Goal: Task Accomplishment & Management: Manage account settings

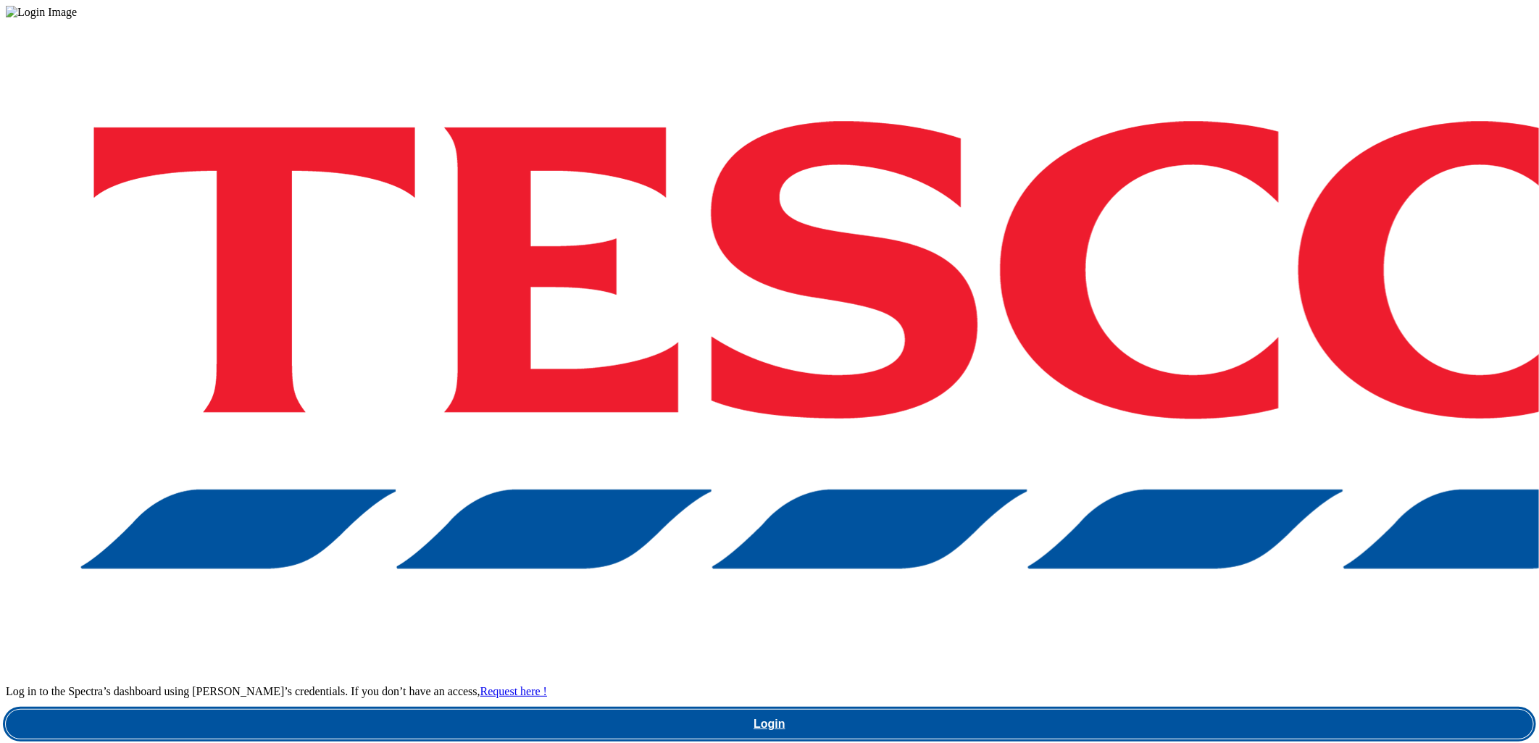
click at [1172, 710] on link "Login" at bounding box center [769, 724] width 1527 height 29
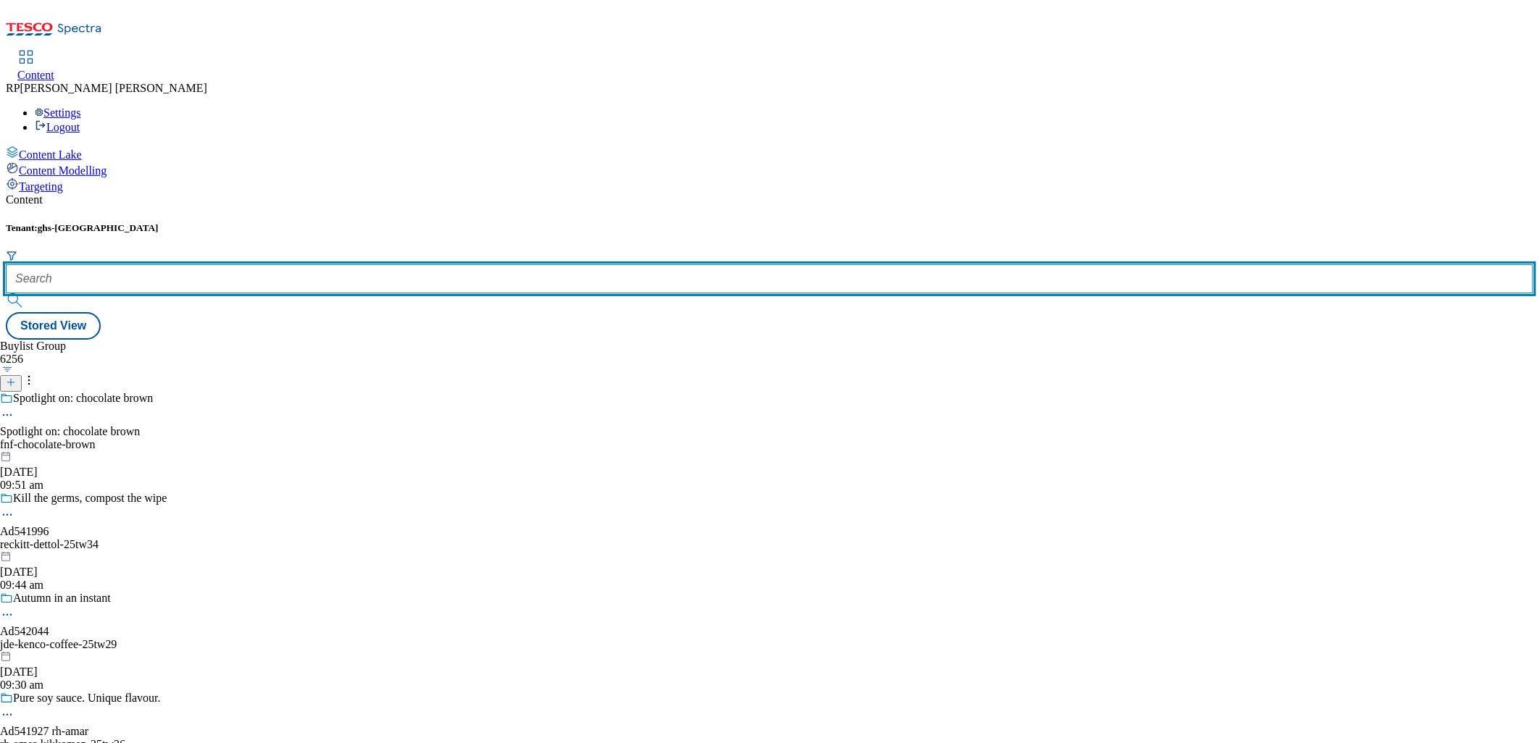
click at [308, 264] on input "text" at bounding box center [769, 278] width 1527 height 29
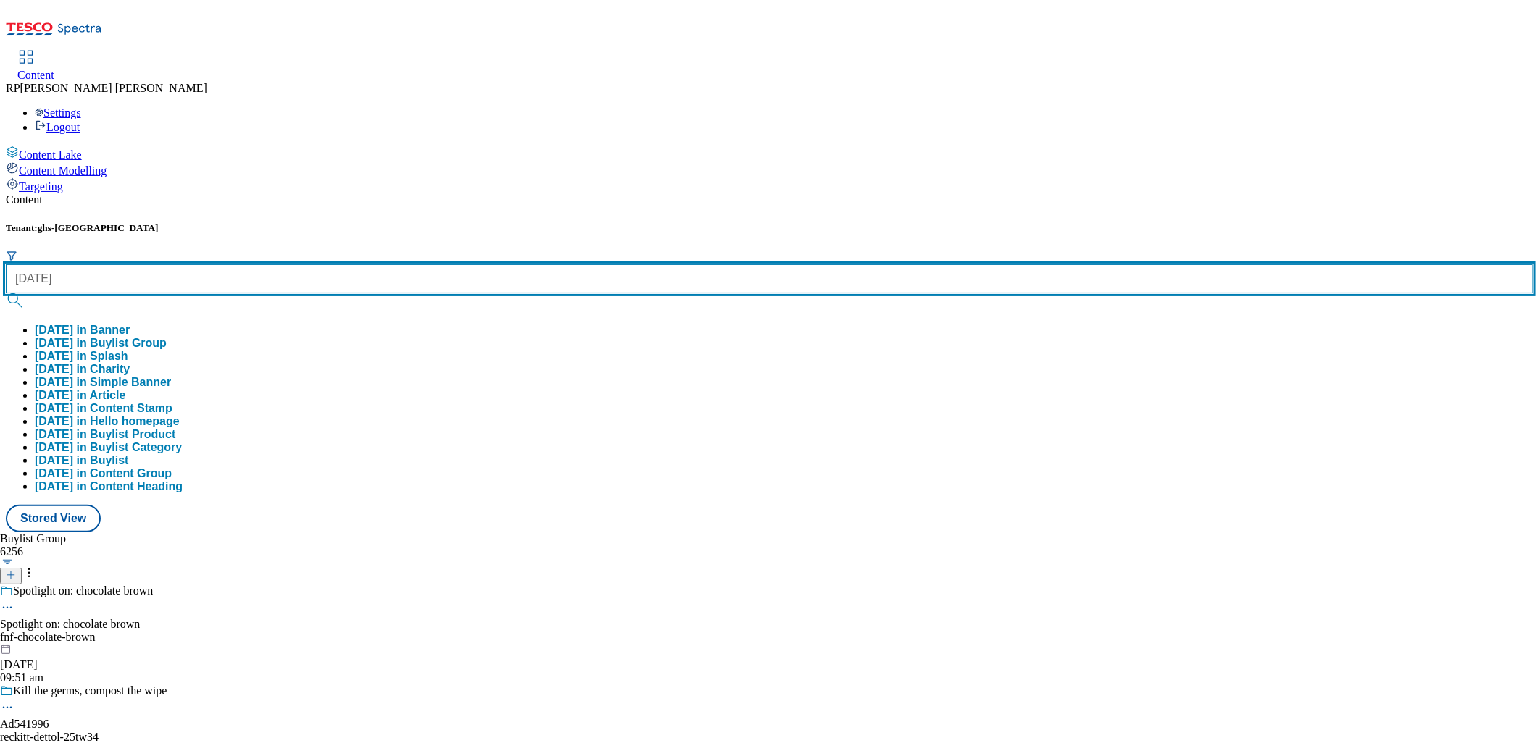
type input "[DATE]"
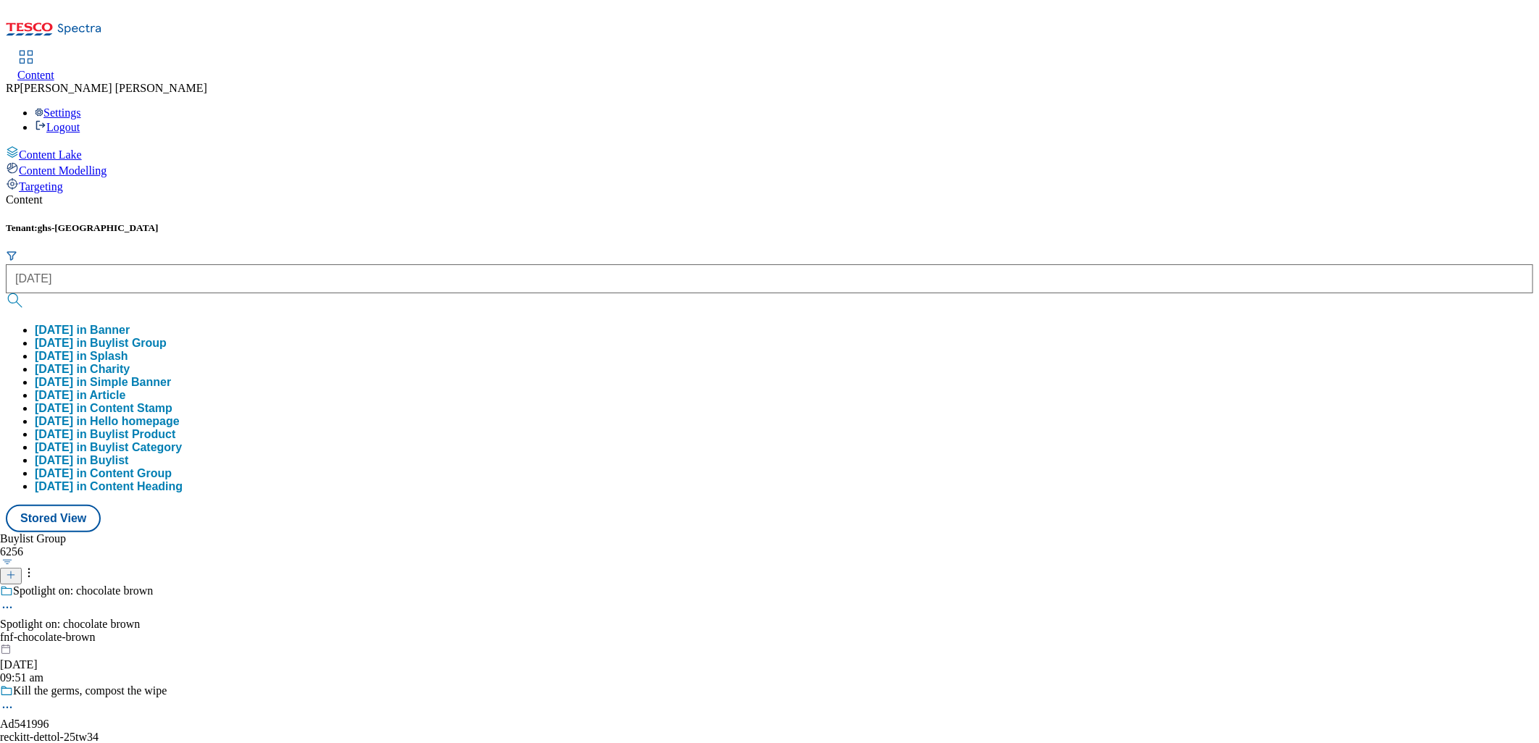
click at [26, 293] on button "submit" at bounding box center [16, 300] width 20 height 14
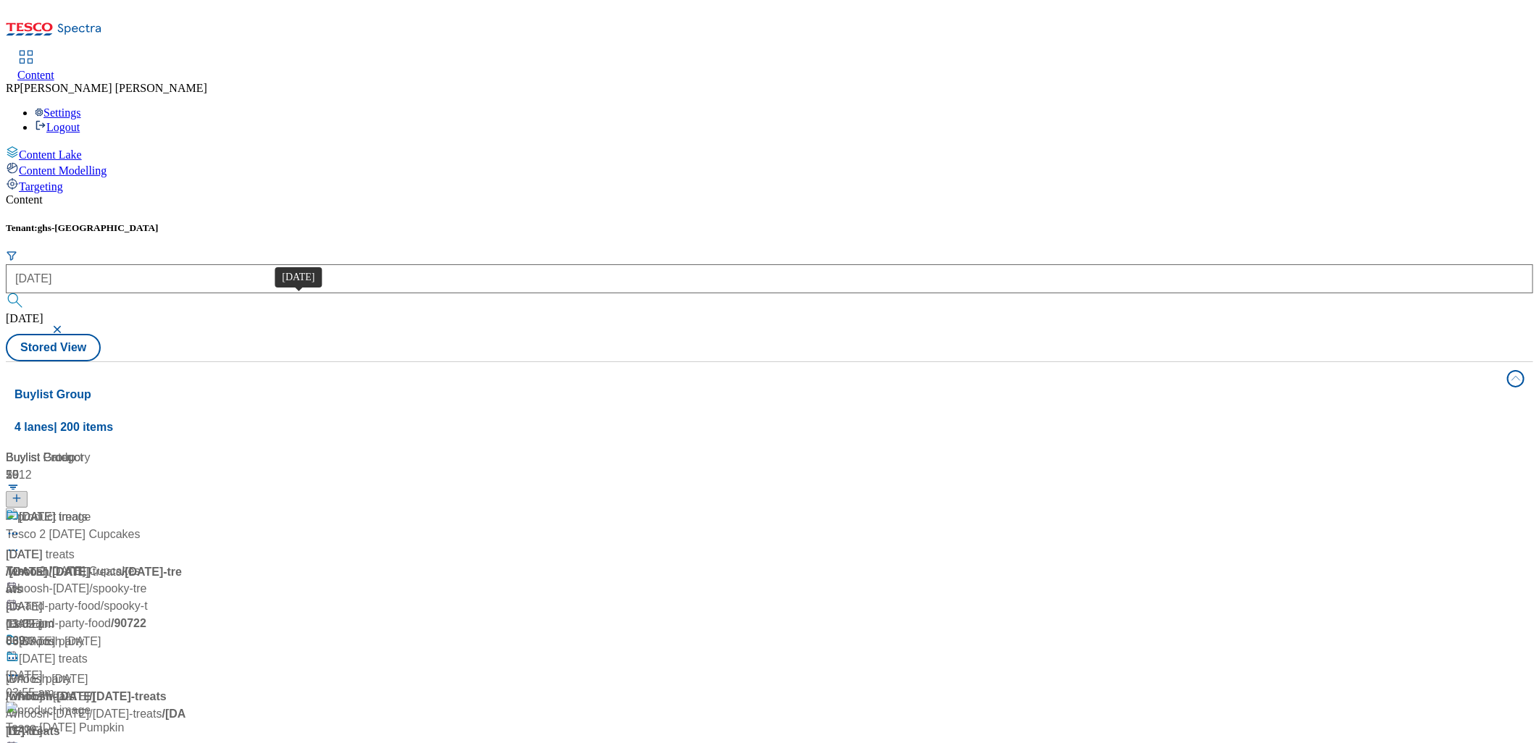
click at [55, 509] on span "[DATE]" at bounding box center [37, 518] width 36 height 18
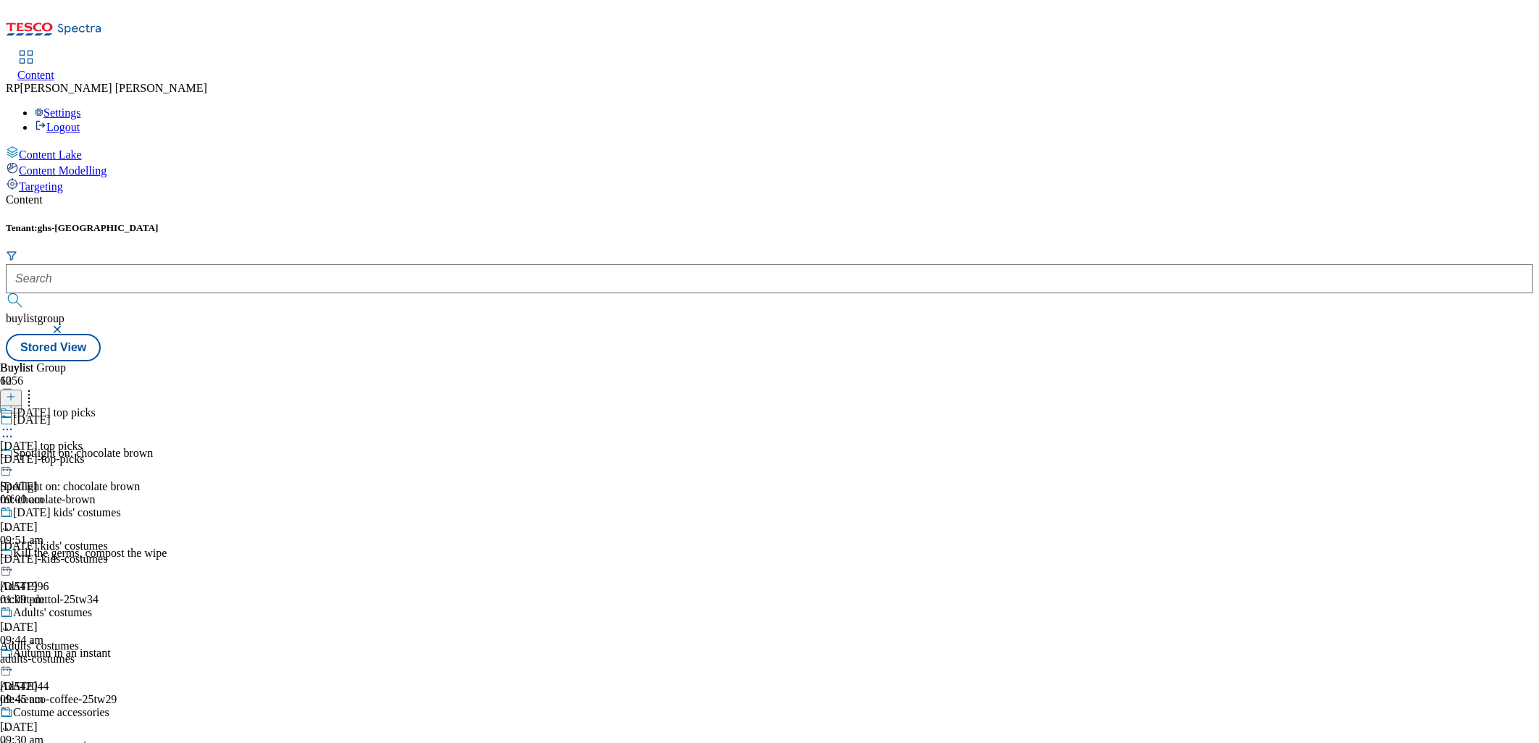
click at [121, 406] on div "[DATE] top picks [DATE] top picks [DATE]-top-picks [DATE] 09:00 am" at bounding box center [60, 456] width 121 height 100
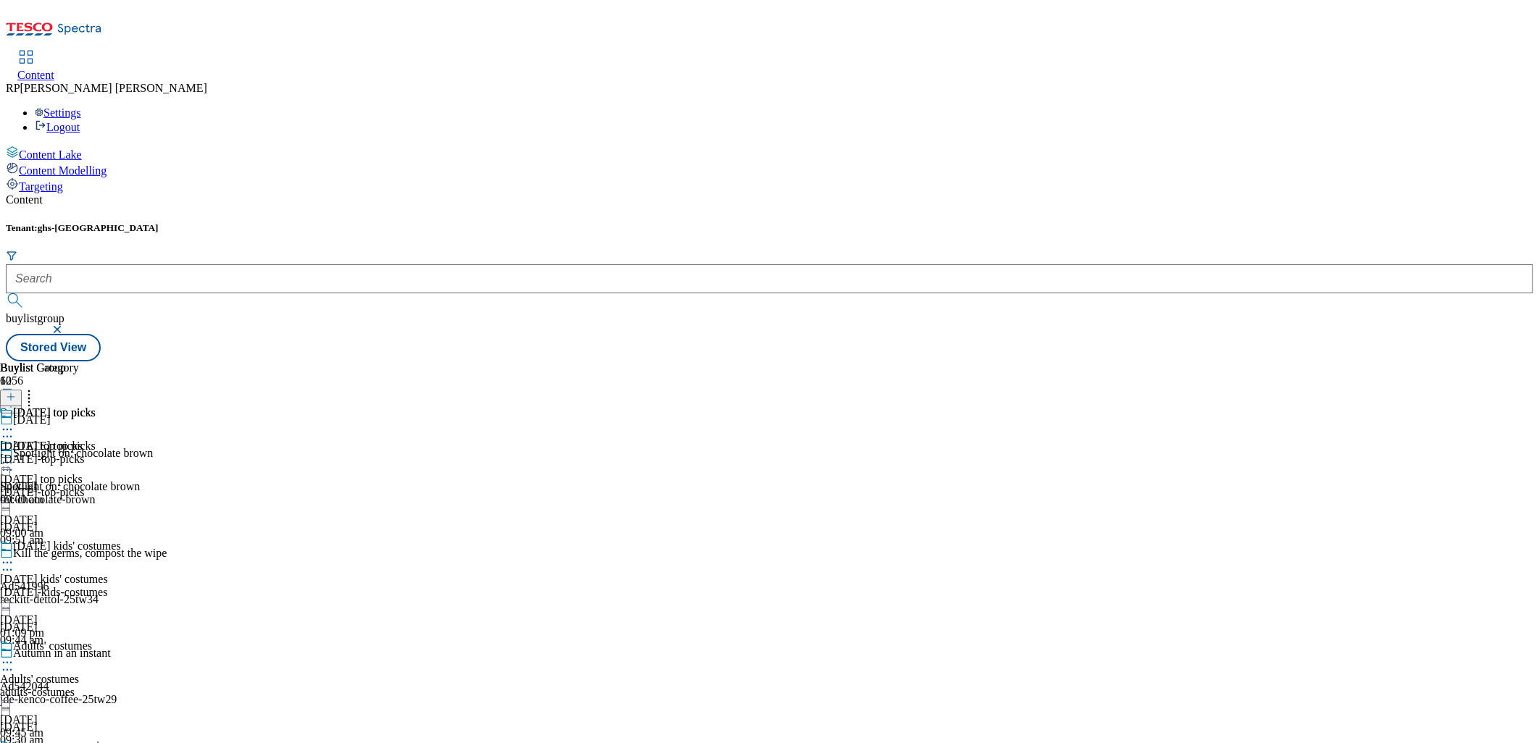
click at [96, 406] on div "[DATE] top picks" at bounding box center [48, 422] width 96 height 33
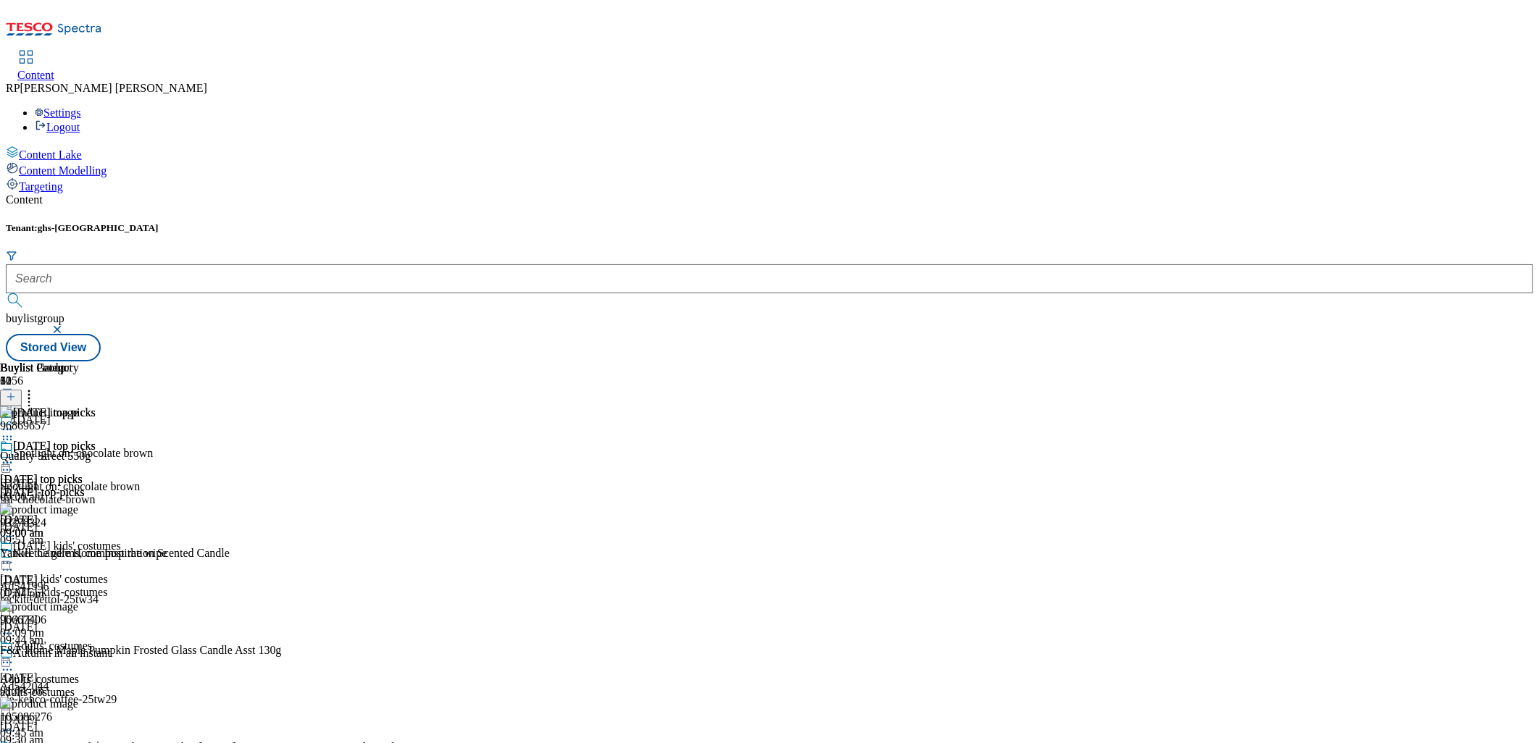
click at [121, 540] on div "[DATE] kids' costumes [DATE] kids' costumes [DATE]-kids-costumes [DATE] 01:09 pm" at bounding box center [60, 590] width 121 height 100
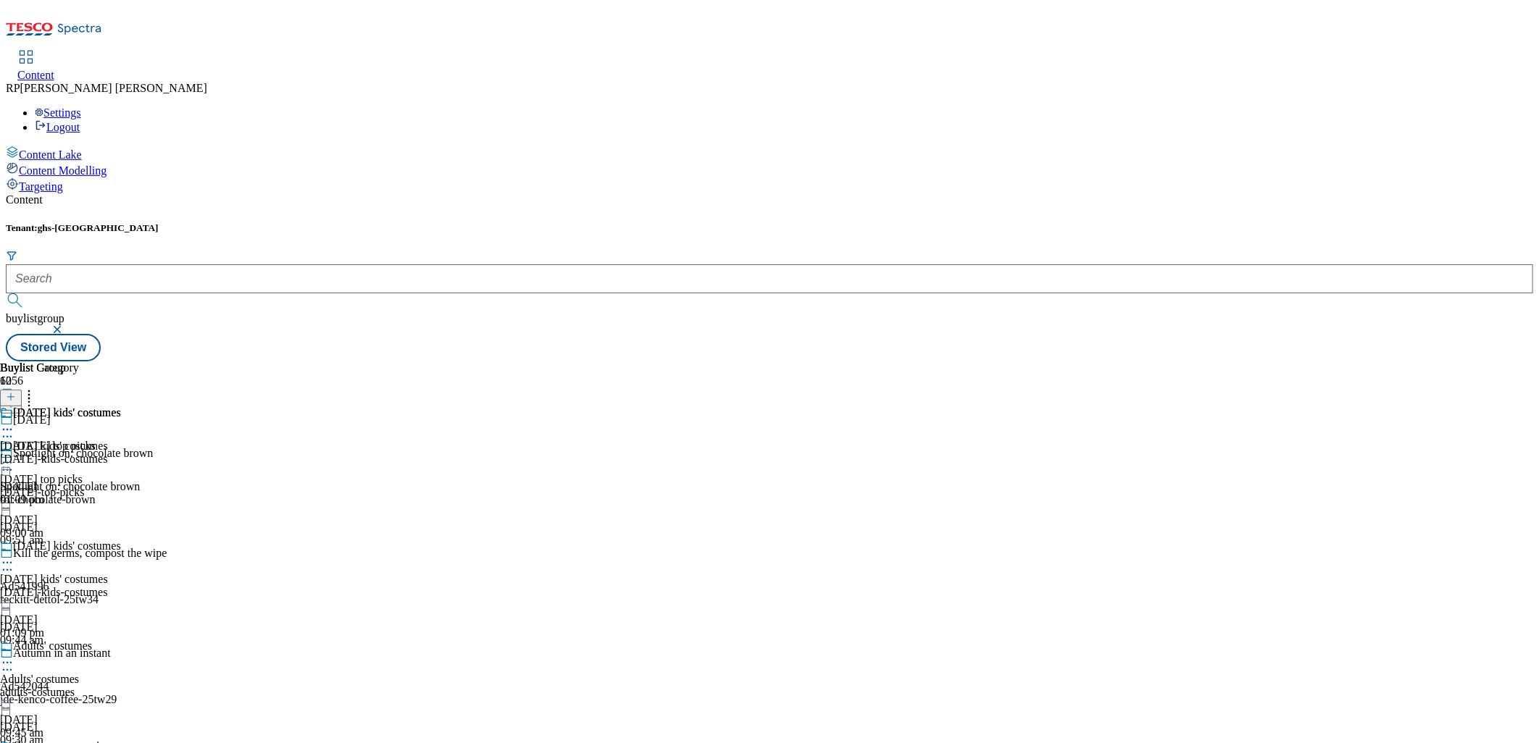
click at [121, 453] on div "[DATE]-kids-costumes" at bounding box center [60, 459] width 121 height 13
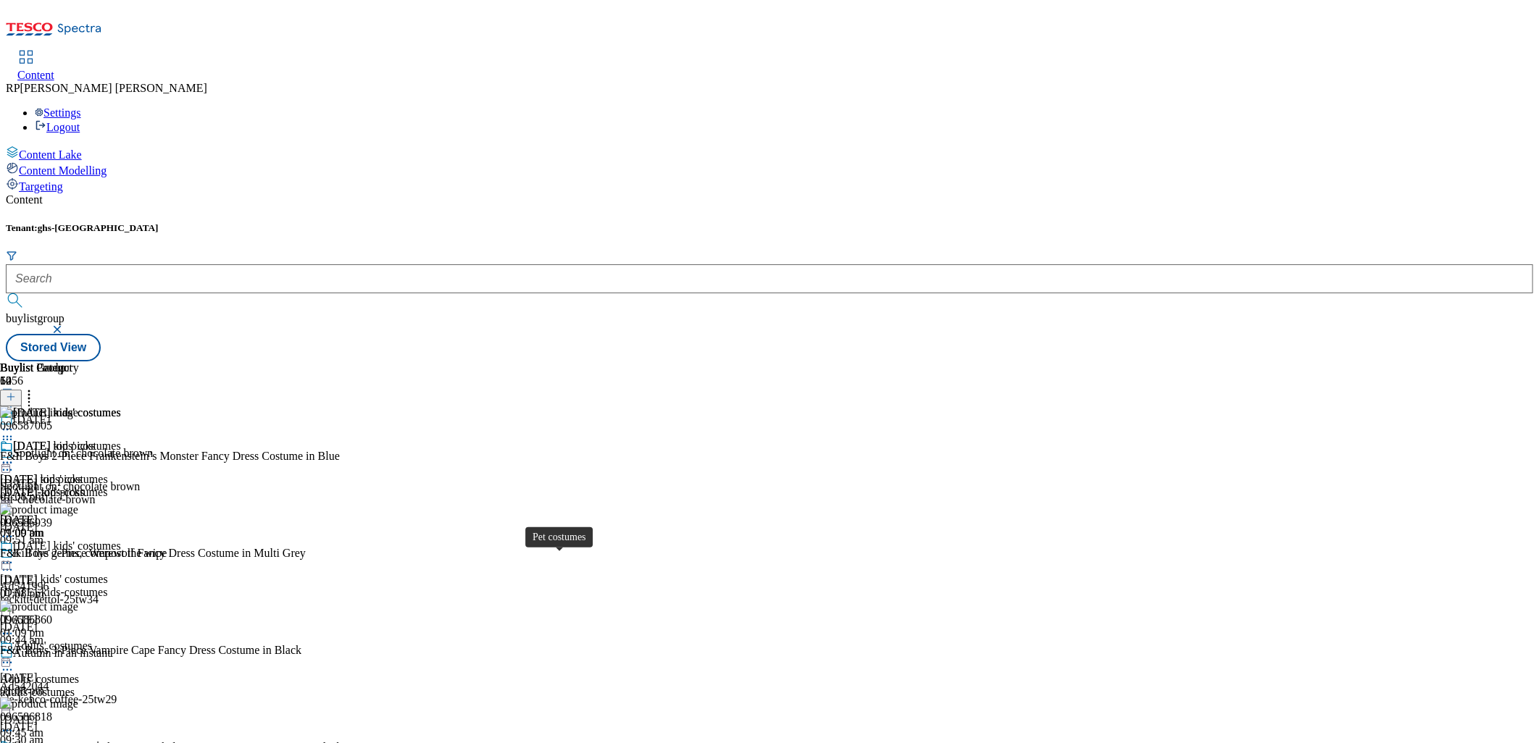
scroll to position [1092, 0]
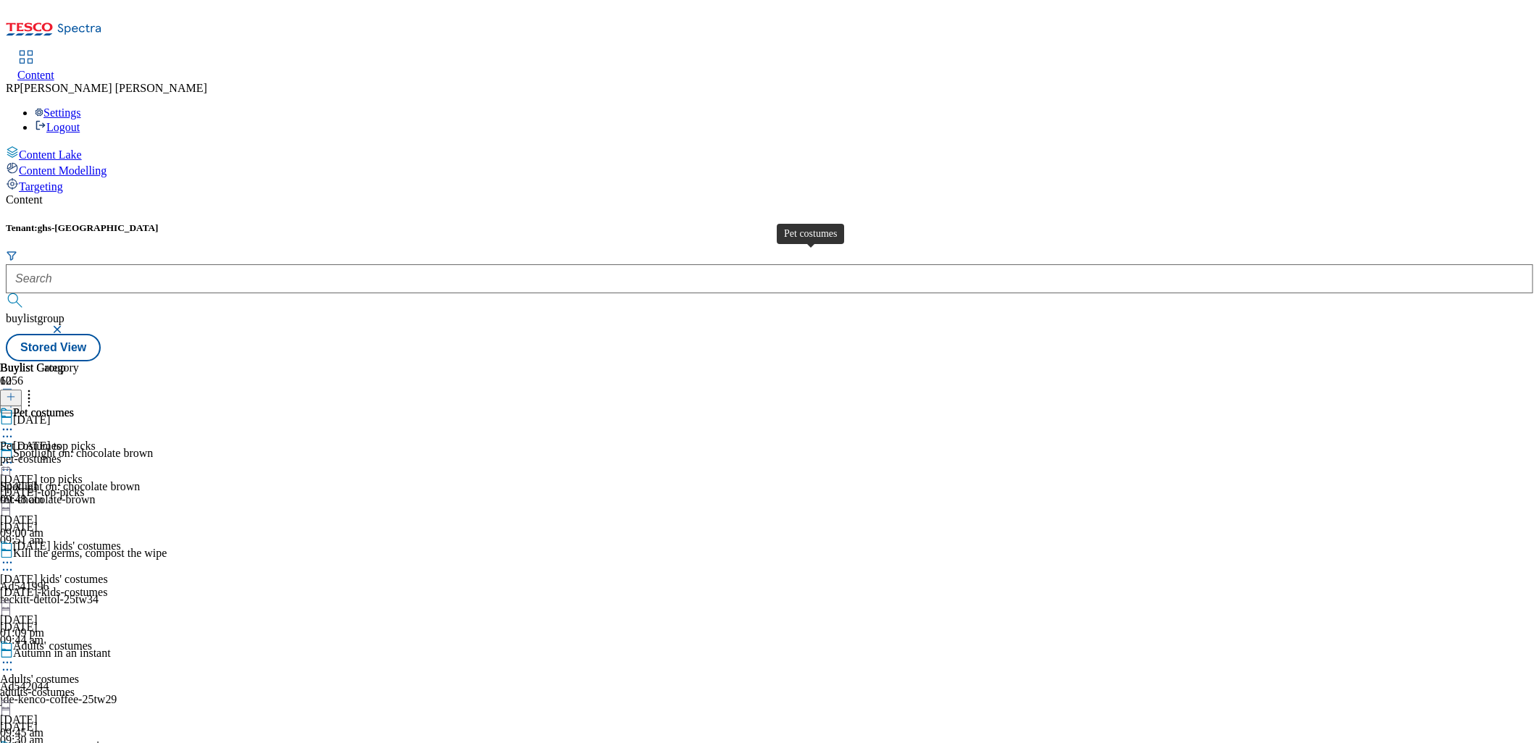
click at [61, 440] on div "Pet costumes" at bounding box center [30, 446] width 61 height 13
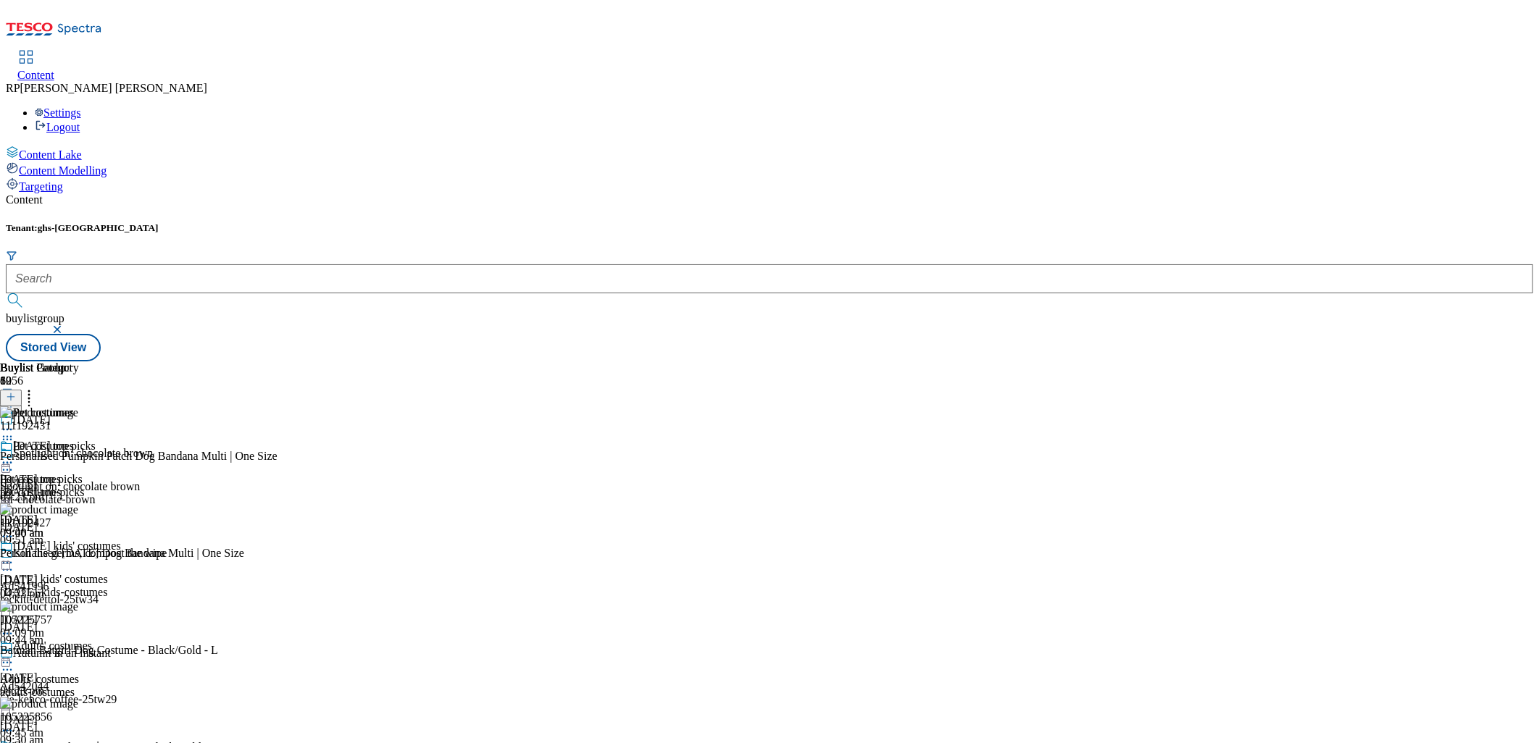
click at [14, 456] on icon at bounding box center [7, 463] width 14 height 14
click at [91, 622] on span "Un-publish" at bounding box center [68, 627] width 46 height 11
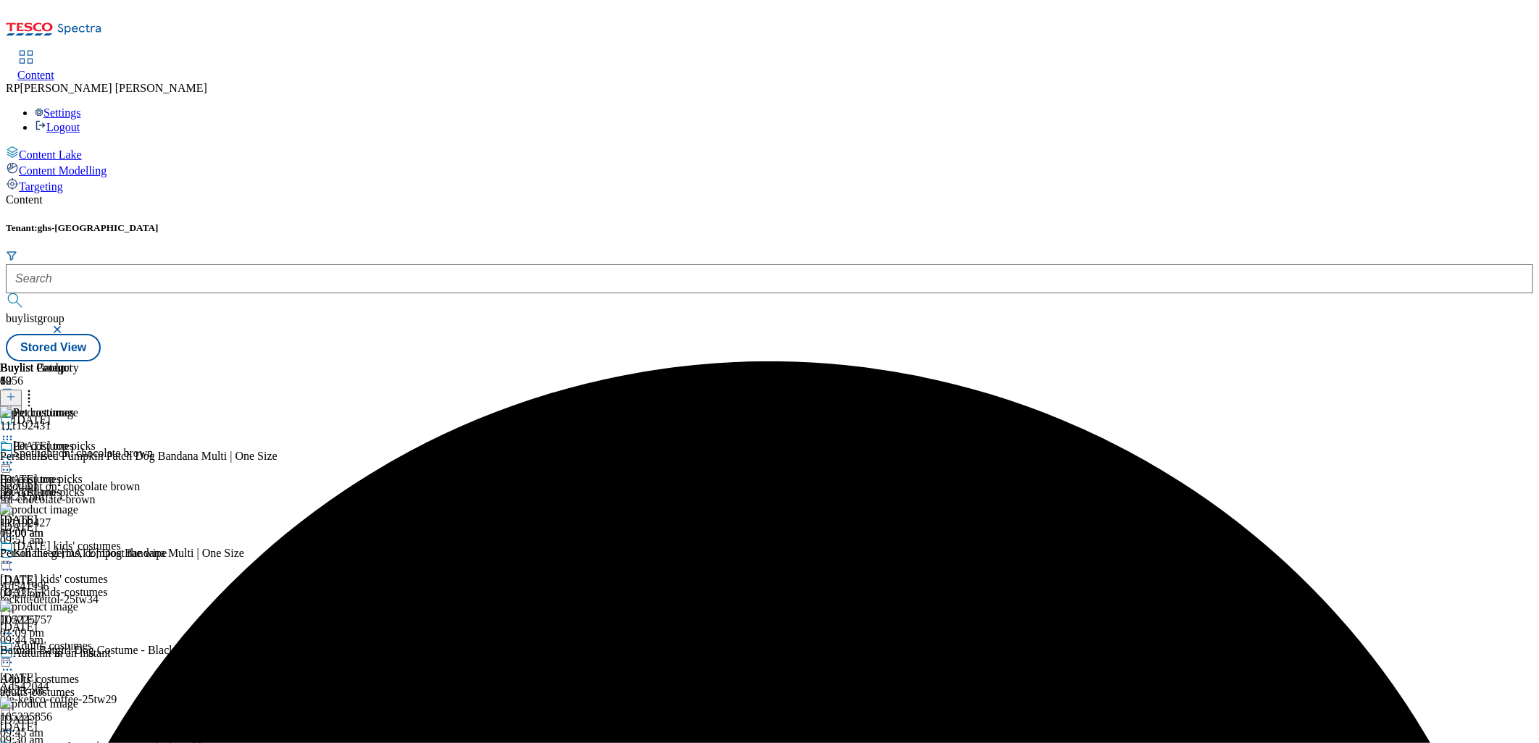
click at [14, 456] on icon at bounding box center [7, 463] width 14 height 14
click at [93, 572] on span "Un-preview" at bounding box center [69, 577] width 49 height 11
click at [36, 388] on icon at bounding box center [29, 395] width 14 height 14
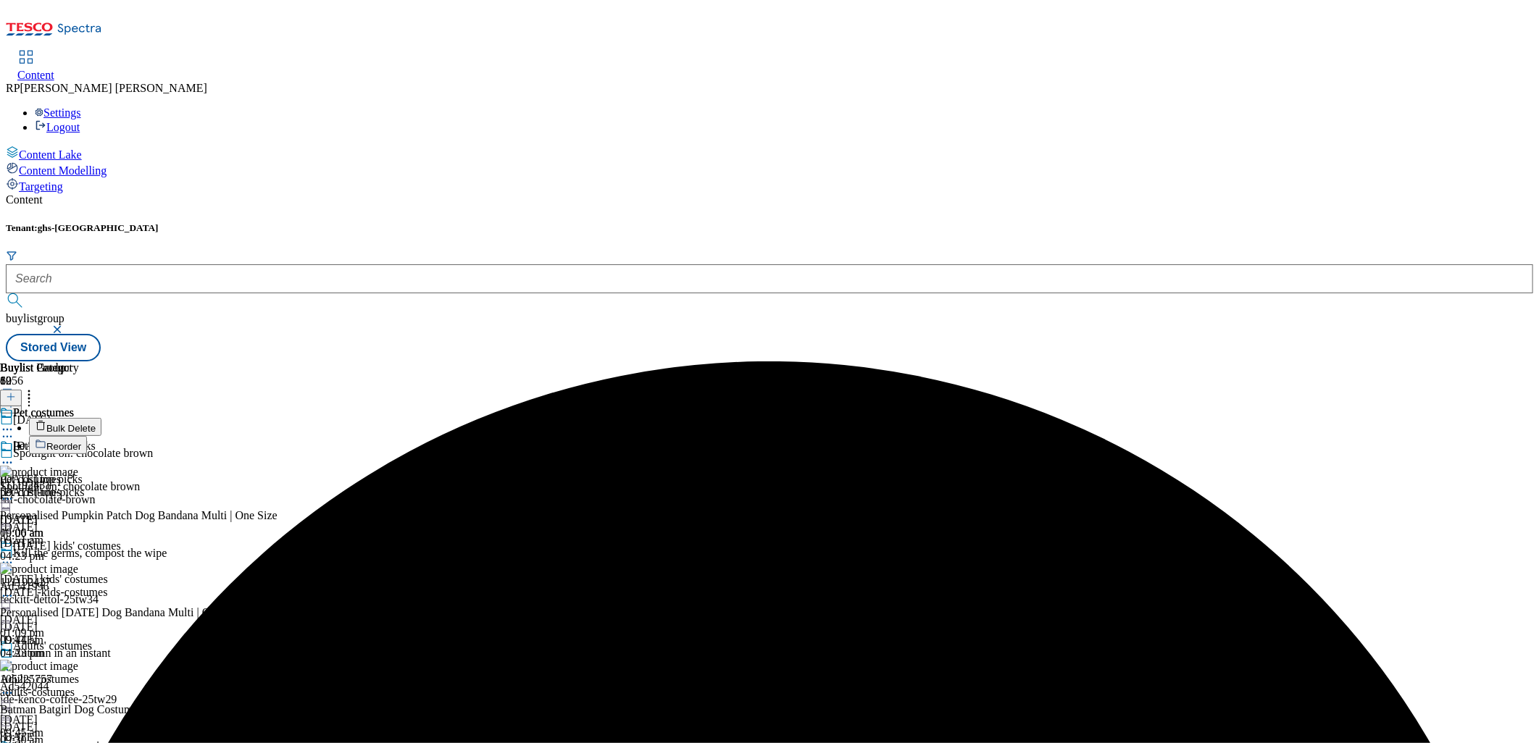
click at [81, 441] on span "Reorder" at bounding box center [63, 446] width 35 height 11
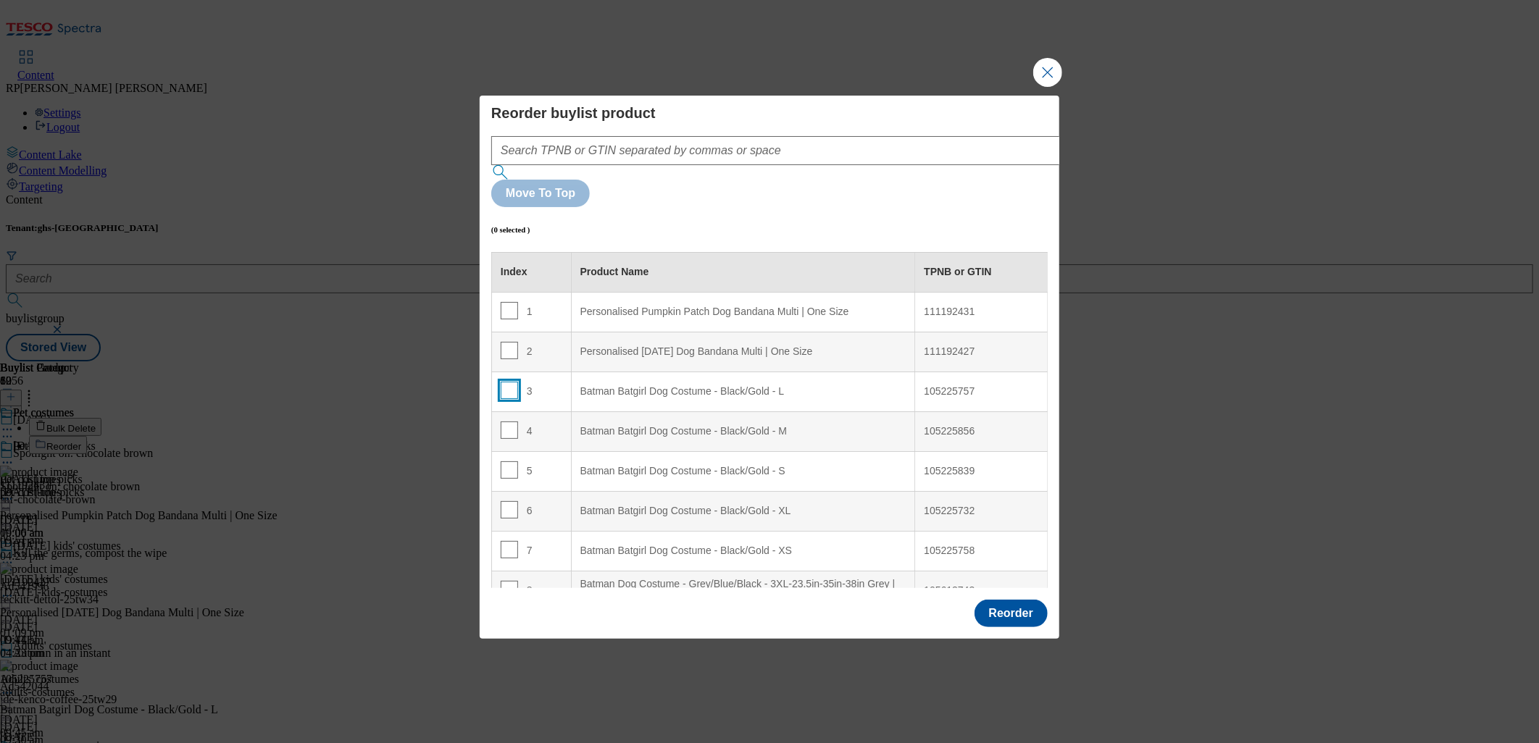
click at [510, 382] on input "Modal" at bounding box center [509, 390] width 17 height 17
checkbox input "true"
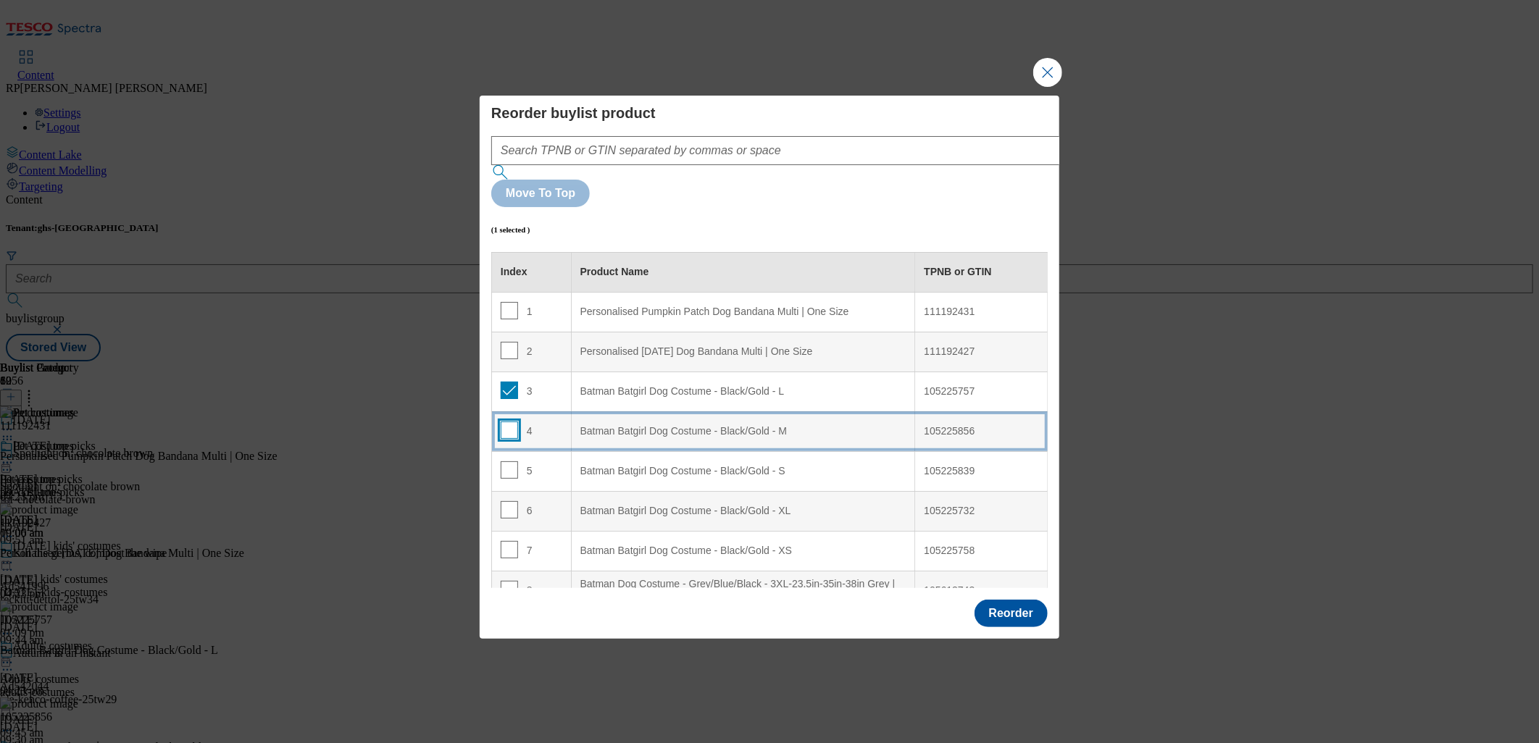
click at [504, 422] on input "Modal" at bounding box center [509, 430] width 17 height 17
checkbox input "true"
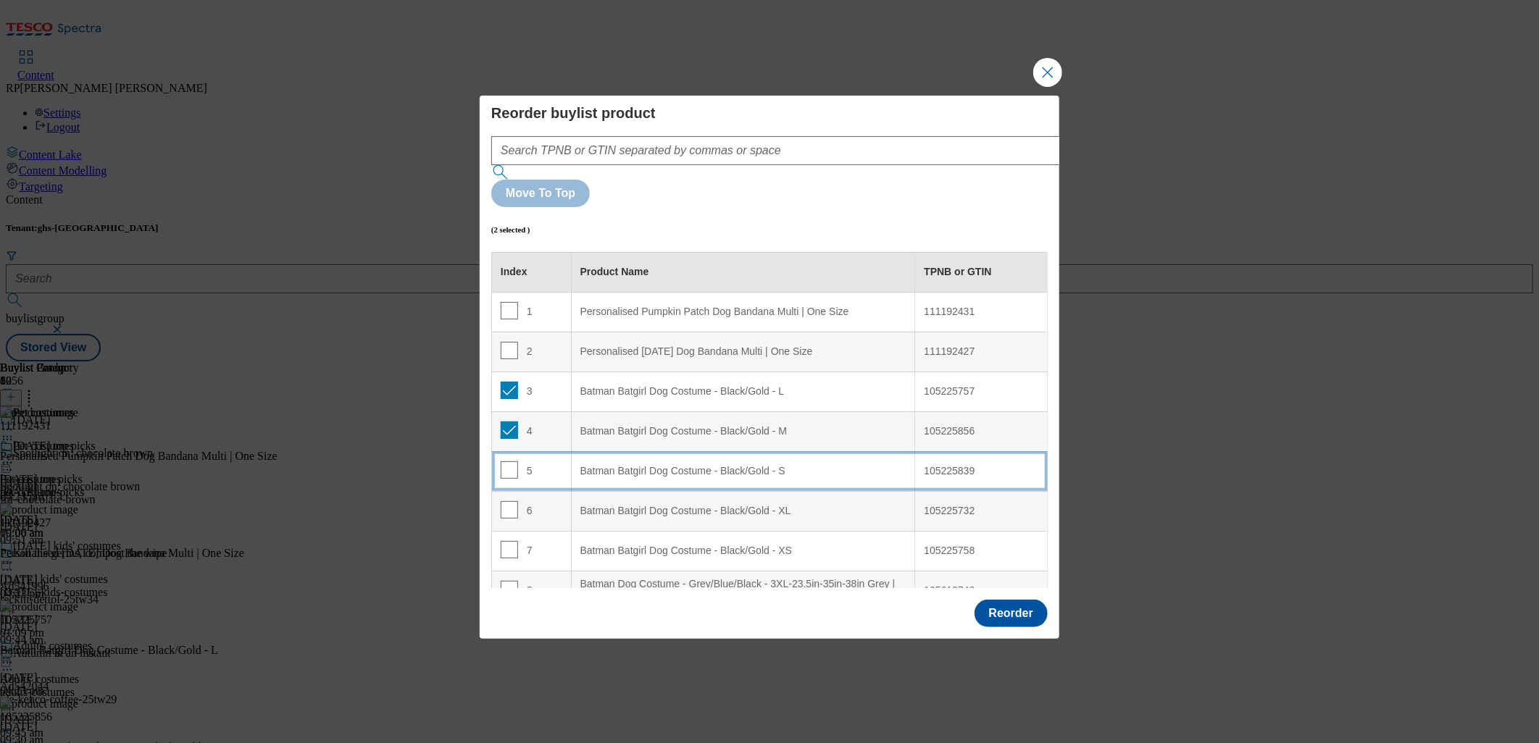
click at [505, 451] on td "5" at bounding box center [532, 471] width 80 height 40
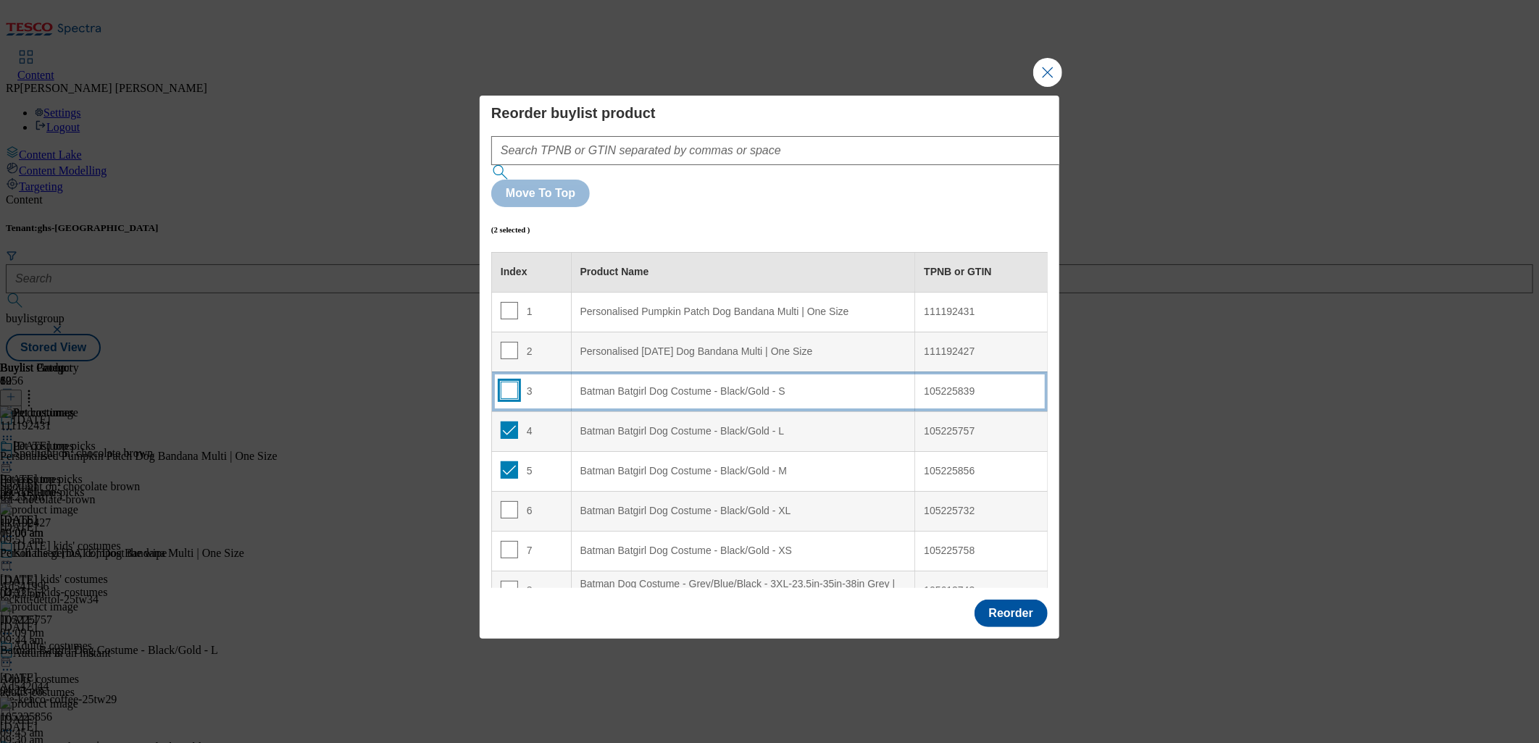
click at [503, 382] on input "Modal" at bounding box center [509, 390] width 17 height 17
checkbox input "true"
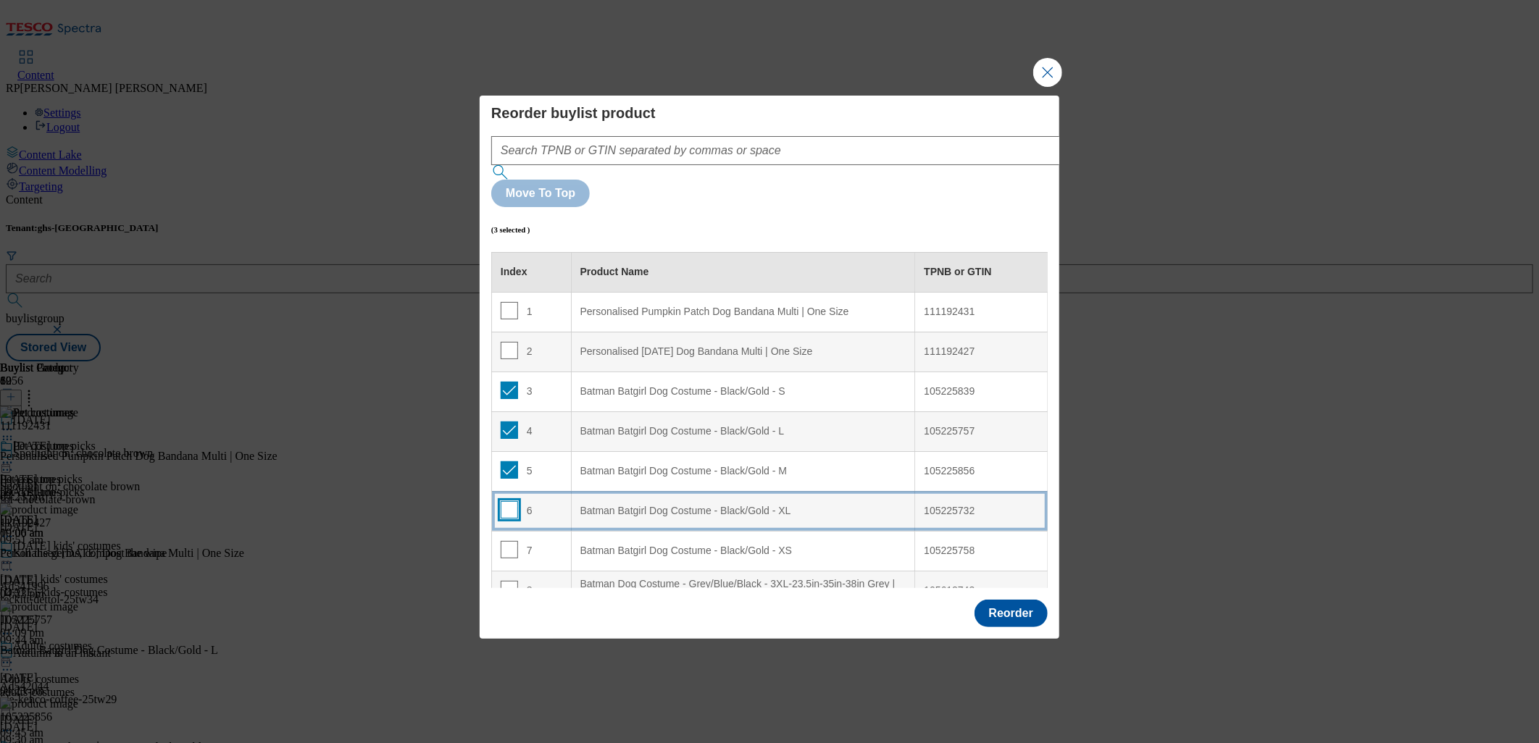
click at [509, 501] on input "Modal" at bounding box center [509, 509] width 17 height 17
checkbox input "true"
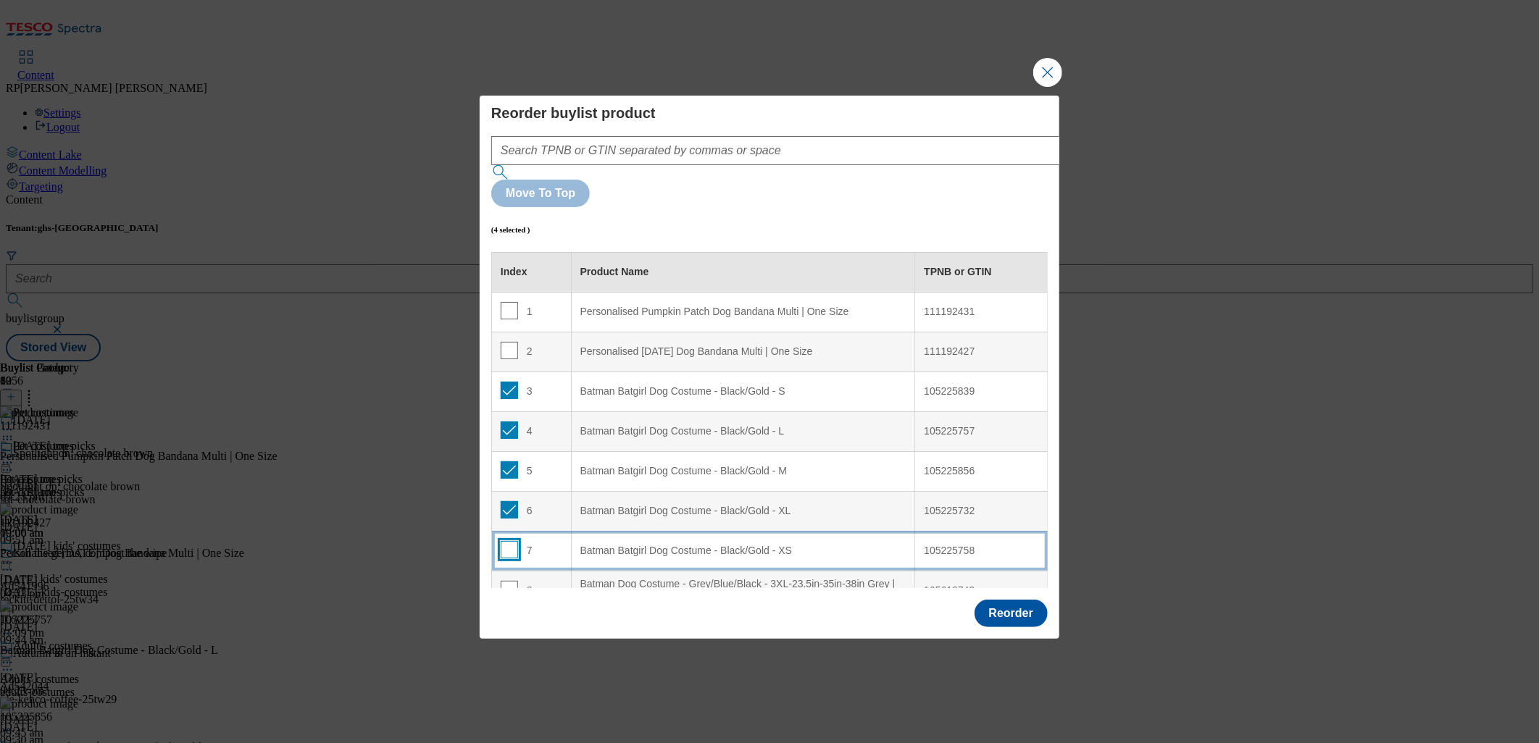
click at [504, 541] on input "Modal" at bounding box center [509, 549] width 17 height 17
checkbox input "true"
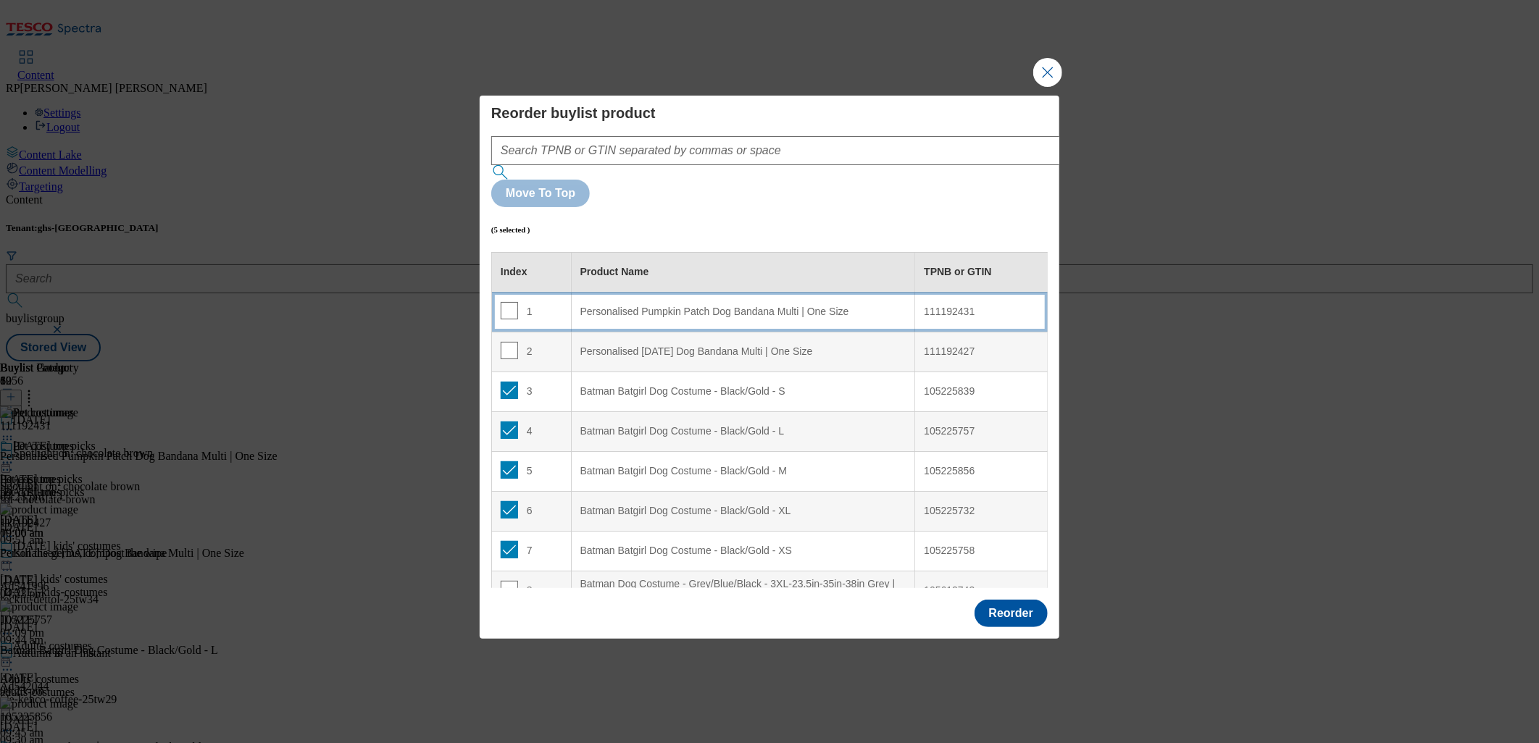
click at [537, 292] on td "1" at bounding box center [532, 312] width 80 height 40
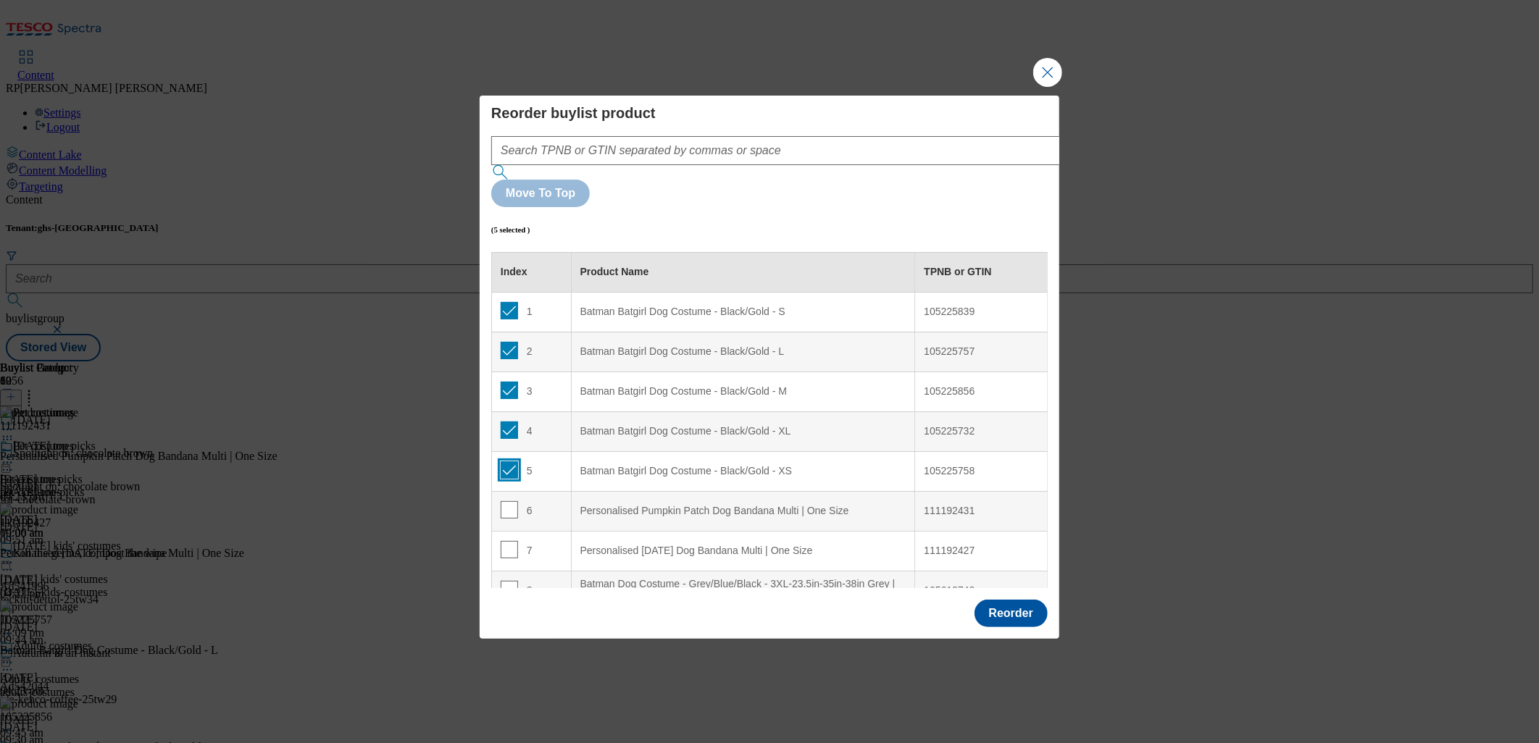
click at [504, 462] on input "Modal" at bounding box center [509, 470] width 17 height 17
checkbox input "false"
click at [509, 422] on input "Modal" at bounding box center [509, 430] width 17 height 17
checkbox input "false"
click at [512, 382] on input "Modal" at bounding box center [509, 390] width 17 height 17
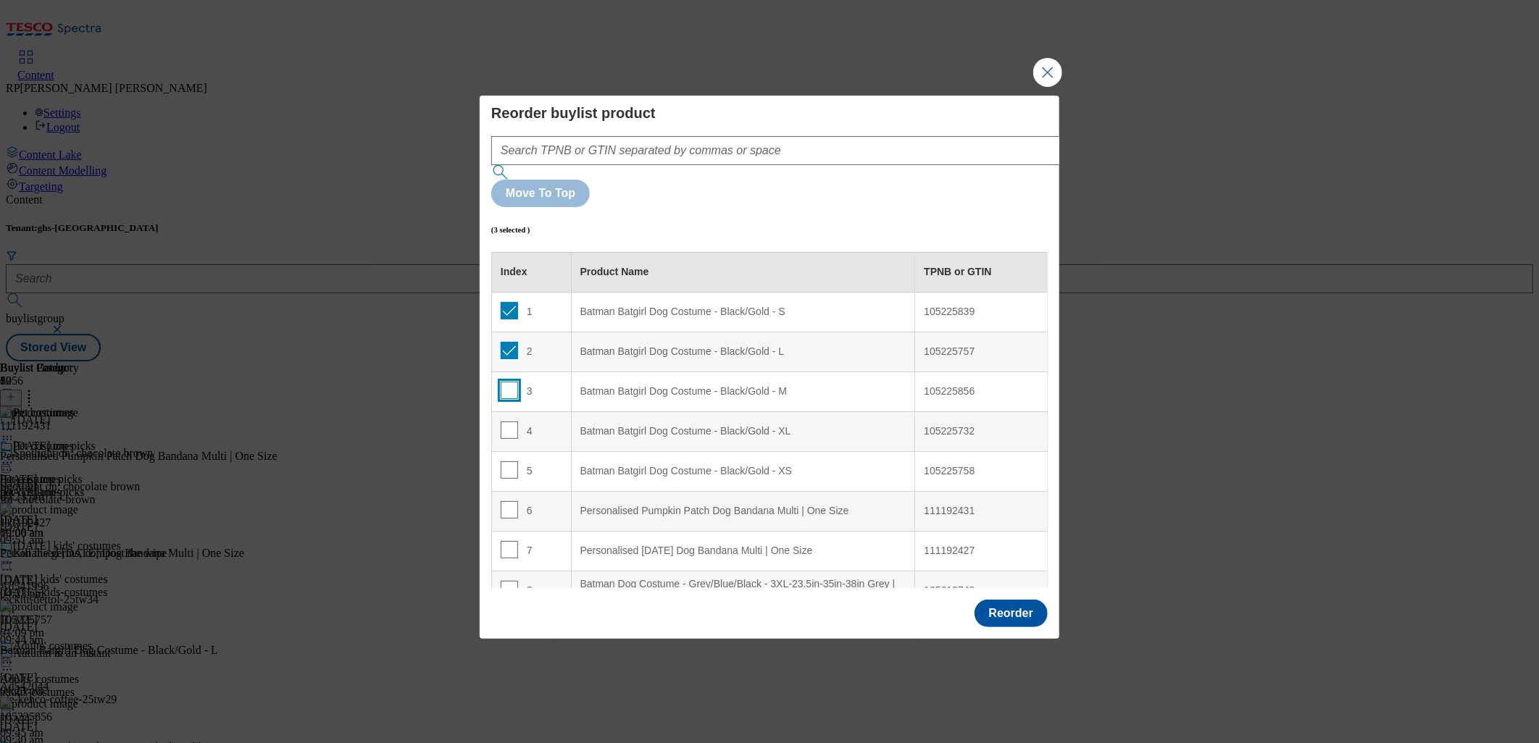
checkbox input "false"
click at [503, 342] on input "Modal" at bounding box center [509, 350] width 17 height 17
checkbox input "false"
click at [504, 302] on input "Modal" at bounding box center [509, 310] width 17 height 17
checkbox input "false"
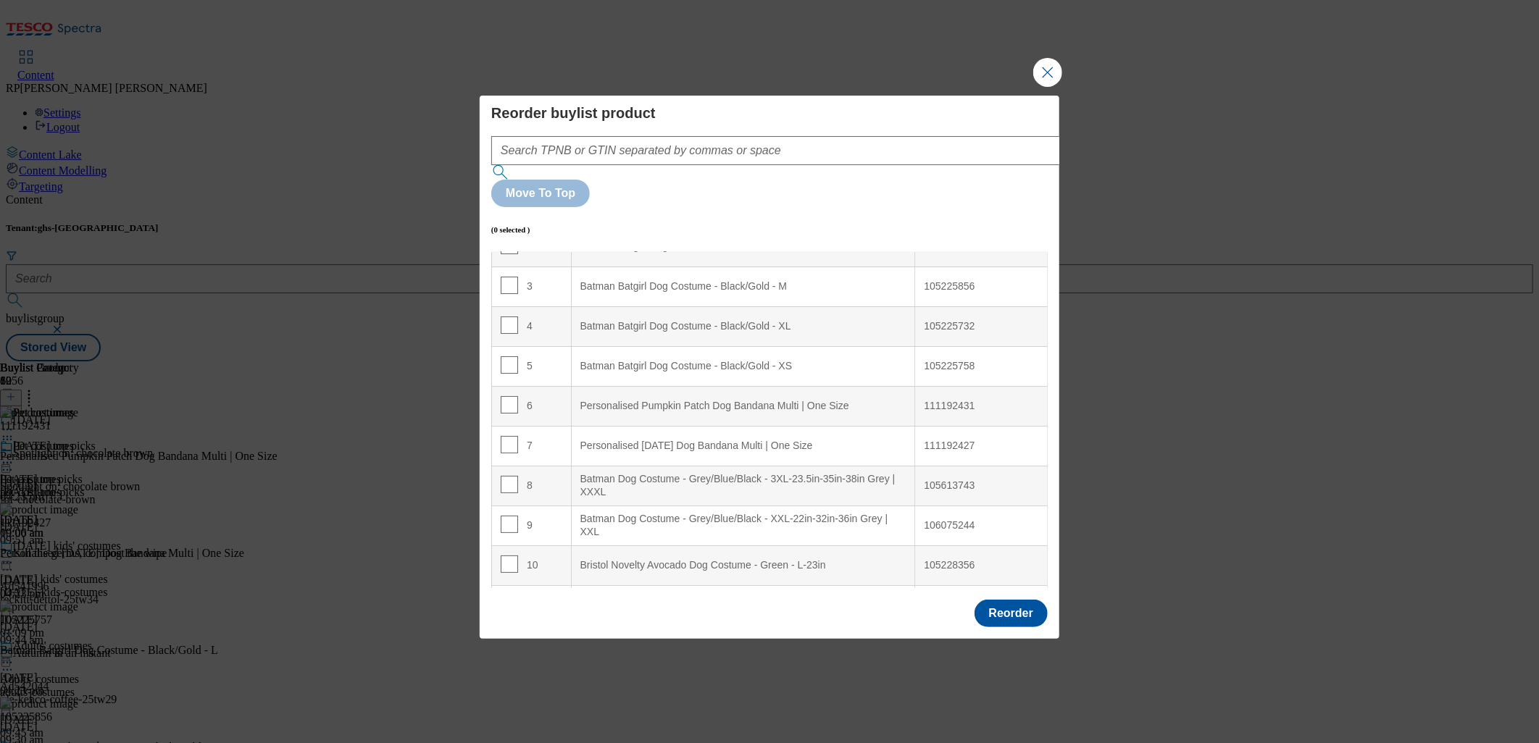
scroll to position [161, 0]
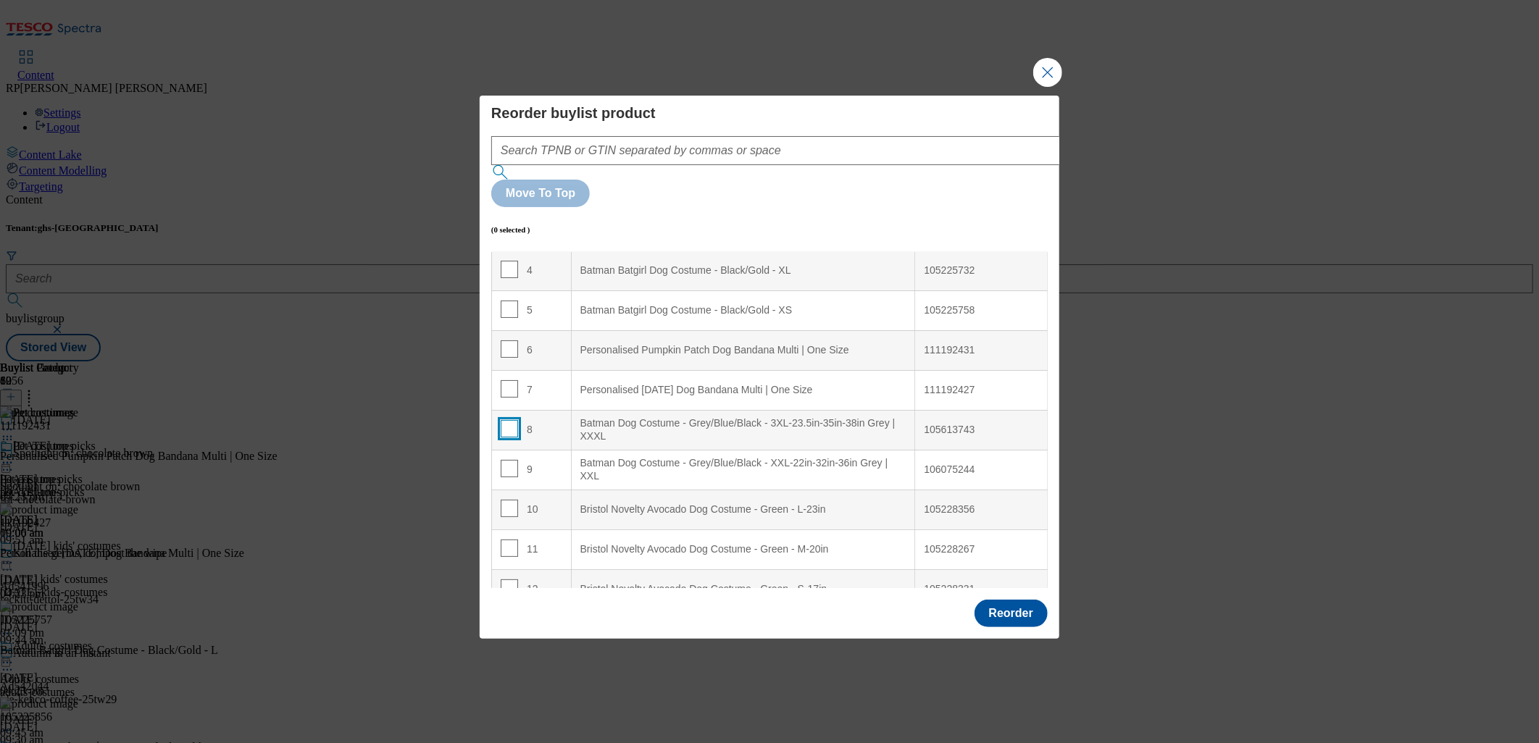
click at [509, 420] on input "Modal" at bounding box center [509, 428] width 17 height 17
checkbox input "true"
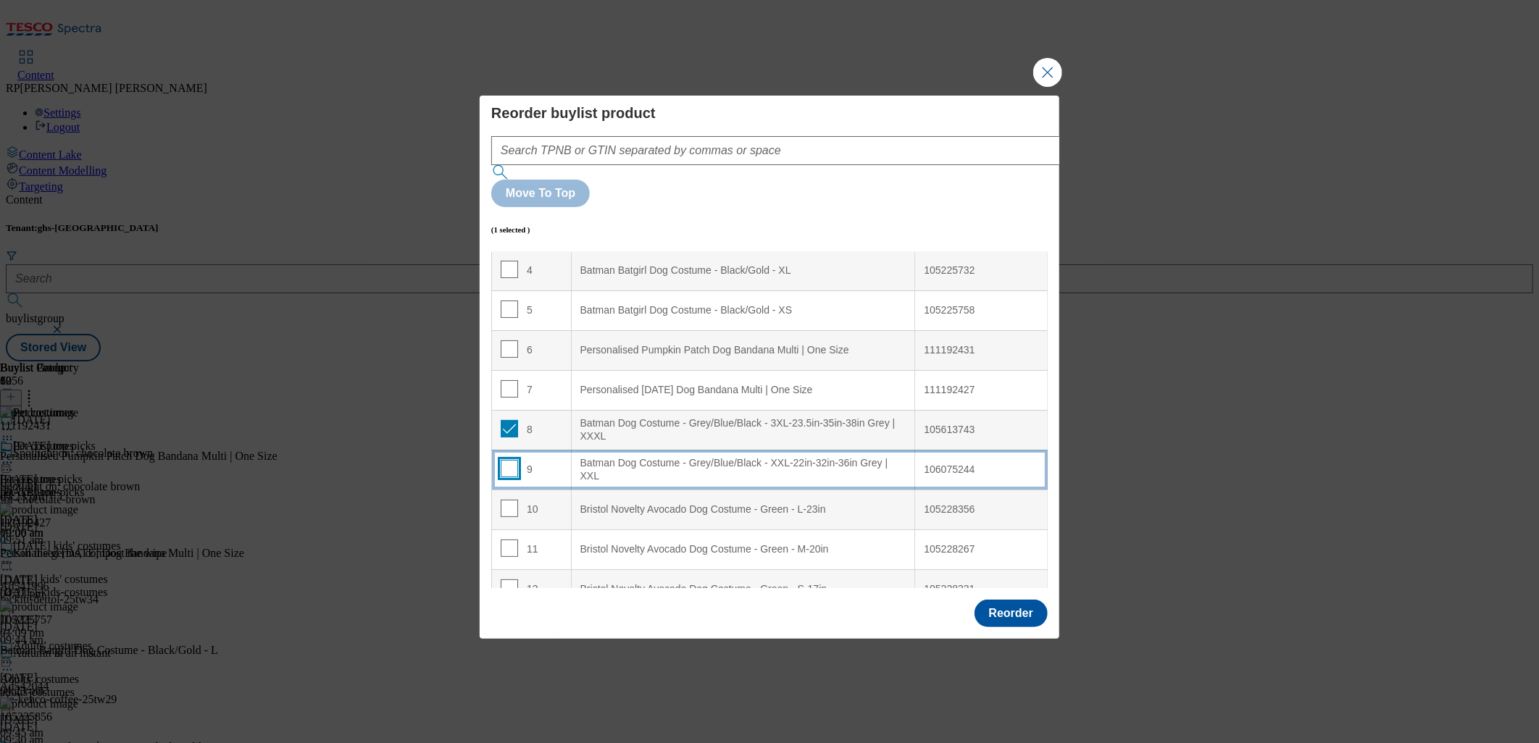
click at [510, 460] on input "Modal" at bounding box center [509, 468] width 17 height 17
checkbox input "true"
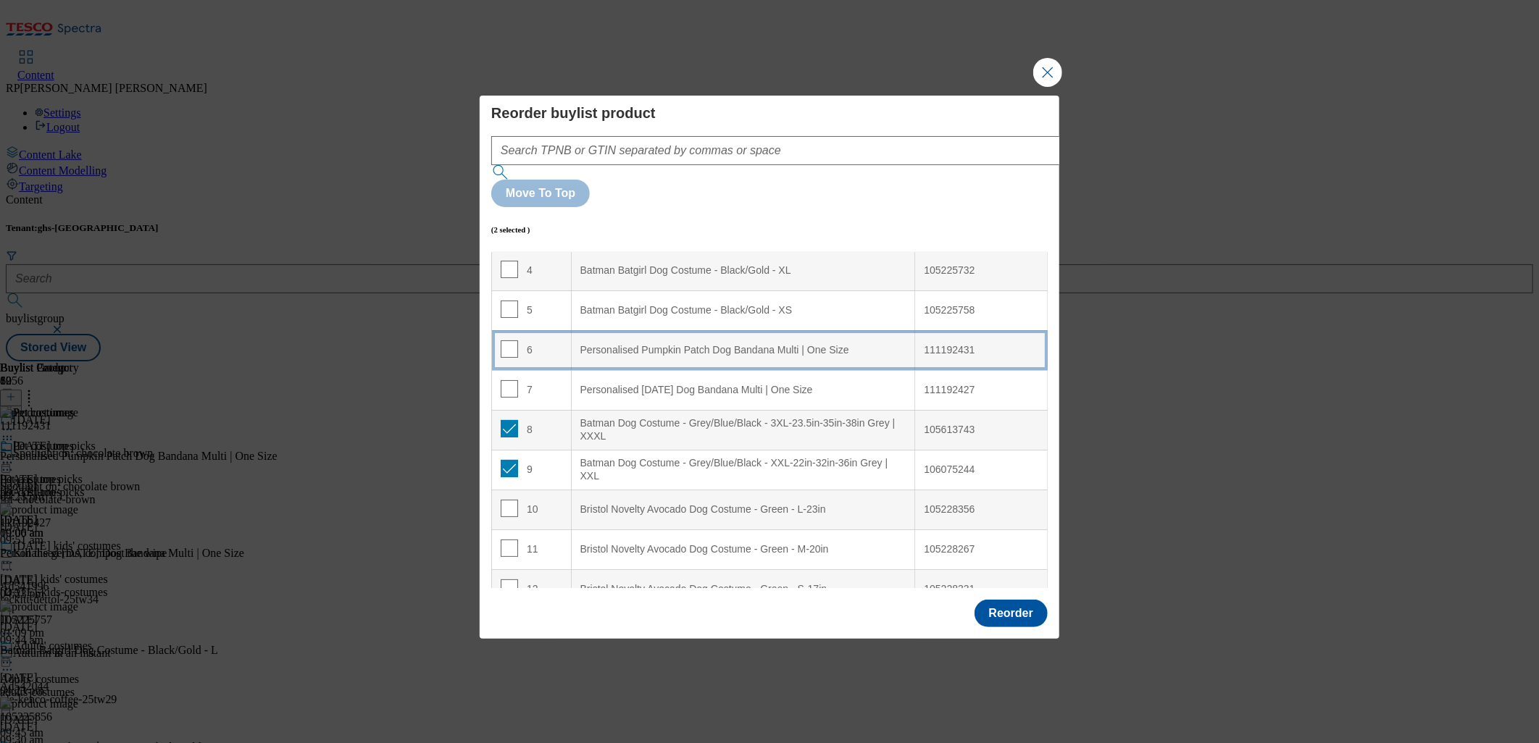
click at [566, 330] on td "6" at bounding box center [532, 350] width 80 height 40
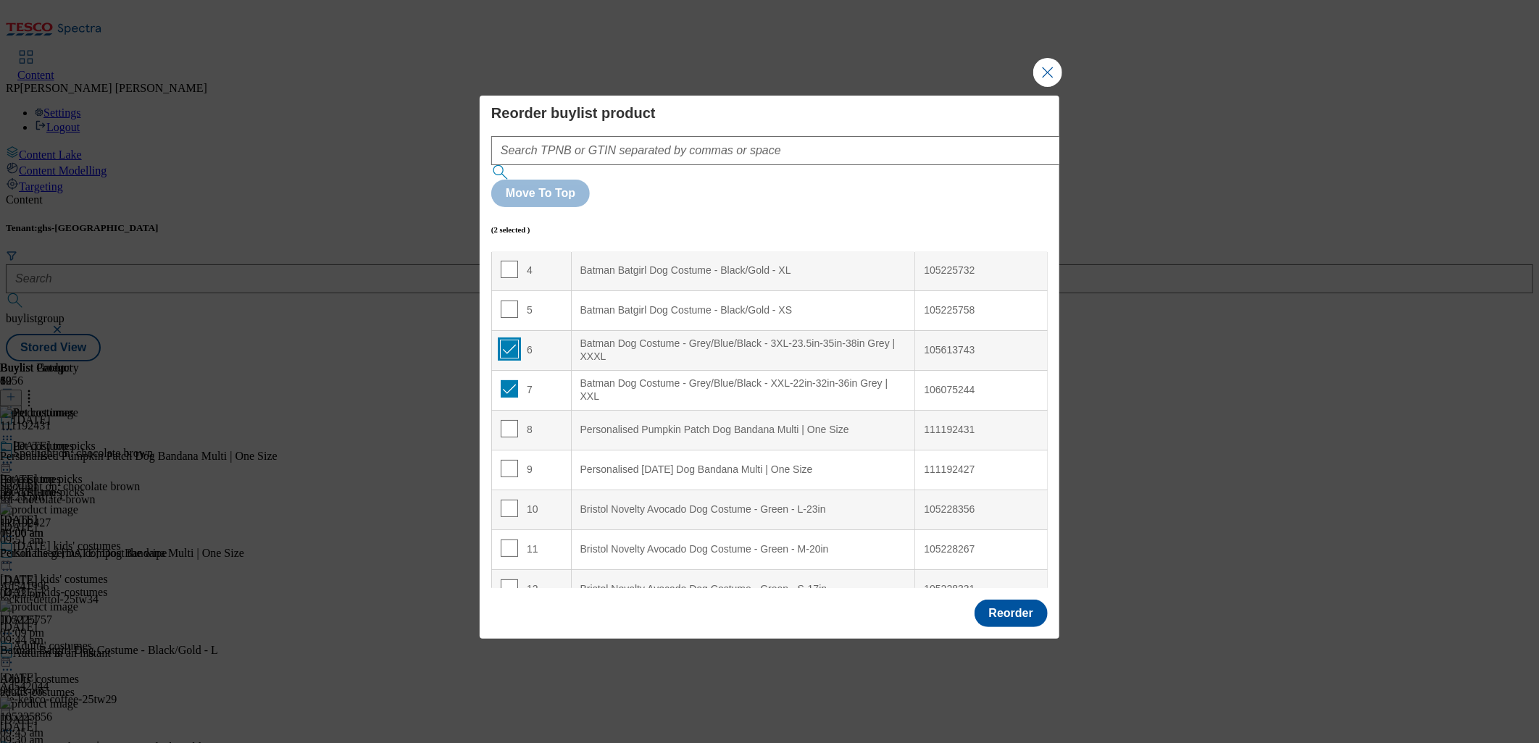
click at [509, 341] on input "Modal" at bounding box center [509, 349] width 17 height 17
checkbox input "false"
click at [509, 380] on input "Modal" at bounding box center [509, 388] width 17 height 17
checkbox input "false"
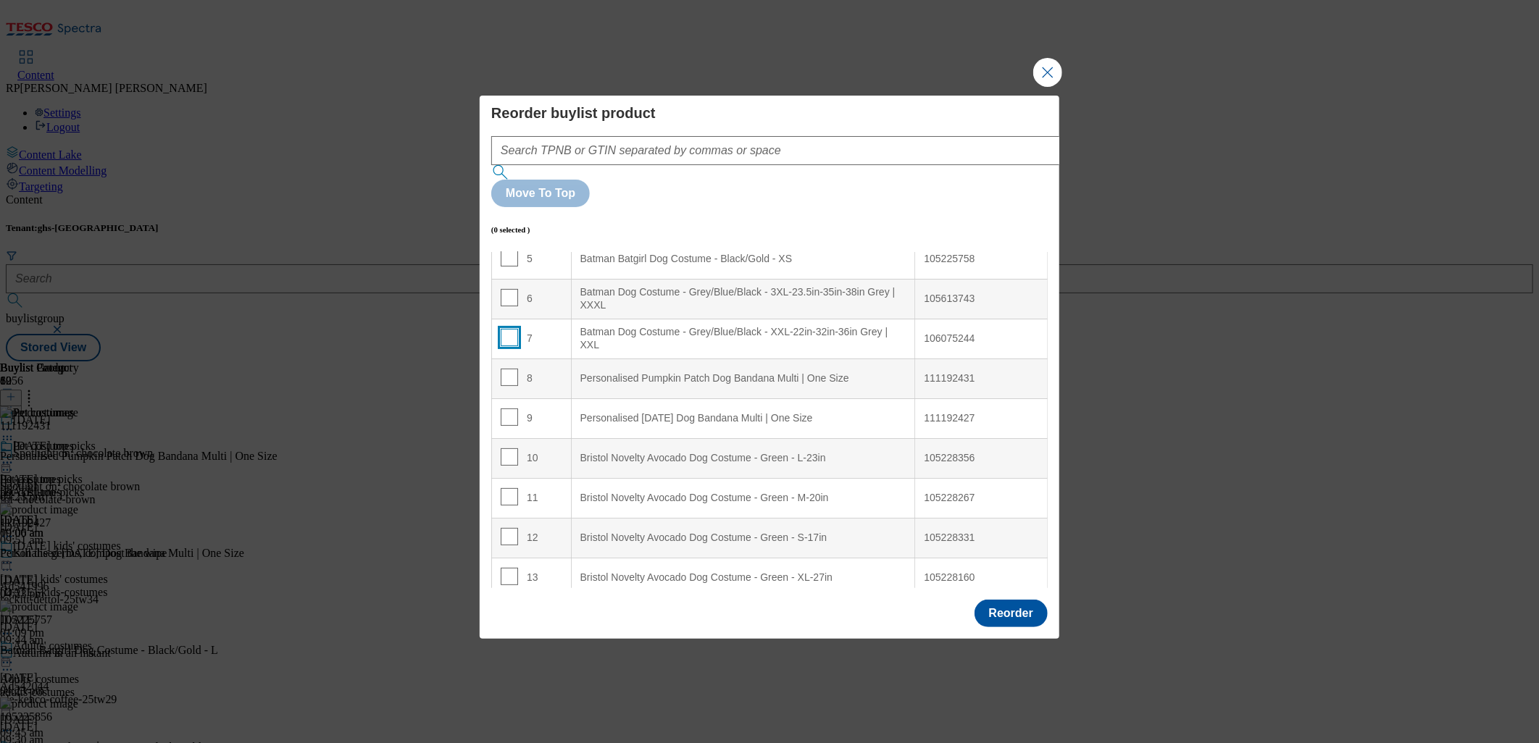
scroll to position [241, 0]
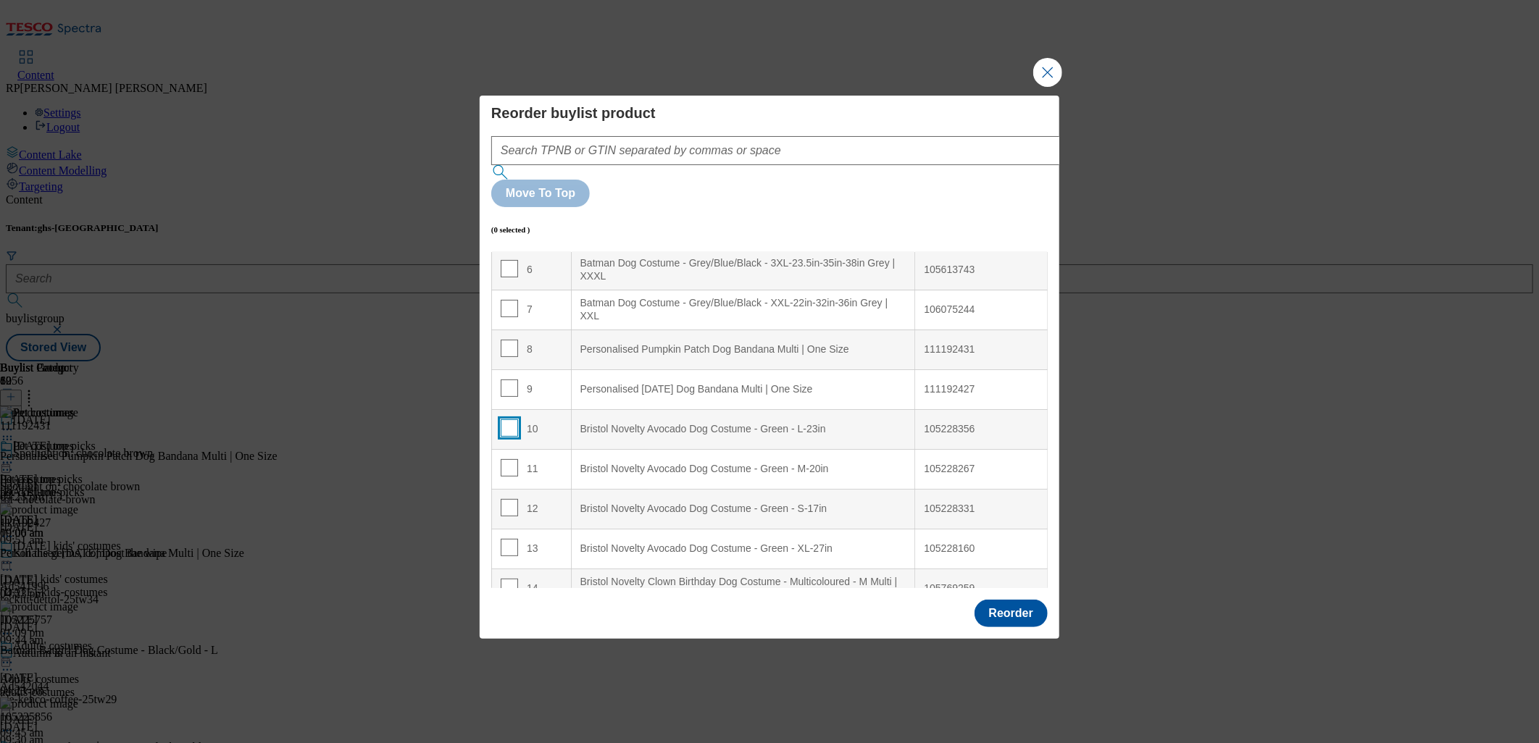
click at [504, 420] on input "Modal" at bounding box center [509, 428] width 17 height 17
checkbox input "true"
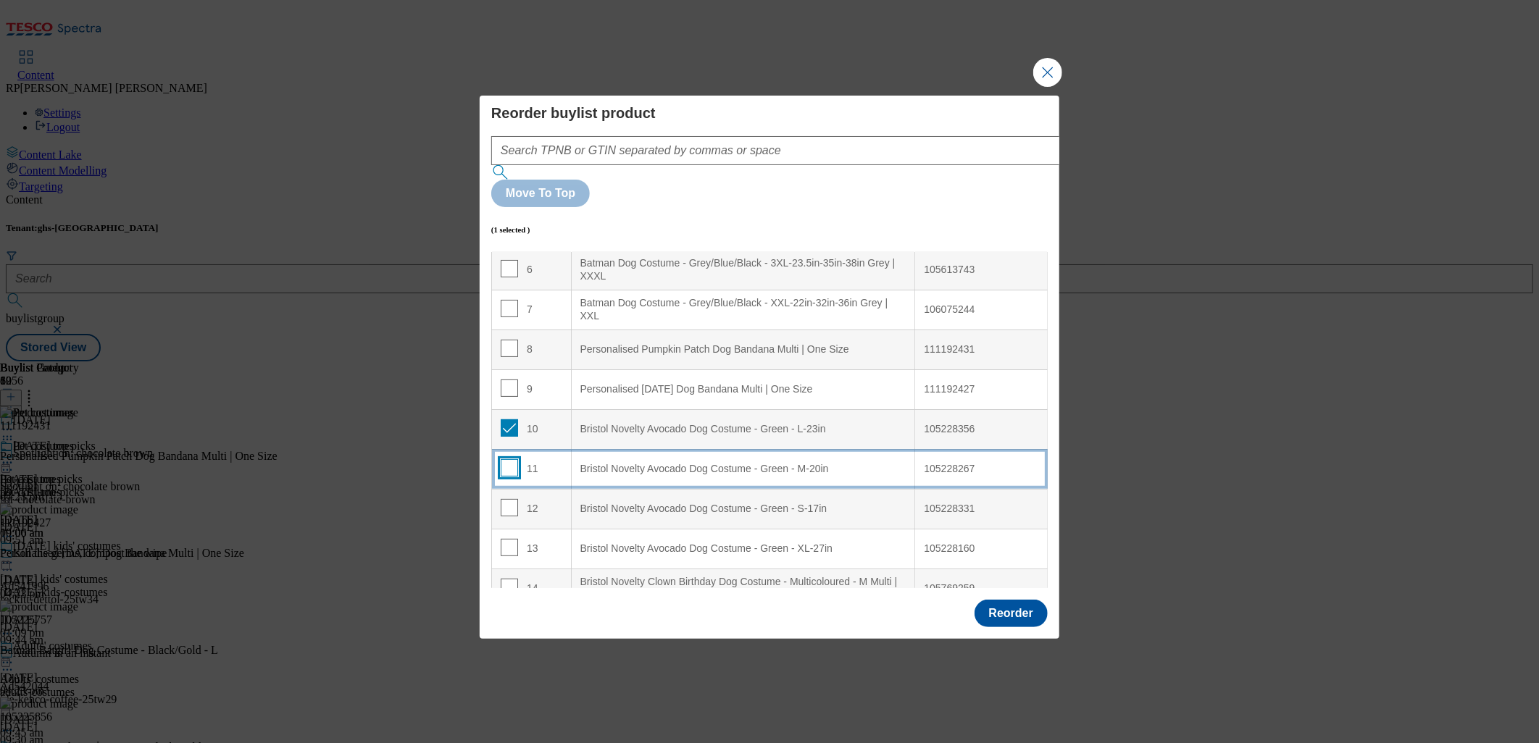
click at [510, 459] on input "Modal" at bounding box center [509, 467] width 17 height 17
checkbox input "true"
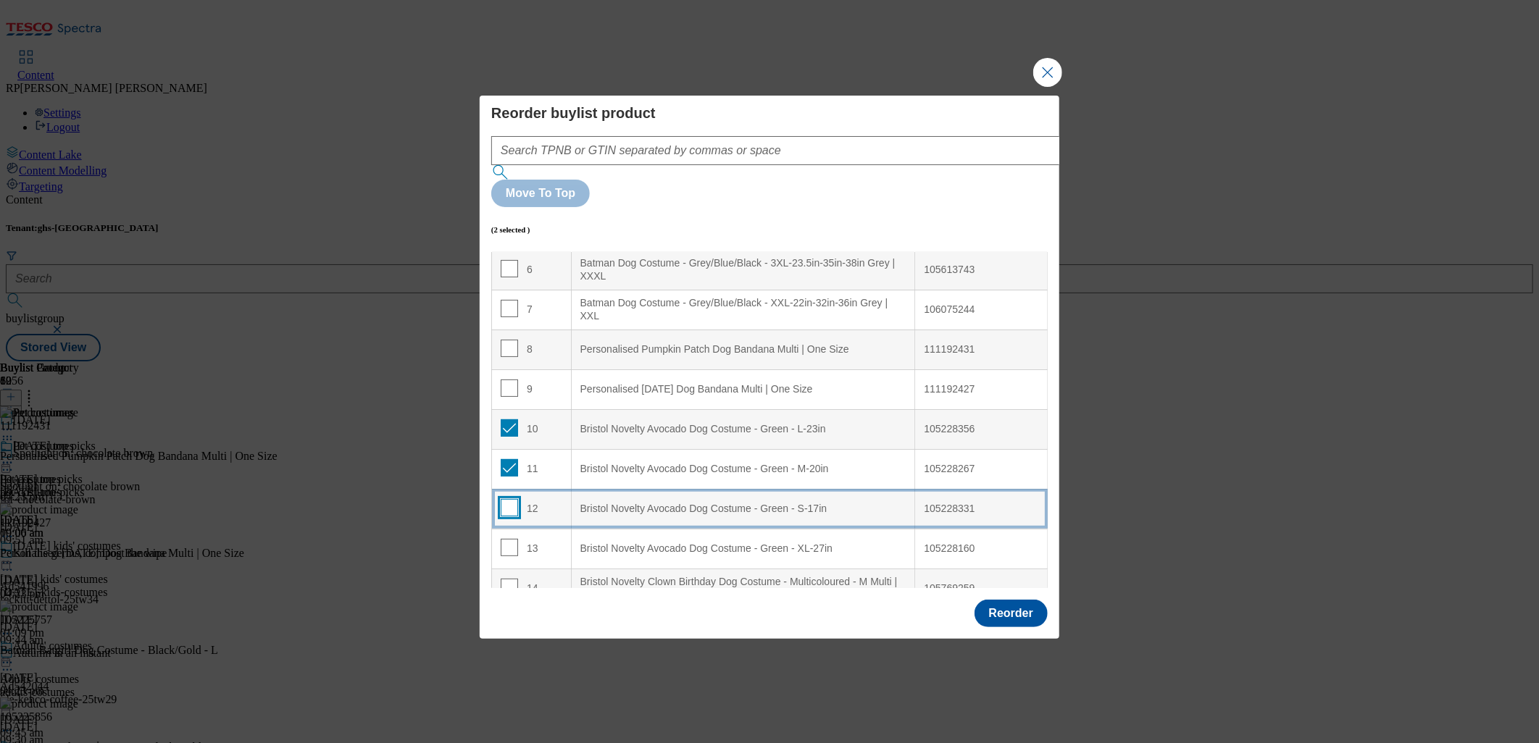
click at [512, 499] on input "Modal" at bounding box center [509, 507] width 17 height 17
checkbox input "true"
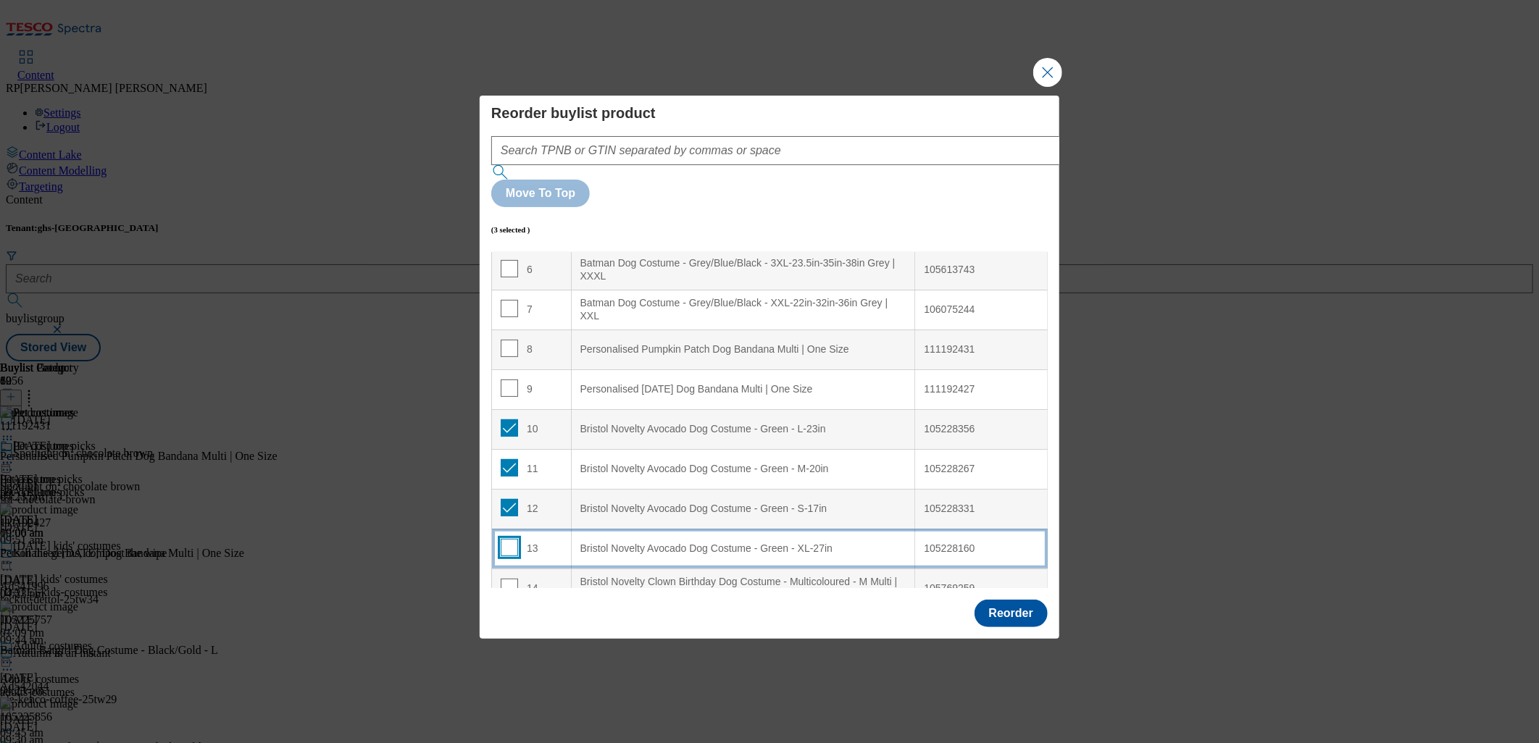
click at [512, 539] on input "Modal" at bounding box center [509, 547] width 17 height 17
checkbox input "true"
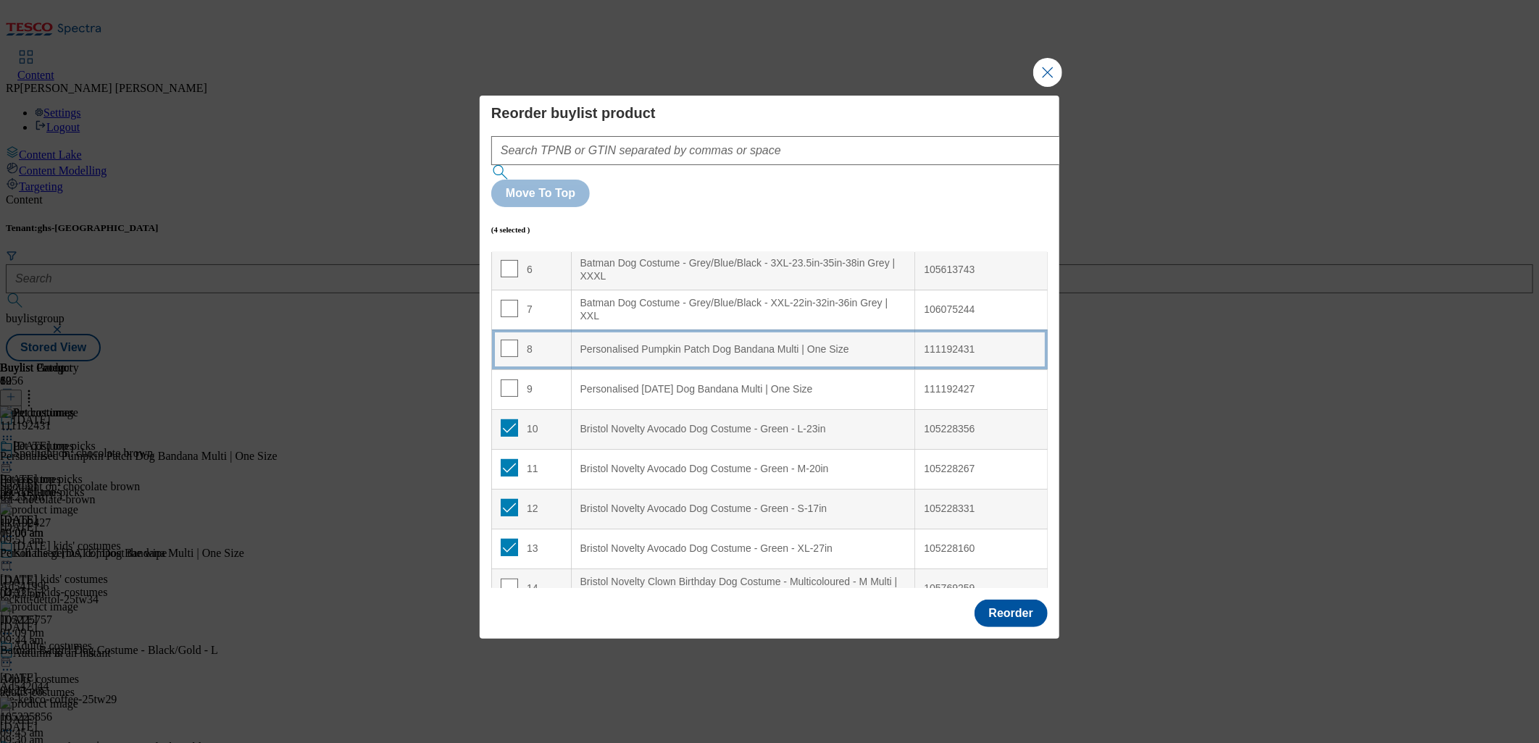
click at [638, 343] on div "Personalised Pumpkin Patch Dog Bandana Multi | One Size" at bounding box center [743, 349] width 326 height 13
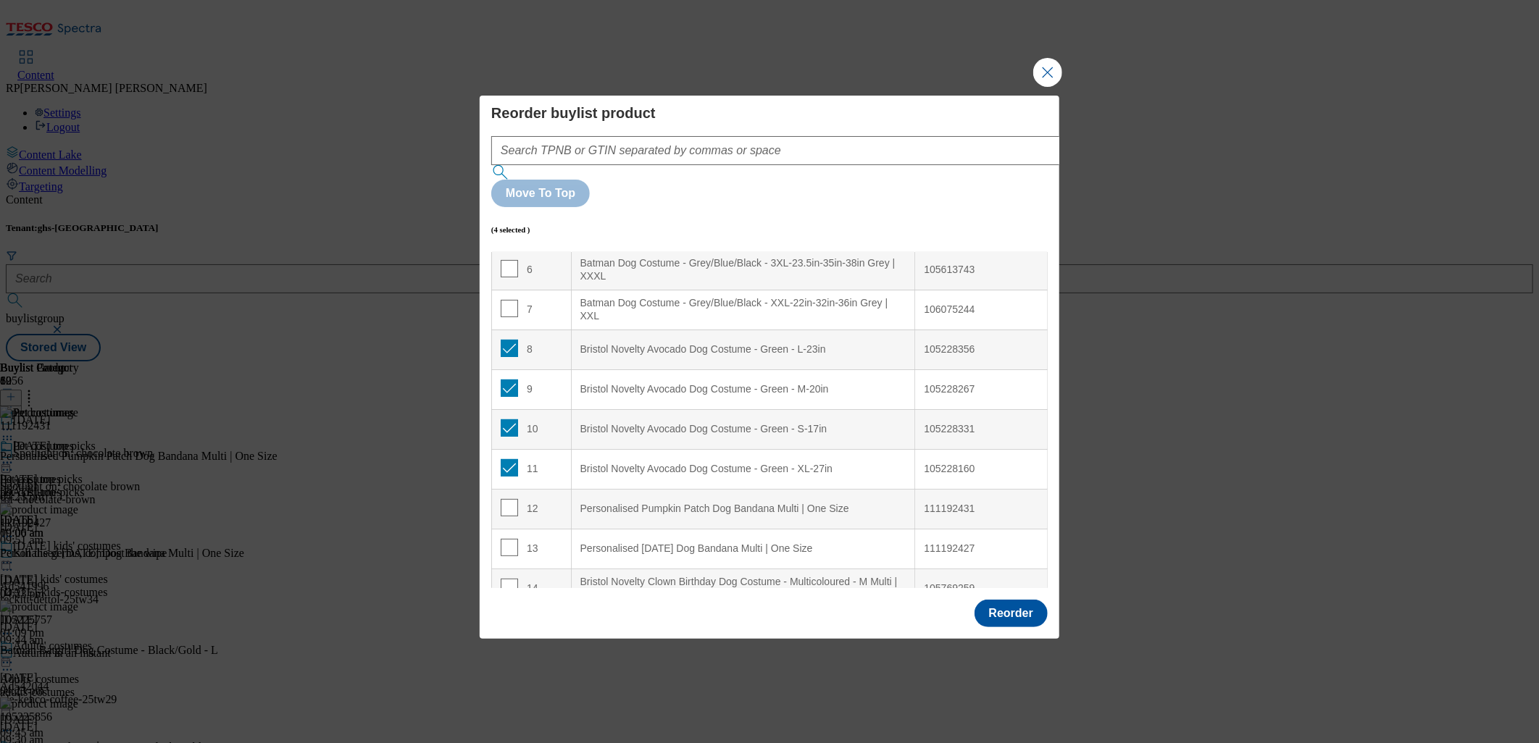
click at [510, 330] on td "8" at bounding box center [532, 350] width 80 height 40
click at [508, 340] on input "Modal" at bounding box center [509, 348] width 17 height 17
checkbox input "false"
click at [508, 380] on input "Modal" at bounding box center [509, 388] width 17 height 17
checkbox input "false"
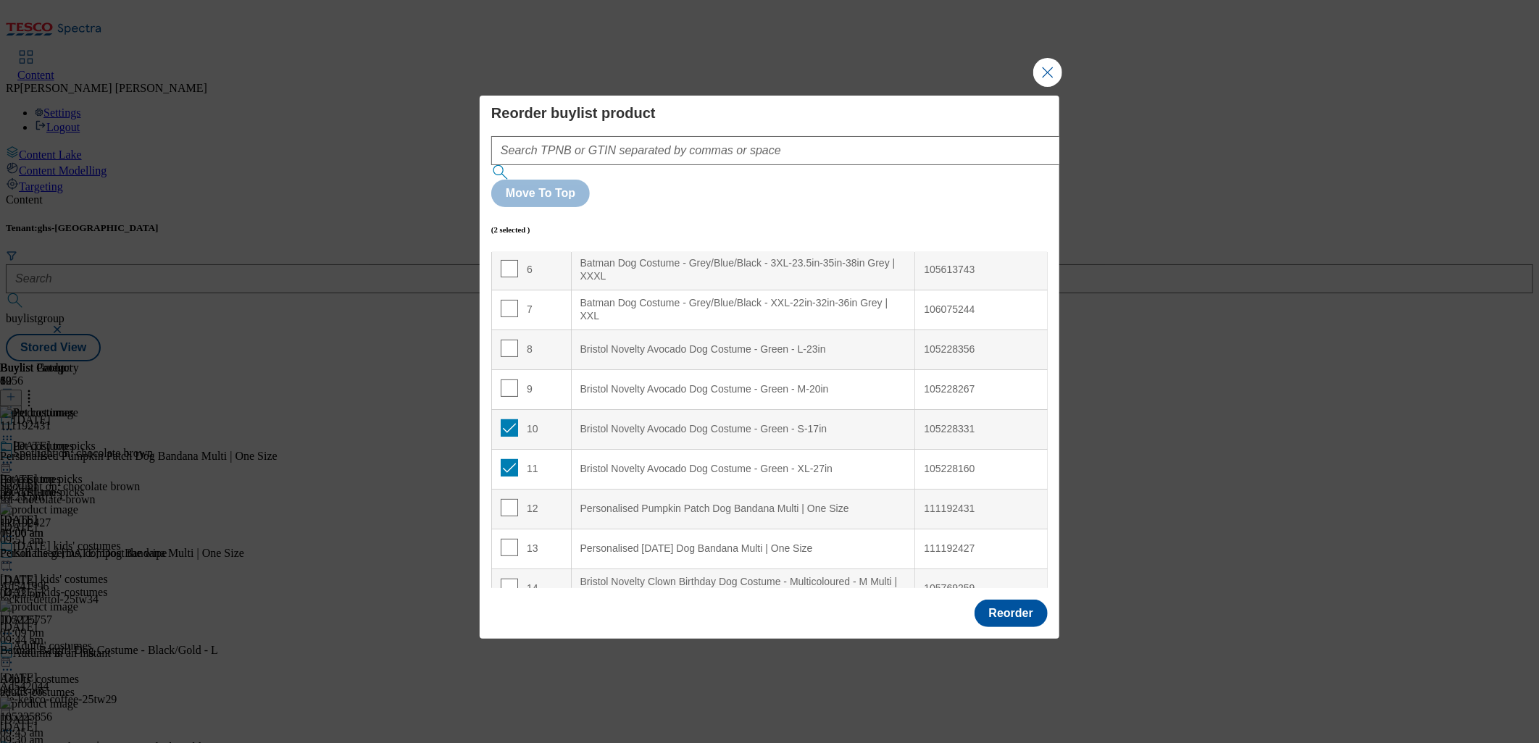
click at [511, 409] on td "10" at bounding box center [532, 429] width 80 height 40
click at [511, 420] on input "Modal" at bounding box center [509, 428] width 17 height 17
checkbox input "false"
click at [511, 459] on input "Modal" at bounding box center [509, 467] width 17 height 17
checkbox input "false"
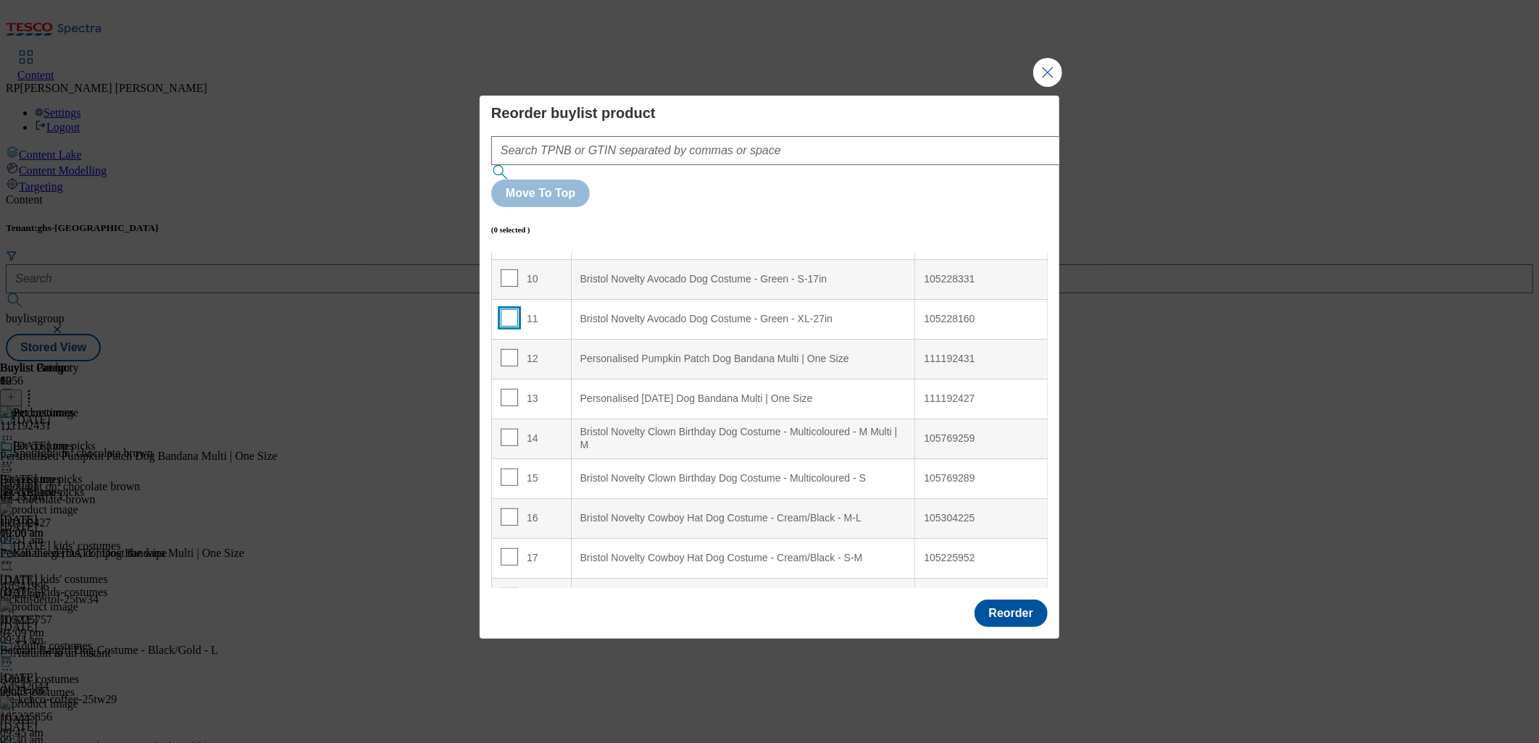
scroll to position [402, 0]
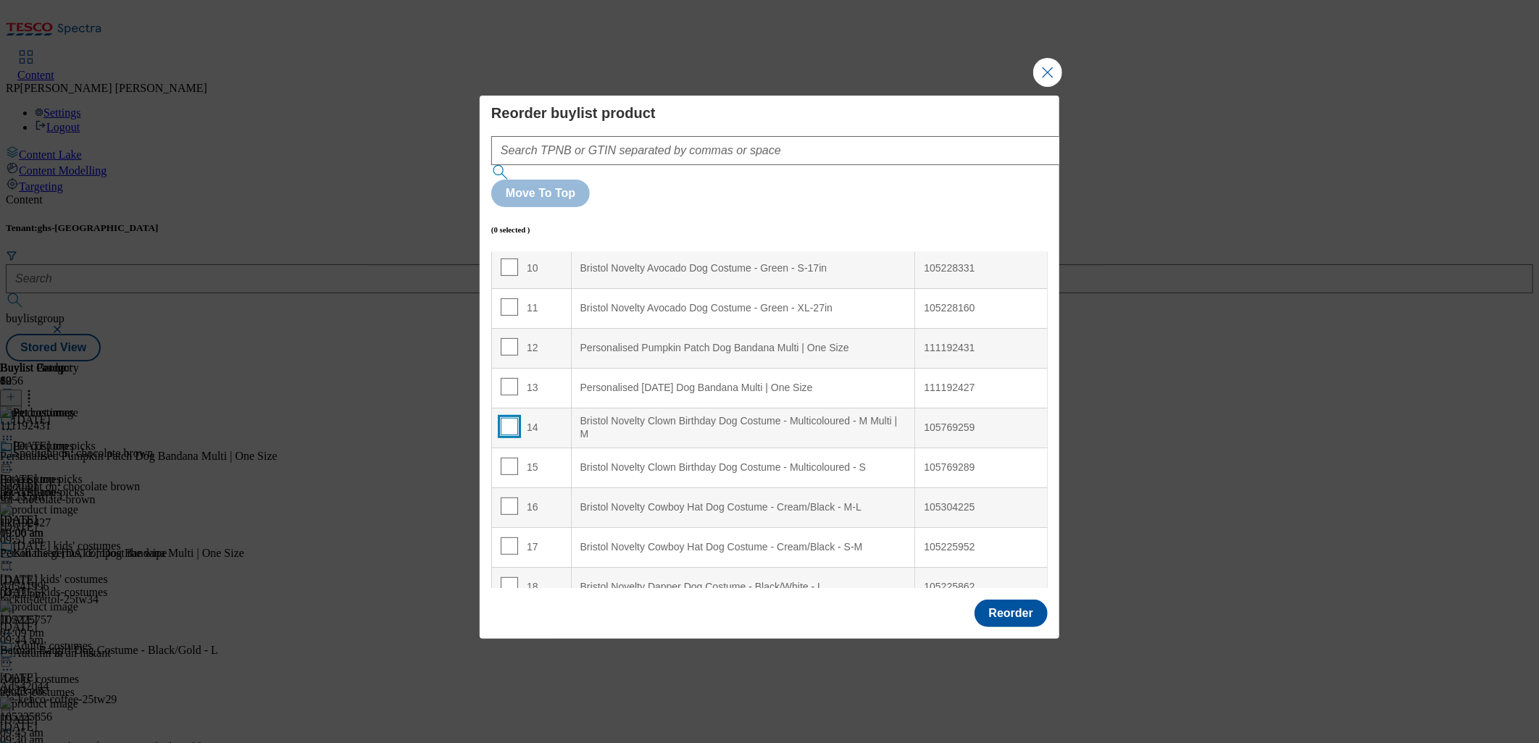
click at [504, 418] on input "Modal" at bounding box center [509, 426] width 17 height 17
checkbox input "true"
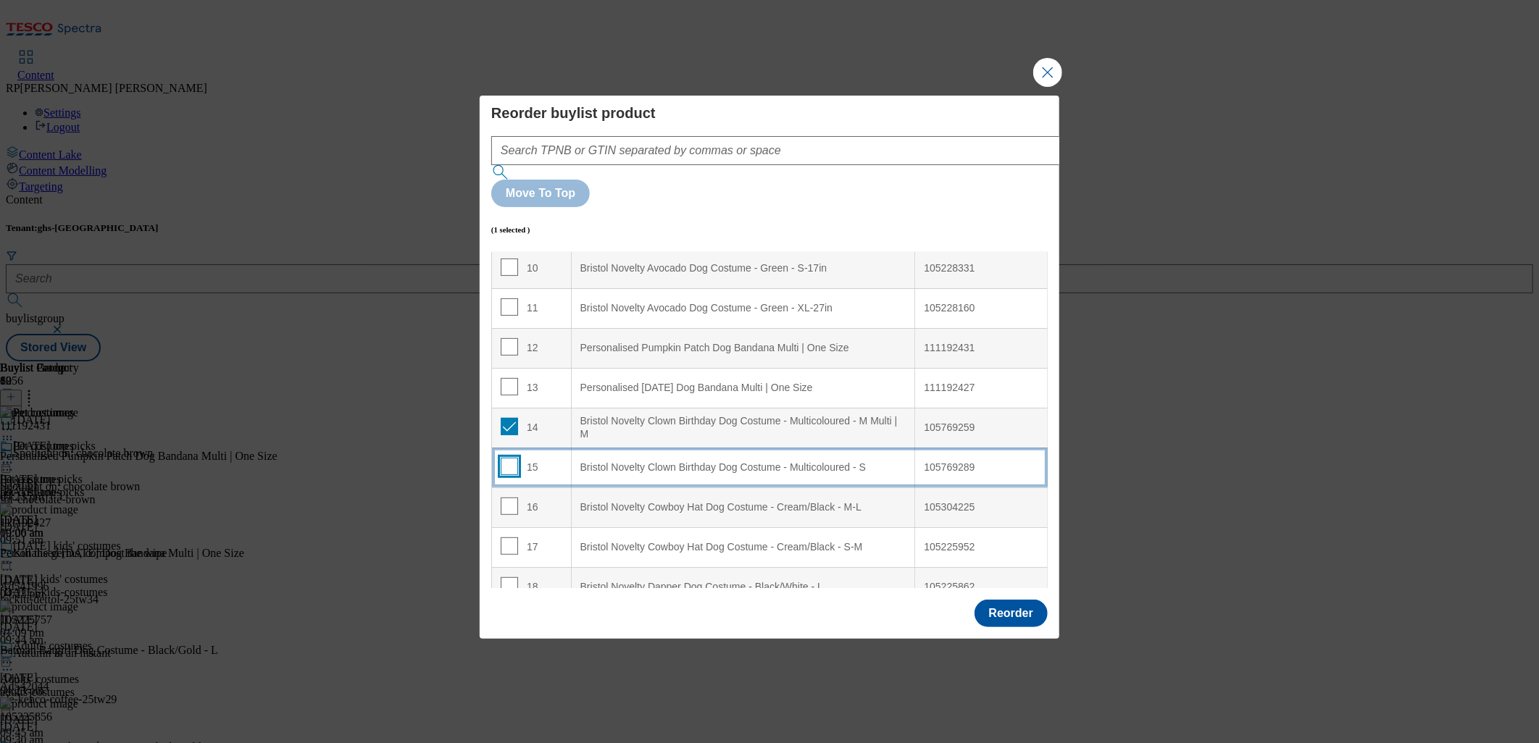
click at [509, 458] on input "Modal" at bounding box center [509, 466] width 17 height 17
checkbox input "true"
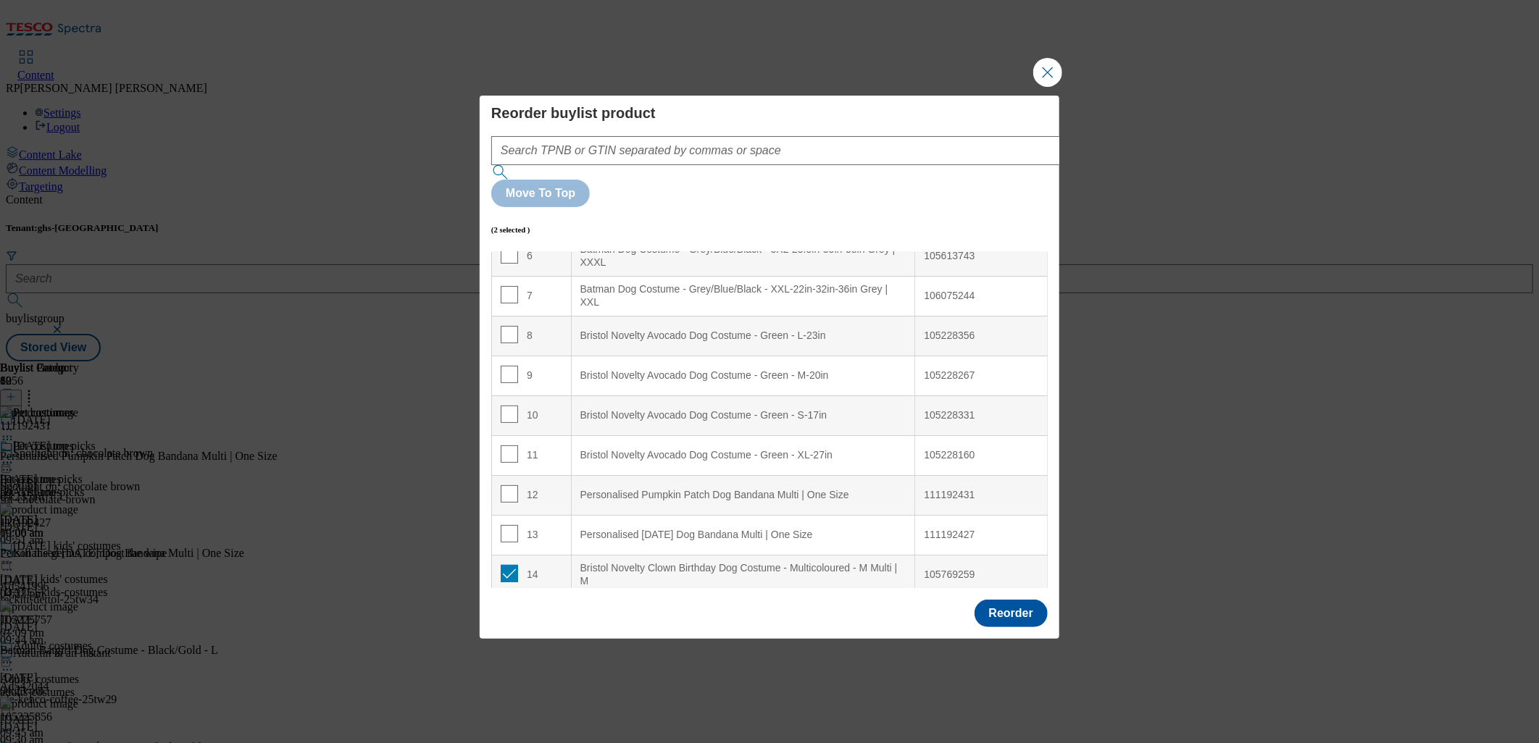
scroll to position [241, 0]
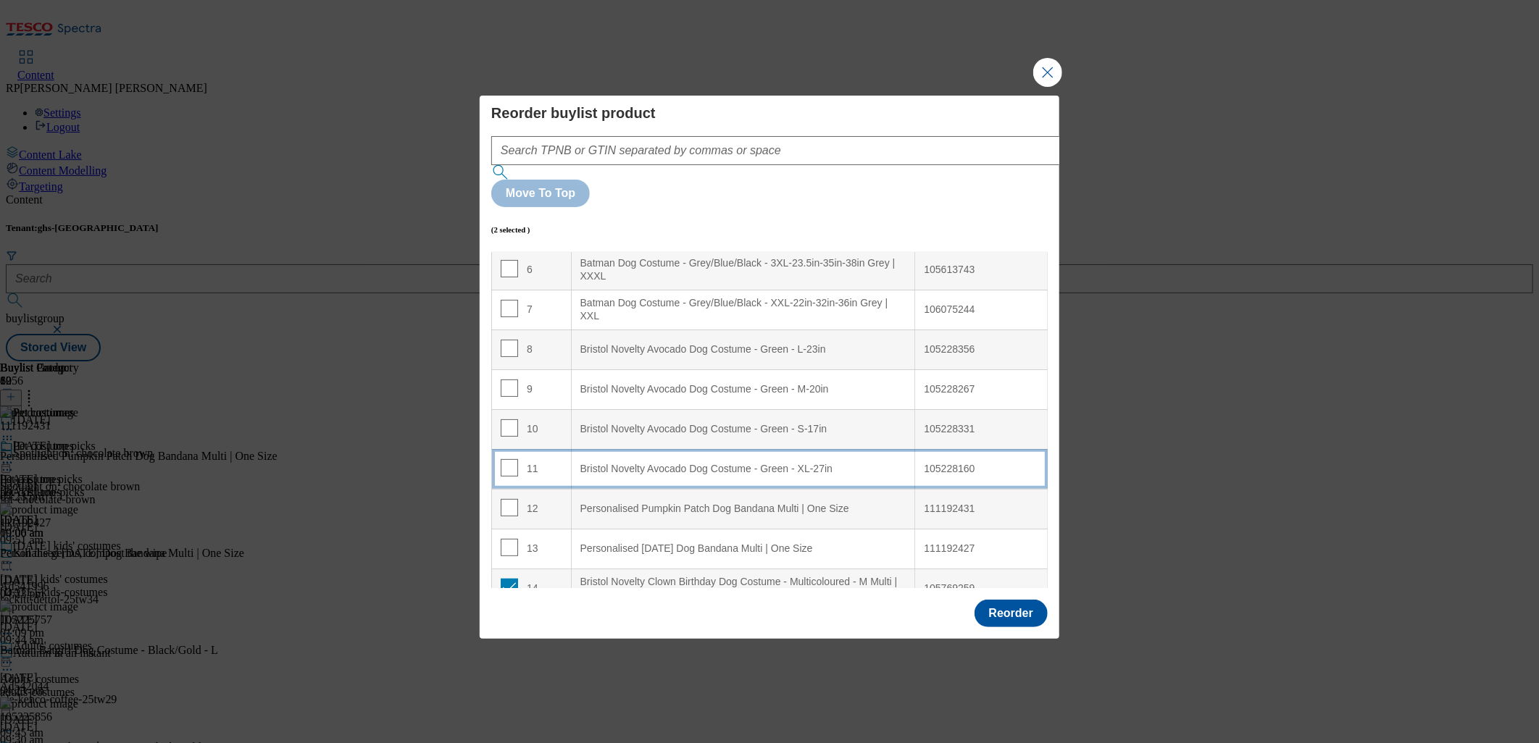
click at [649, 463] on div "Bristol Novelty Avocado Dog Costume - Green - XL-27in" at bounding box center [743, 469] width 326 height 13
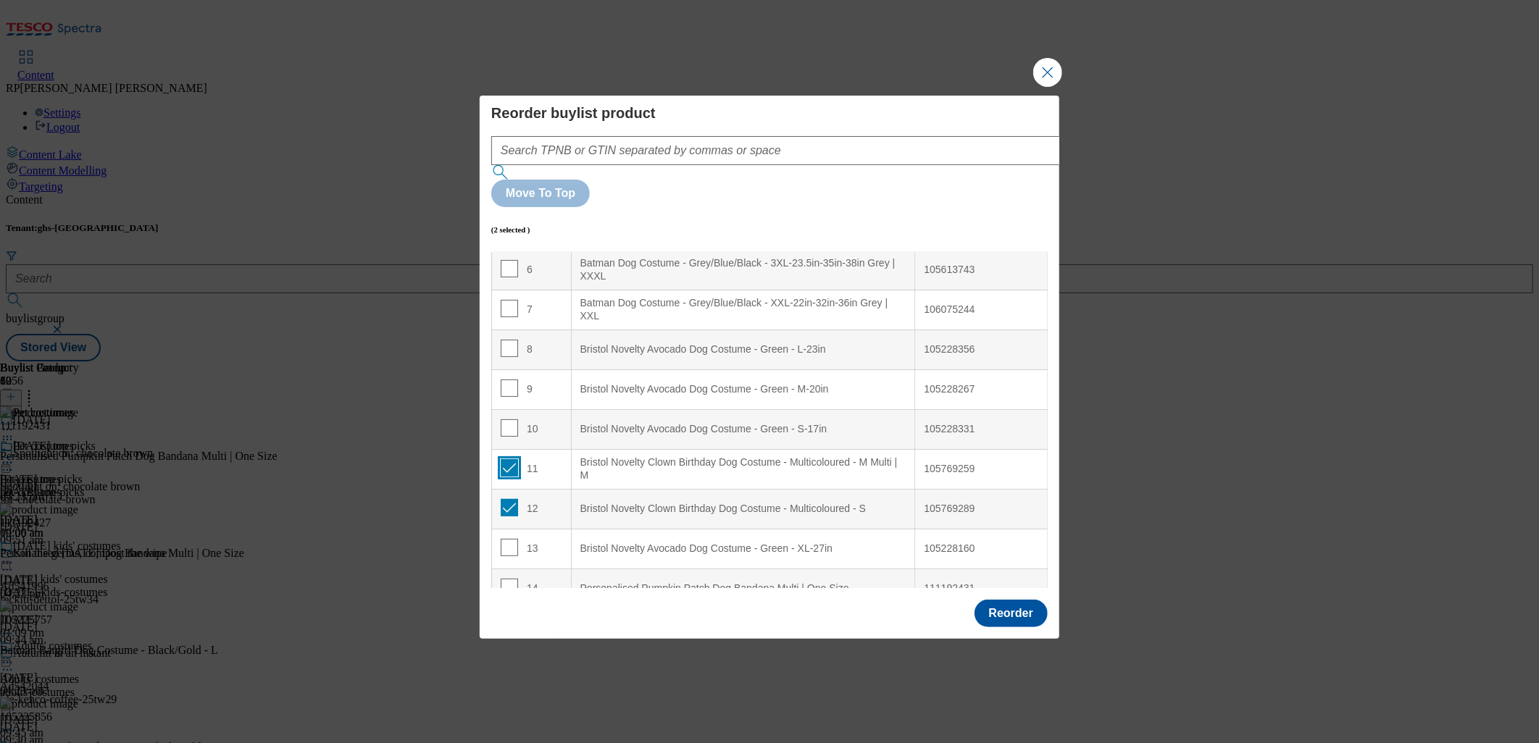
click at [513, 459] on input "Modal" at bounding box center [509, 467] width 17 height 17
checkbox input "false"
click at [513, 499] on input "Modal" at bounding box center [509, 507] width 17 height 17
checkbox input "false"
click at [509, 539] on input "Modal" at bounding box center [509, 547] width 17 height 17
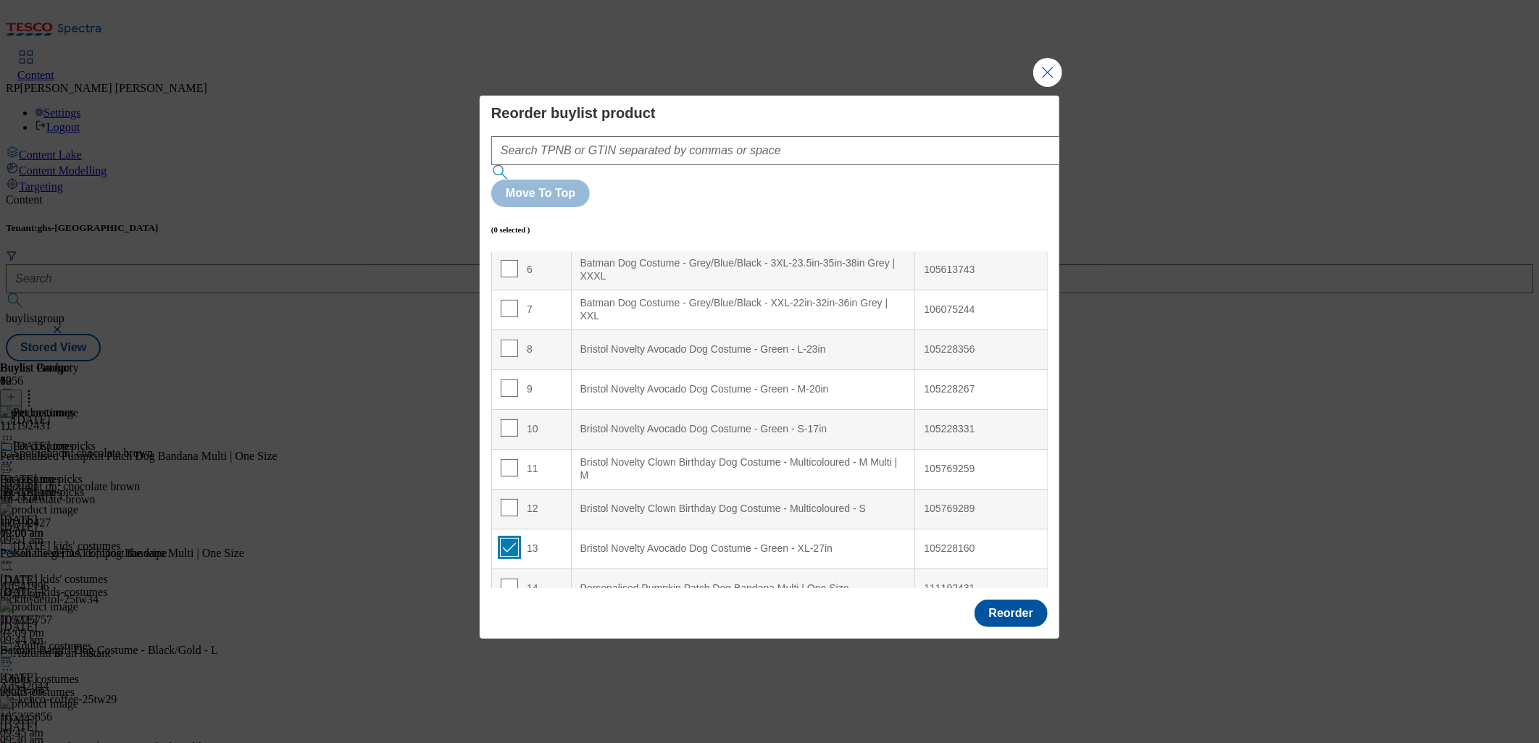
checkbox input "true"
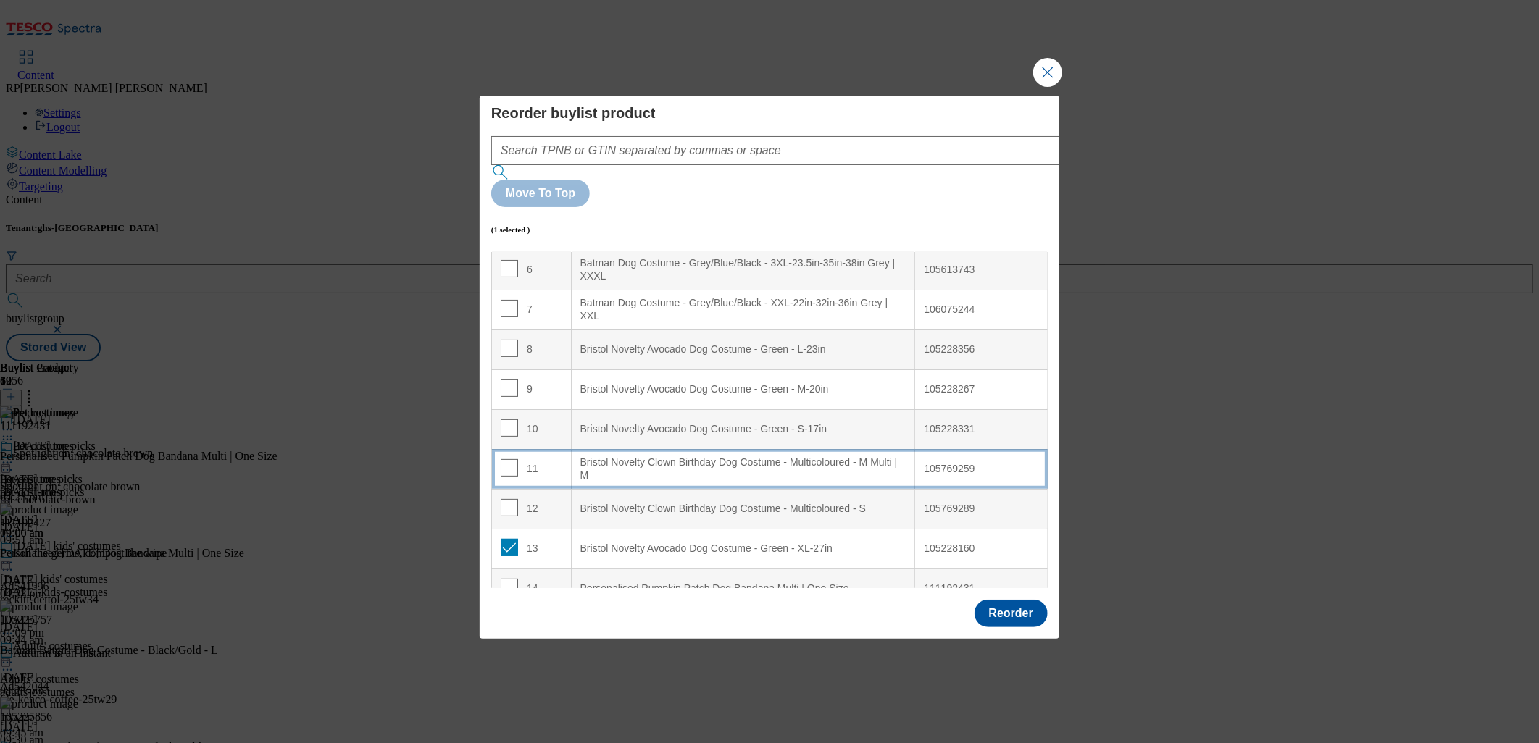
click at [609, 456] on div "Bristol Novelty Clown Birthday Dog Costume - Multicoloured - M Multi | M" at bounding box center [743, 468] width 326 height 25
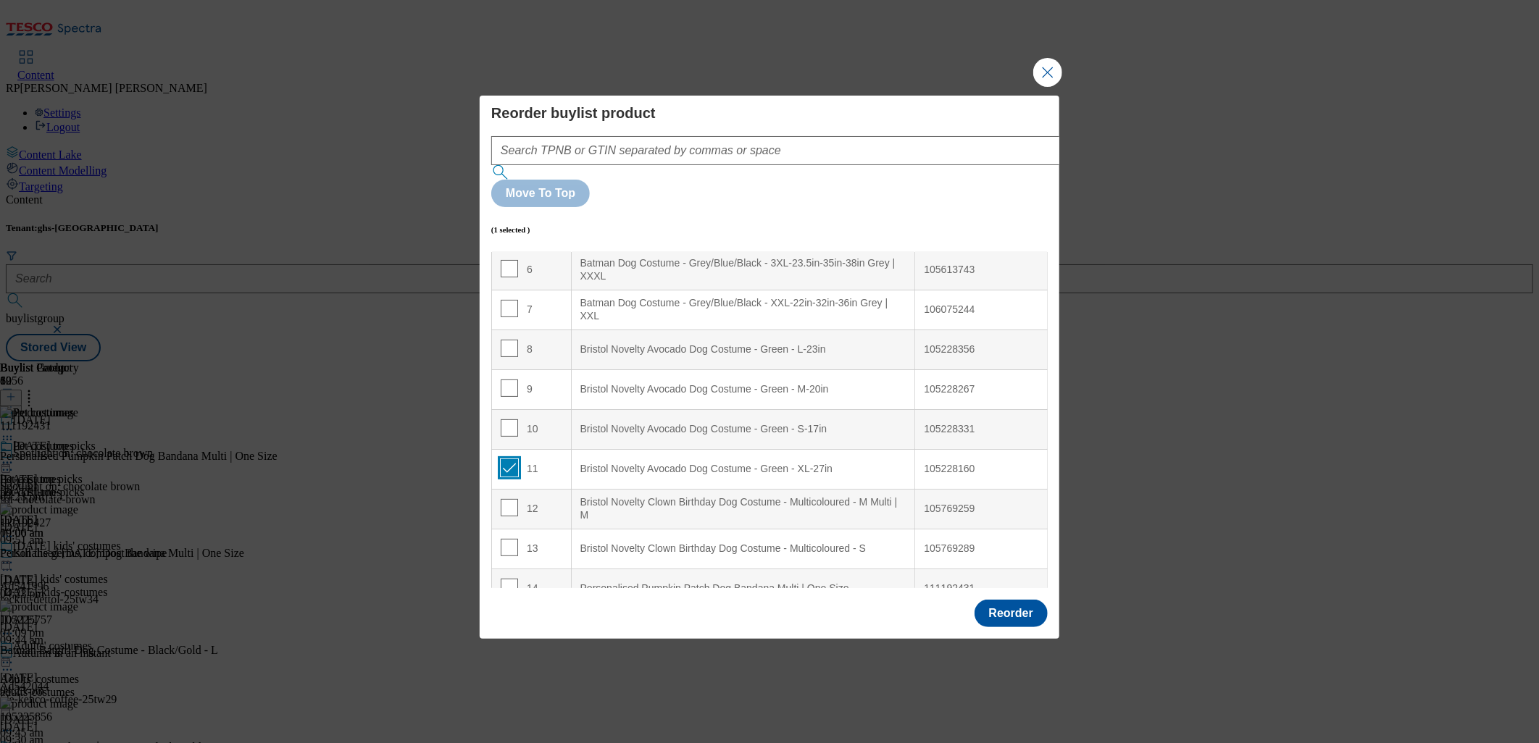
click at [504, 459] on input "Modal" at bounding box center [509, 467] width 17 height 17
checkbox input "false"
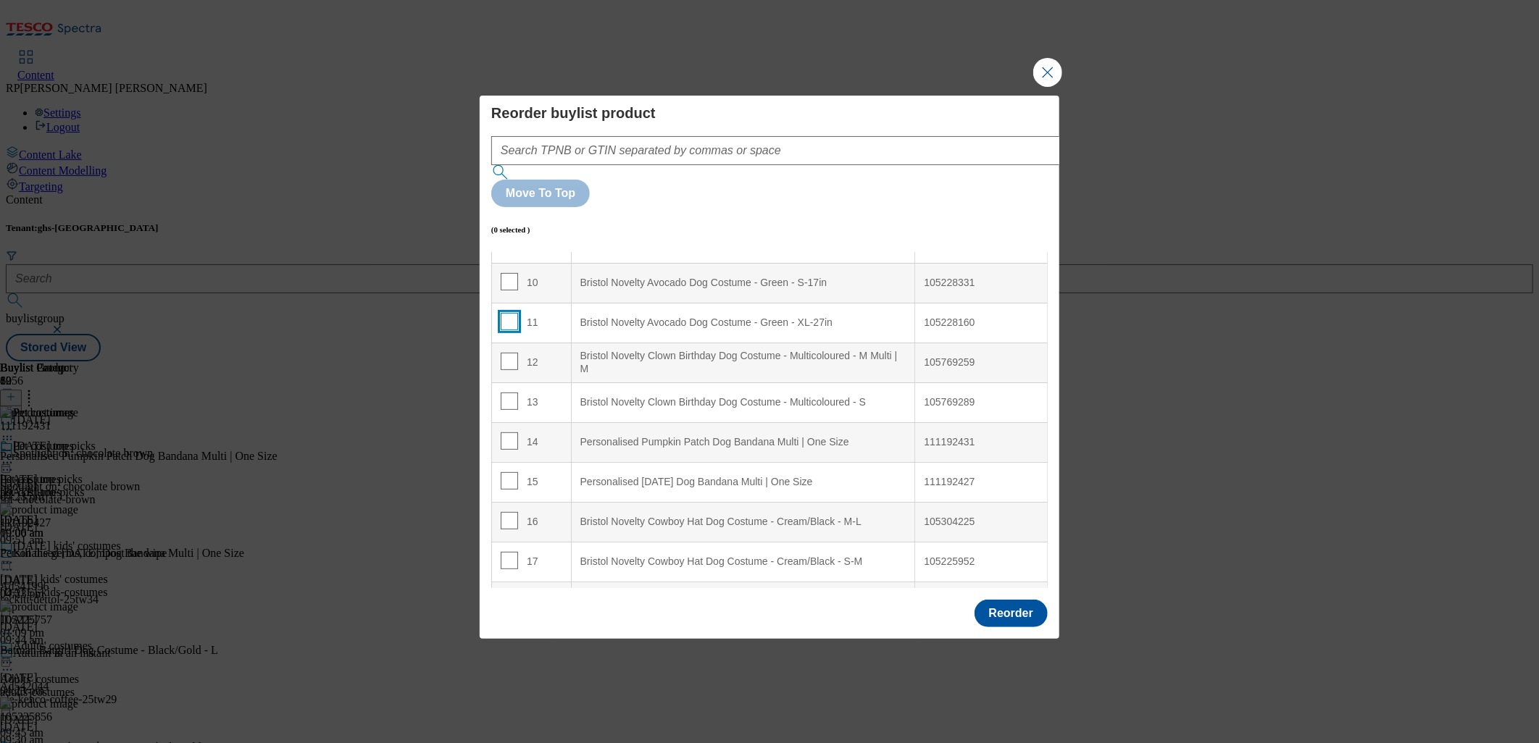
scroll to position [402, 0]
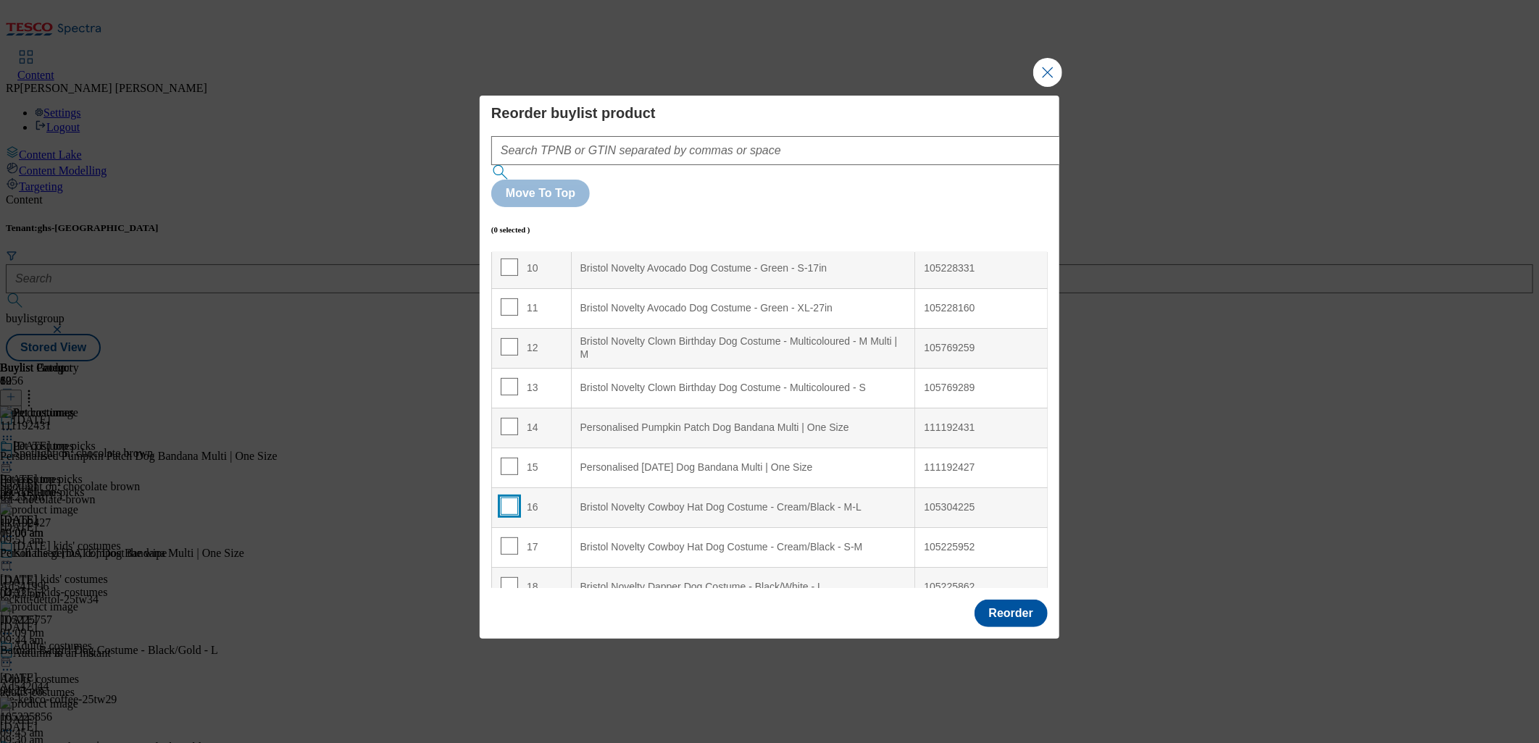
click at [506, 498] on input "Modal" at bounding box center [509, 506] width 17 height 17
checkbox input "true"
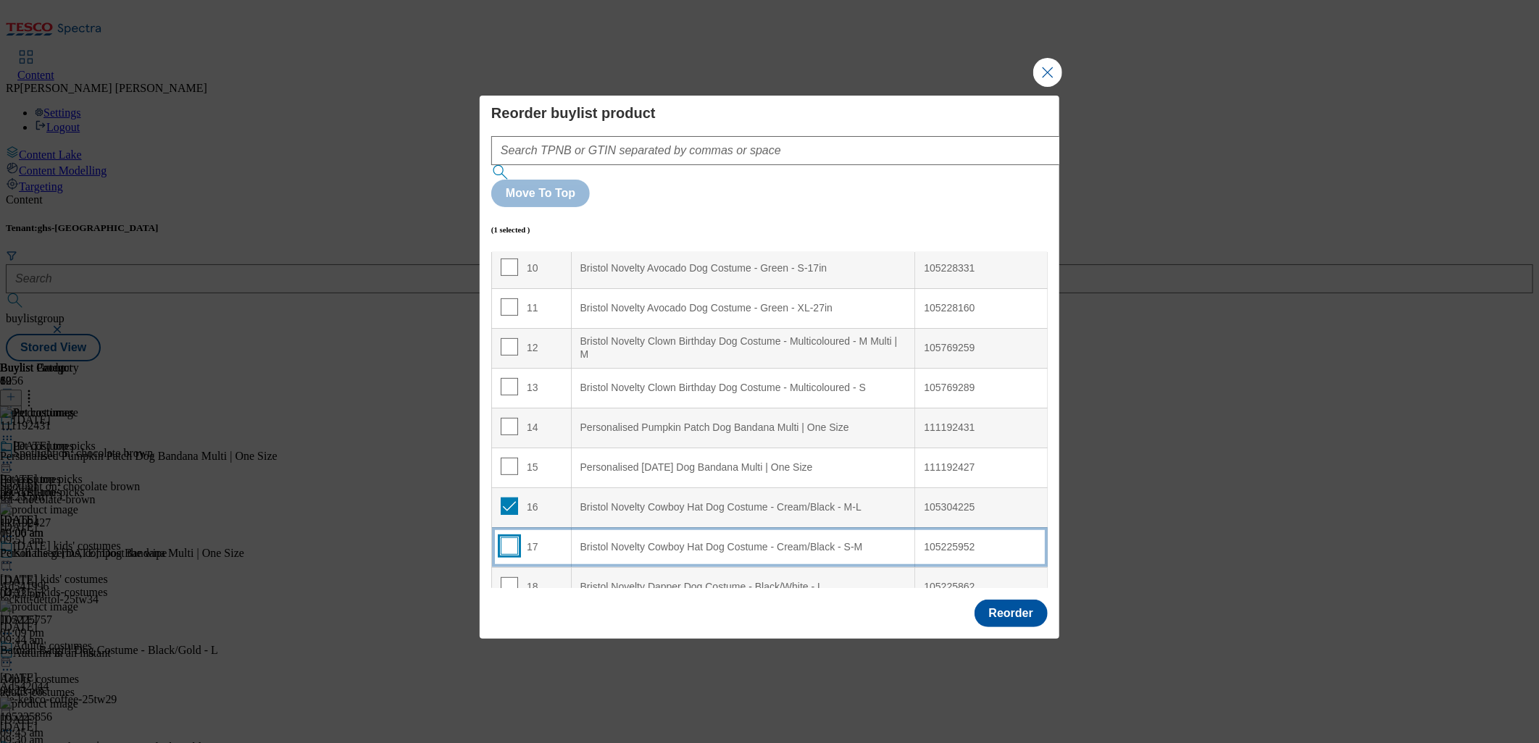
click at [509, 538] on input "Modal" at bounding box center [509, 546] width 17 height 17
checkbox input "true"
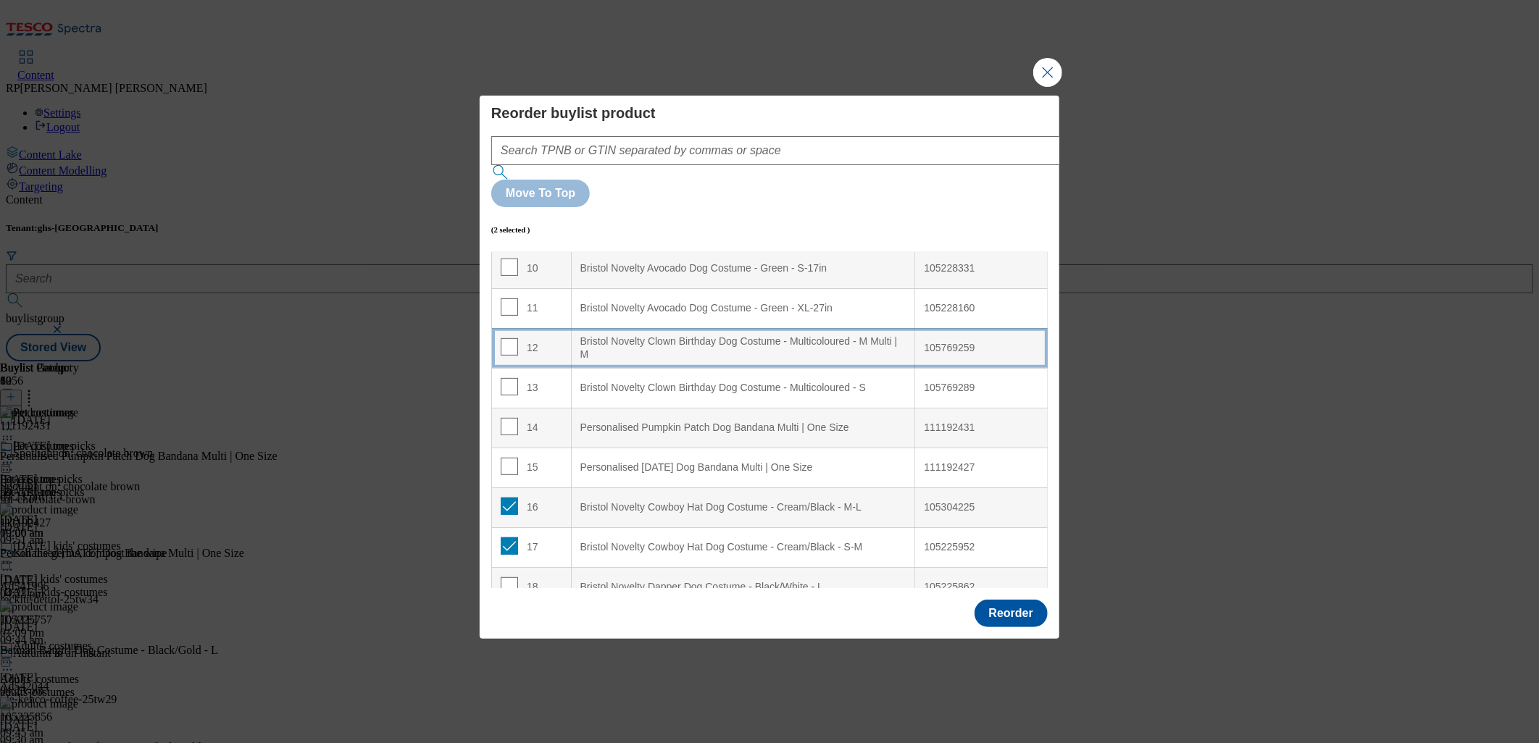
click at [677, 335] on div "Bristol Novelty Clown Birthday Dog Costume - Multicoloured - M Multi | M" at bounding box center [743, 347] width 326 height 25
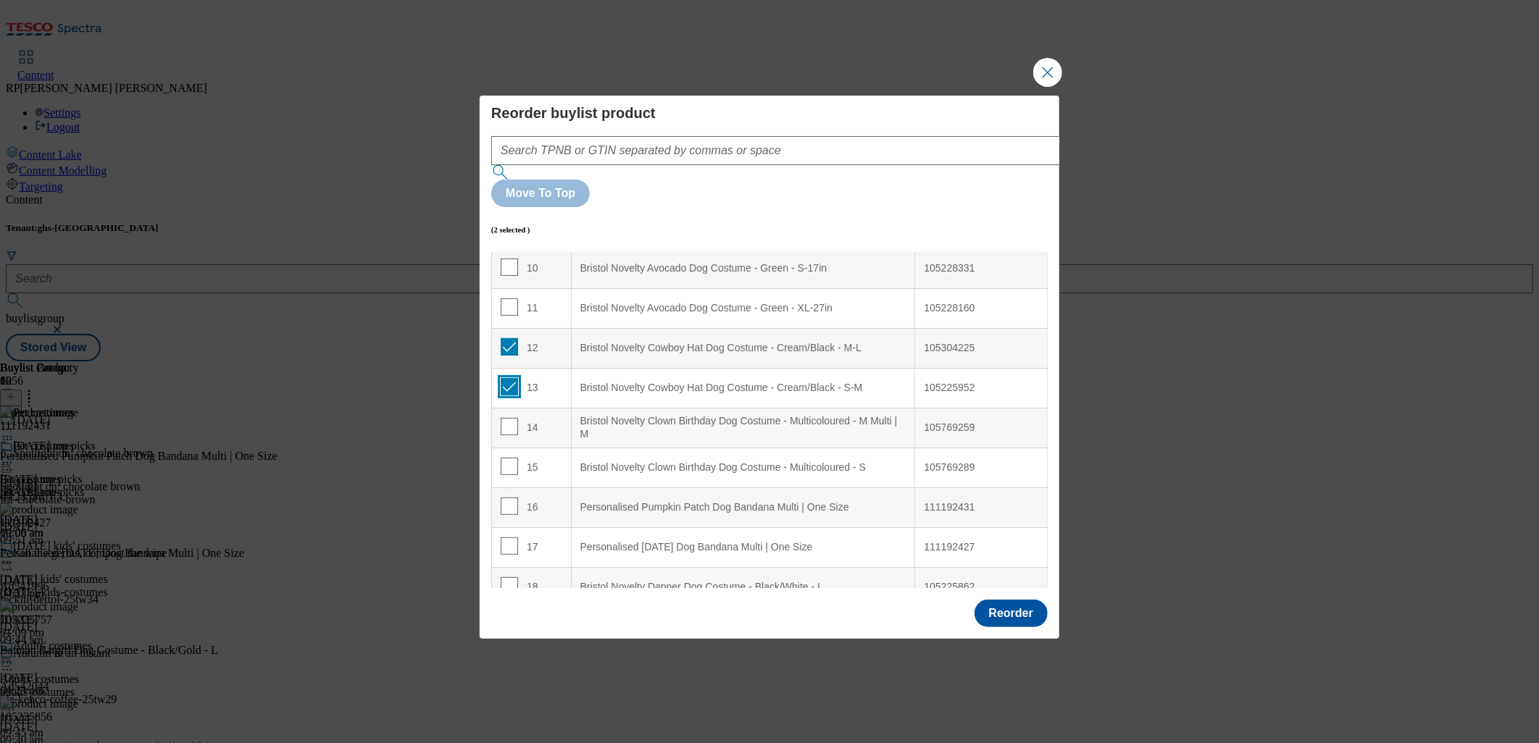
click at [514, 378] on input "Modal" at bounding box center [509, 386] width 17 height 17
checkbox input "false"
click at [501, 338] on input "Modal" at bounding box center [509, 346] width 17 height 17
checkbox input "false"
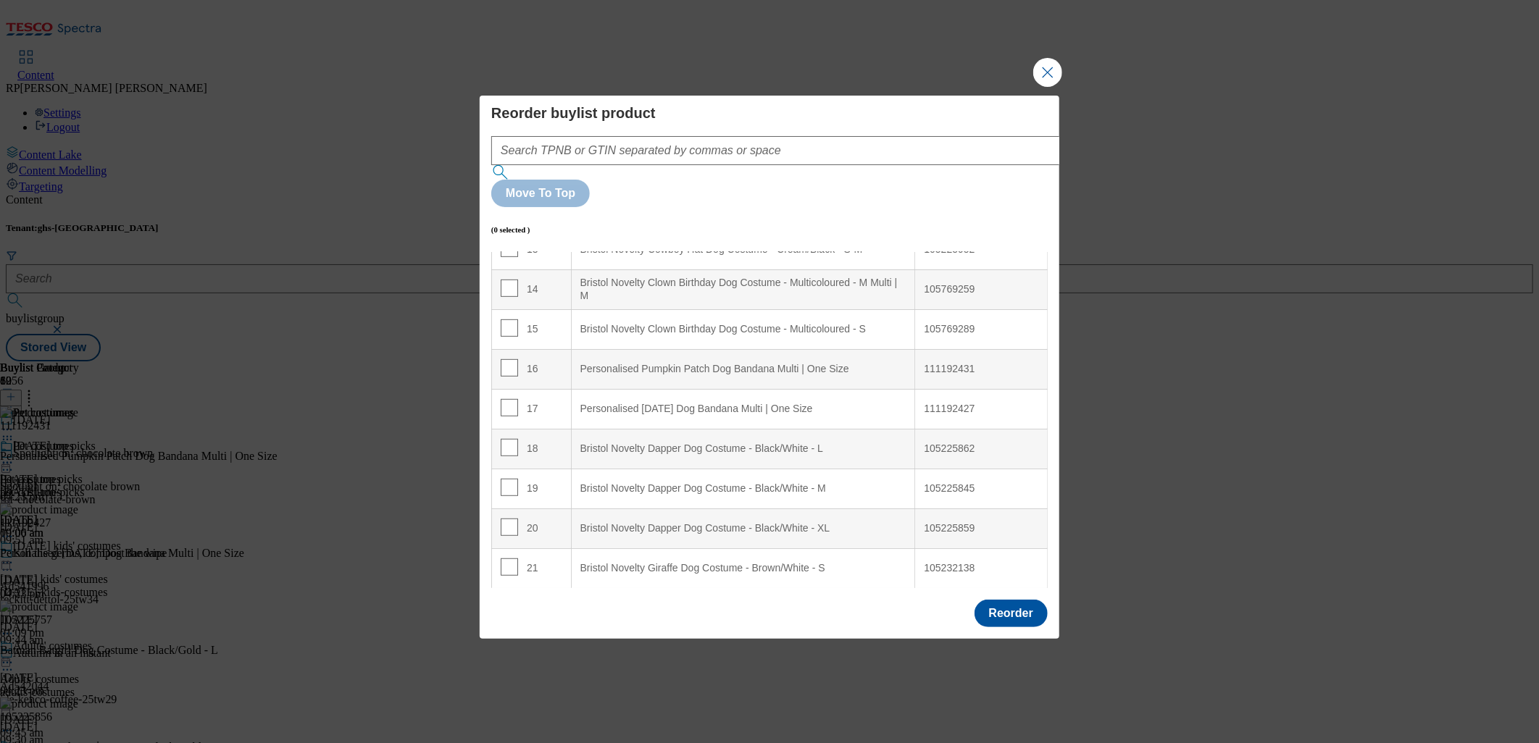
scroll to position [563, 0]
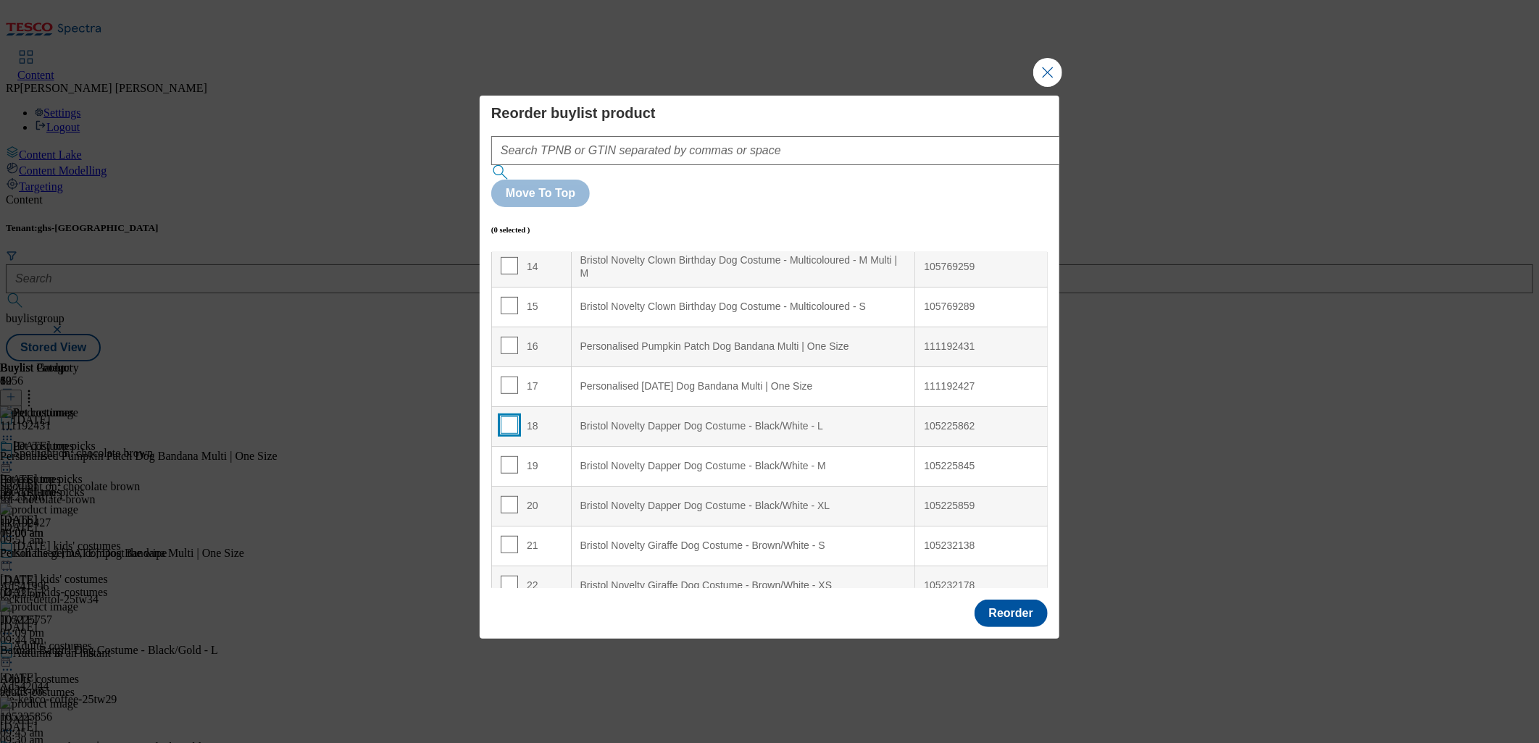
click at [509, 417] on input "Modal" at bounding box center [509, 425] width 17 height 17
checkbox input "true"
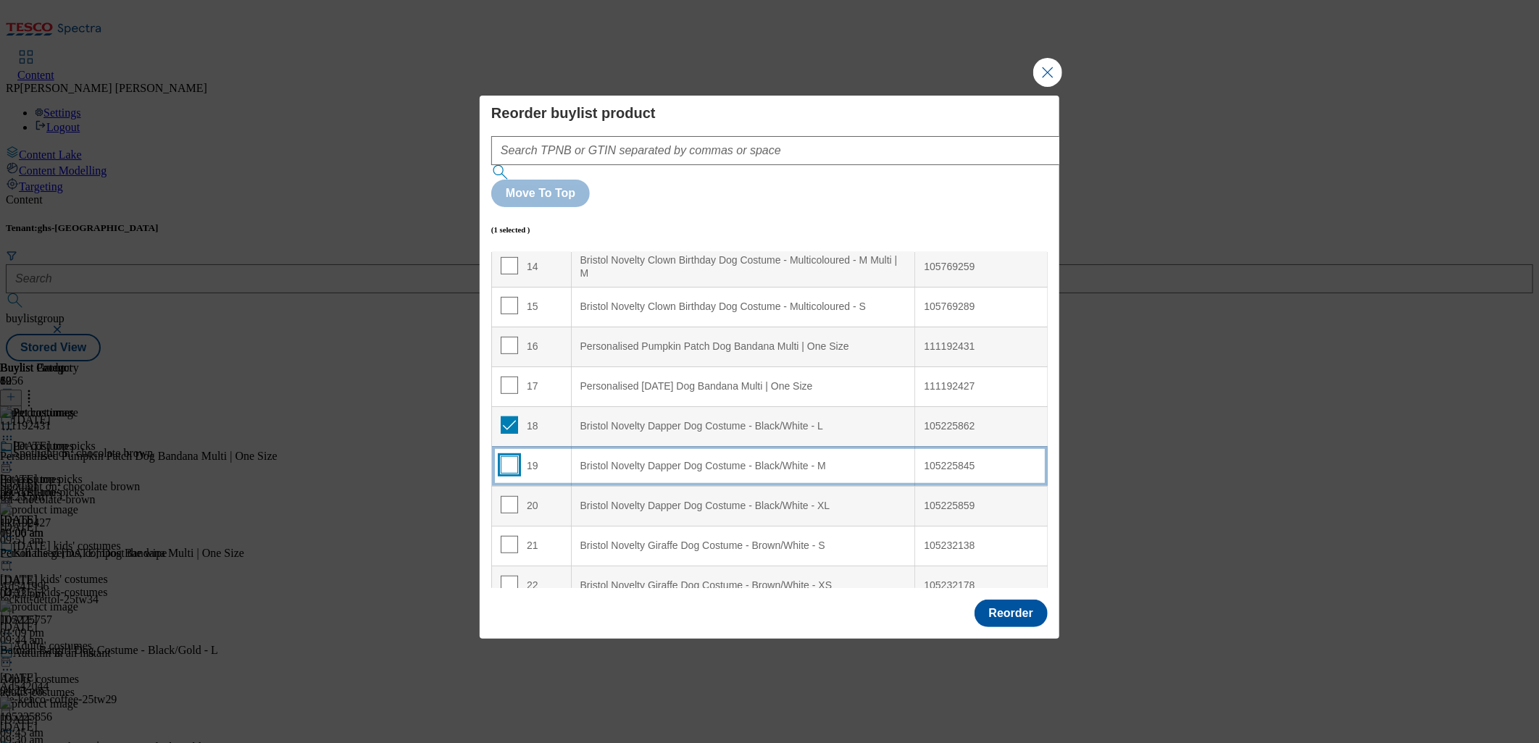
click at [508, 456] on input "Modal" at bounding box center [509, 464] width 17 height 17
checkbox input "true"
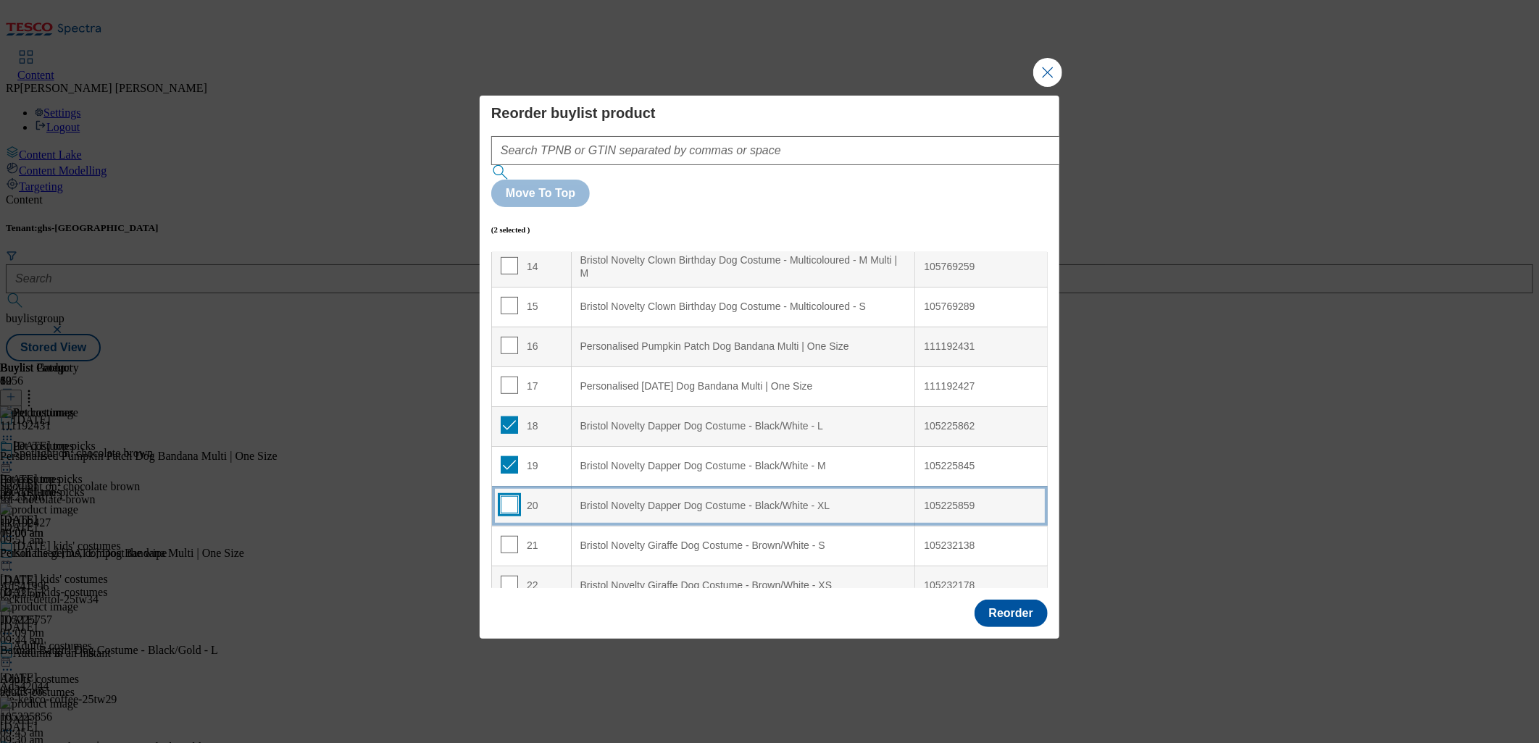
click at [505, 496] on input "Modal" at bounding box center [509, 504] width 17 height 17
checkbox input "true"
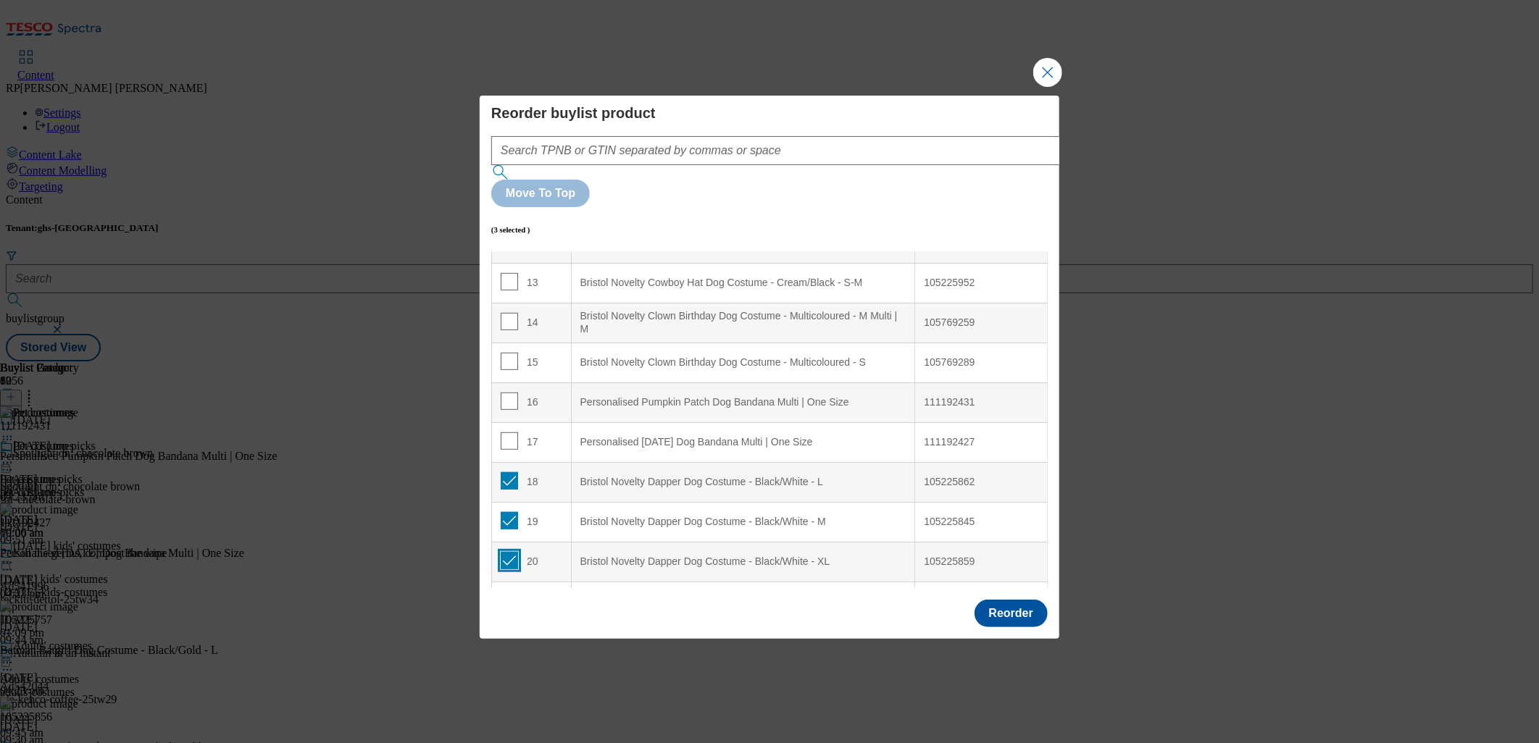
scroll to position [483, 0]
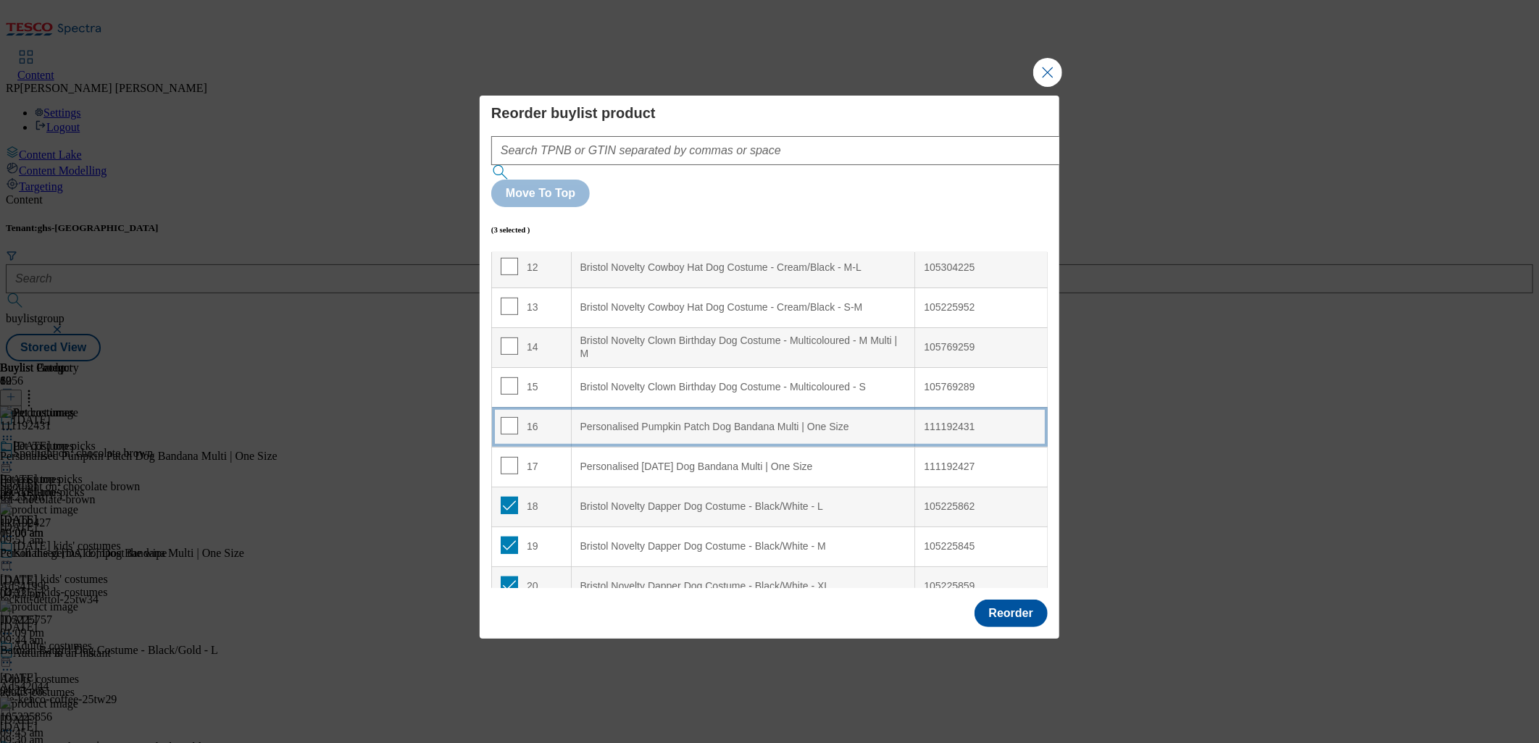
click at [649, 421] on div "Personalised Pumpkin Patch Dog Bandana Multi | One Size" at bounding box center [743, 427] width 326 height 13
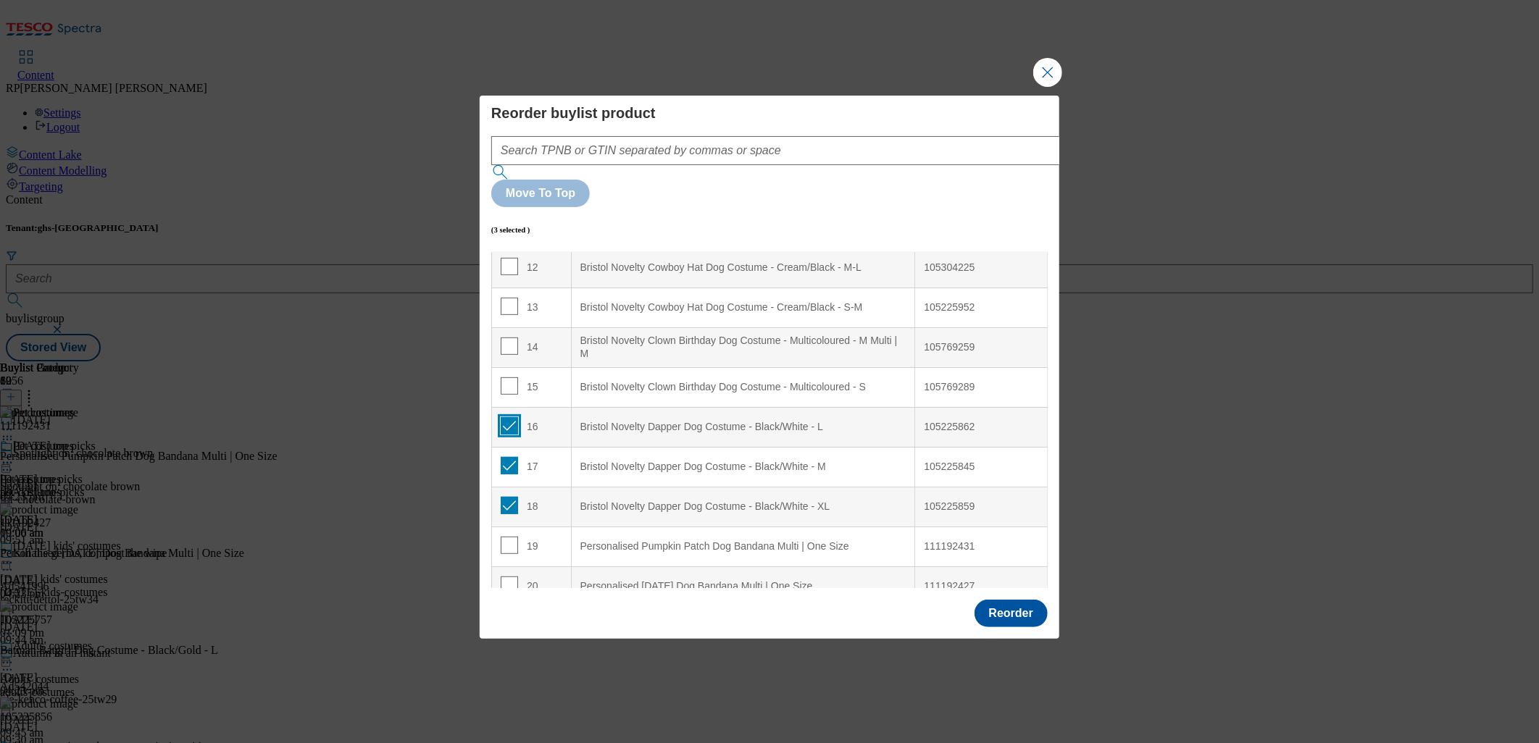
click at [504, 417] on input "Modal" at bounding box center [509, 425] width 17 height 17
checkbox input "false"
click at [504, 457] on input "Modal" at bounding box center [509, 465] width 17 height 17
checkbox input "false"
click at [509, 497] on input "Modal" at bounding box center [509, 505] width 17 height 17
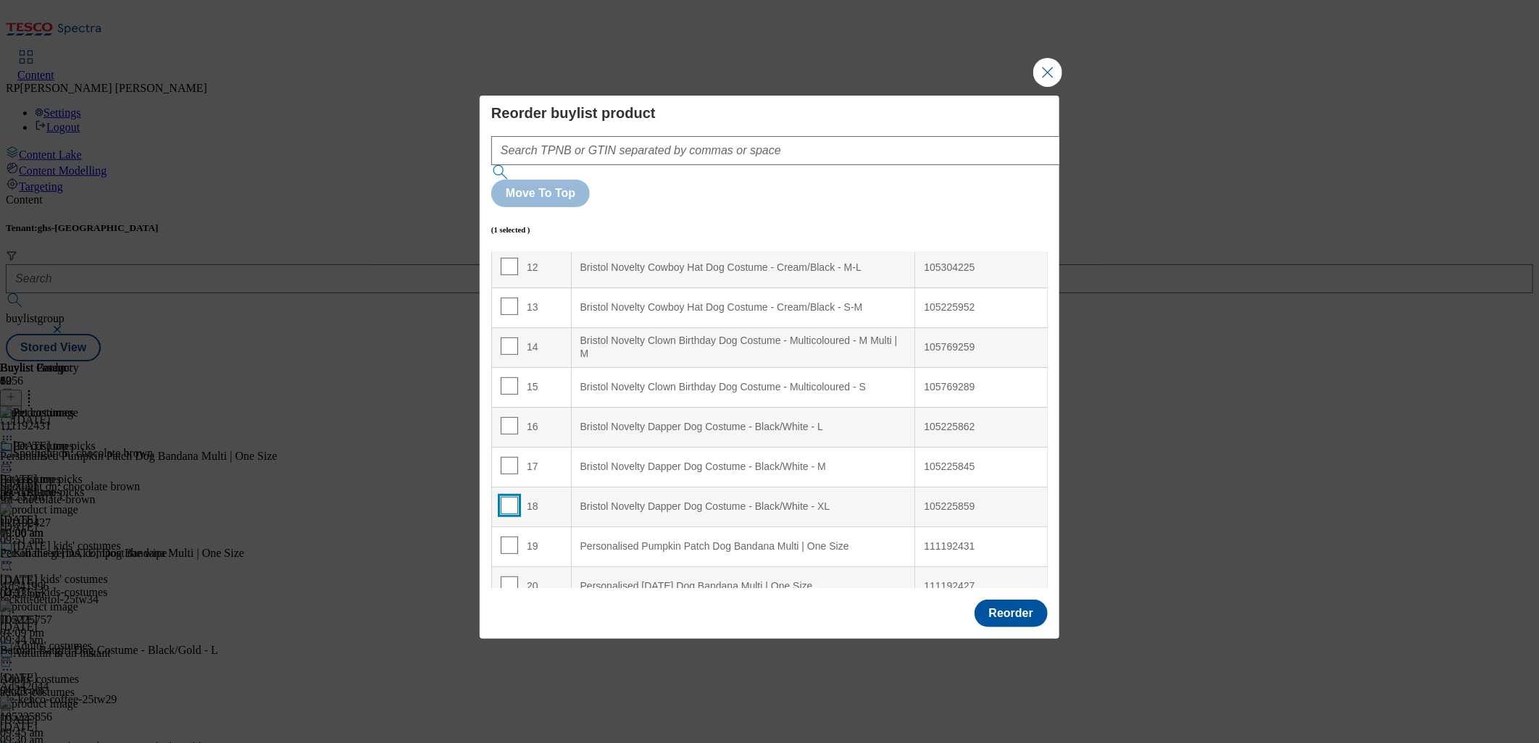
checkbox input "false"
click at [509, 456] on input "Modal" at bounding box center [509, 464] width 17 height 17
checkbox input "true"
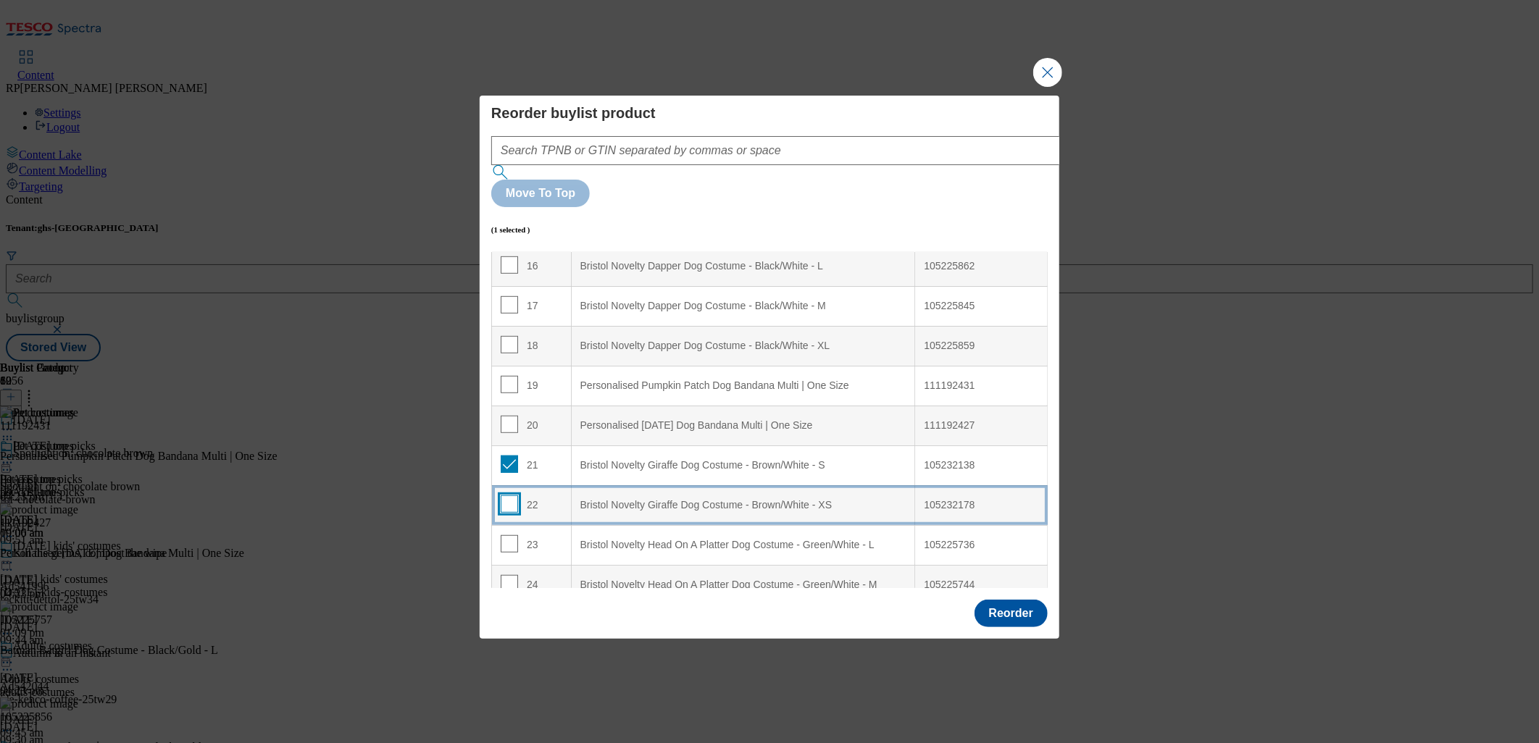
click at [512, 496] on input "Modal" at bounding box center [509, 504] width 17 height 17
checkbox input "true"
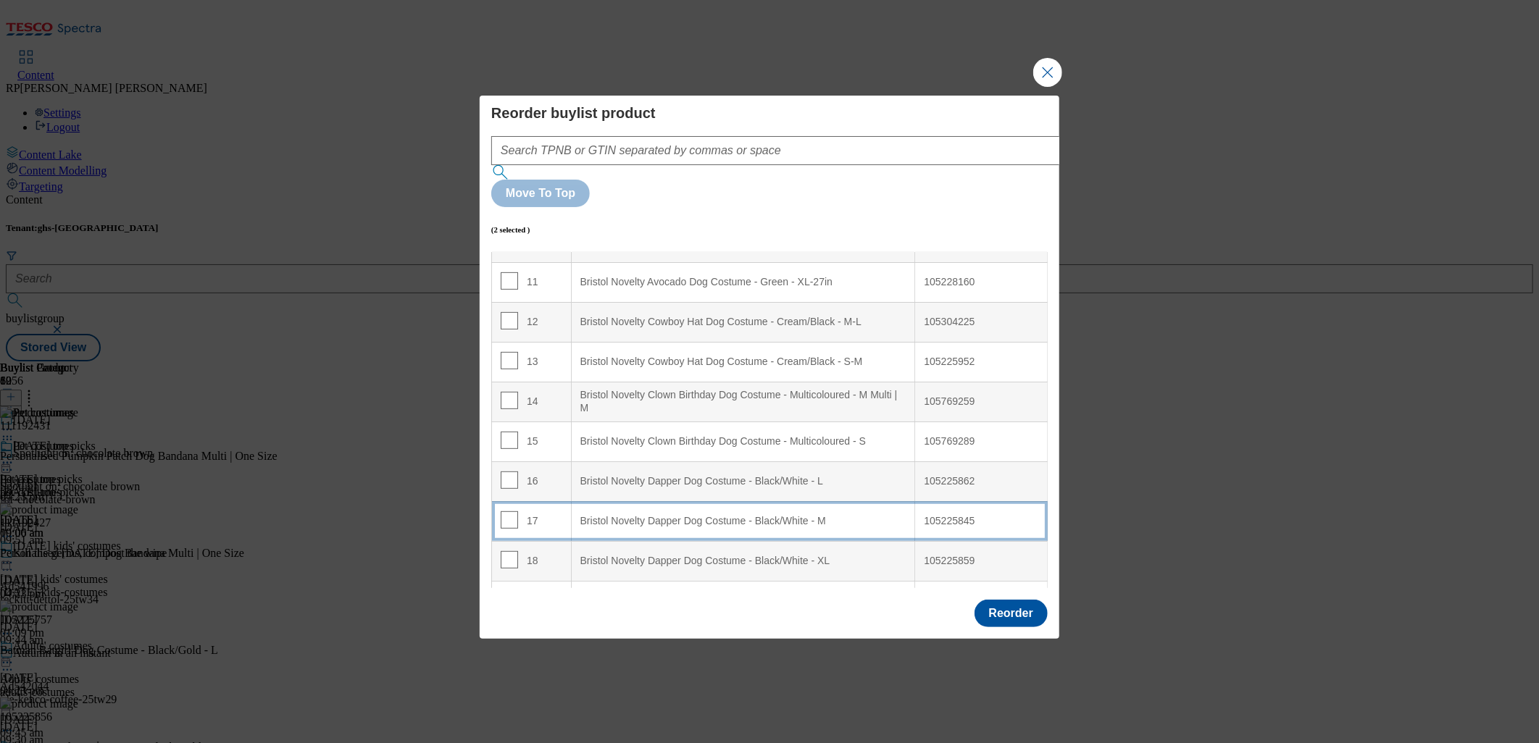
scroll to position [402, 0]
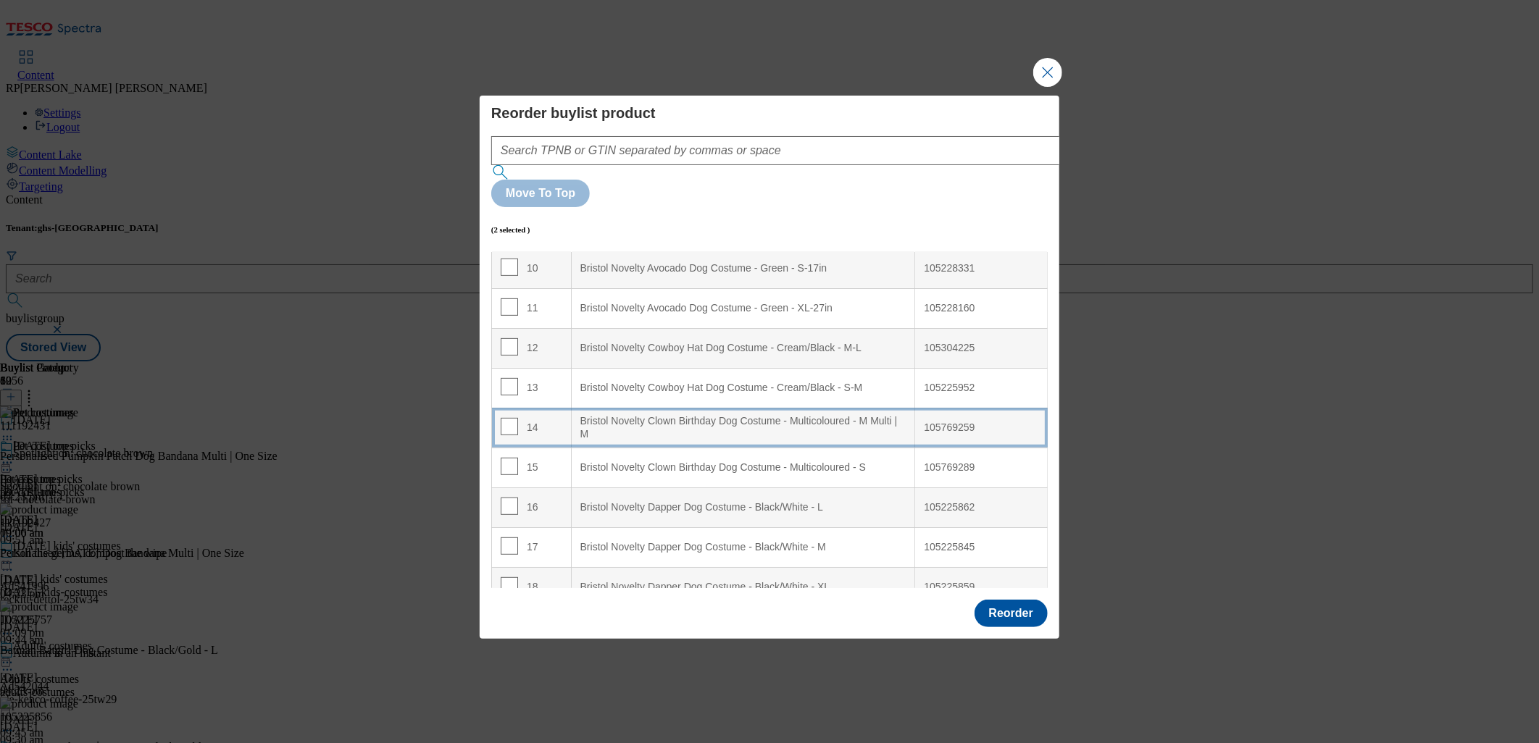
click at [671, 415] on div "Bristol Novelty Clown Birthday Dog Costume - Multicoloured - M Multi | M" at bounding box center [743, 427] width 326 height 25
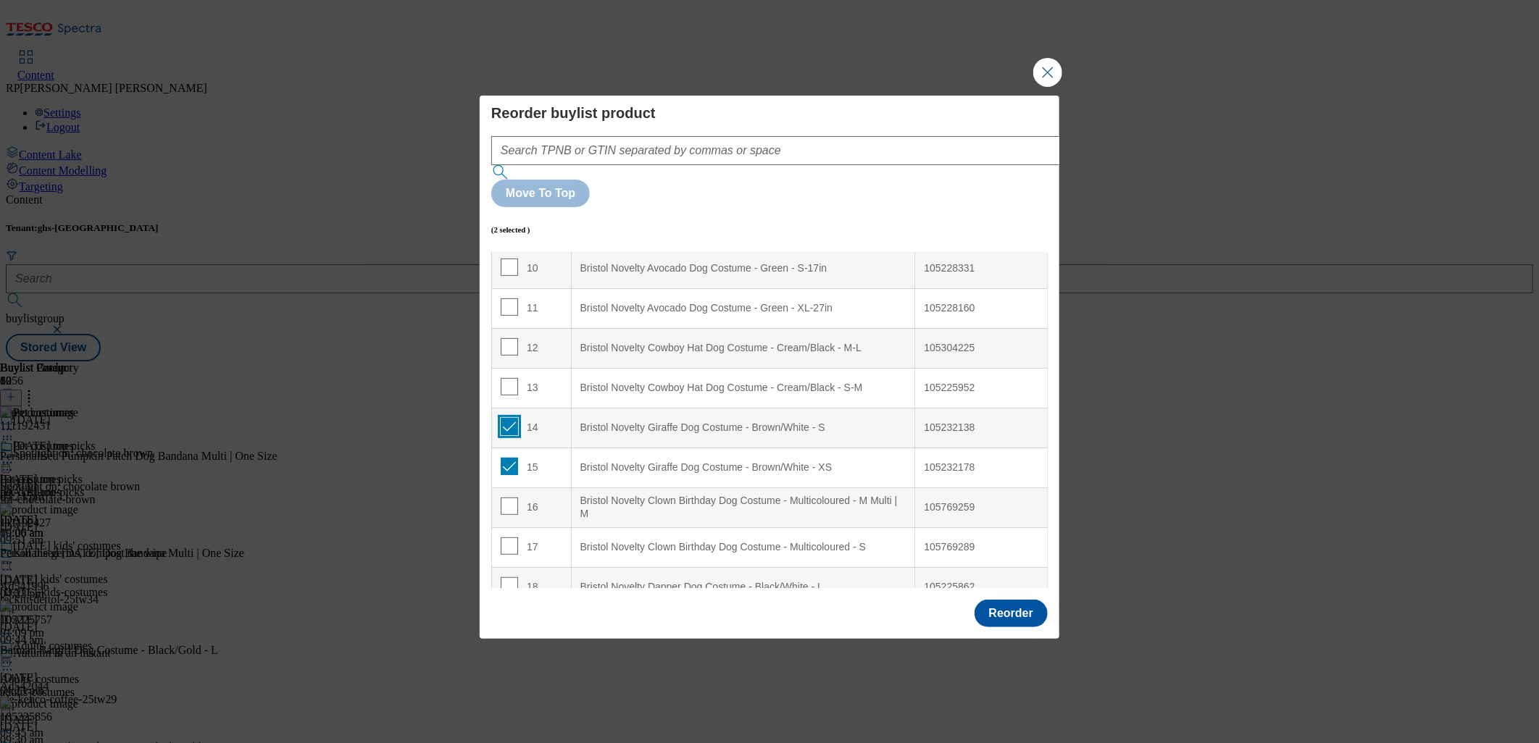
click at [509, 418] on input "Modal" at bounding box center [509, 426] width 17 height 17
checkbox input "false"
click at [509, 458] on input "Modal" at bounding box center [509, 466] width 17 height 17
checkbox input "false"
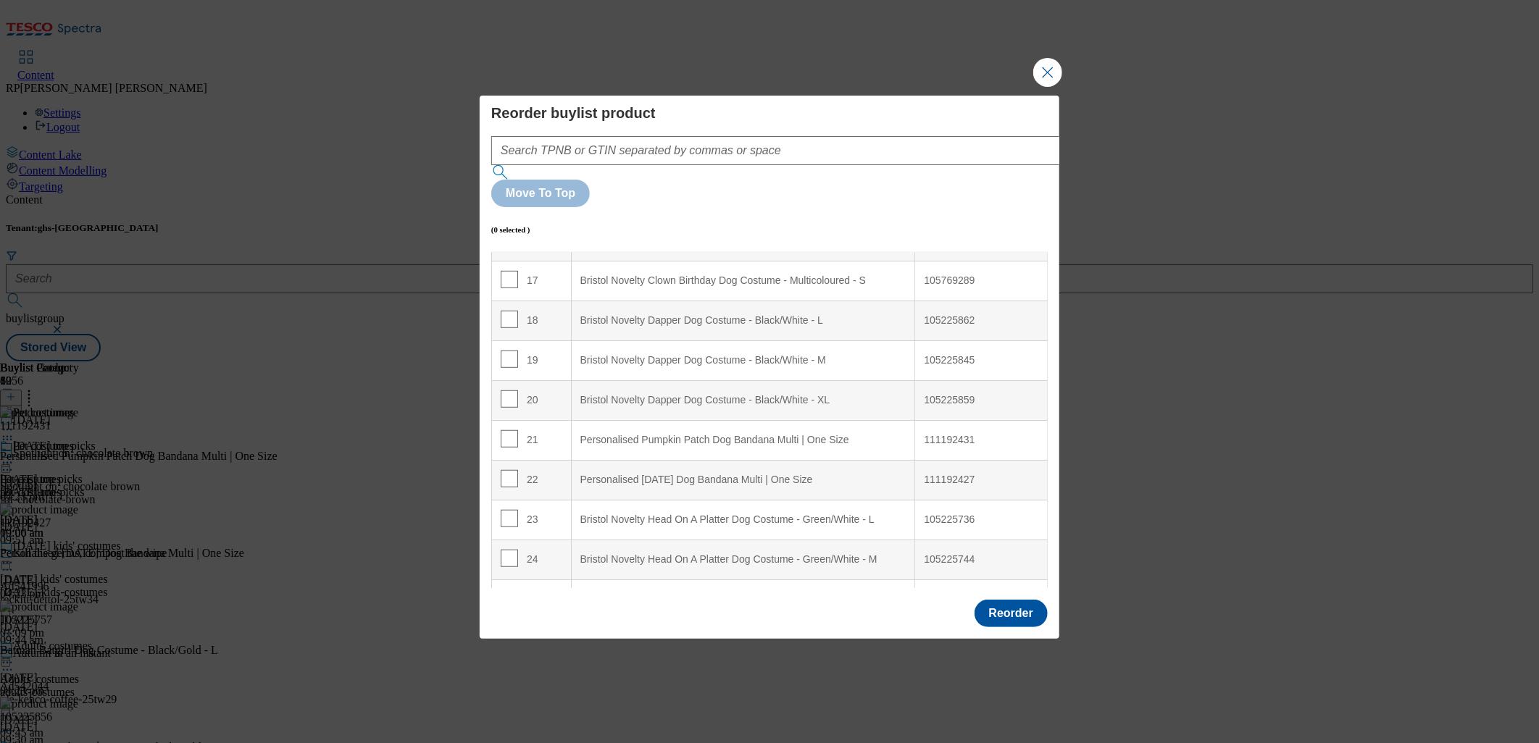
scroll to position [725, 0]
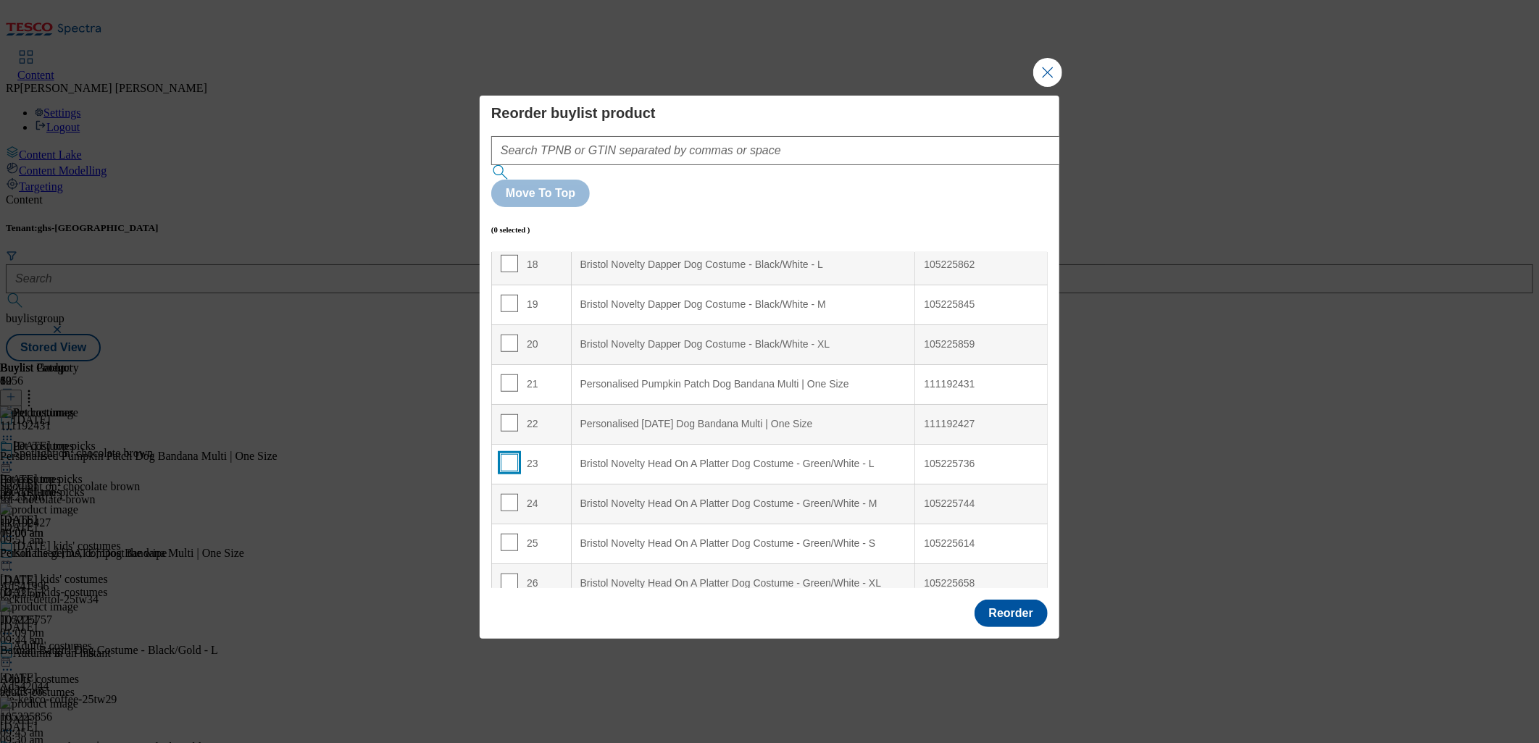
click at [510, 454] on input "Modal" at bounding box center [509, 462] width 17 height 17
checkbox input "true"
click at [512, 484] on td "24" at bounding box center [532, 504] width 80 height 40
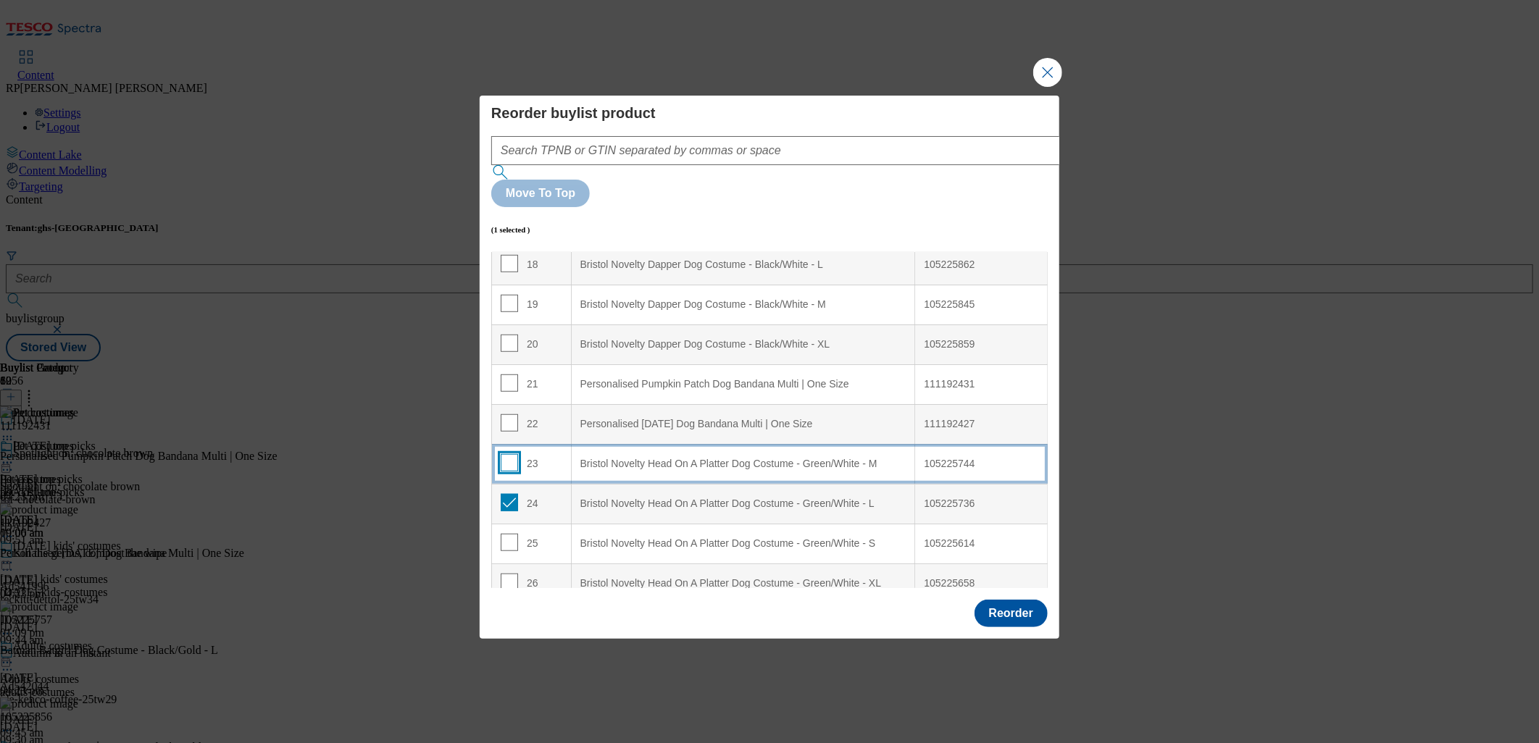
click at [508, 454] on input "Modal" at bounding box center [509, 462] width 17 height 17
checkbox input "true"
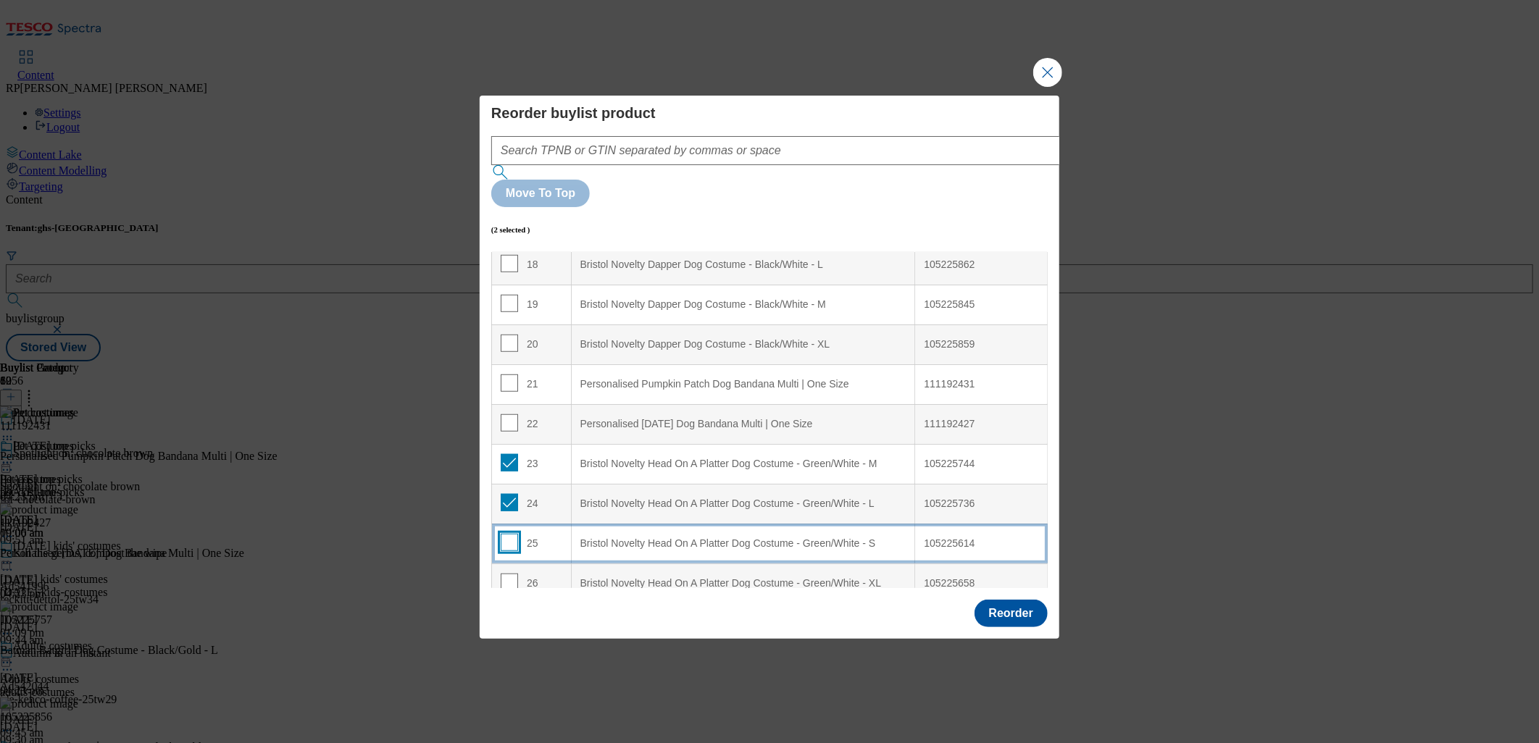
click at [511, 534] on input "Modal" at bounding box center [509, 542] width 17 height 17
checkbox input "true"
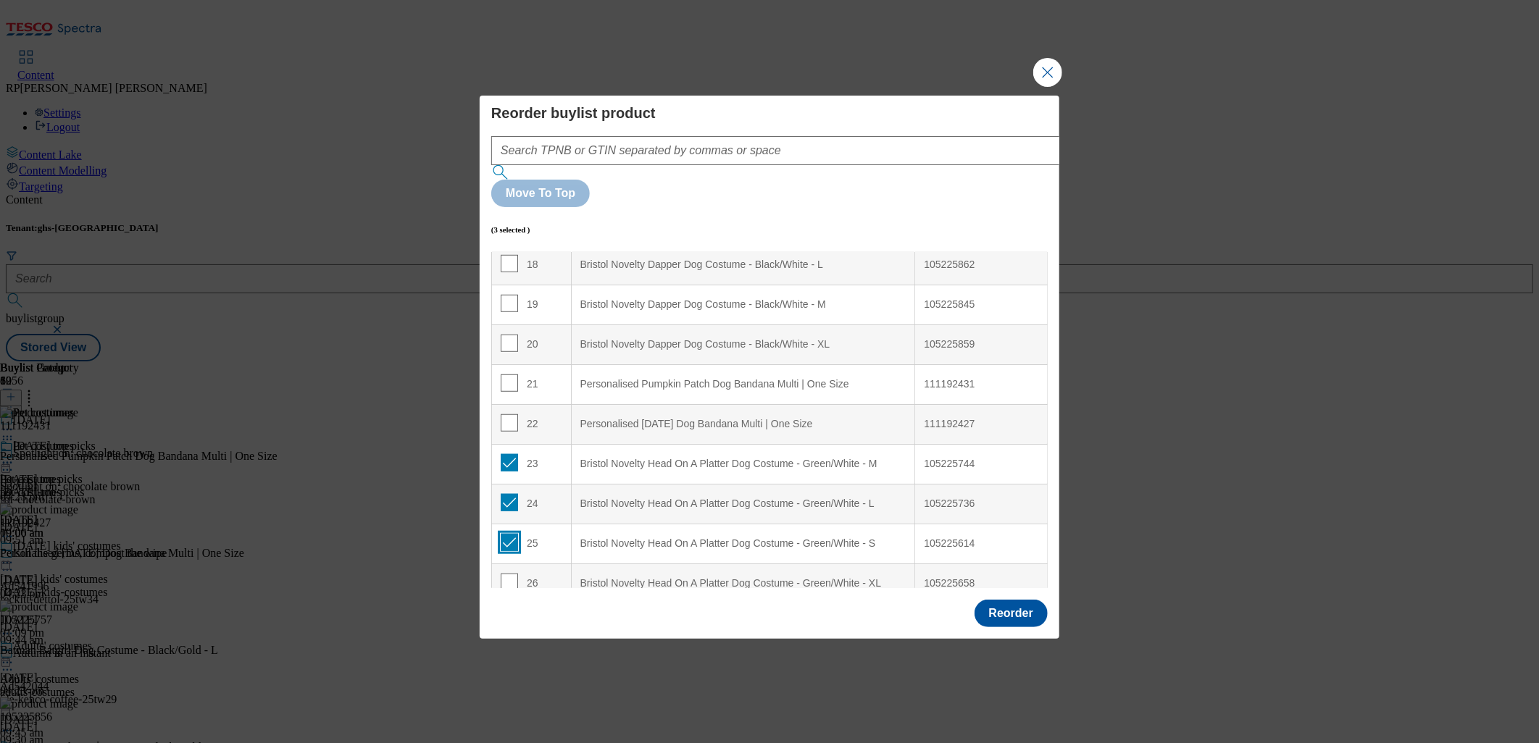
scroll to position [805, 0]
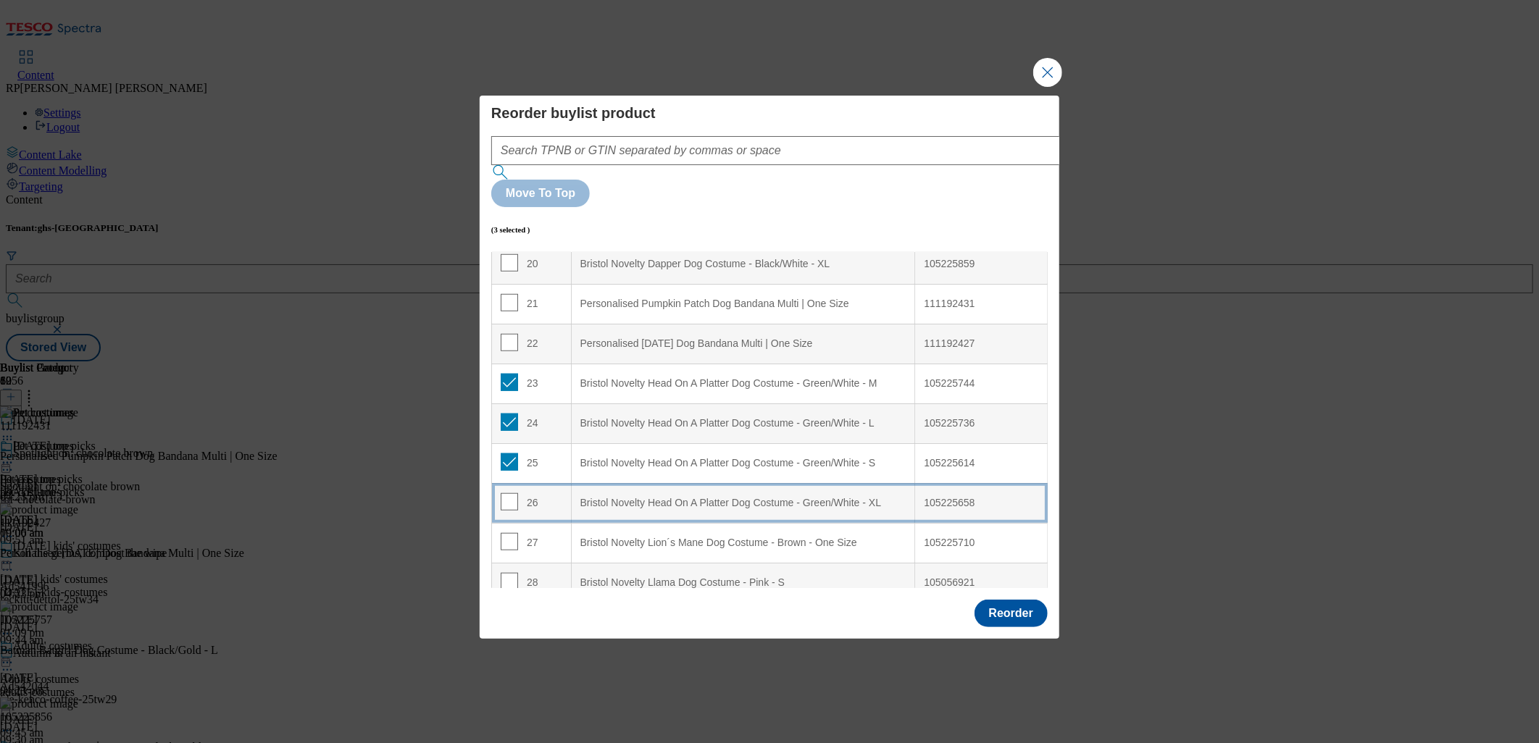
click at [667, 497] on div "Bristol Novelty Head On A Platter Dog Costume - Green/White - XL" at bounding box center [743, 503] width 326 height 13
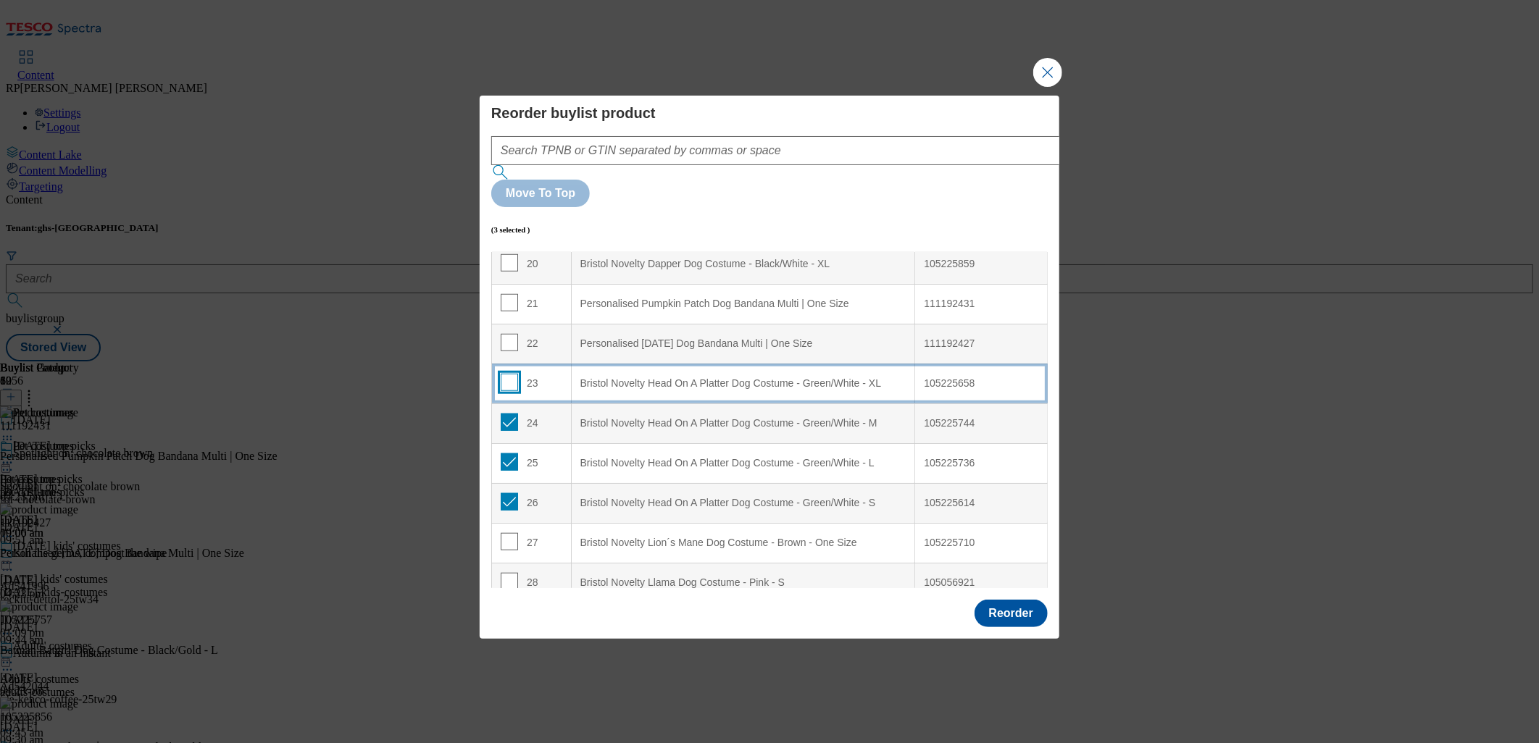
click at [509, 374] on input "Modal" at bounding box center [509, 382] width 17 height 17
checkbox input "true"
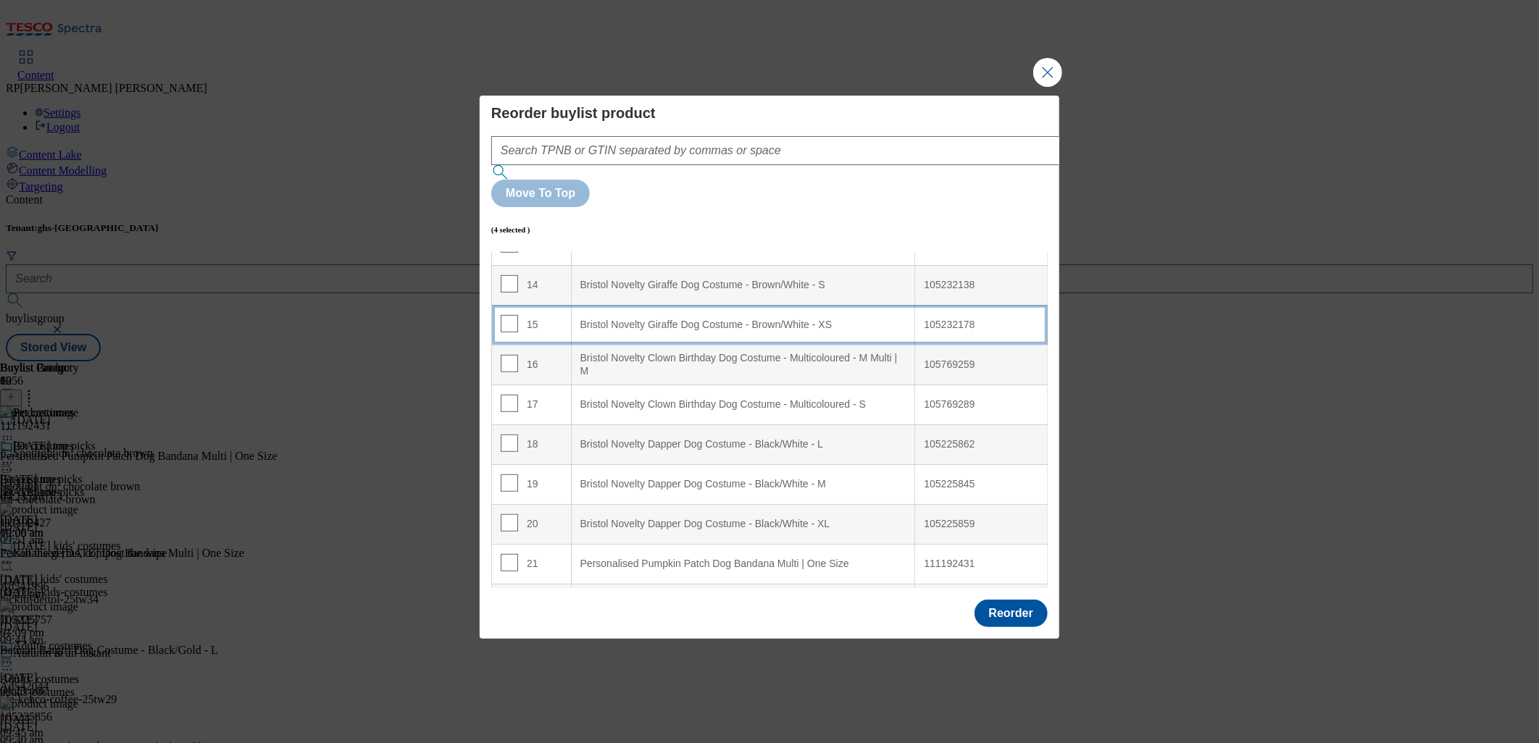
scroll to position [563, 0]
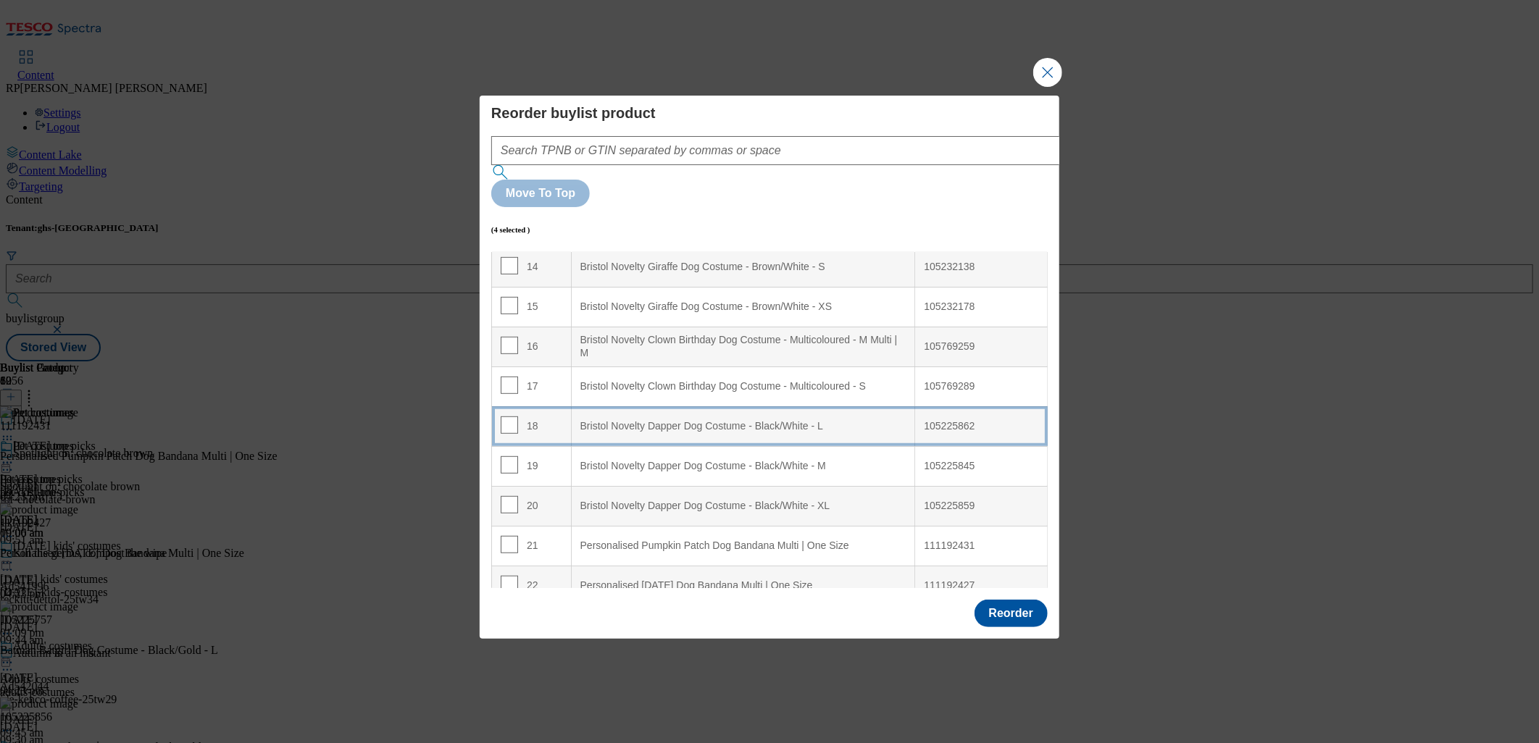
click at [693, 420] on div "Bristol Novelty Dapper Dog Costume - Black/White - L" at bounding box center [743, 426] width 326 height 13
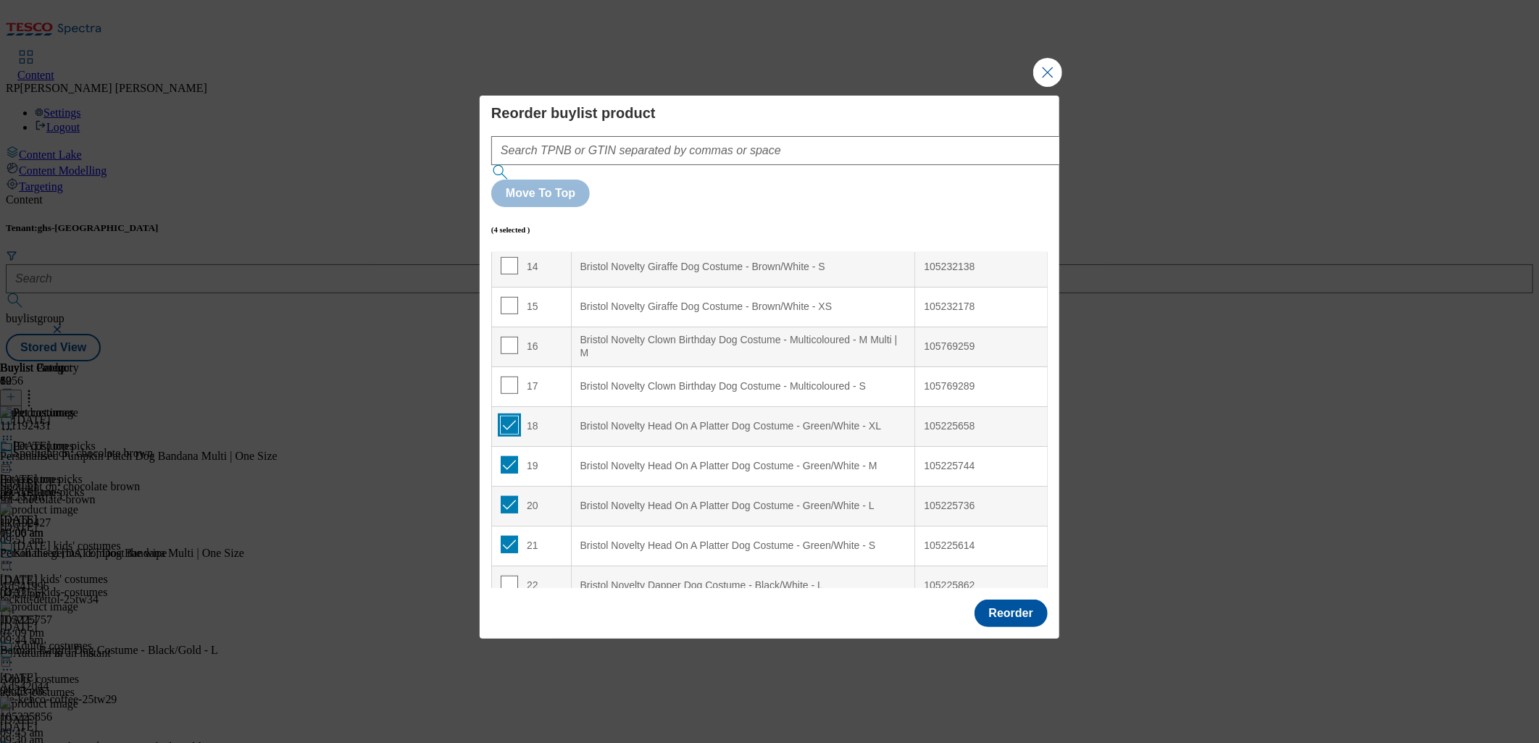
click at [508, 417] on input "Modal" at bounding box center [509, 425] width 17 height 17
checkbox input "false"
click at [510, 456] on input "Modal" at bounding box center [509, 464] width 17 height 17
checkbox input "false"
click at [510, 496] on input "Modal" at bounding box center [509, 504] width 17 height 17
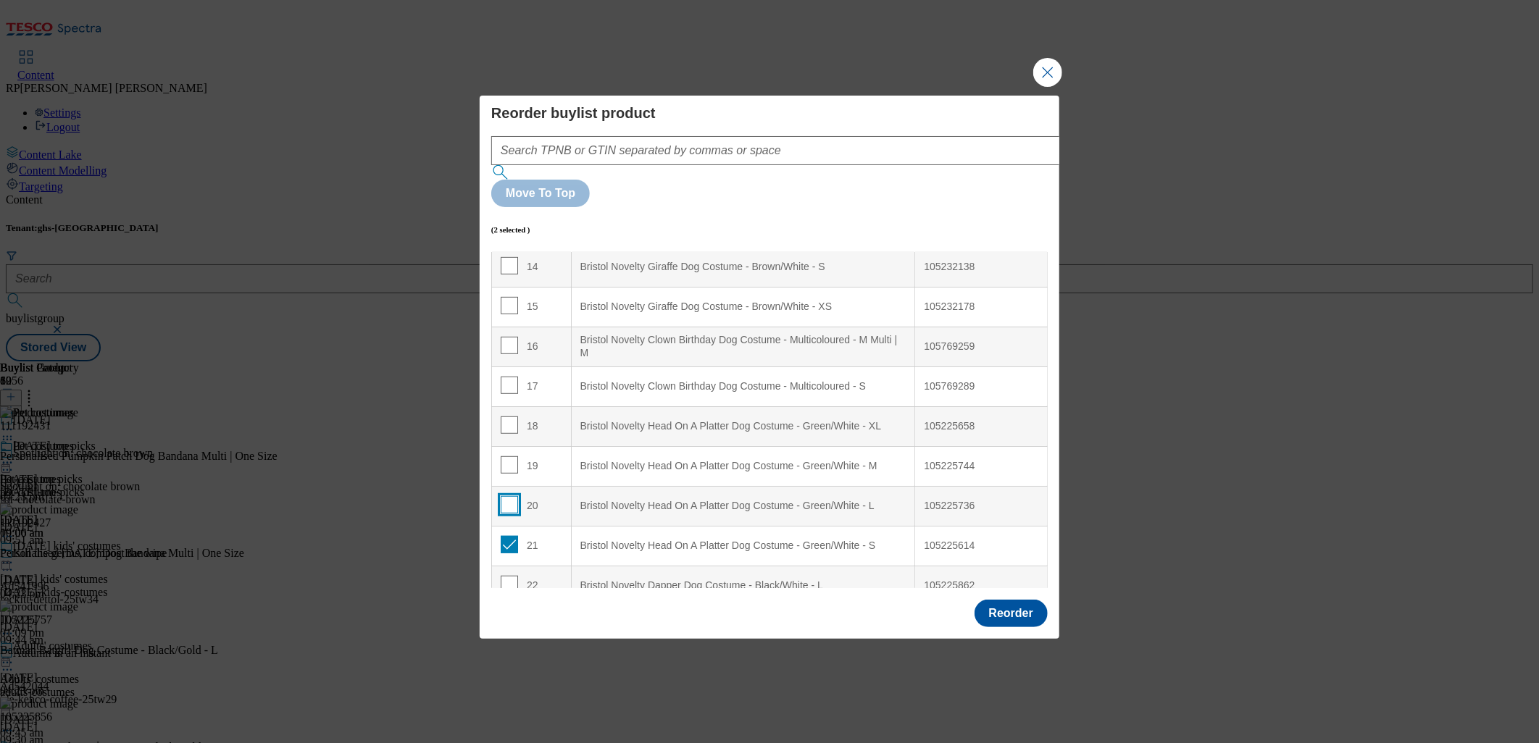
checkbox input "false"
click at [512, 536] on input "Modal" at bounding box center [509, 544] width 17 height 17
checkbox input "false"
click at [508, 372] on input "Modal" at bounding box center [509, 380] width 17 height 17
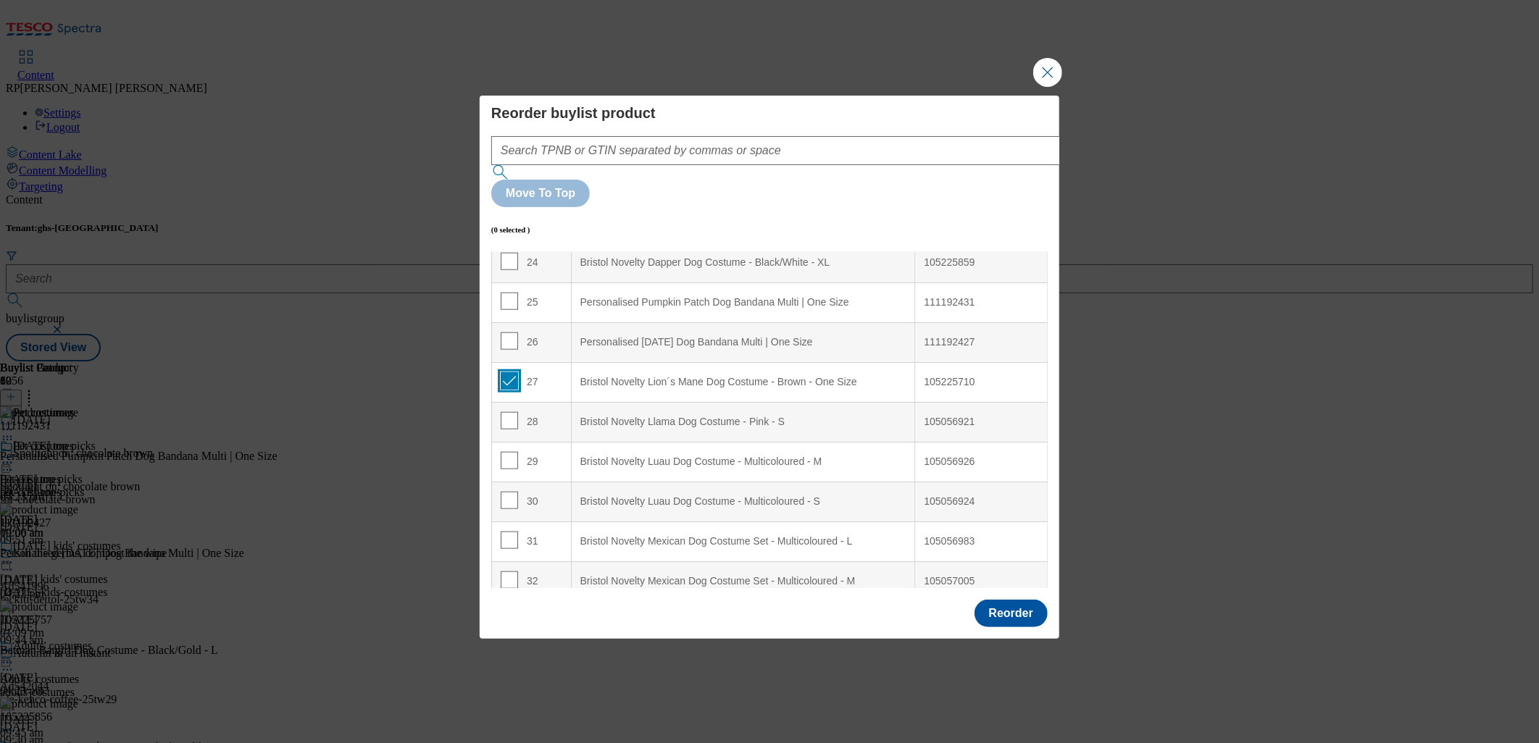
checkbox input "true"
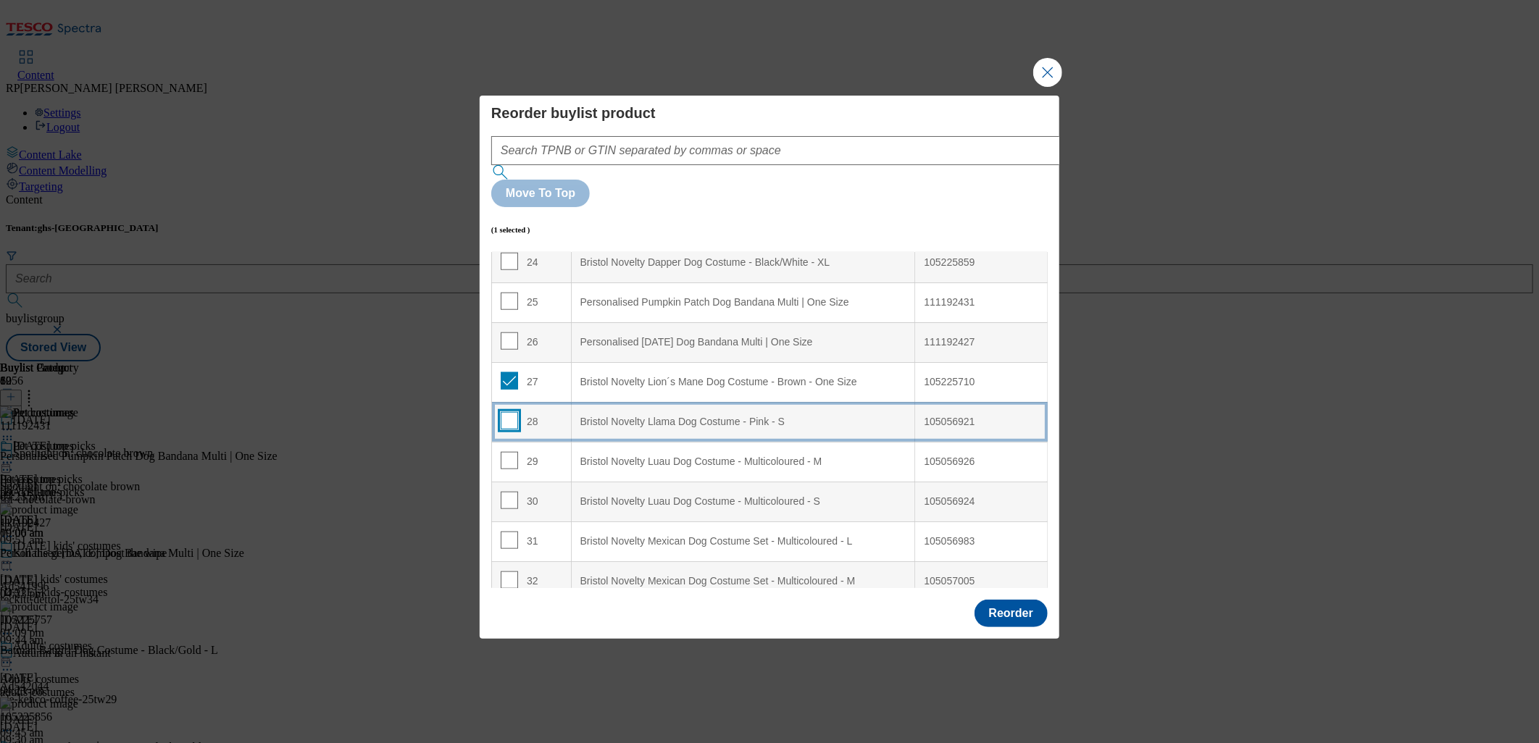
click at [510, 412] on input "Modal" at bounding box center [509, 420] width 17 height 17
checkbox input "true"
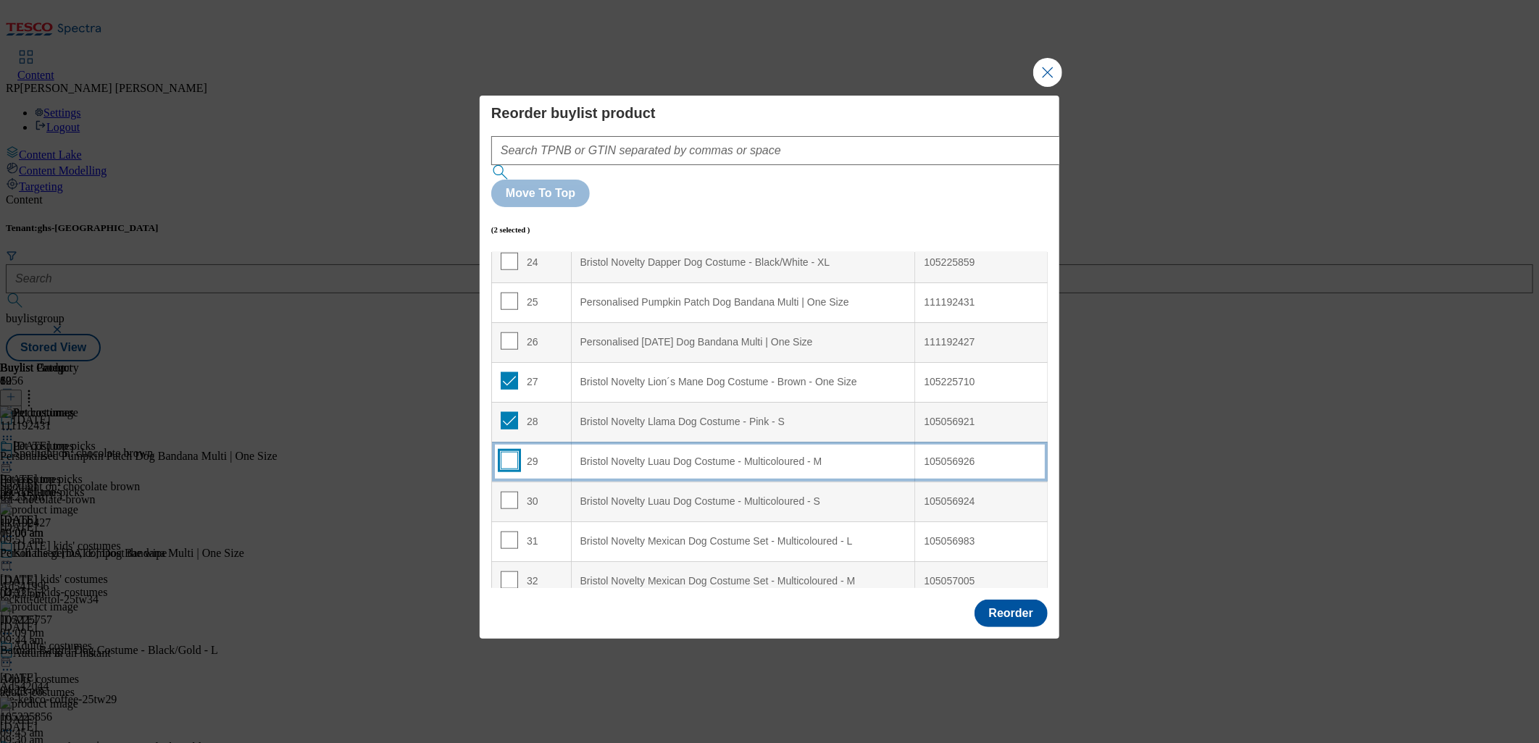
click at [510, 452] on input "Modal" at bounding box center [509, 460] width 17 height 17
checkbox input "true"
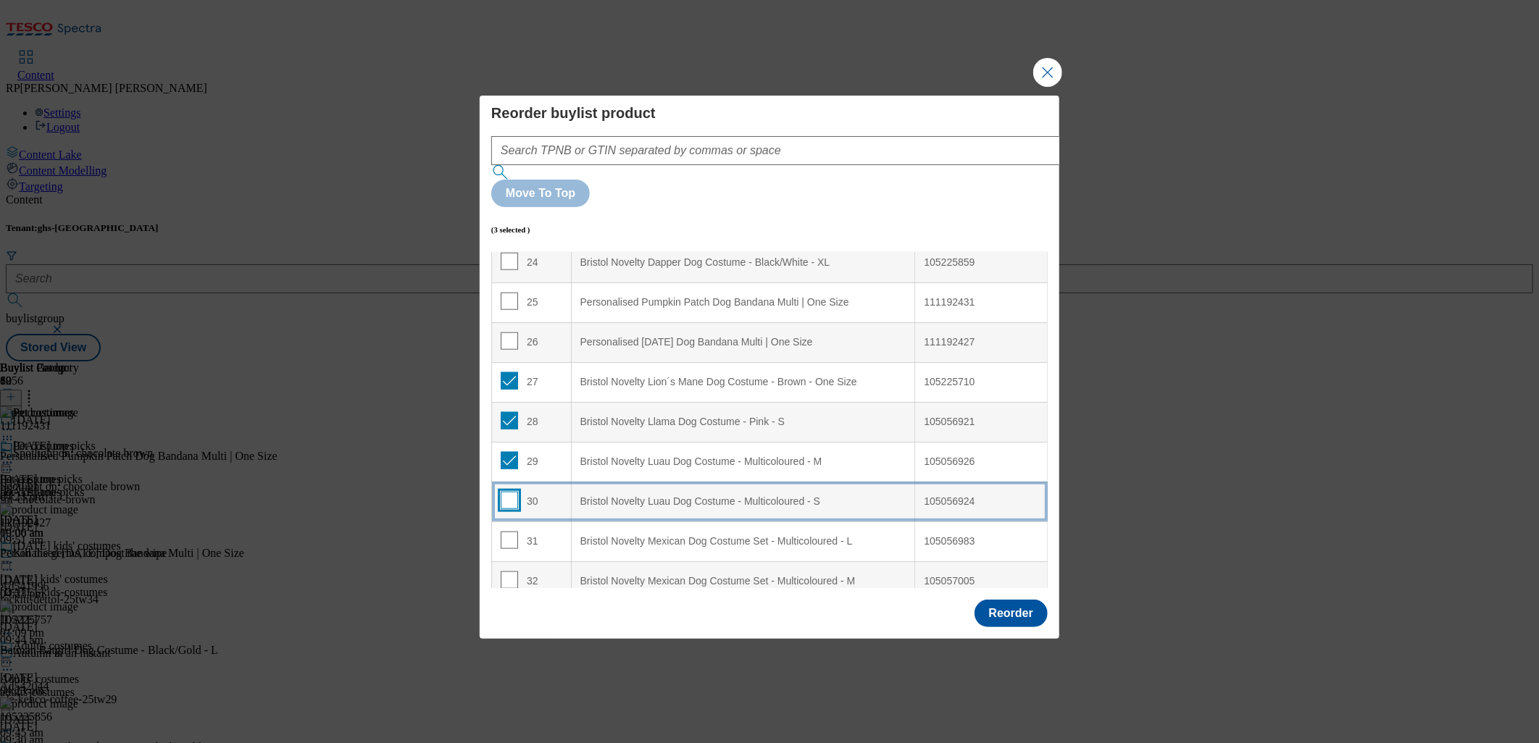
click at [504, 492] on input "Modal" at bounding box center [509, 500] width 17 height 17
checkbox input "true"
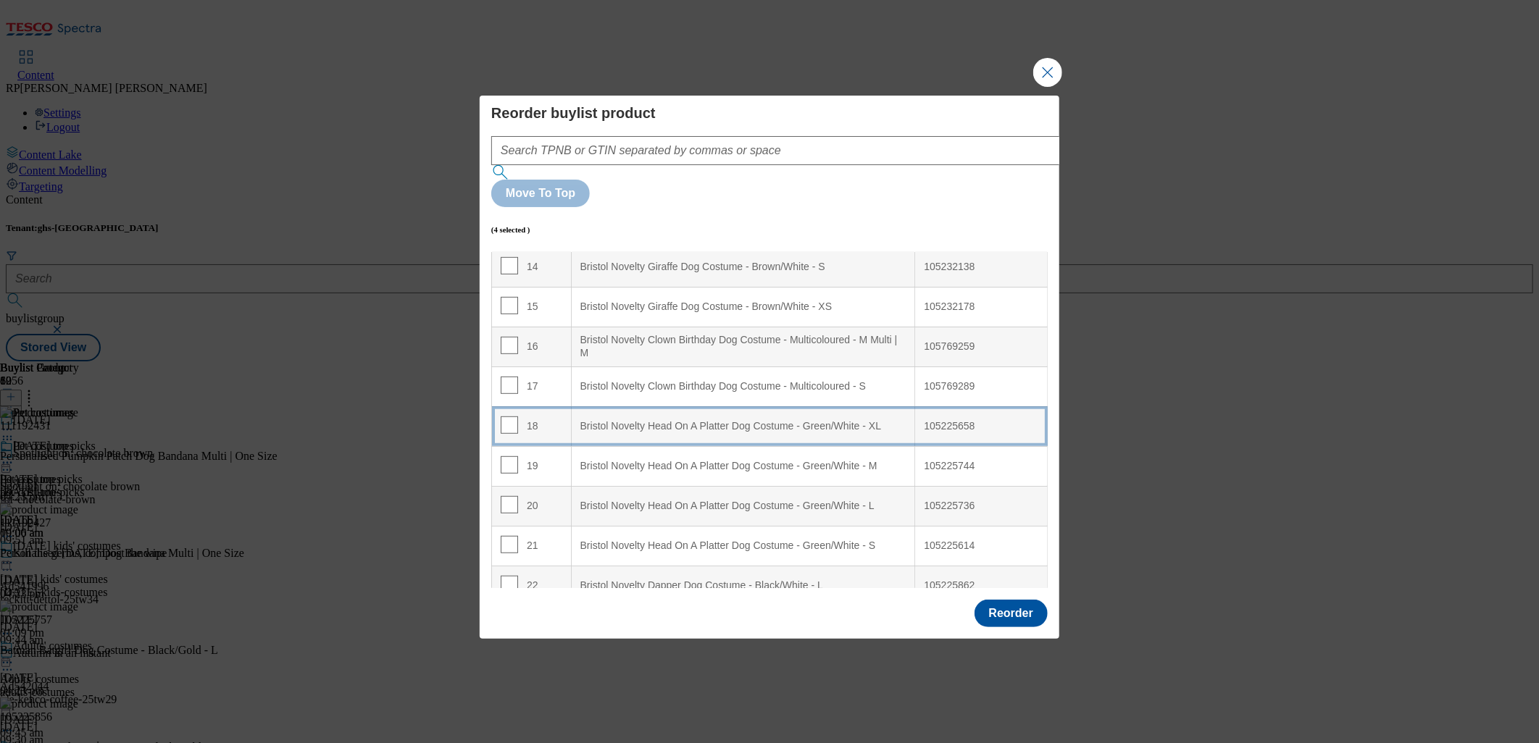
scroll to position [402, 0]
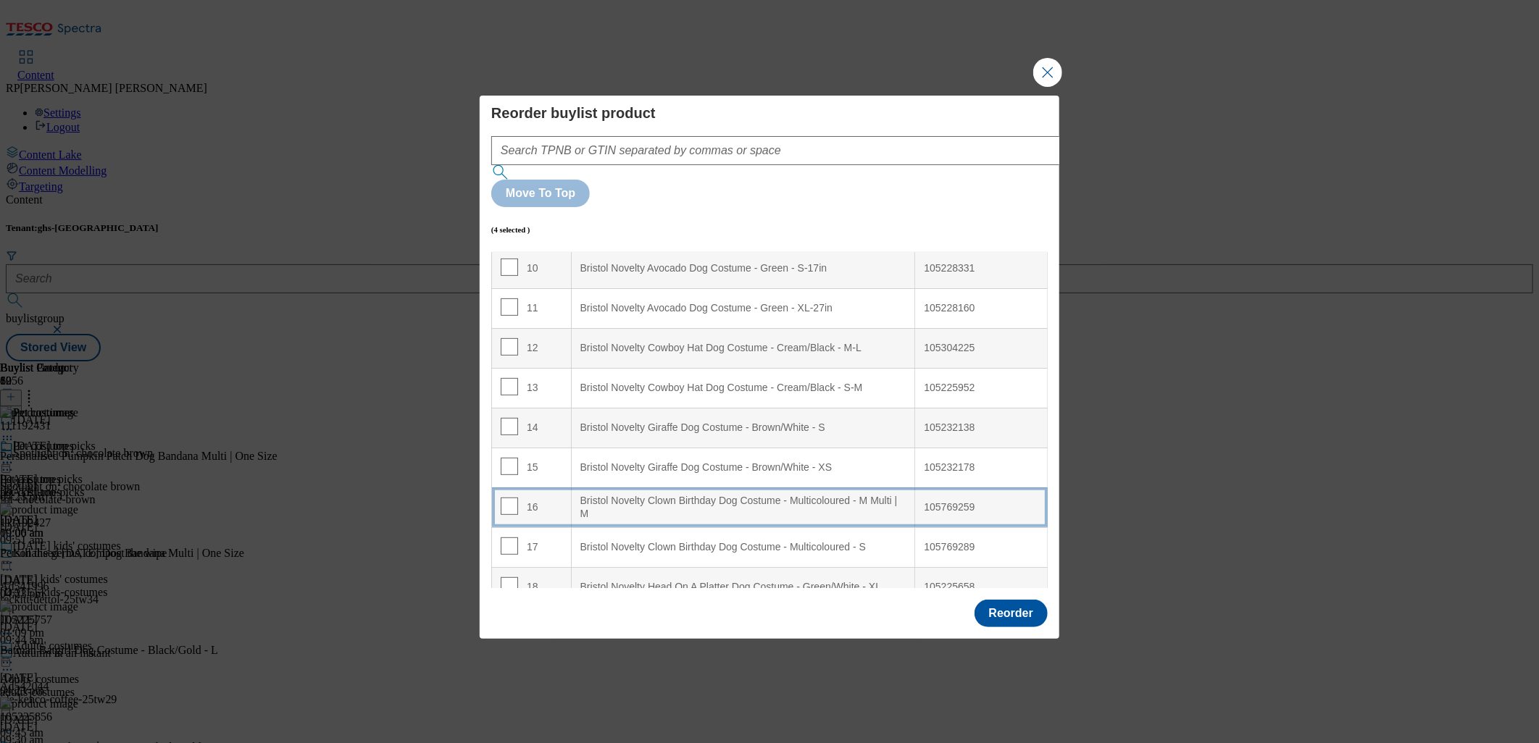
click at [725, 495] on div "Bristol Novelty Clown Birthday Dog Costume - Multicoloured - M Multi | M" at bounding box center [743, 507] width 326 height 25
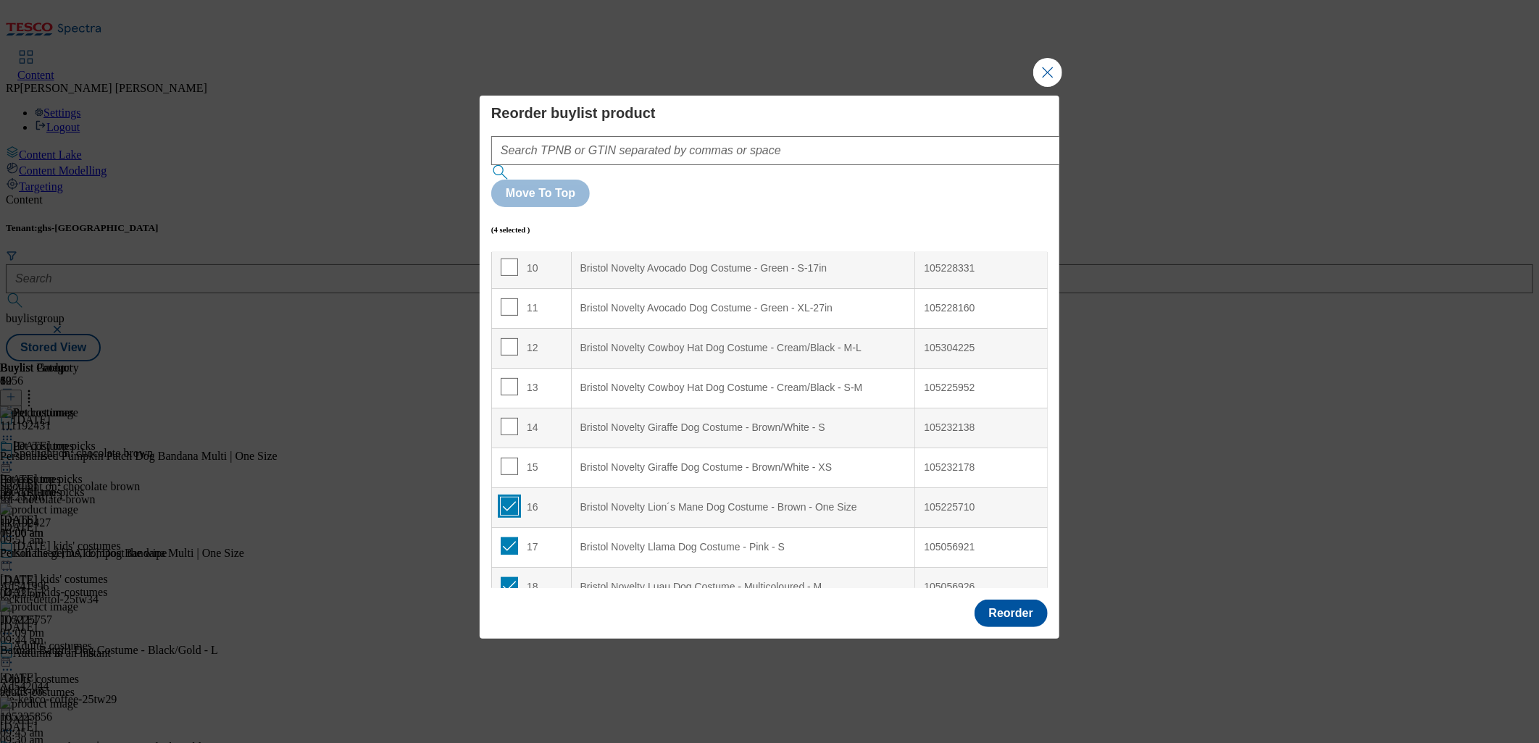
click at [512, 498] on input "Modal" at bounding box center [509, 506] width 17 height 17
checkbox input "false"
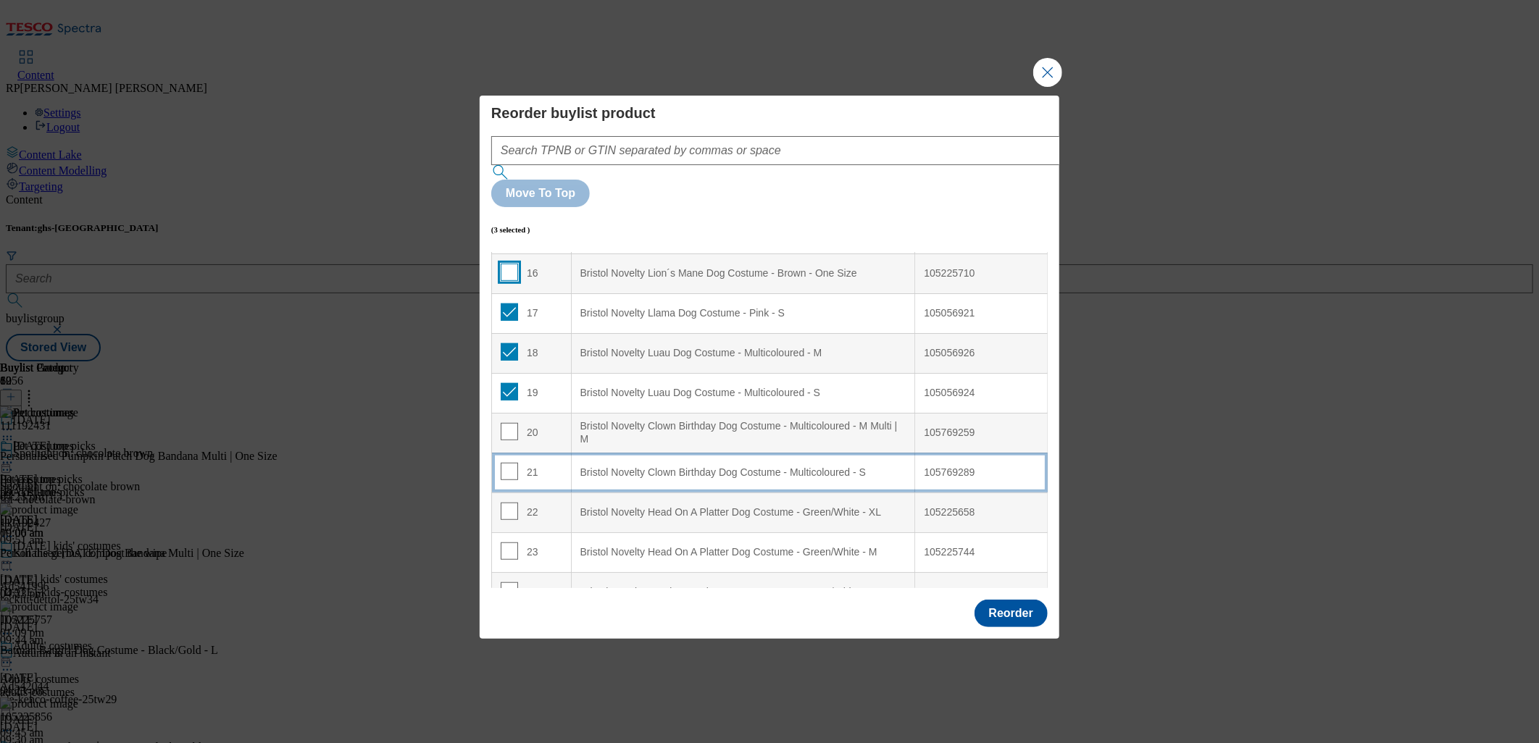
scroll to position [643, 0]
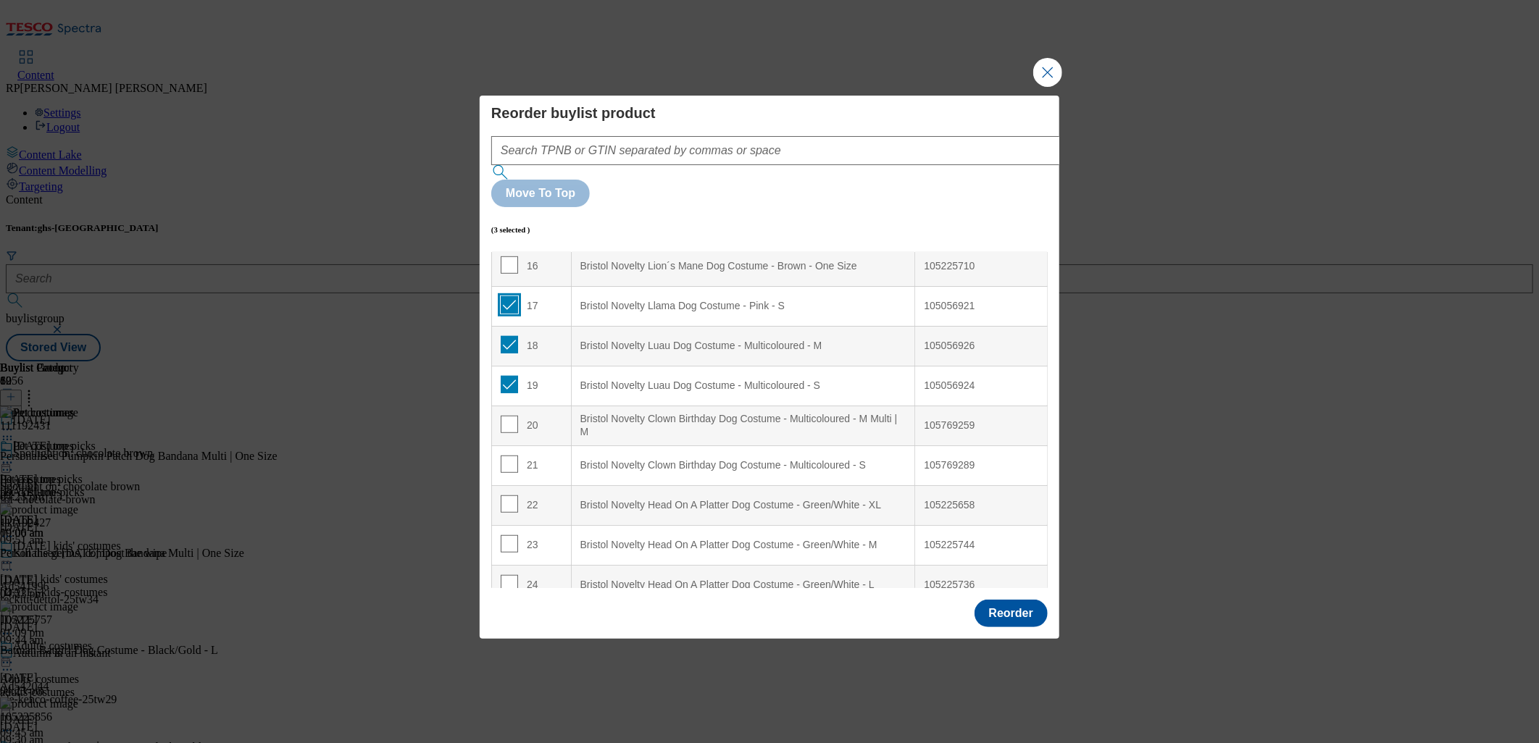
click at [507, 296] on input "Modal" at bounding box center [509, 304] width 17 height 17
checkbox input "false"
click at [512, 336] on input "Modal" at bounding box center [509, 344] width 17 height 17
checkbox input "false"
click at [507, 376] on input "Modal" at bounding box center [509, 384] width 17 height 17
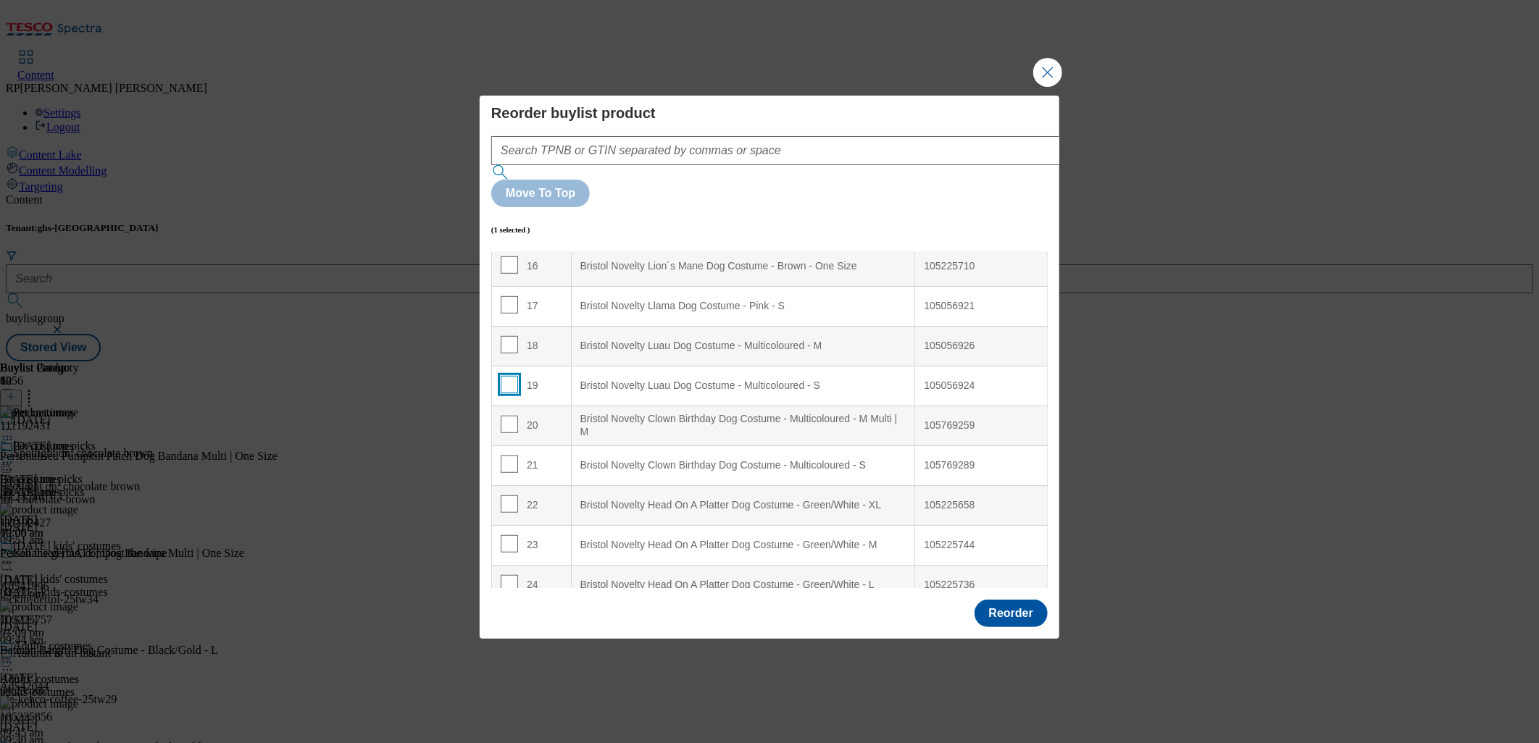
checkbox input "false"
click at [501, 451] on input "Modal" at bounding box center [509, 459] width 17 height 17
checkbox input "true"
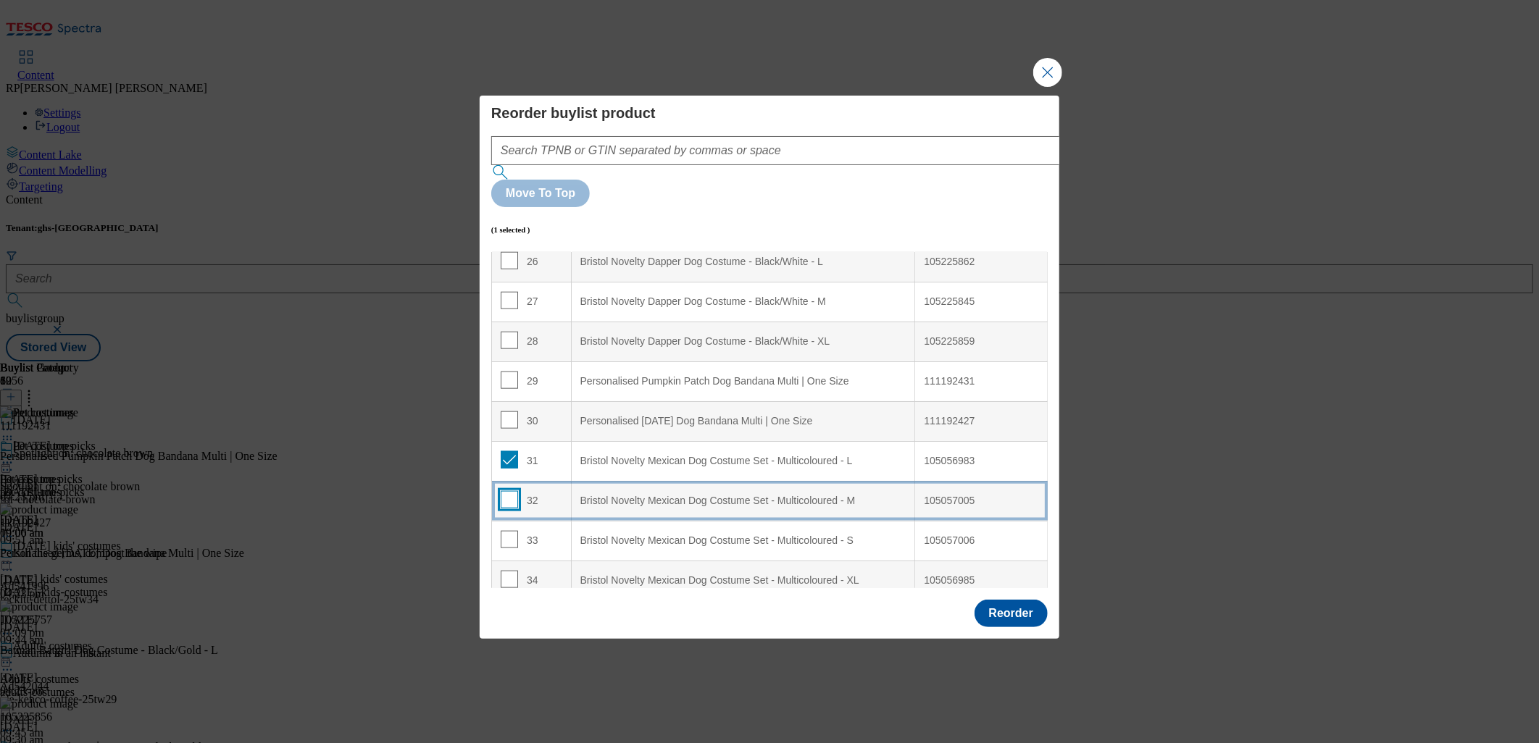
click at [509, 491] on input "Modal" at bounding box center [509, 499] width 17 height 17
checkbox input "true"
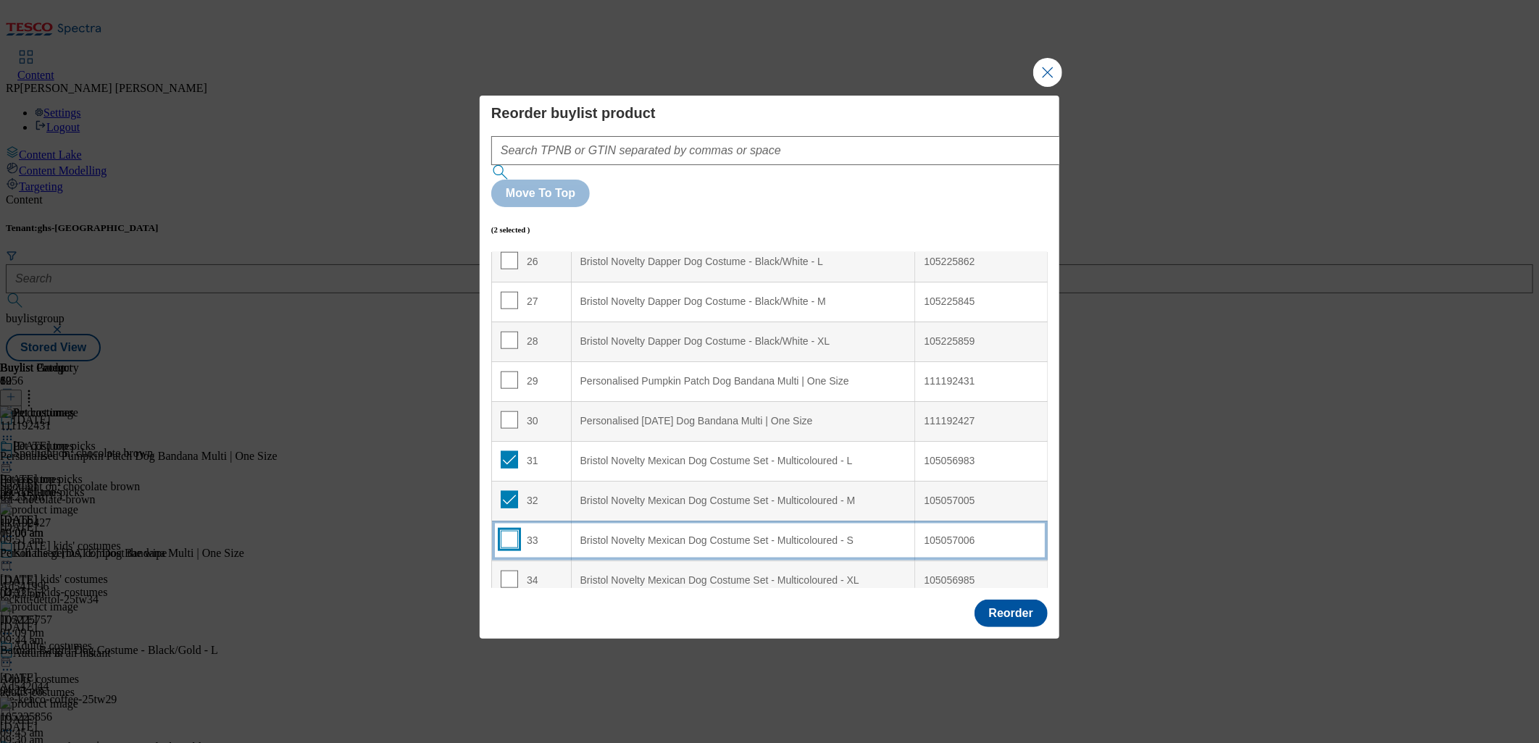
click at [502, 531] on input "Modal" at bounding box center [509, 539] width 17 height 17
checkbox input "true"
click at [512, 561] on td "34" at bounding box center [532, 581] width 80 height 40
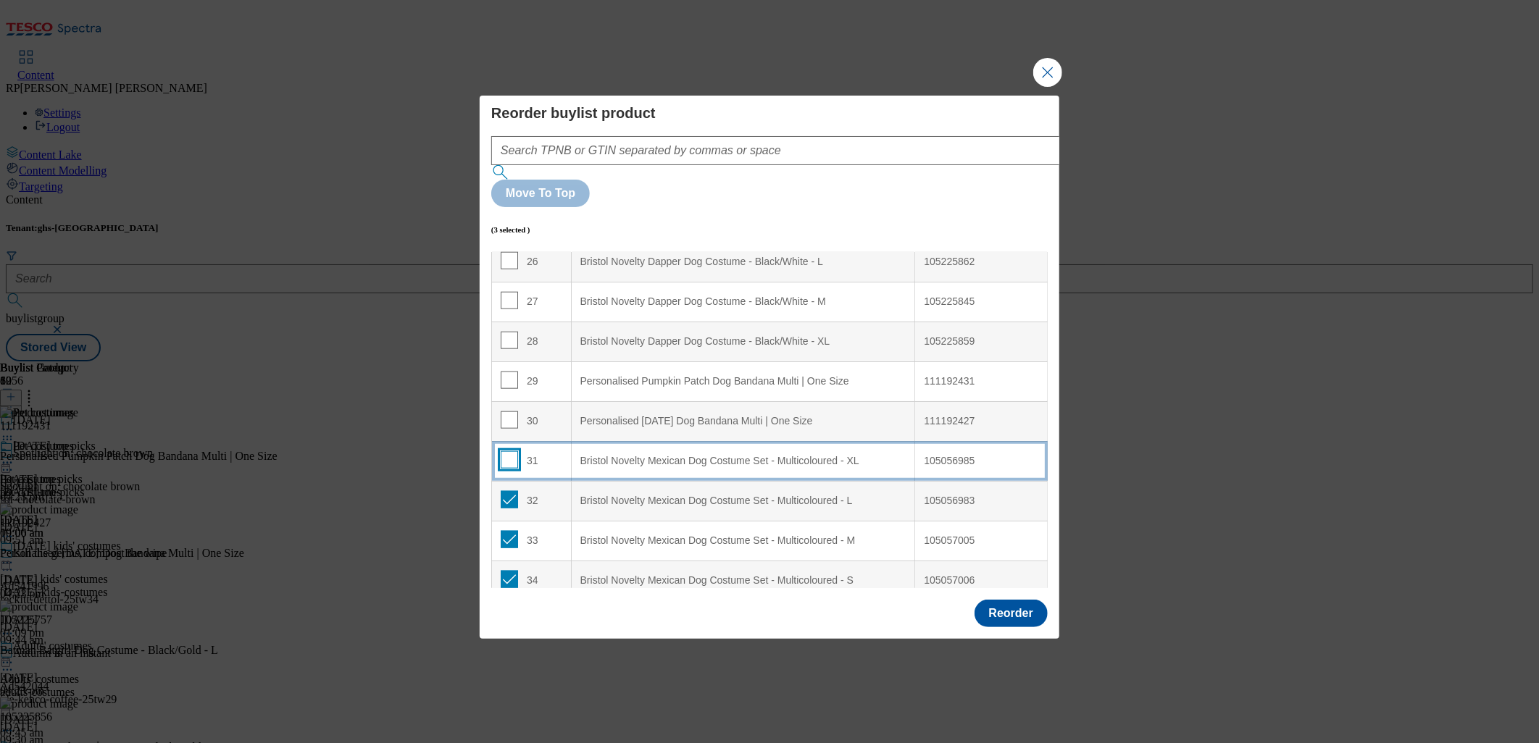
click at [505, 451] on input "Modal" at bounding box center [509, 459] width 17 height 17
checkbox input "true"
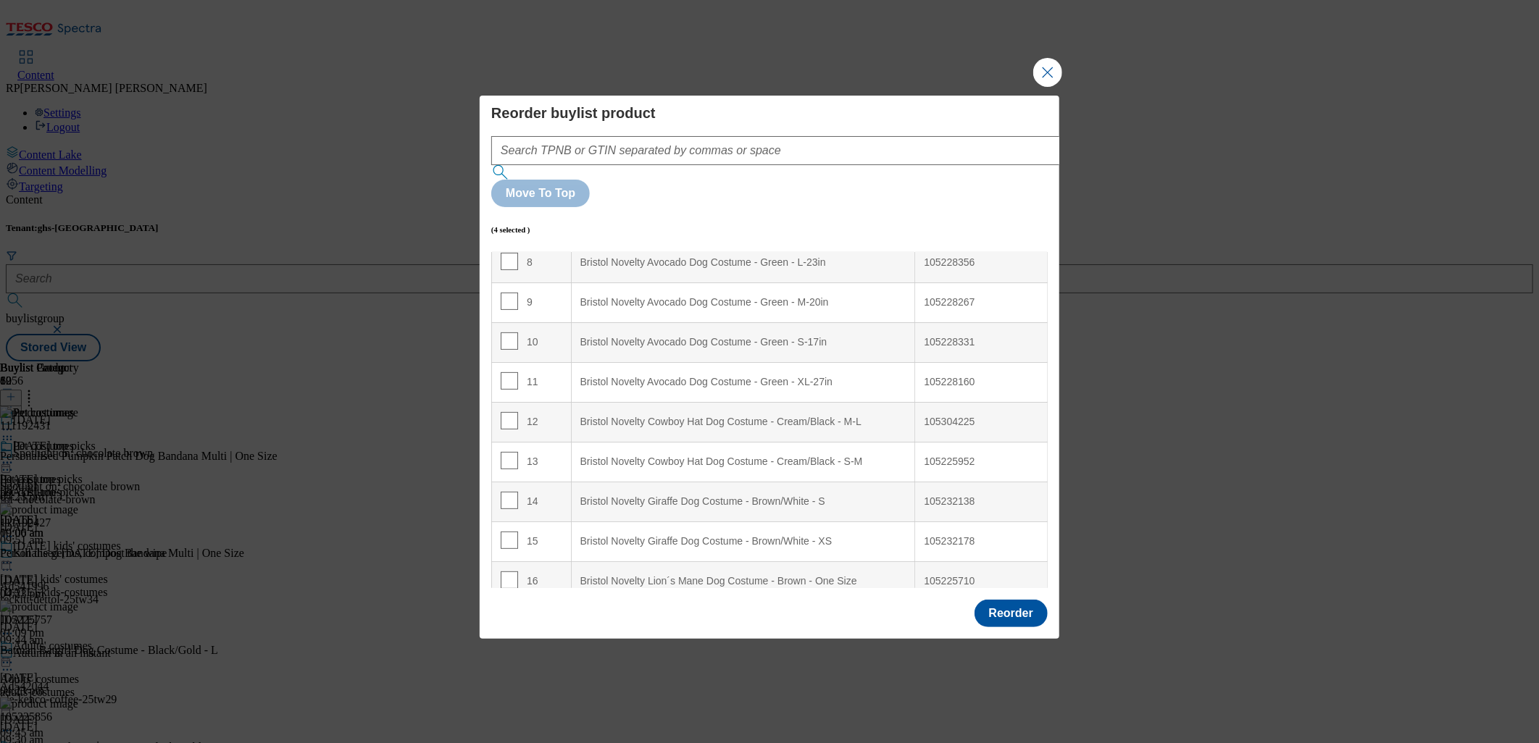
scroll to position [322, 0]
click at [645, 488] on S "Bristol Novelty Giraffe Dog Costume - Brown/White - S" at bounding box center [743, 508] width 344 height 40
click at [509, 498] on input "Modal" at bounding box center [509, 506] width 17 height 17
checkbox input "false"
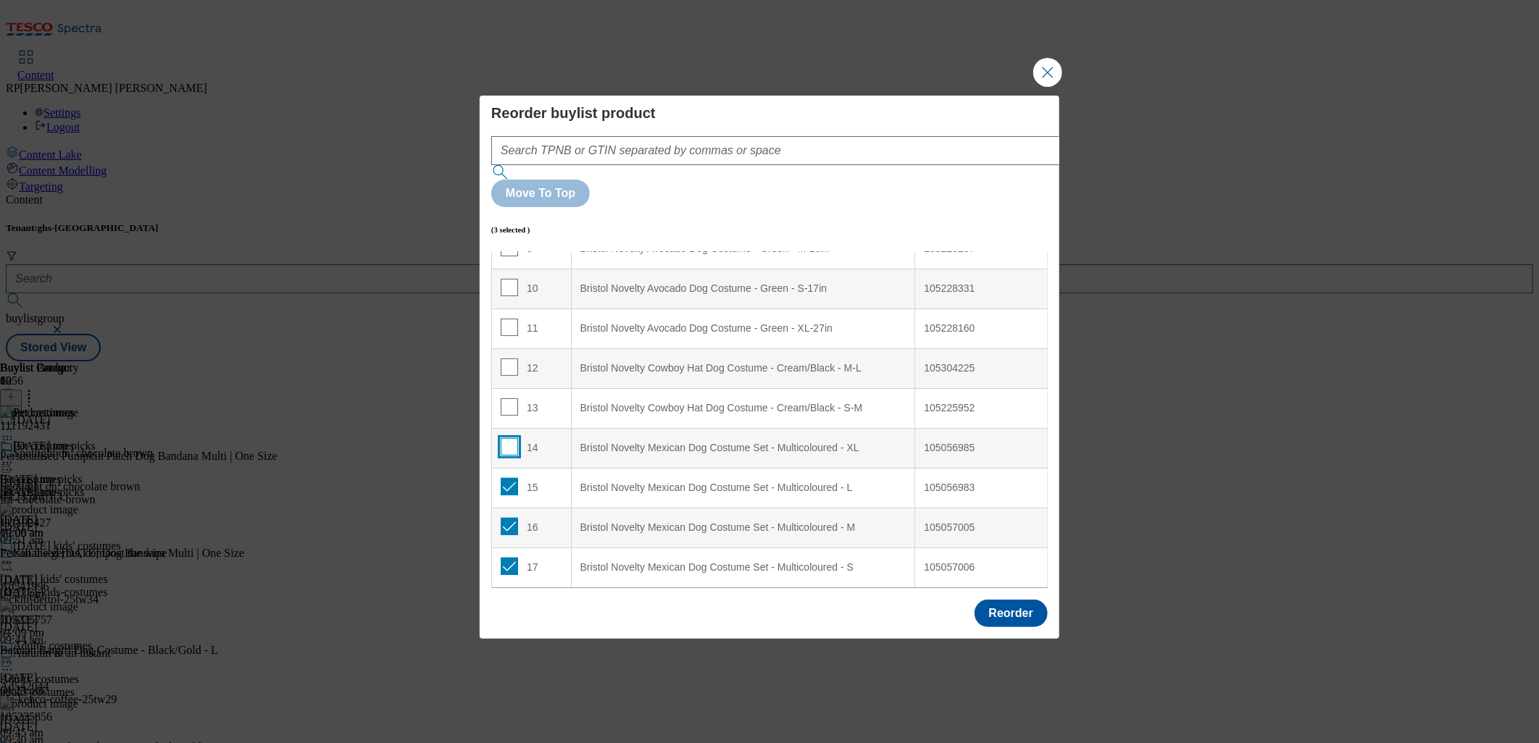
scroll to position [483, 0]
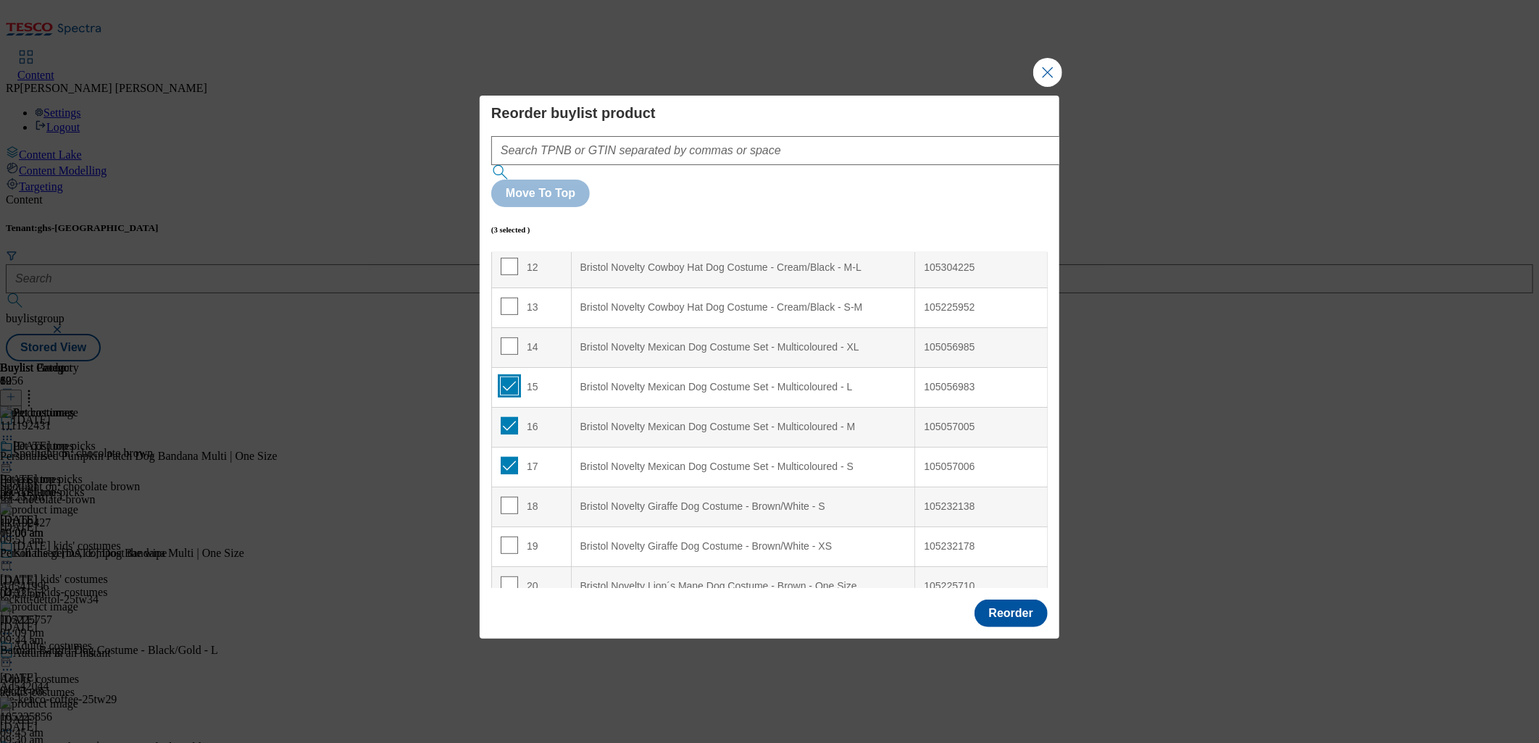
click at [509, 377] on input "Modal" at bounding box center [509, 385] width 17 height 17
checkbox input "false"
click at [508, 417] on input "Modal" at bounding box center [509, 425] width 17 height 17
checkbox input "false"
click at [507, 457] on input "Modal" at bounding box center [509, 465] width 17 height 17
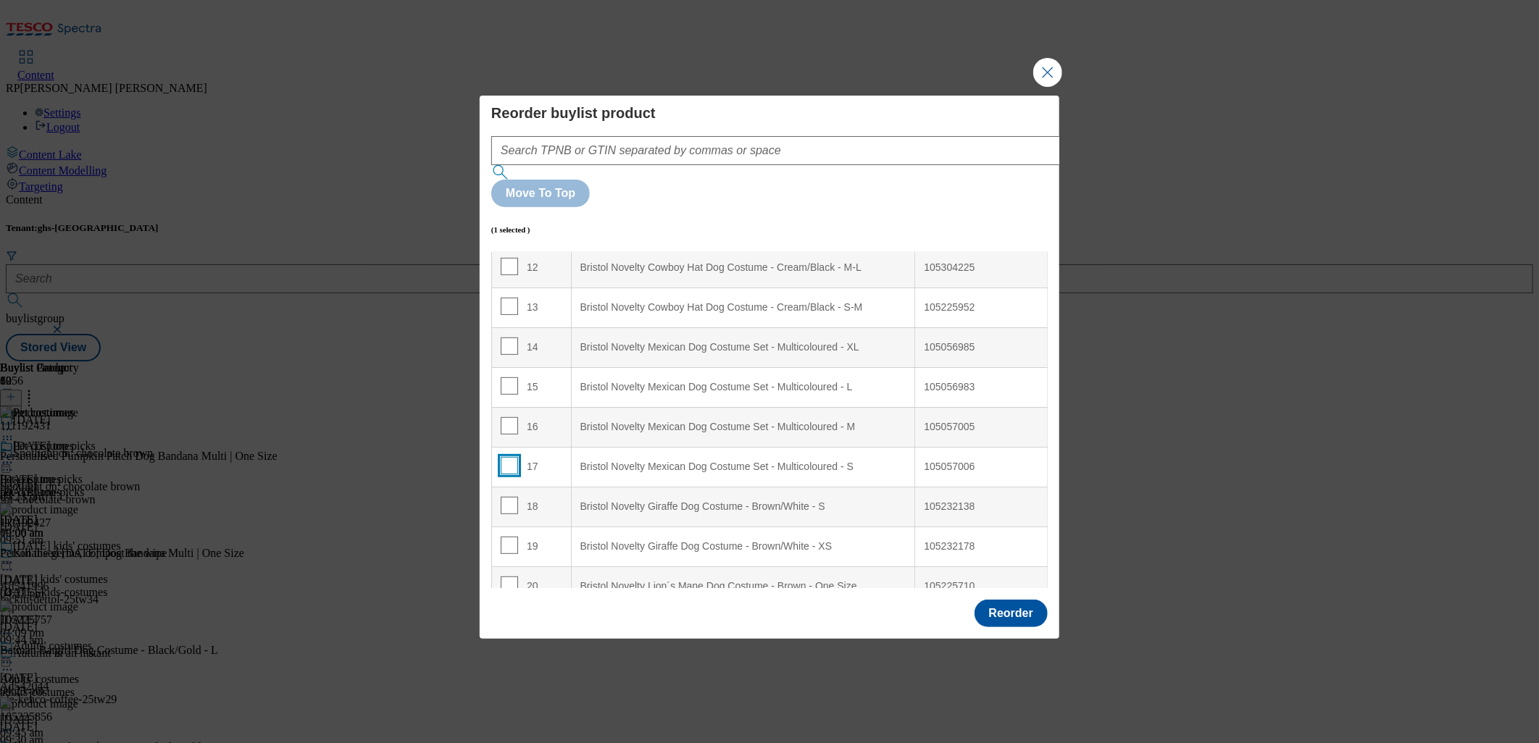
checkbox input "false"
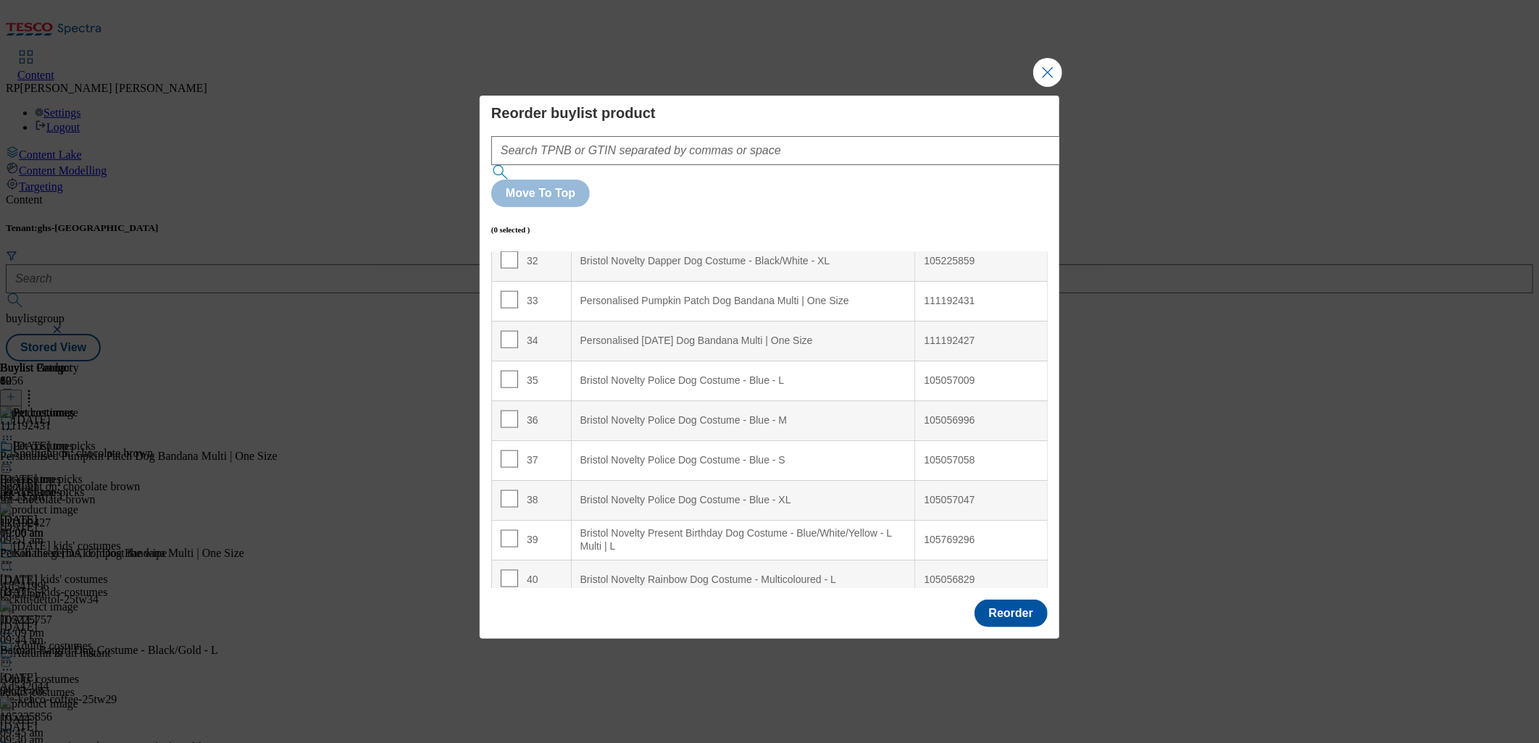
scroll to position [1288, 0]
click at [509, 370] on input "Modal" at bounding box center [509, 378] width 17 height 17
checkbox input "true"
click at [510, 409] on input "Modal" at bounding box center [509, 417] width 17 height 17
checkbox input "true"
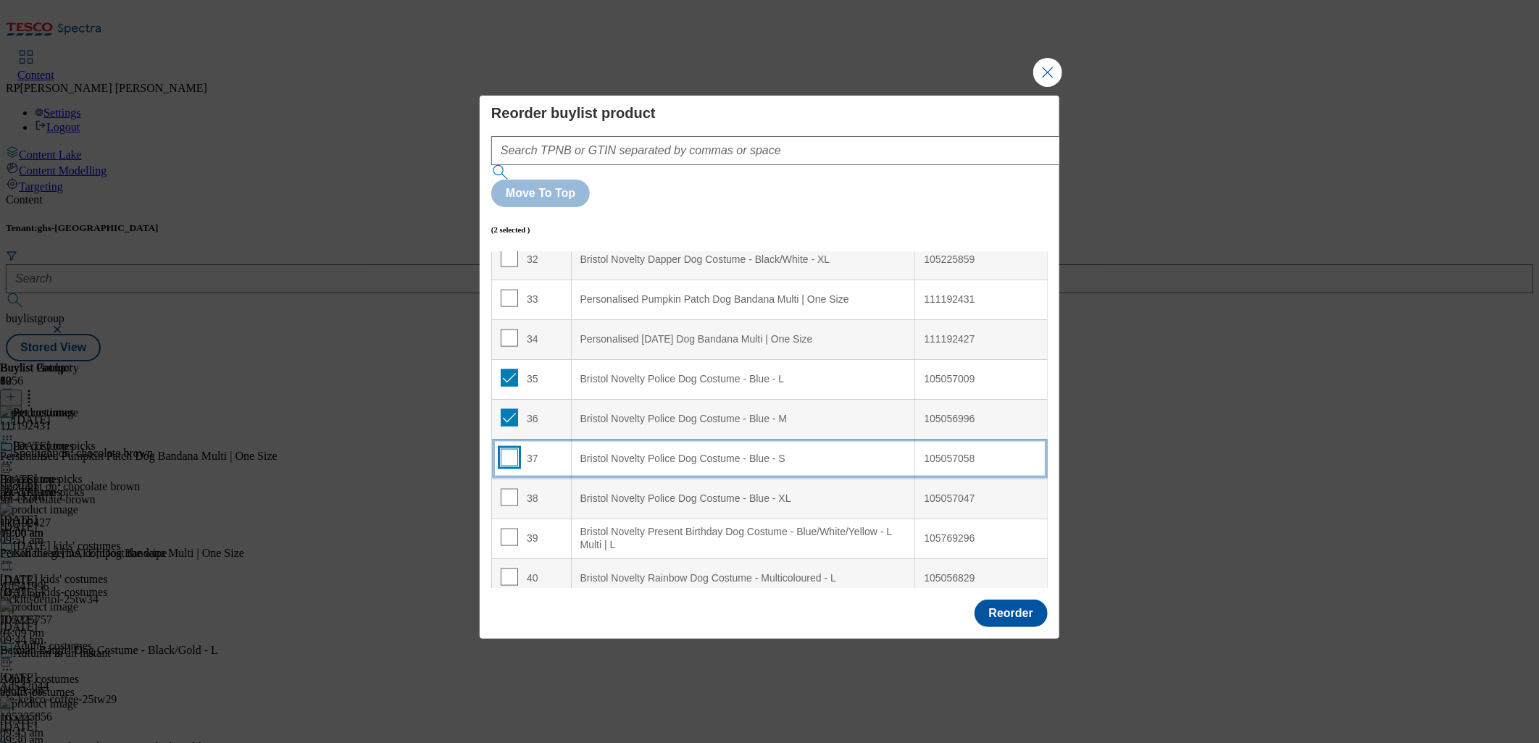
click at [509, 449] on input "Modal" at bounding box center [509, 457] width 17 height 17
checkbox input "true"
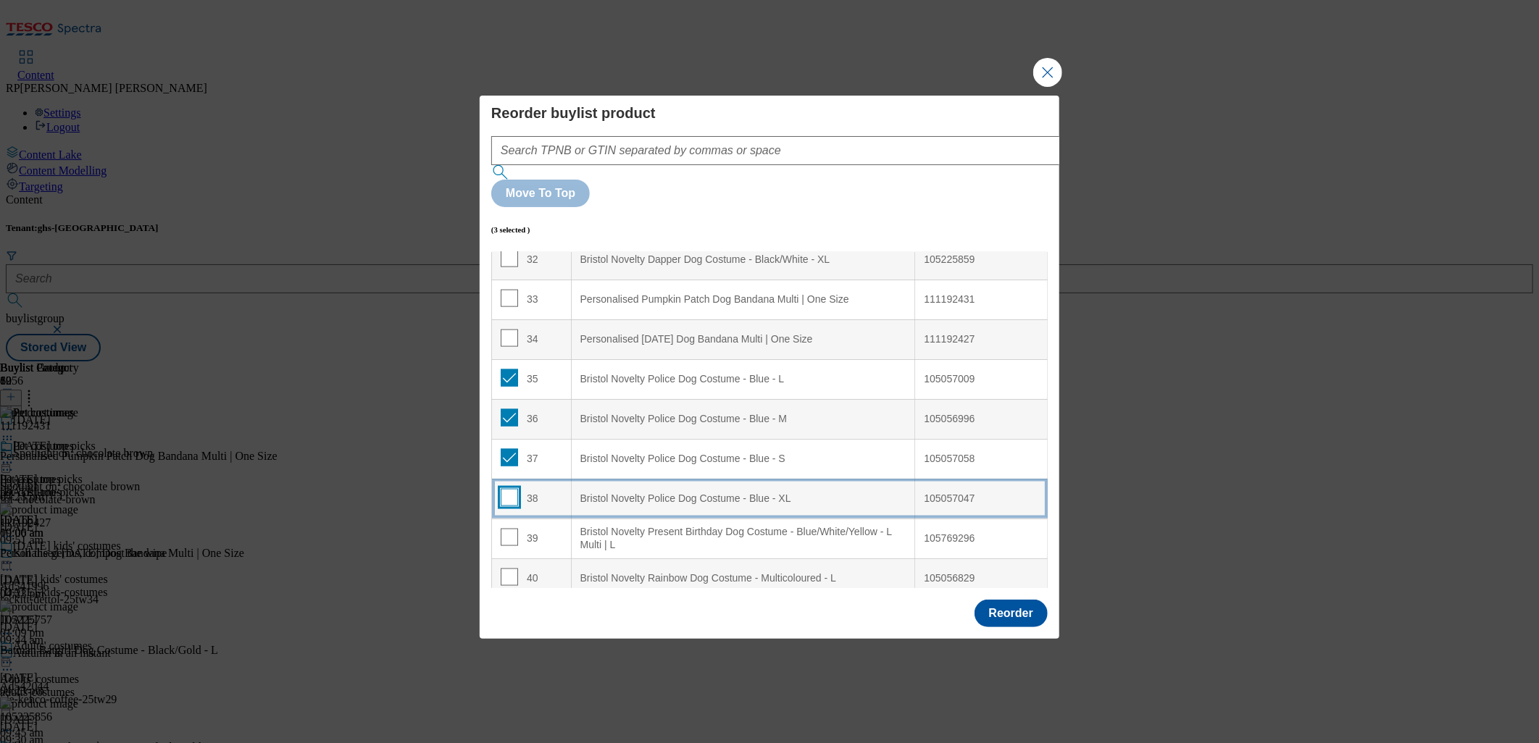
click at [508, 489] on input "Modal" at bounding box center [509, 497] width 17 height 17
checkbox input "true"
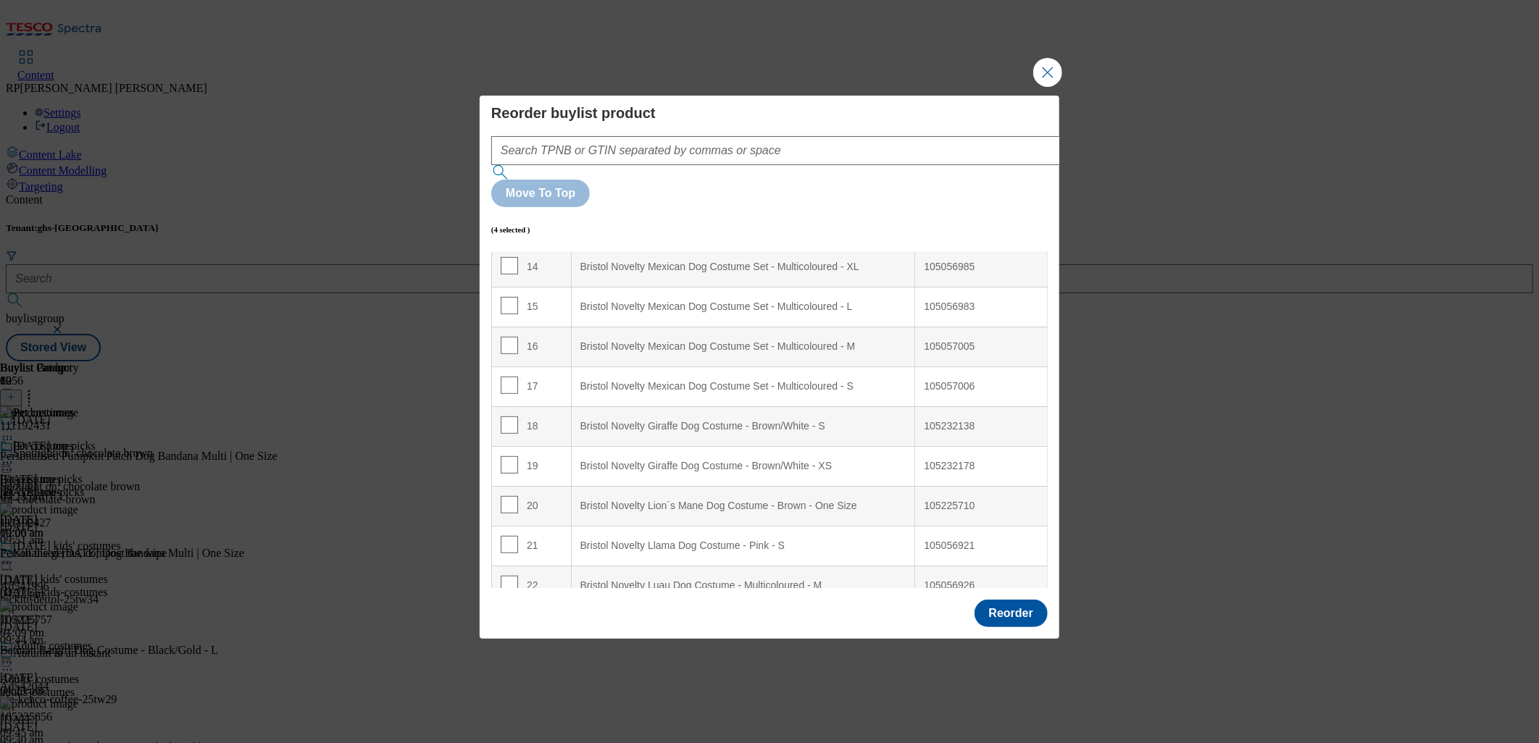
scroll to position [483, 0]
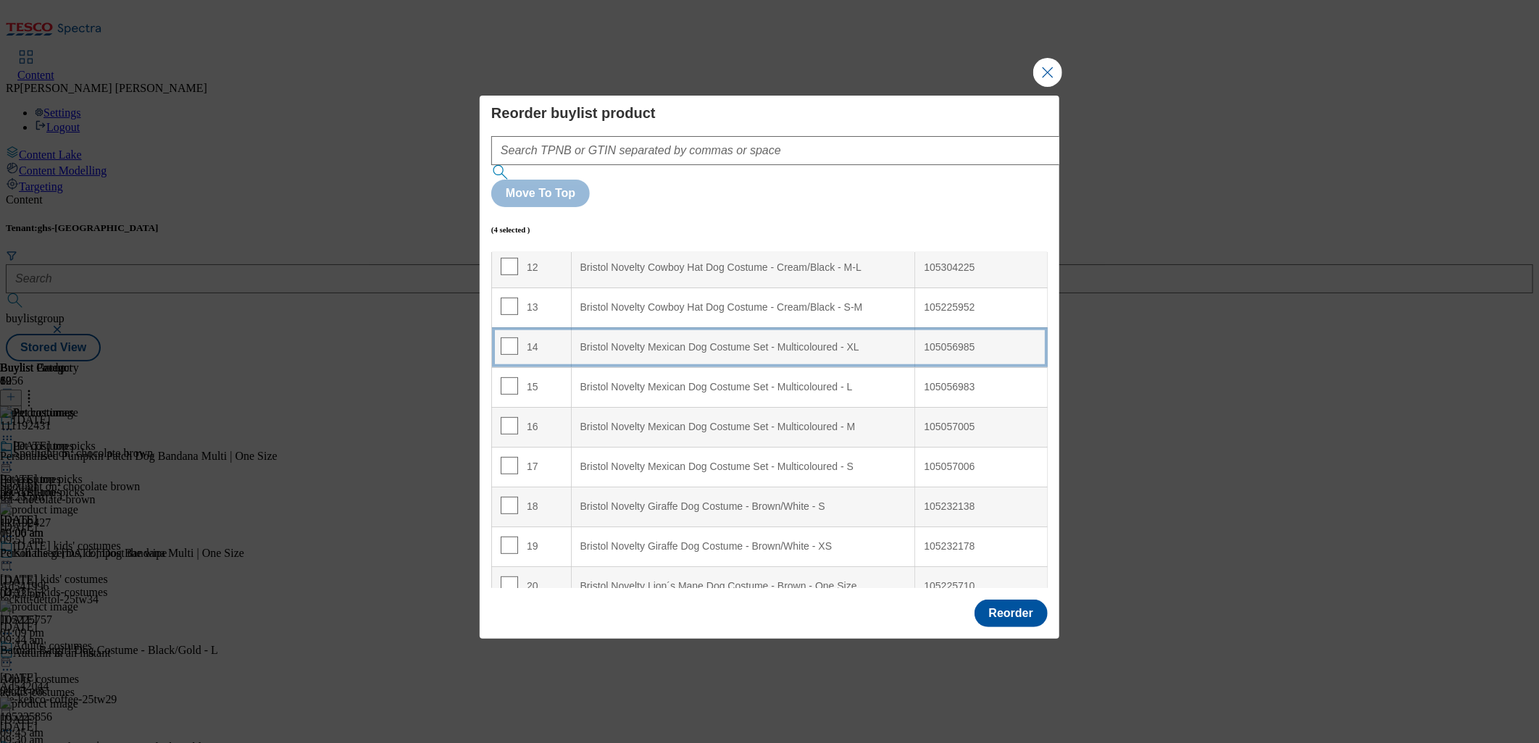
click at [657, 327] on XL "Bristol Novelty Mexican Dog Costume Set - Multicoloured - XL" at bounding box center [743, 347] width 344 height 40
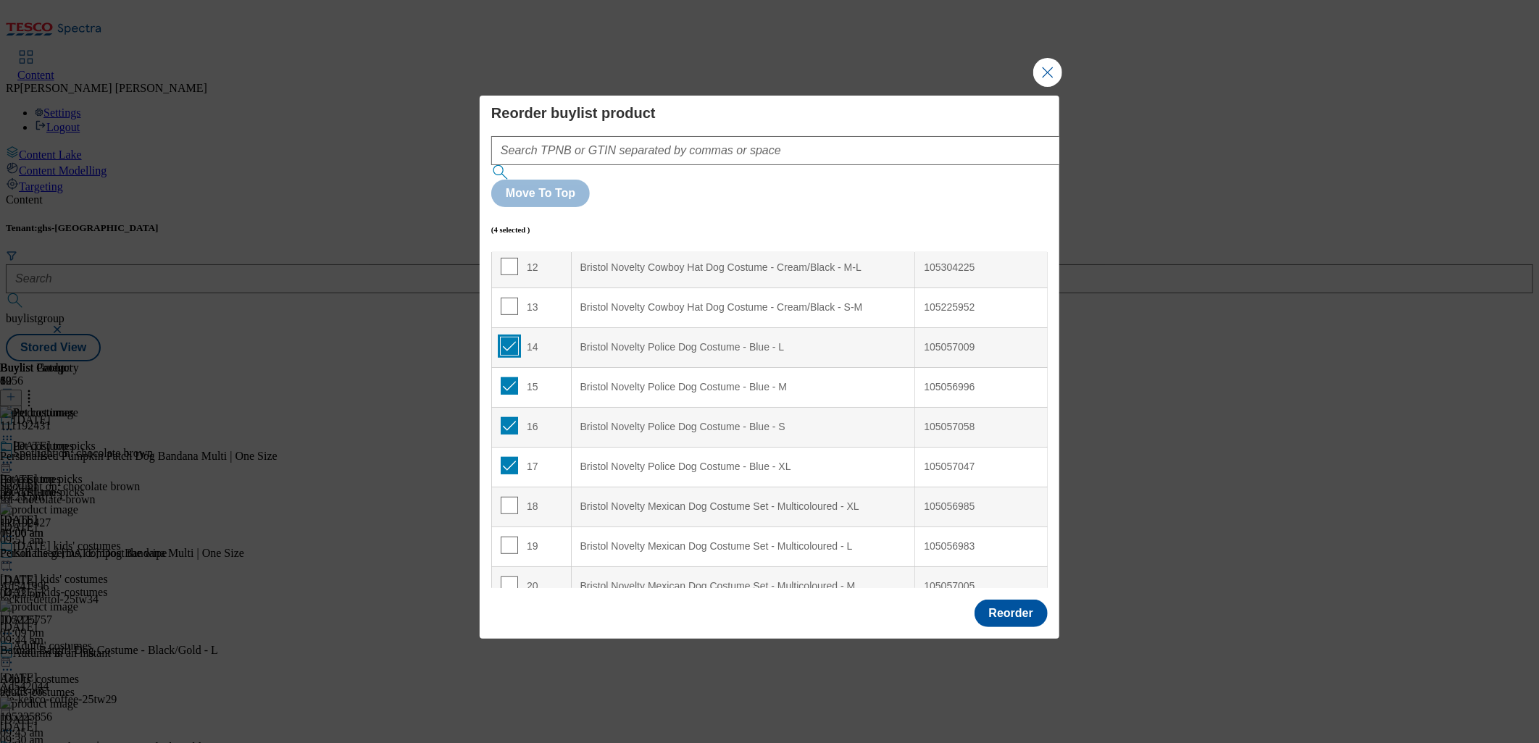
click at [509, 338] on input "Modal" at bounding box center [509, 346] width 17 height 17
checkbox input "false"
click at [512, 377] on input "Modal" at bounding box center [509, 385] width 17 height 17
checkbox input "false"
click at [511, 417] on input "Modal" at bounding box center [509, 425] width 17 height 17
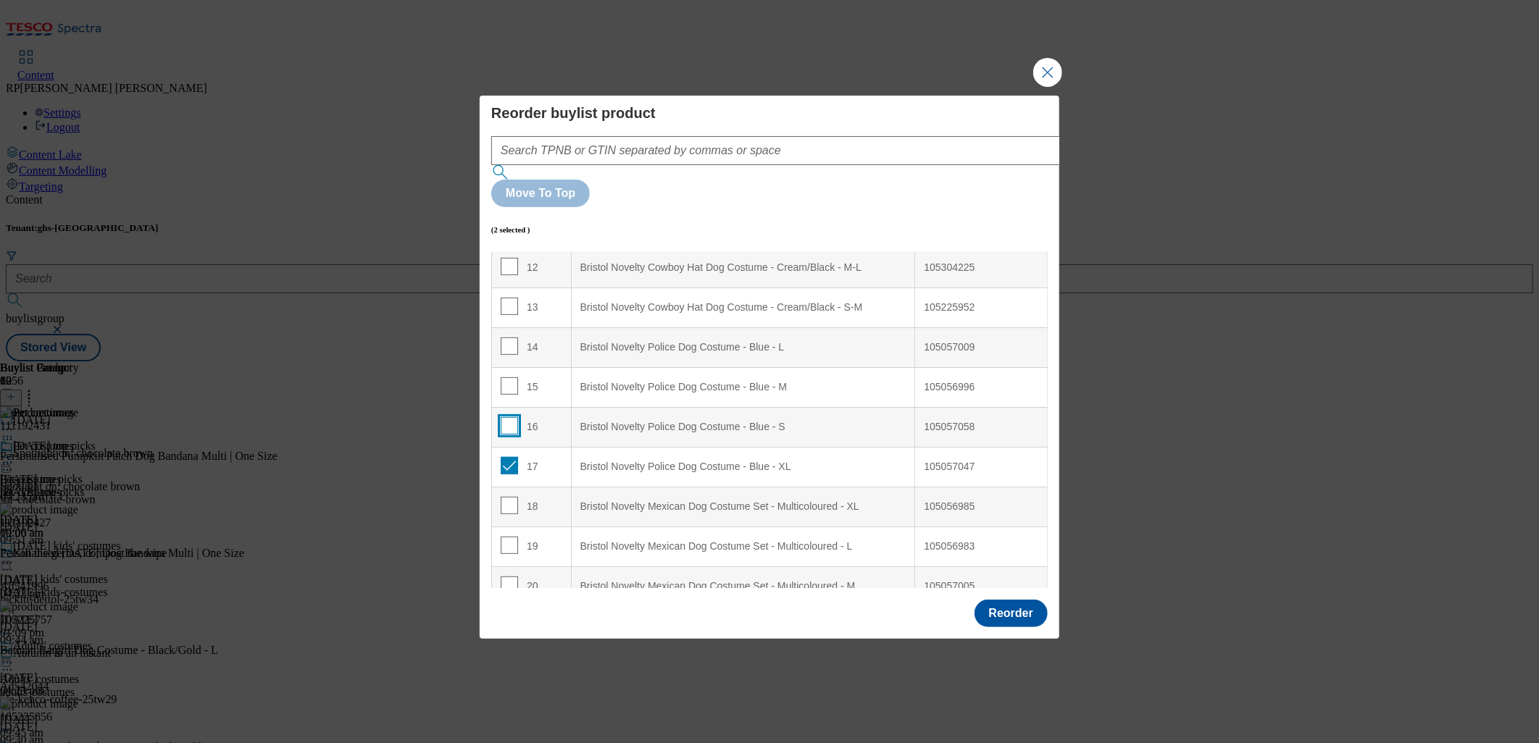
checkbox input "false"
click at [511, 457] on input "Modal" at bounding box center [509, 465] width 17 height 17
checkbox input "false"
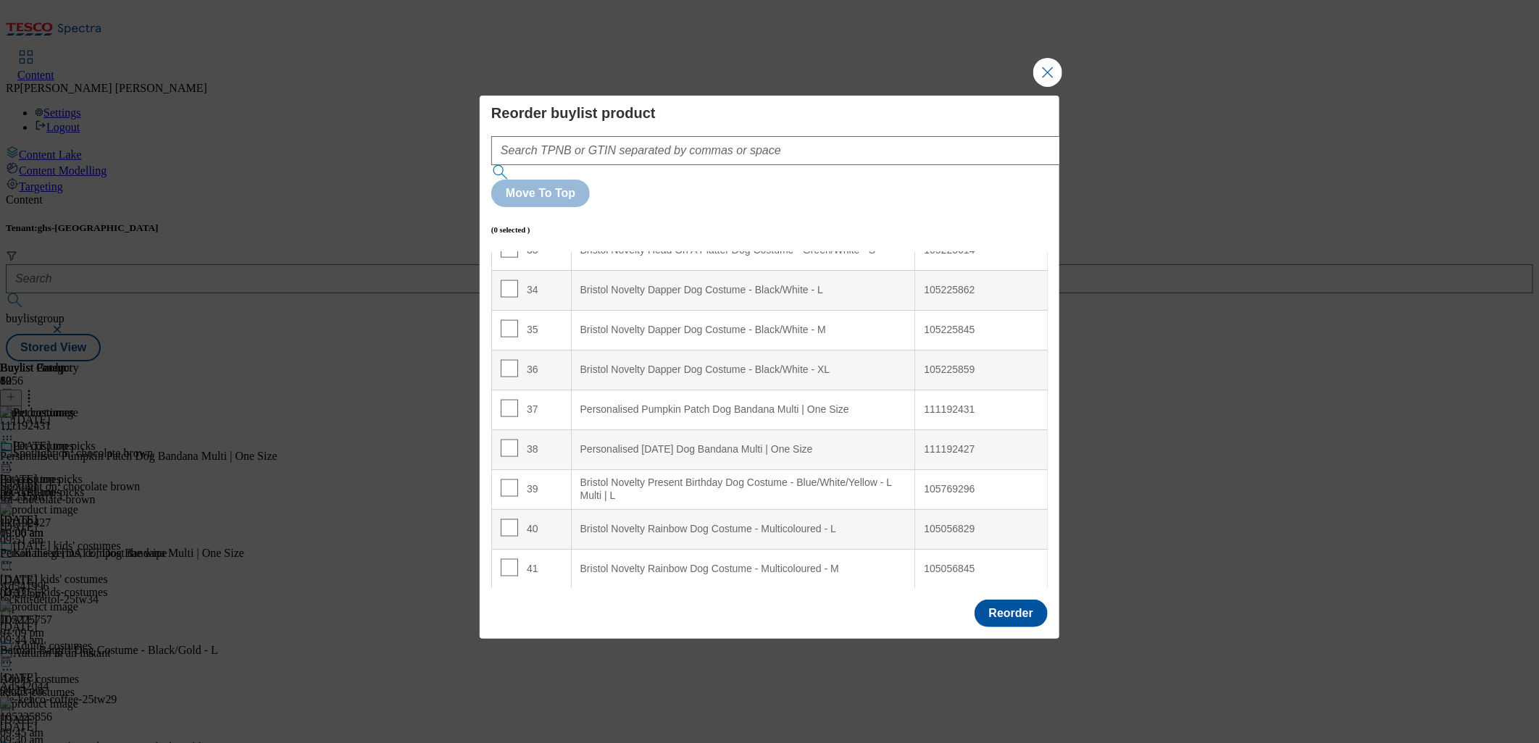
scroll to position [1368, 0]
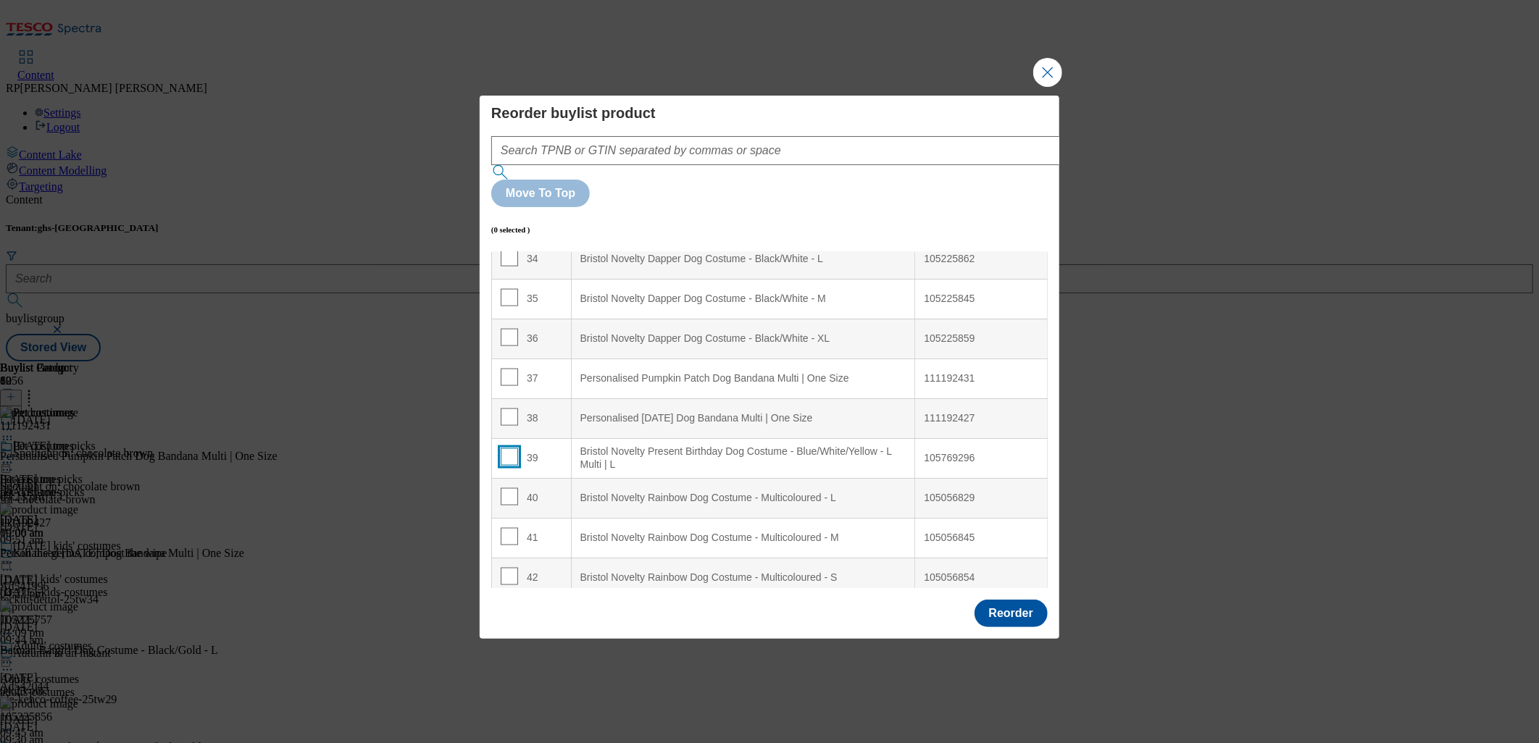
click at [509, 448] on input "Modal" at bounding box center [509, 456] width 17 height 17
checkbox input "true"
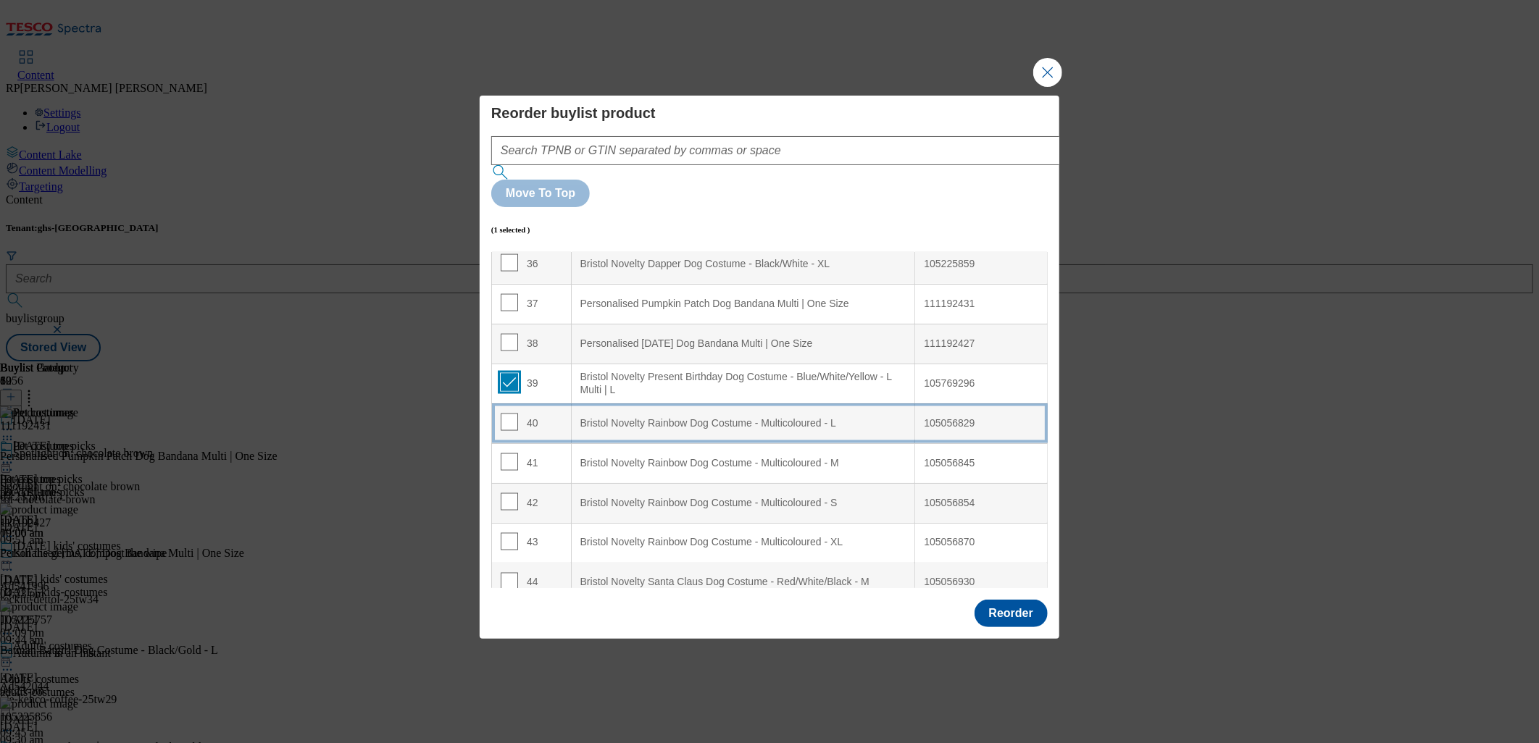
scroll to position [1530, 0]
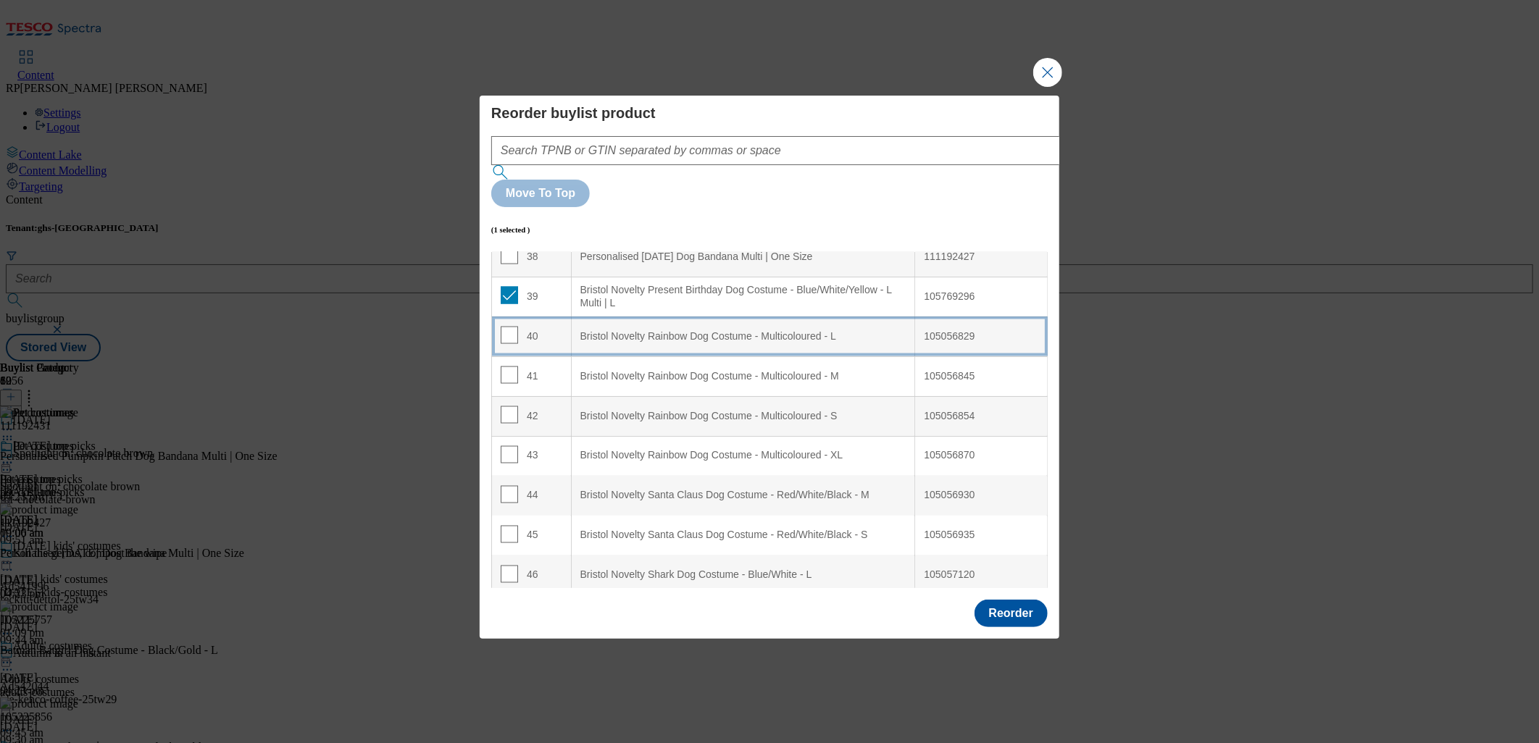
click at [508, 327] on span "Modal" at bounding box center [509, 335] width 17 height 17
click at [509, 327] on input "Modal" at bounding box center [509, 335] width 17 height 17
checkbox input "true"
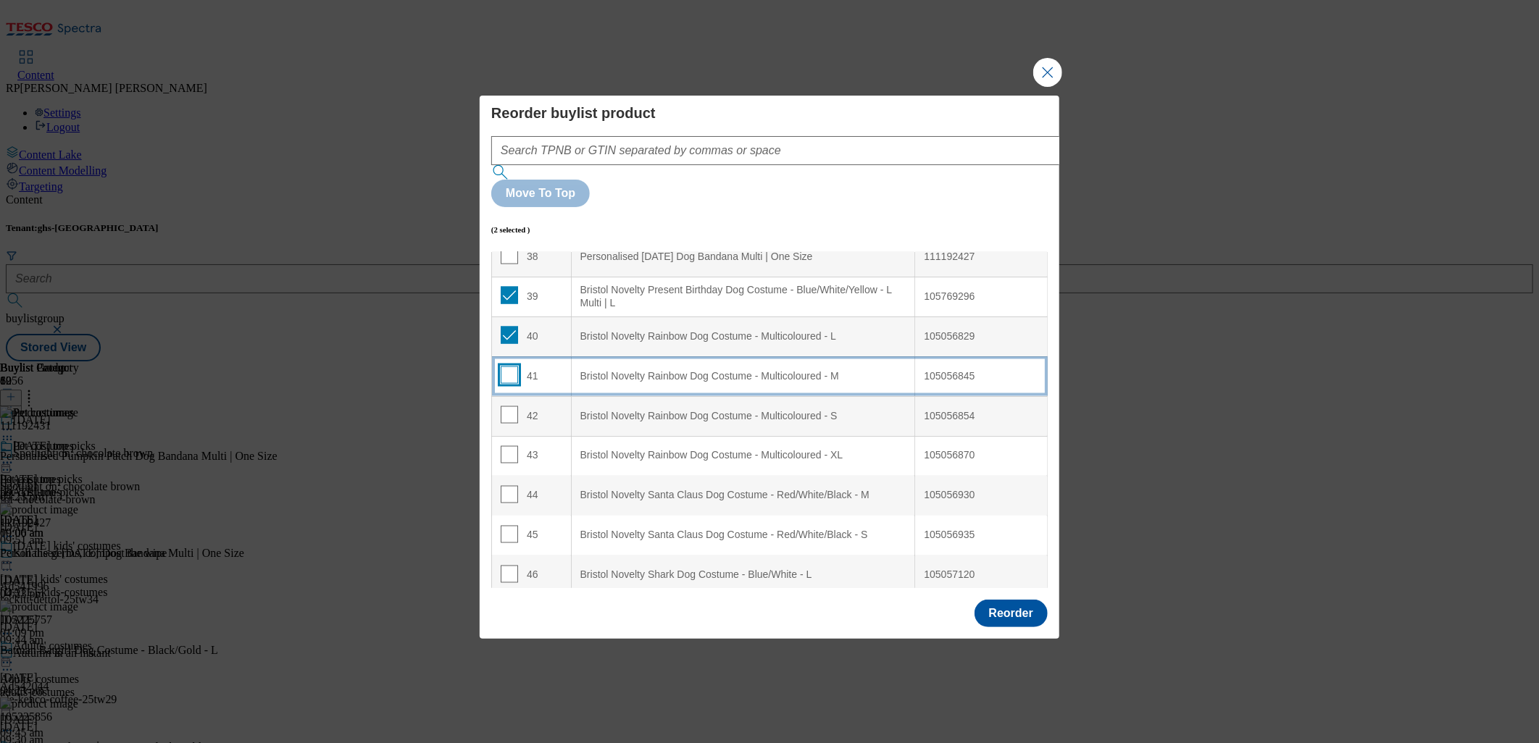
click at [507, 367] on input "Modal" at bounding box center [509, 375] width 17 height 17
checkbox input "true"
click at [512, 406] on input "Modal" at bounding box center [509, 414] width 17 height 17
checkbox input "true"
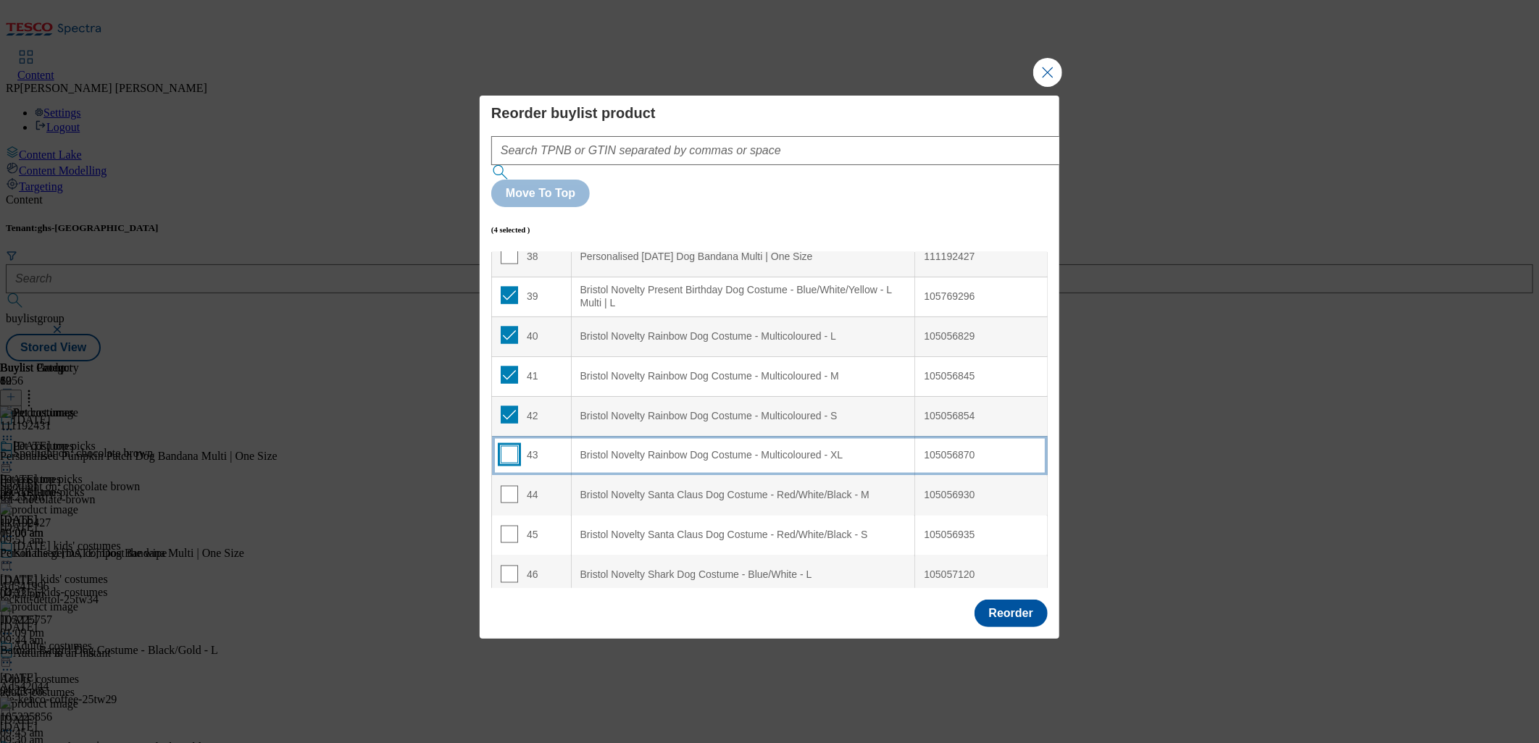
click at [511, 446] on input "Modal" at bounding box center [509, 454] width 17 height 17
checkbox input "true"
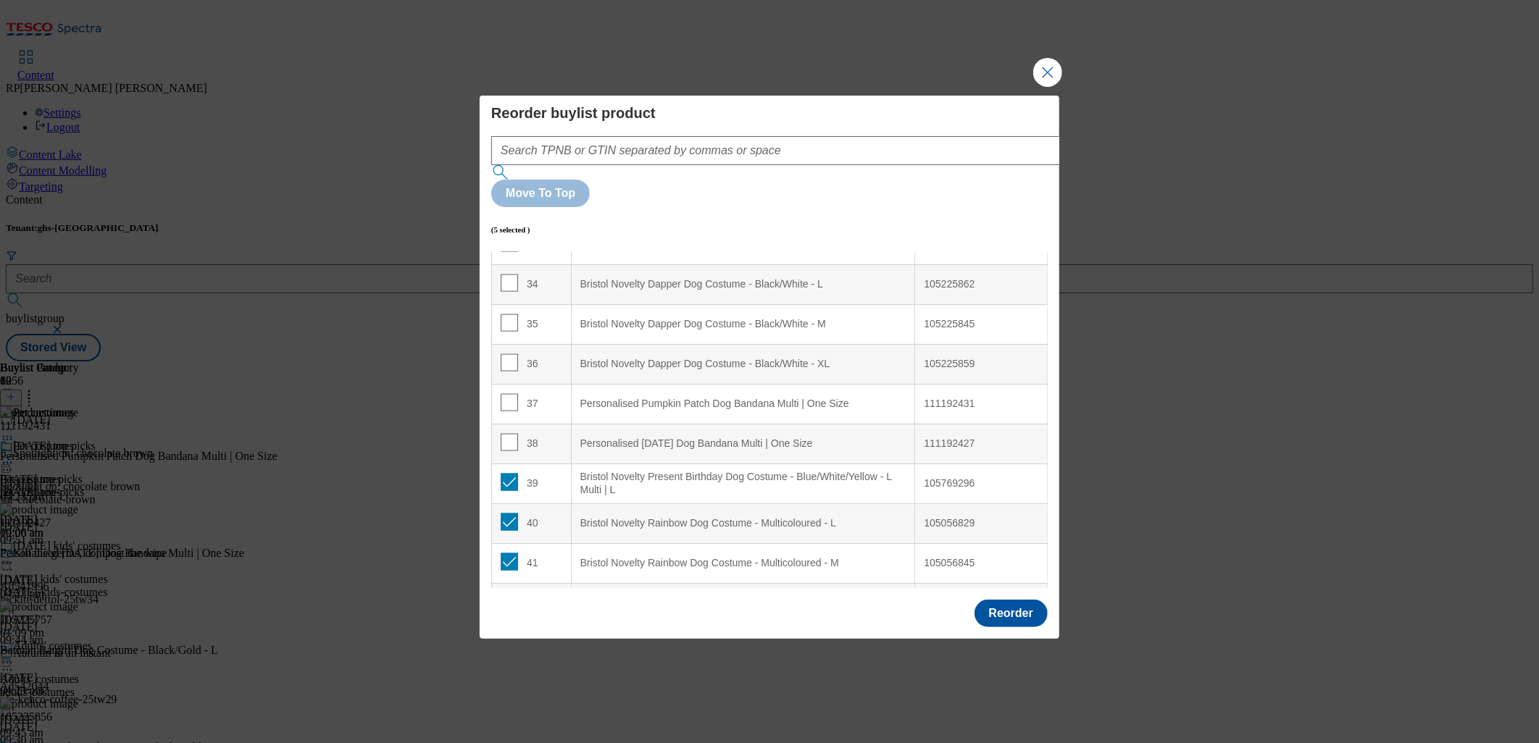
scroll to position [1368, 0]
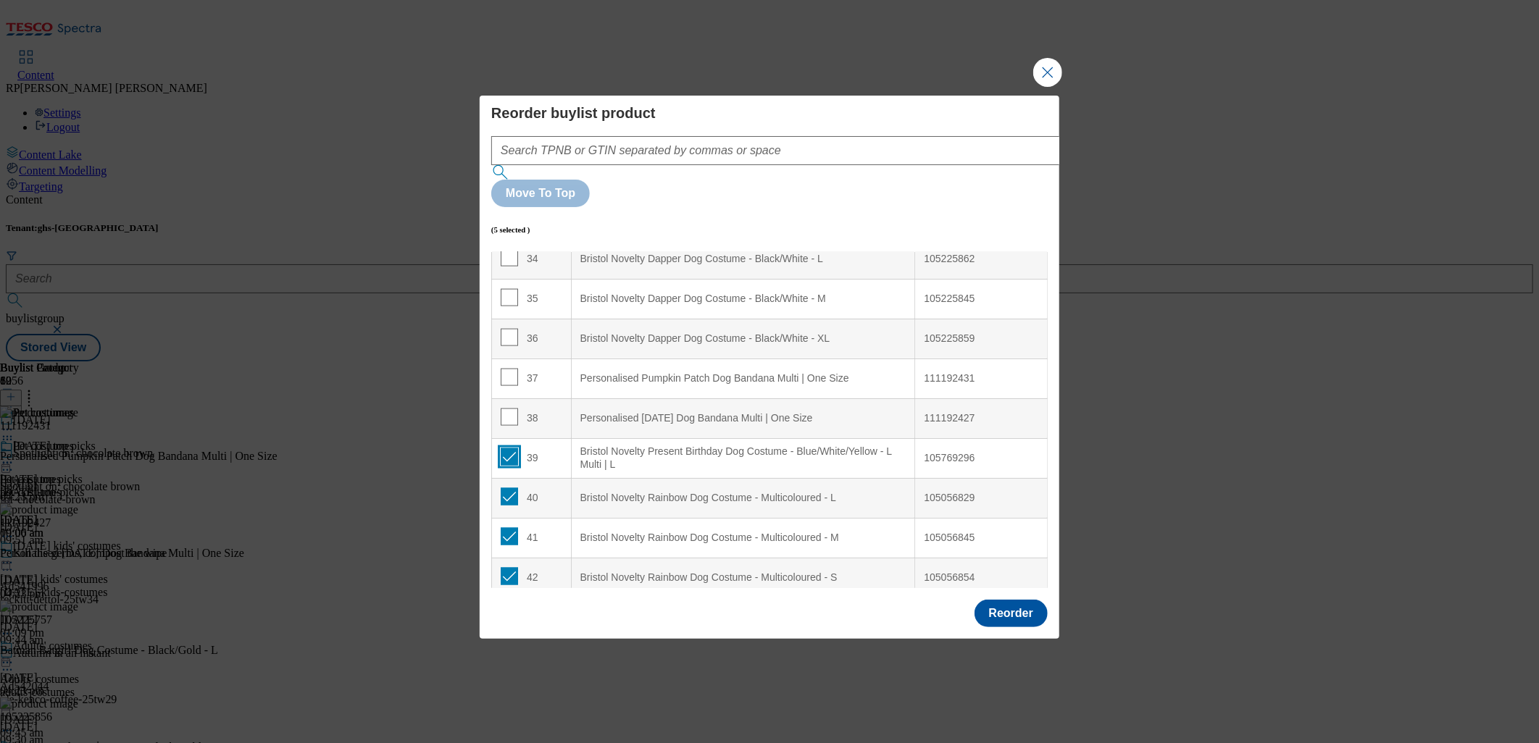
click at [509, 448] on input "Modal" at bounding box center [509, 456] width 17 height 17
checkbox input "false"
click at [512, 488] on input "Modal" at bounding box center [509, 496] width 17 height 17
checkbox input "false"
click at [512, 528] on input "Modal" at bounding box center [509, 536] width 17 height 17
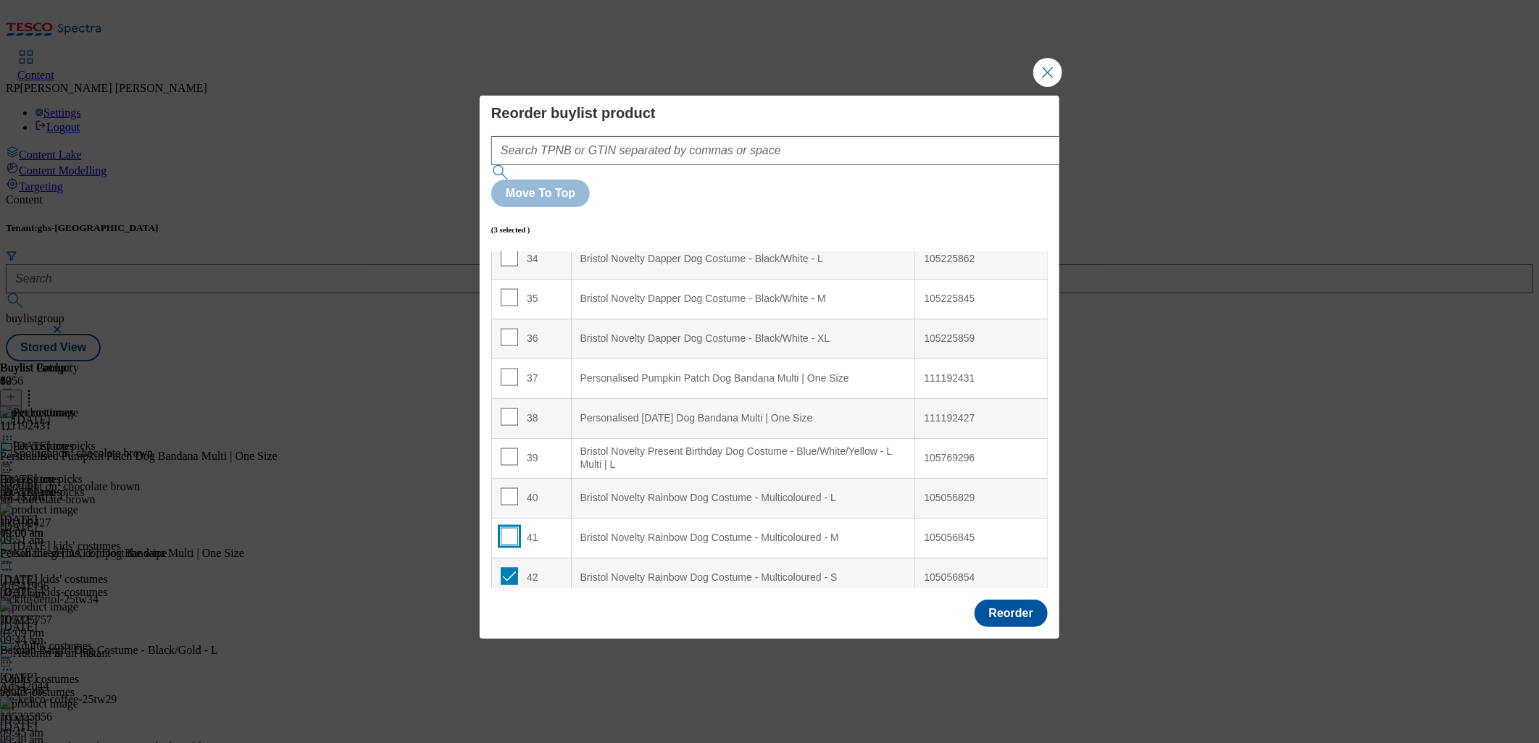
checkbox input "false"
click at [511, 568] on input "Modal" at bounding box center [509, 576] width 17 height 17
checkbox input "false"
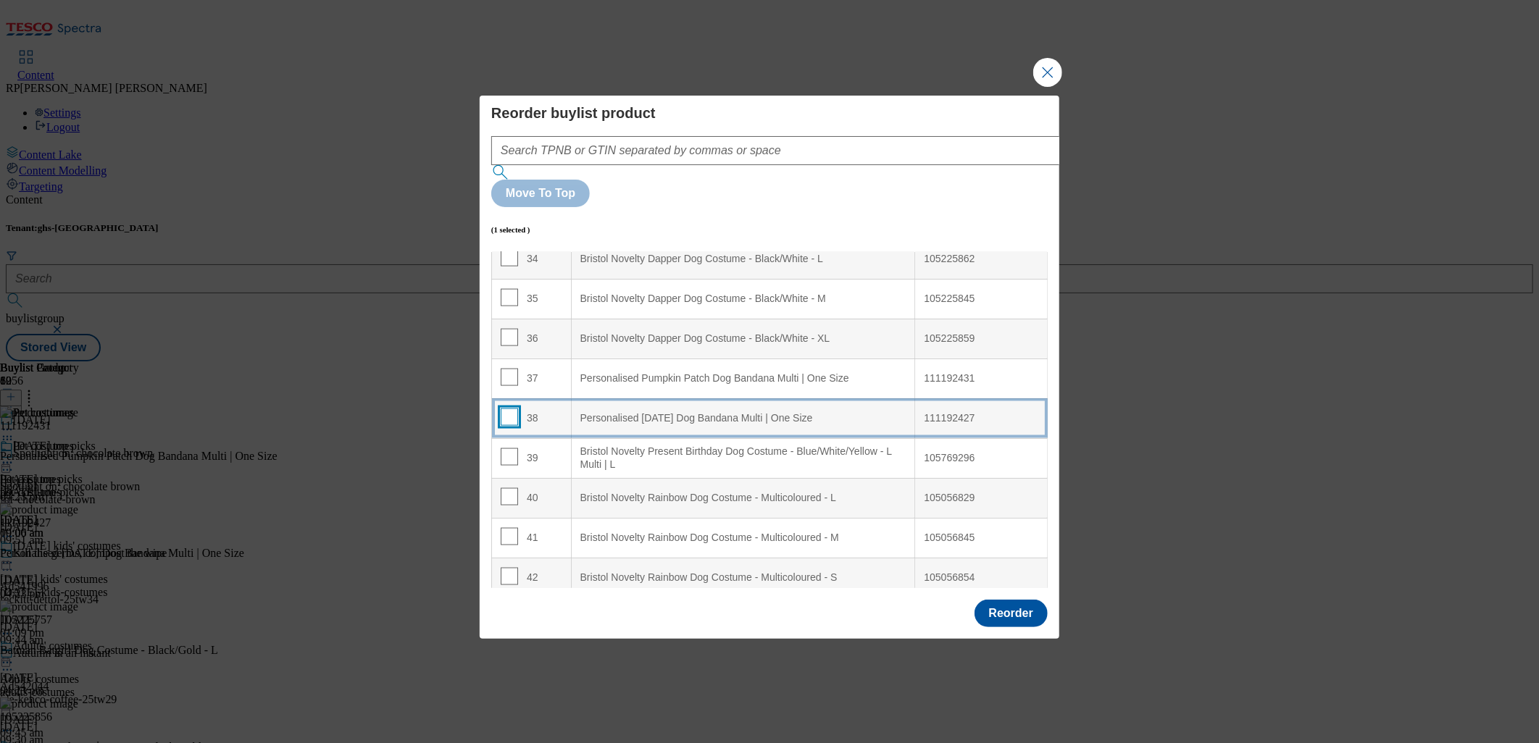
click at [510, 409] on input "Modal" at bounding box center [509, 417] width 17 height 17
checkbox input "true"
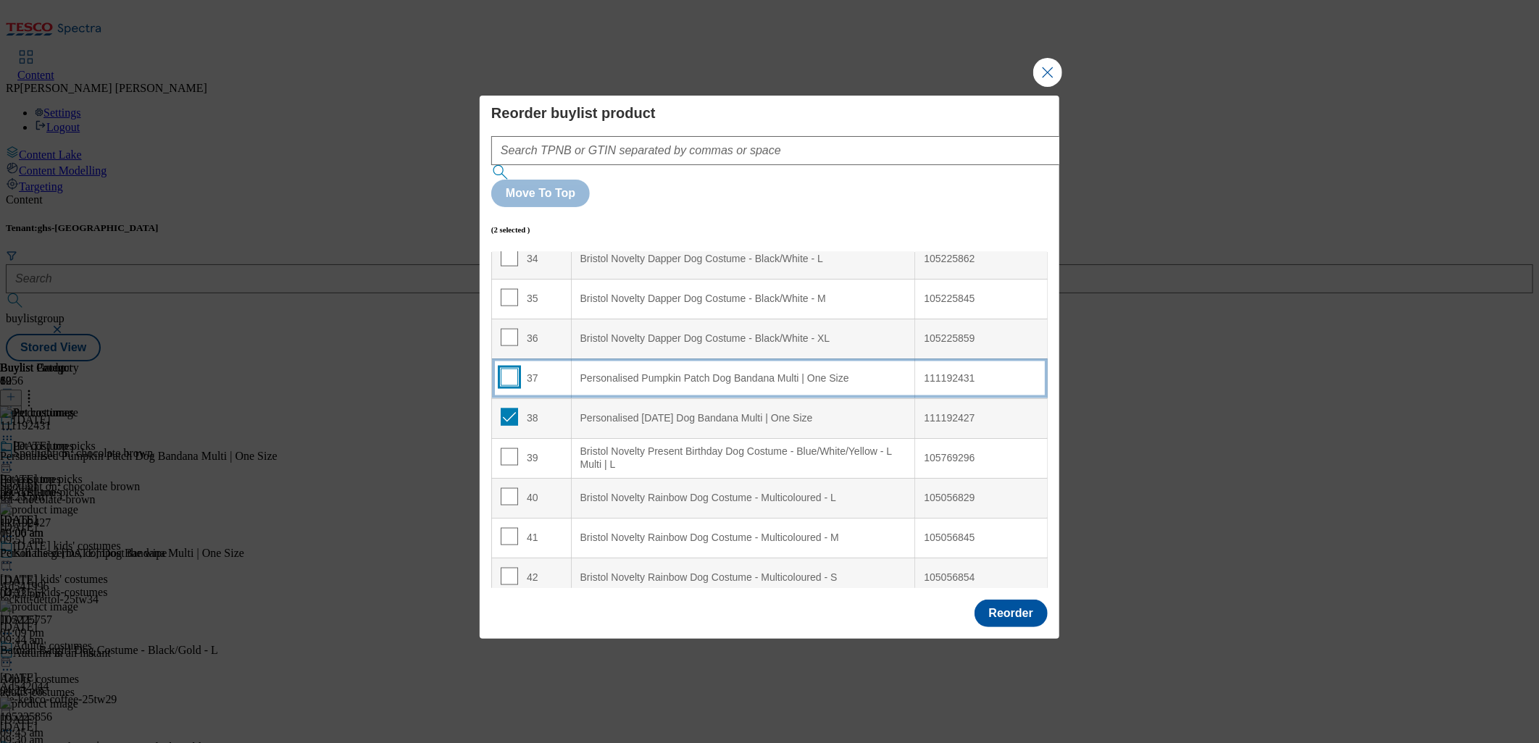
click at [510, 369] on input "Modal" at bounding box center [509, 377] width 17 height 17
checkbox input "true"
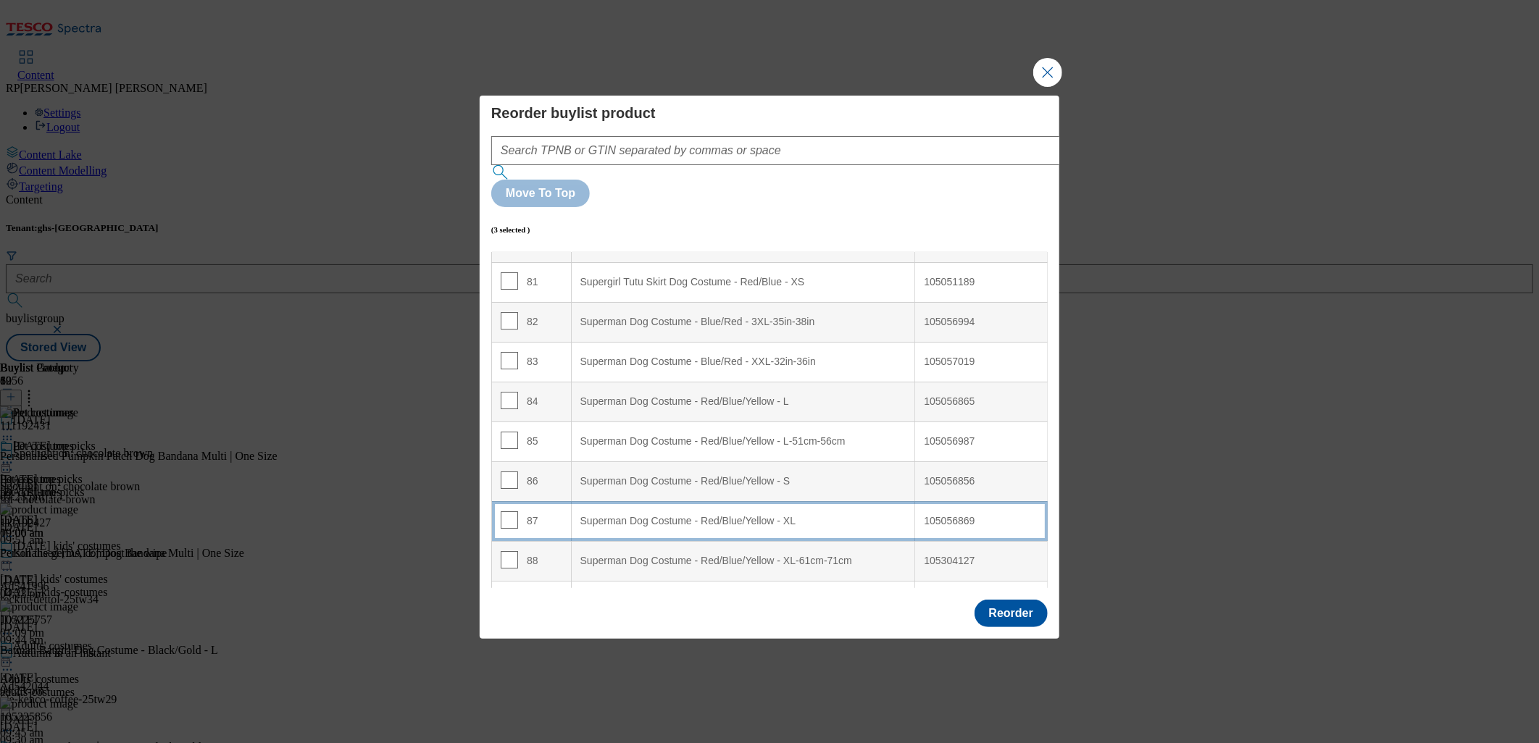
scroll to position [3250, 0]
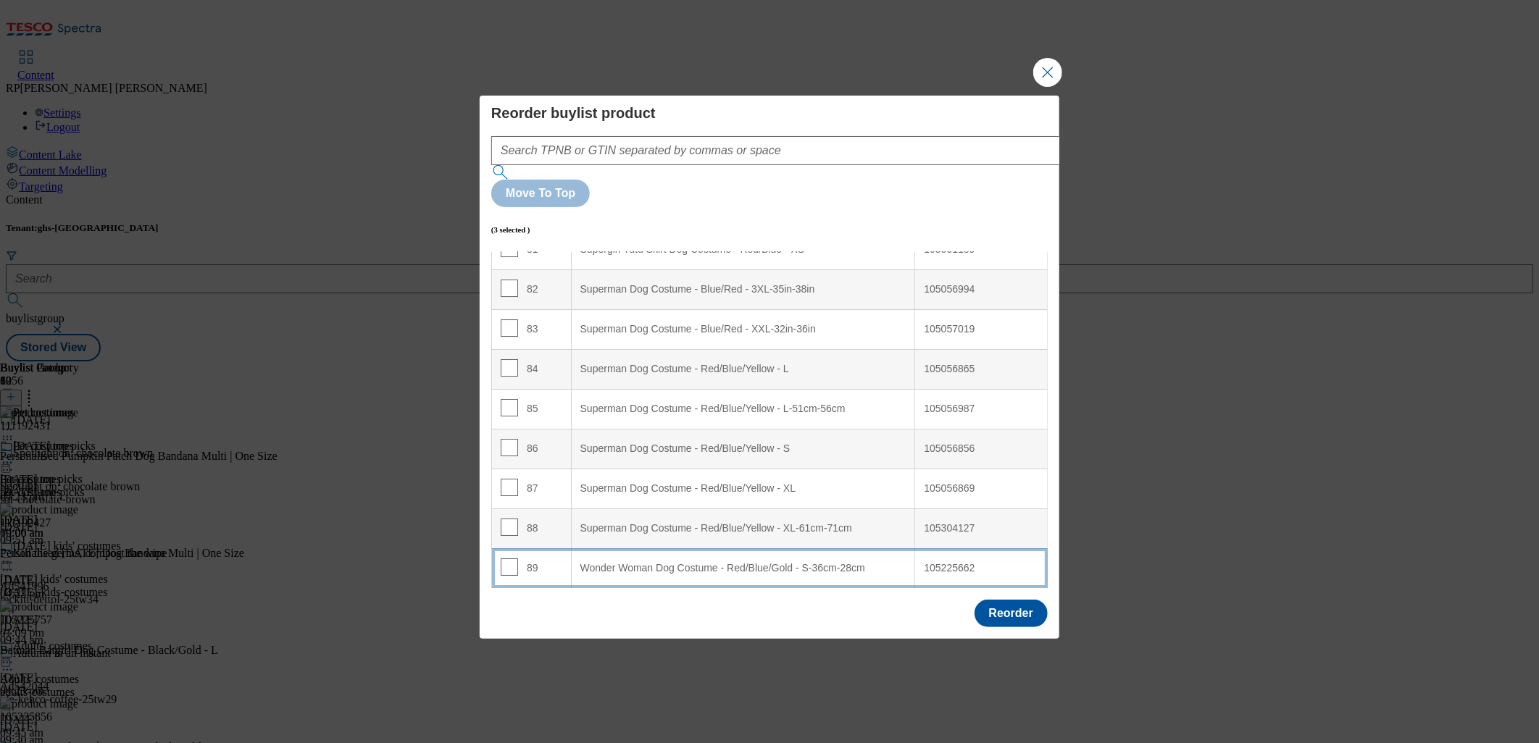
click at [614, 548] on S-36cm-28cm "Wonder Woman Dog Costume - Red/Blue/Gold - S-36cm-28cm" at bounding box center [743, 568] width 344 height 40
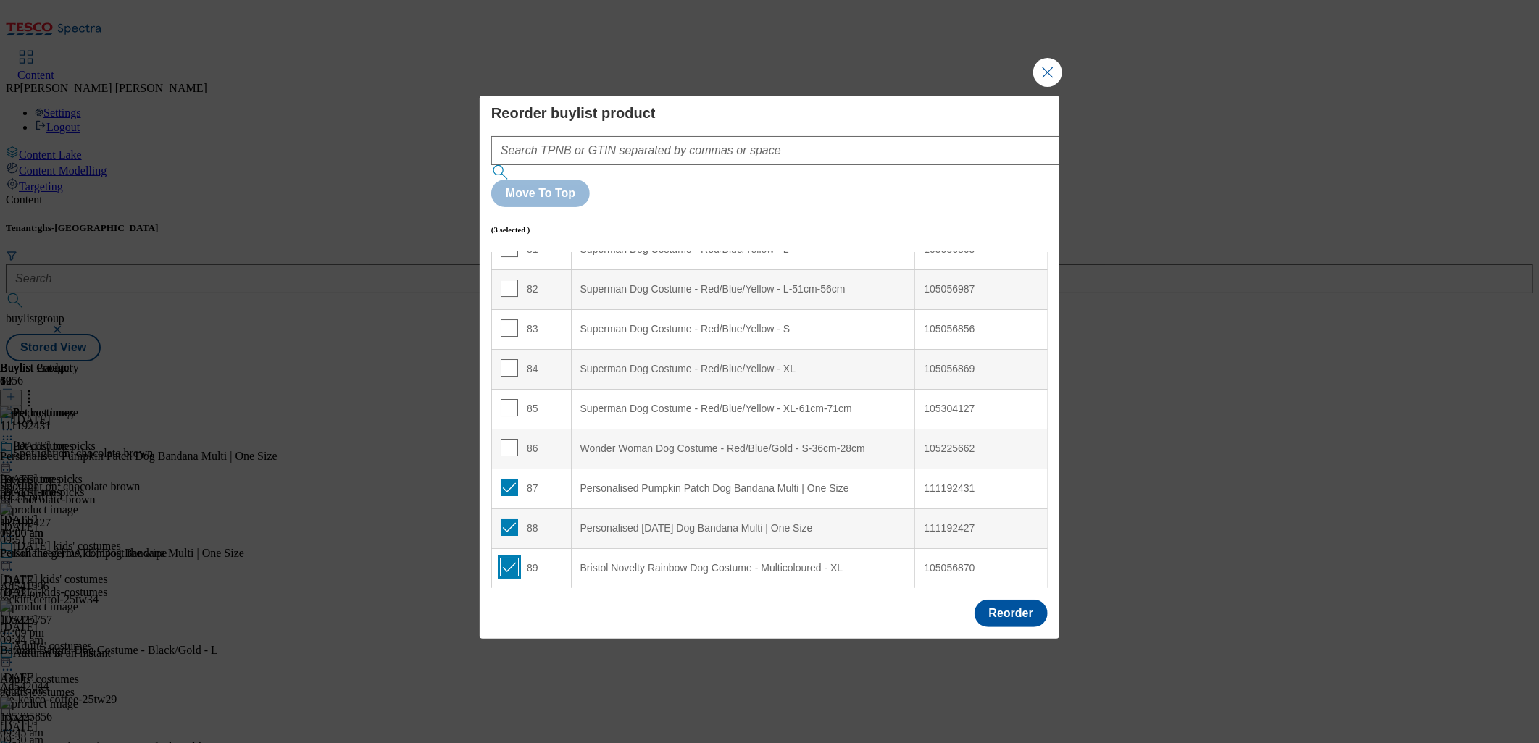
click at [507, 559] on input "Modal" at bounding box center [509, 567] width 17 height 17
checkbox input "false"
click at [508, 519] on input "Modal" at bounding box center [509, 527] width 17 height 17
checkbox input "false"
click at [507, 479] on input "Modal" at bounding box center [509, 487] width 17 height 17
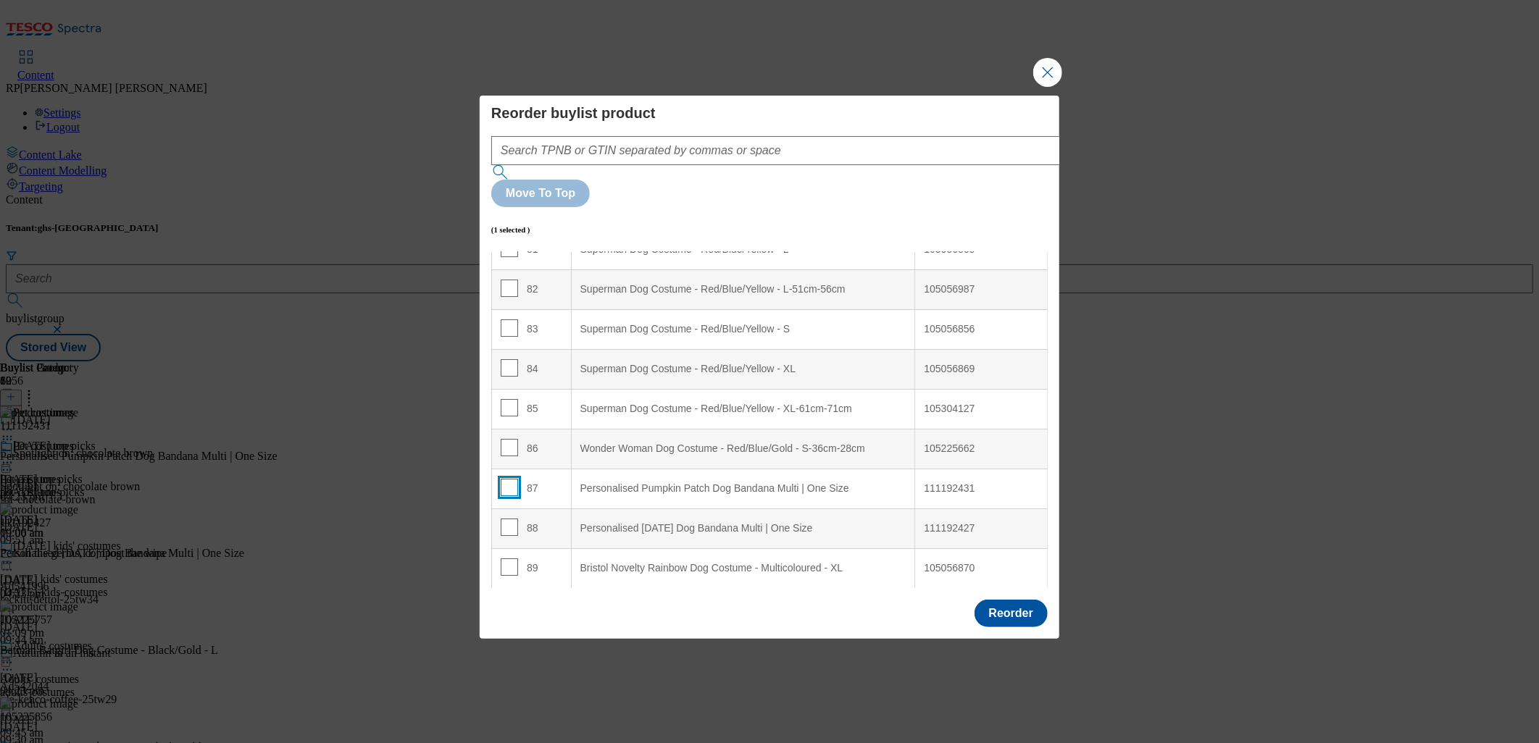
checkbox input "false"
click at [514, 548] on td "89" at bounding box center [532, 568] width 80 height 40
click at [513, 559] on input "Modal" at bounding box center [509, 567] width 17 height 17
checkbox input "true"
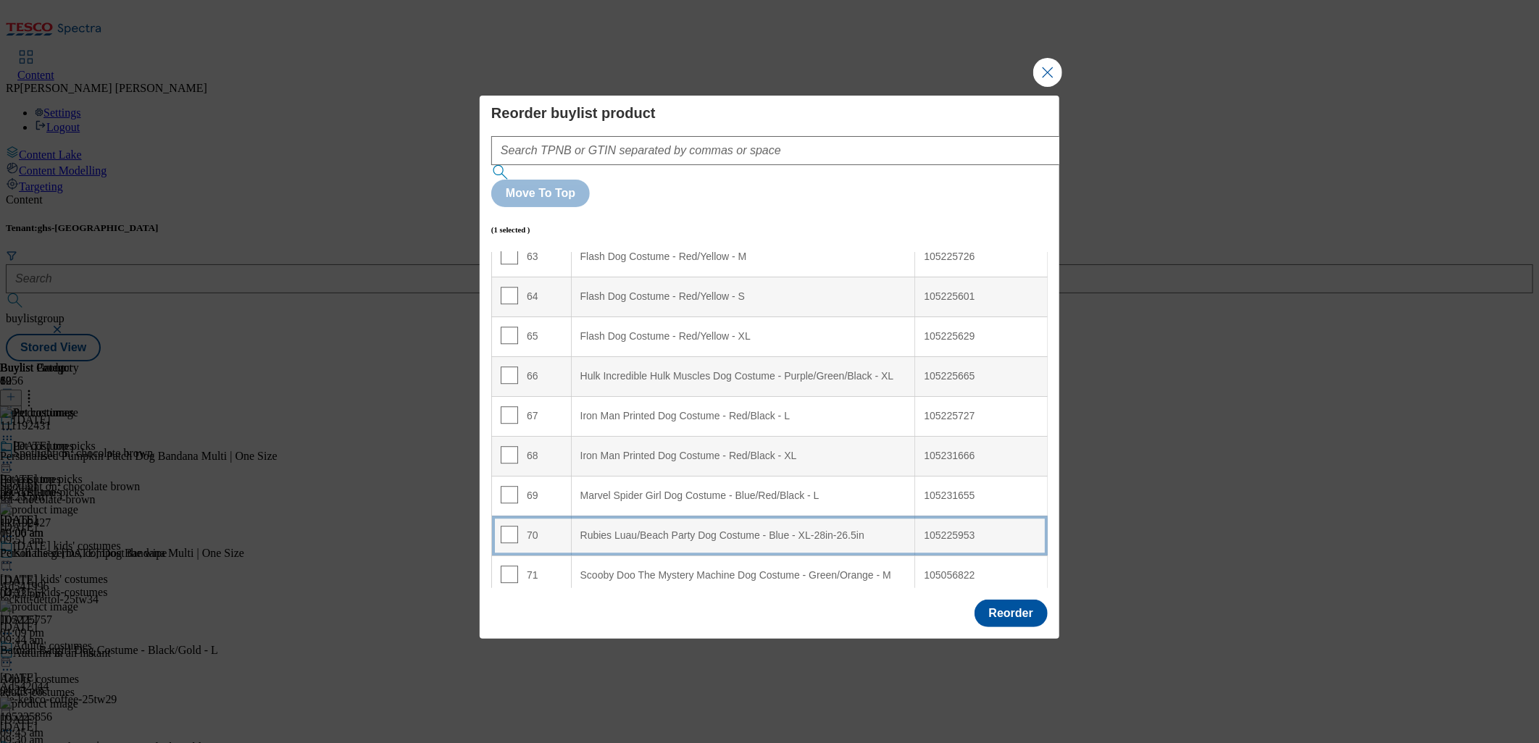
scroll to position [1801, 0]
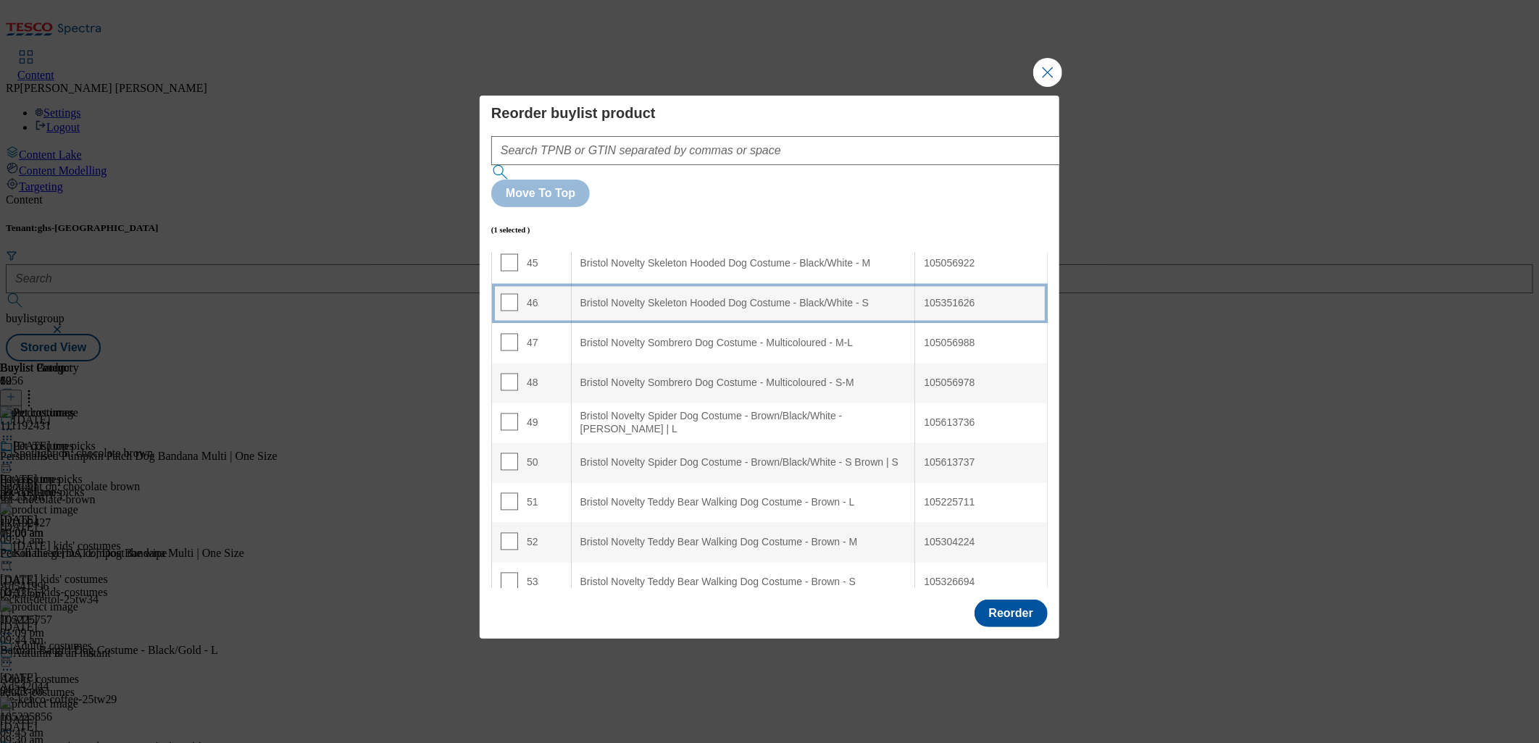
click at [740, 284] on S "Bristol Novelty Skeleton Hooded Dog Costume - Black/White - S" at bounding box center [743, 304] width 344 height 40
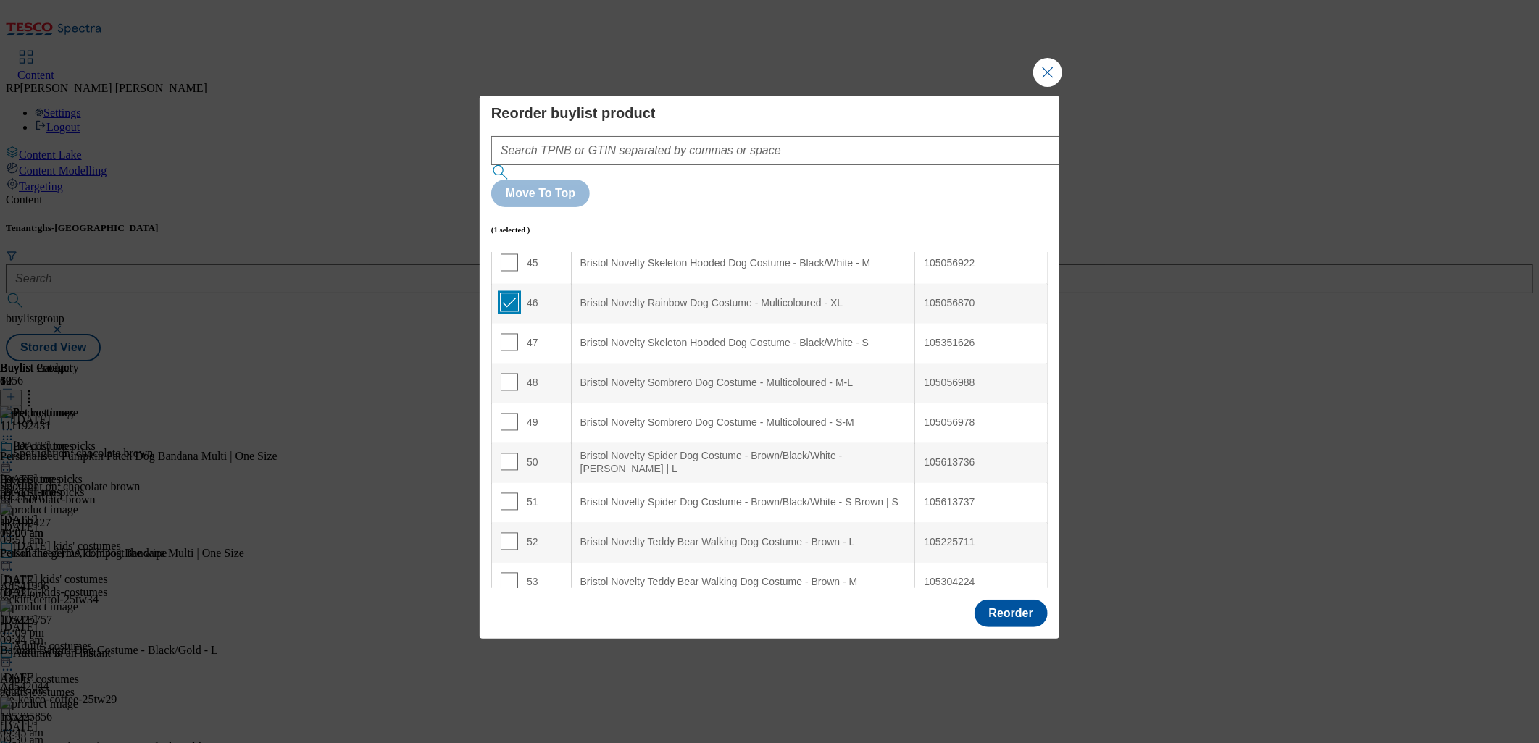
click at [512, 294] on input "Modal" at bounding box center [509, 302] width 17 height 17
checkbox input "false"
click at [509, 334] on input "Modal" at bounding box center [509, 342] width 17 height 17
checkbox input "true"
click at [629, 298] on div "Bristol Novelty Rainbow Dog Costume - Multicoloured - XL" at bounding box center [743, 304] width 326 height 13
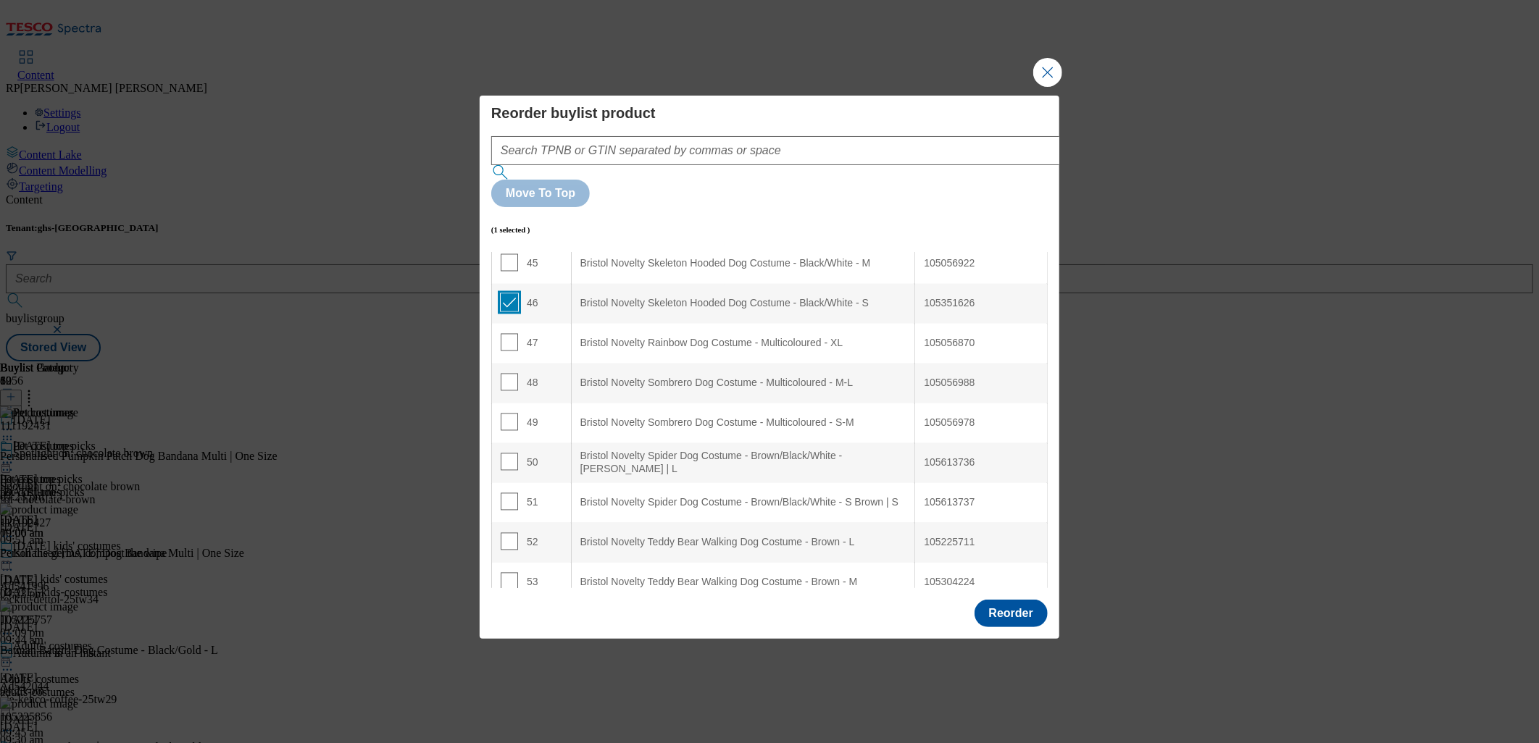
click at [509, 294] on input "Modal" at bounding box center [509, 302] width 17 height 17
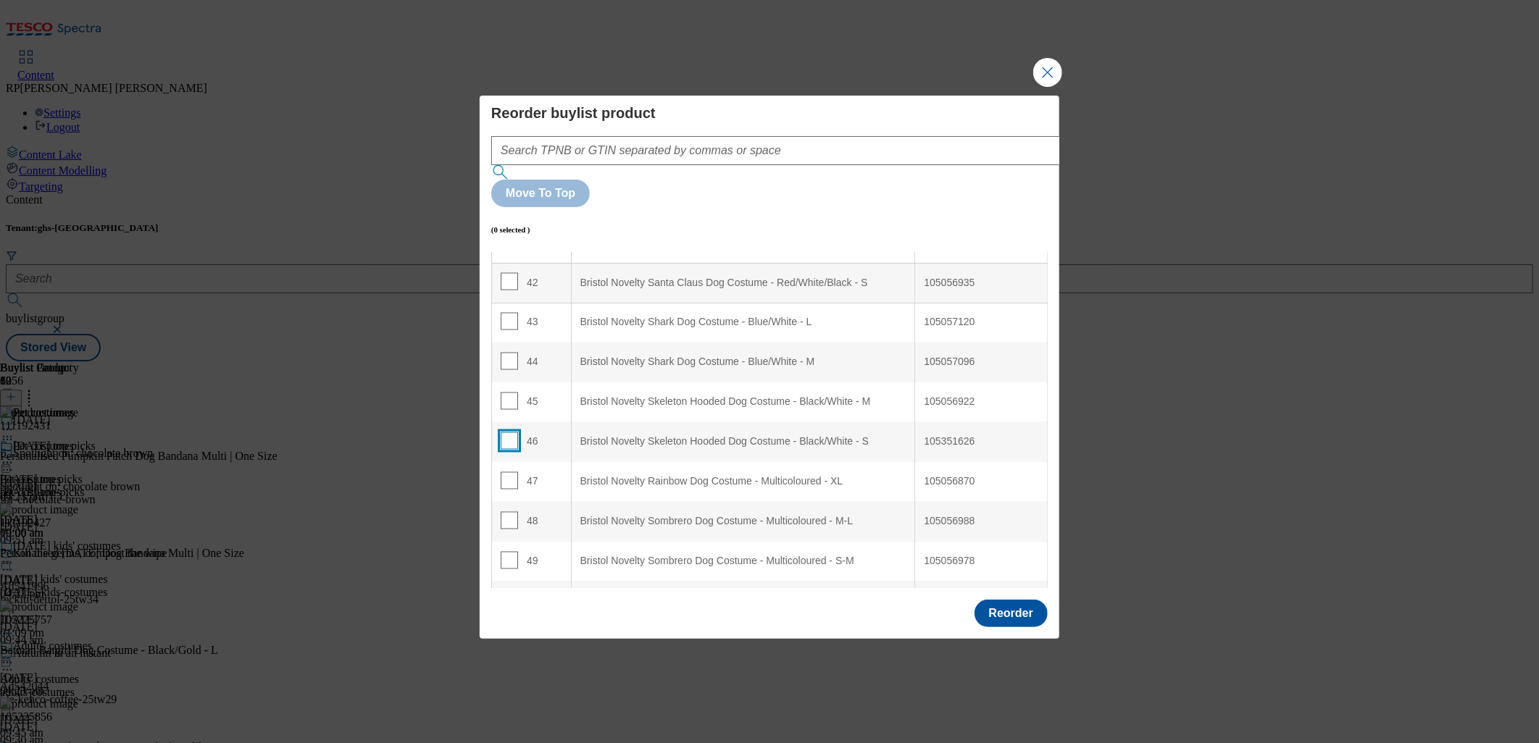
scroll to position [1640, 0]
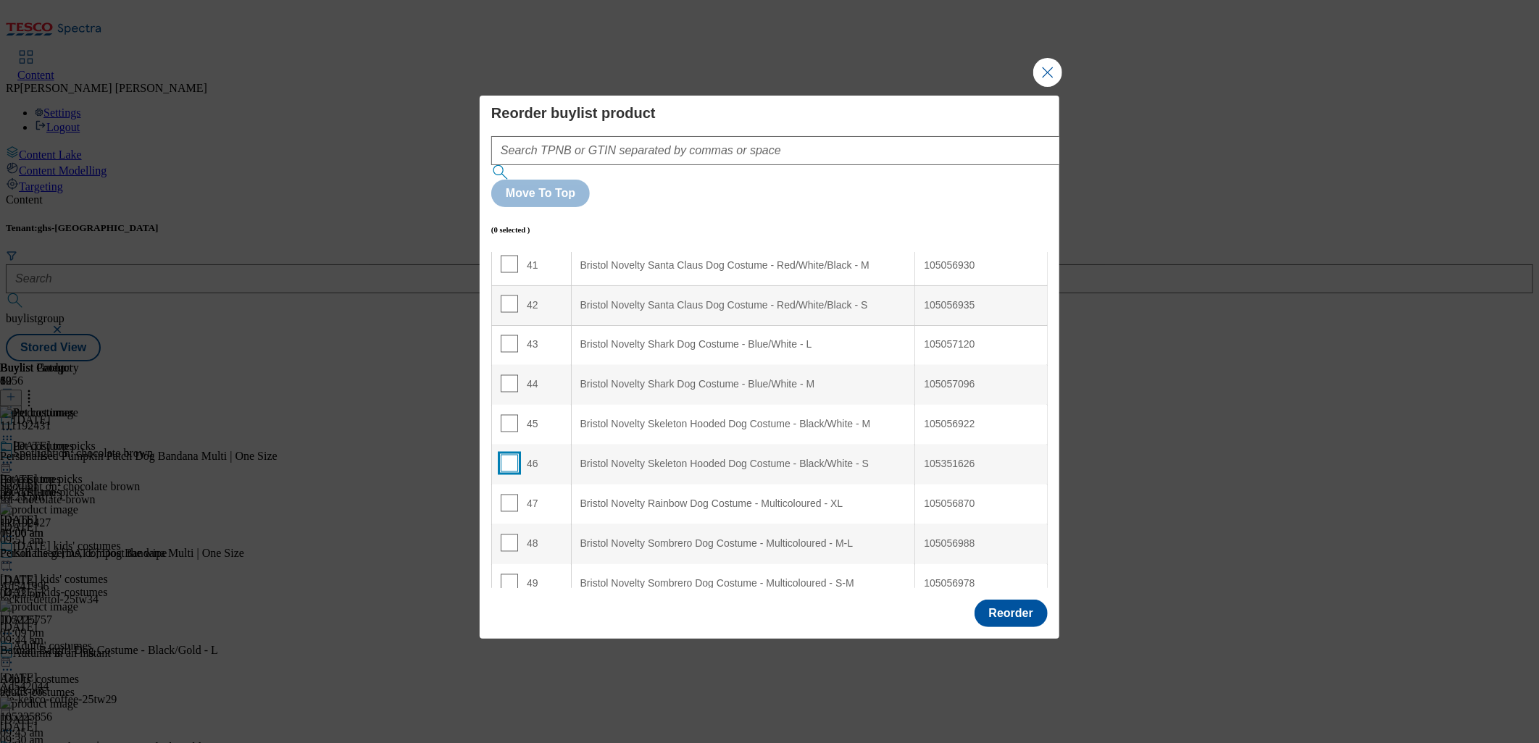
click at [505, 455] on input "Modal" at bounding box center [509, 463] width 17 height 17
checkbox input "true"
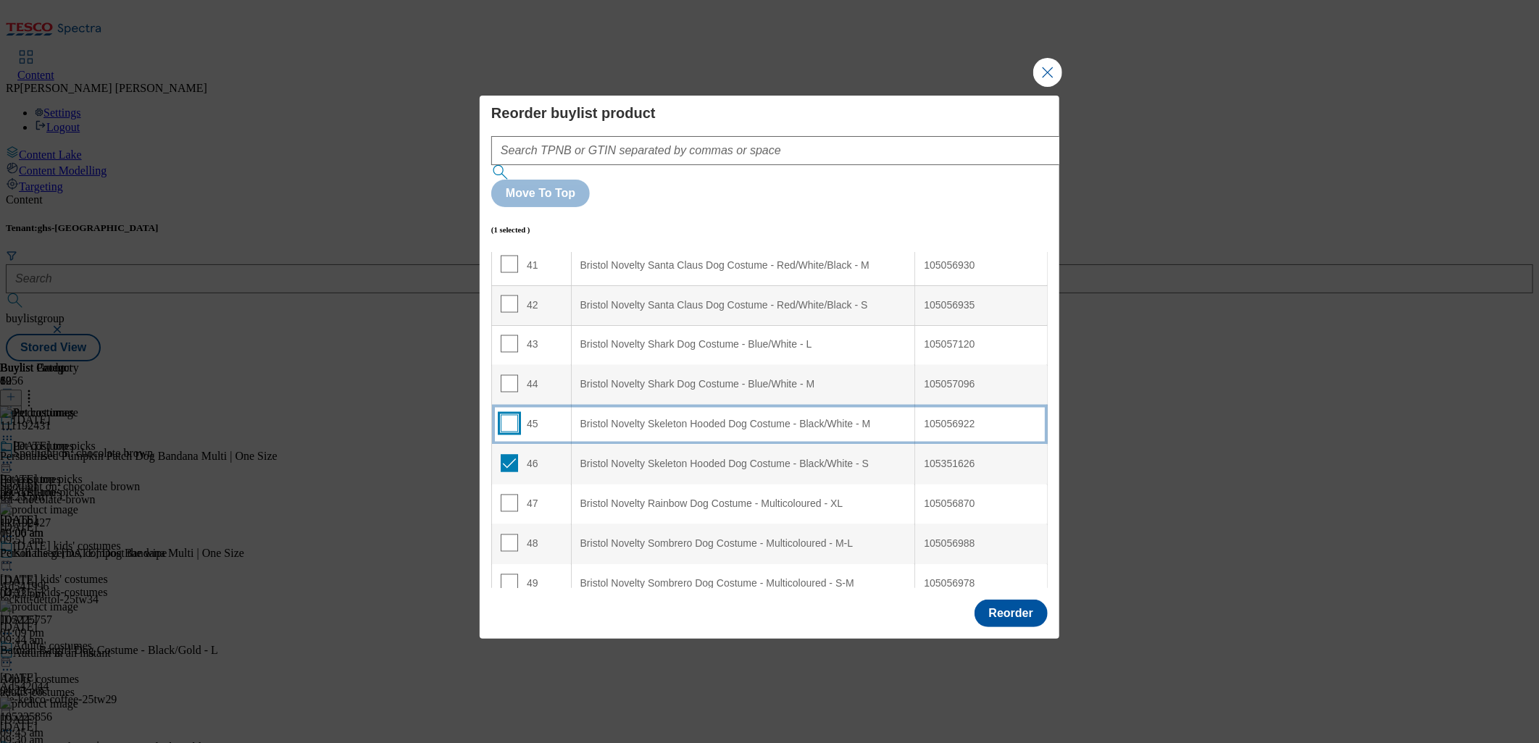
click at [508, 415] on input "Modal" at bounding box center [509, 423] width 17 height 17
checkbox input "true"
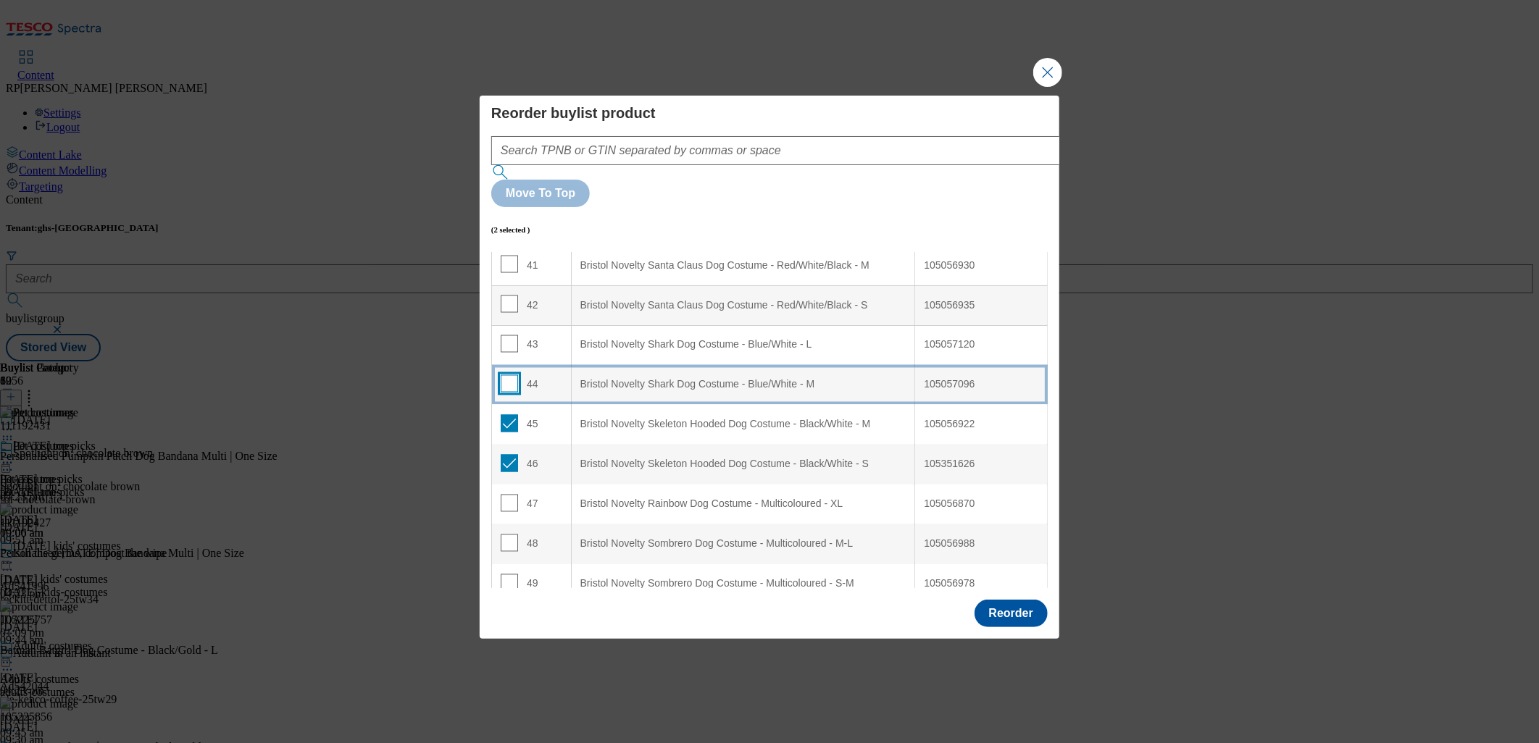
click at [510, 375] on input "Modal" at bounding box center [509, 383] width 17 height 17
checkbox input "true"
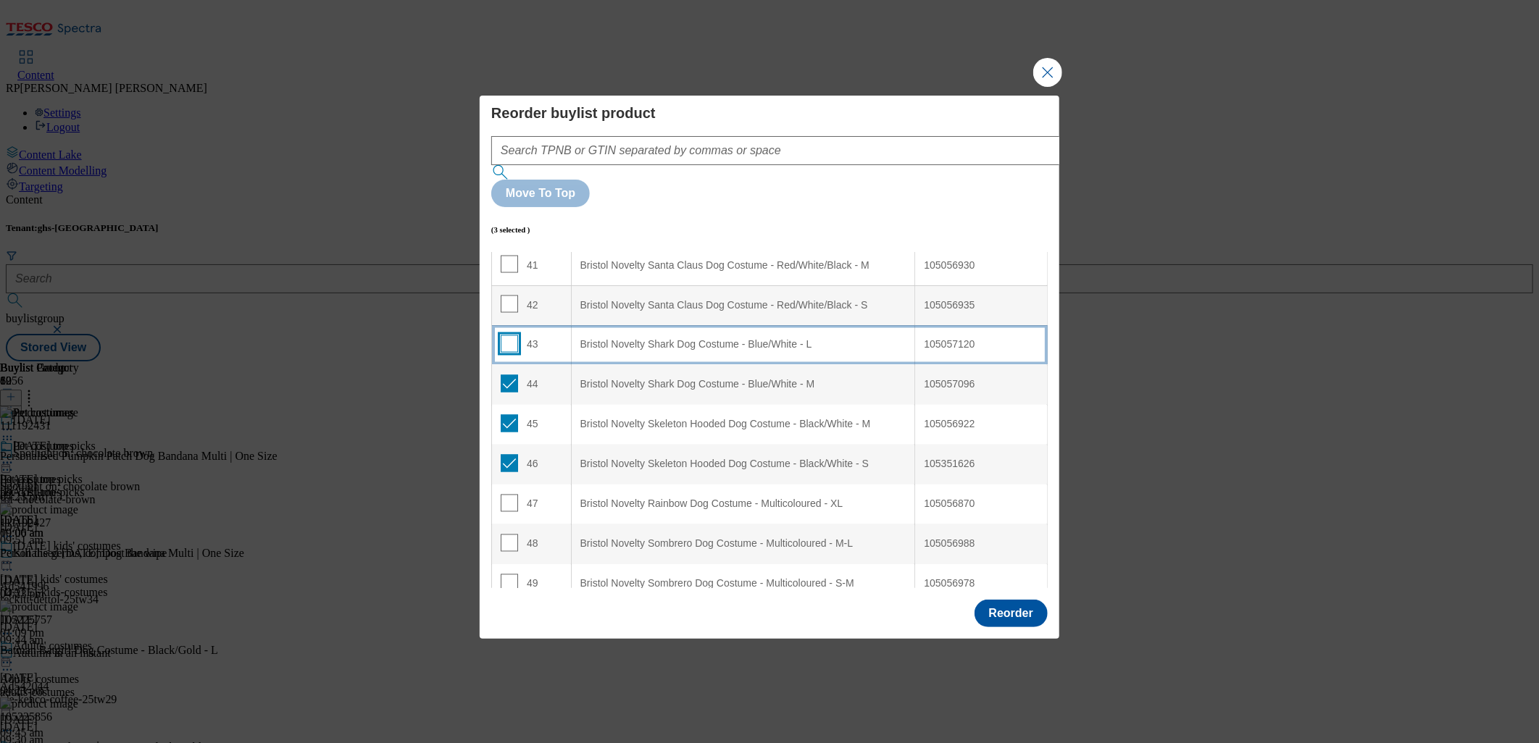
click at [503, 335] on input "Modal" at bounding box center [509, 343] width 17 height 17
checkbox input "true"
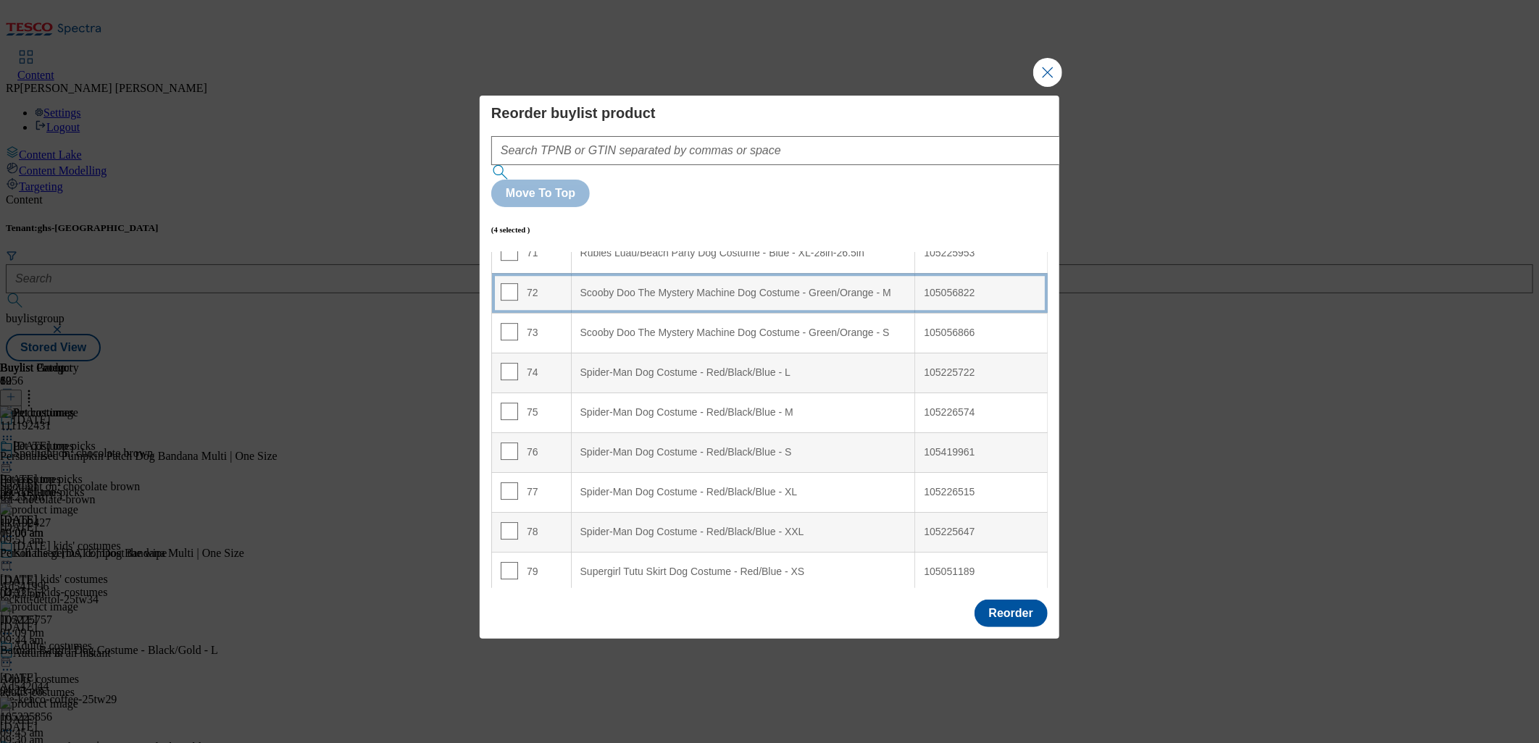
scroll to position [2768, 0]
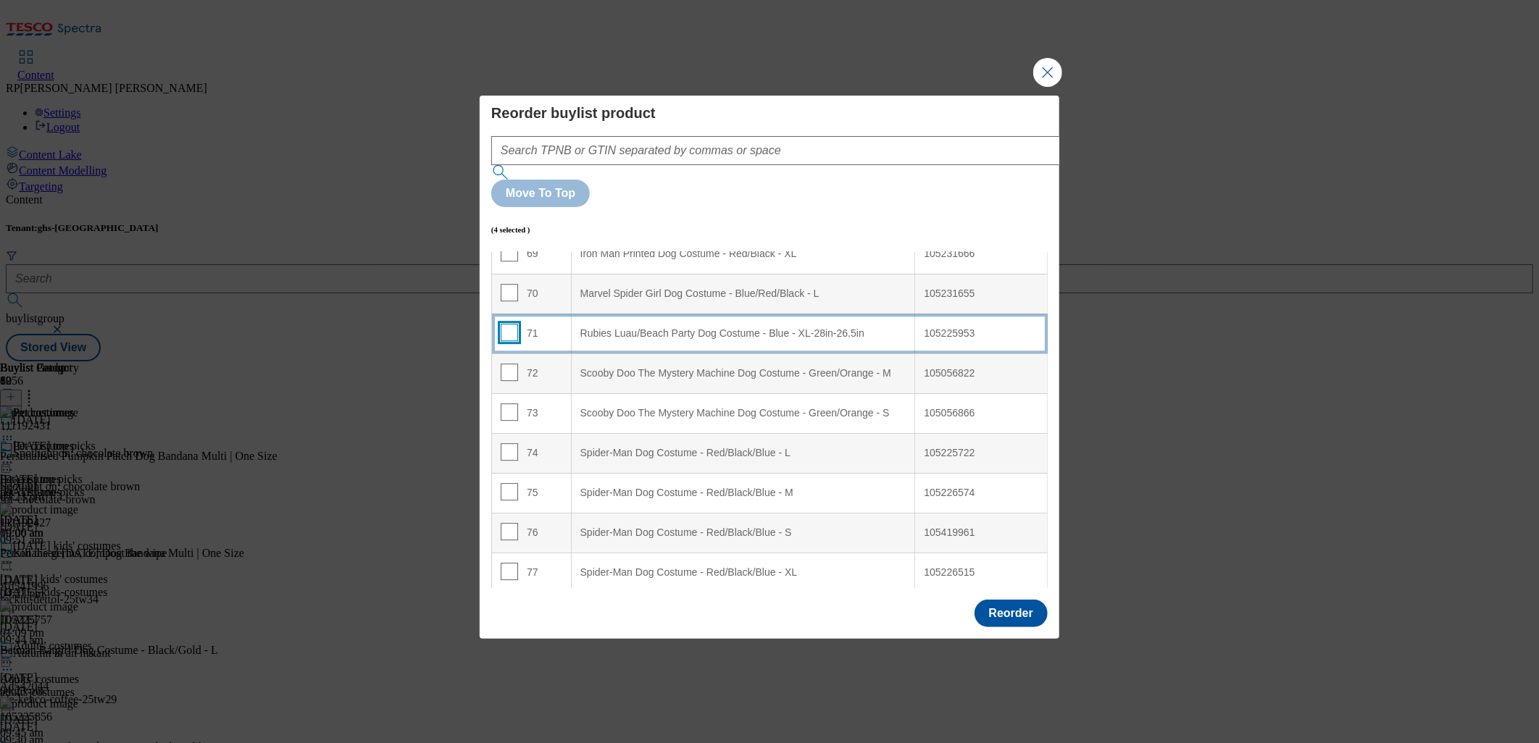
click at [507, 324] on input "Modal" at bounding box center [509, 332] width 17 height 17
checkbox input "true"
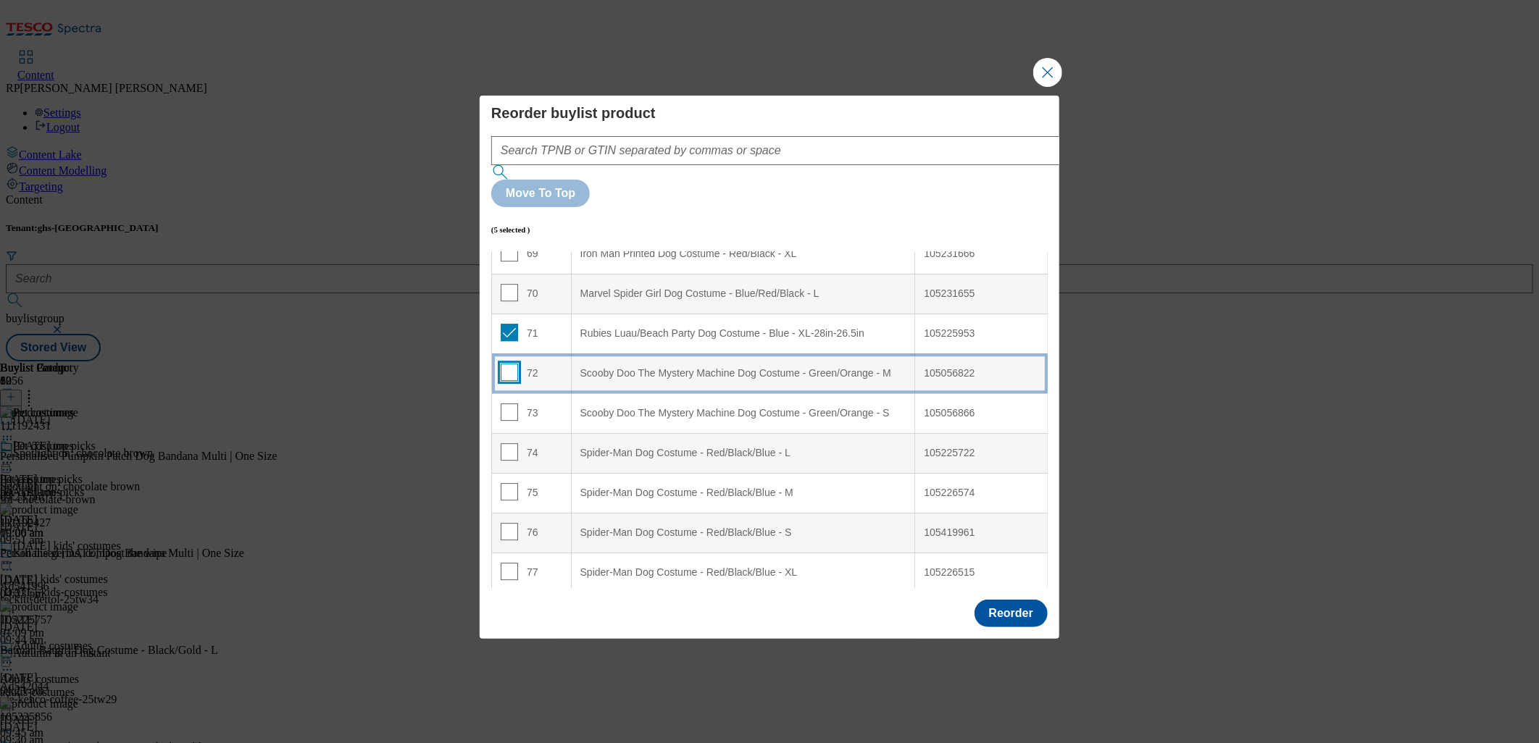
click at [504, 364] on input "Modal" at bounding box center [509, 372] width 17 height 17
checkbox input "true"
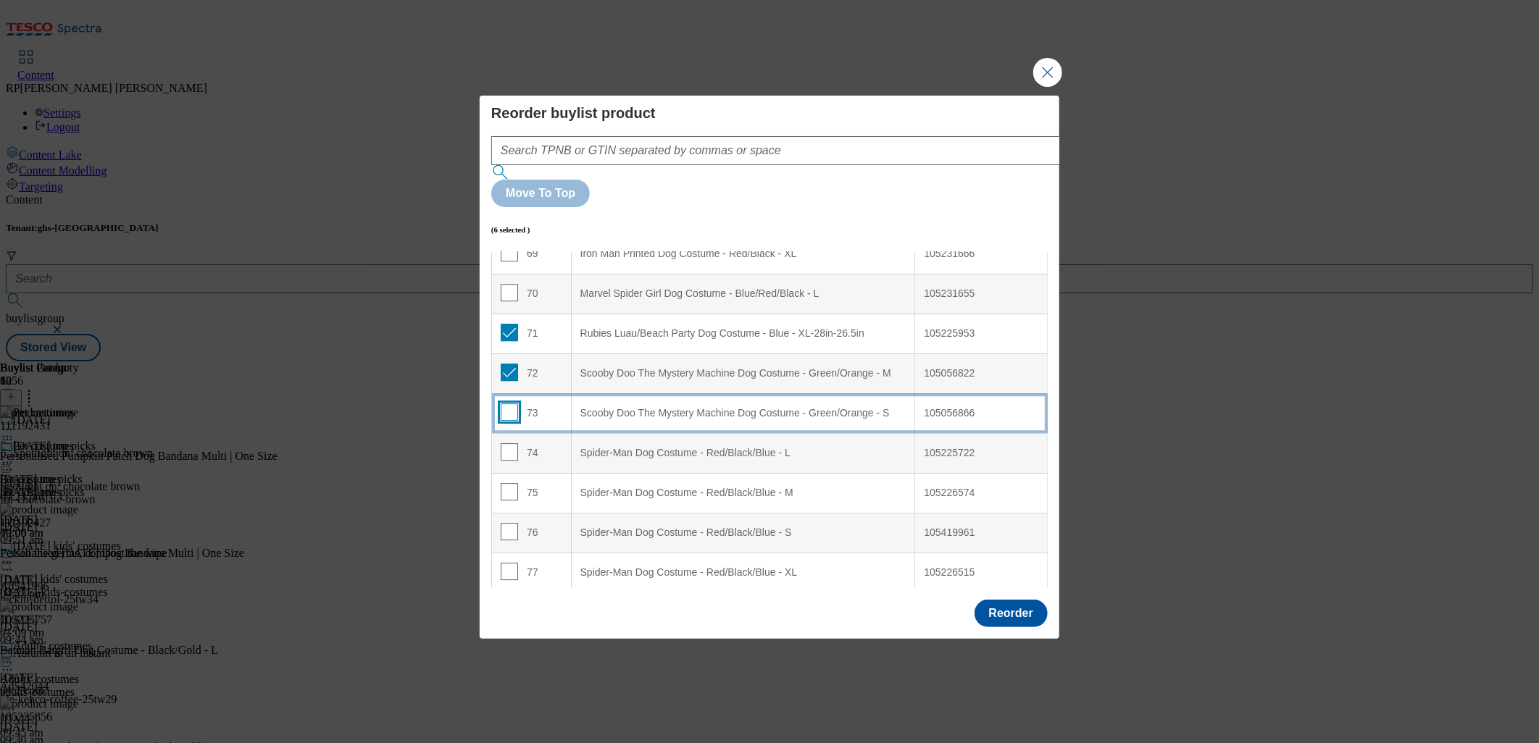
click at [507, 404] on input "Modal" at bounding box center [509, 412] width 17 height 17
checkbox input "true"
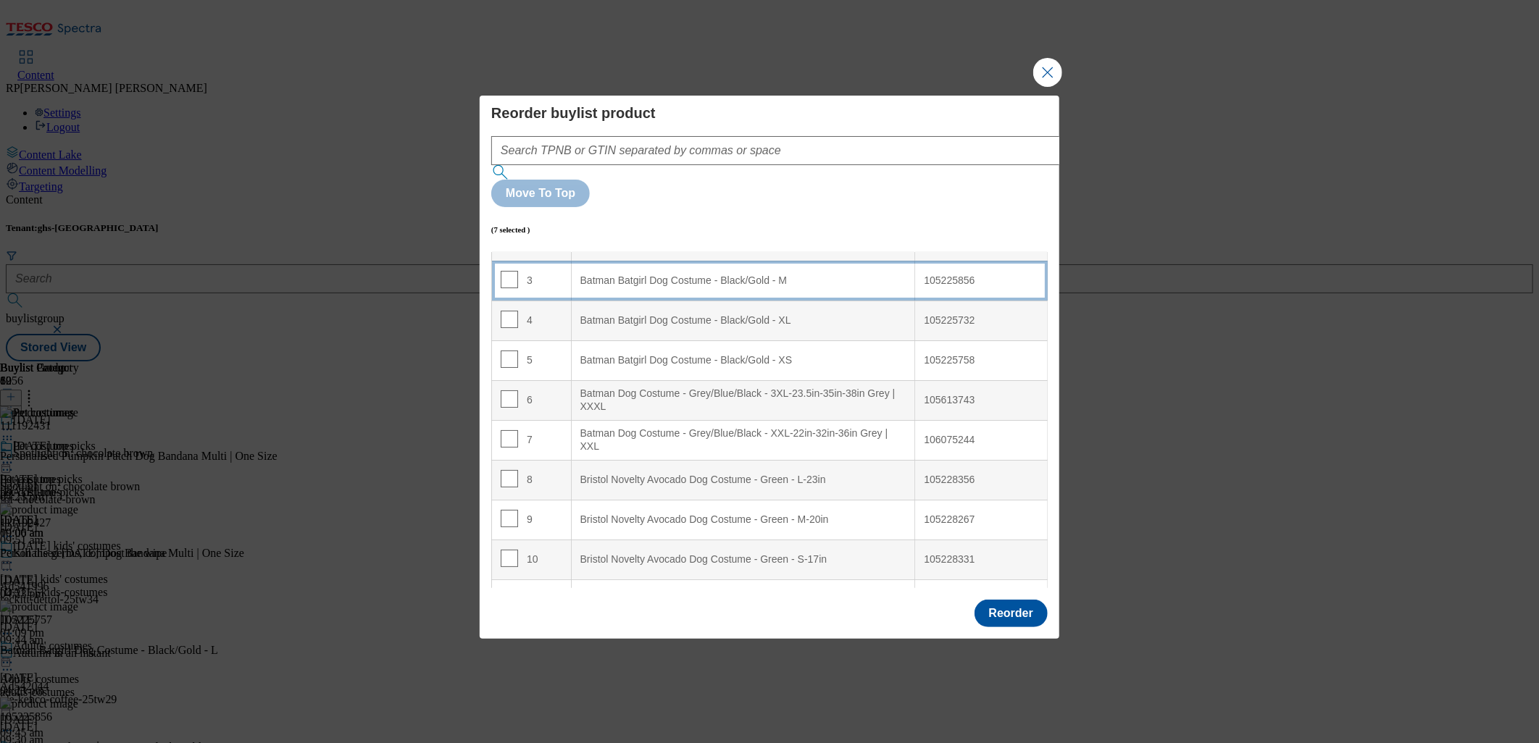
scroll to position [0, 0]
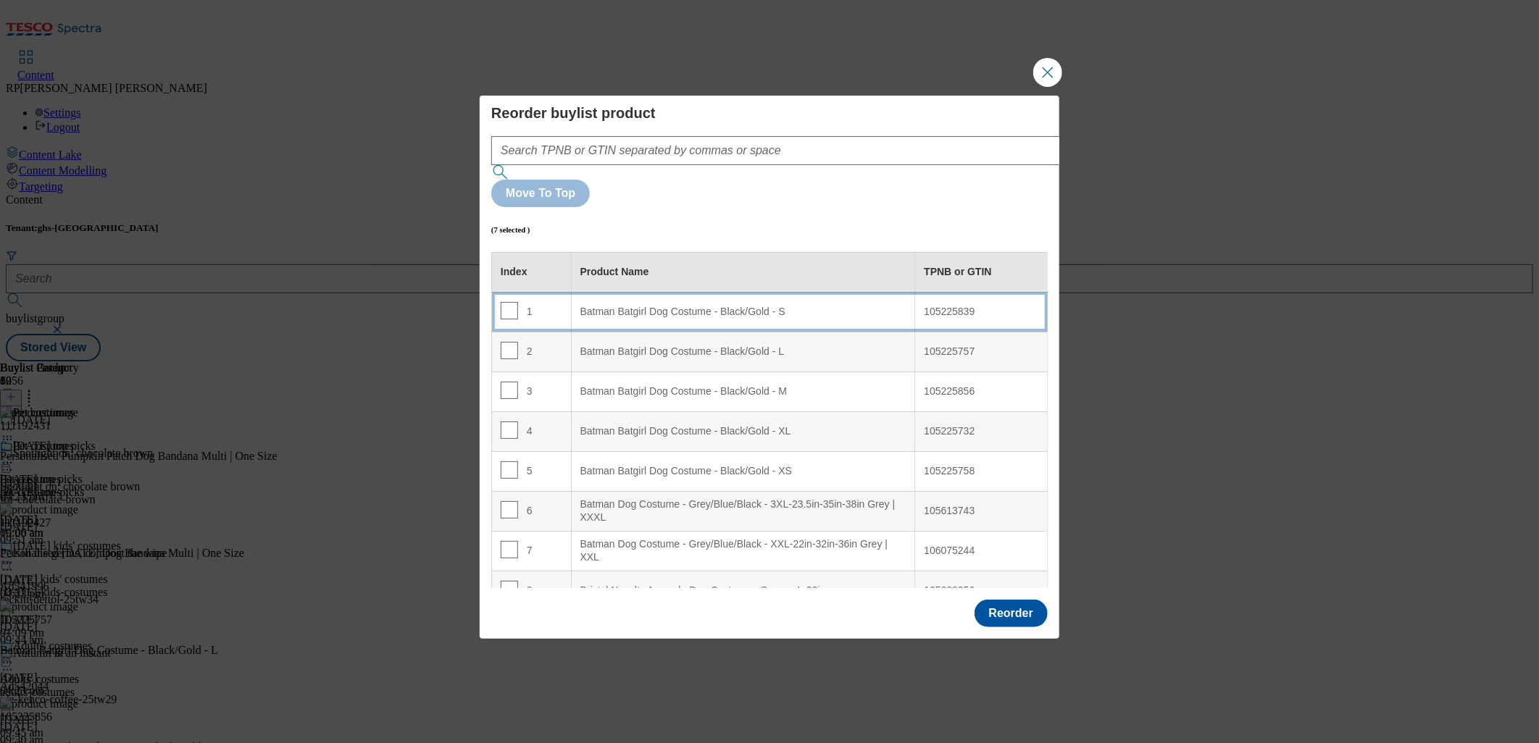
click at [710, 292] on S "Batman Batgirl Dog Costume - Black/Gold - S" at bounding box center [743, 312] width 344 height 40
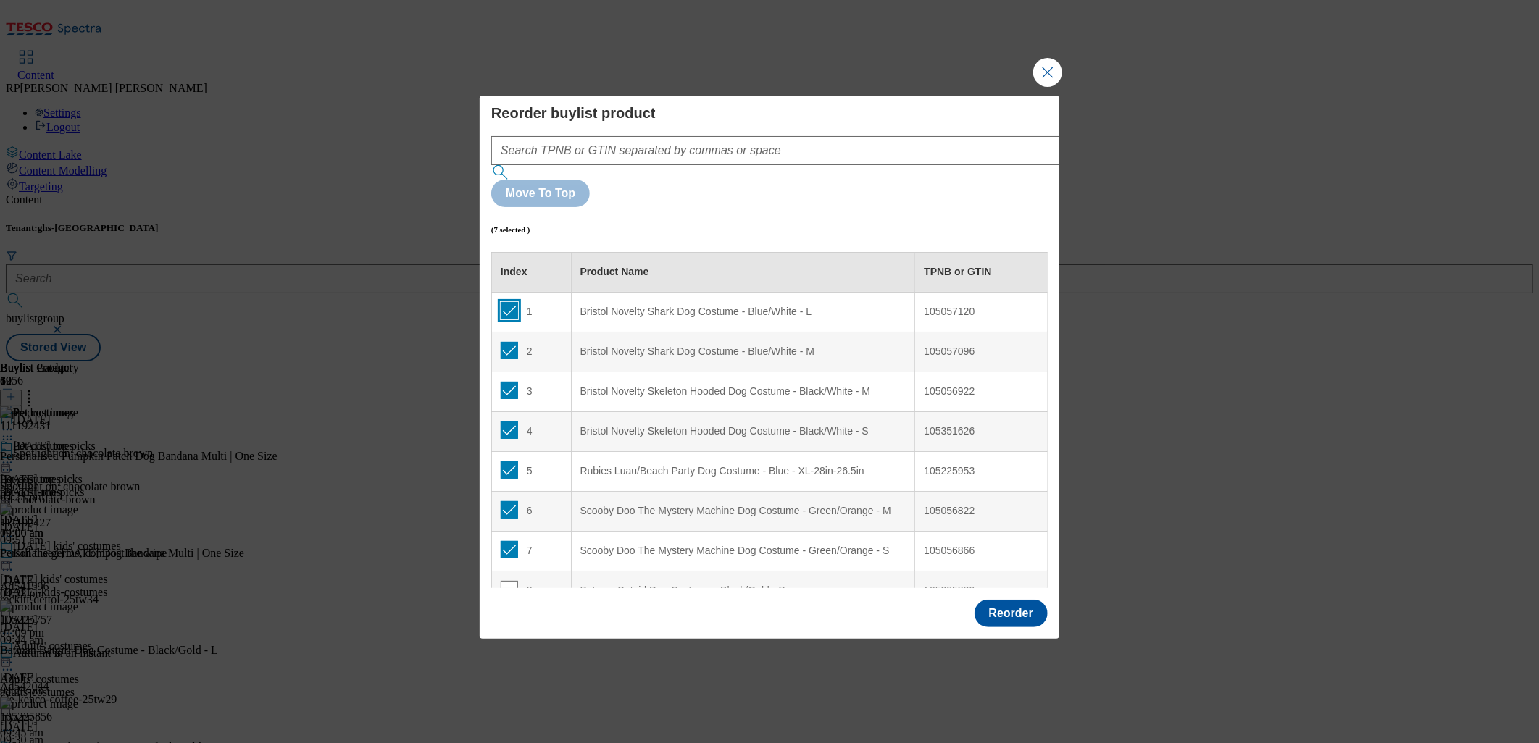
click at [504, 302] on input "Modal" at bounding box center [509, 310] width 17 height 17
checkbox input "false"
click at [512, 342] on input "Modal" at bounding box center [509, 350] width 17 height 17
checkbox input "false"
click at [507, 382] on input "Modal" at bounding box center [509, 390] width 17 height 17
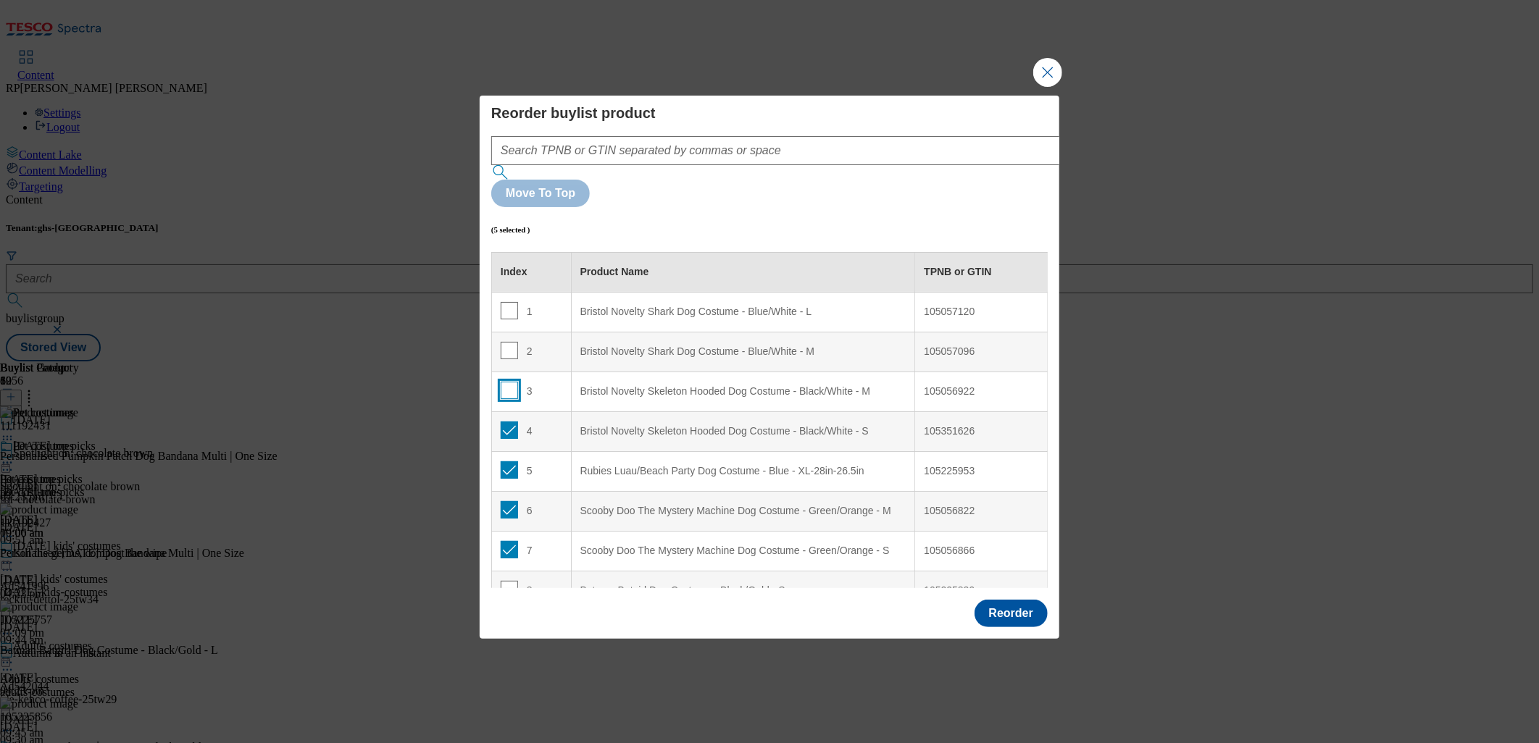
checkbox input "false"
click at [507, 422] on input "Modal" at bounding box center [509, 430] width 17 height 17
checkbox input "false"
click at [509, 462] on input "Modal" at bounding box center [509, 470] width 17 height 17
checkbox input "false"
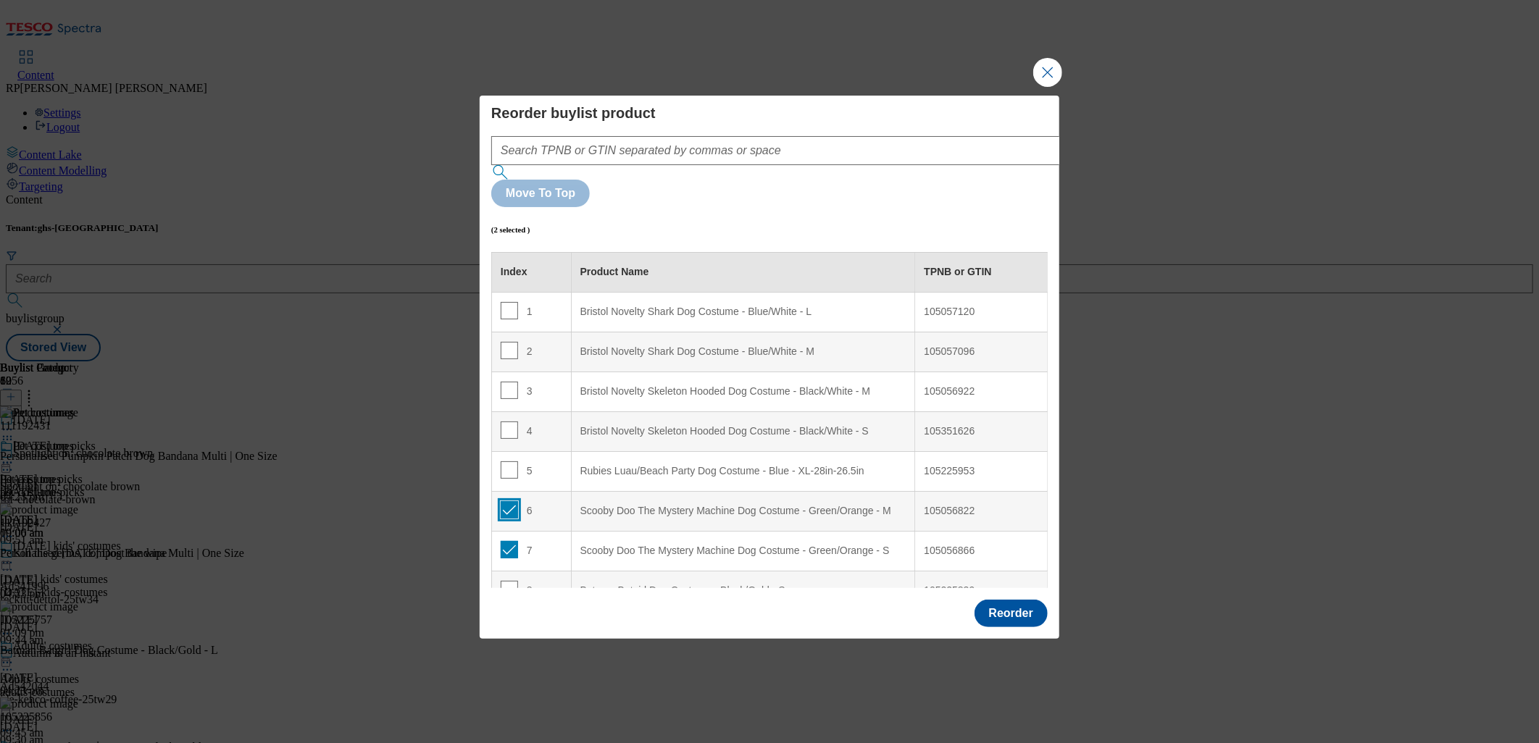
click at [509, 501] on input "Modal" at bounding box center [509, 509] width 17 height 17
checkbox input "false"
click at [508, 531] on td "7" at bounding box center [532, 551] width 80 height 40
click at [509, 541] on input "Modal" at bounding box center [509, 549] width 17 height 17
checkbox input "false"
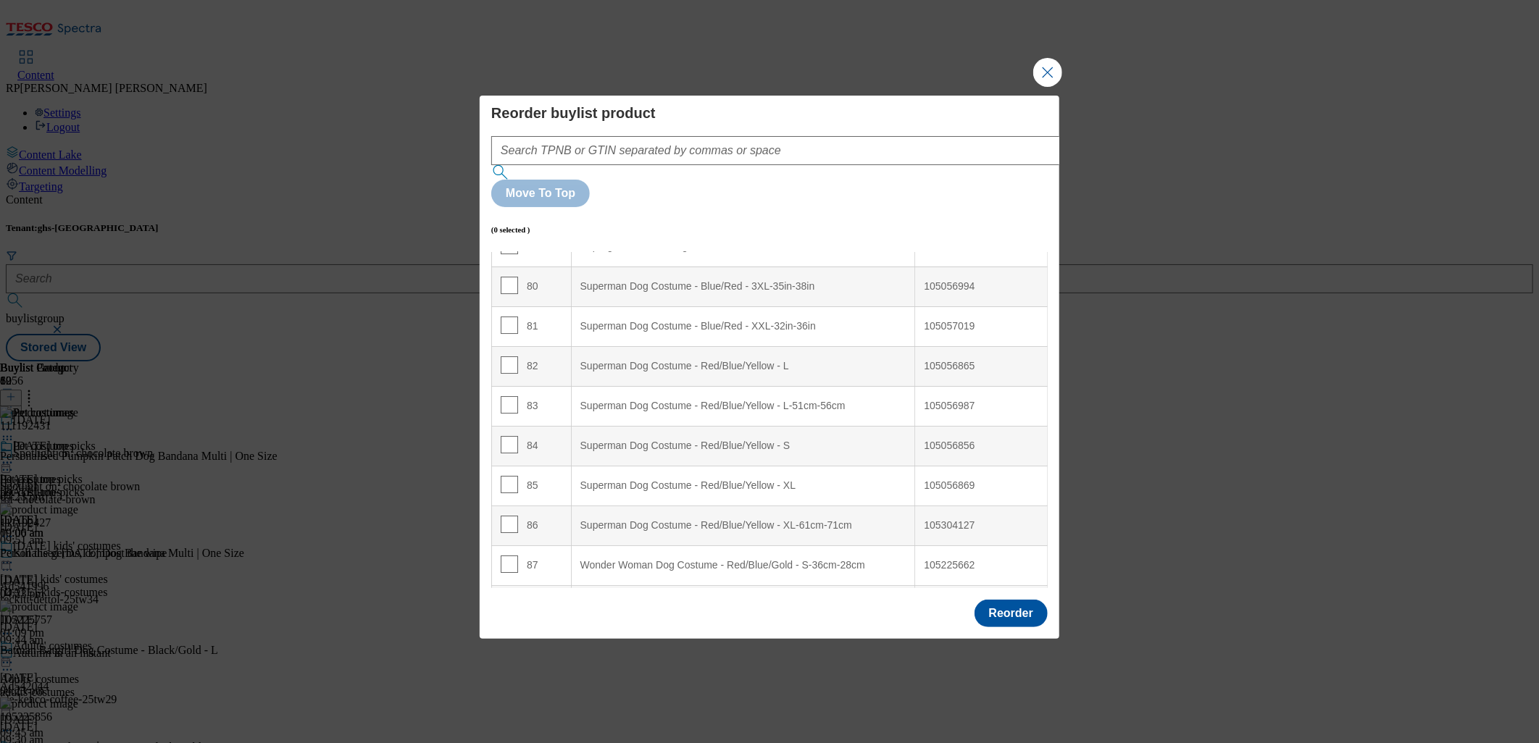
scroll to position [3250, 0]
click at [516, 479] on div "87" at bounding box center [532, 489] width 62 height 21
click at [509, 479] on input "Modal" at bounding box center [509, 487] width 17 height 17
checkbox input "true"
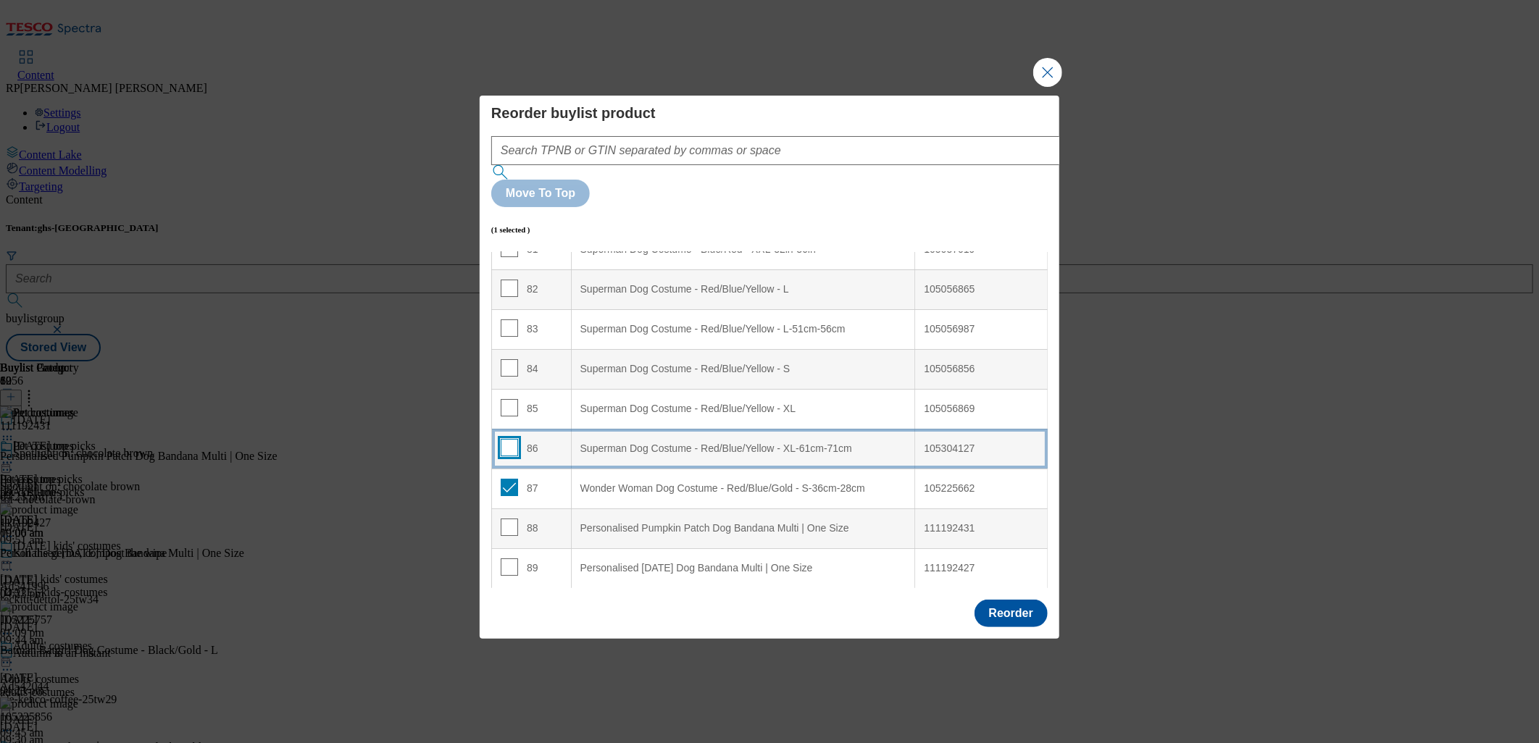
click at [511, 439] on input "Modal" at bounding box center [509, 447] width 17 height 17
checkbox input "true"
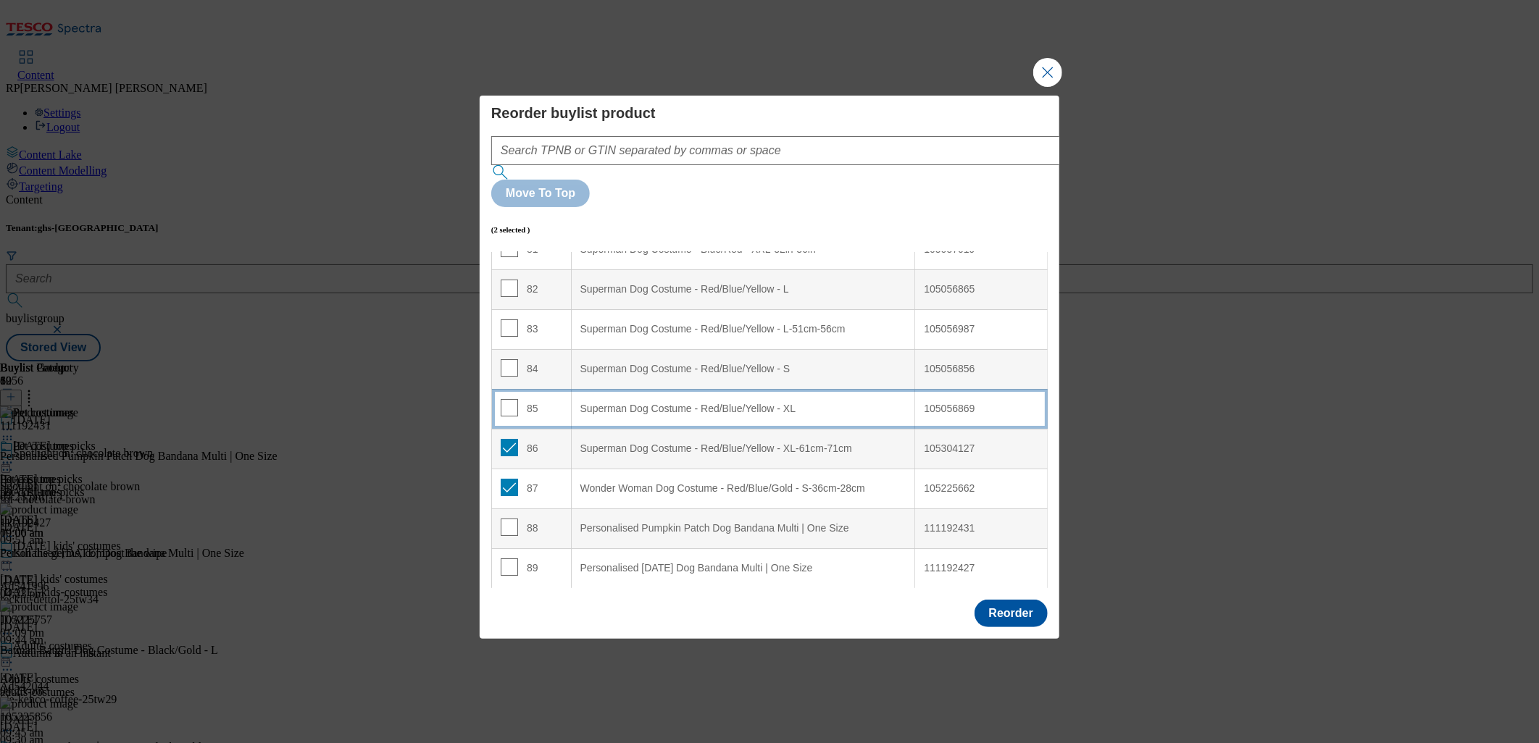
click at [510, 389] on td "85" at bounding box center [532, 409] width 80 height 40
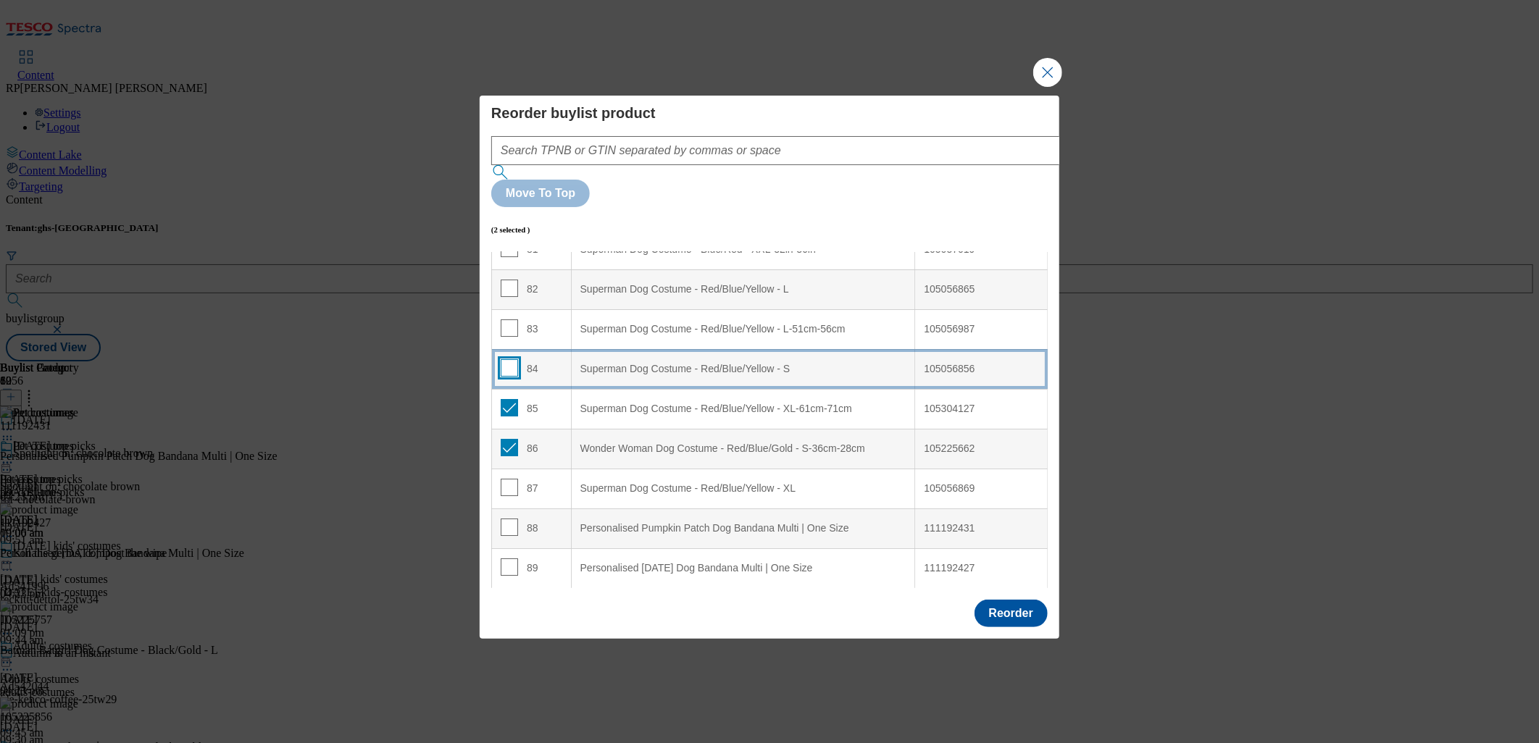
click at [509, 359] on input "Modal" at bounding box center [509, 367] width 17 height 17
checkbox input "true"
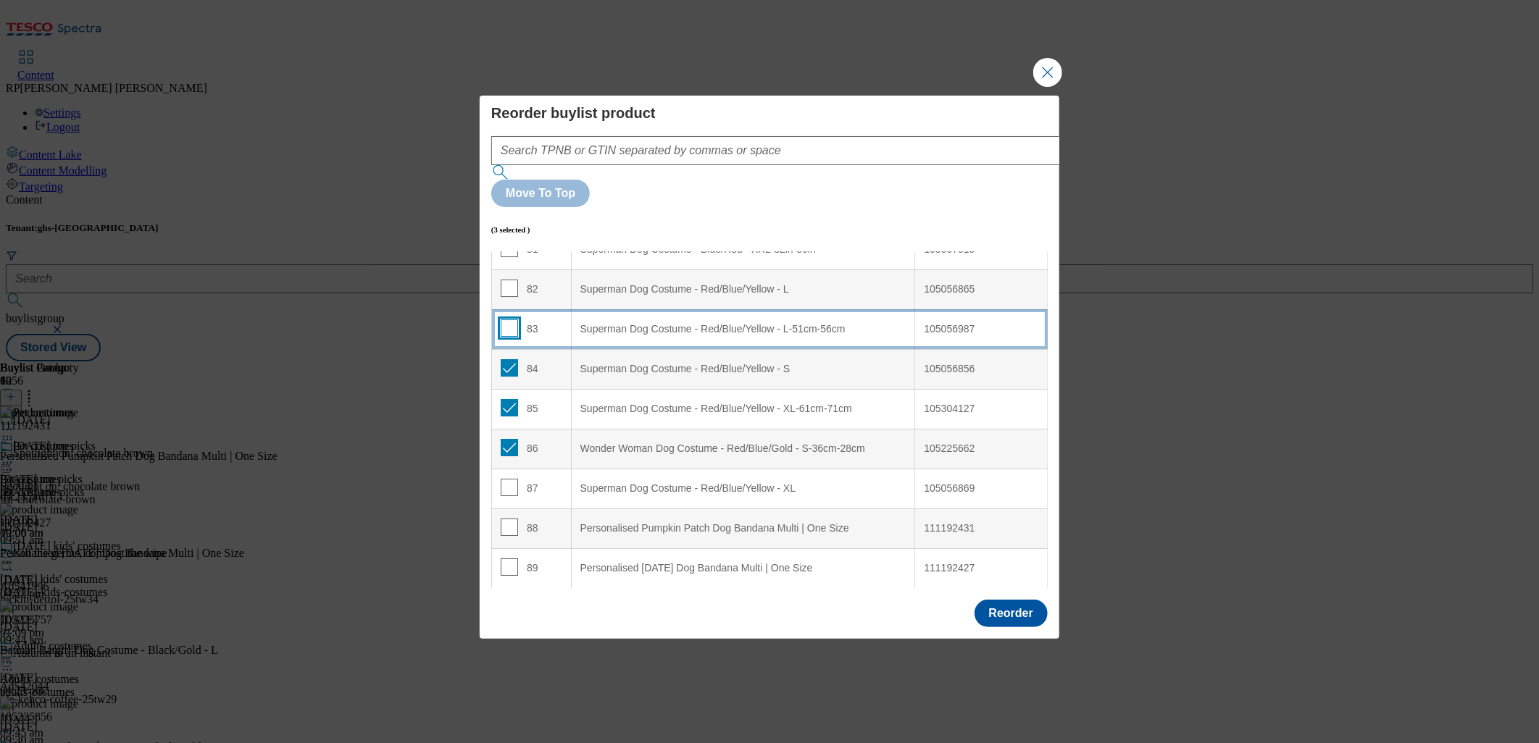
click at [508, 320] on input "Modal" at bounding box center [509, 328] width 17 height 17
checkbox input "true"
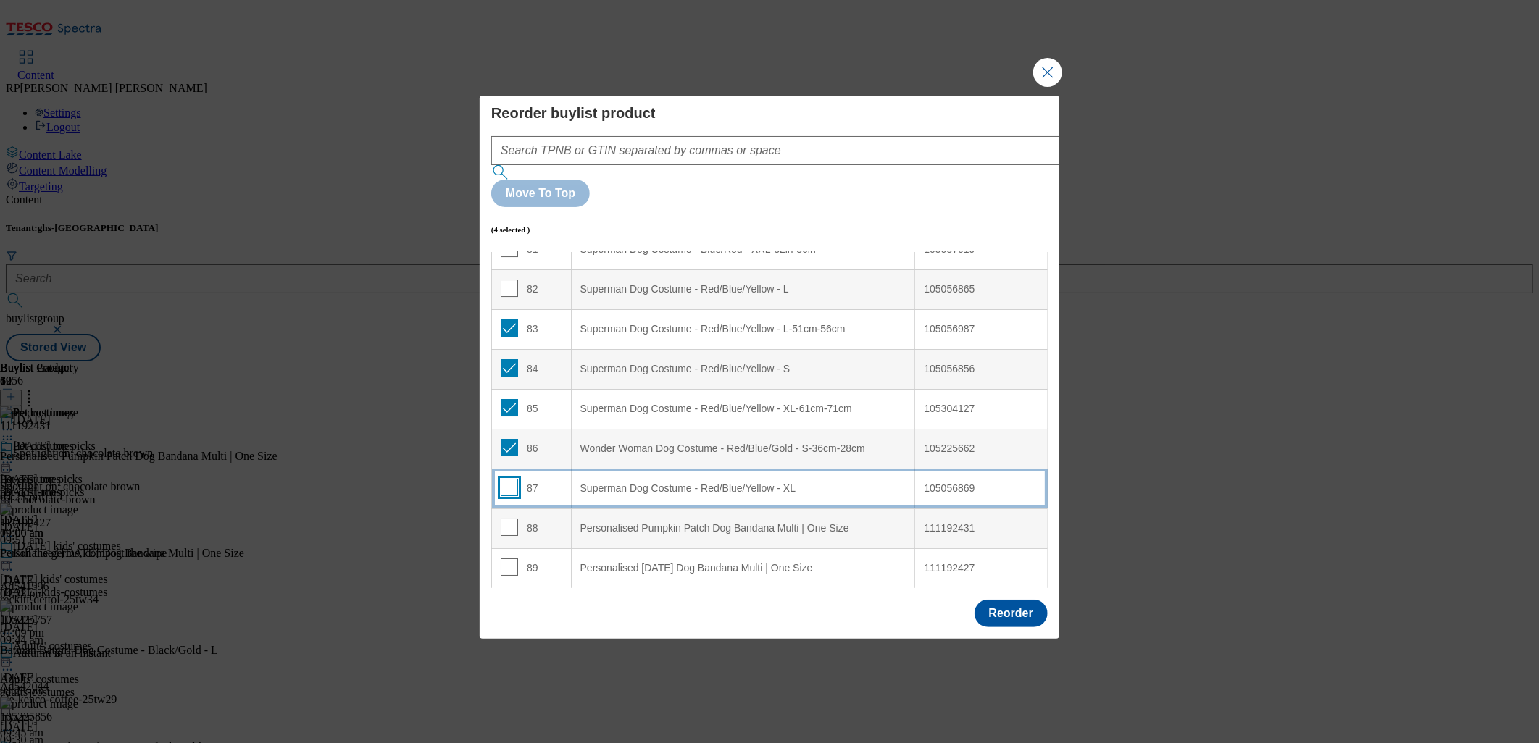
click at [505, 479] on input "Modal" at bounding box center [509, 487] width 17 height 17
checkbox input "true"
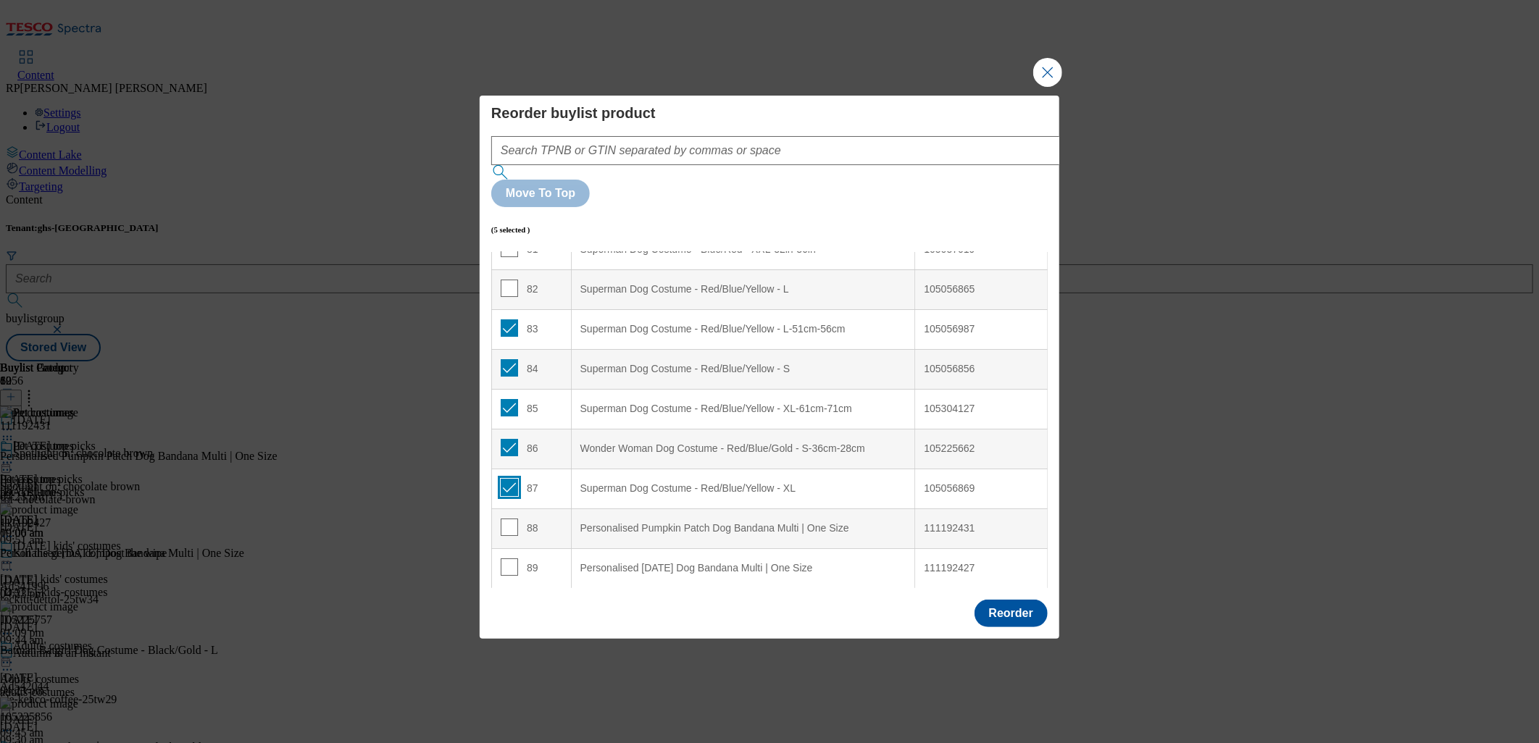
scroll to position [3089, 0]
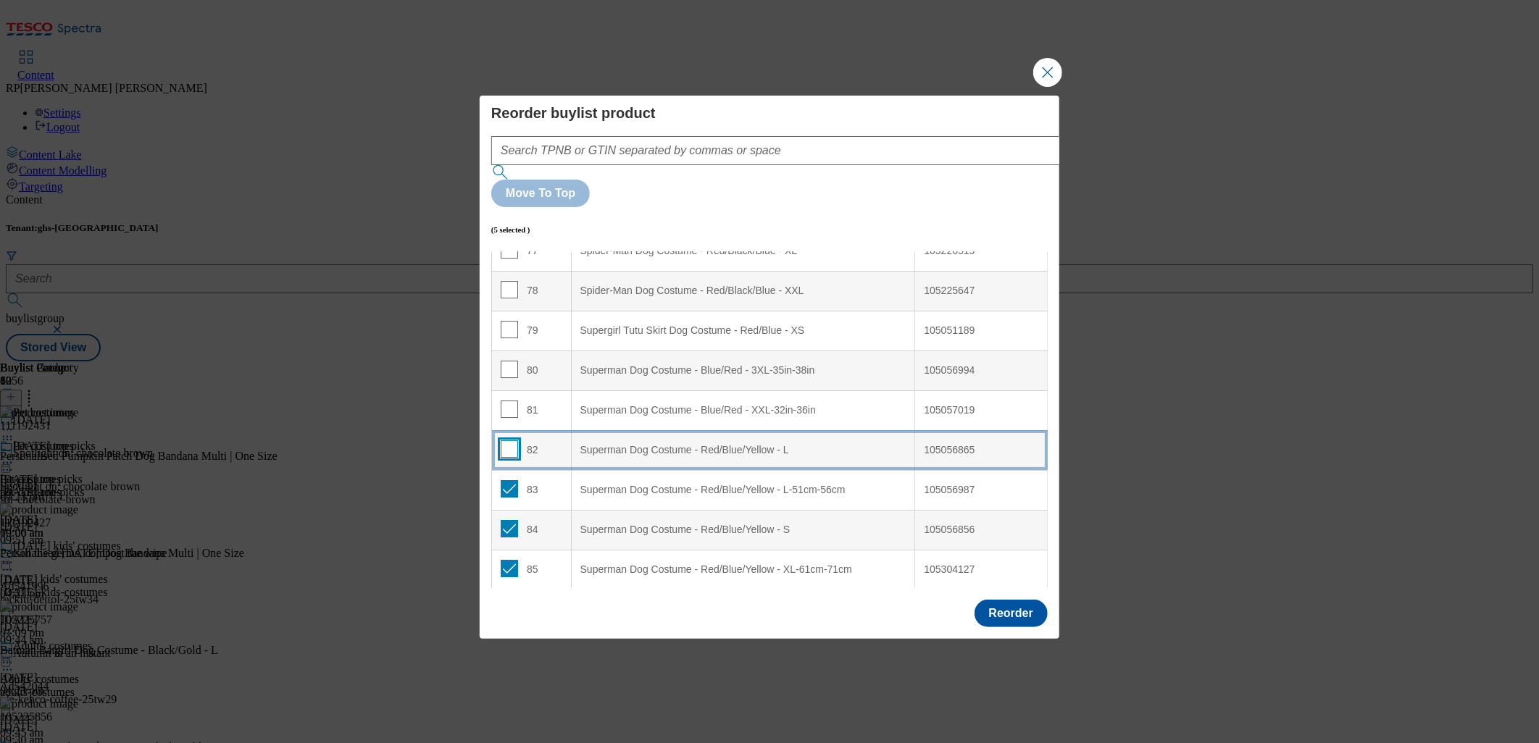
click at [512, 441] on input "Modal" at bounding box center [509, 449] width 17 height 17
checkbox input "true"
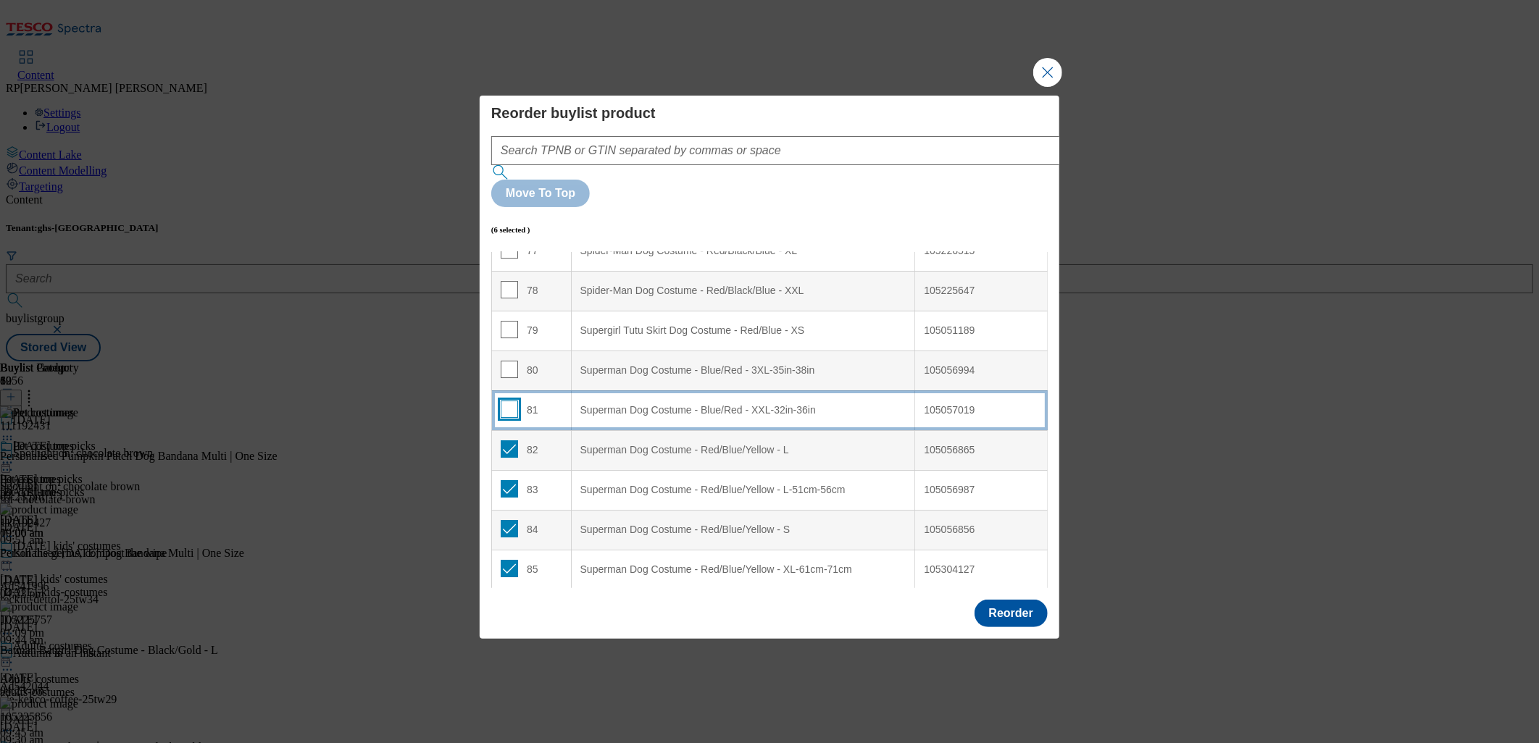
click at [505, 401] on input "Modal" at bounding box center [509, 409] width 17 height 17
checkbox input "true"
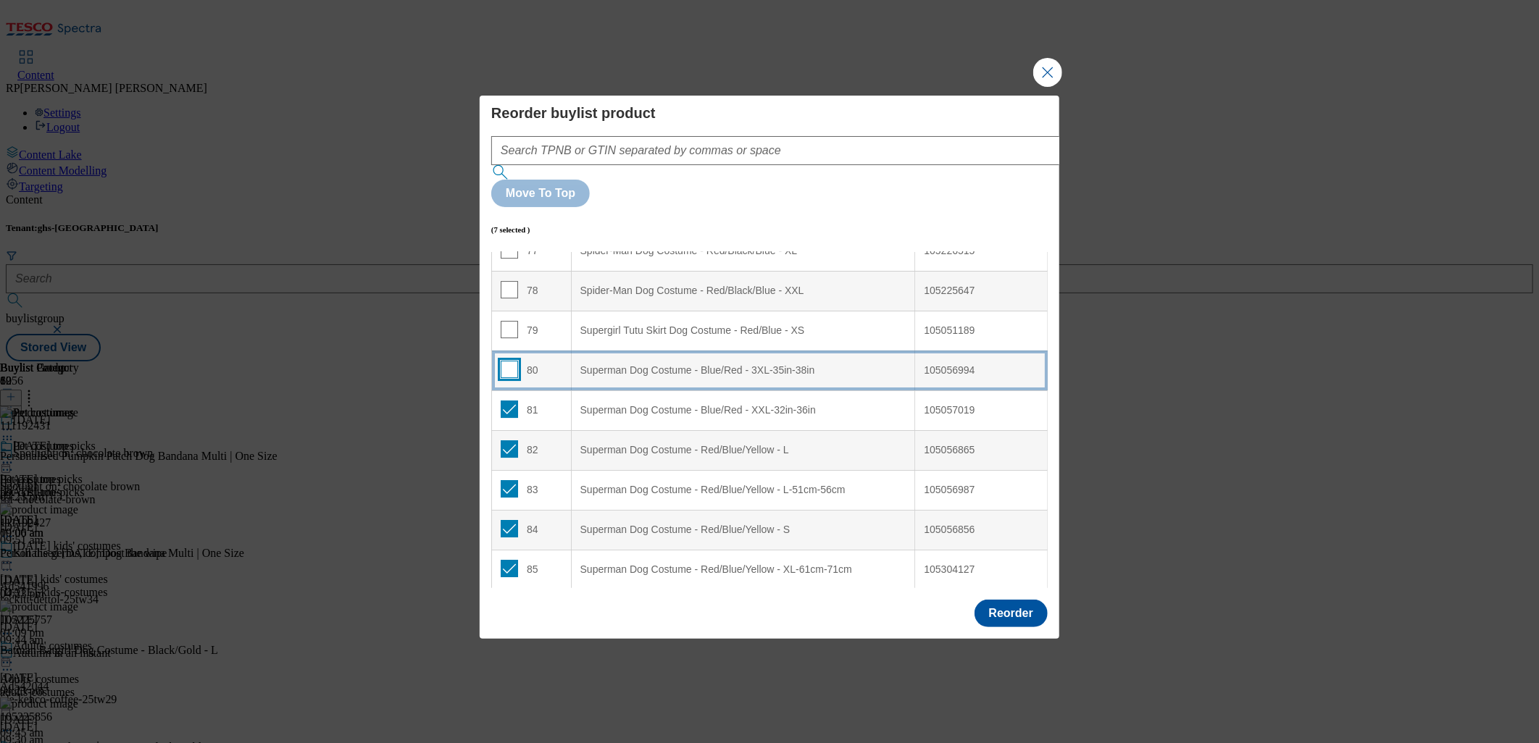
click at [509, 361] on input "Modal" at bounding box center [509, 369] width 17 height 17
checkbox input "true"
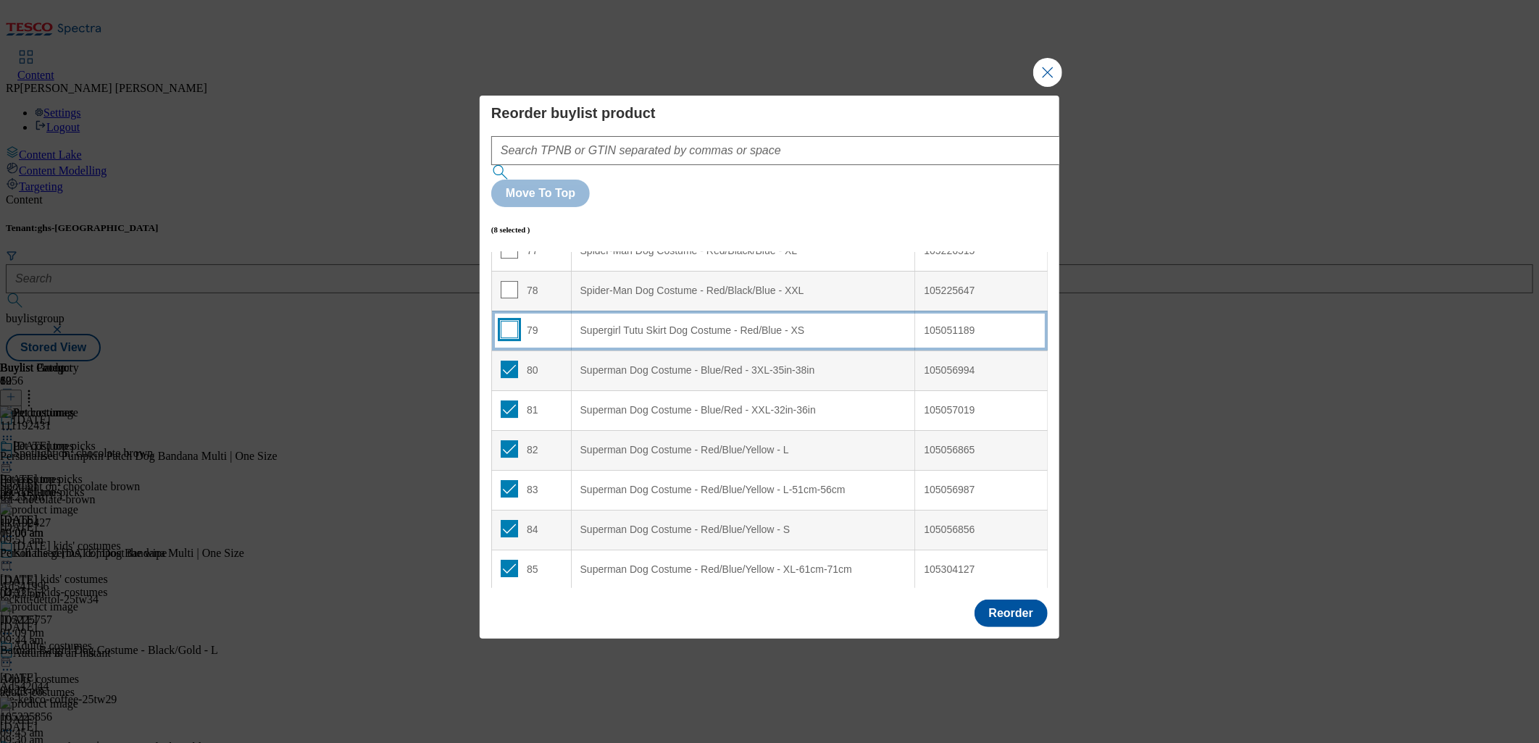
click at [510, 321] on input "Modal" at bounding box center [509, 329] width 17 height 17
checkbox input "true"
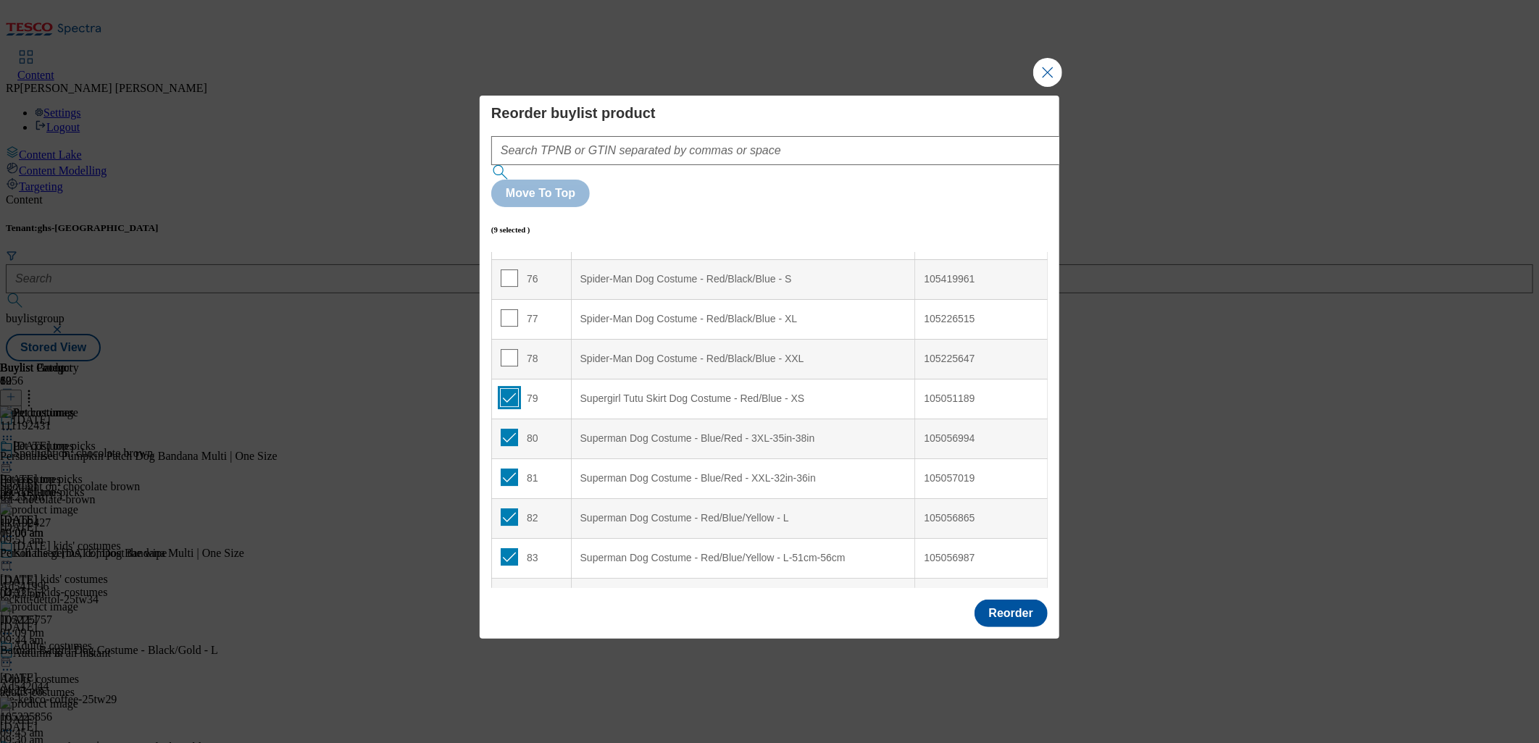
scroll to position [2929, 0]
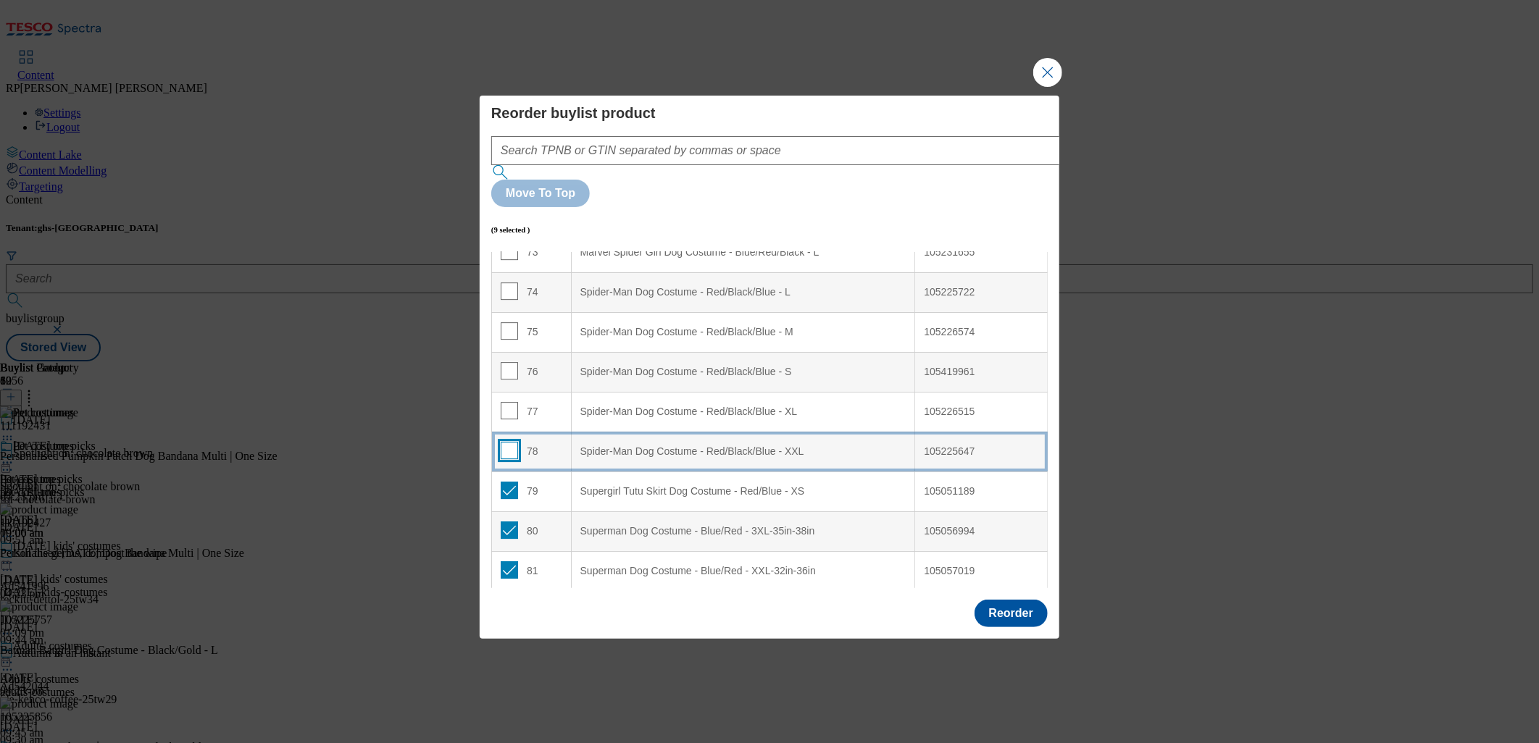
click at [509, 442] on input "Modal" at bounding box center [509, 450] width 17 height 17
checkbox input "true"
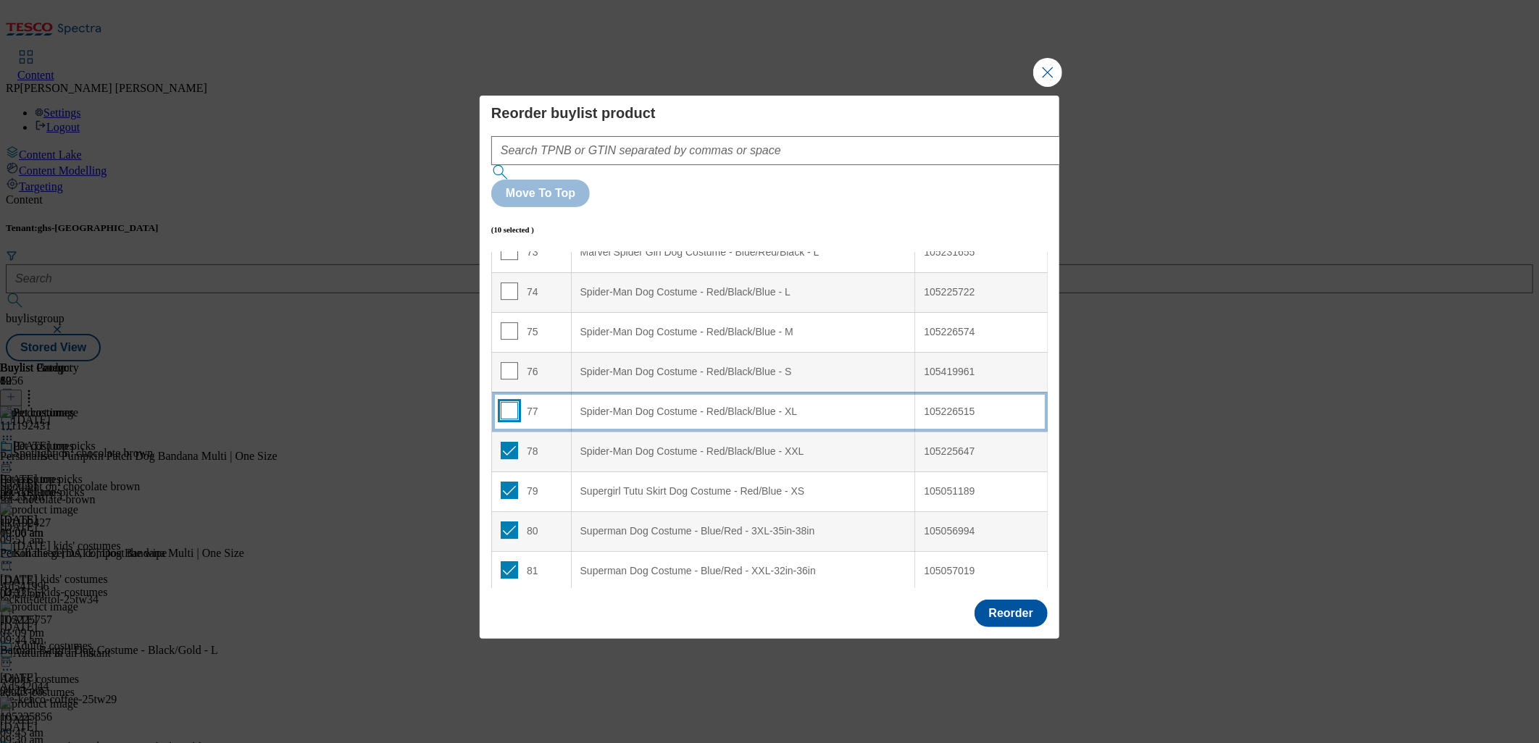
click at [512, 402] on input "Modal" at bounding box center [509, 410] width 17 height 17
checkbox input "true"
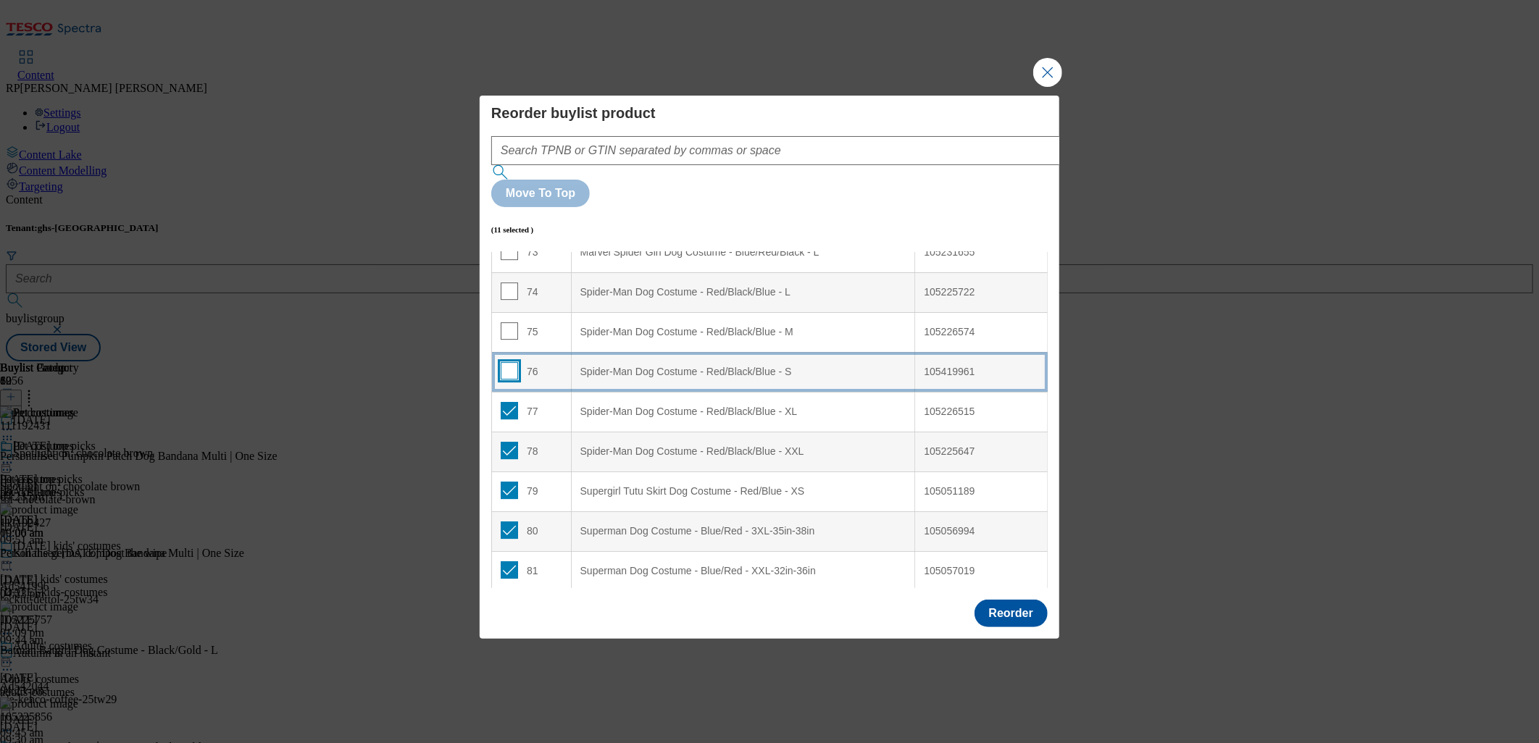
click at [512, 362] on input "Modal" at bounding box center [509, 370] width 17 height 17
checkbox input "true"
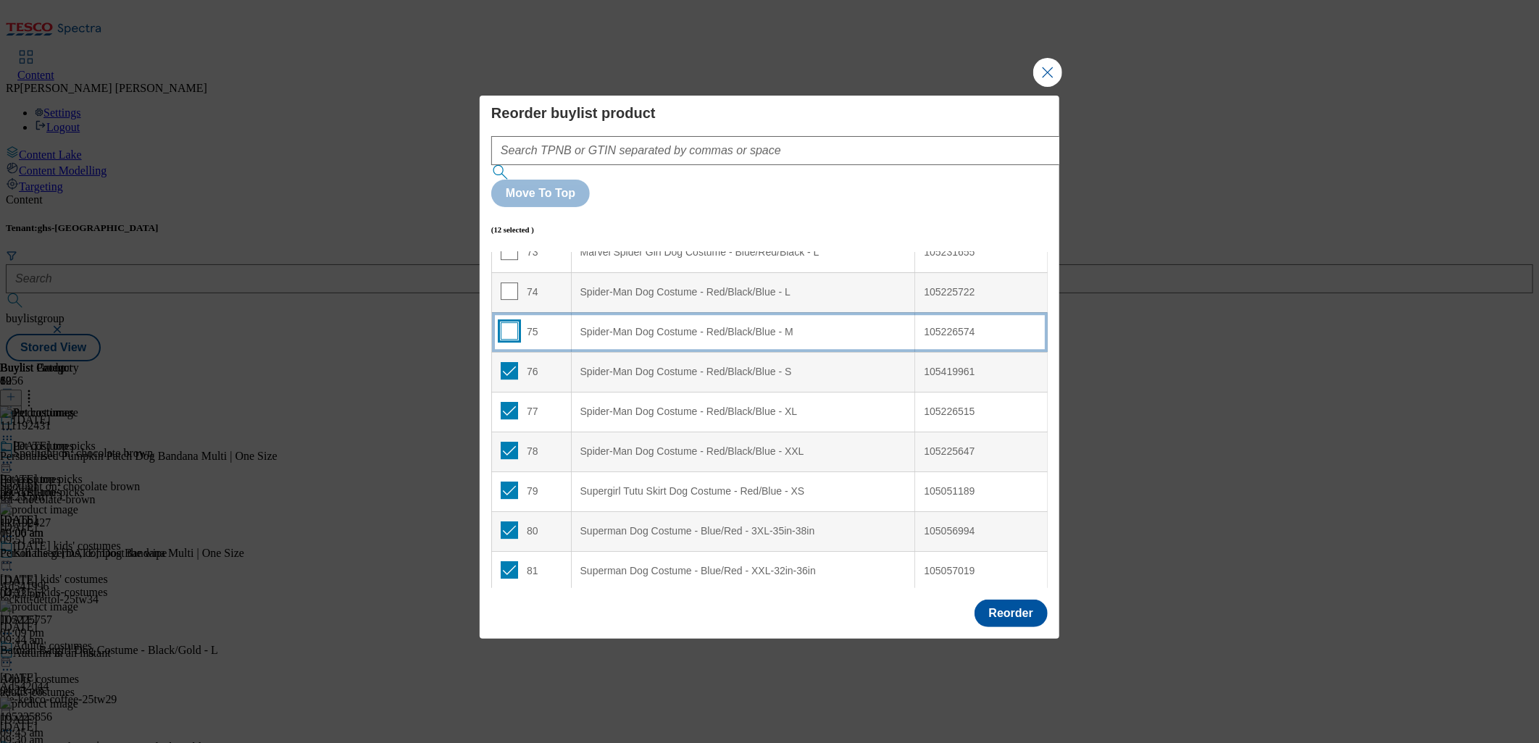
click at [512, 322] on input "Modal" at bounding box center [509, 330] width 17 height 17
checkbox input "true"
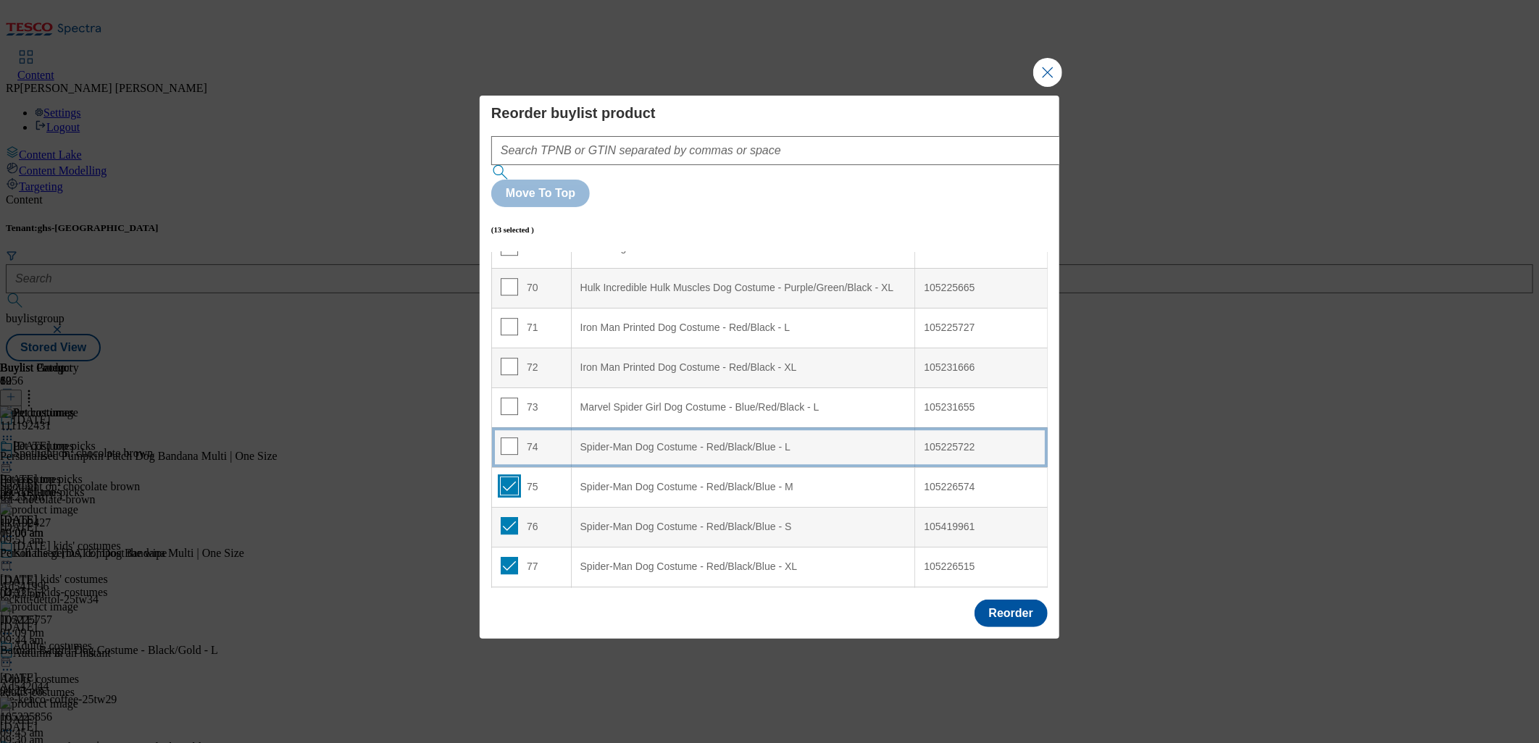
scroll to position [2768, 0]
click at [512, 443] on input "Modal" at bounding box center [509, 451] width 17 height 17
checkbox input "true"
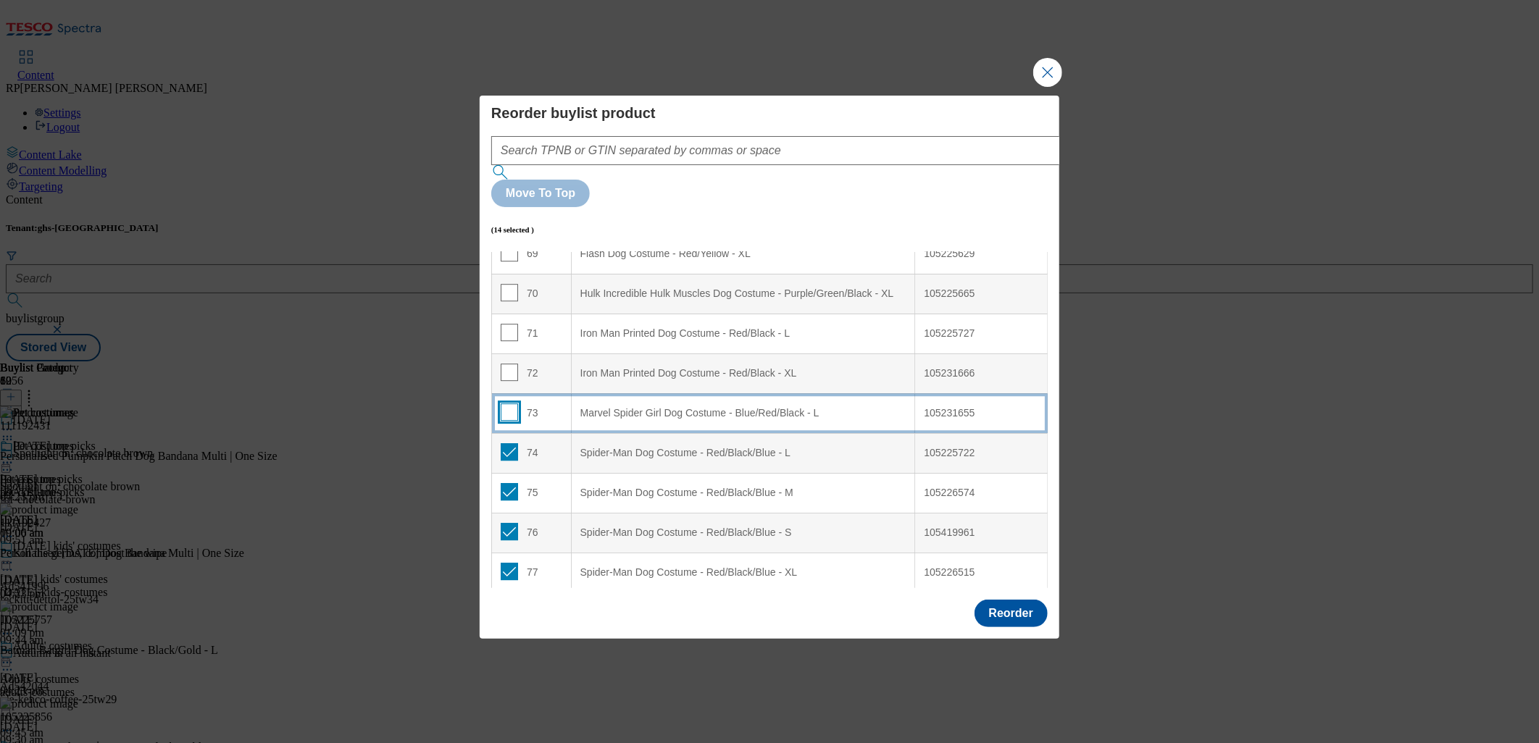
click at [510, 404] on input "Modal" at bounding box center [509, 412] width 17 height 17
checkbox input "true"
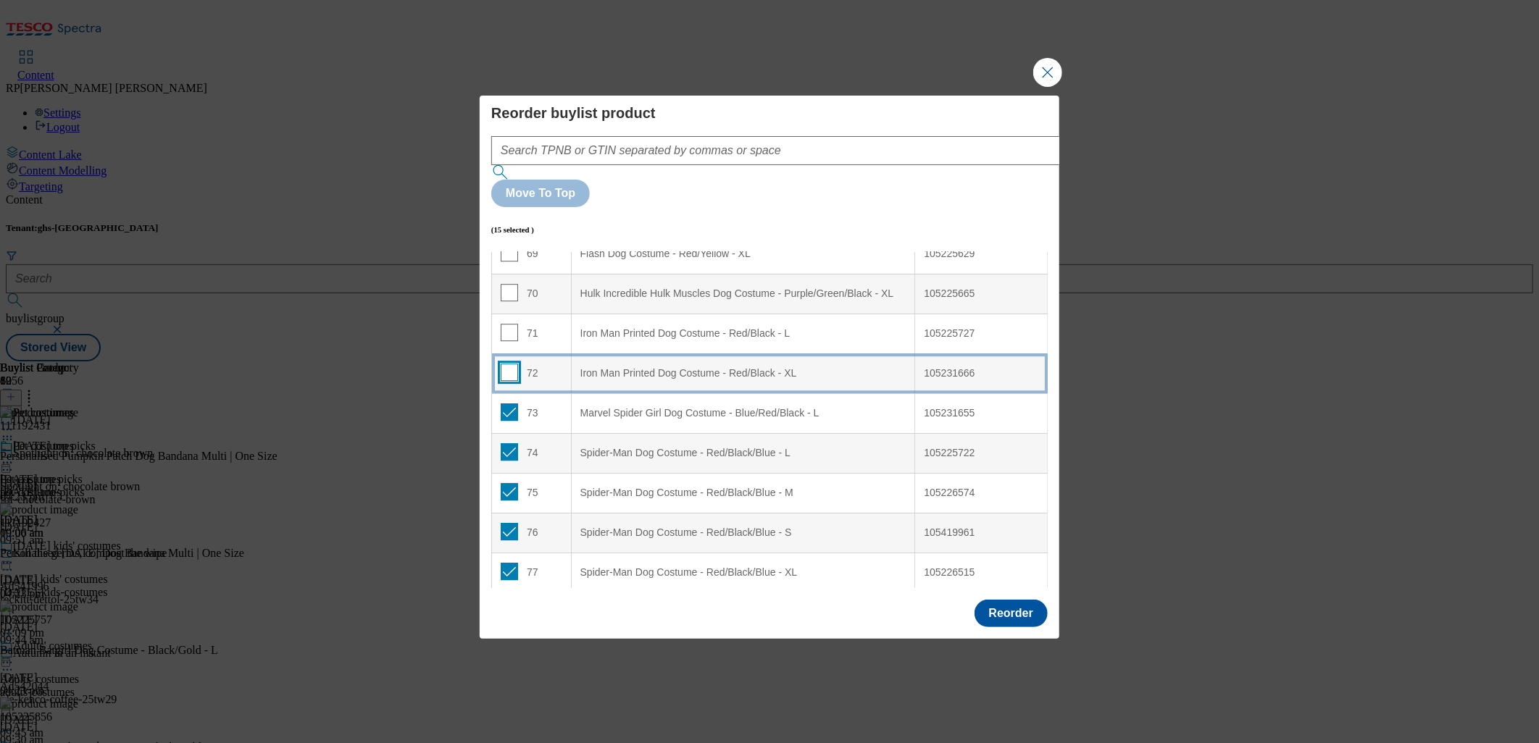
click at [510, 364] on input "Modal" at bounding box center [509, 372] width 17 height 17
checkbox input "true"
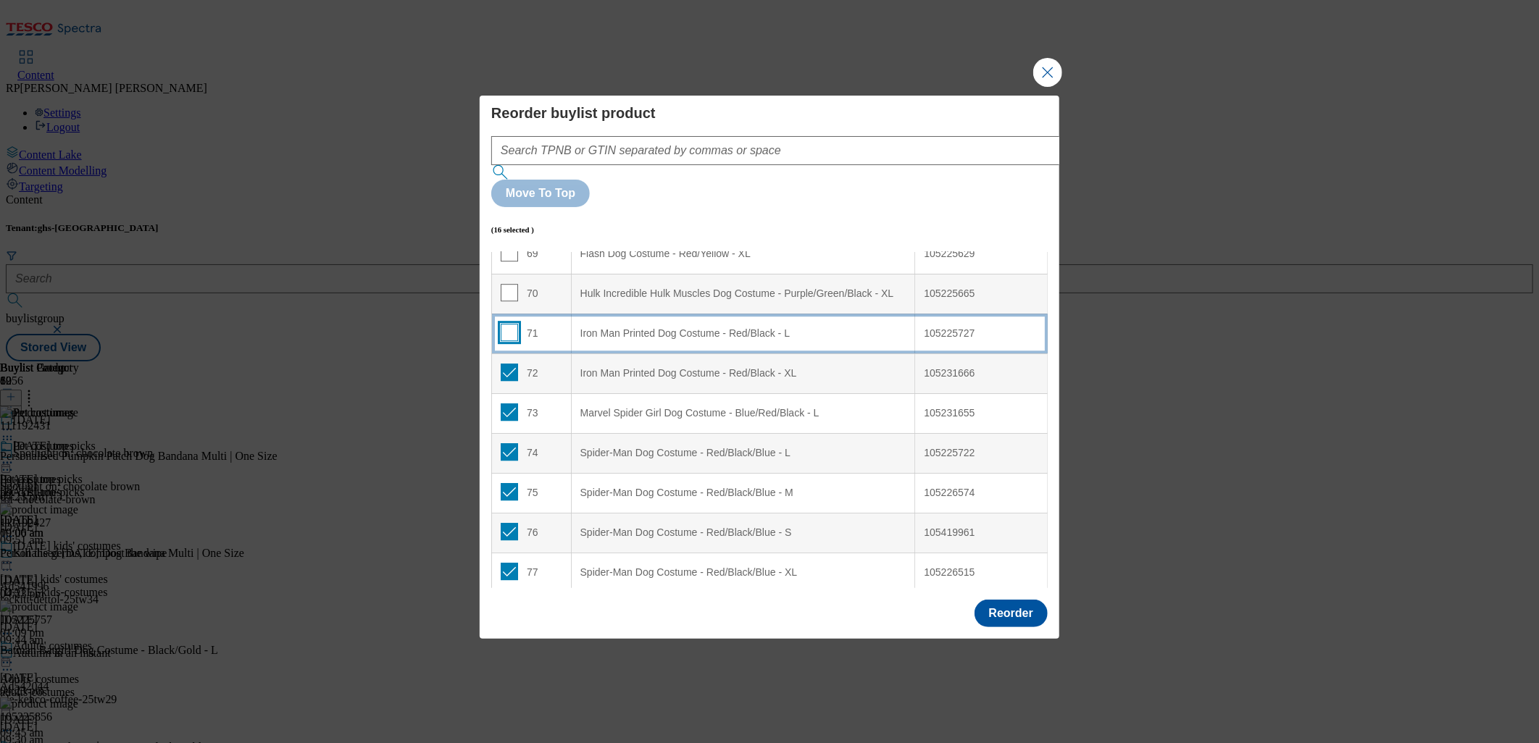
click at [505, 324] on input "Modal" at bounding box center [509, 332] width 17 height 17
checkbox input "true"
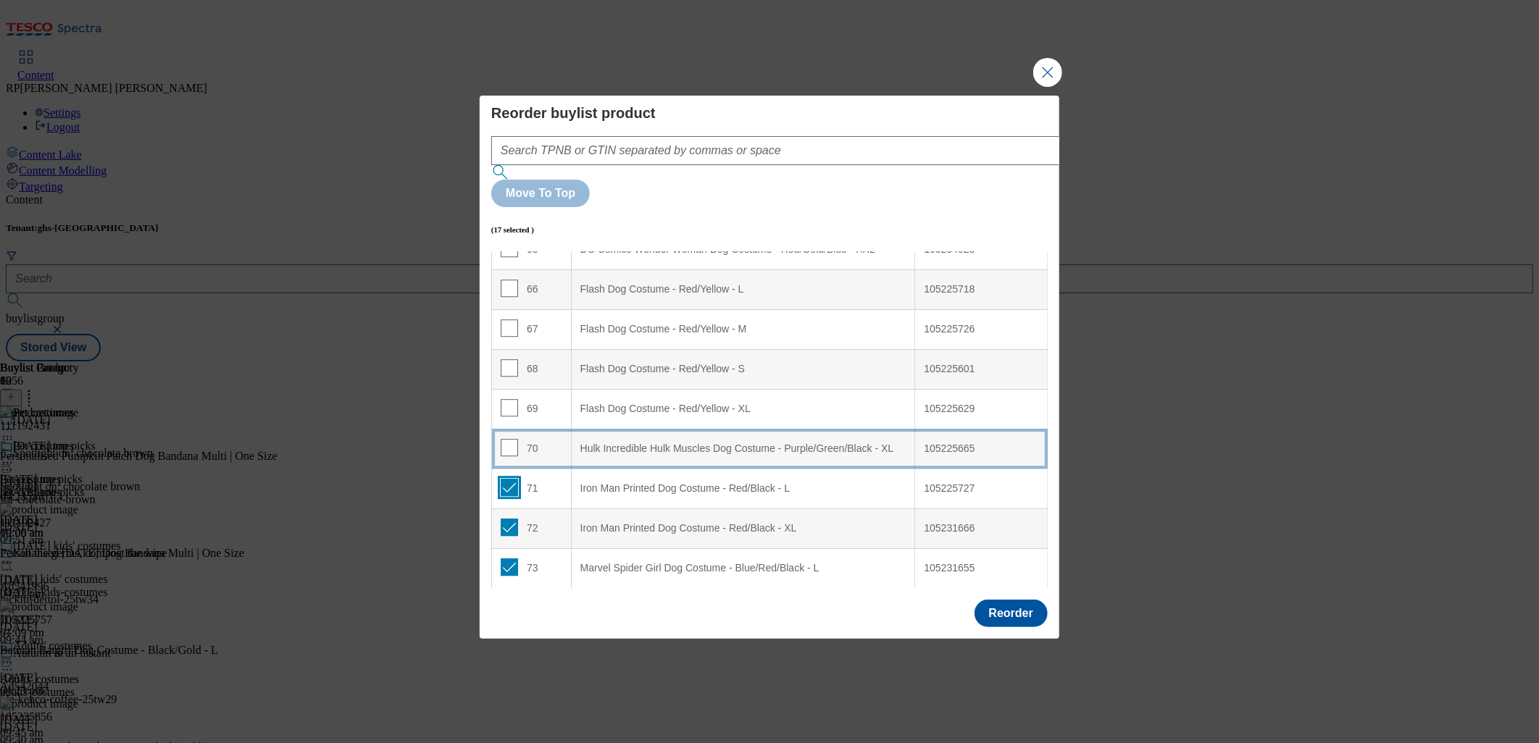
scroll to position [2606, 0]
click at [507, 446] on span "Modal" at bounding box center [509, 454] width 17 height 17
click at [507, 435] on td "70" at bounding box center [532, 455] width 80 height 40
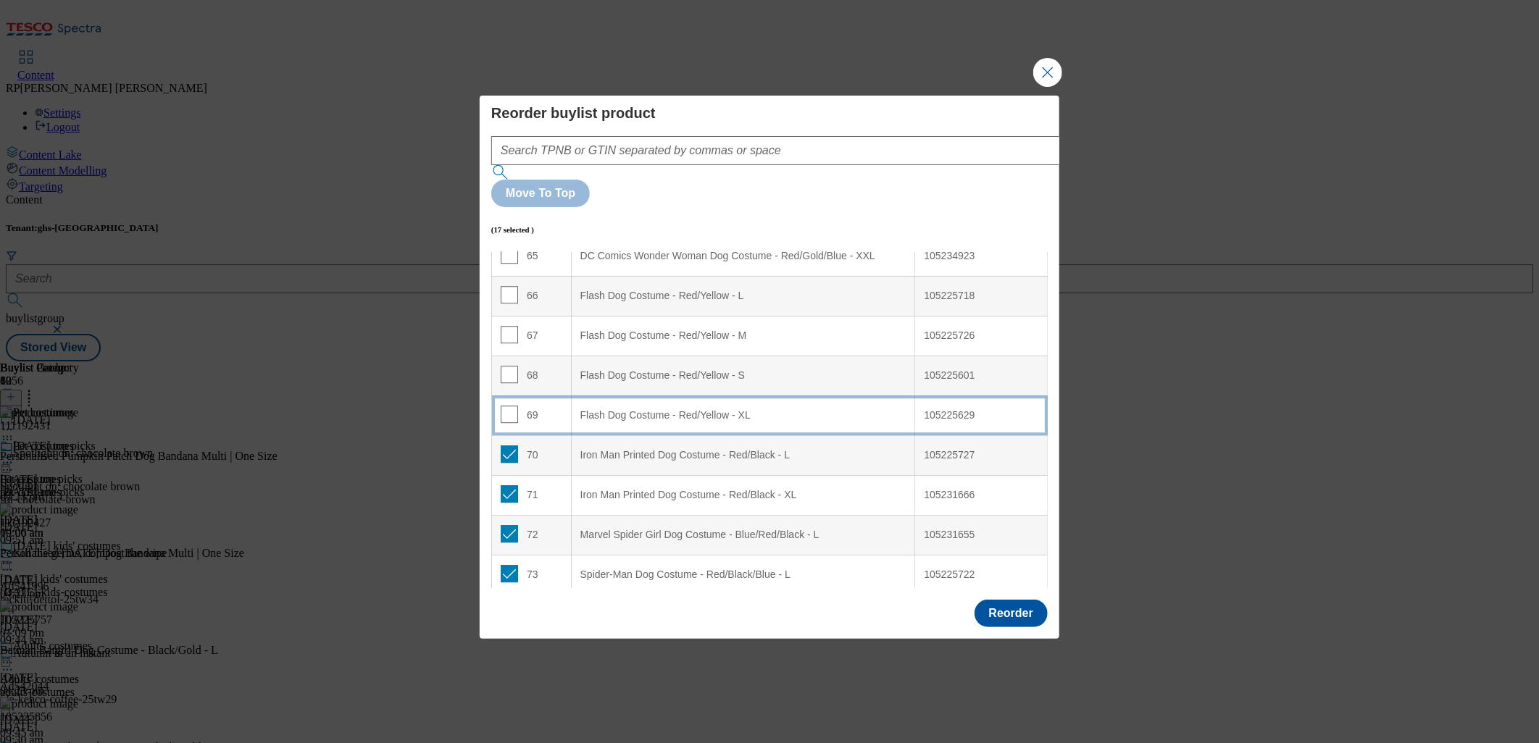
click at [509, 396] on td "69" at bounding box center [532, 416] width 80 height 40
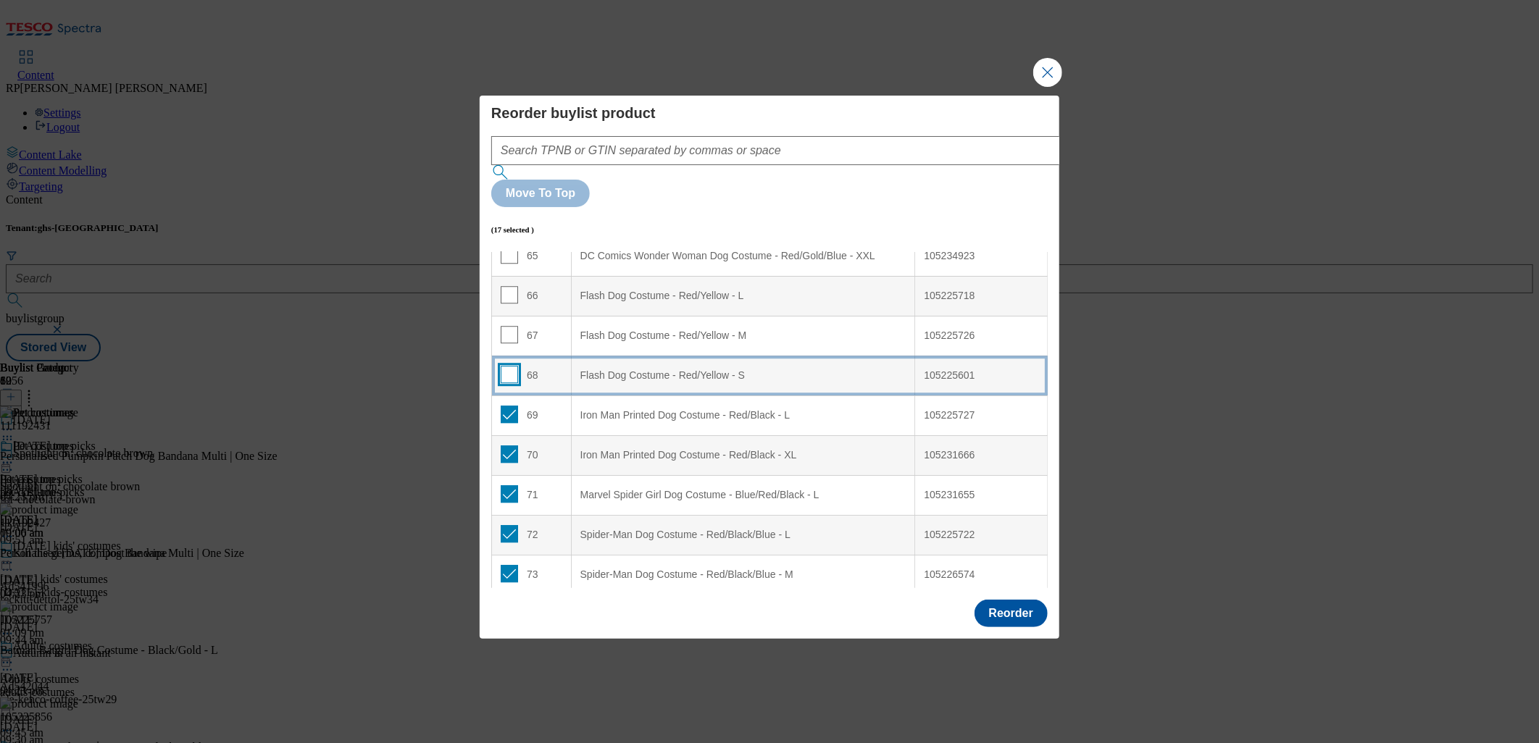
click at [509, 366] on input "Modal" at bounding box center [509, 374] width 17 height 17
checkbox input "true"
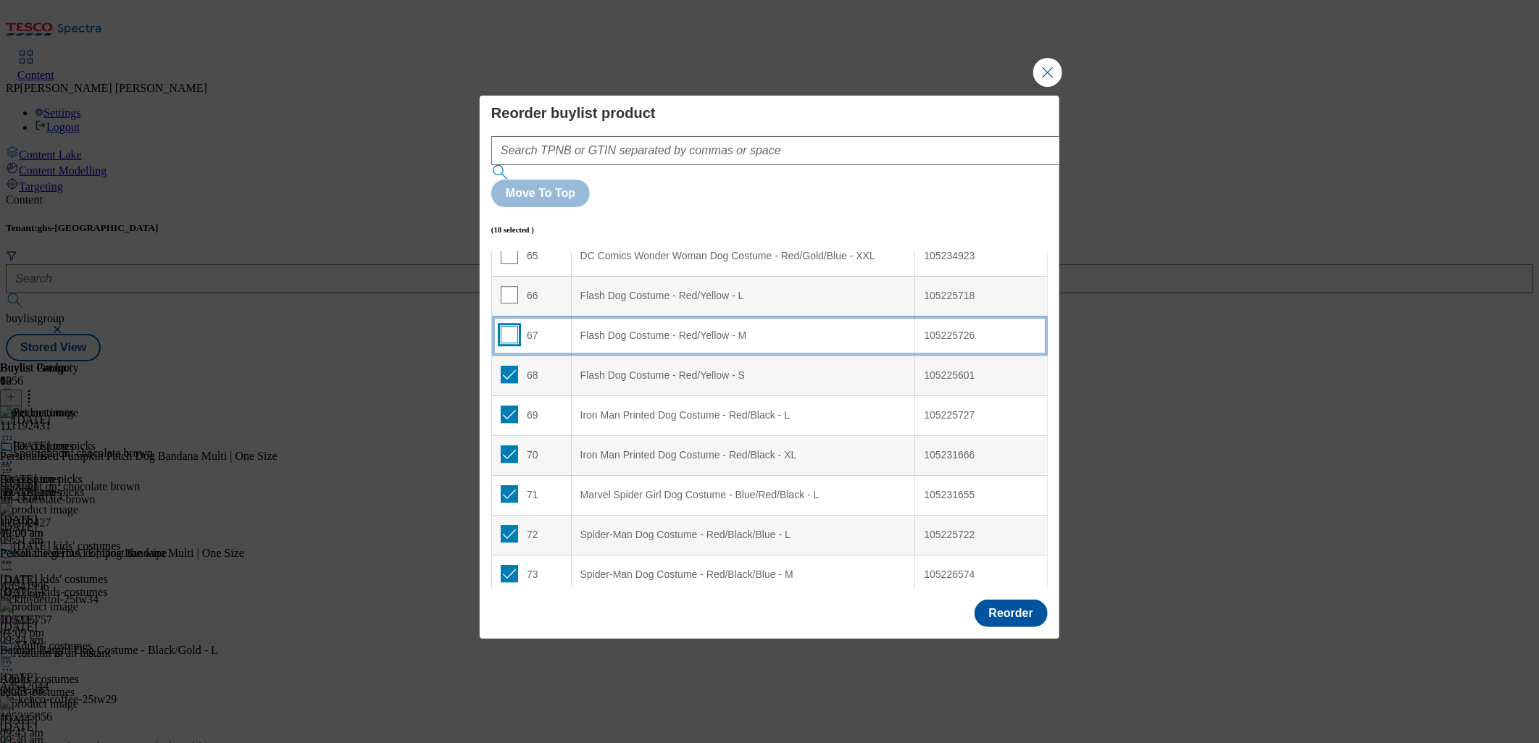
click at [504, 326] on input "Modal" at bounding box center [509, 334] width 17 height 17
checkbox input "true"
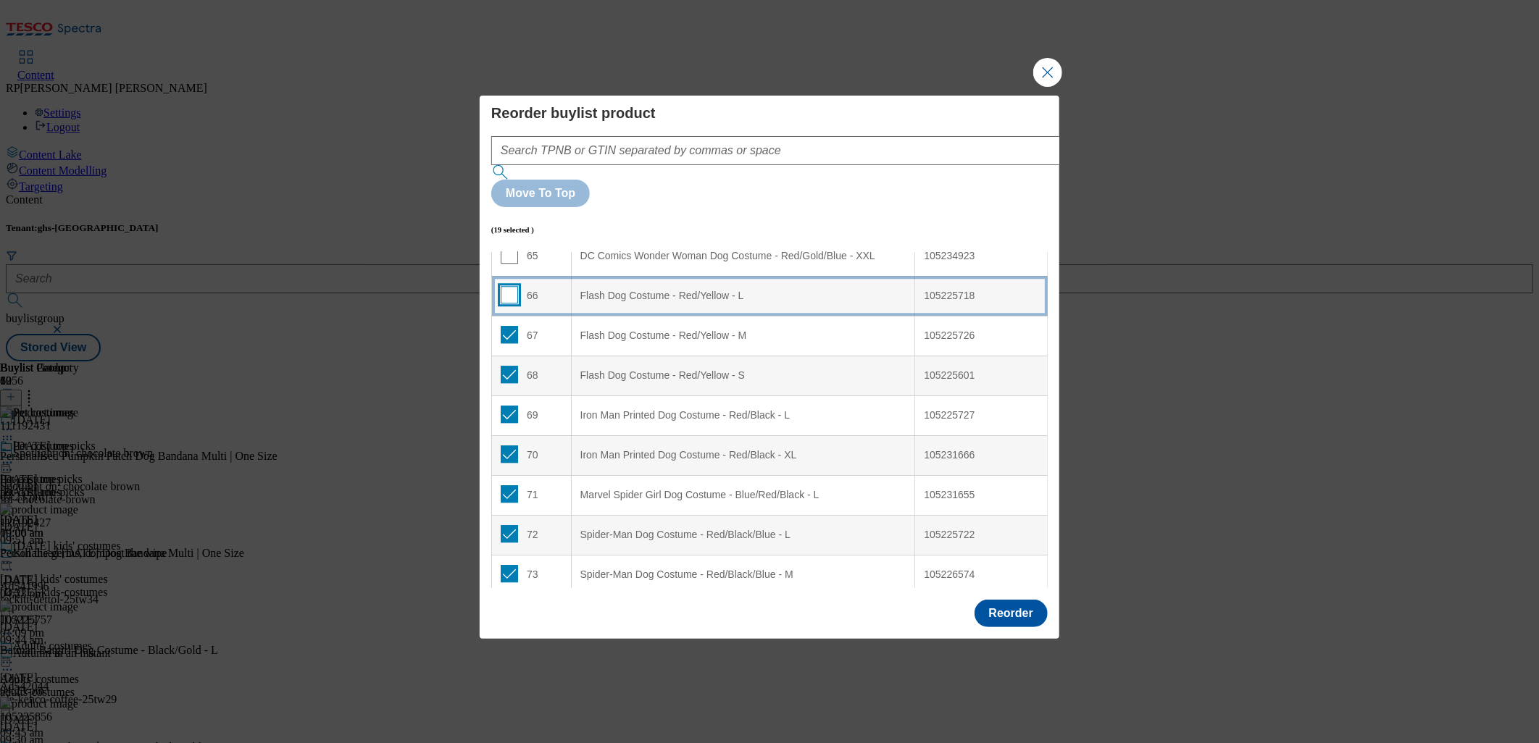
click at [512, 286] on input "Modal" at bounding box center [509, 294] width 17 height 17
checkbox input "true"
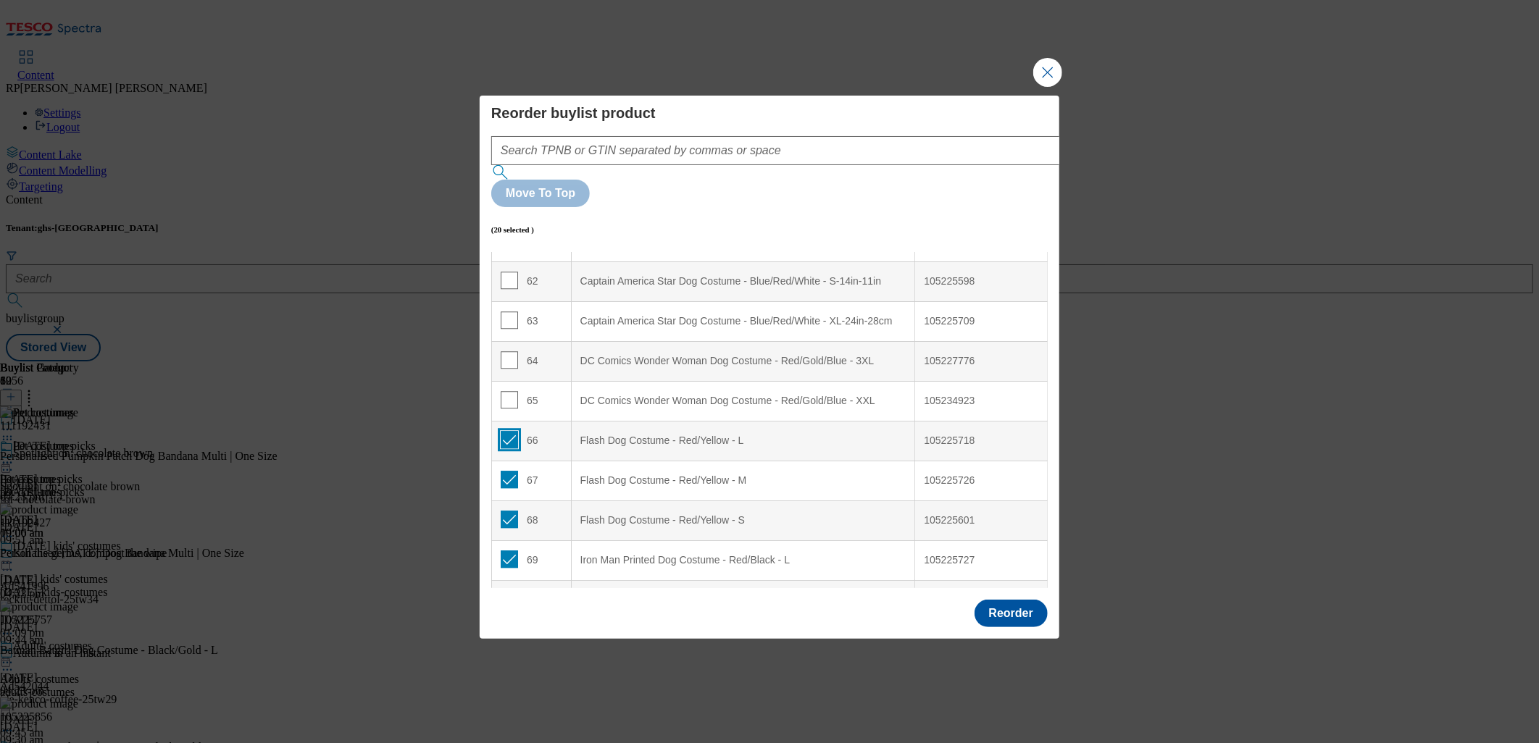
scroll to position [2445, 0]
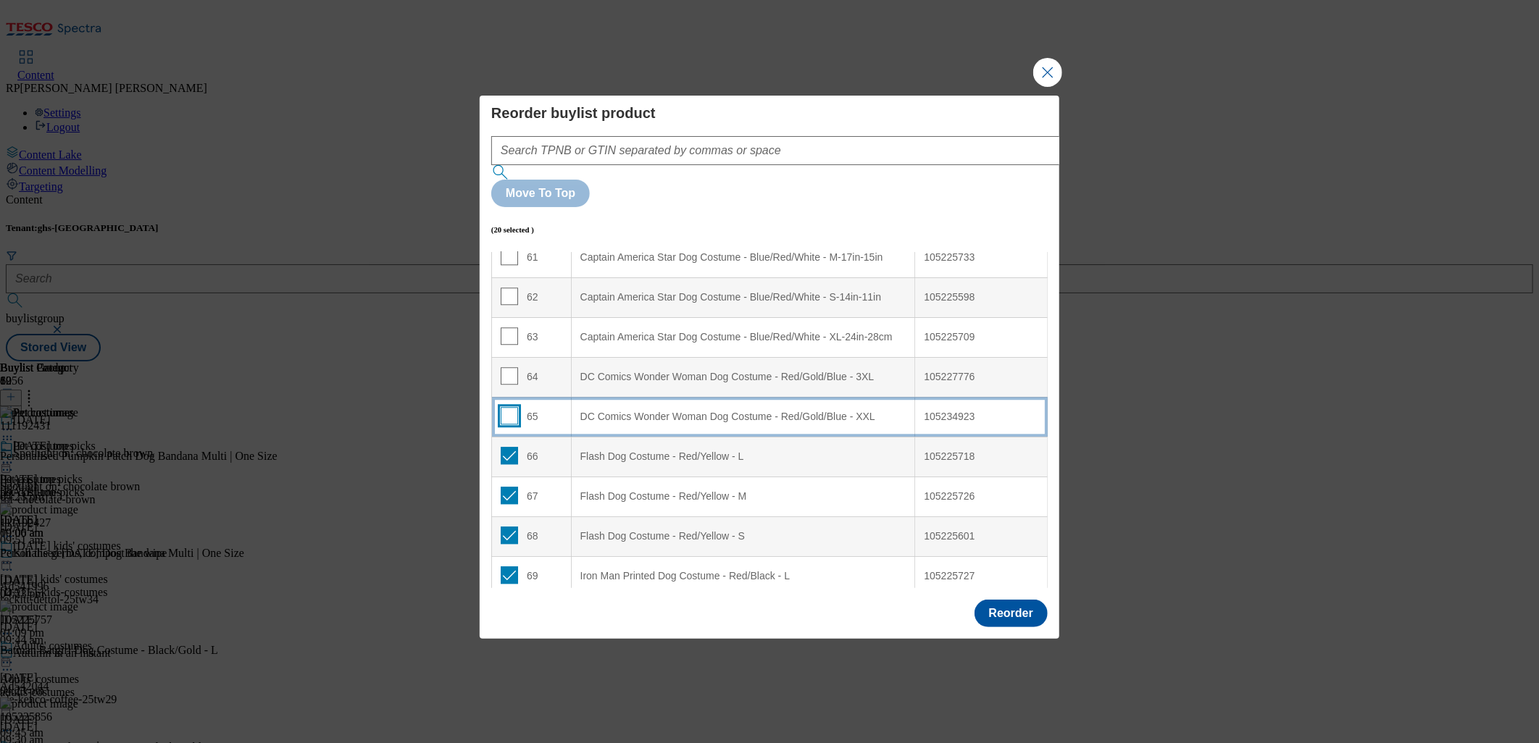
click at [511, 407] on input "Modal" at bounding box center [509, 415] width 17 height 17
checkbox input "true"
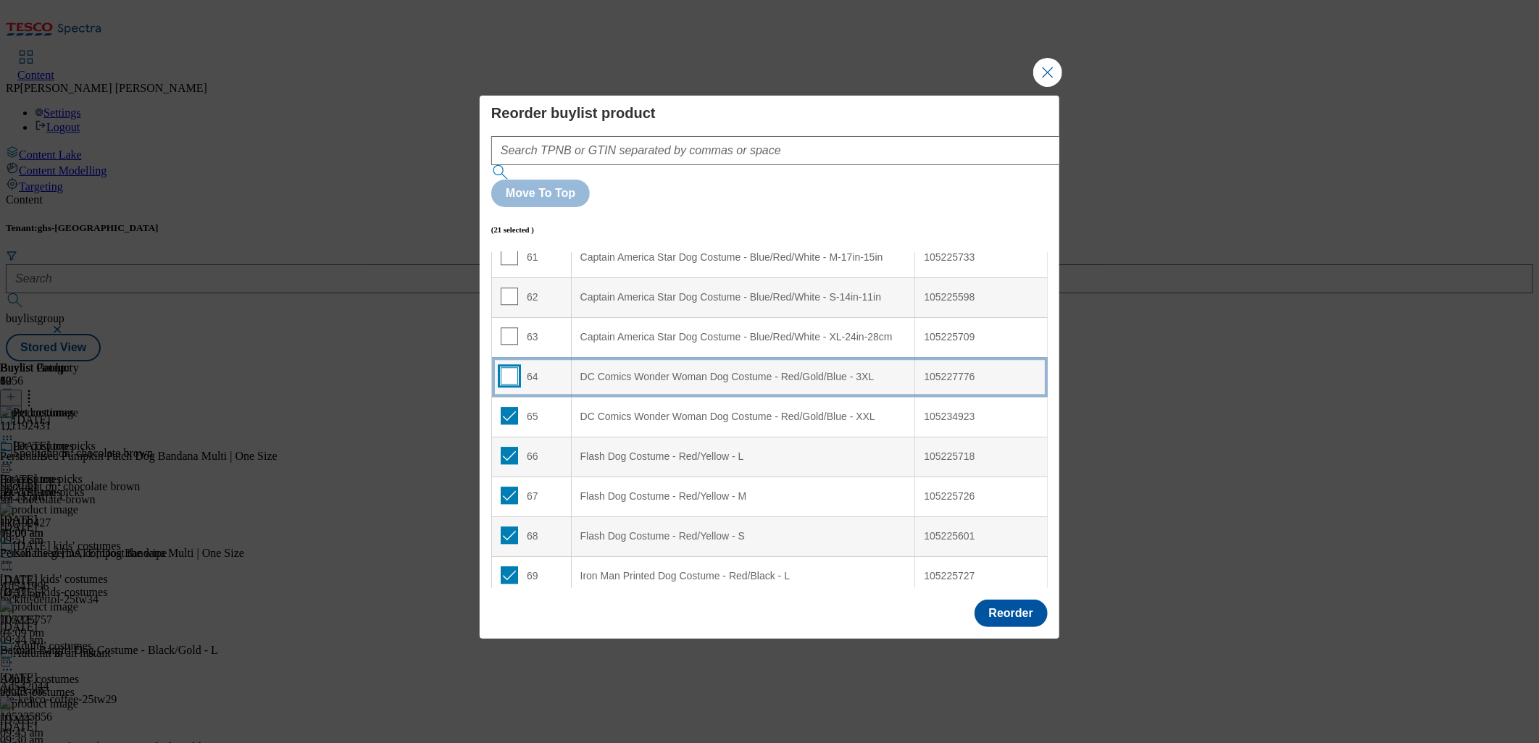
click at [509, 367] on input "Modal" at bounding box center [509, 375] width 17 height 17
checkbox input "true"
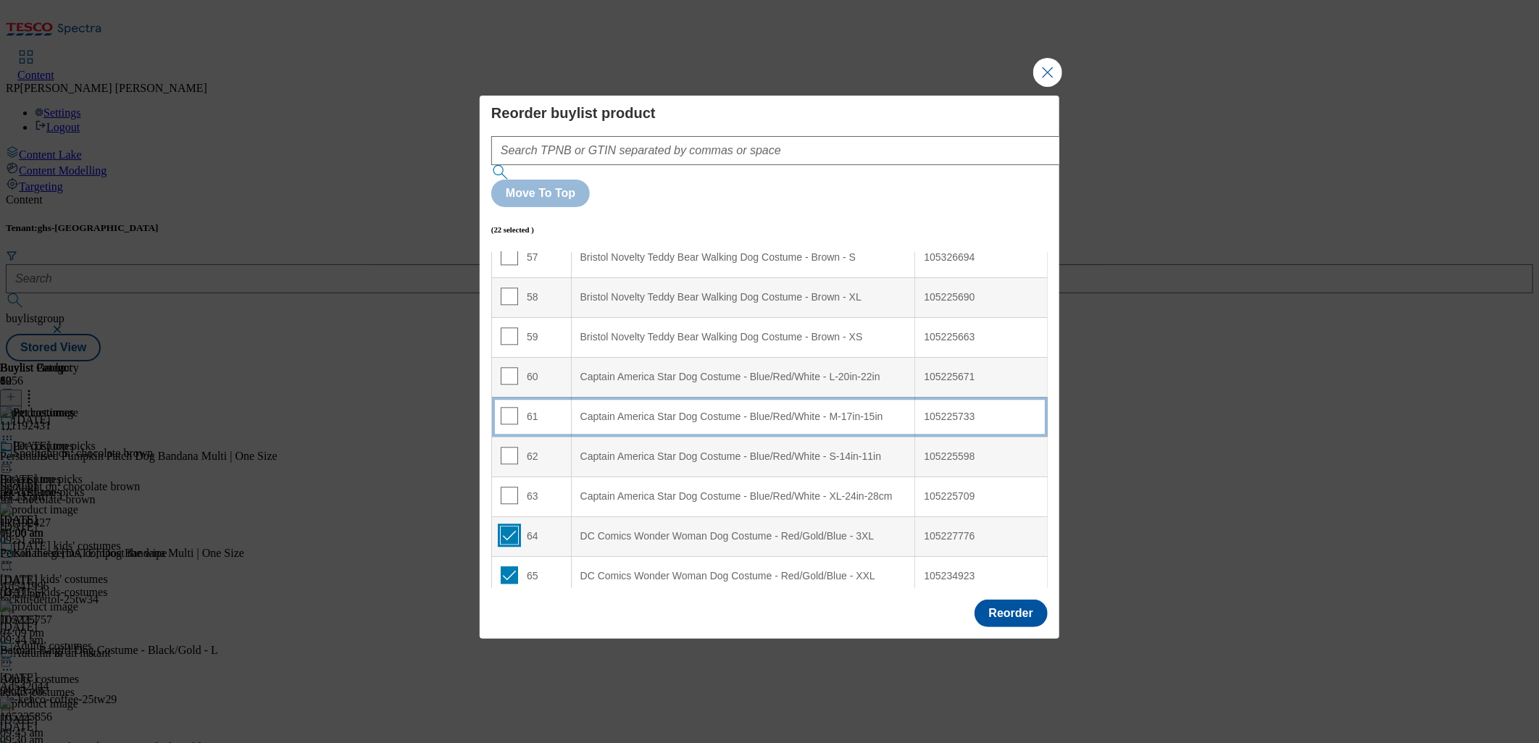
scroll to position [2284, 0]
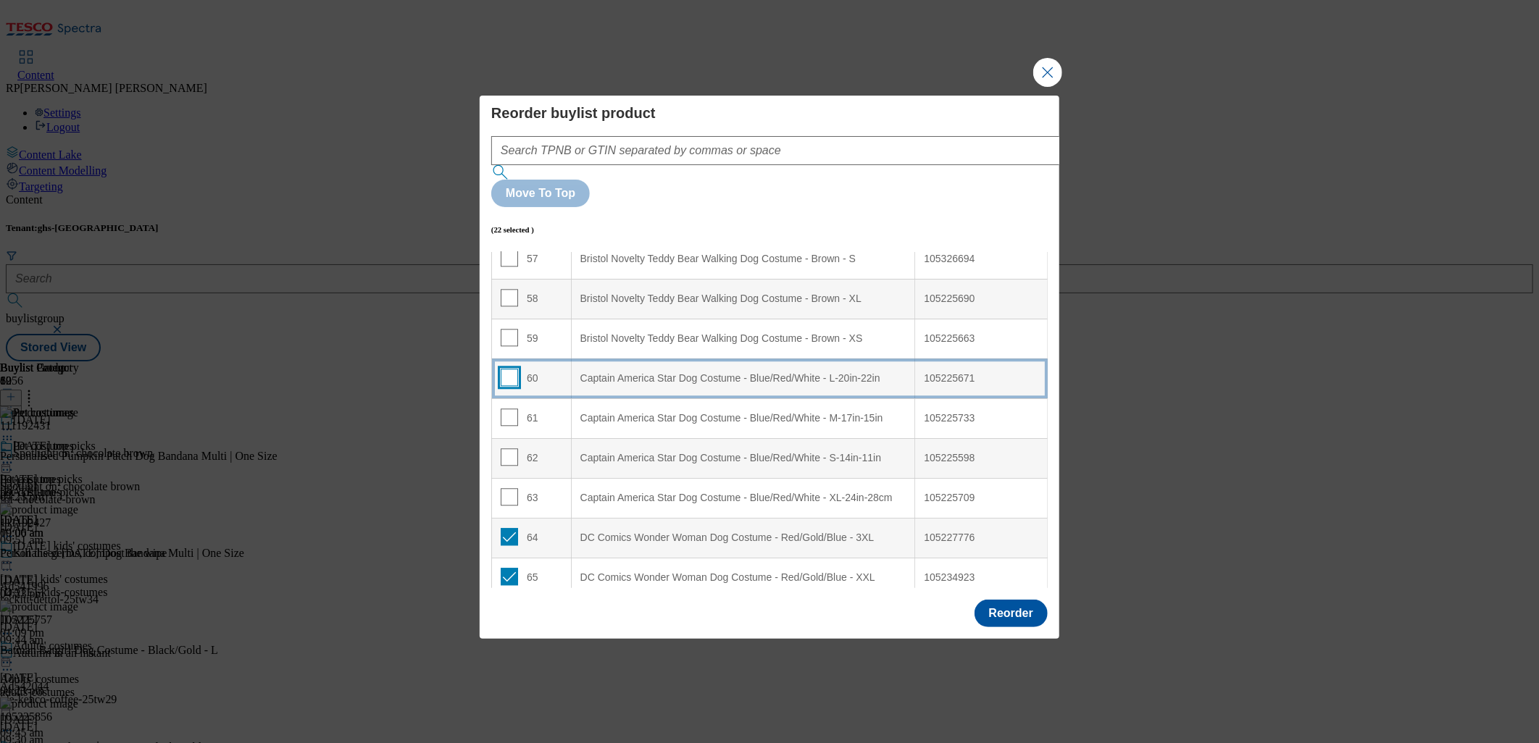
click at [508, 369] on input "Modal" at bounding box center [509, 377] width 17 height 17
checkbox input "true"
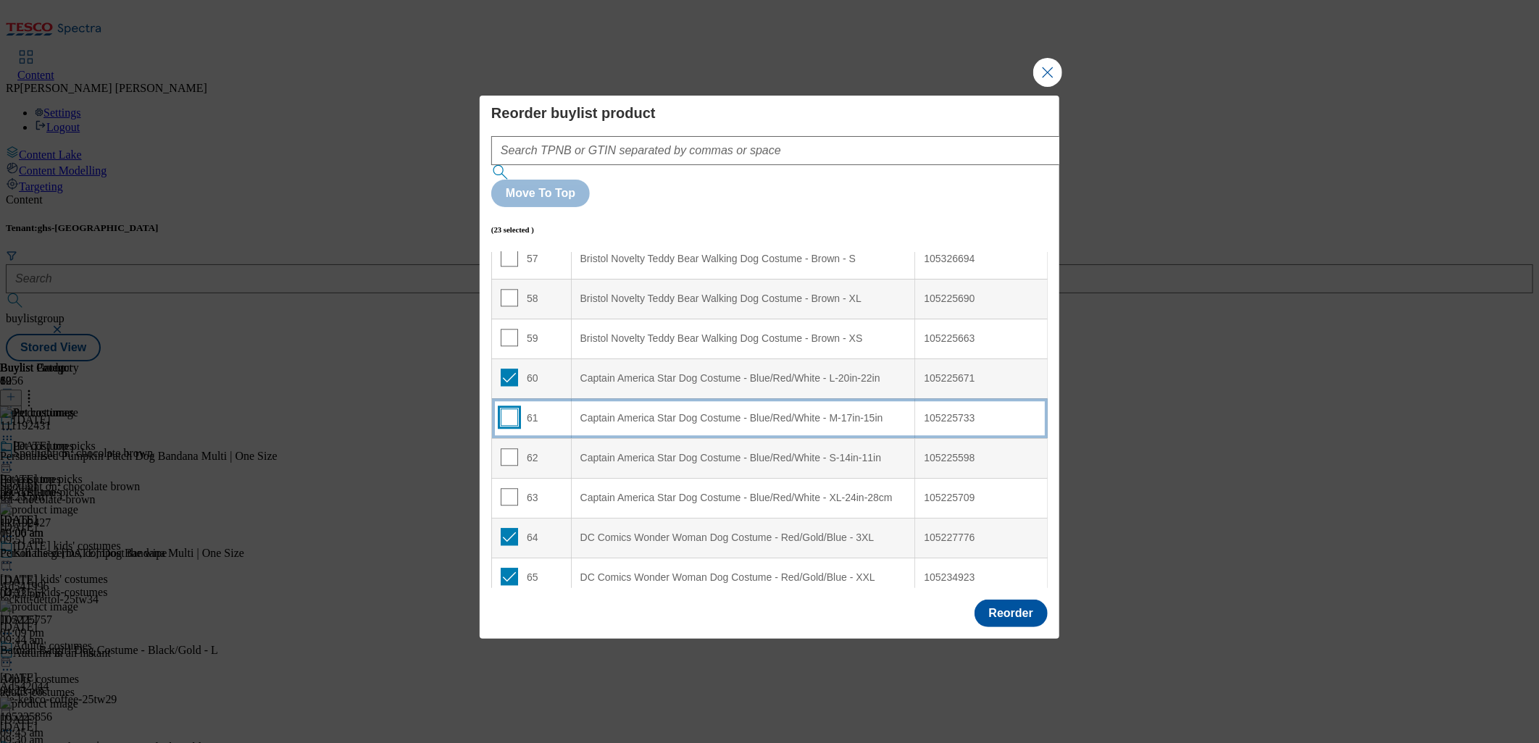
click at [513, 409] on input "Modal" at bounding box center [509, 417] width 17 height 17
checkbox input "true"
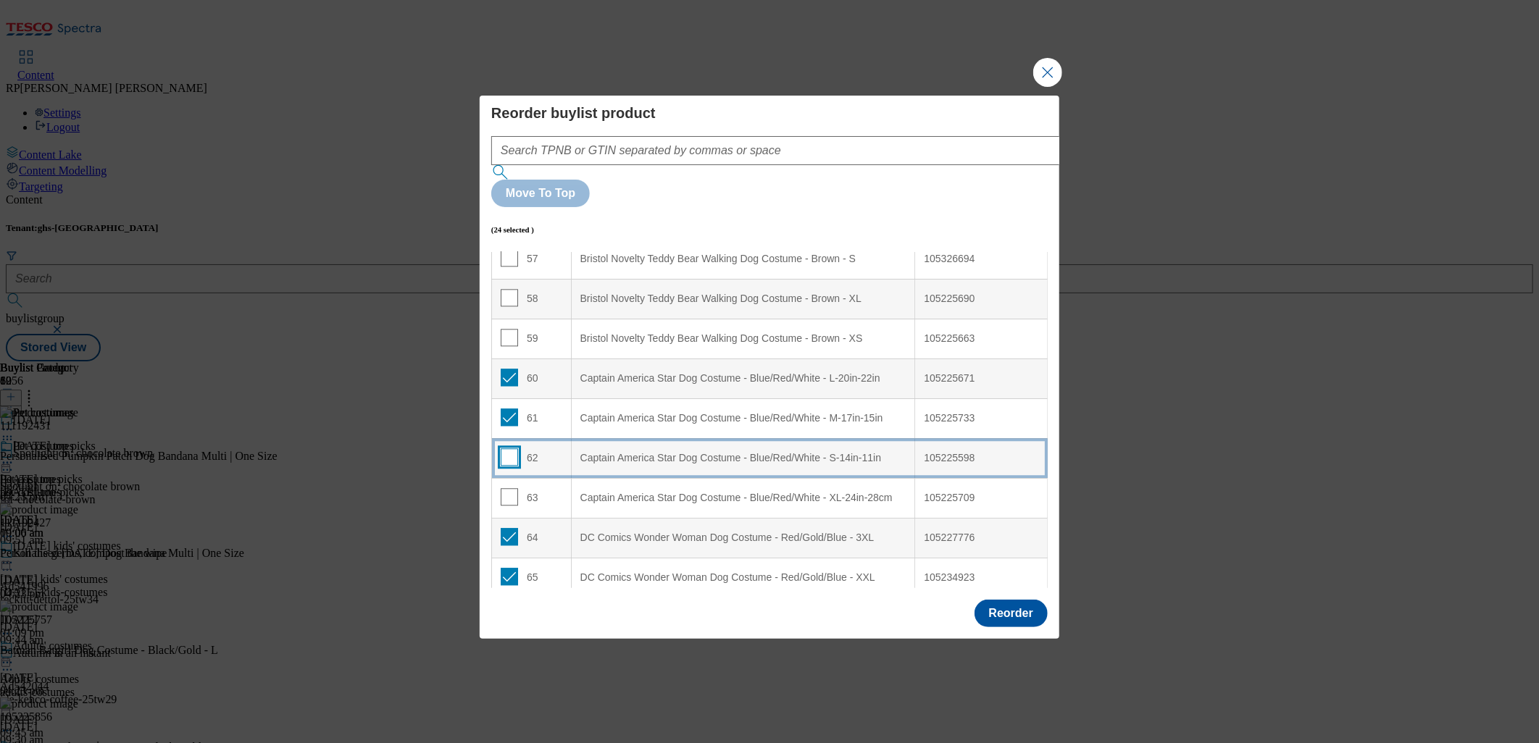
click at [512, 448] on input "Modal" at bounding box center [509, 456] width 17 height 17
checkbox input "true"
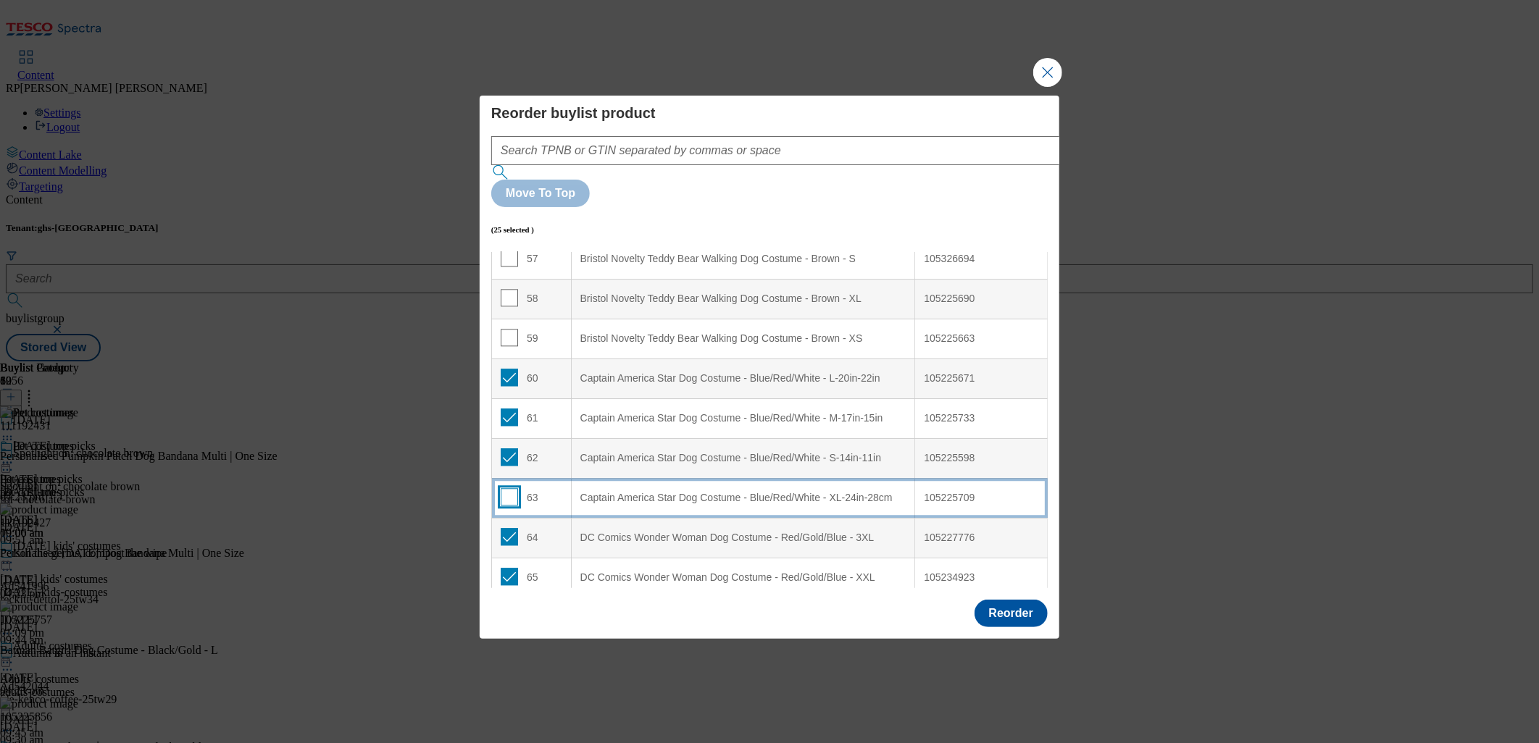
click at [512, 488] on input "Modal" at bounding box center [509, 496] width 17 height 17
checkbox input "true"
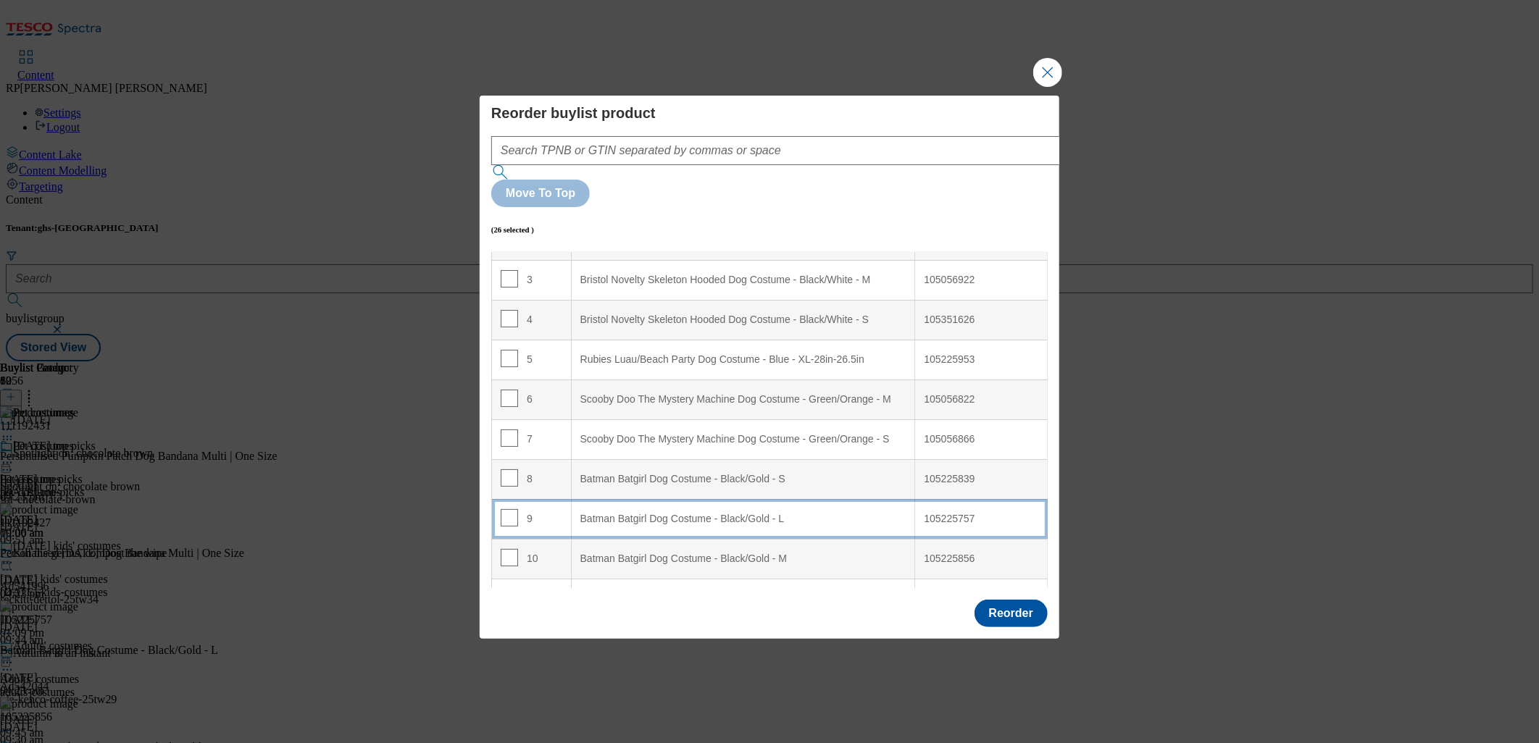
scroll to position [111, 0]
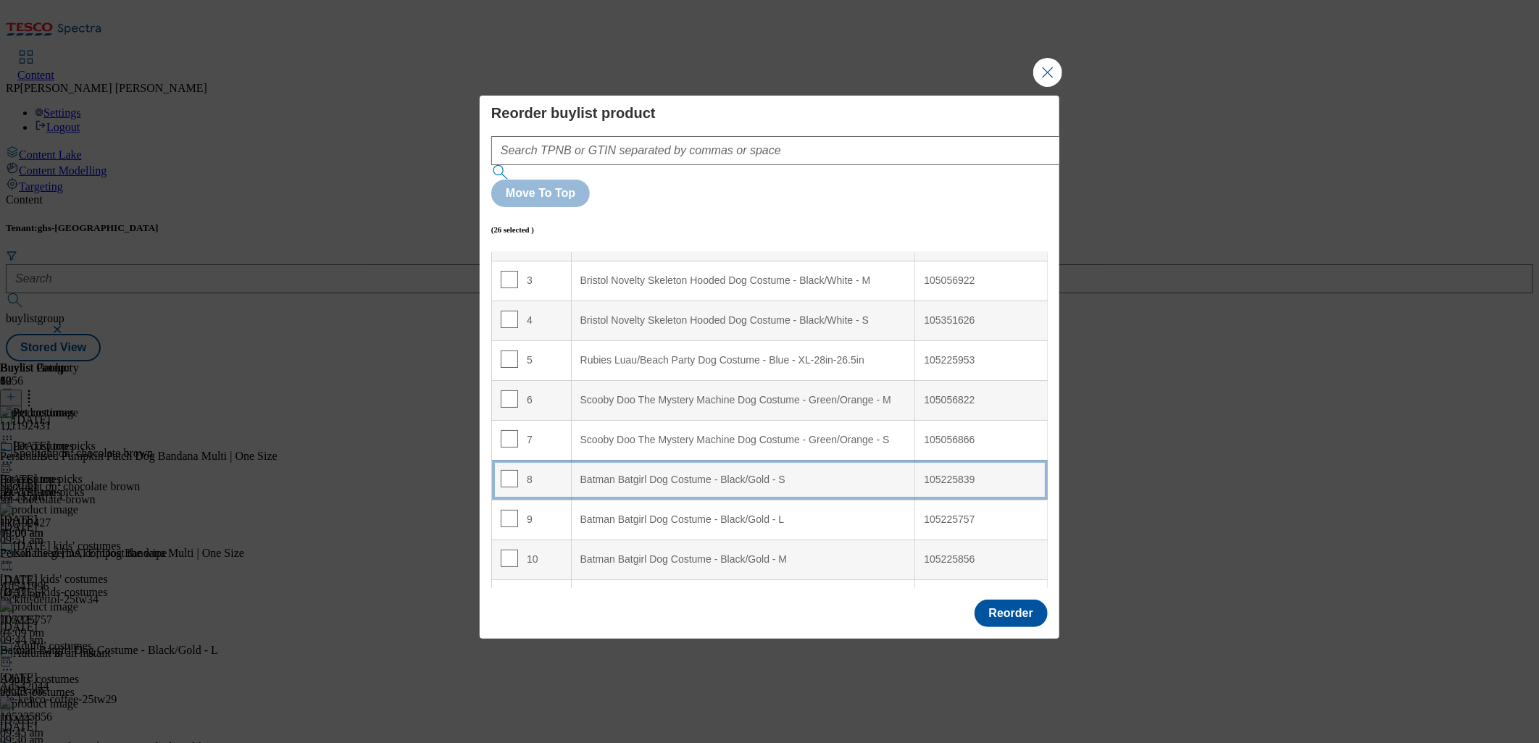
click at [596, 460] on S "Batman Batgirl Dog Costume - Black/Gold - S" at bounding box center [743, 480] width 344 height 40
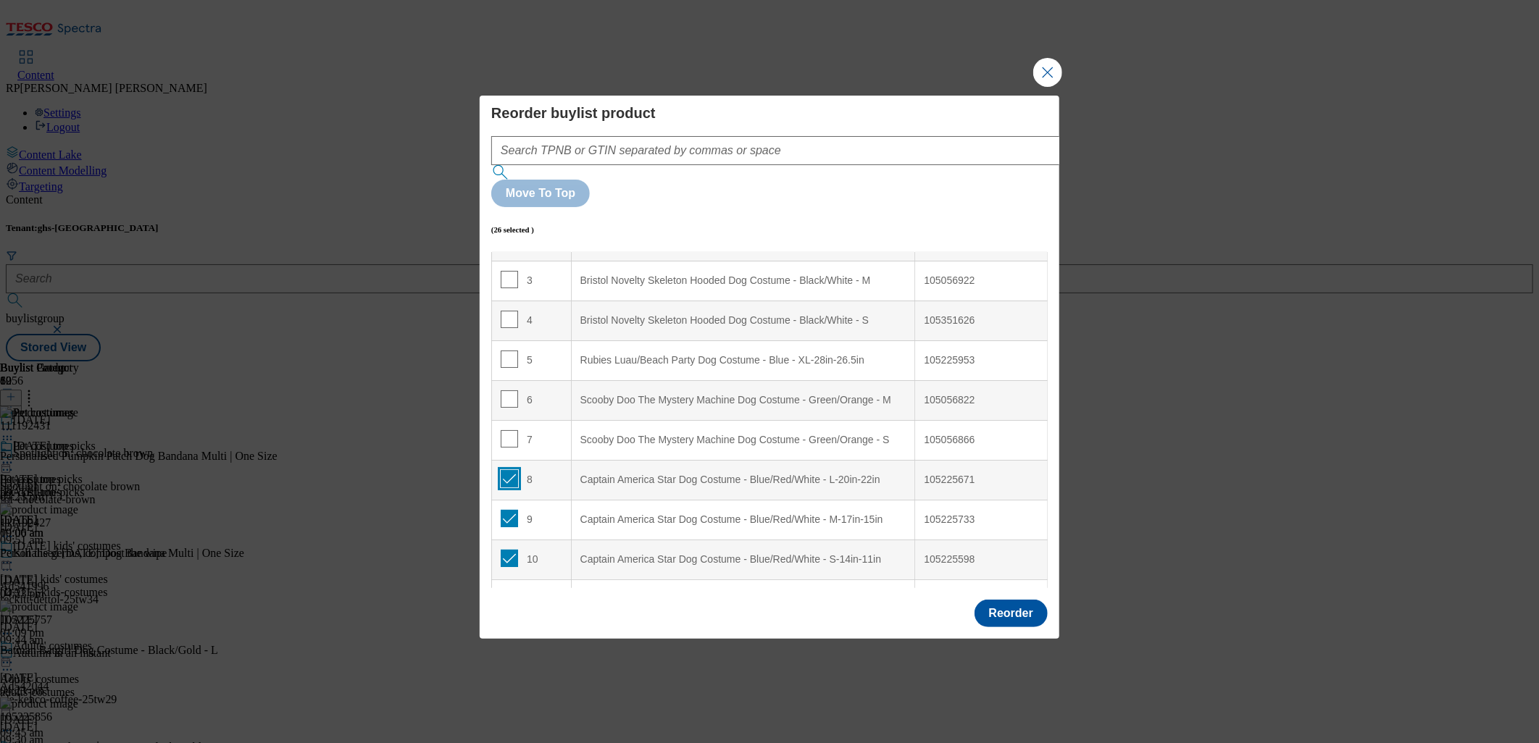
click at [505, 470] on input "Modal" at bounding box center [509, 478] width 17 height 17
checkbox input "false"
click at [506, 510] on input "Modal" at bounding box center [509, 518] width 17 height 17
checkbox input "false"
click at [507, 550] on input "Modal" at bounding box center [509, 558] width 17 height 17
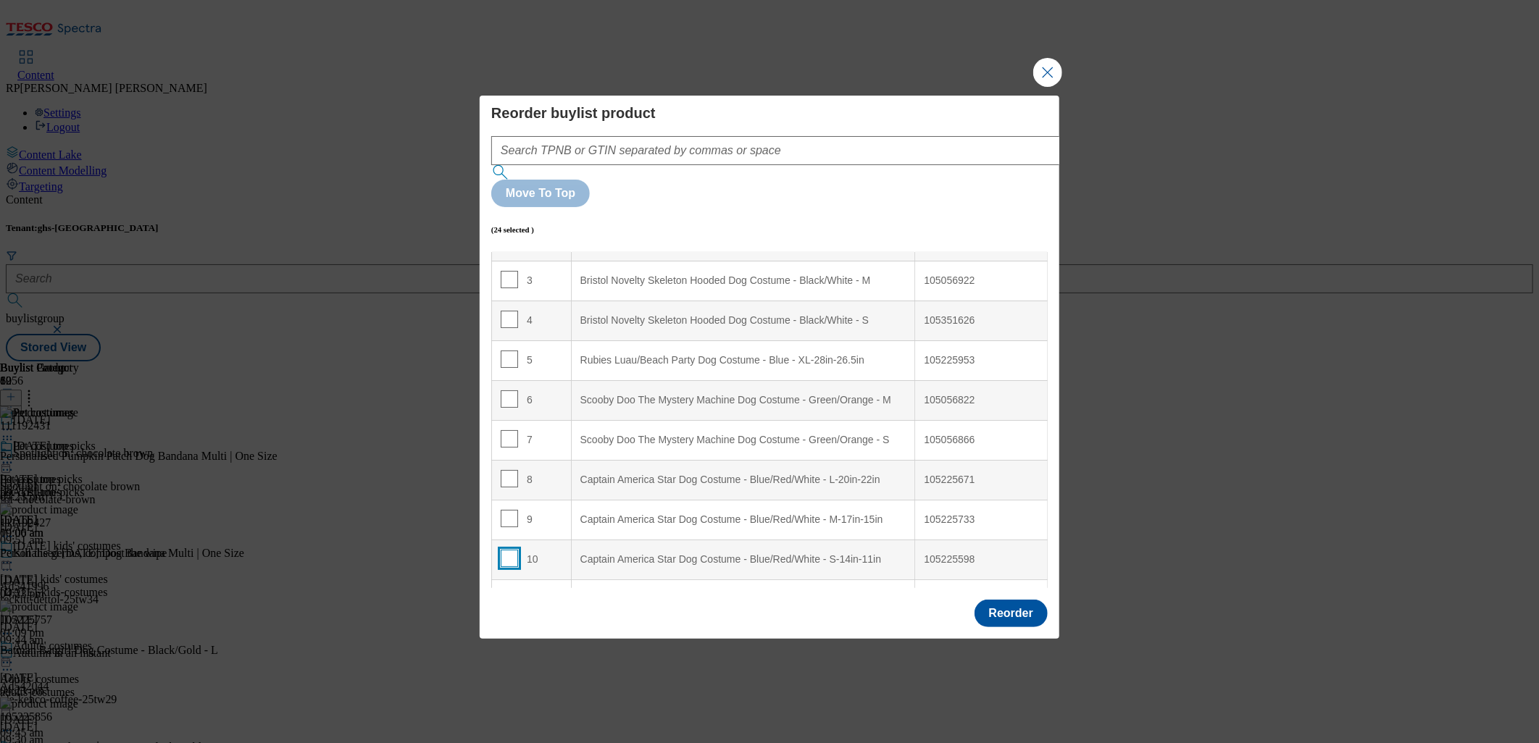
checkbox input "false"
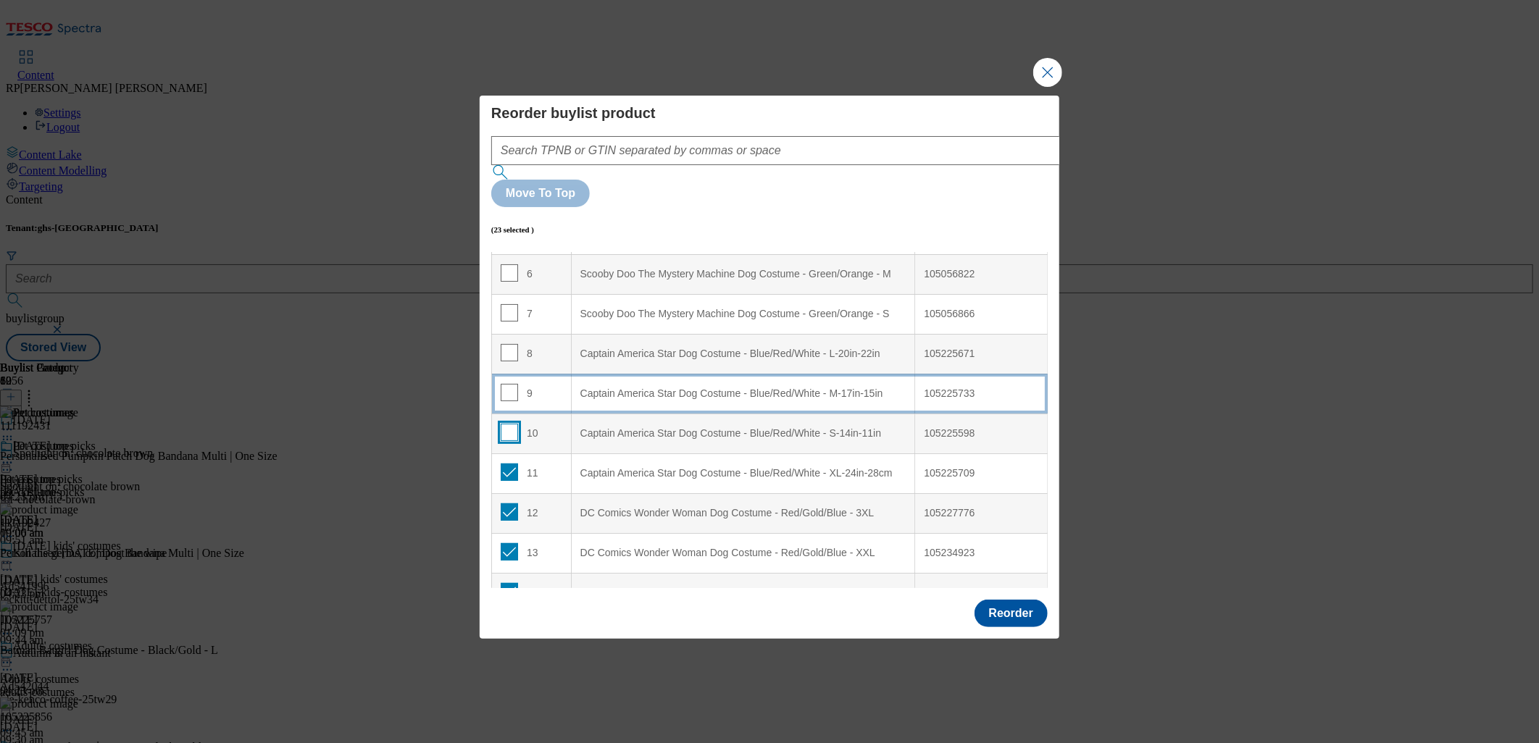
scroll to position [272, 0]
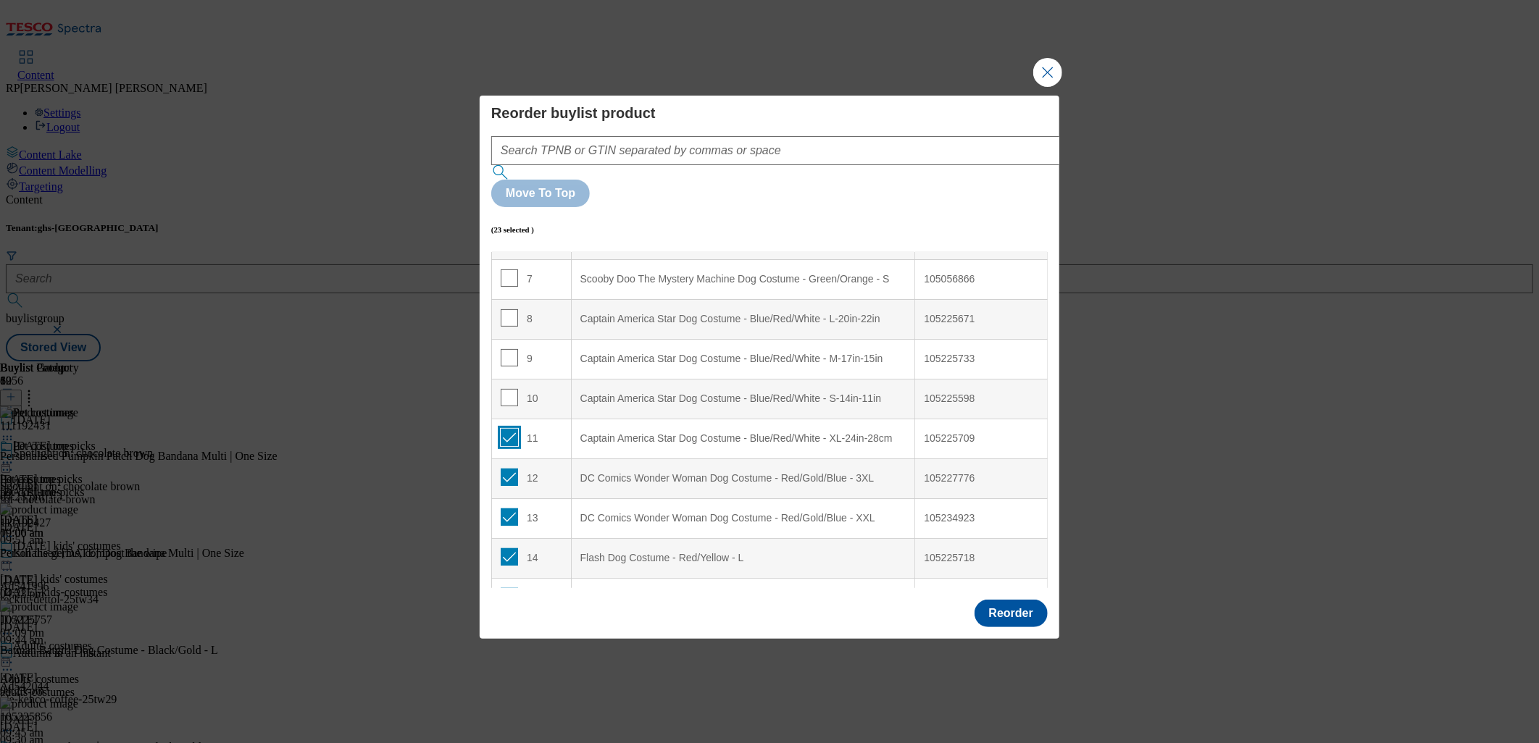
click at [506, 429] on input "Modal" at bounding box center [509, 437] width 17 height 17
checkbox input "false"
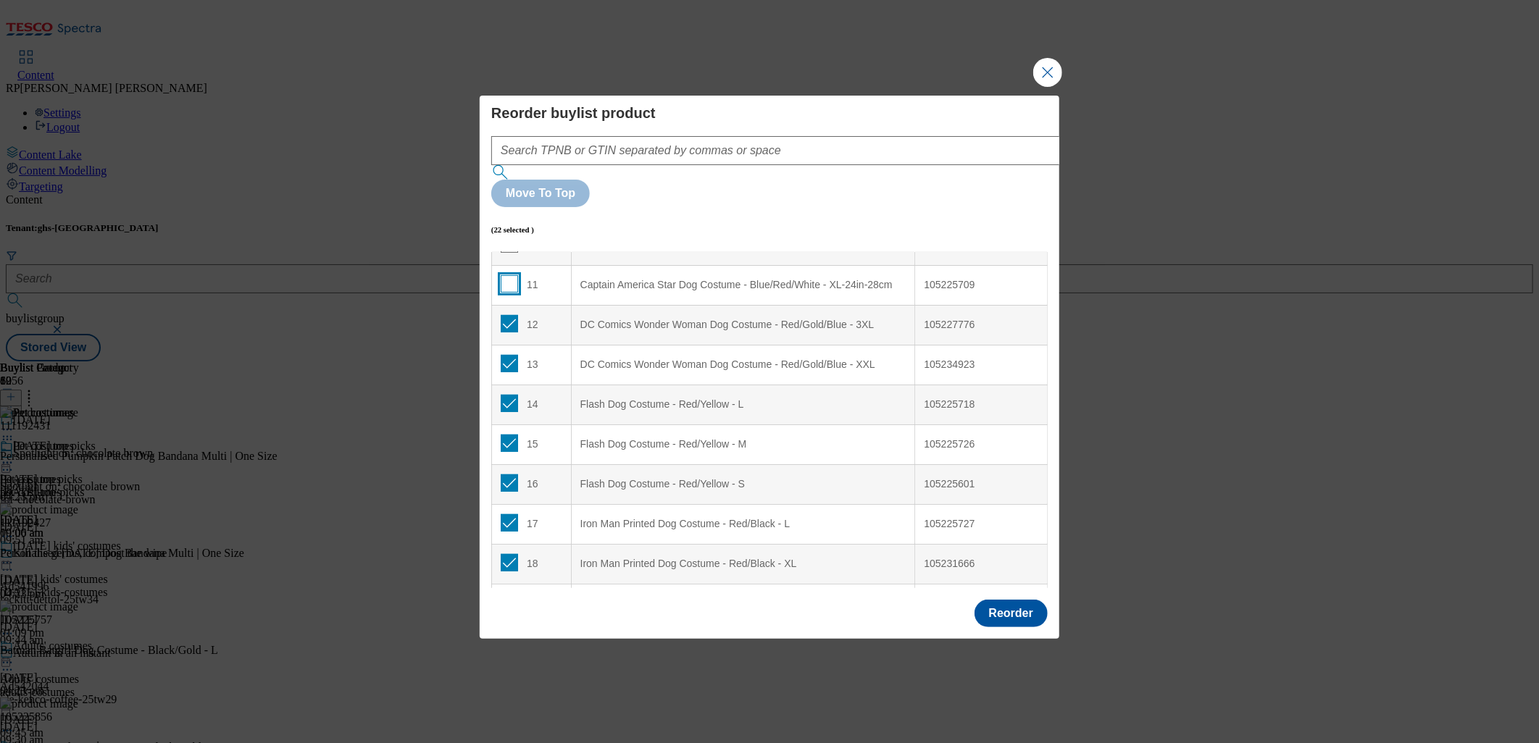
scroll to position [433, 0]
click at [512, 308] on input "Modal" at bounding box center [509, 316] width 17 height 17
checkbox input "false"
click at [509, 348] on input "Modal" at bounding box center [509, 356] width 17 height 17
checkbox input "false"
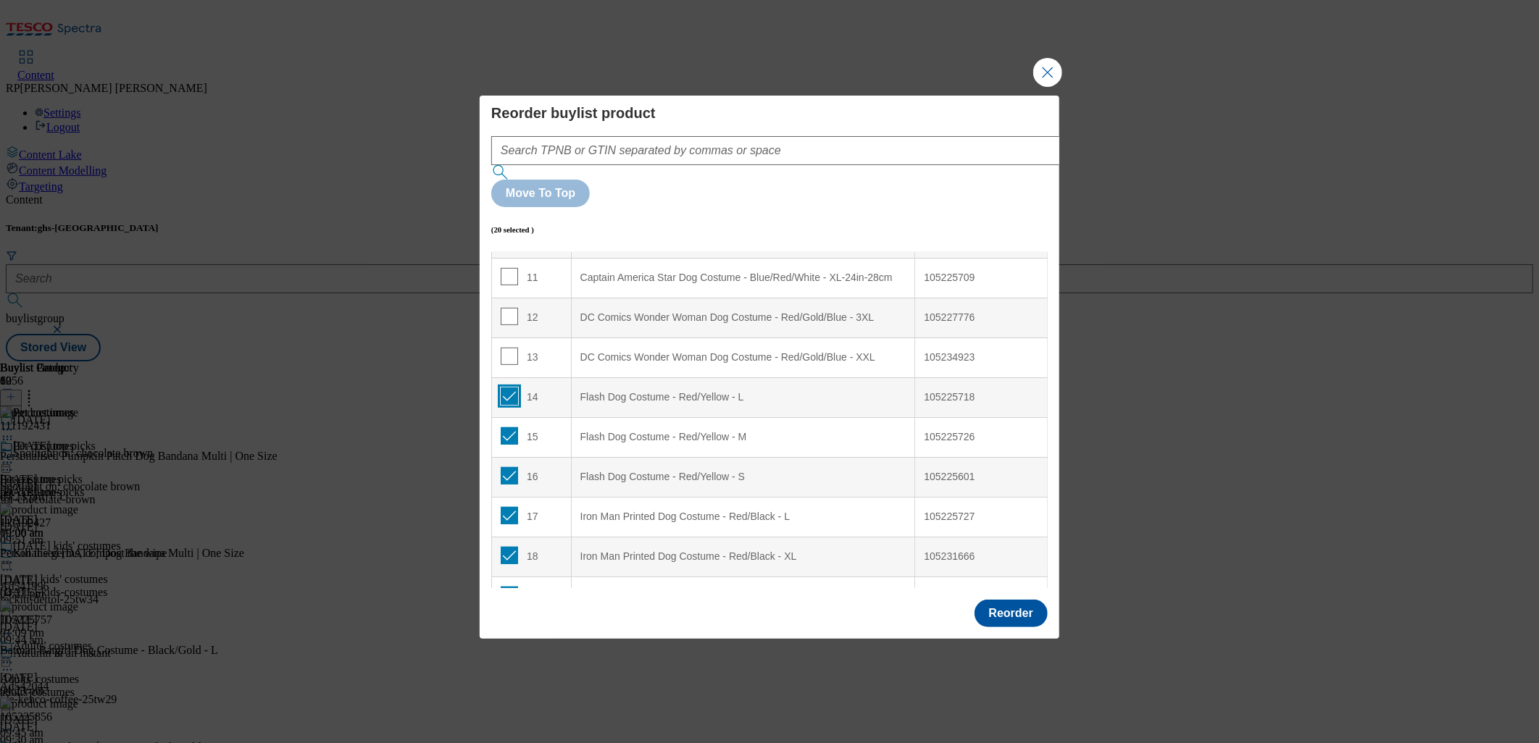
click at [512, 388] on input "Modal" at bounding box center [509, 396] width 17 height 17
checkbox input "false"
click at [509, 427] on input "Modal" at bounding box center [509, 435] width 17 height 17
checkbox input "false"
click at [509, 467] on input "Modal" at bounding box center [509, 475] width 17 height 17
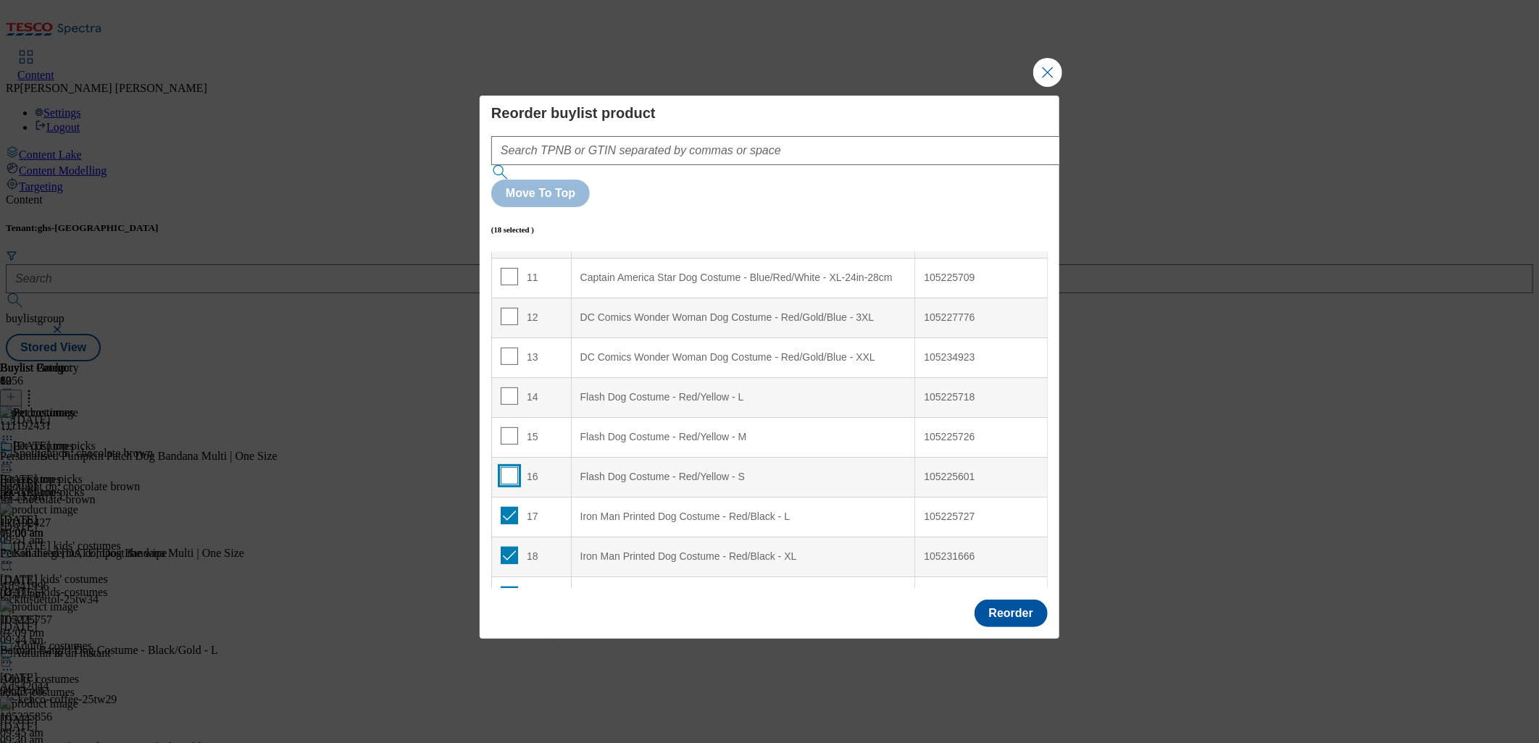
checkbox input "false"
click at [507, 507] on input "Modal" at bounding box center [509, 515] width 17 height 17
checkbox input "false"
click at [506, 547] on input "Modal" at bounding box center [509, 555] width 17 height 17
checkbox input "false"
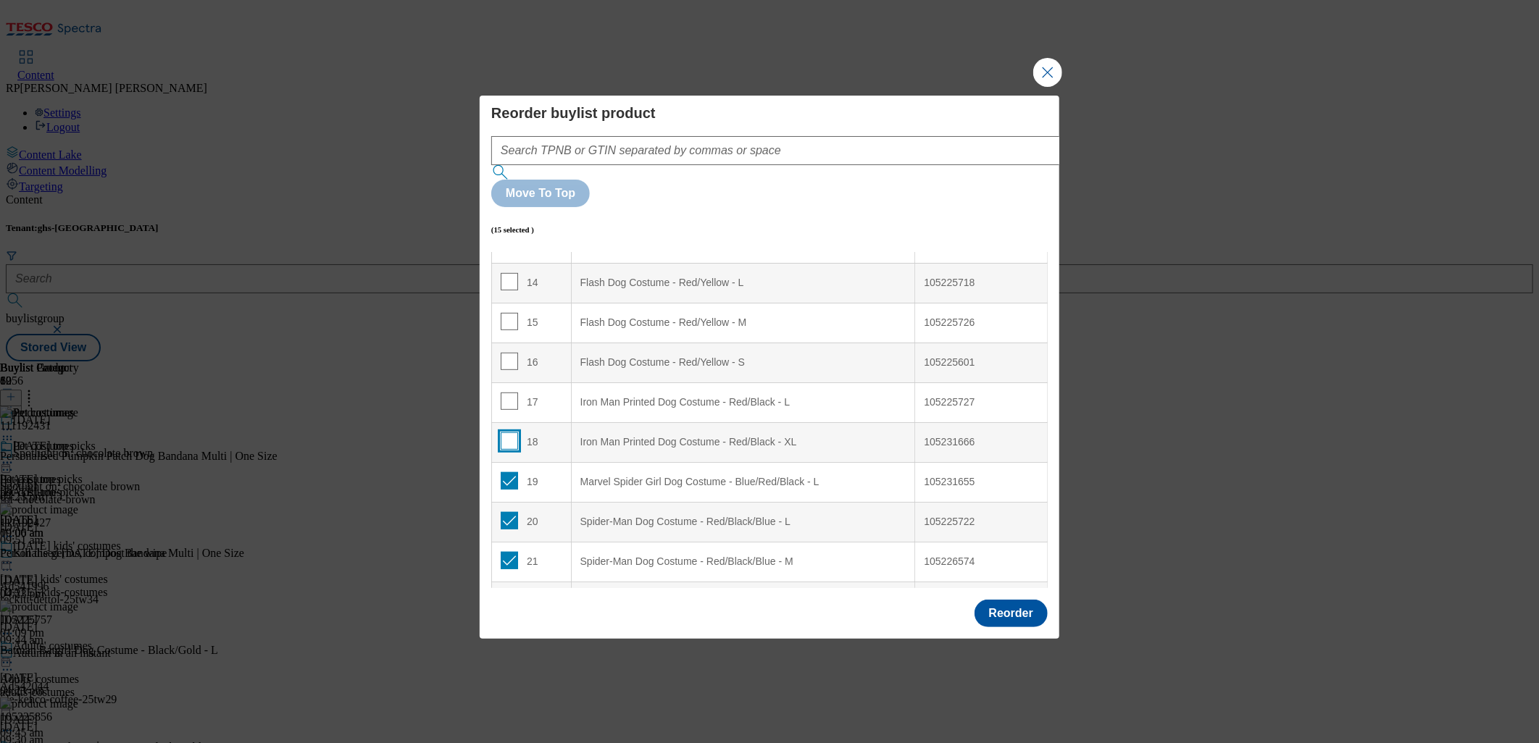
scroll to position [675, 0]
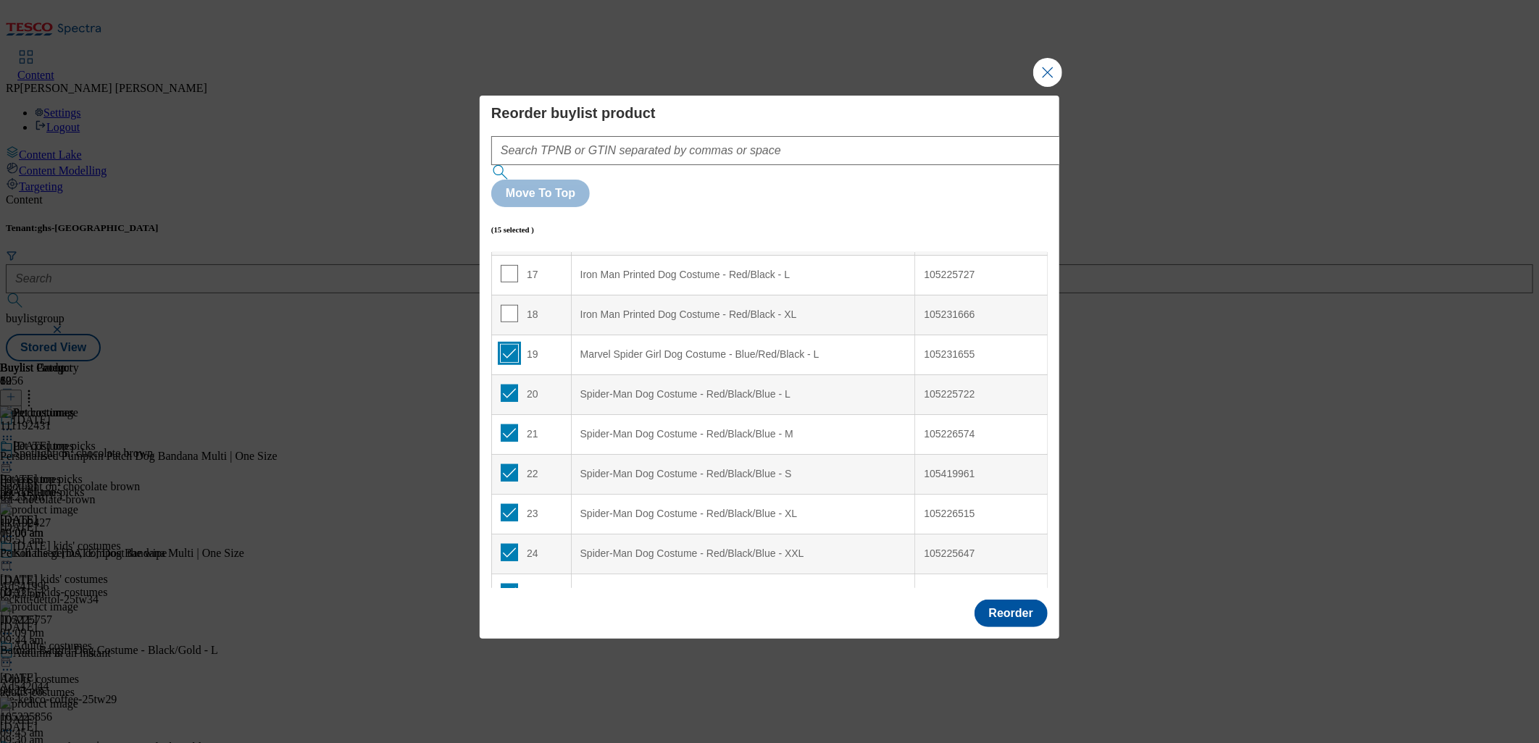
click at [509, 345] on input "Modal" at bounding box center [509, 353] width 17 height 17
checkbox input "false"
click at [507, 385] on input "Modal" at bounding box center [509, 393] width 17 height 17
checkbox input "false"
click at [507, 425] on input "Modal" at bounding box center [509, 433] width 17 height 17
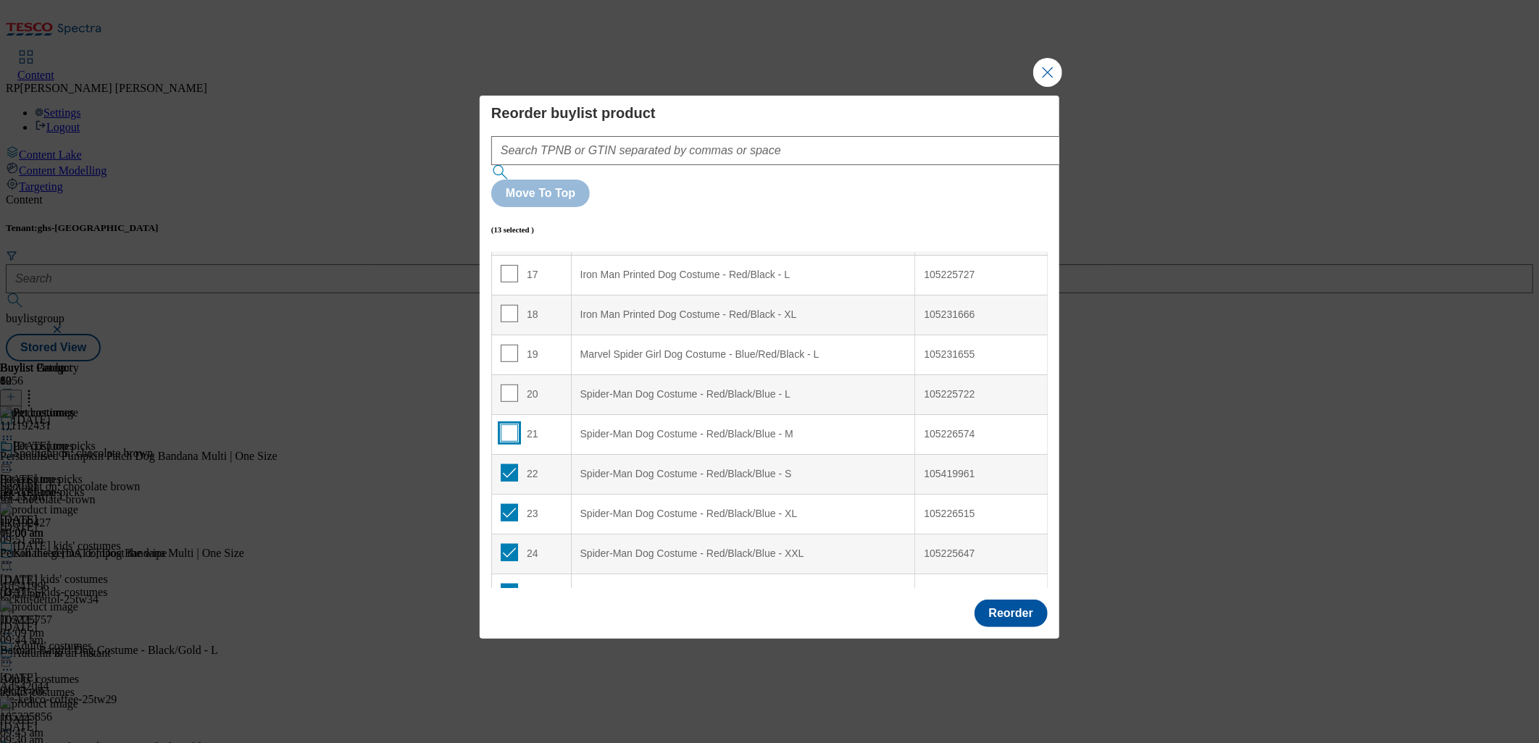
checkbox input "false"
click at [509, 464] on input "Modal" at bounding box center [509, 472] width 17 height 17
checkbox input "false"
click at [516, 504] on div "23" at bounding box center [532, 514] width 62 height 21
click at [511, 504] on input "Modal" at bounding box center [509, 512] width 17 height 17
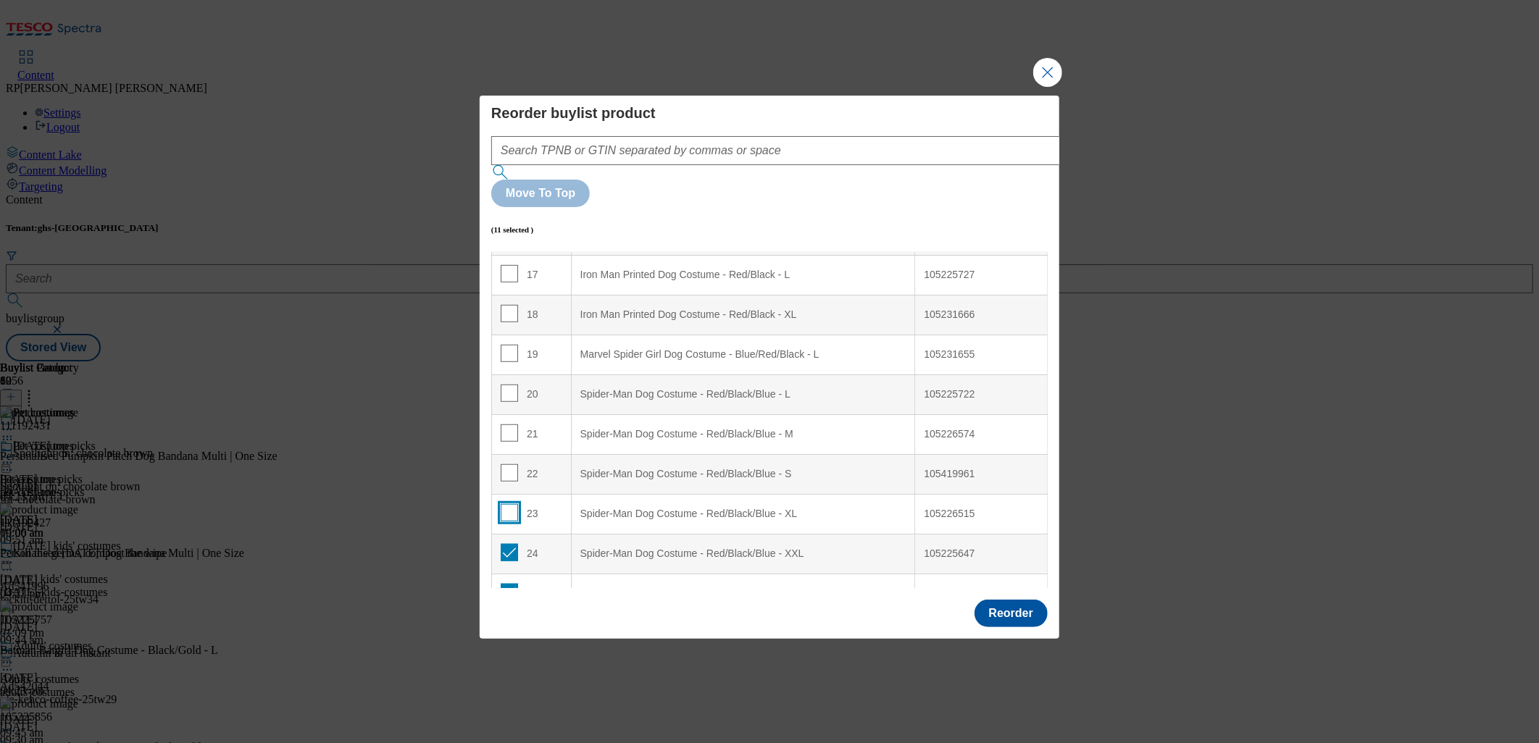
checkbox input "false"
click at [510, 544] on input "Modal" at bounding box center [509, 552] width 17 height 17
checkbox input "false"
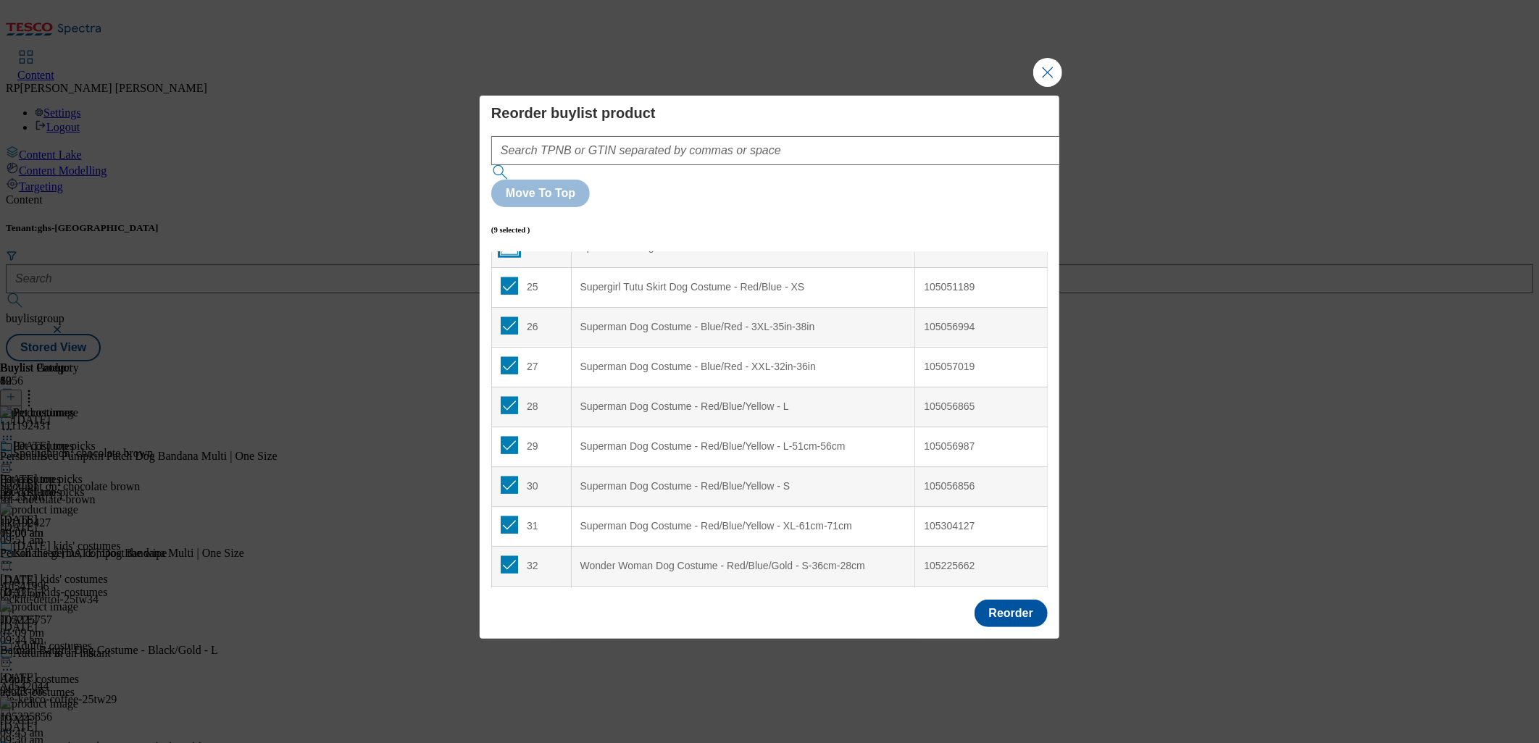
scroll to position [996, 0]
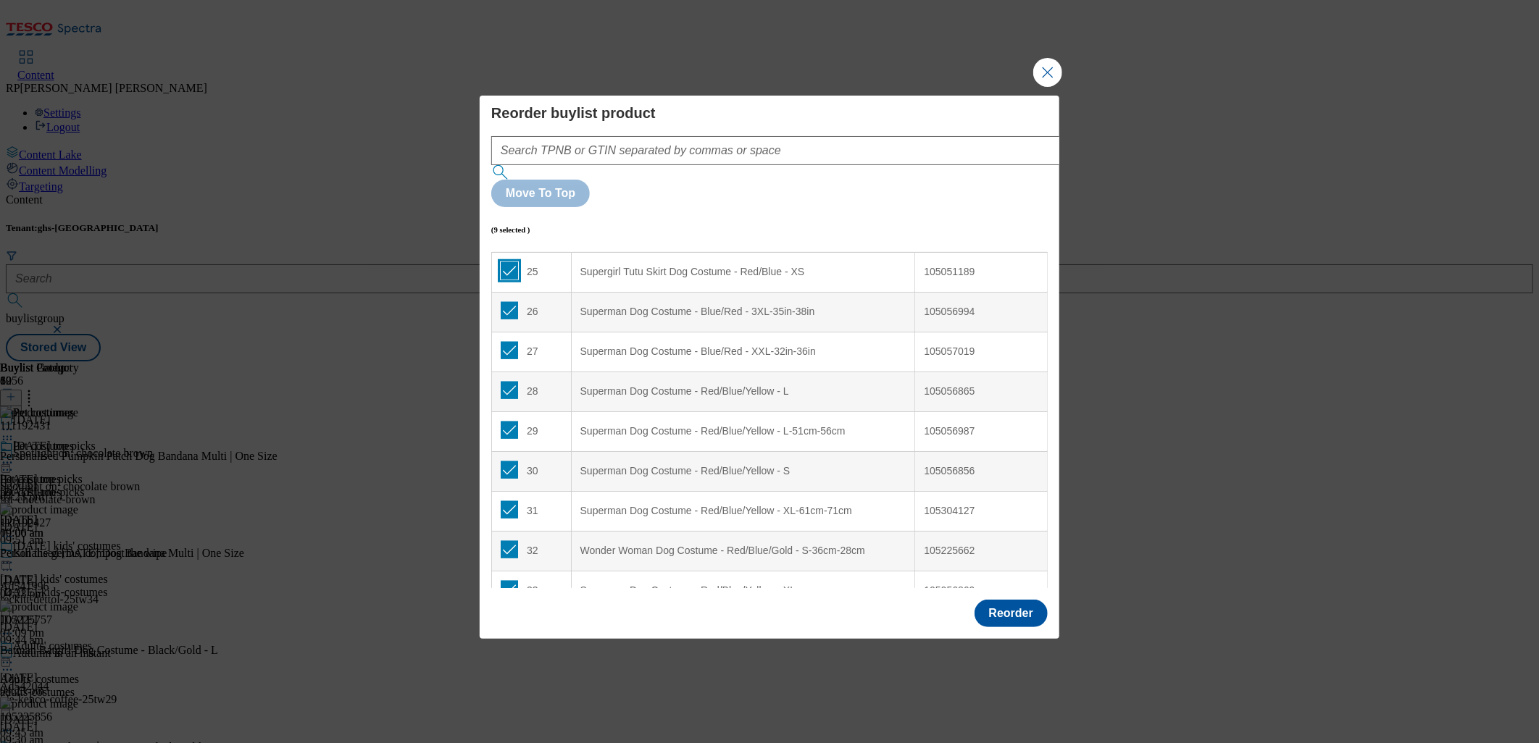
click at [508, 262] on input "Modal" at bounding box center [509, 270] width 17 height 17
checkbox input "false"
click at [507, 302] on input "Modal" at bounding box center [509, 310] width 17 height 17
checkbox input "false"
click at [507, 342] on input "Modal" at bounding box center [509, 350] width 17 height 17
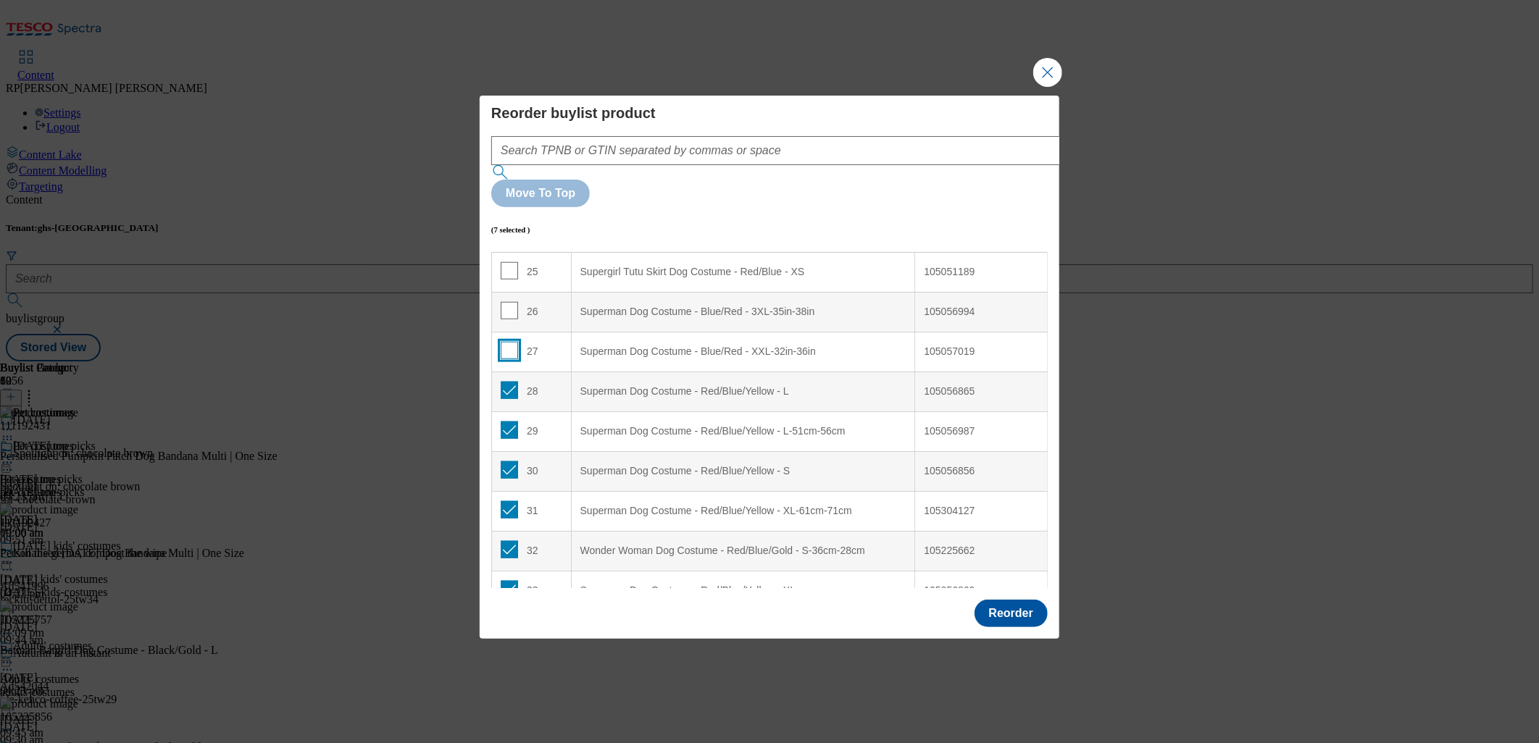
checkbox input "false"
click at [510, 382] on input "Modal" at bounding box center [509, 390] width 17 height 17
checkbox input "false"
click at [509, 422] on input "Modal" at bounding box center [509, 430] width 17 height 17
checkbox input "false"
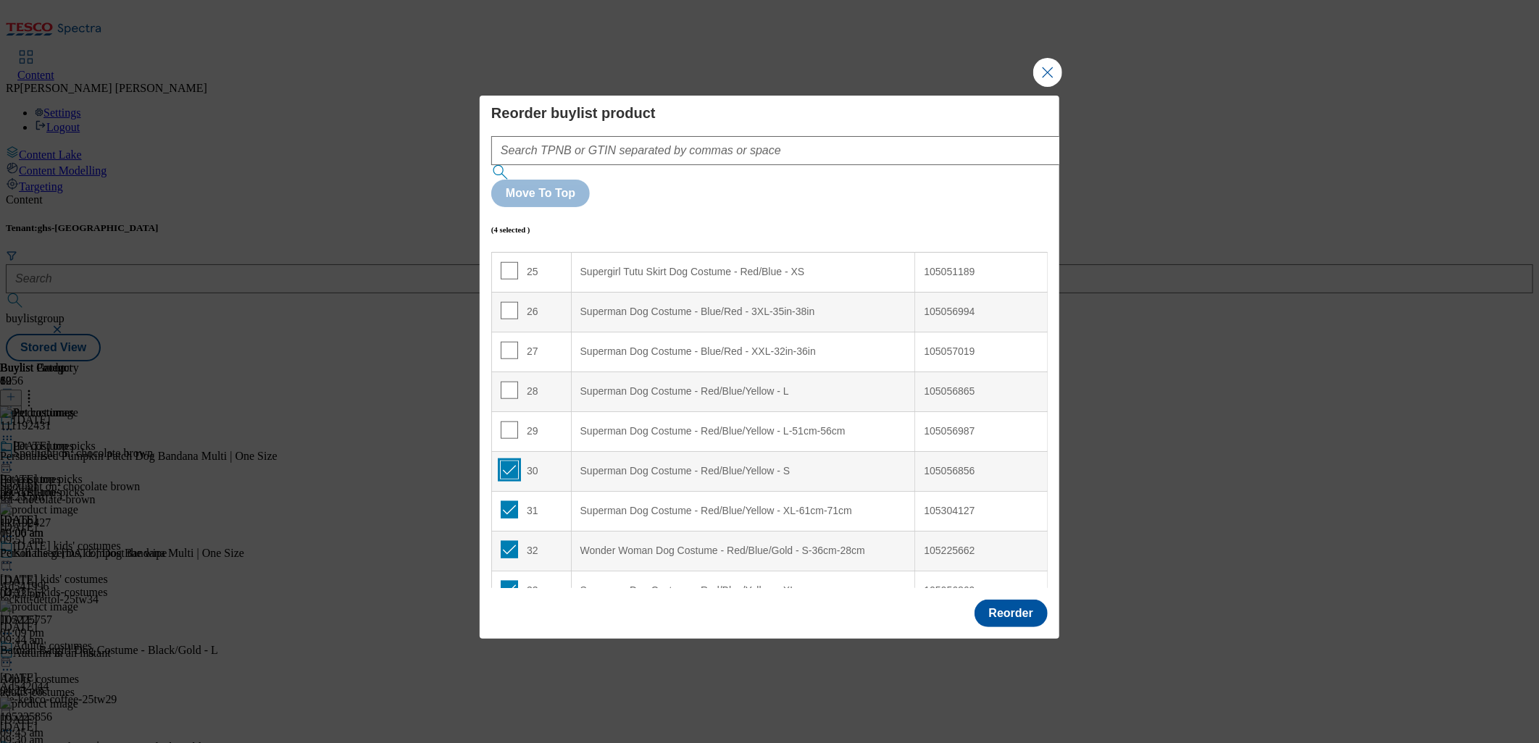
click at [509, 462] on input "Modal" at bounding box center [509, 470] width 17 height 17
checkbox input "false"
click at [510, 501] on input "Modal" at bounding box center [509, 509] width 17 height 17
checkbox input "false"
click at [510, 541] on input "Modal" at bounding box center [509, 549] width 17 height 17
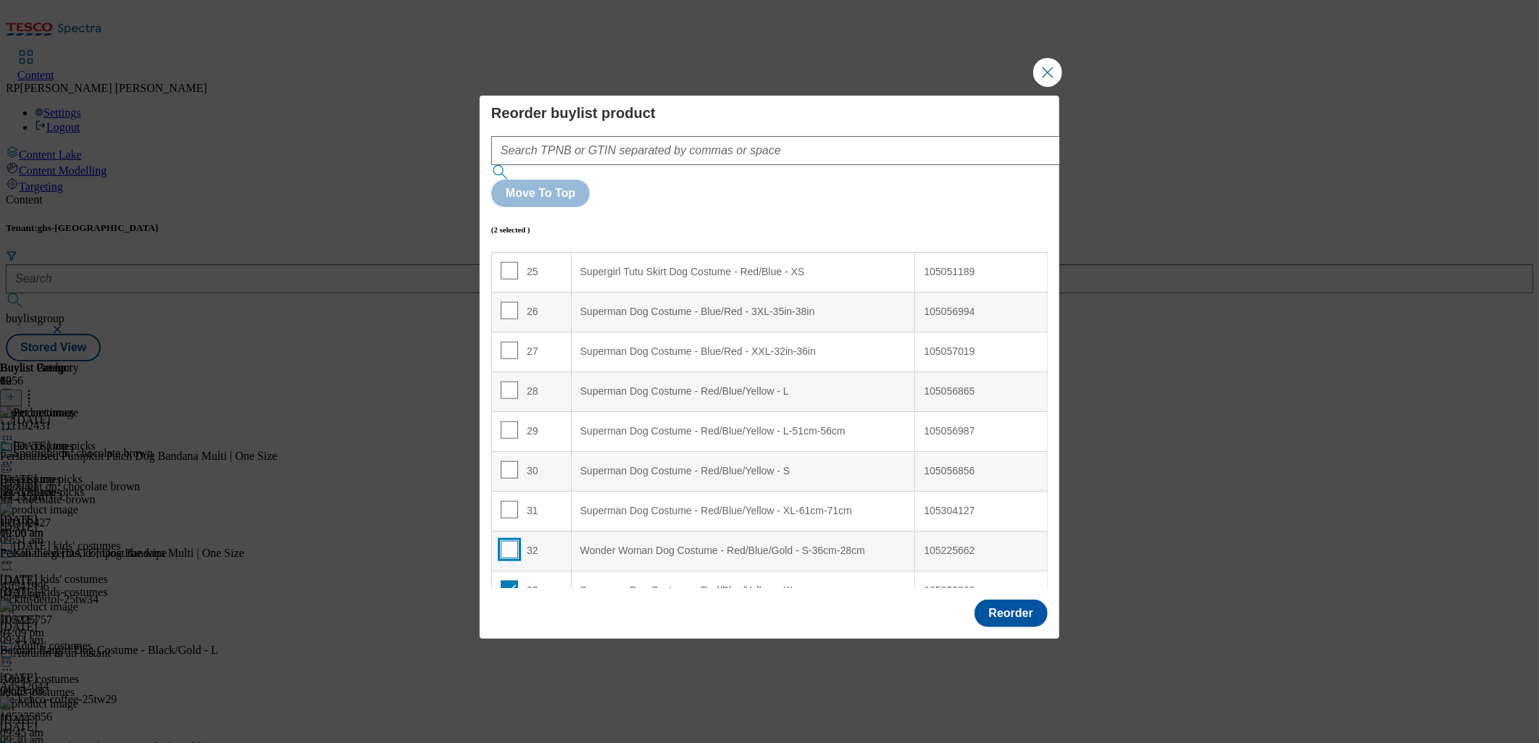
checkbox input "false"
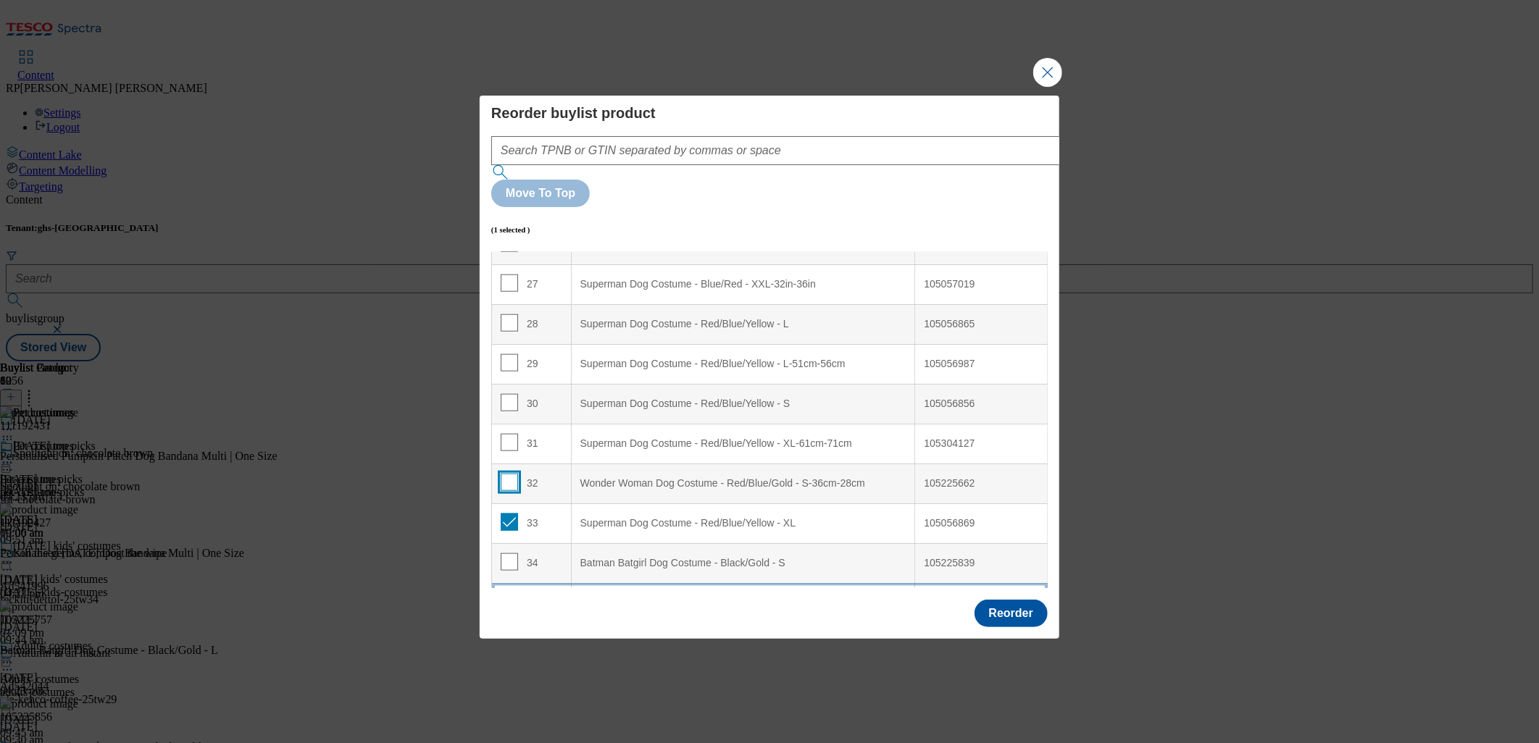
scroll to position [1157, 0]
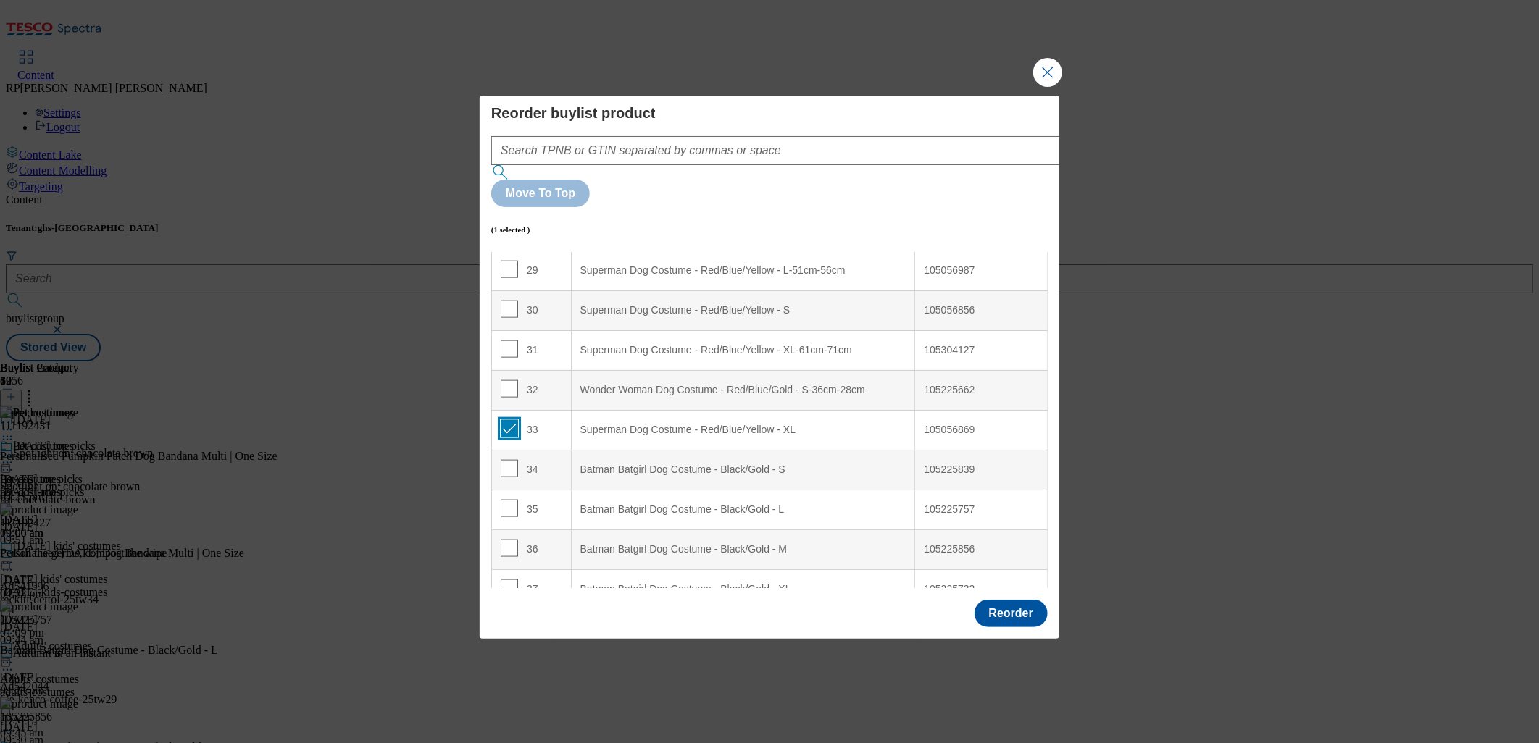
click at [502, 420] on input "Modal" at bounding box center [509, 428] width 17 height 17
click at [506, 420] on input "Modal" at bounding box center [509, 428] width 17 height 17
checkbox input "true"
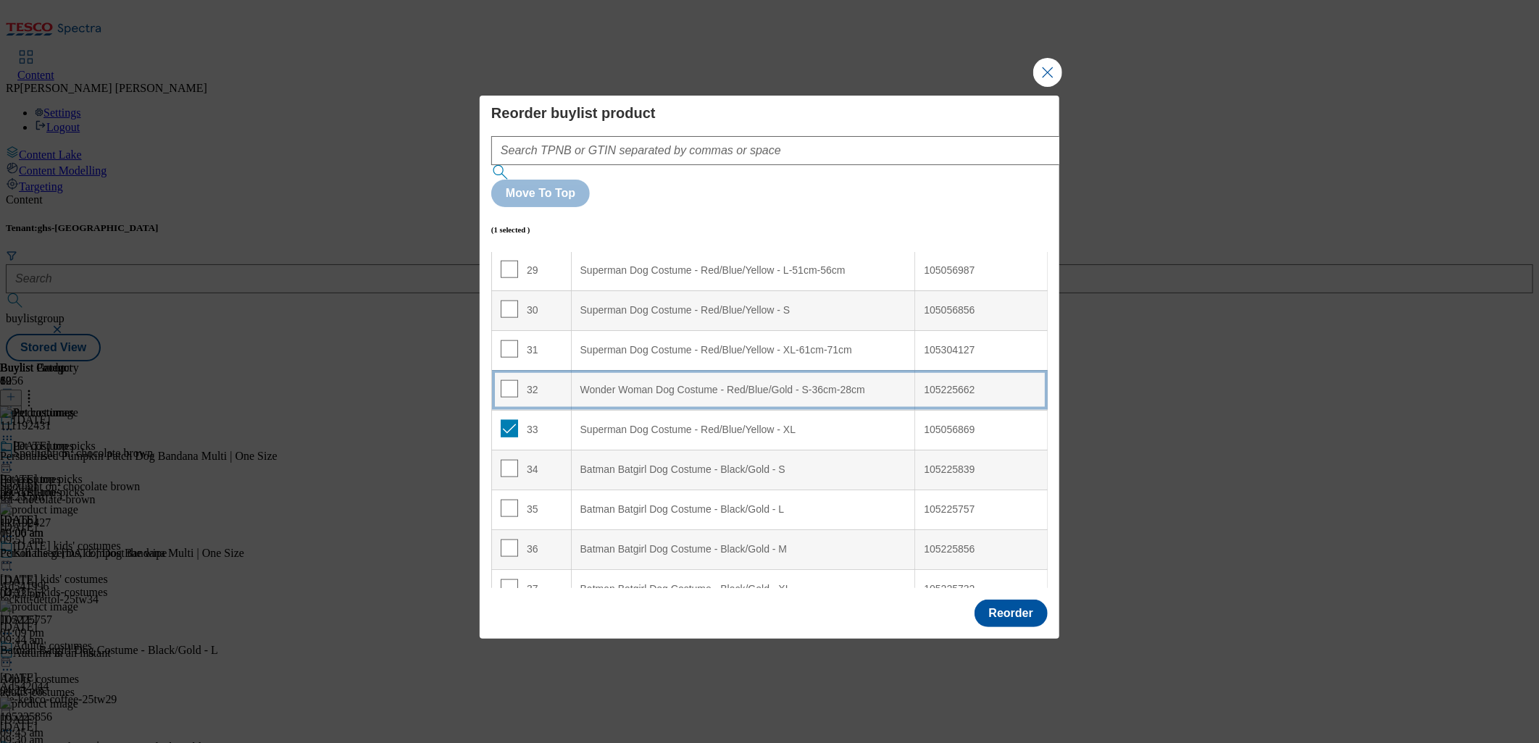
click at [619, 370] on S-36cm-28cm "Wonder Woman Dog Costume - Red/Blue/Gold - S-36cm-28cm" at bounding box center [743, 390] width 344 height 40
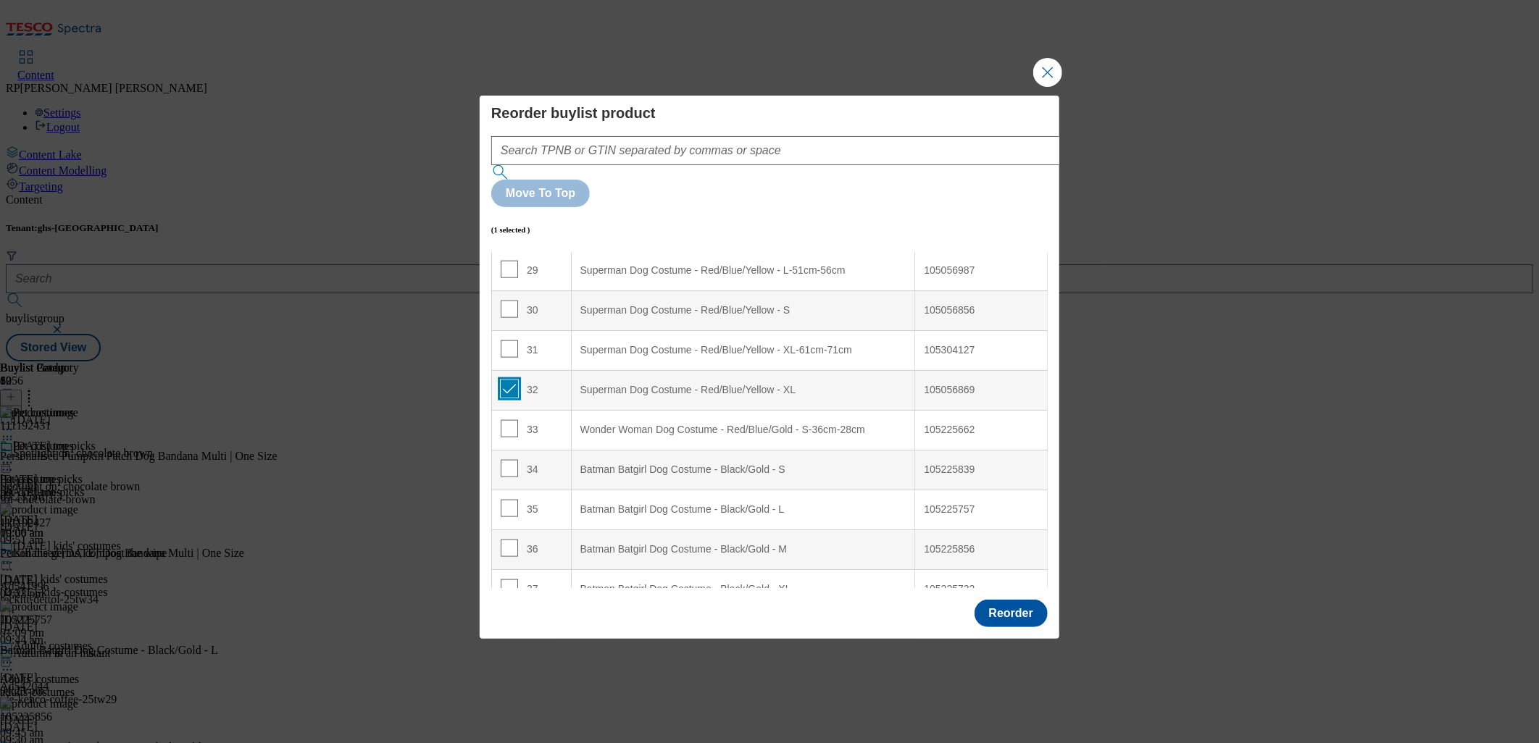
click at [512, 380] on input "Modal" at bounding box center [509, 388] width 17 height 17
checkbox input "false"
click at [509, 420] on input "Modal" at bounding box center [509, 428] width 17 height 17
checkbox input "true"
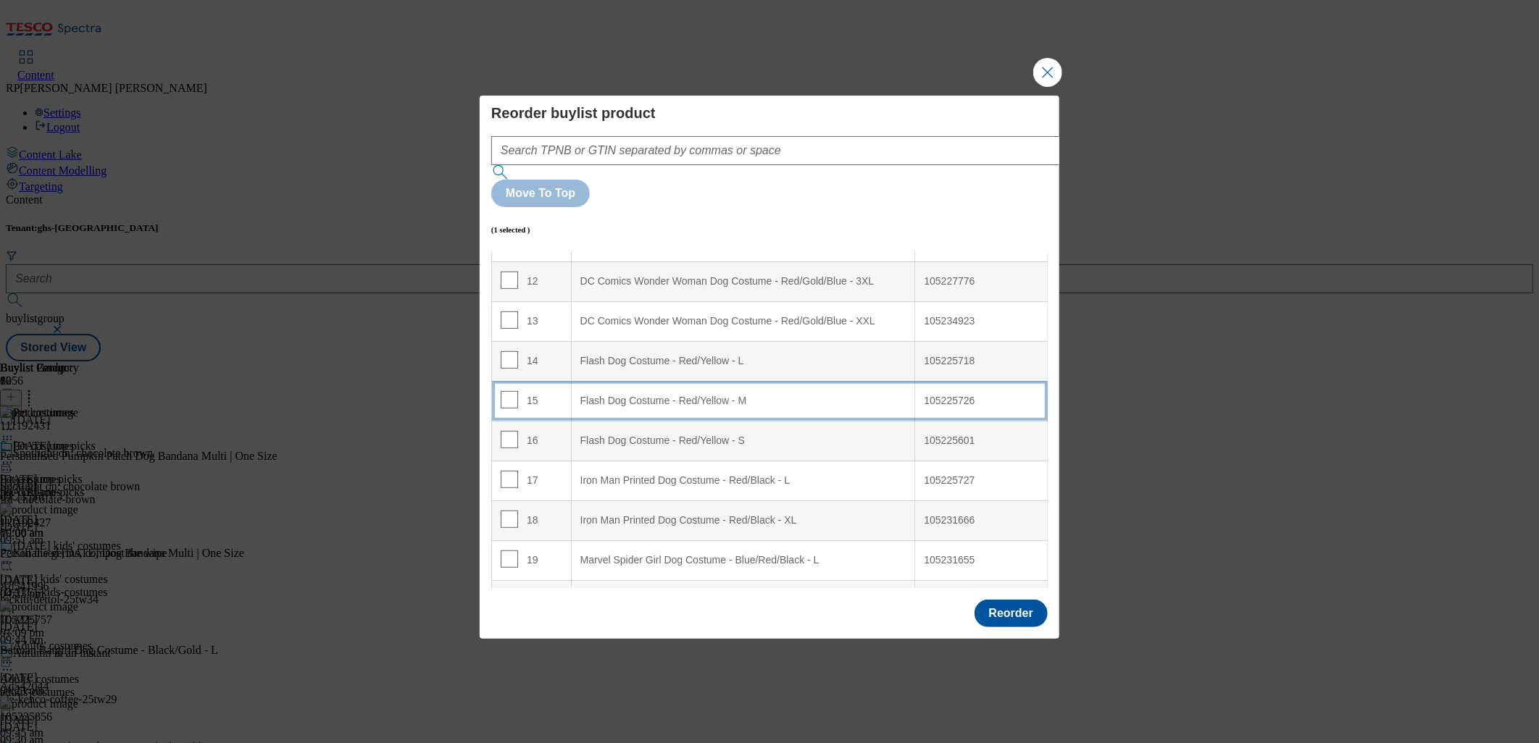
scroll to position [433, 0]
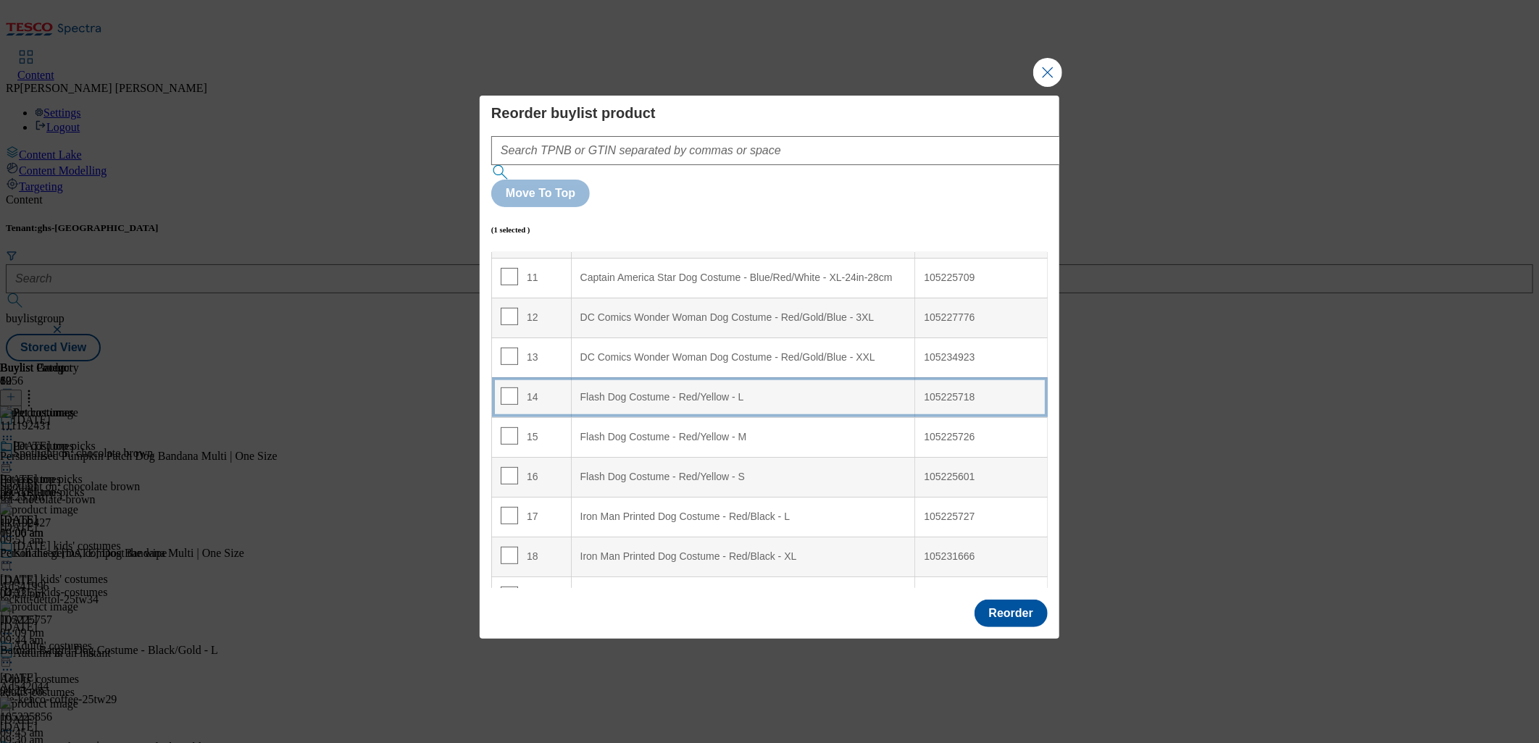
click at [628, 377] on L "Flash Dog Costume - Red/Yellow - L" at bounding box center [743, 397] width 344 height 40
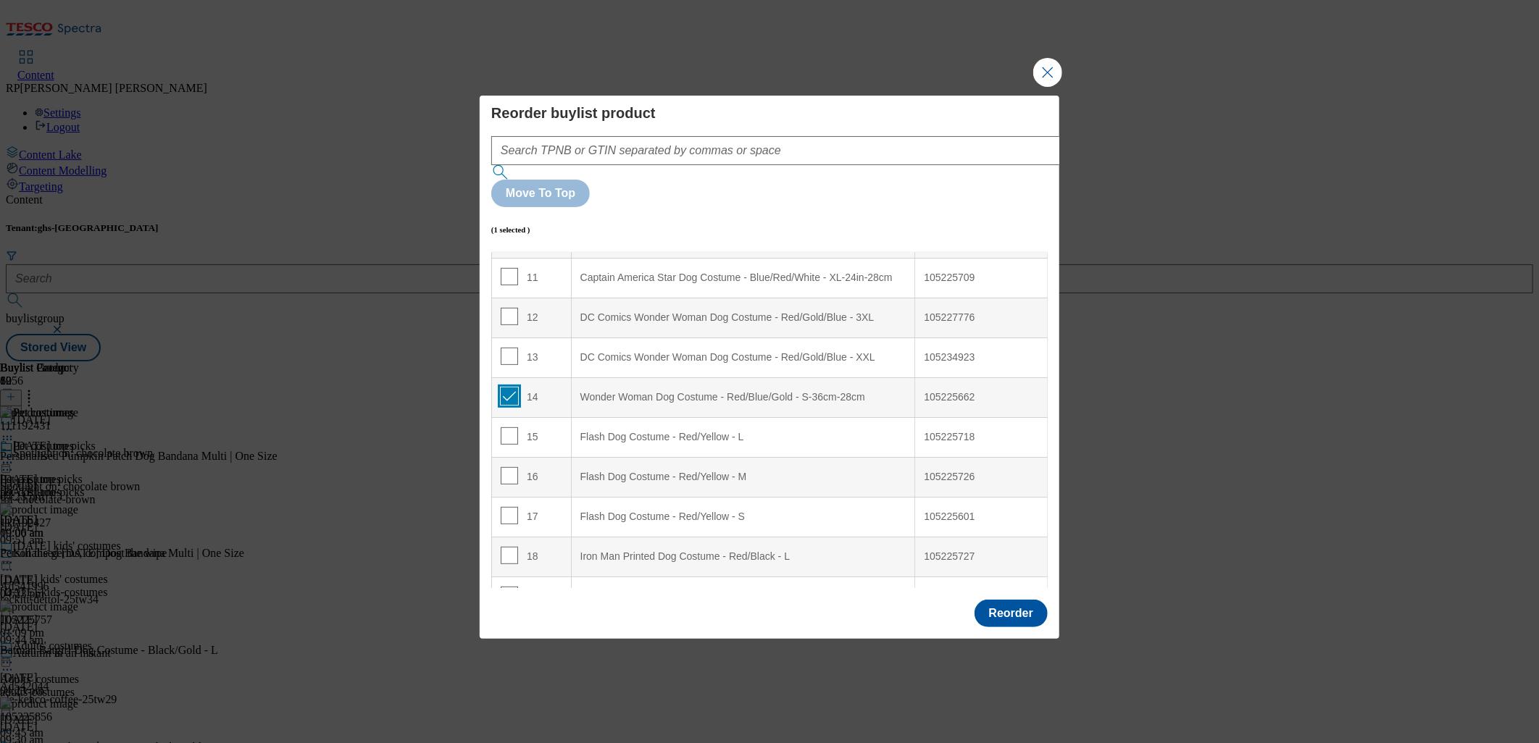
click at [504, 388] on input "Modal" at bounding box center [509, 396] width 17 height 17
checkbox input "false"
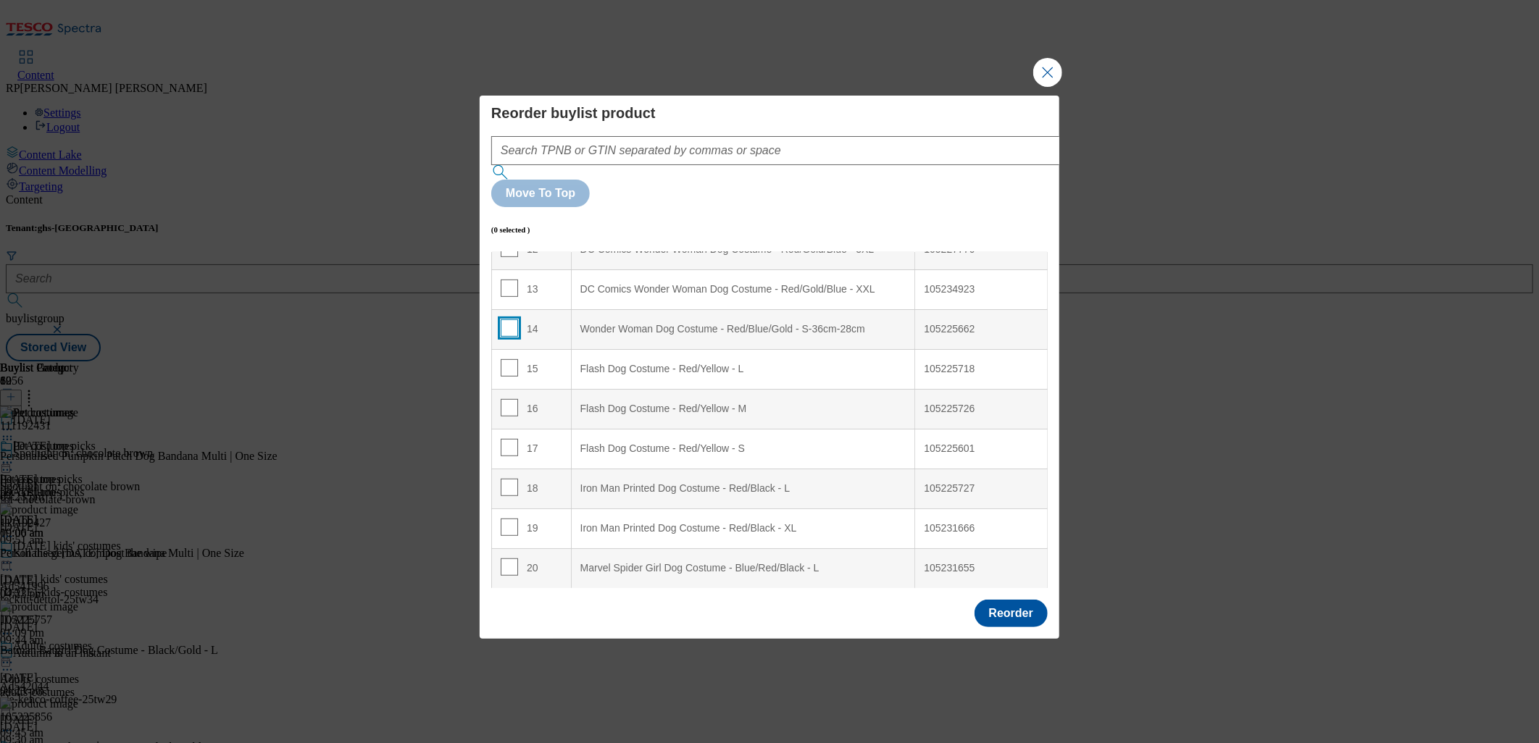
scroll to position [594, 0]
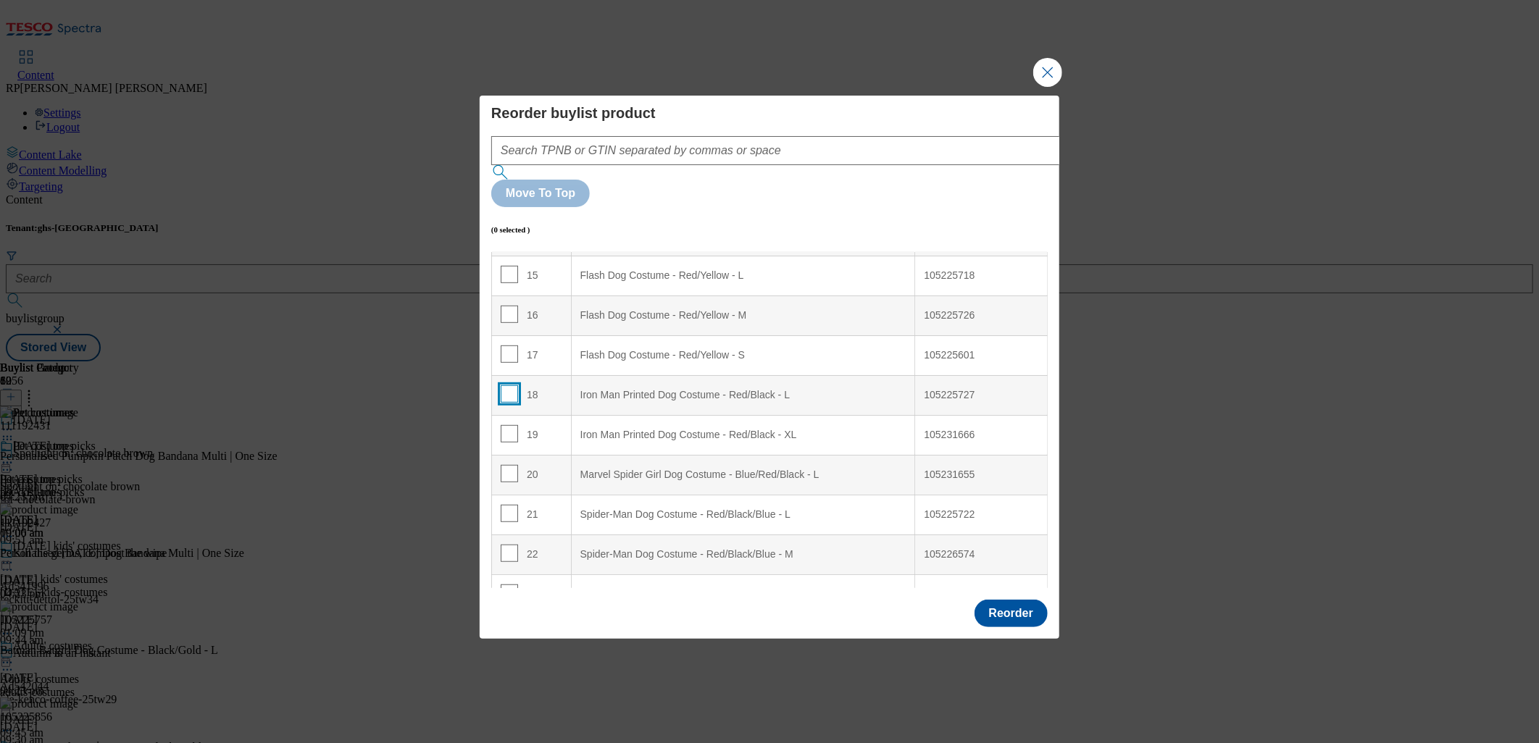
click at [503, 385] on input "Modal" at bounding box center [509, 393] width 17 height 17
checkbox input "true"
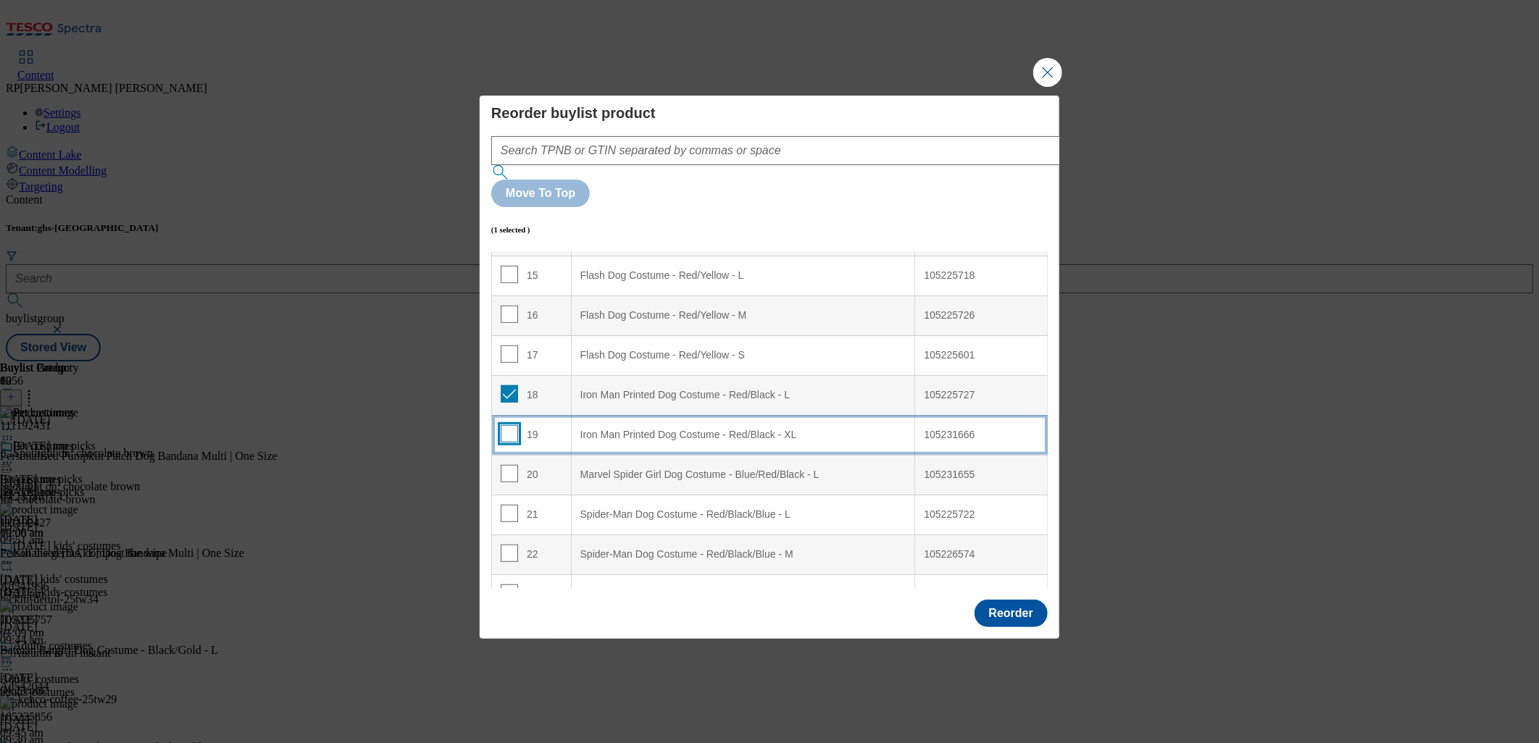
click at [506, 425] on input "Modal" at bounding box center [509, 433] width 17 height 17
checkbox input "true"
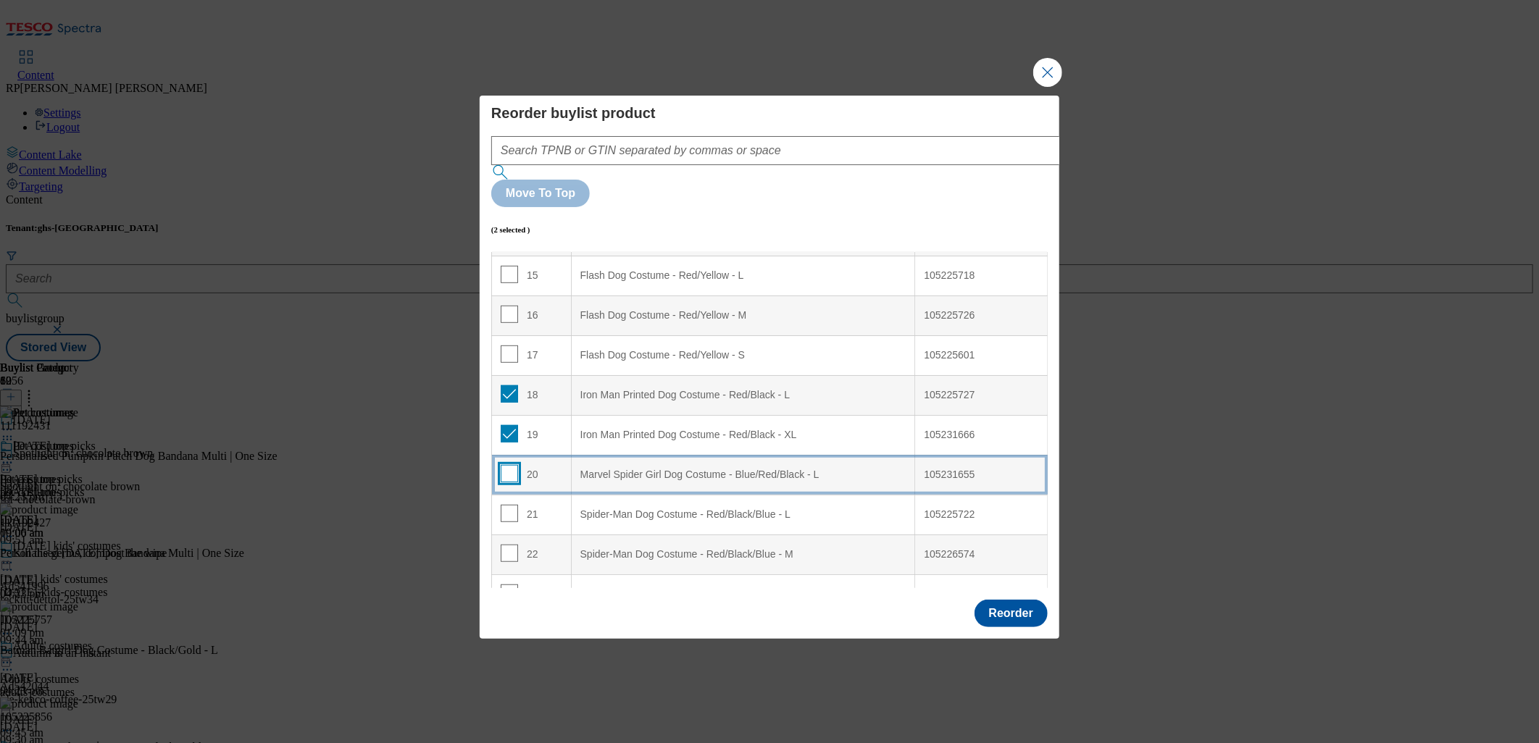
click at [509, 465] on input "Modal" at bounding box center [509, 473] width 17 height 17
checkbox input "true"
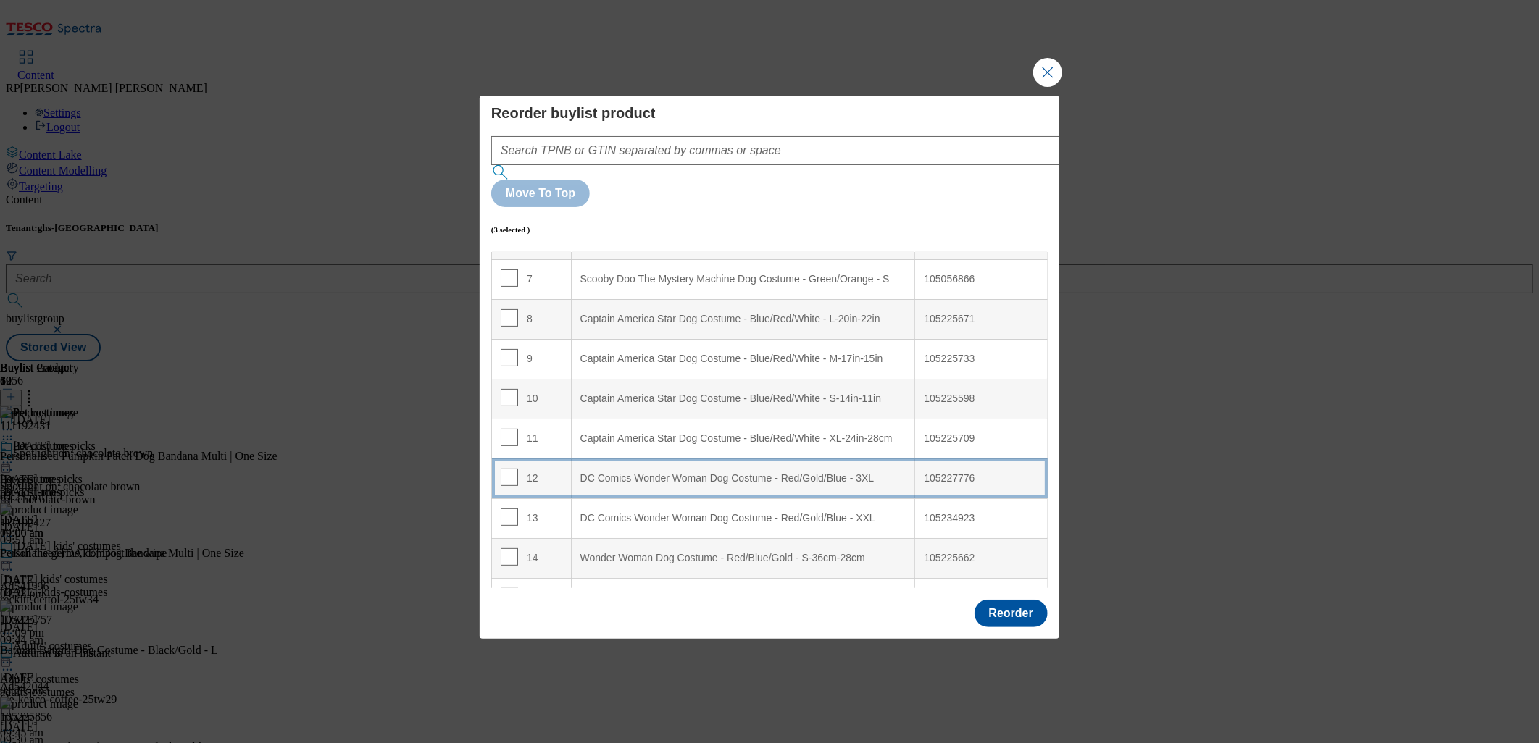
click at [676, 459] on 3XL "DC Comics Wonder Woman Dog Costume - Red/Gold/Blue - 3XL" at bounding box center [743, 479] width 344 height 40
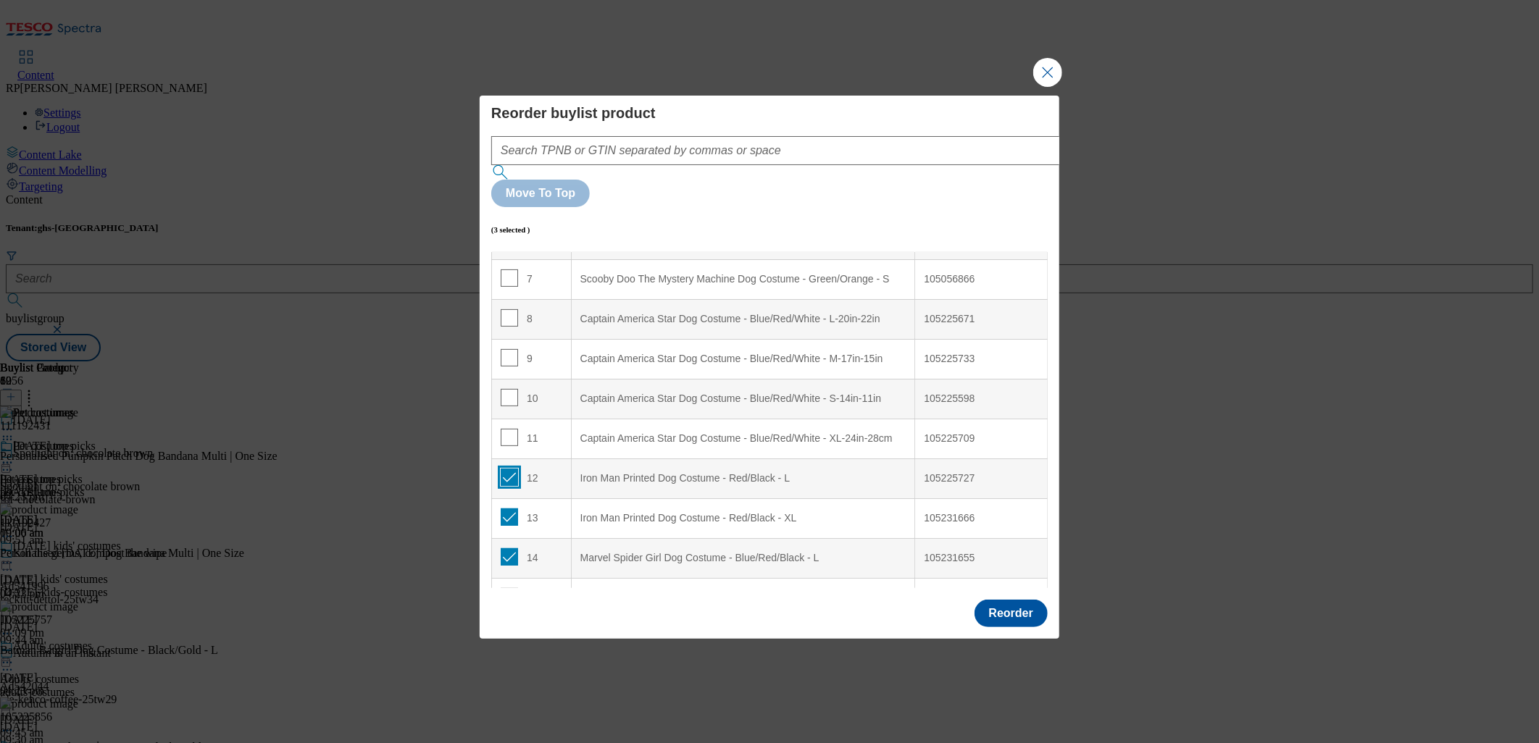
click at [510, 469] on input "Modal" at bounding box center [509, 477] width 17 height 17
checkbox input "false"
click at [508, 509] on input "Modal" at bounding box center [509, 517] width 17 height 17
checkbox input "false"
click at [507, 548] on input "Modal" at bounding box center [509, 556] width 17 height 17
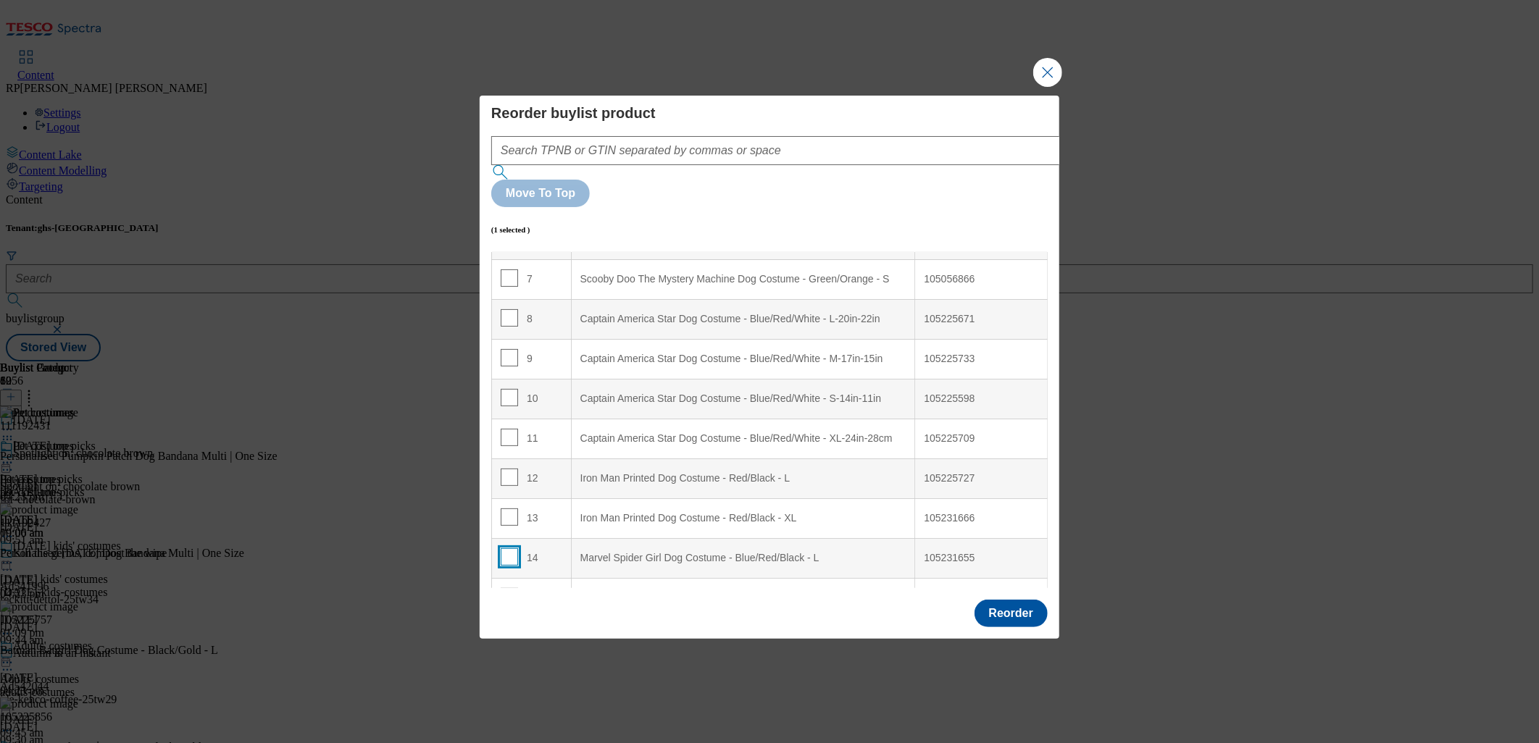
checkbox input "false"
drag, startPoint x: 512, startPoint y: 313, endPoint x: 512, endPoint y: 354, distance: 40.6
click at [513, 344] on input "Modal" at bounding box center [509, 352] width 17 height 17
checkbox input "true"
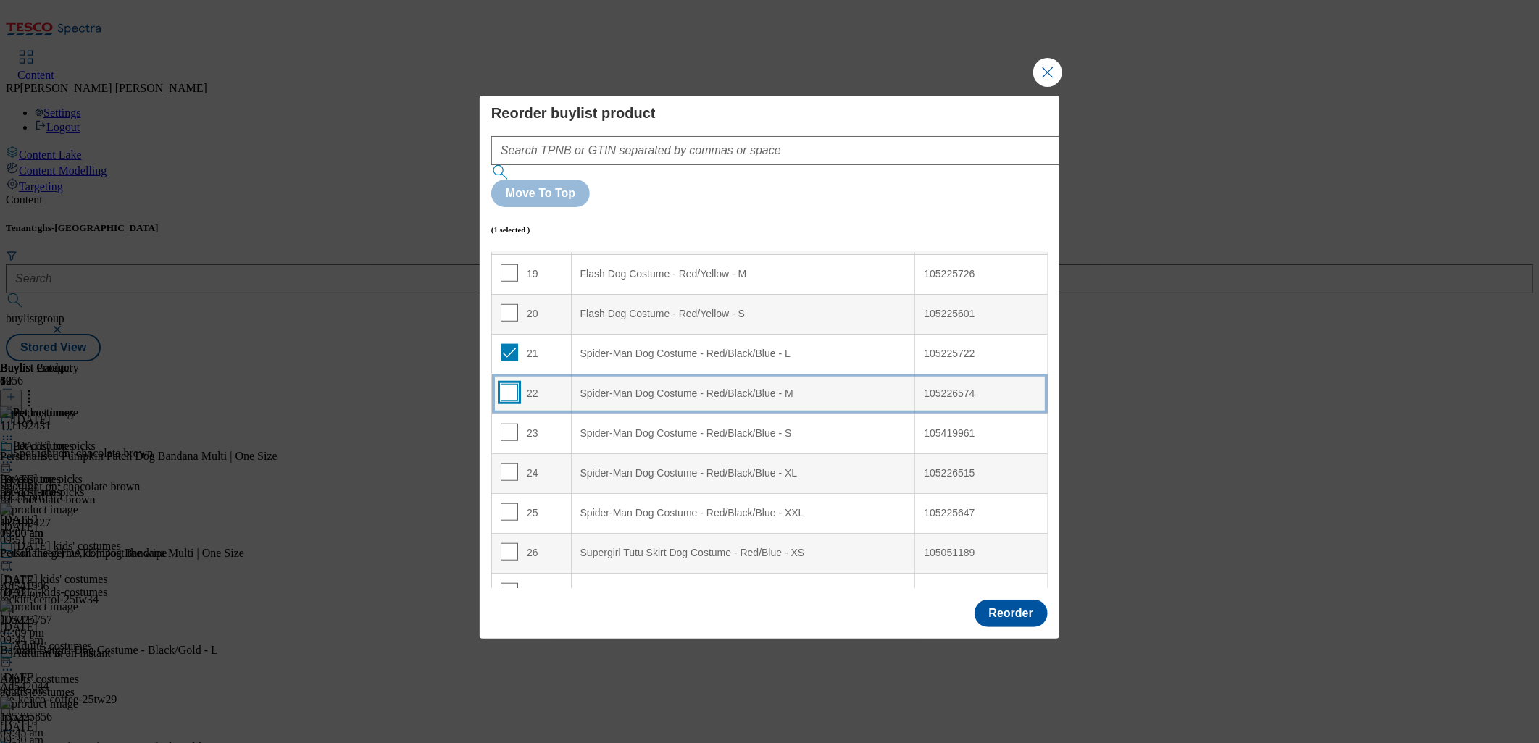
click at [511, 384] on input "Modal" at bounding box center [509, 392] width 17 height 17
checkbox input "true"
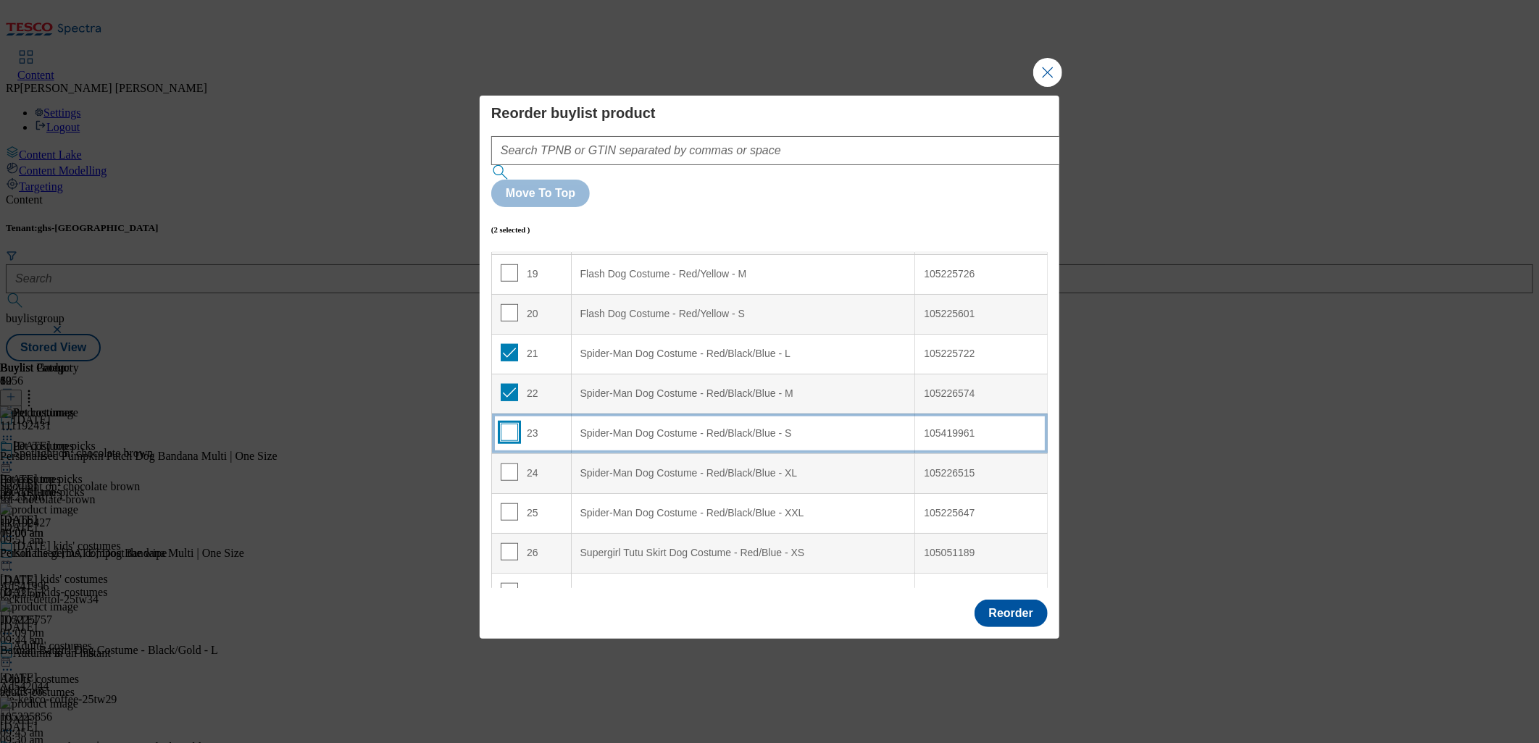
click at [501, 424] on input "Modal" at bounding box center [509, 432] width 17 height 17
checkbox input "true"
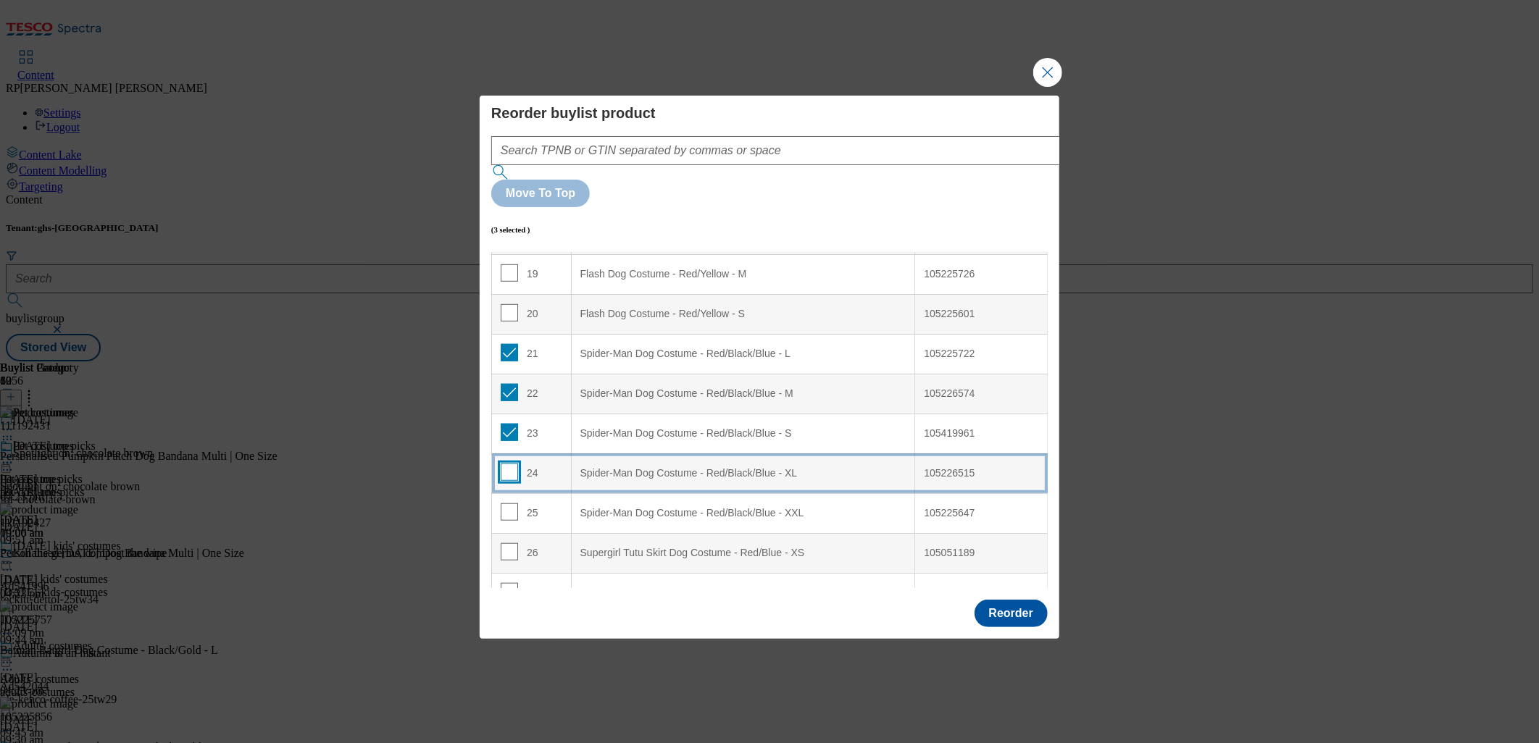
click at [507, 464] on input "Modal" at bounding box center [509, 472] width 17 height 17
checkbox input "true"
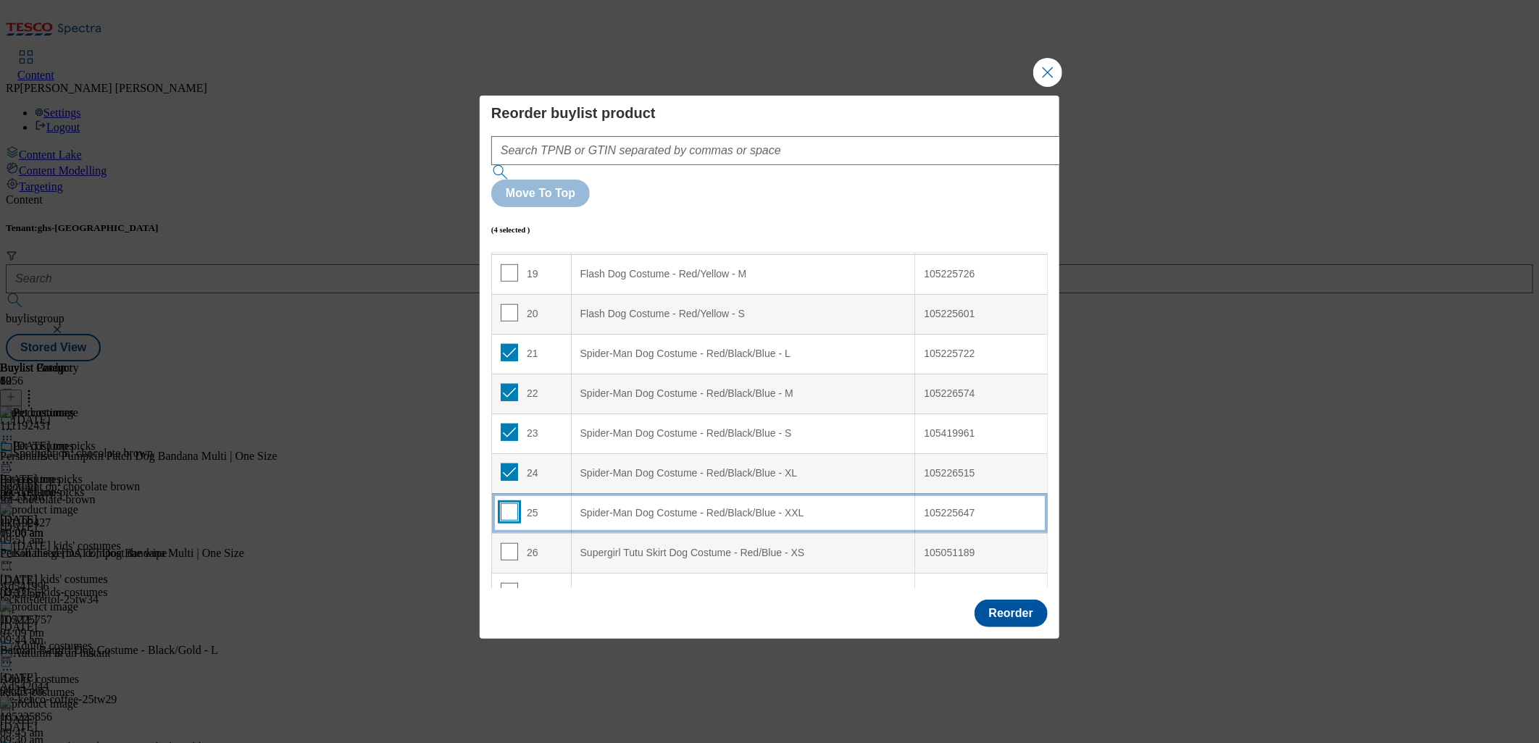
click at [503, 504] on input "Modal" at bounding box center [509, 512] width 17 height 17
checkbox input "true"
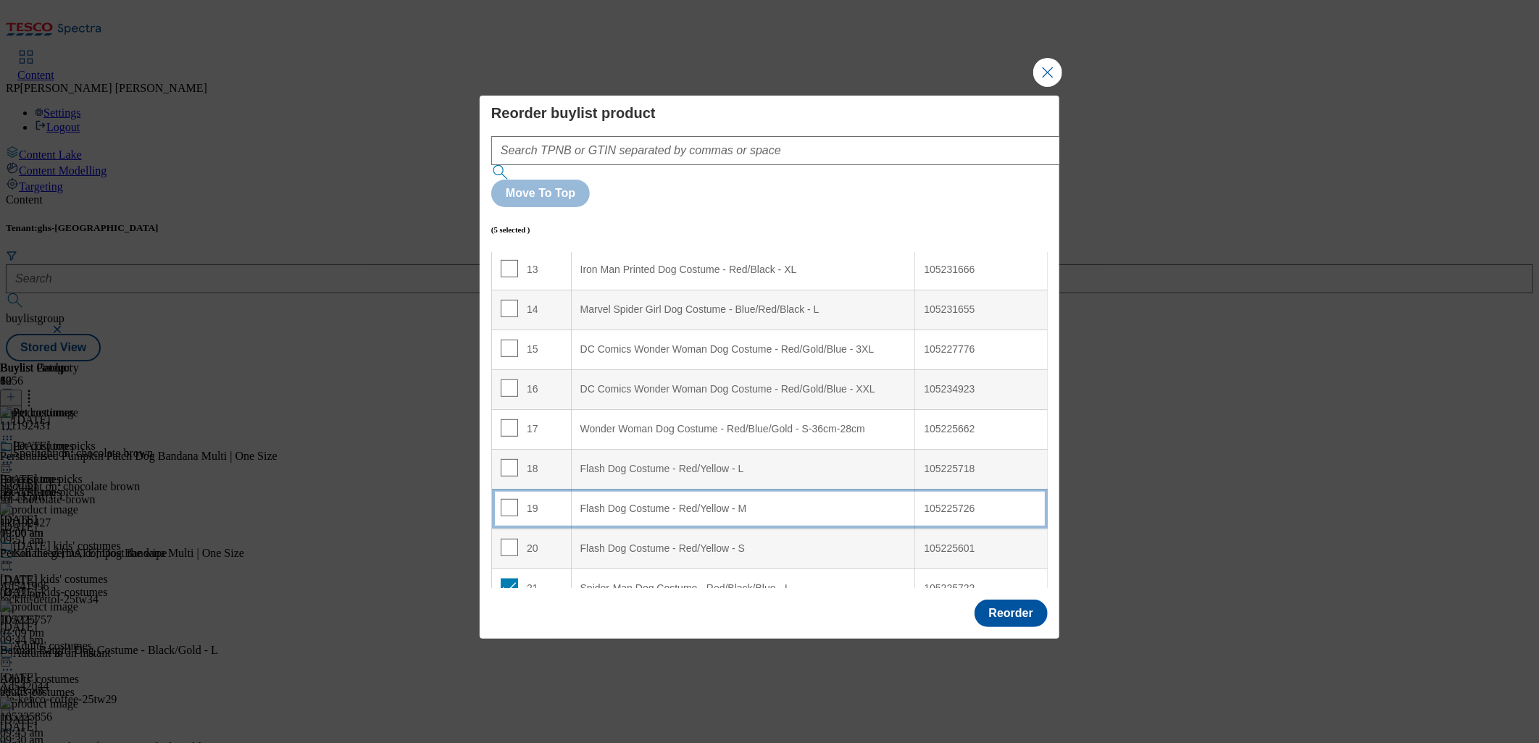
scroll to position [513, 0]
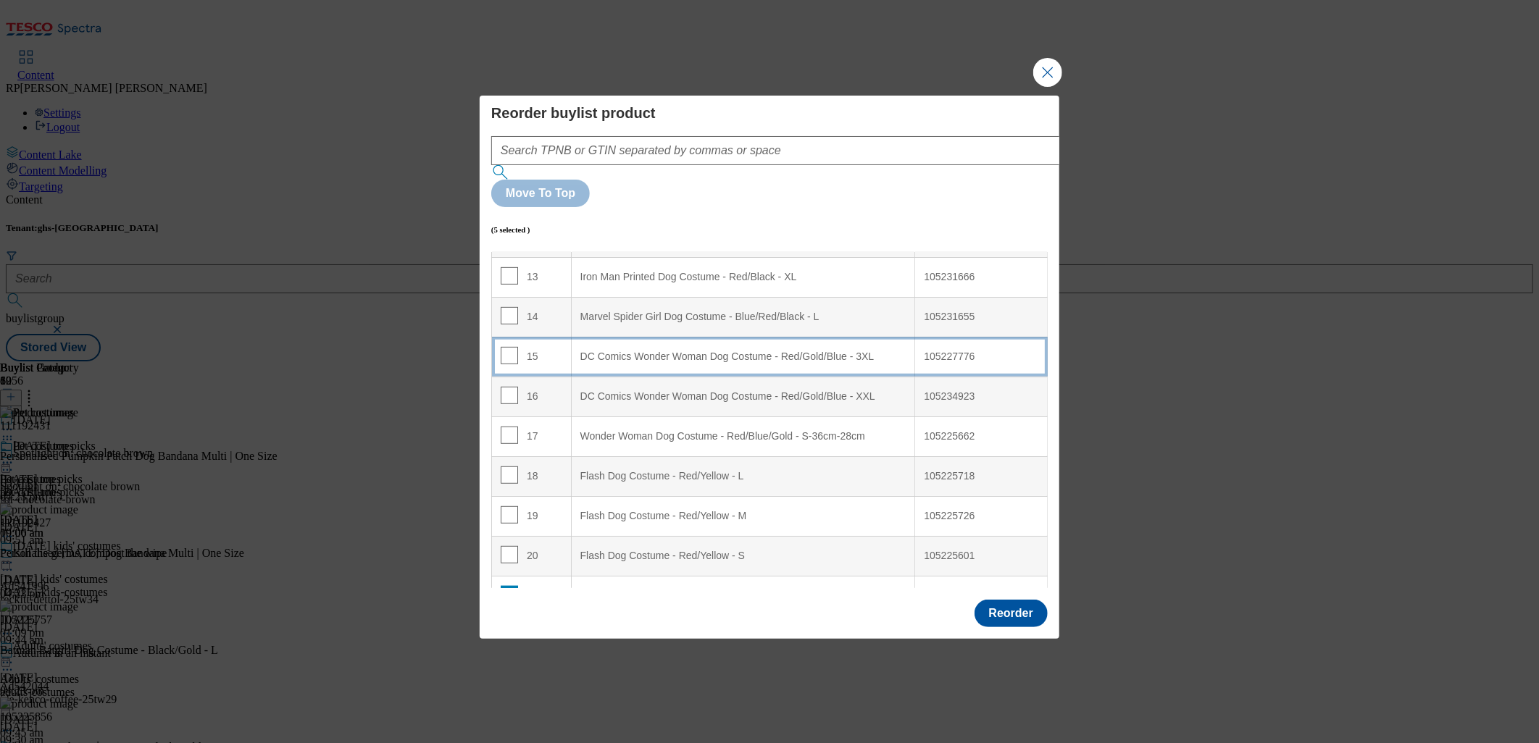
click at [663, 337] on 3XL "DC Comics Wonder Woman Dog Costume - Red/Gold/Blue - 3XL" at bounding box center [743, 357] width 344 height 40
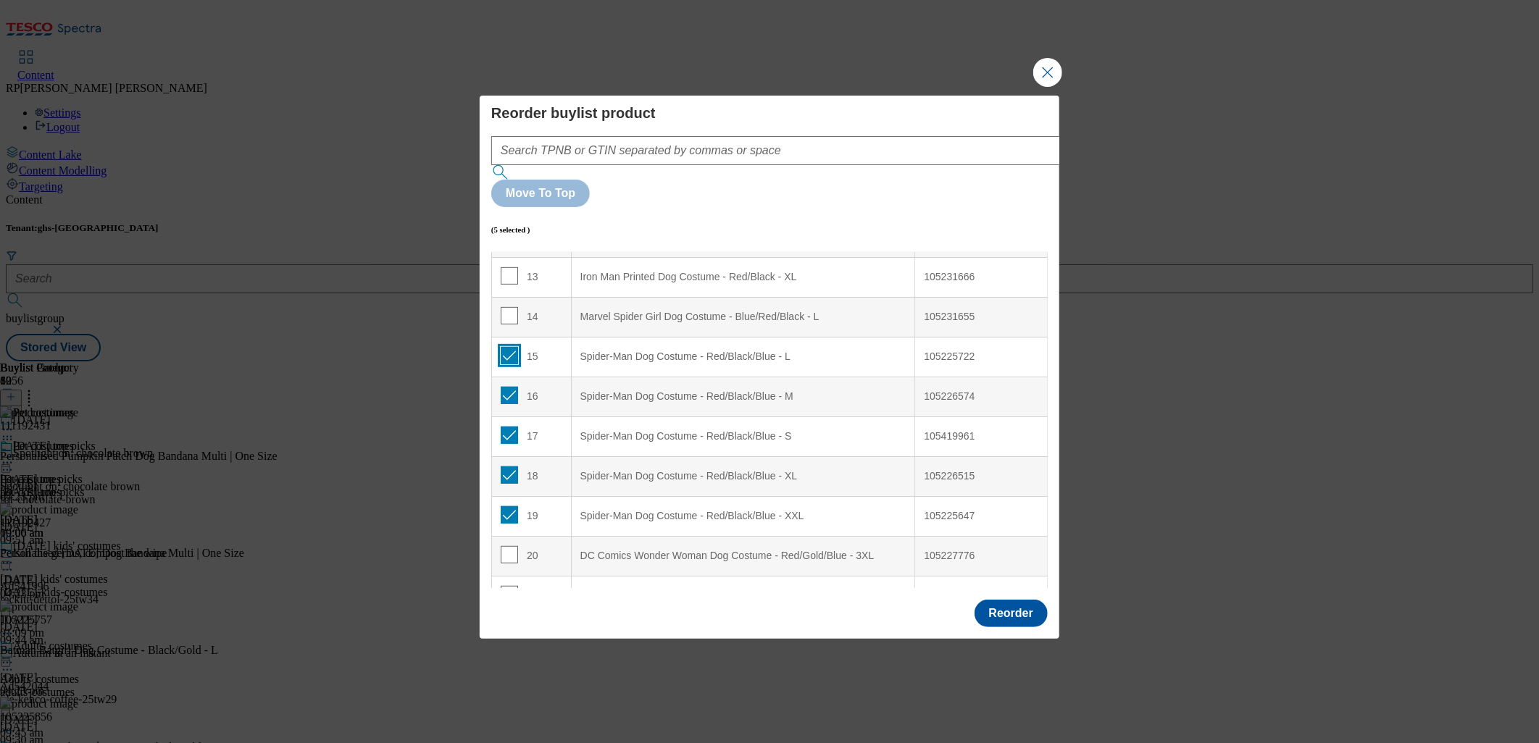
click at [509, 347] on input "Modal" at bounding box center [509, 355] width 17 height 17
checkbox input "false"
click at [507, 387] on input "Modal" at bounding box center [509, 395] width 17 height 17
checkbox input "false"
click at [512, 427] on input "Modal" at bounding box center [509, 435] width 17 height 17
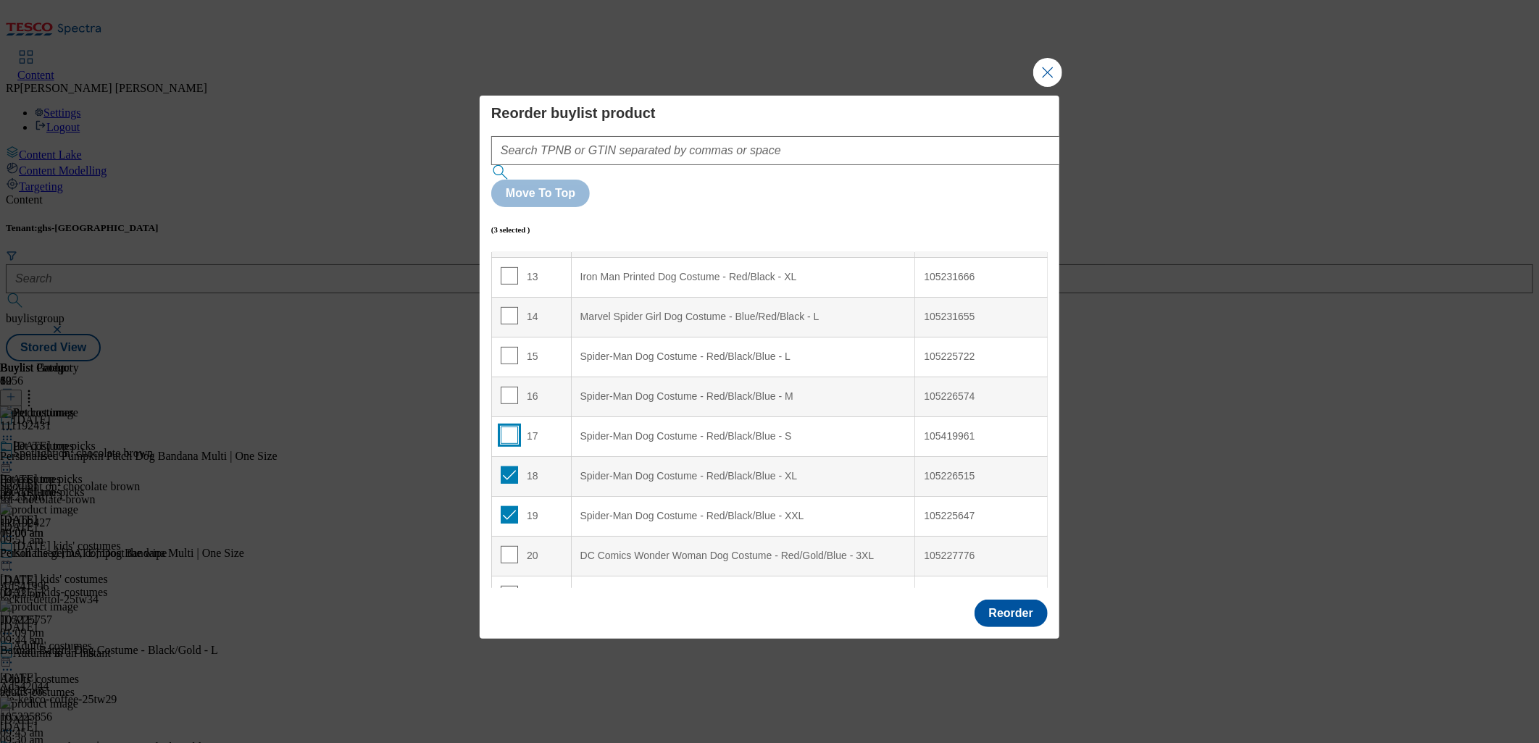
checkbox input "false"
click at [511, 467] on input "Modal" at bounding box center [509, 475] width 17 height 17
checkbox input "false"
click at [509, 506] on input "Modal" at bounding box center [509, 514] width 17 height 17
checkbox input "false"
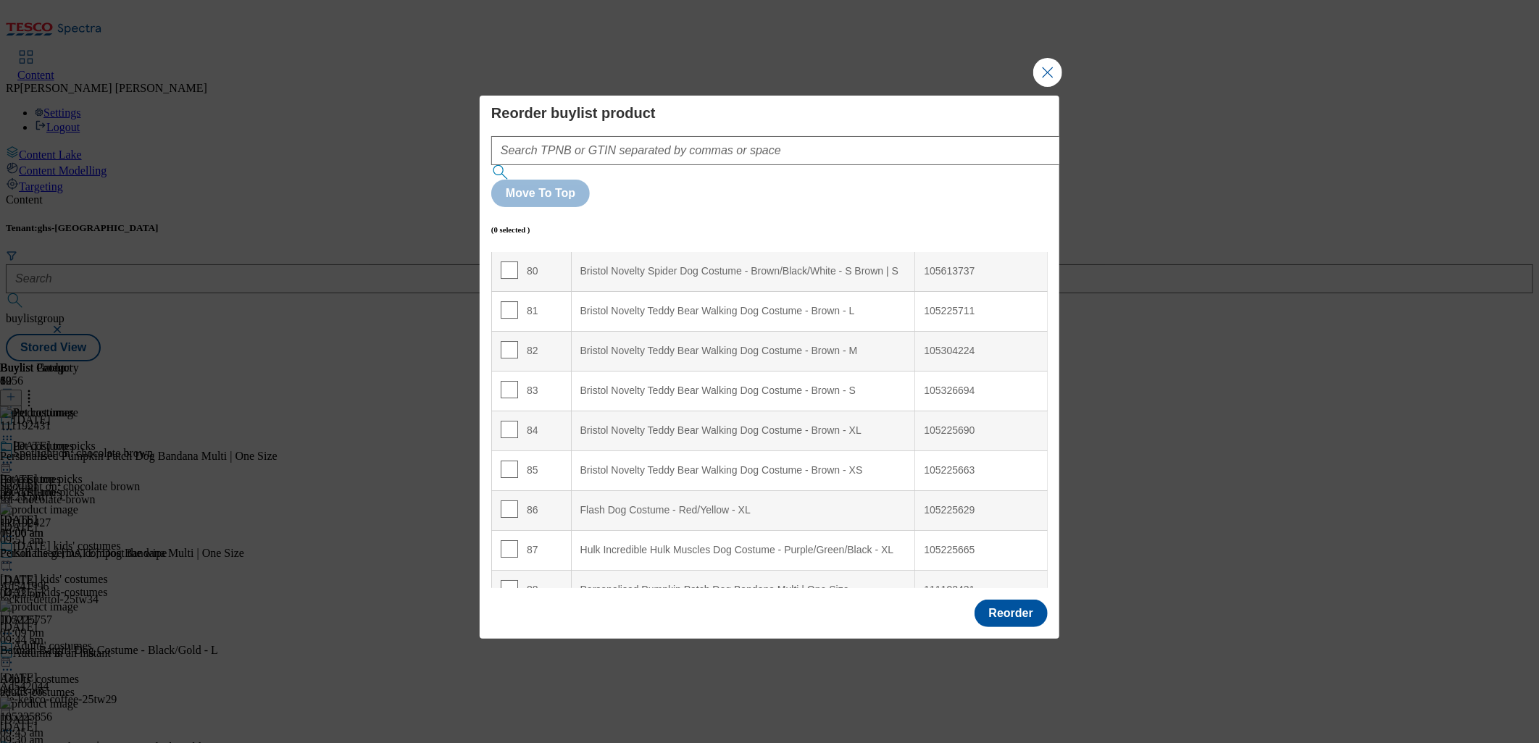
scroll to position [3250, 0]
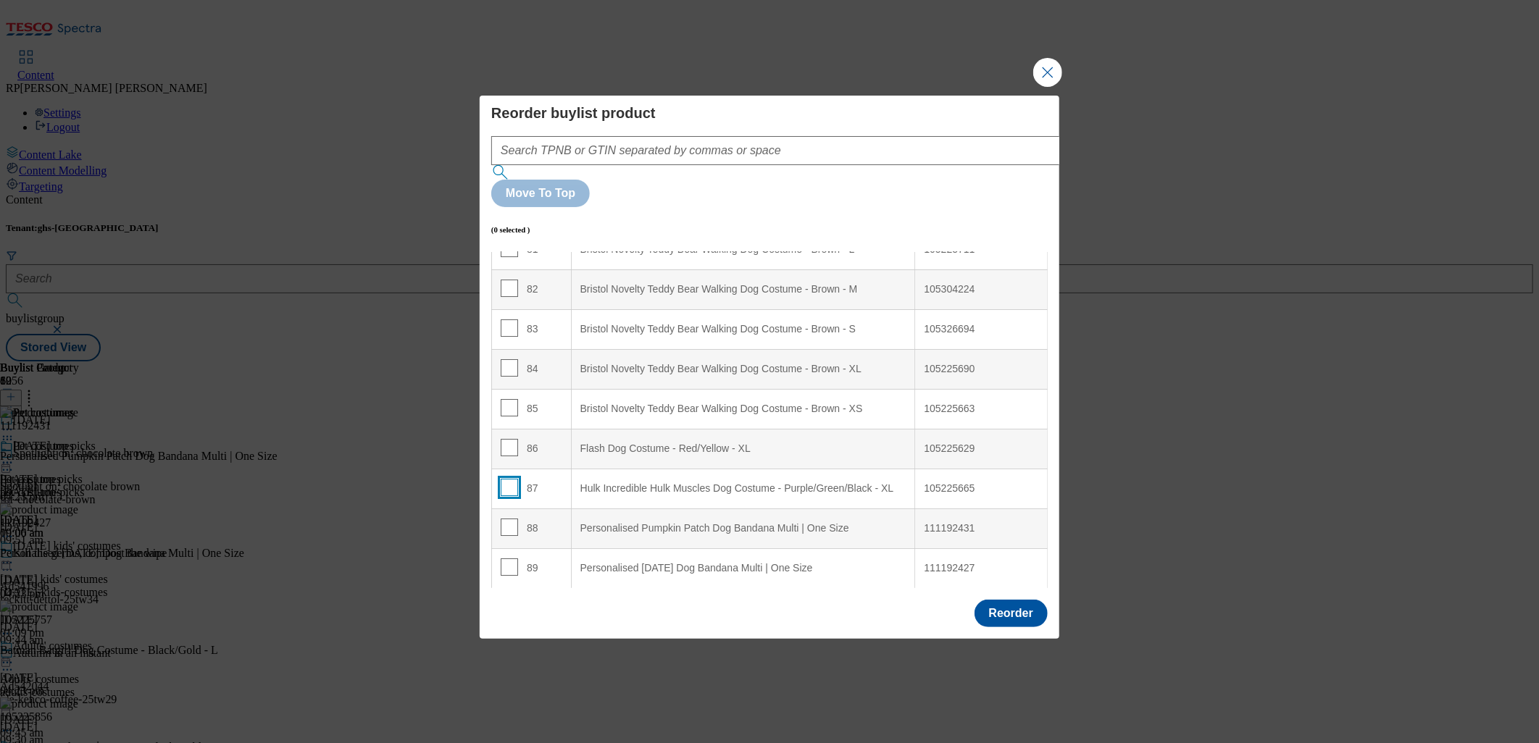
click at [510, 479] on input "Modal" at bounding box center [509, 487] width 17 height 17
checkbox input "true"
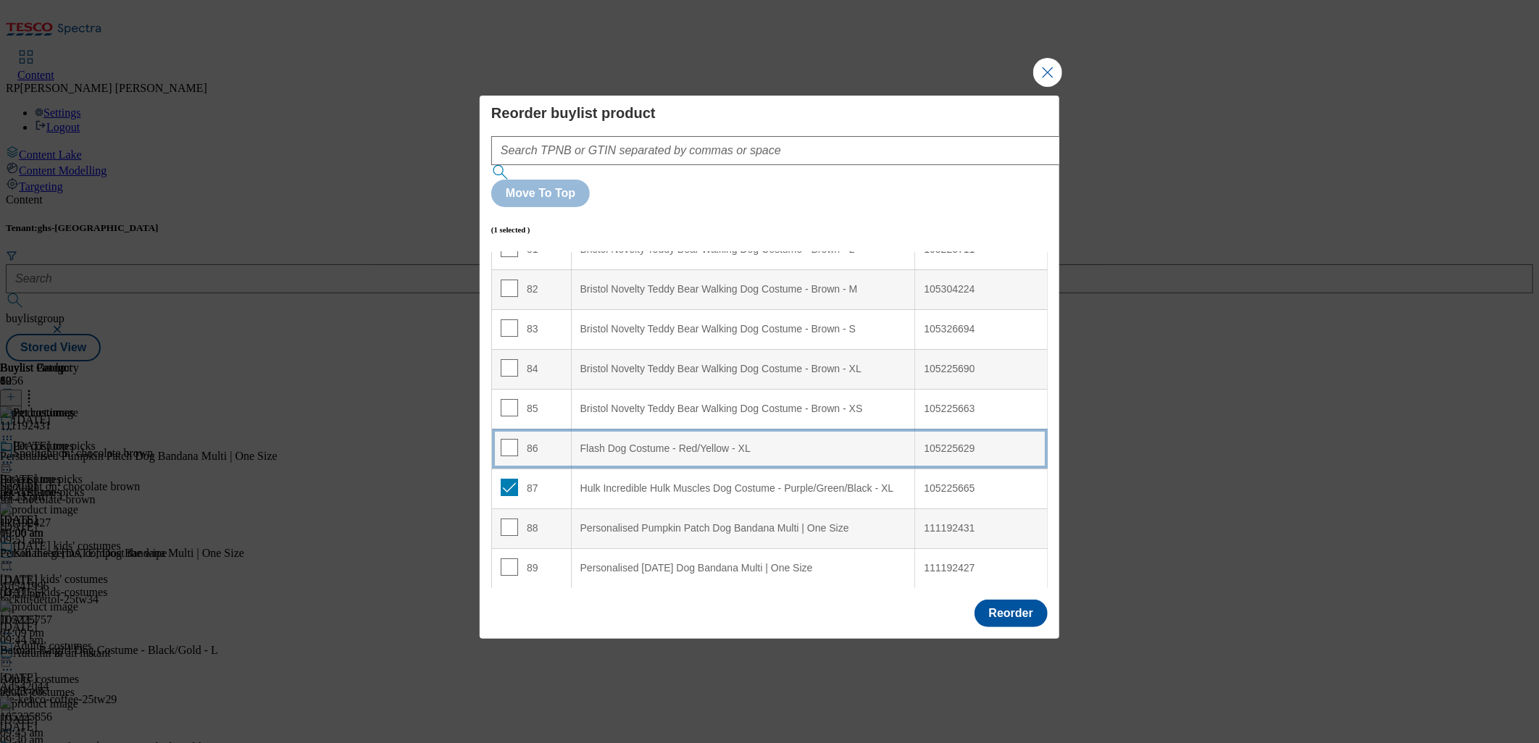
click at [500, 429] on td "86" at bounding box center [532, 449] width 80 height 40
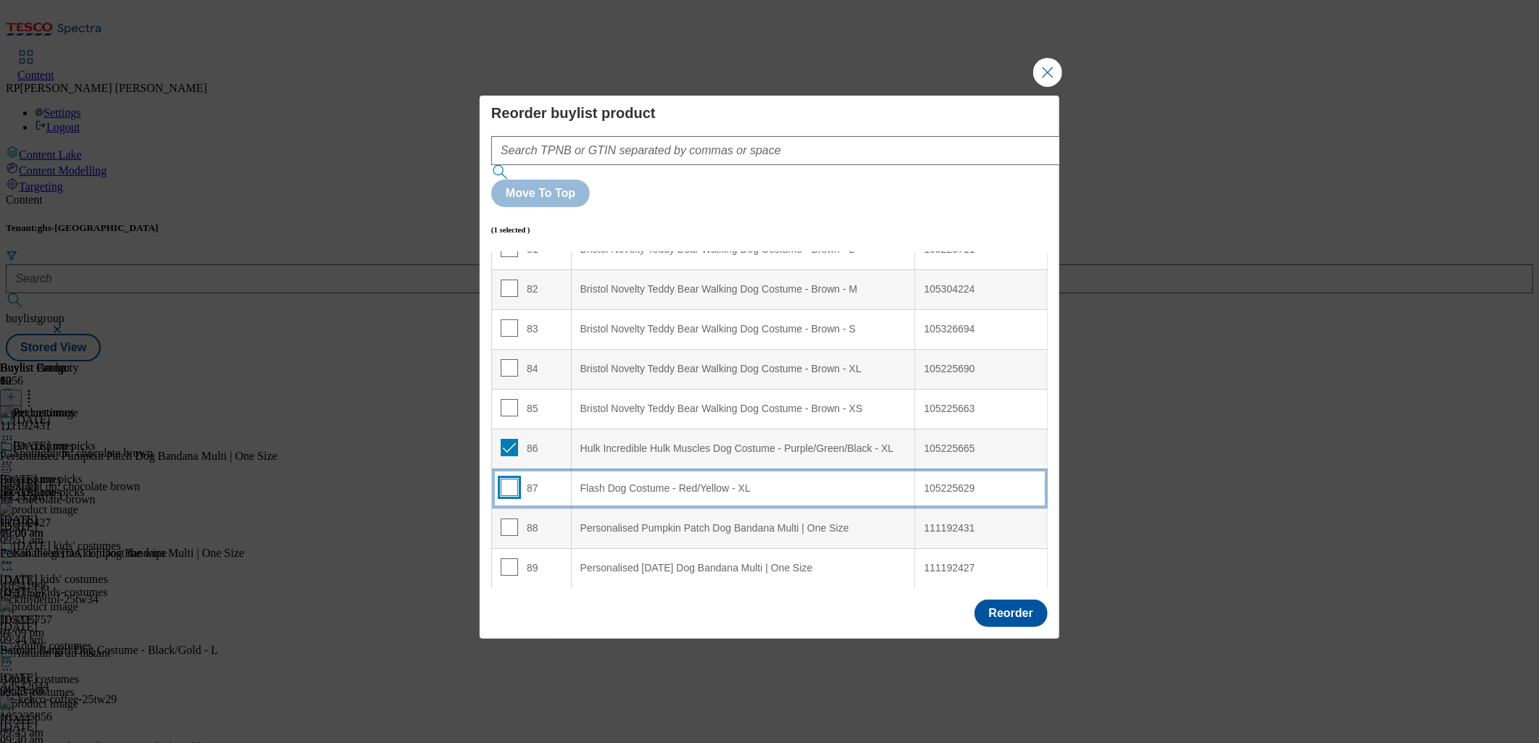
click at [509, 479] on input "Modal" at bounding box center [509, 487] width 17 height 17
checkbox input "true"
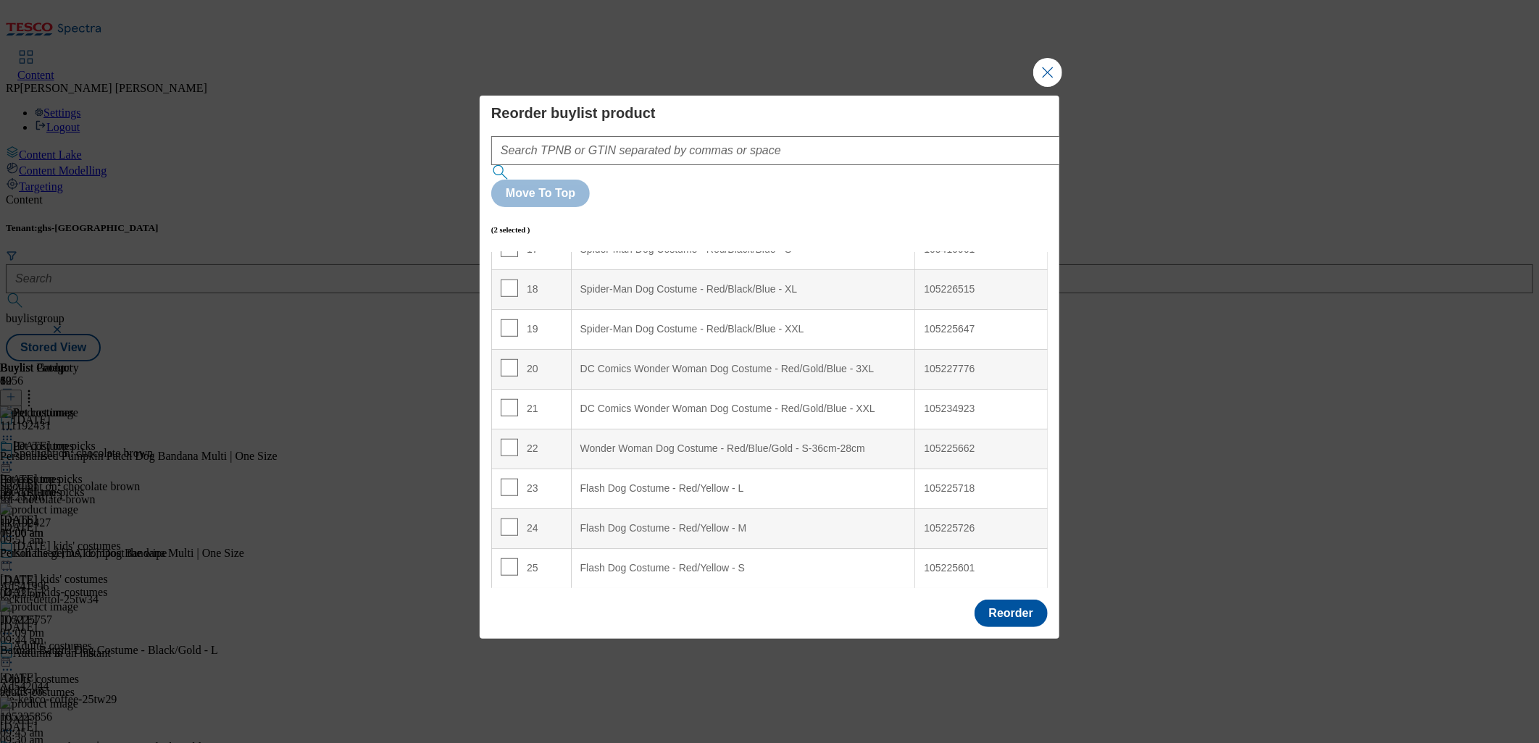
scroll to position [675, 0]
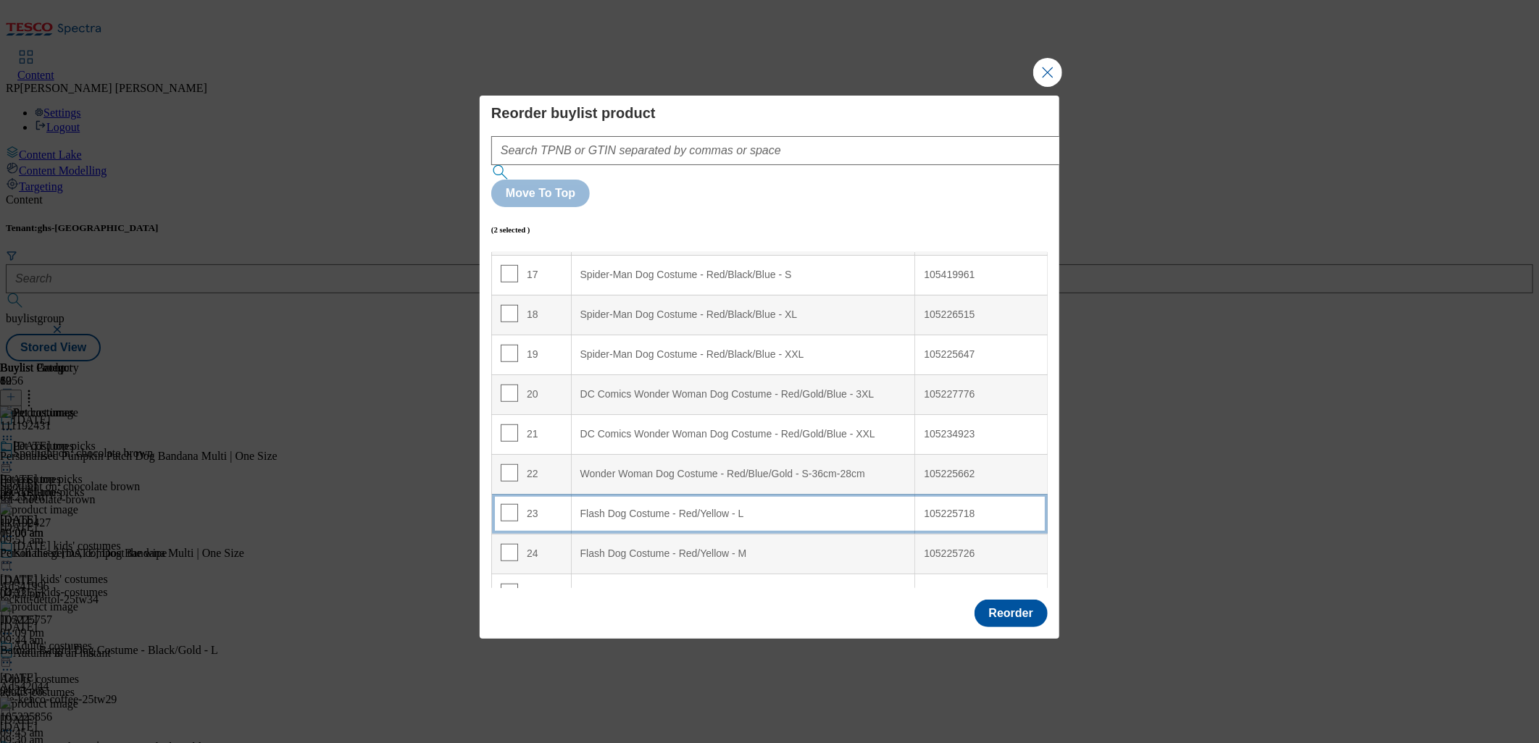
click at [659, 494] on L "Flash Dog Costume - Red/Yellow - L" at bounding box center [743, 514] width 344 height 40
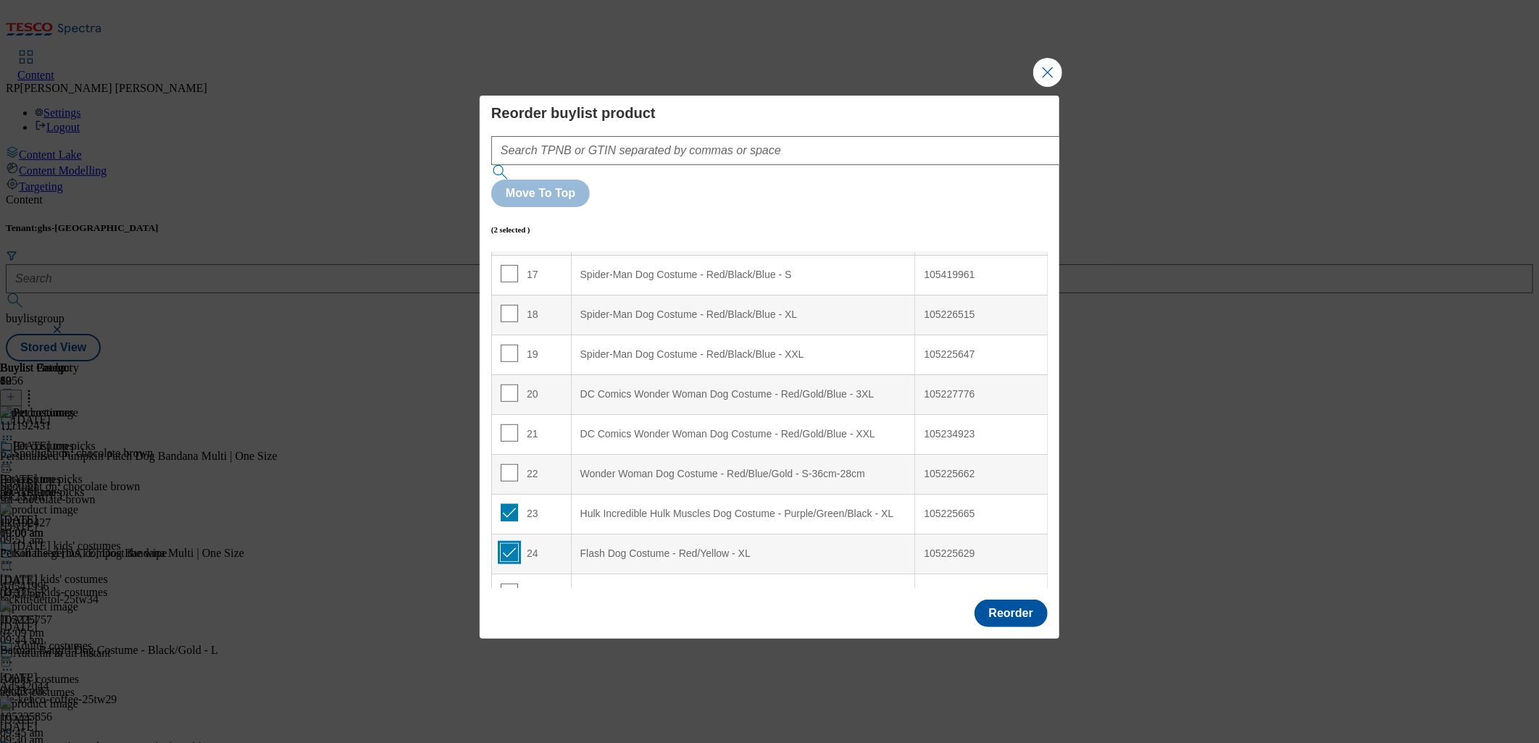
click at [509, 544] on input "Modal" at bounding box center [509, 552] width 17 height 17
checkbox input "false"
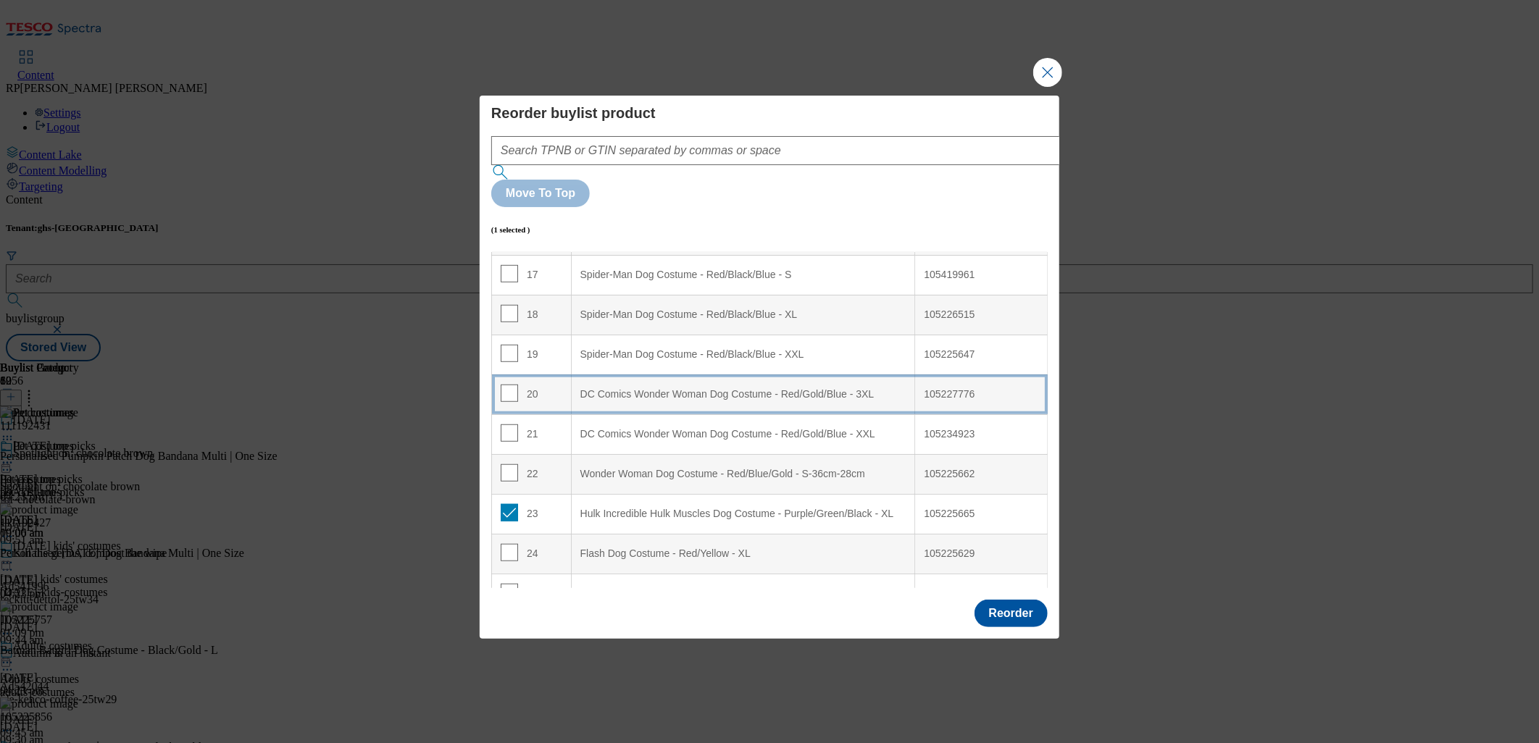
click at [664, 375] on 3XL "DC Comics Wonder Woman Dog Costume - Red/Gold/Blue - 3XL" at bounding box center [743, 395] width 344 height 40
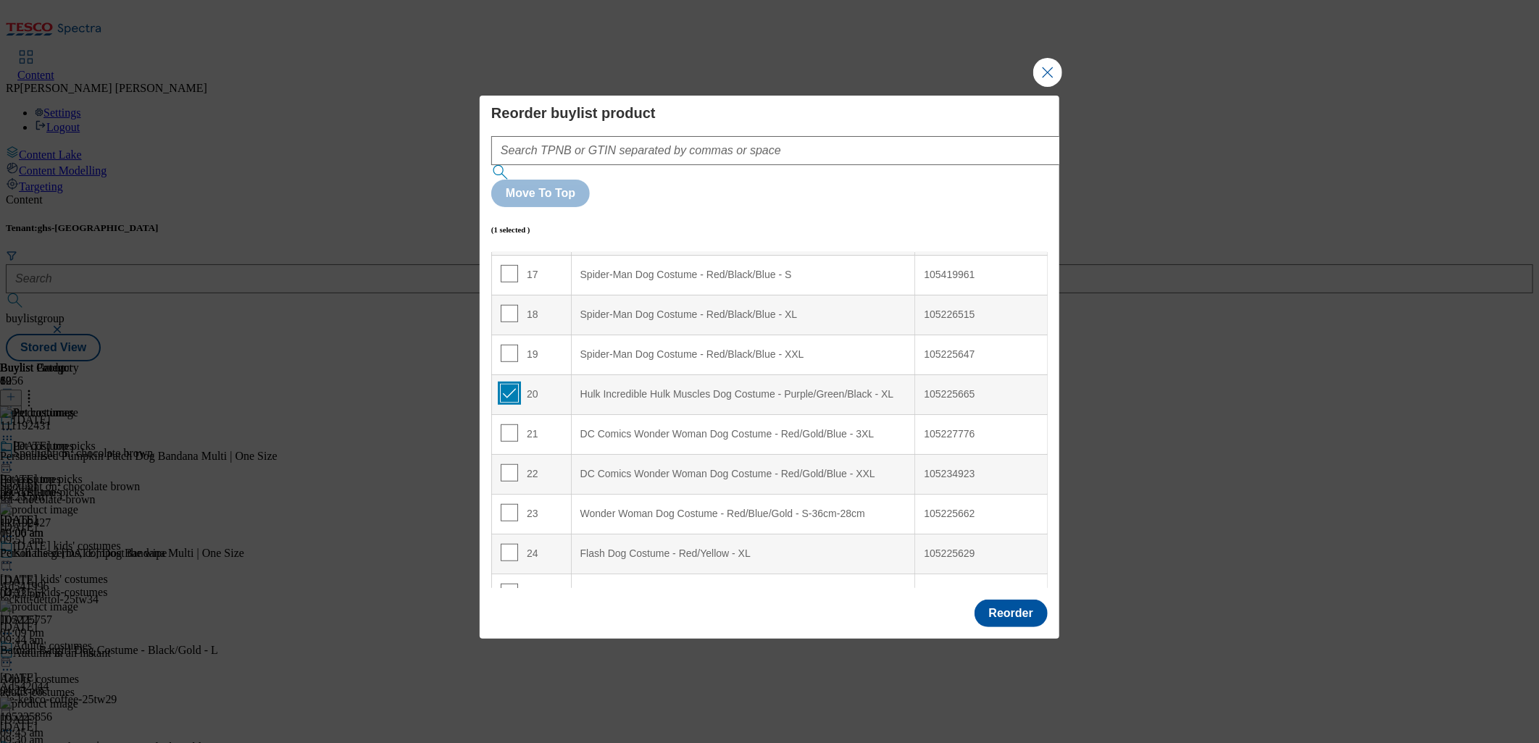
click at [509, 385] on input "Modal" at bounding box center [509, 393] width 17 height 17
checkbox input "false"
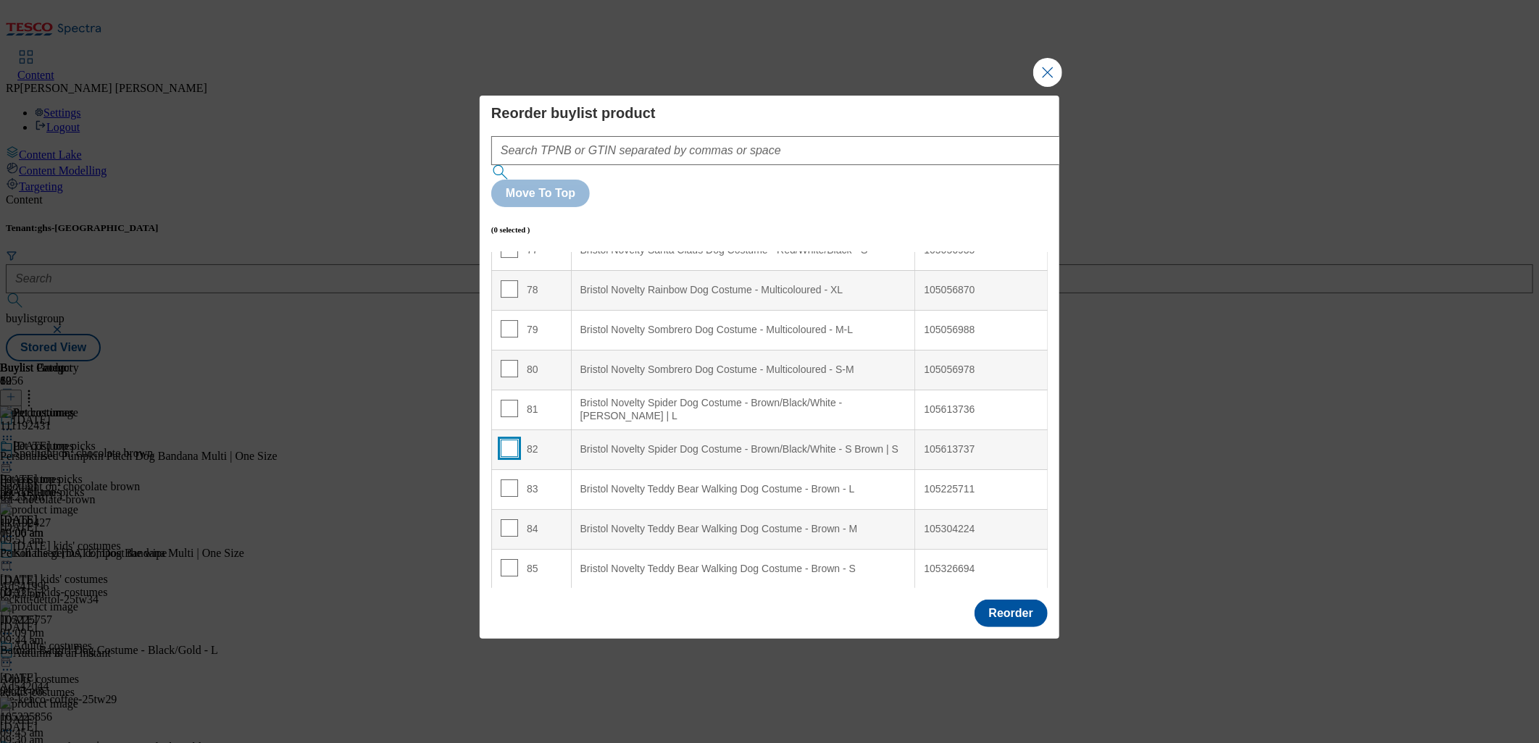
click at [509, 440] on input "Modal" at bounding box center [509, 448] width 17 height 17
checkbox input "true"
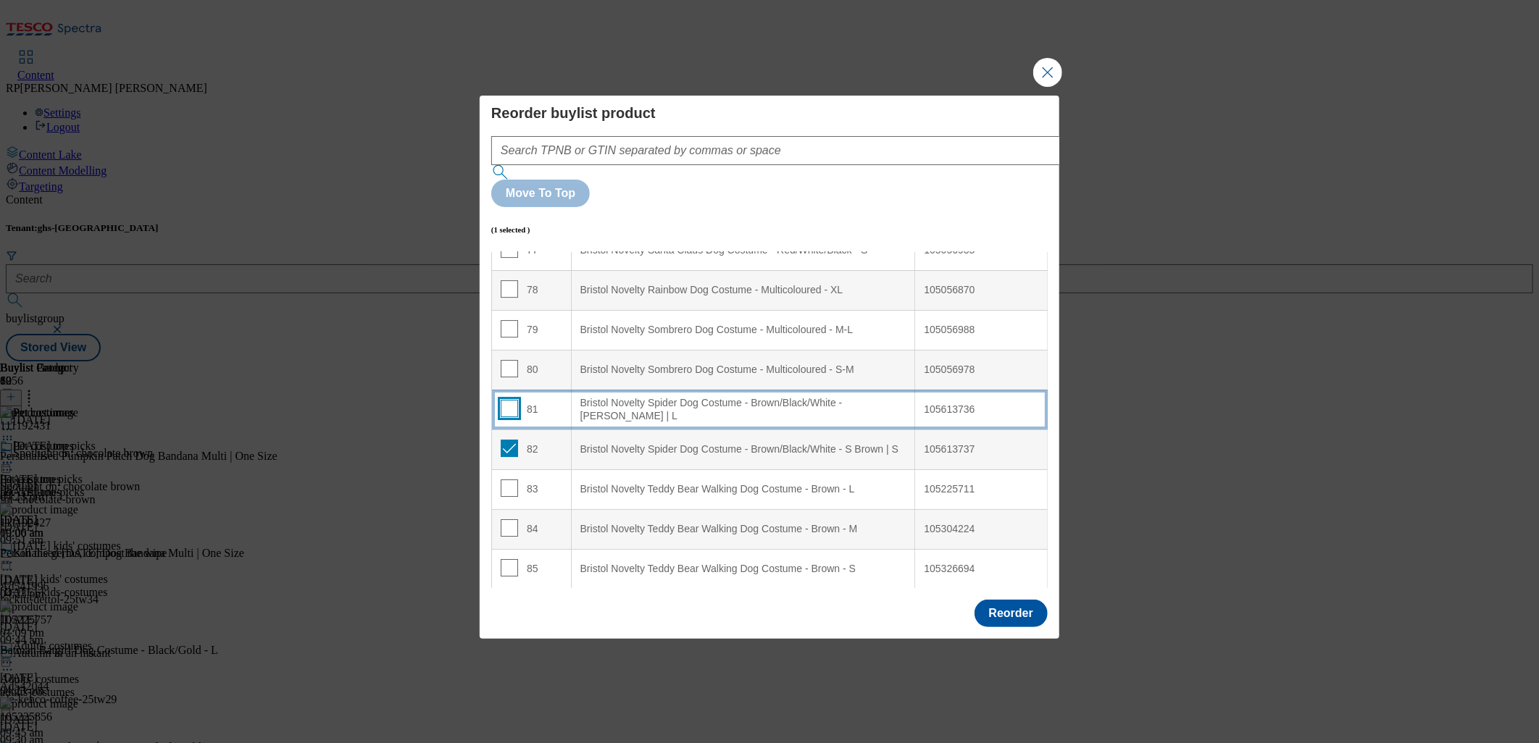
click at [502, 400] on input "Modal" at bounding box center [509, 408] width 17 height 17
checkbox input "true"
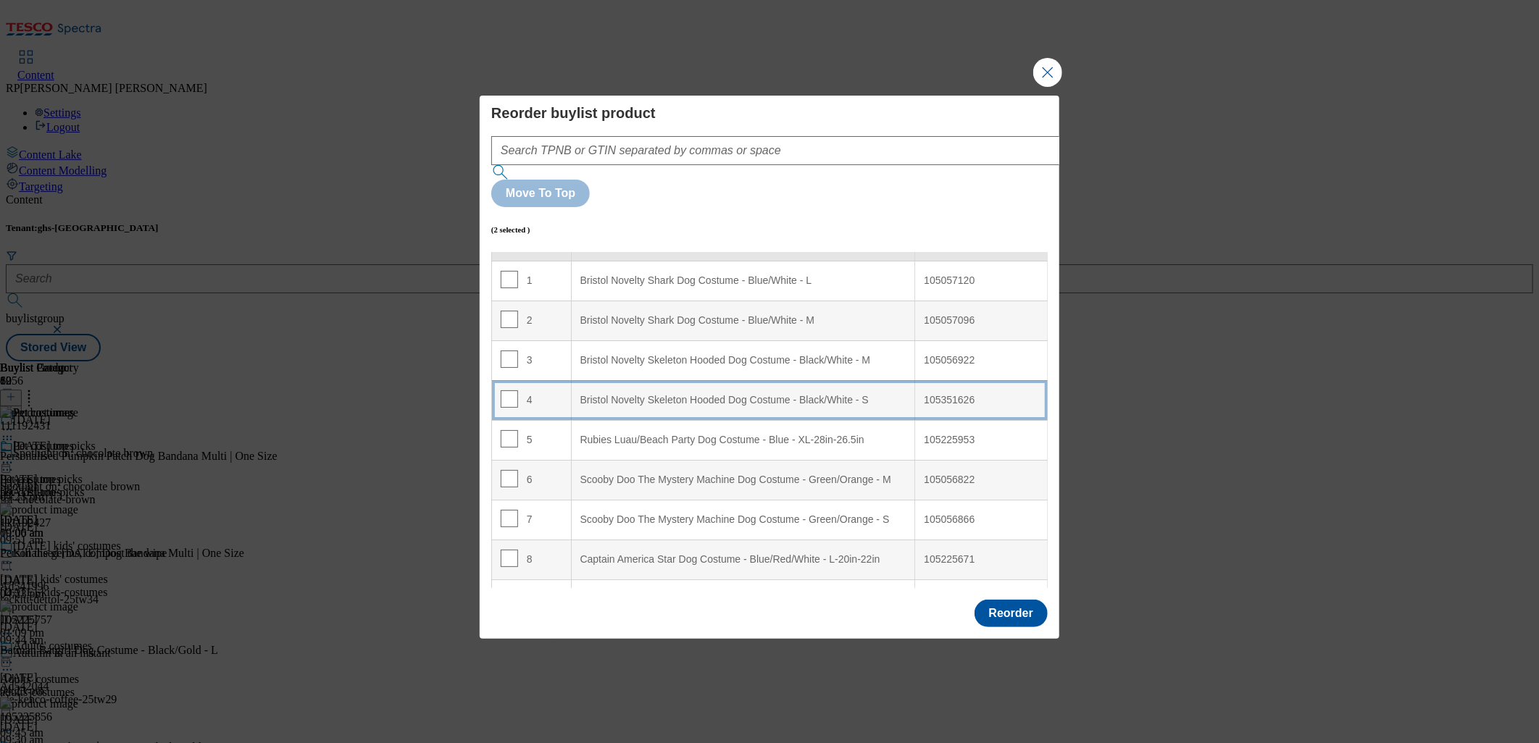
scroll to position [0, 0]
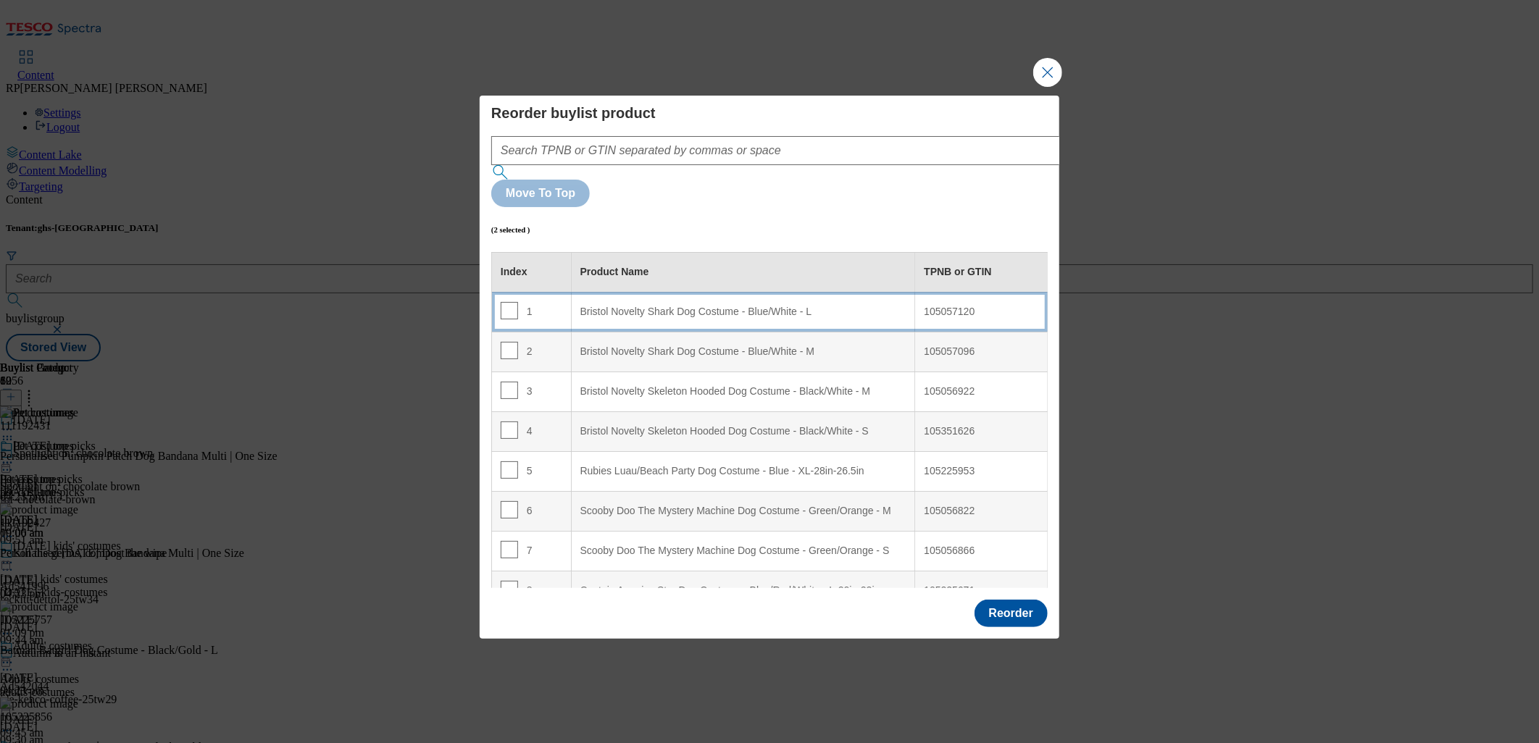
click at [754, 306] on div "Bristol Novelty Shark Dog Costume - Blue/White - L" at bounding box center [743, 312] width 326 height 13
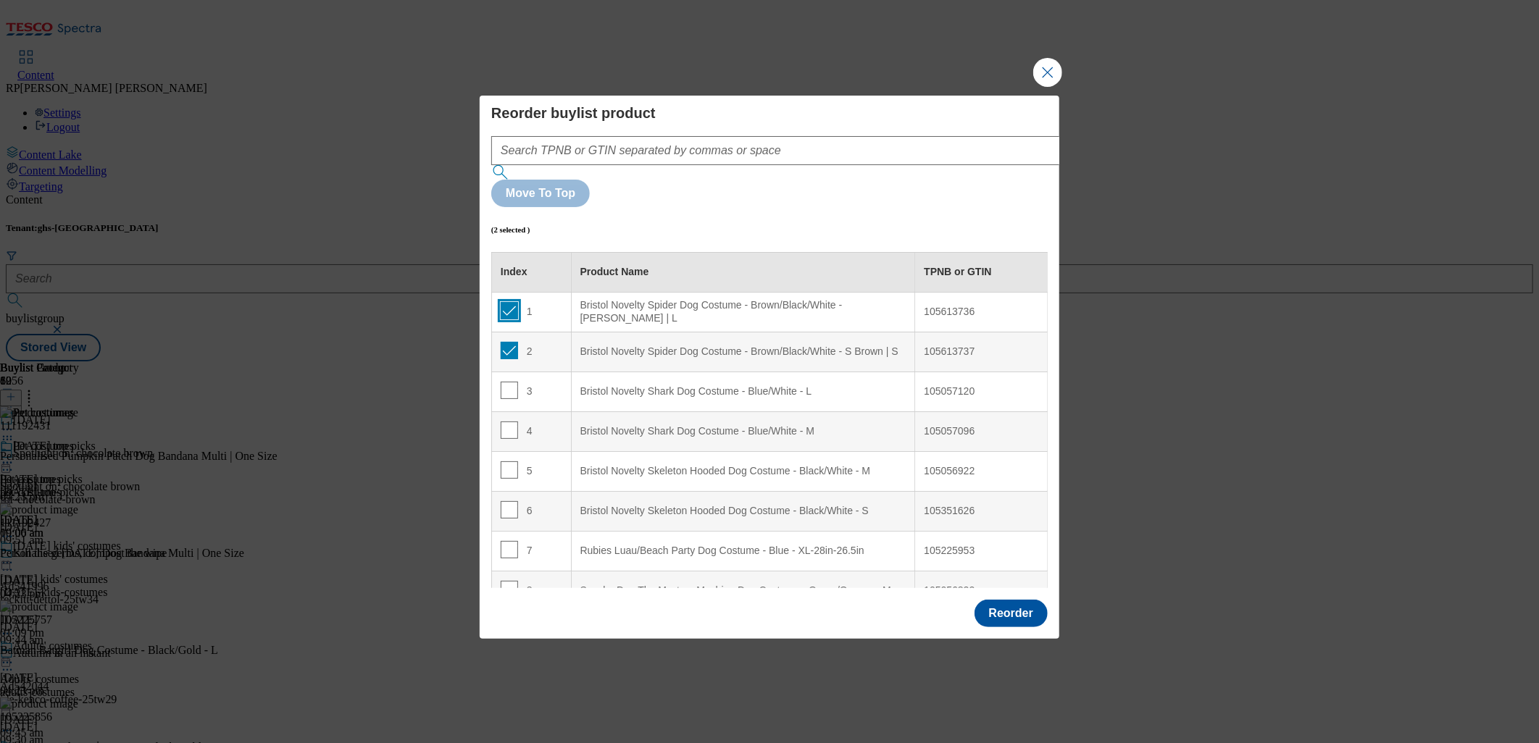
click at [511, 302] on input "Modal" at bounding box center [509, 310] width 17 height 17
checkbox input "false"
click at [512, 342] on input "Modal" at bounding box center [509, 350] width 17 height 17
checkbox input "false"
click at [1015, 600] on button "Reorder" at bounding box center [1011, 614] width 73 height 28
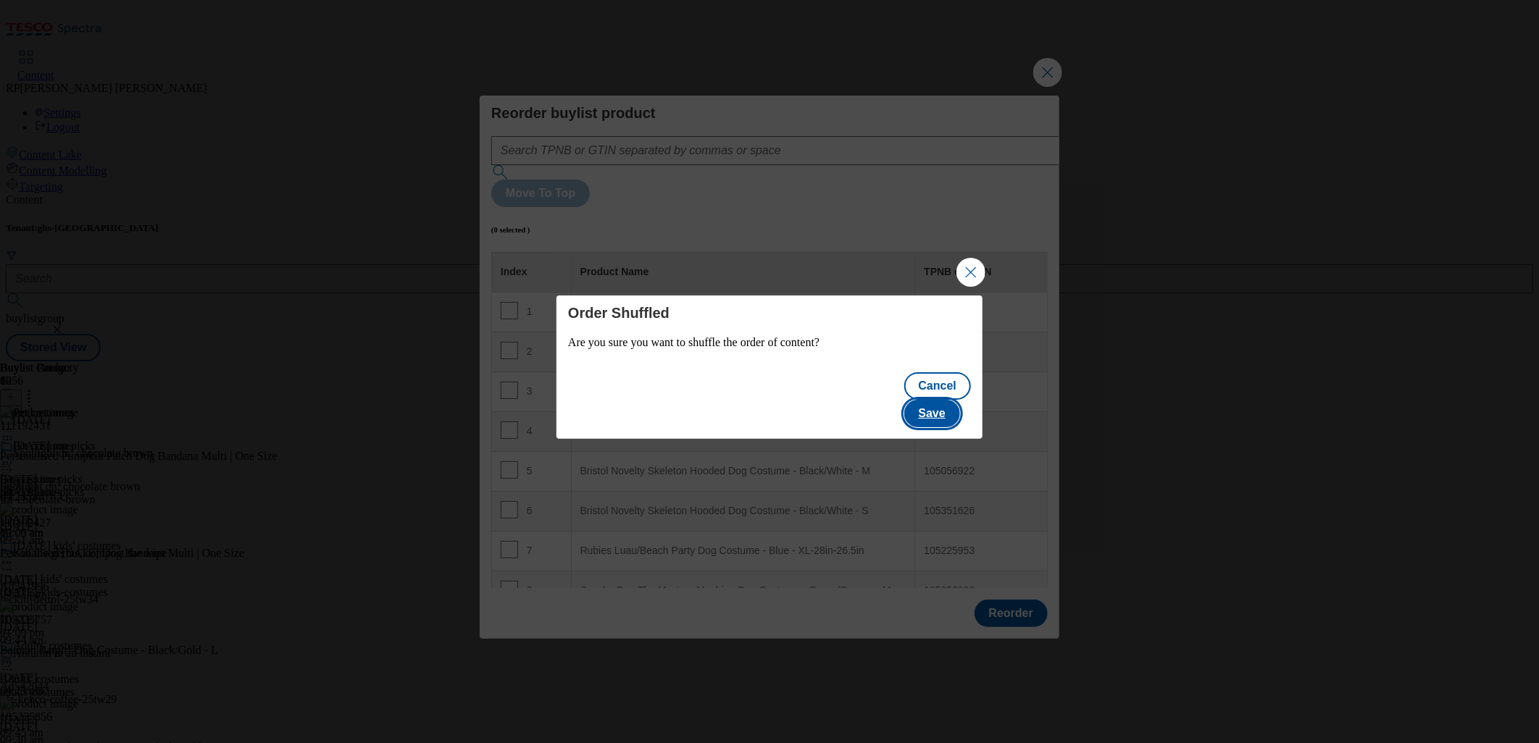
click at [959, 401] on button "Save" at bounding box center [932, 414] width 56 height 28
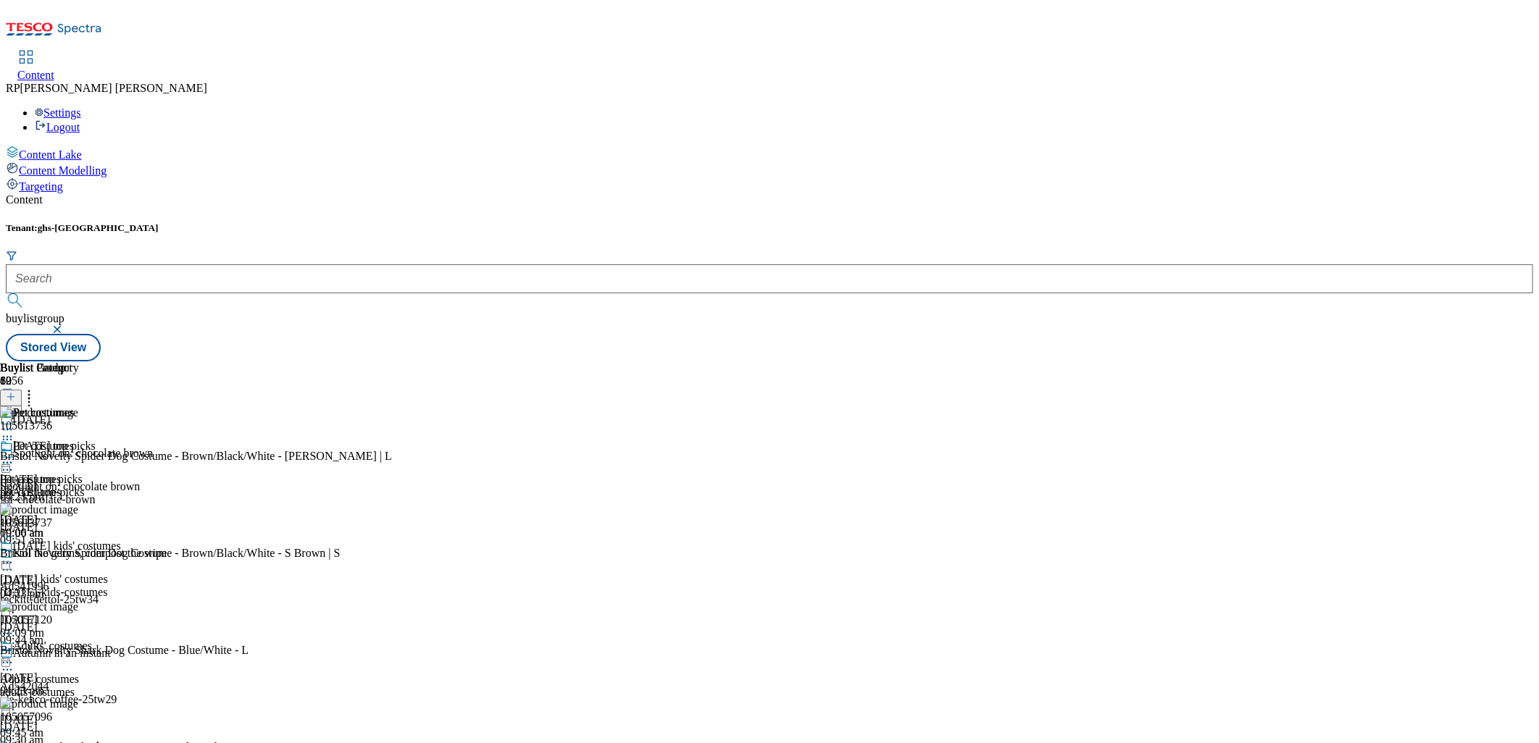
click at [79, 440] on div "Pet costumes" at bounding box center [39, 456] width 79 height 33
click at [9, 462] on circle at bounding box center [8, 463] width 2 height 2
click at [79, 555] on span "Preview" at bounding box center [62, 560] width 34 height 11
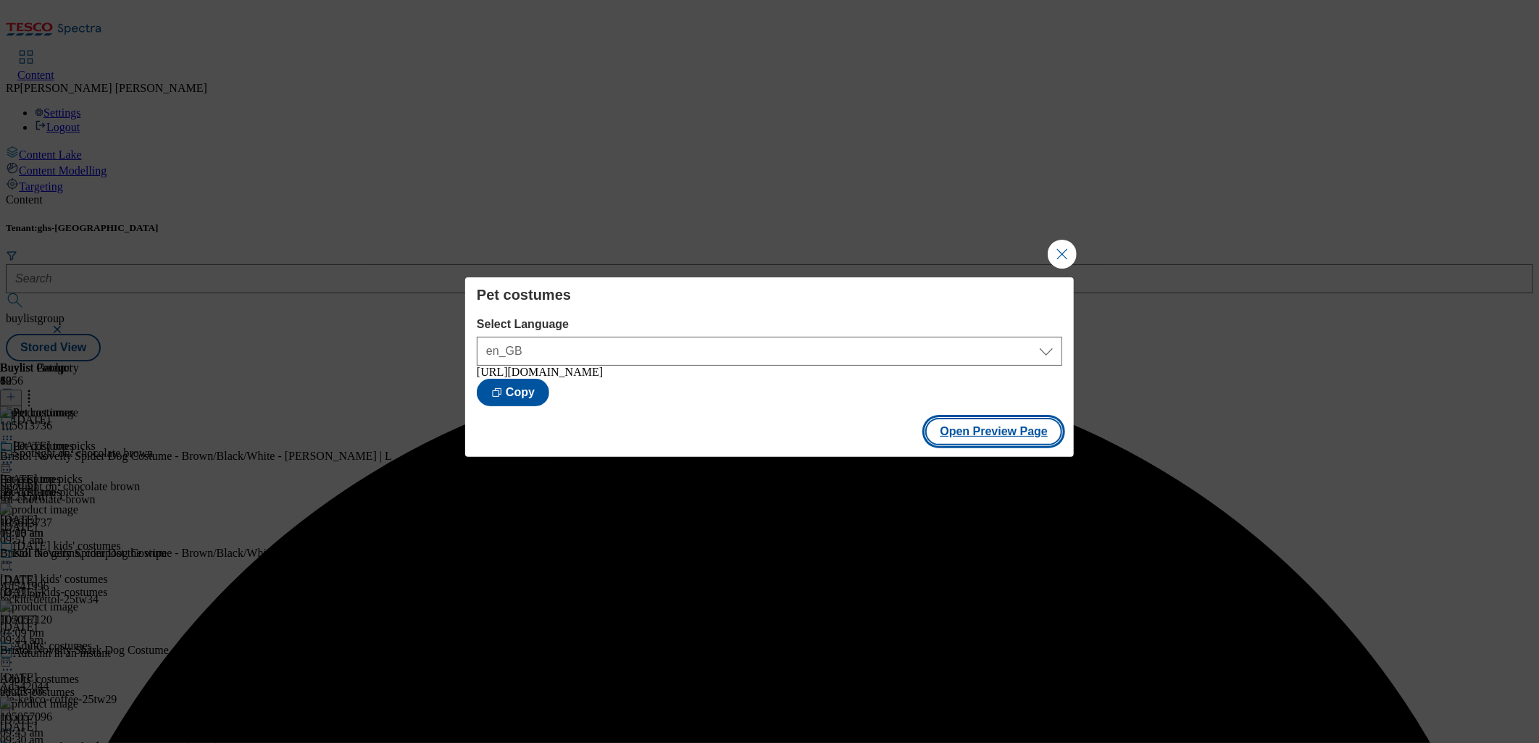
click at [1003, 433] on button "Open Preview Page" at bounding box center [993, 432] width 137 height 28
click at [1065, 256] on button "Close Modal" at bounding box center [1062, 254] width 29 height 29
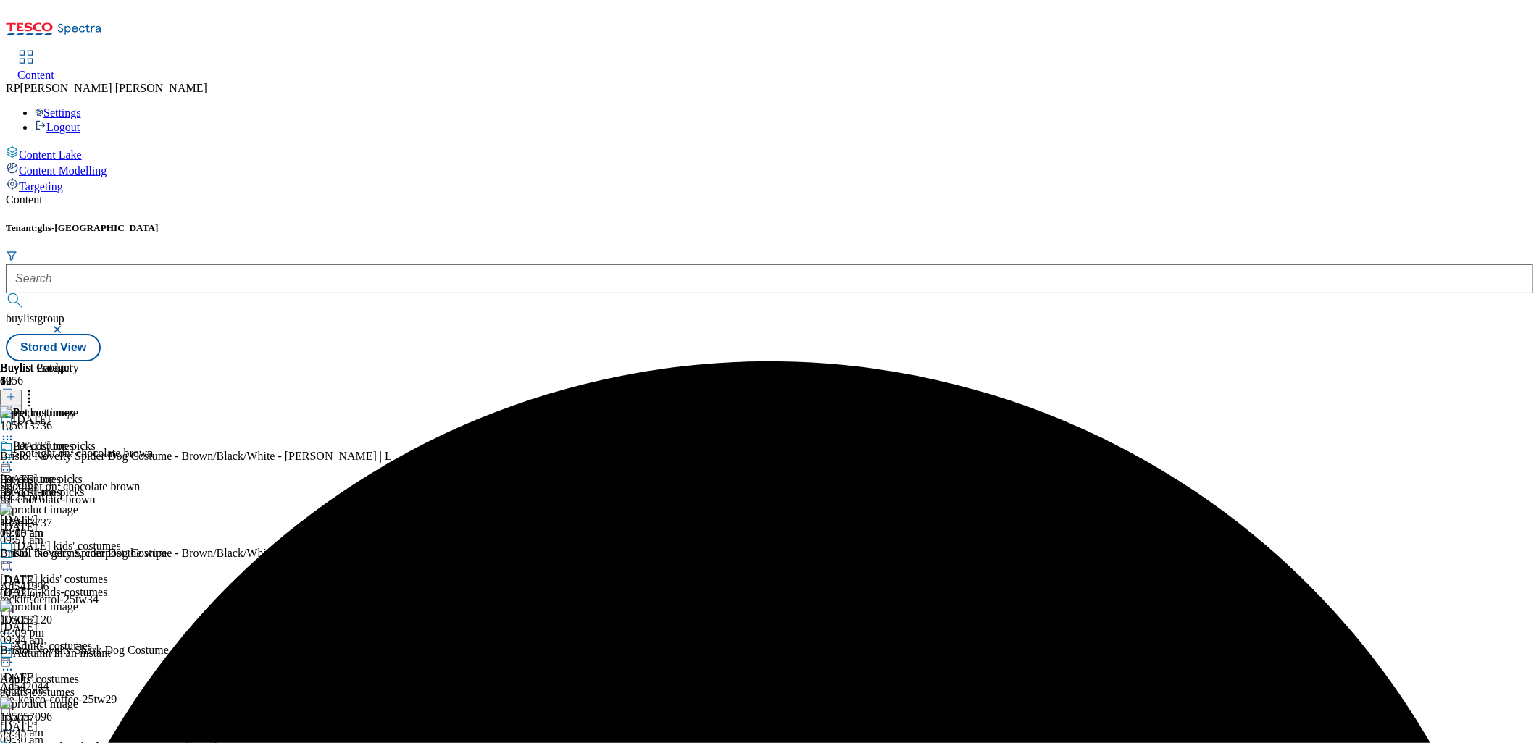
click at [14, 456] on icon at bounding box center [7, 463] width 14 height 14
click at [93, 572] on span "Un-preview" at bounding box center [69, 577] width 49 height 11
click at [36, 388] on icon at bounding box center [29, 395] width 14 height 14
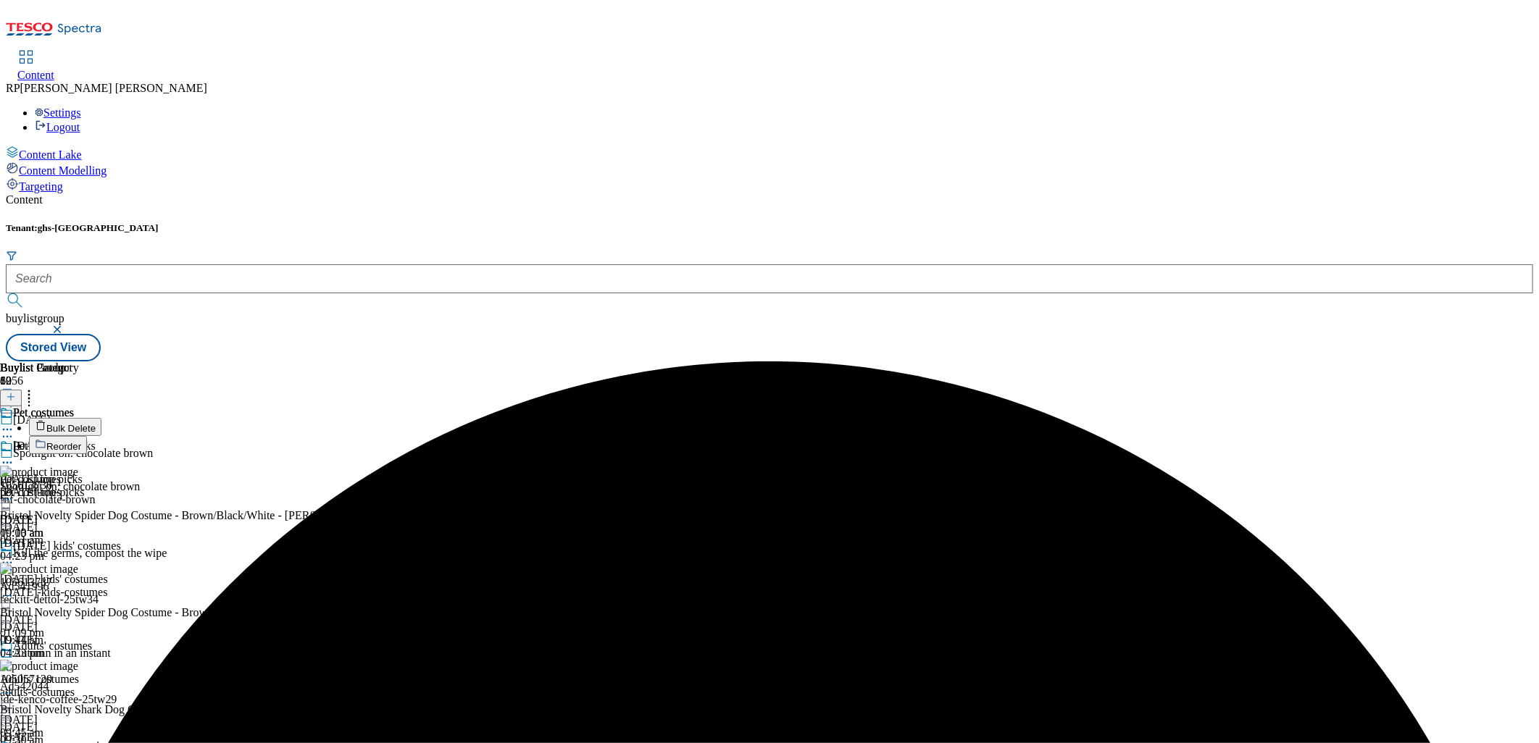
click at [81, 441] on span "Reorder" at bounding box center [63, 446] width 35 height 11
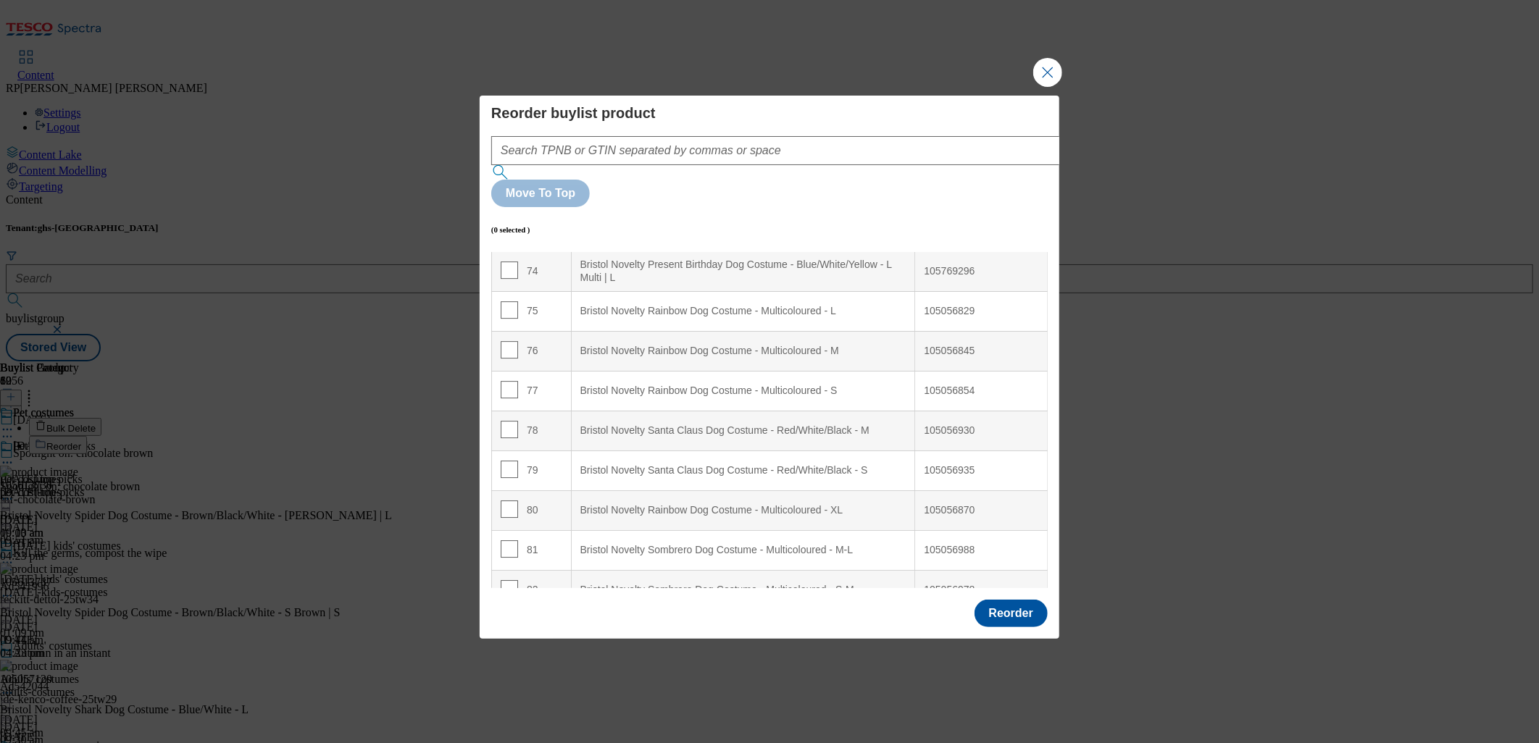
scroll to position [2979, 0]
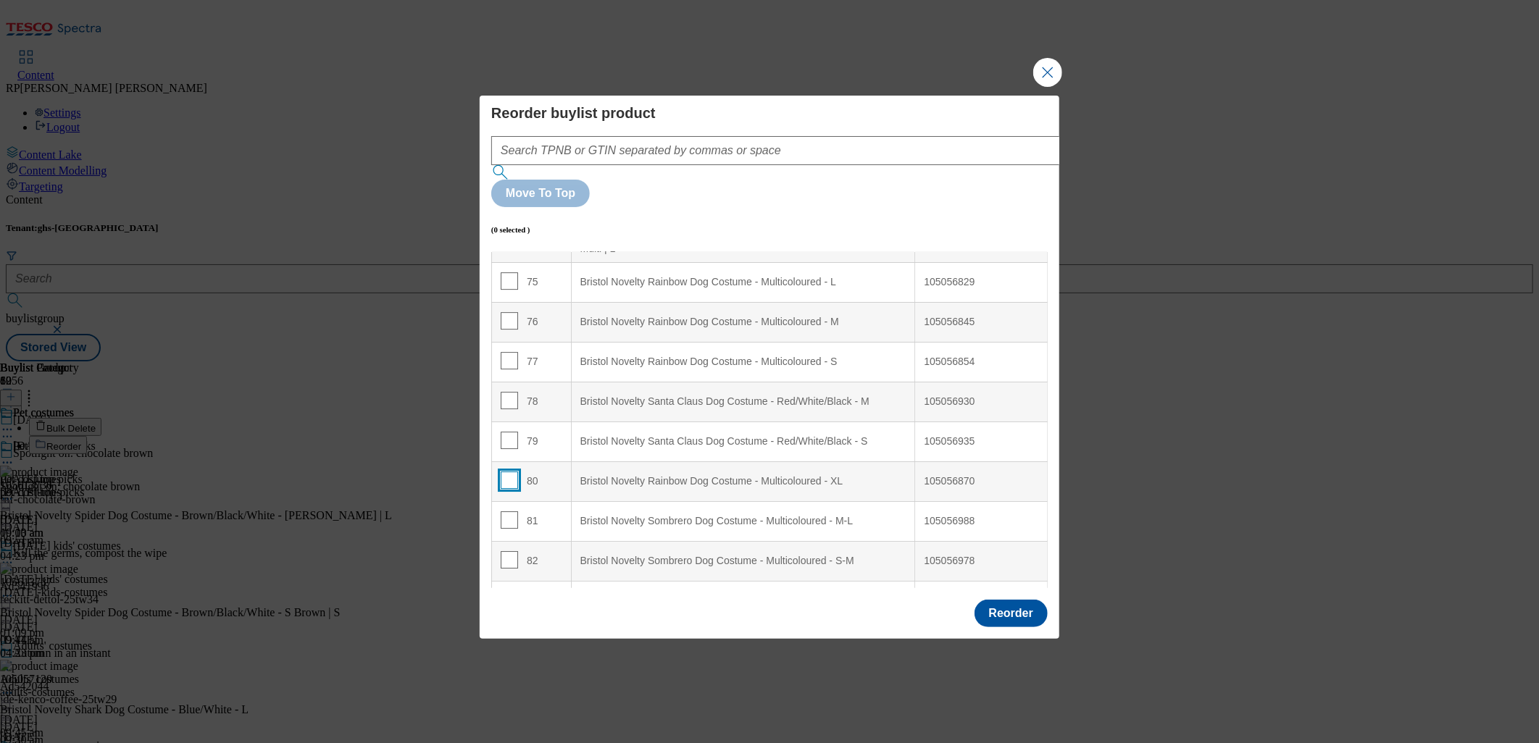
click at [504, 472] on input "Modal" at bounding box center [509, 480] width 17 height 17
checkbox input "true"
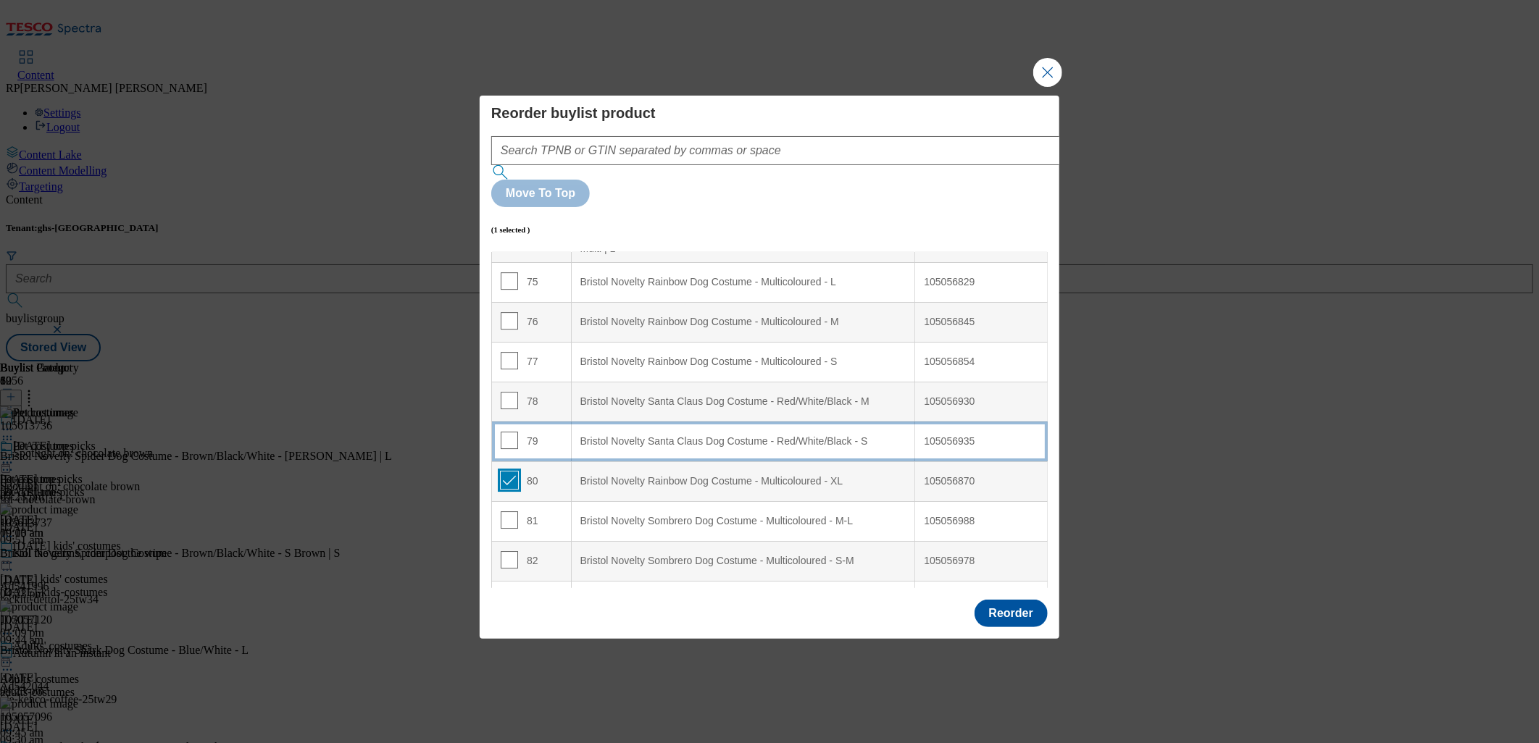
scroll to position [2898, 0]
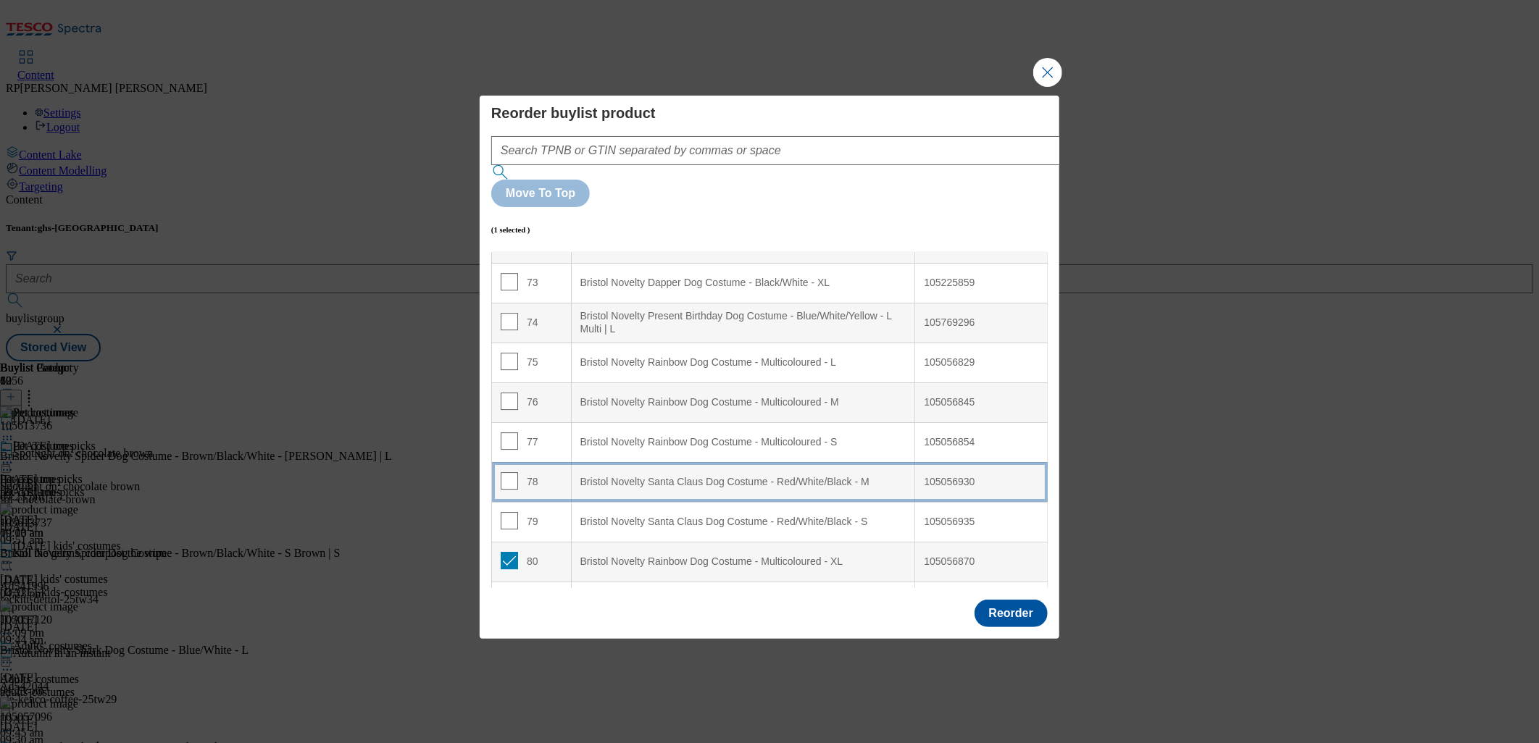
click at [704, 462] on M "Bristol Novelty Santa Claus Dog Costume - Red/White/Black - M" at bounding box center [743, 482] width 344 height 40
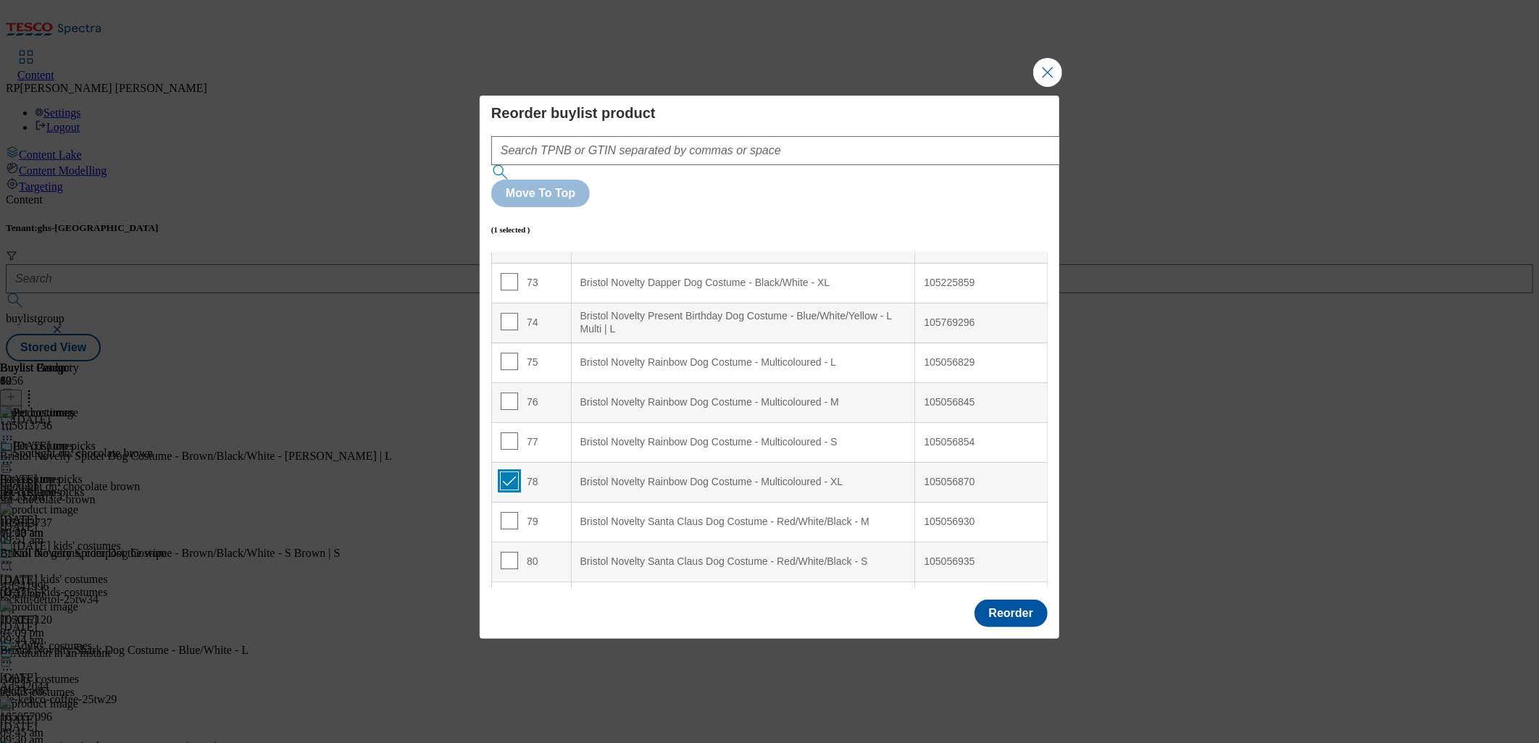
click at [512, 472] on input "Modal" at bounding box center [509, 480] width 17 height 17
checkbox input "false"
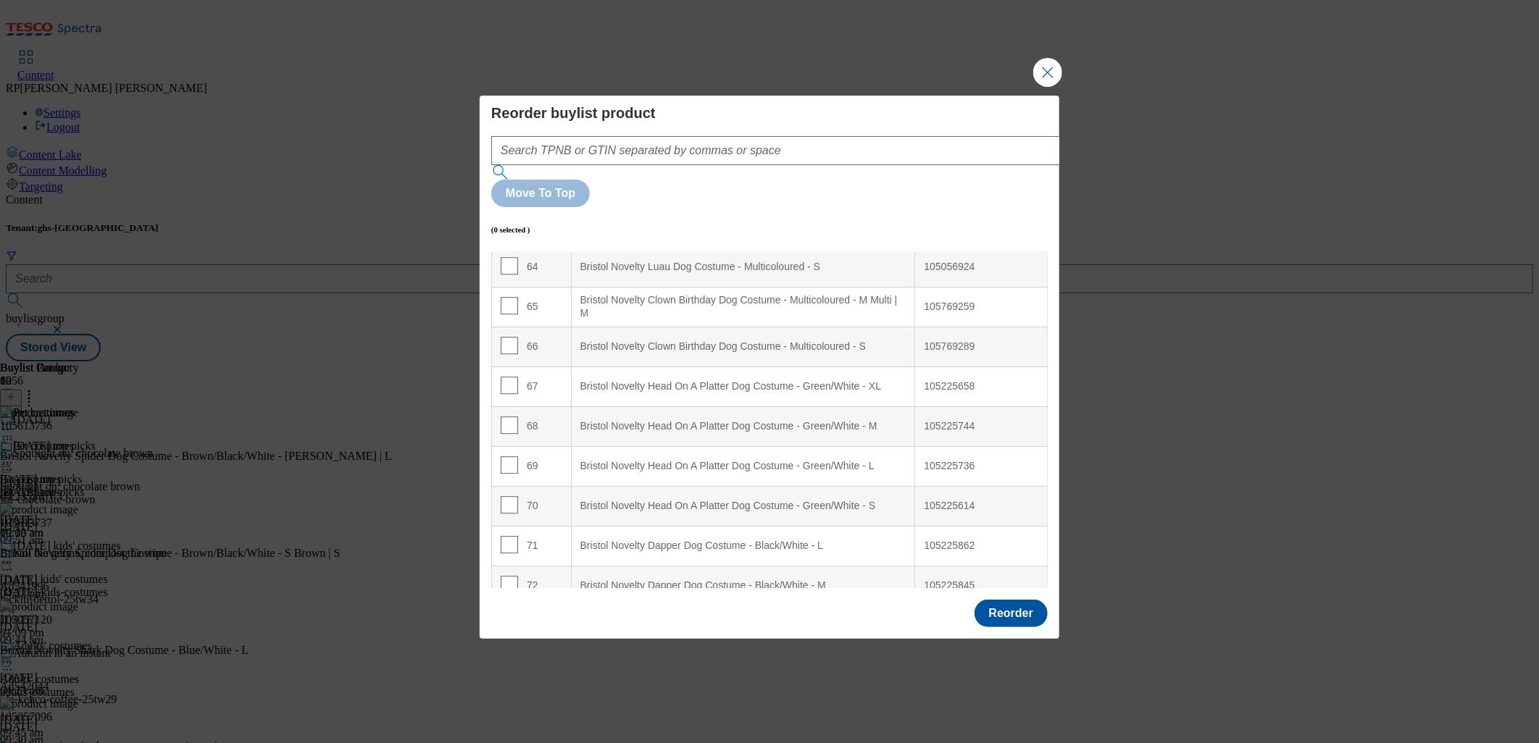
scroll to position [2526, 0]
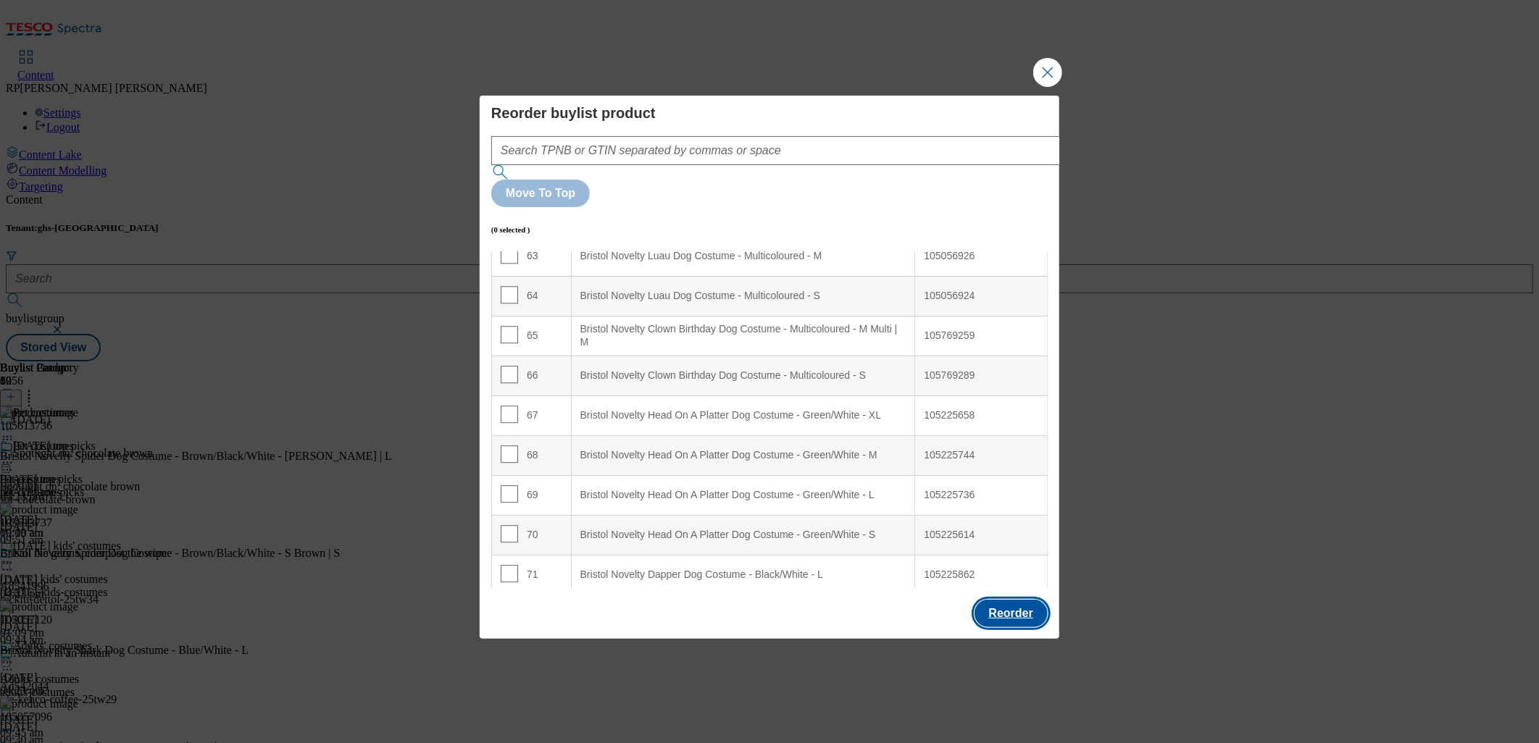
click at [997, 600] on button "Reorder" at bounding box center [1011, 614] width 73 height 28
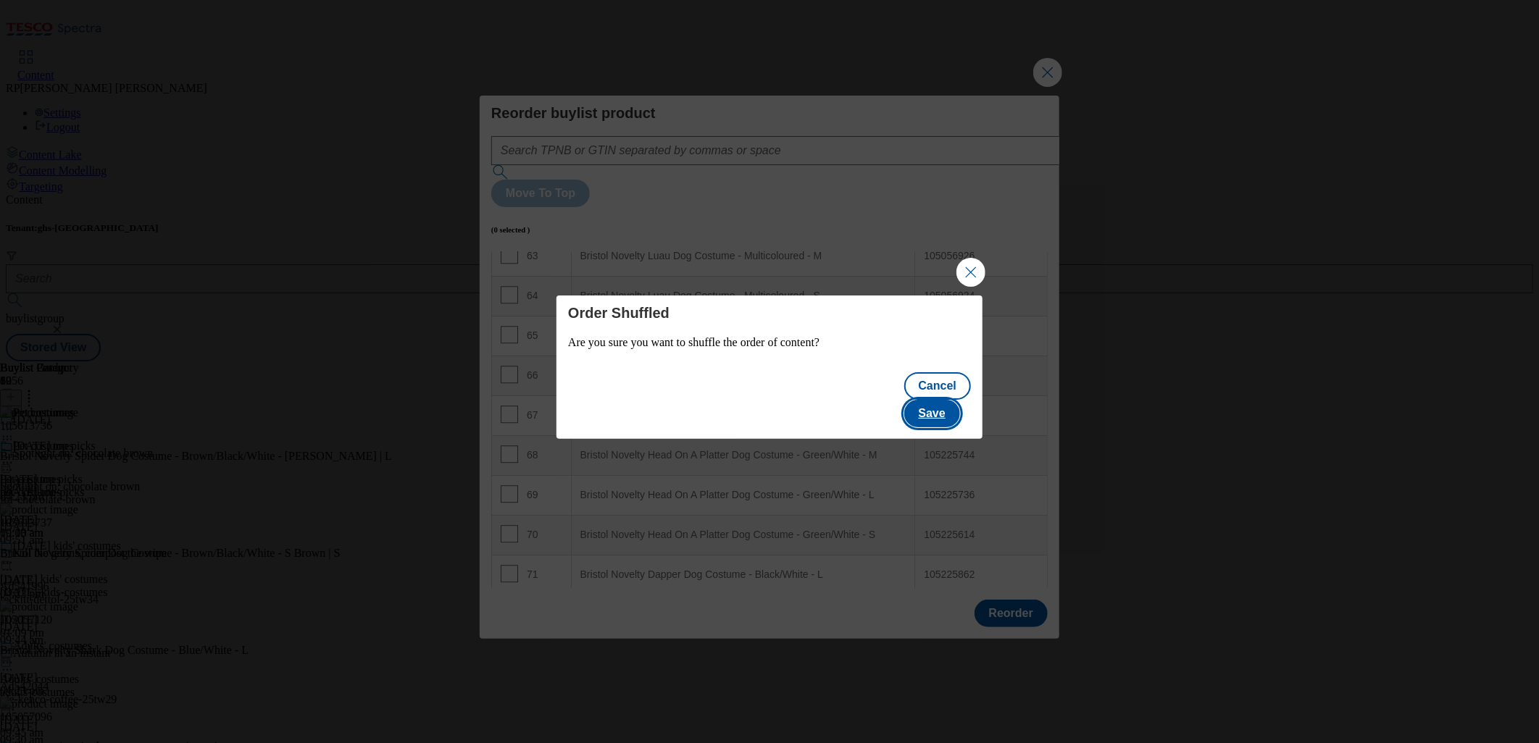
click at [959, 406] on button "Save" at bounding box center [932, 414] width 56 height 28
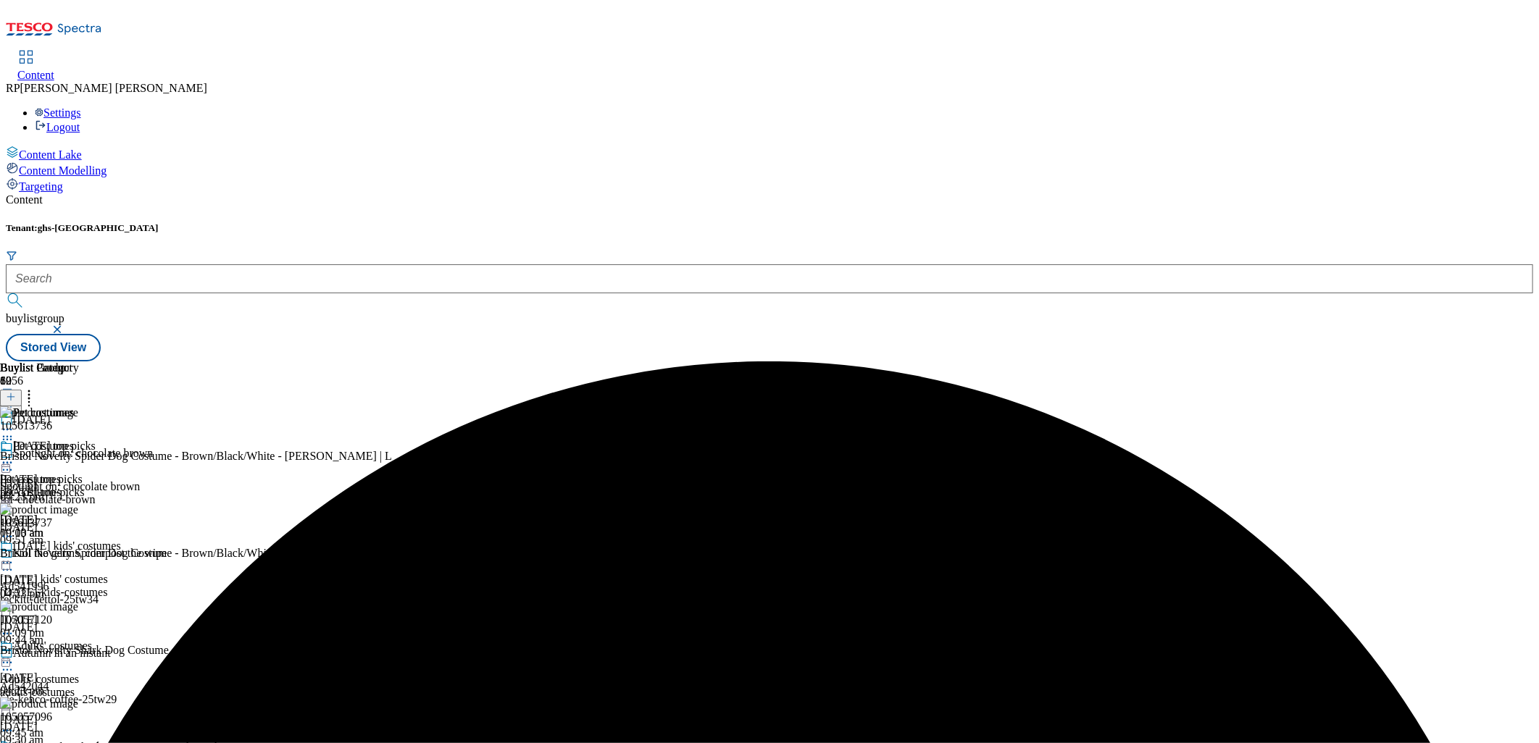
click at [36, 388] on icon at bounding box center [29, 395] width 14 height 14
drag, startPoint x: 932, startPoint y: 373, endPoint x: 931, endPoint y: 366, distance: 7.4
click at [101, 499] on div "Pet costumes Pet costumes pet-costumes [DATE] 10:13 am" at bounding box center [50, 549] width 101 height 100
click at [14, 456] on icon at bounding box center [7, 463] width 14 height 14
click at [99, 551] on li "Preview" at bounding box center [64, 559] width 70 height 17
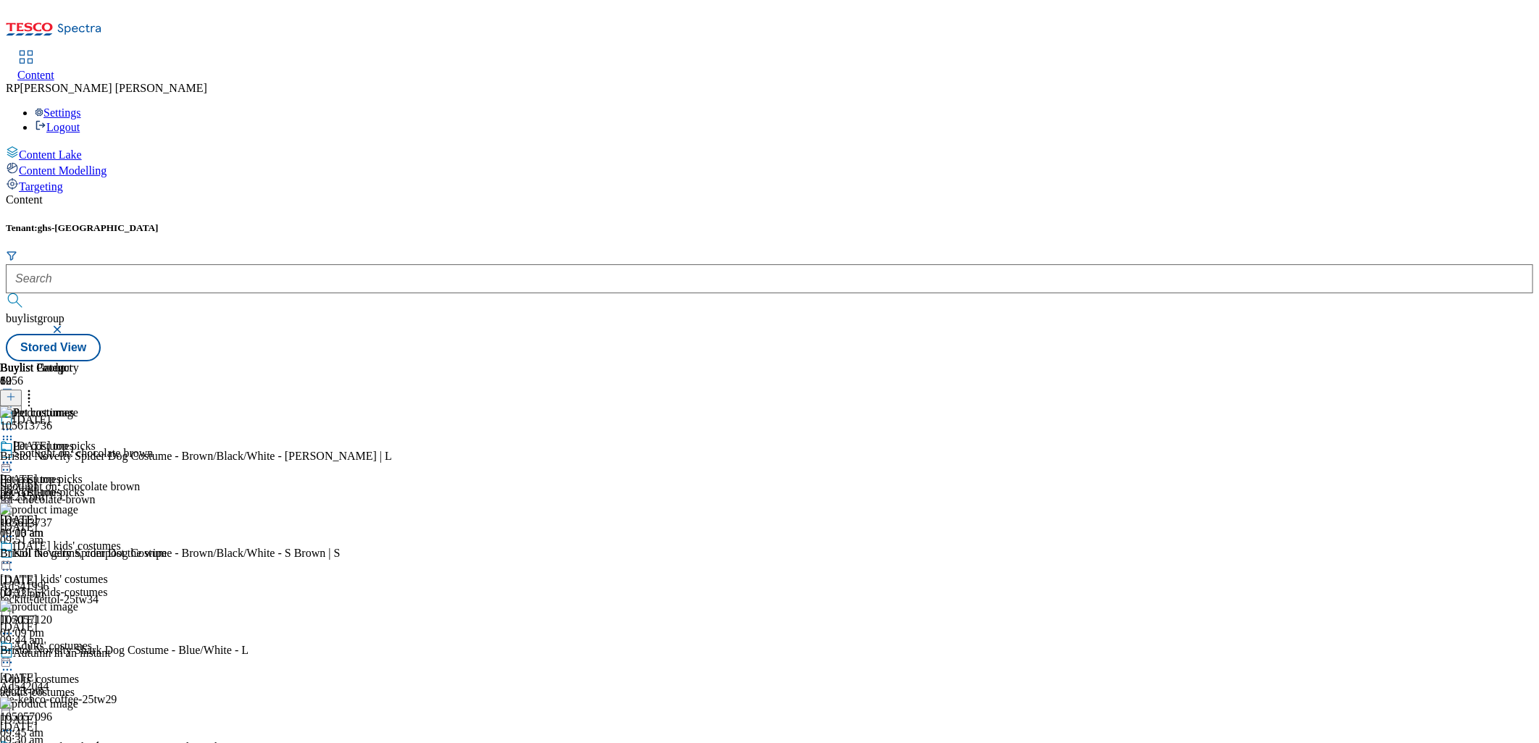
click at [14, 456] on icon at bounding box center [7, 463] width 14 height 14
click at [79, 555] on span "Preview" at bounding box center [62, 560] width 34 height 11
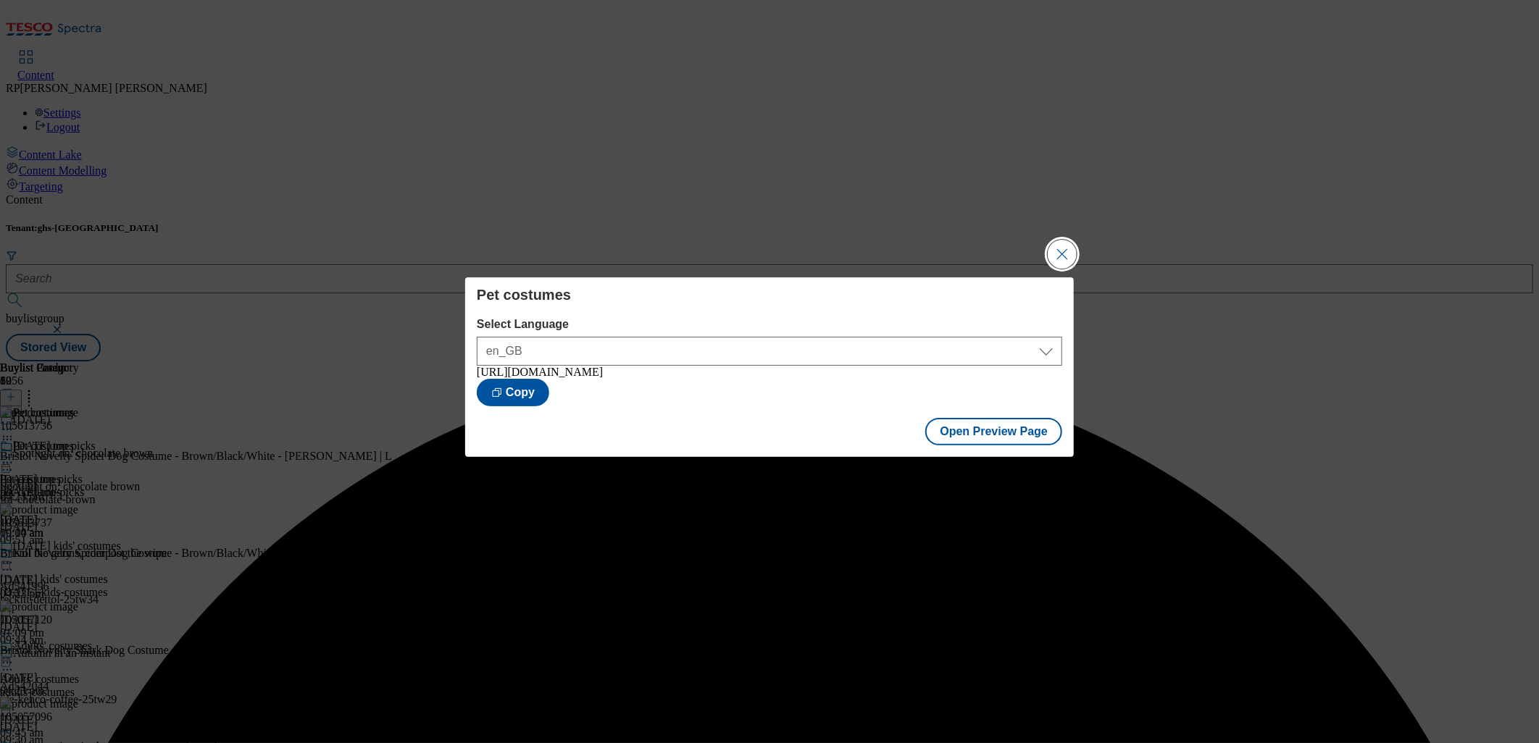
click at [1060, 249] on button "Close Modal" at bounding box center [1062, 254] width 29 height 29
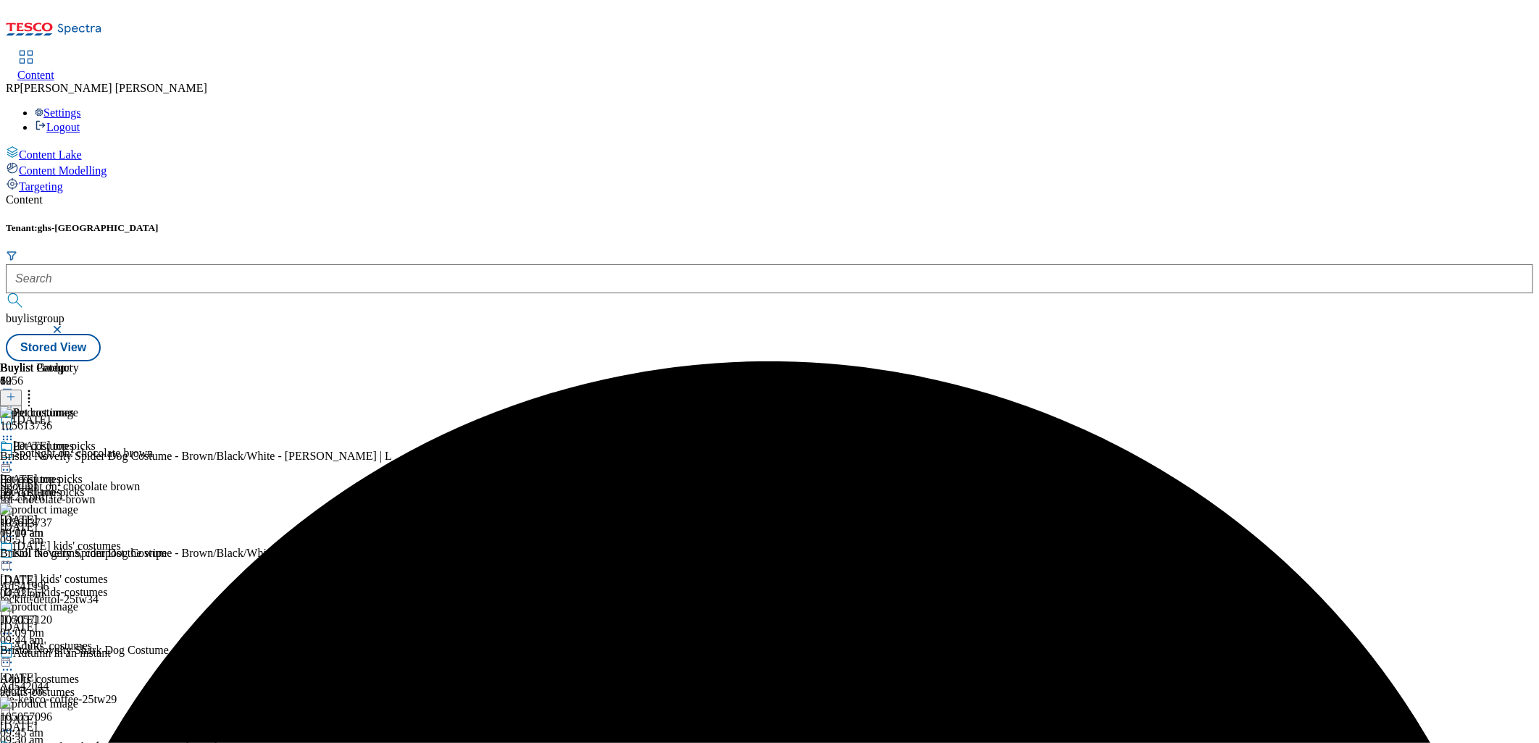
click at [14, 456] on icon at bounding box center [7, 463] width 14 height 14
click at [77, 605] on span "Publish" at bounding box center [61, 610] width 32 height 11
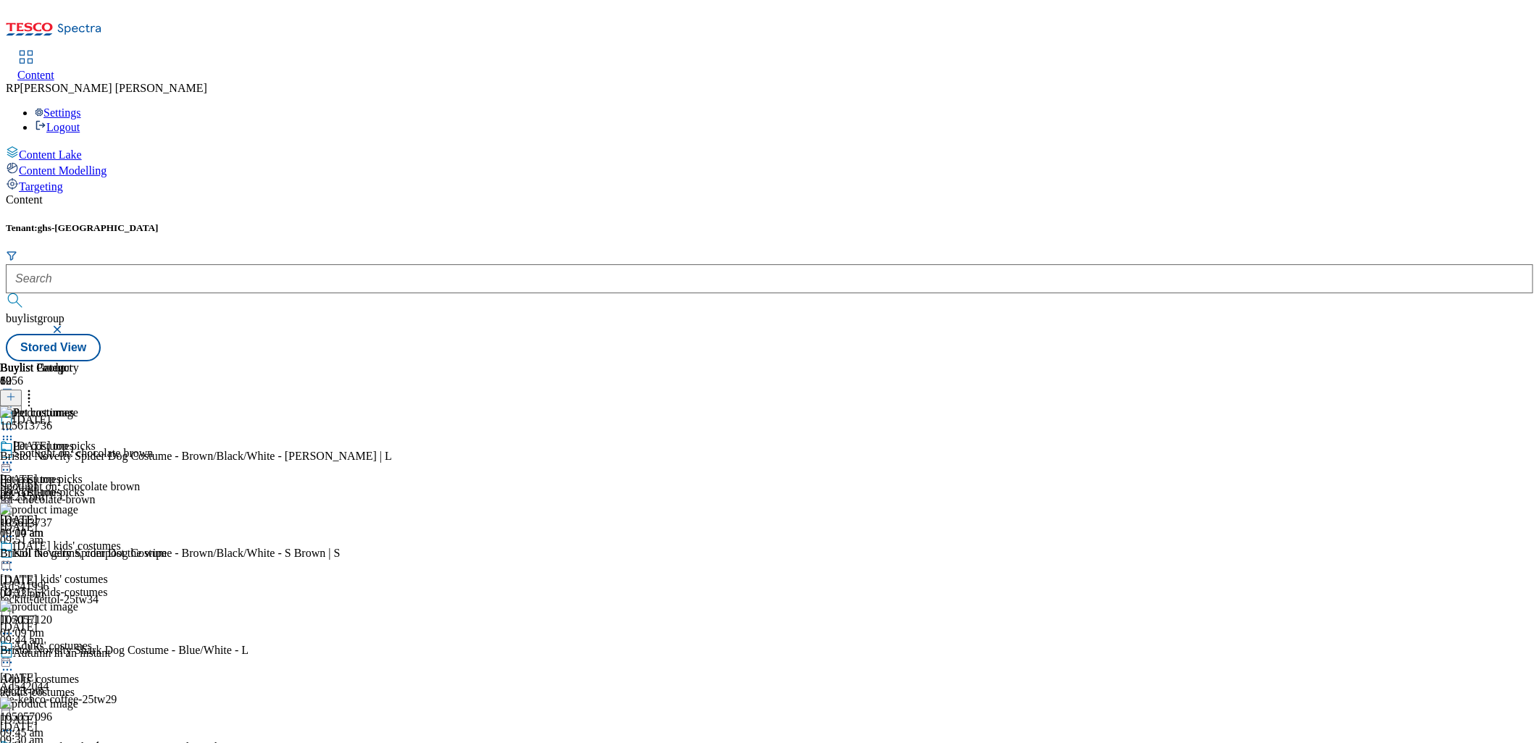
scroll to position [1032, 0]
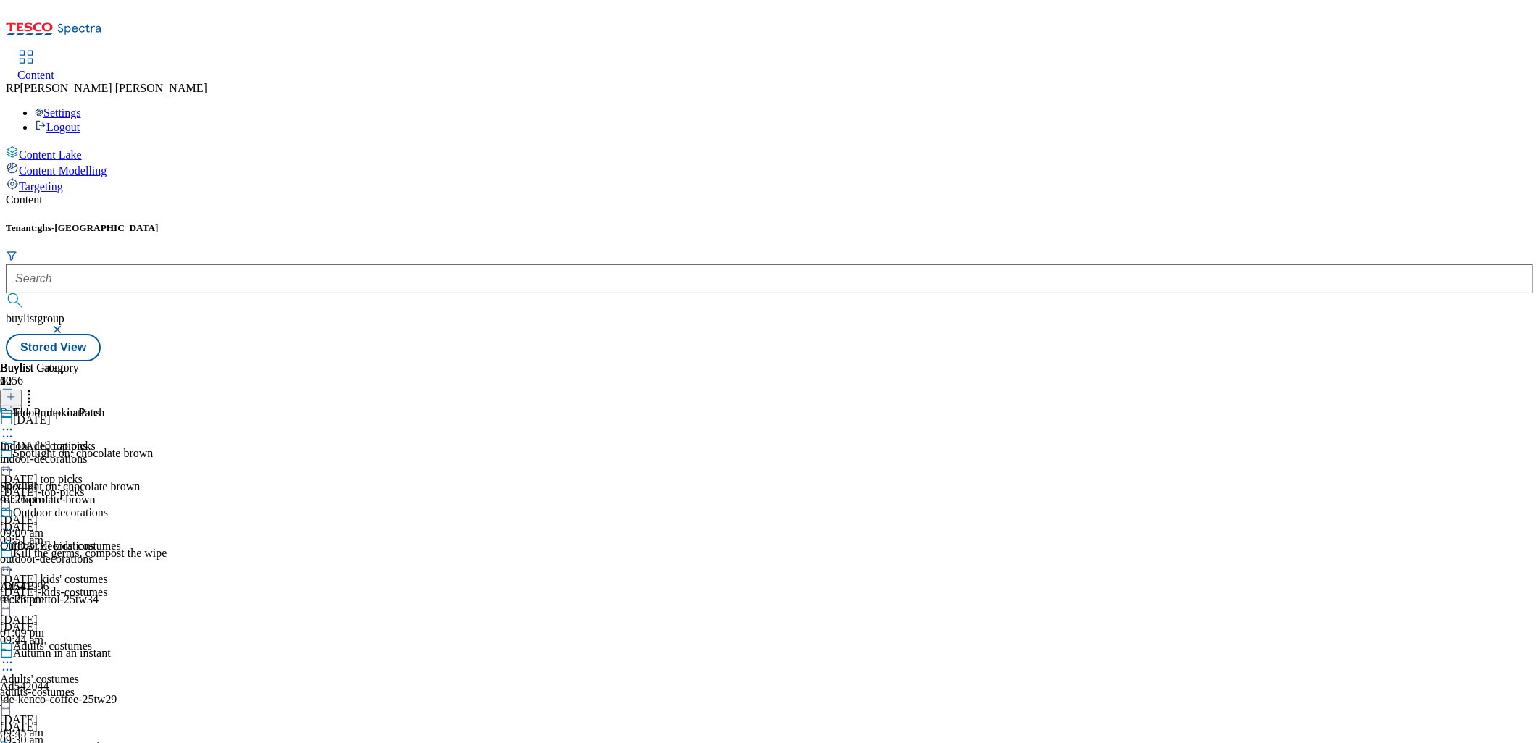
click at [108, 453] on div "indoor-decorations" at bounding box center [54, 459] width 108 height 13
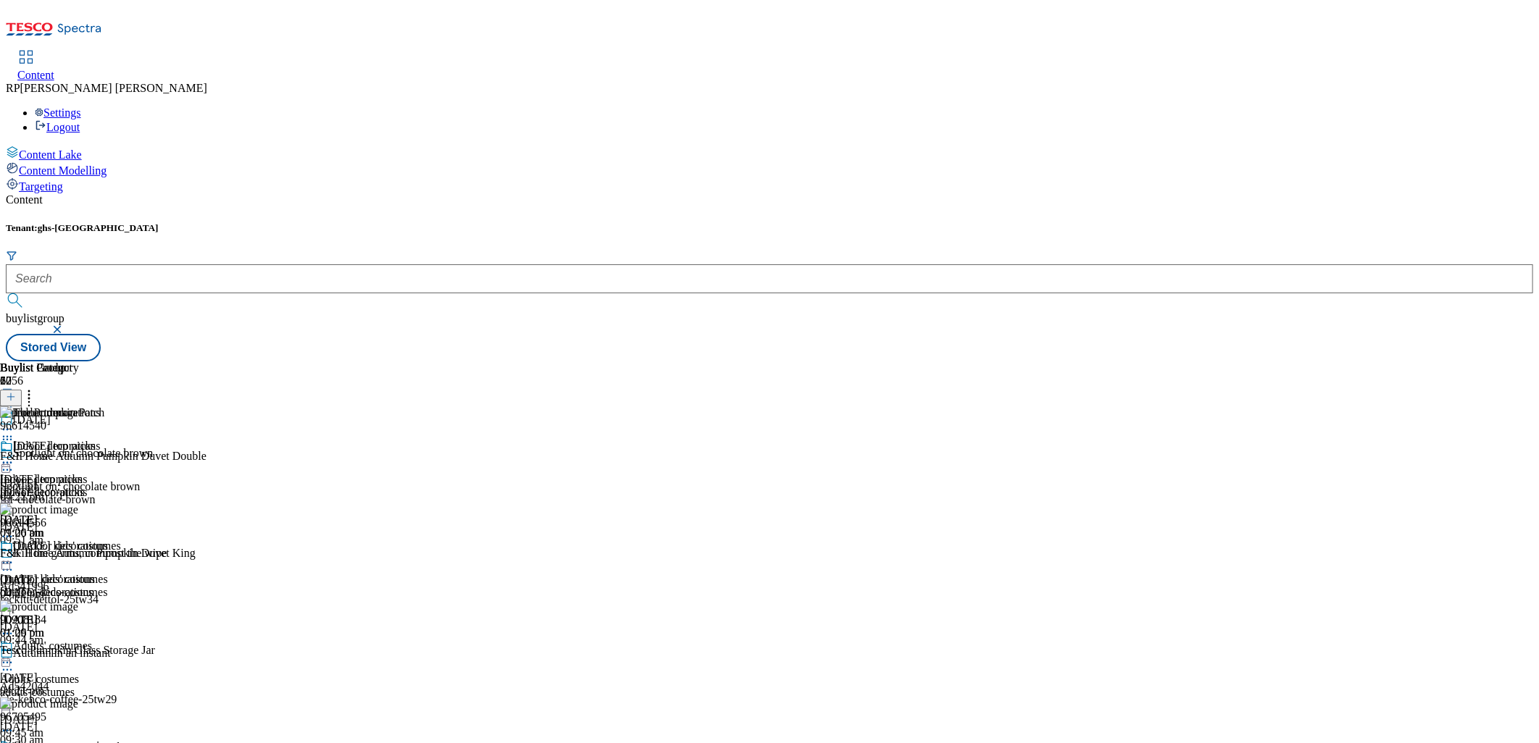
scroll to position [161, 0]
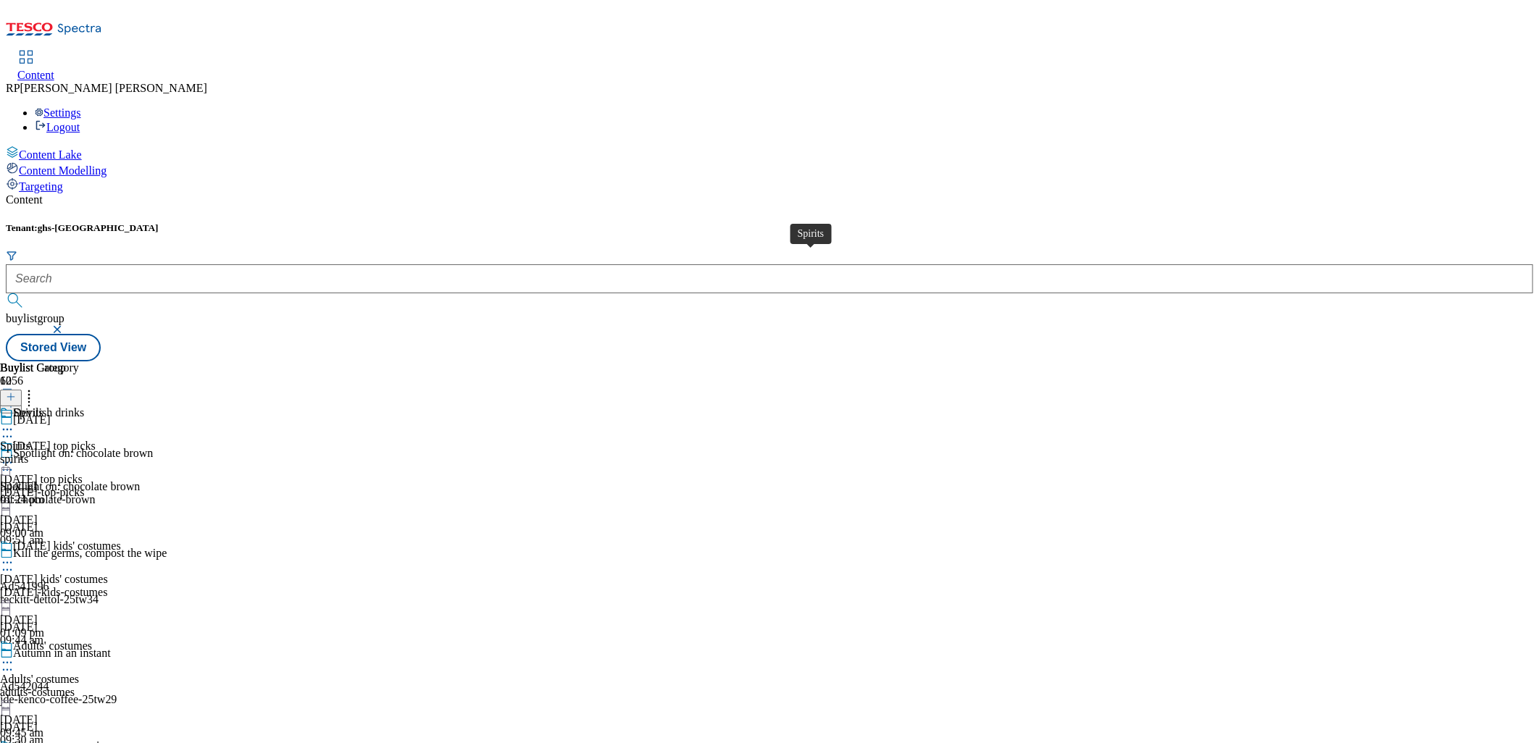
click at [30, 440] on span "Spirits" at bounding box center [15, 446] width 30 height 13
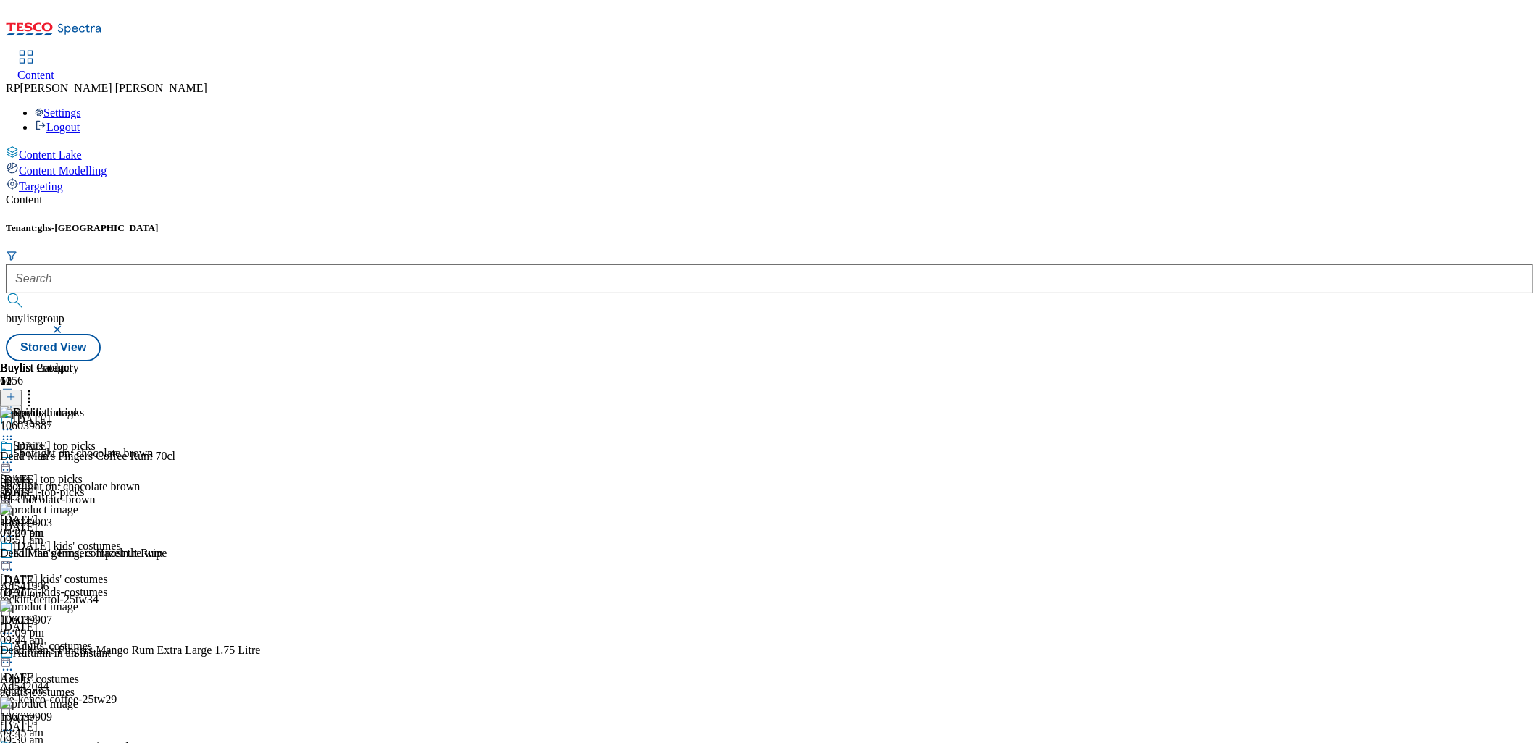
scroll to position [710, 0]
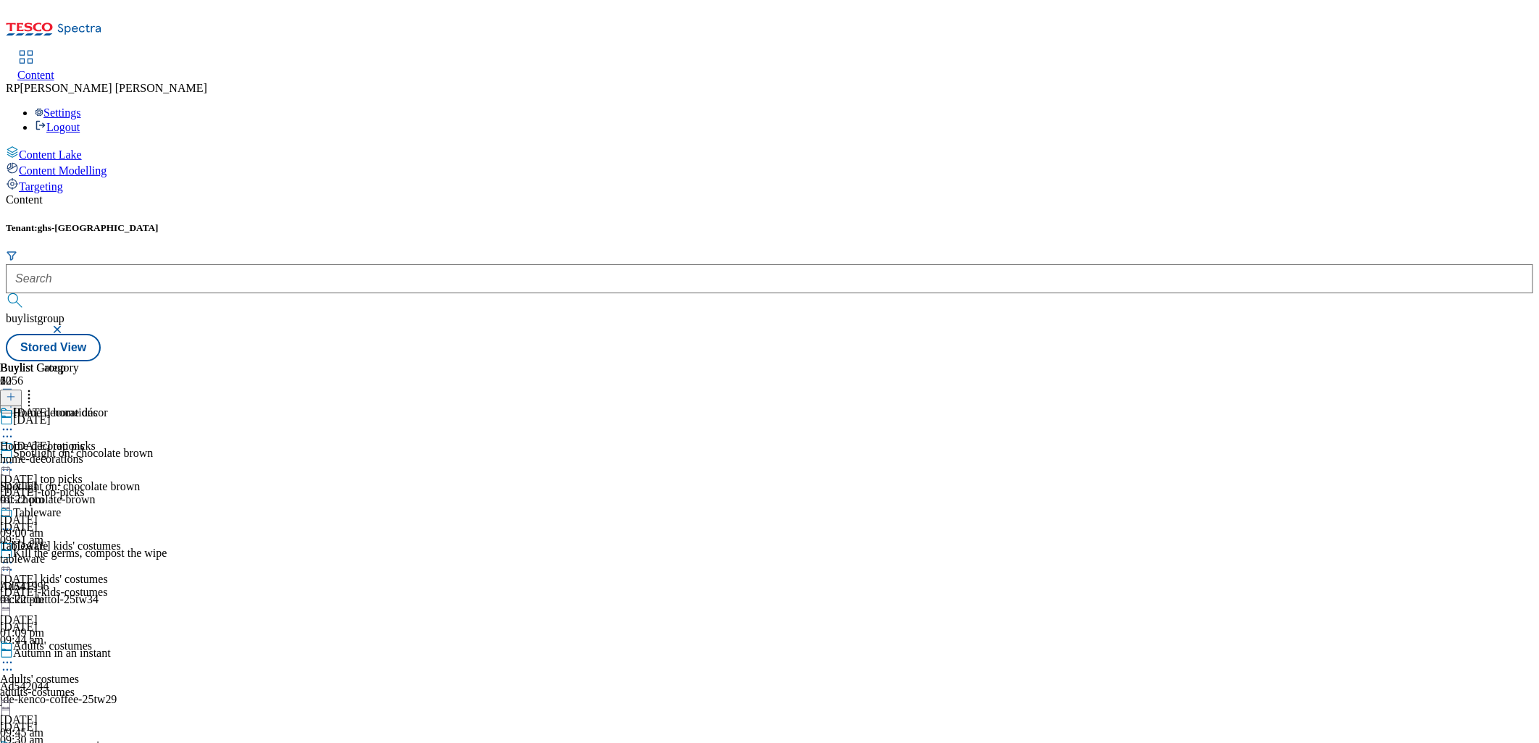
click at [98, 453] on div "home-decorations" at bounding box center [49, 459] width 98 height 13
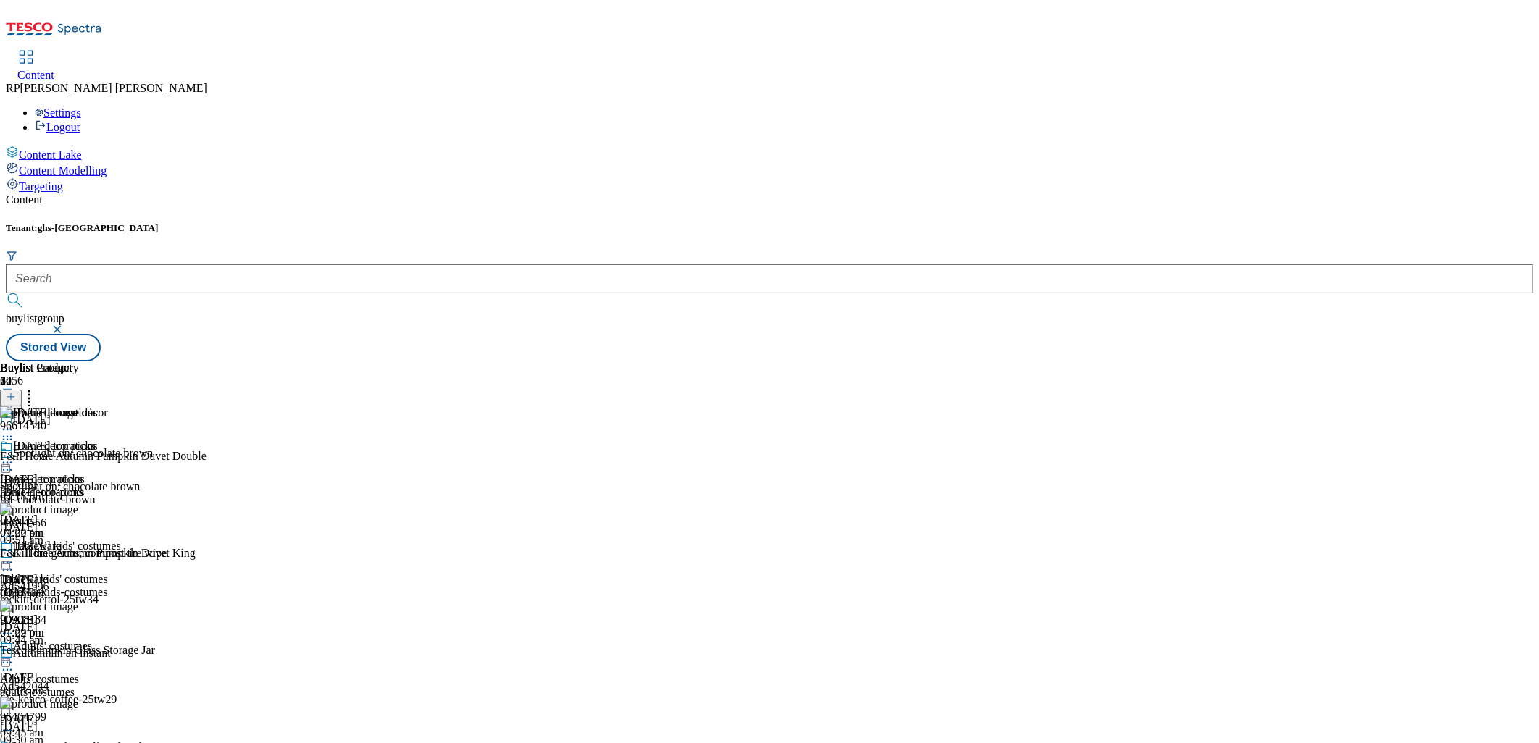
click at [98, 540] on div "Tableware Tableware tableware [DATE] 01:22 pm" at bounding box center [49, 590] width 98 height 100
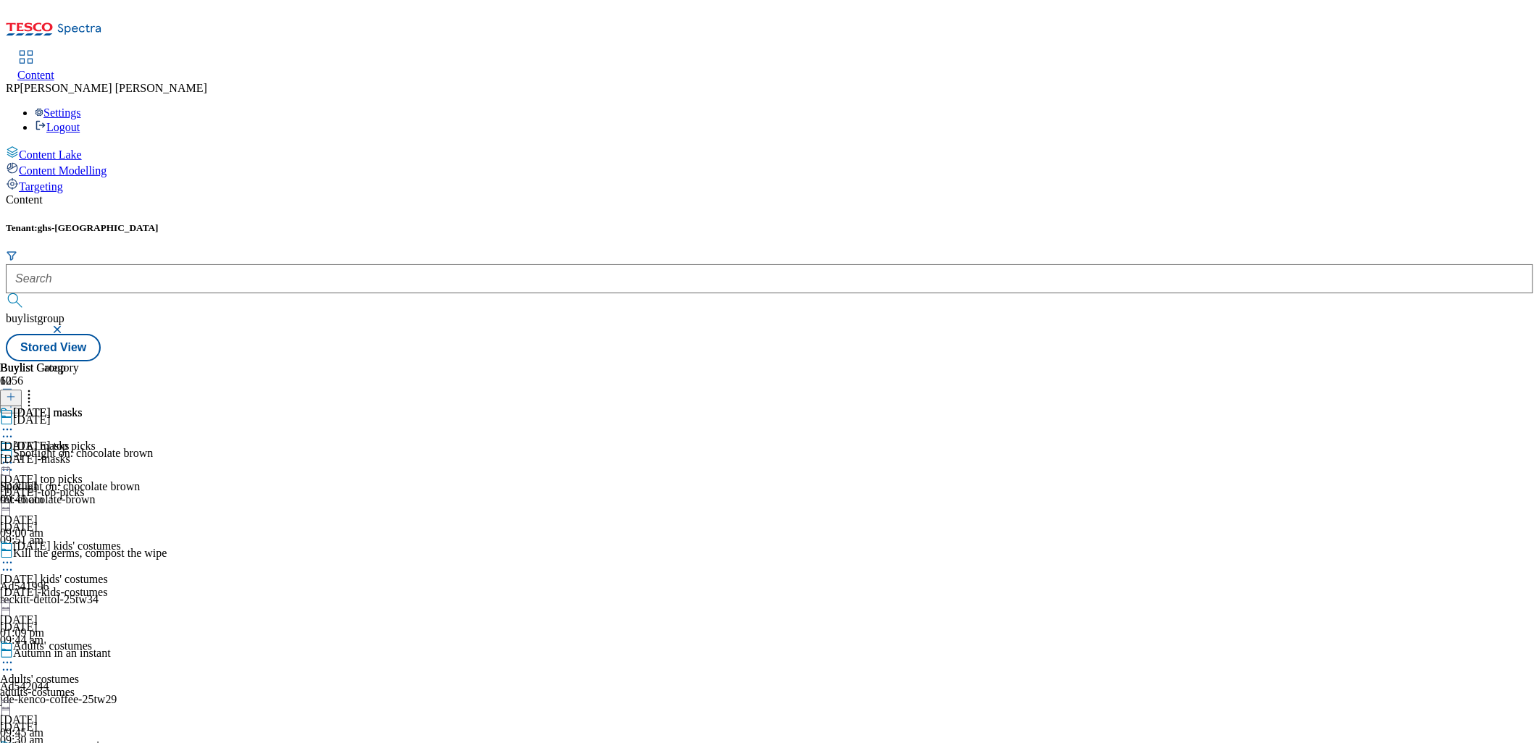
click at [14, 422] on icon at bounding box center [7, 429] width 14 height 14
click at [91, 588] on span "Un-publish" at bounding box center [68, 593] width 46 height 11
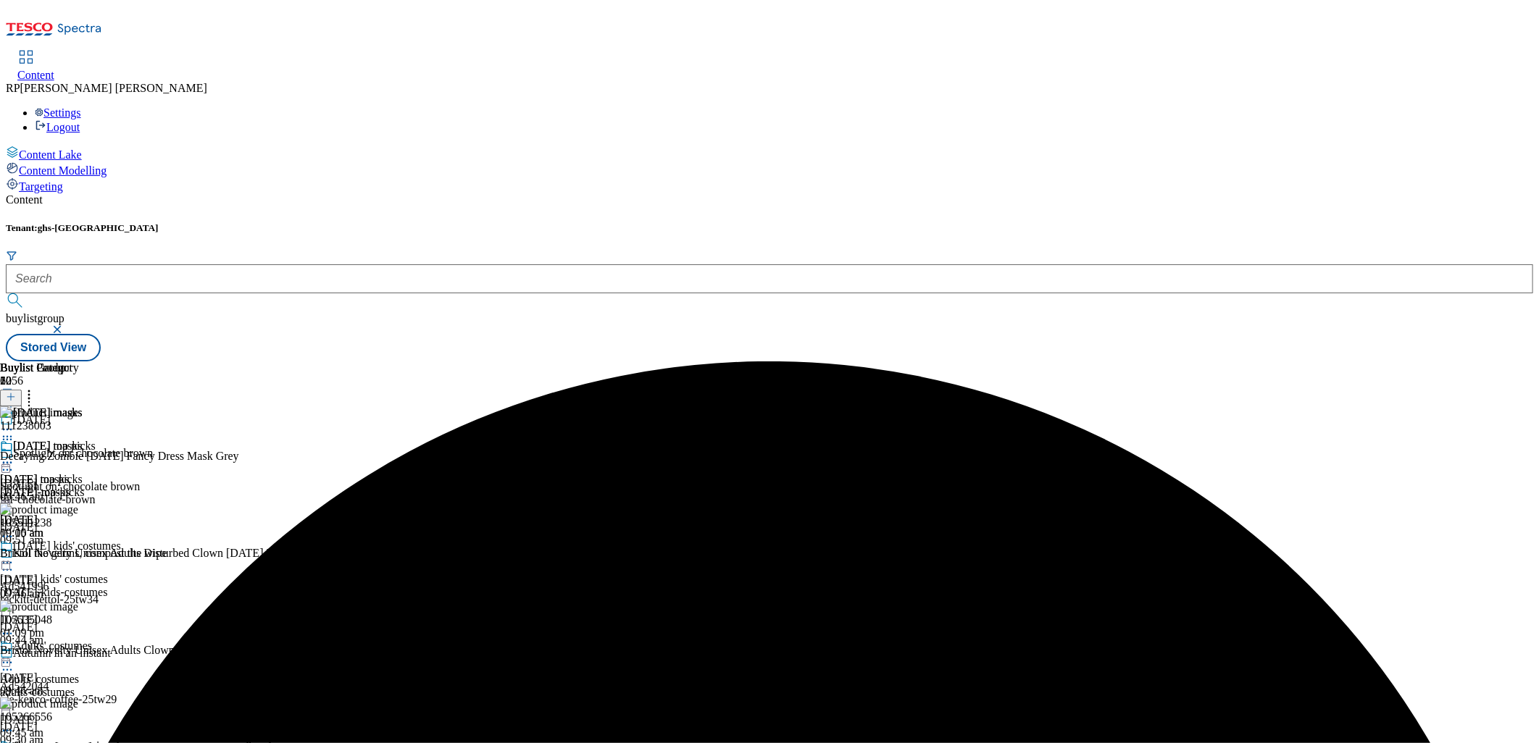
click at [36, 388] on icon at bounding box center [29, 395] width 14 height 14
click at [14, 456] on icon at bounding box center [7, 463] width 14 height 14
click at [93, 572] on span "Un-preview" at bounding box center [69, 577] width 49 height 11
click at [36, 388] on icon at bounding box center [29, 395] width 14 height 14
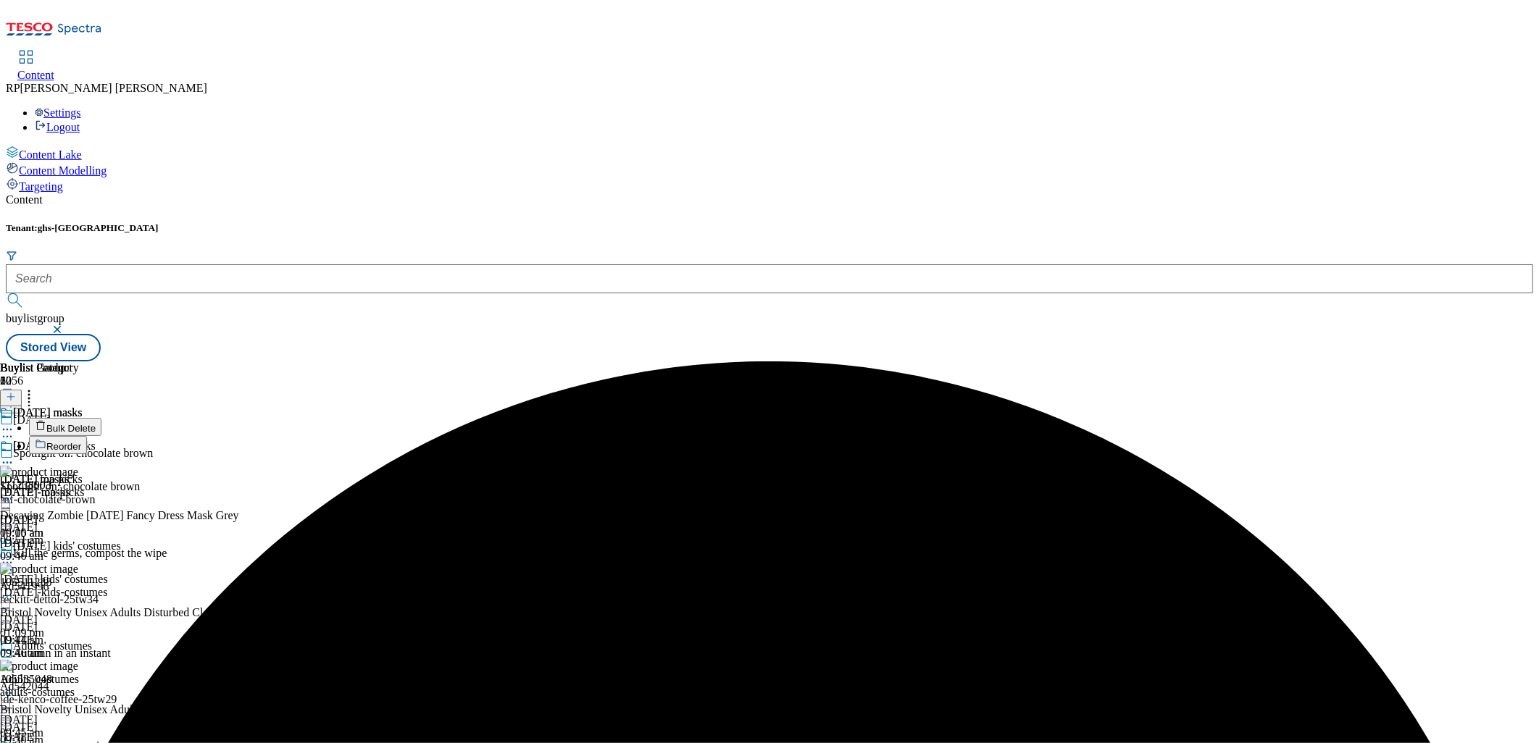
click at [81, 441] on span "Reorder" at bounding box center [63, 446] width 35 height 11
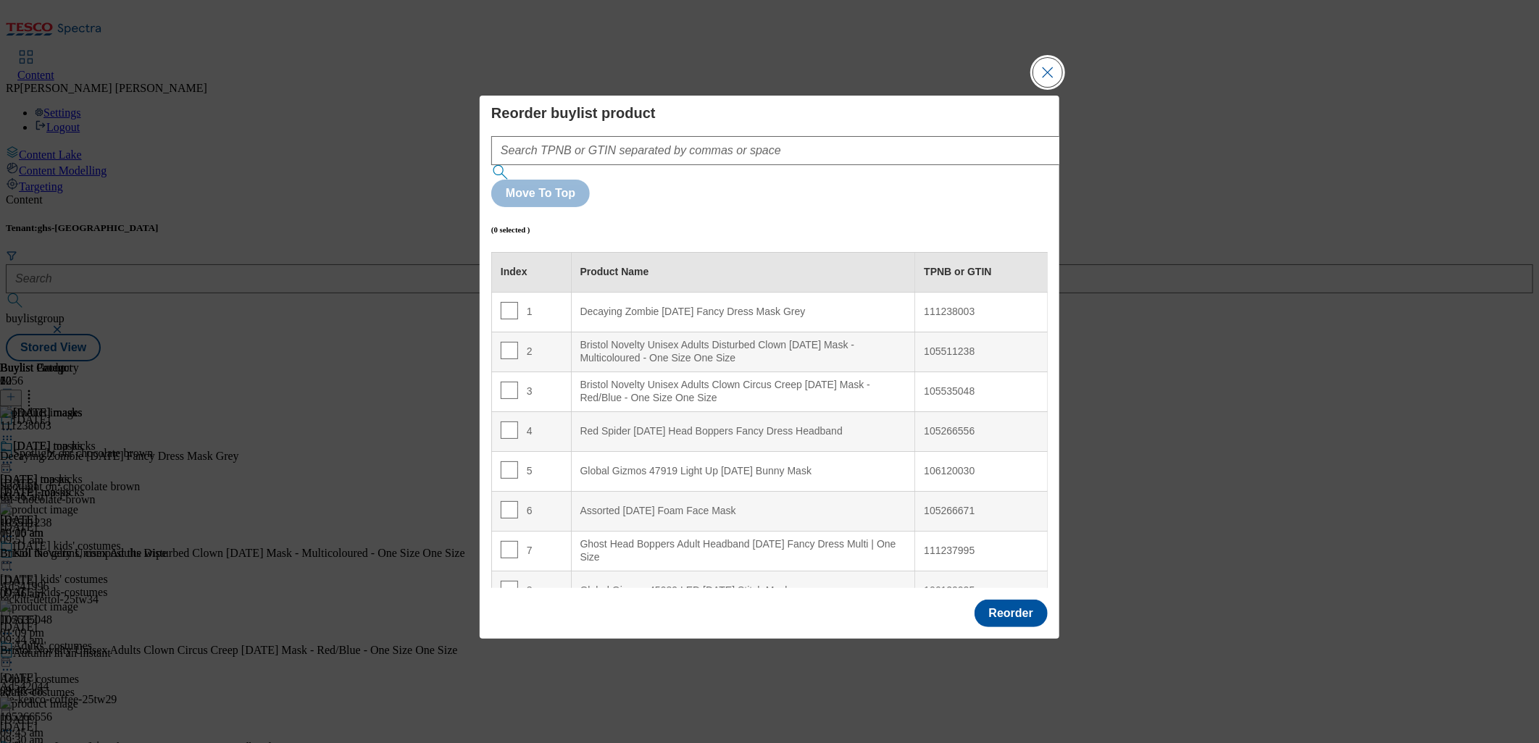
click at [1049, 87] on button "Close Modal" at bounding box center [1047, 72] width 29 height 29
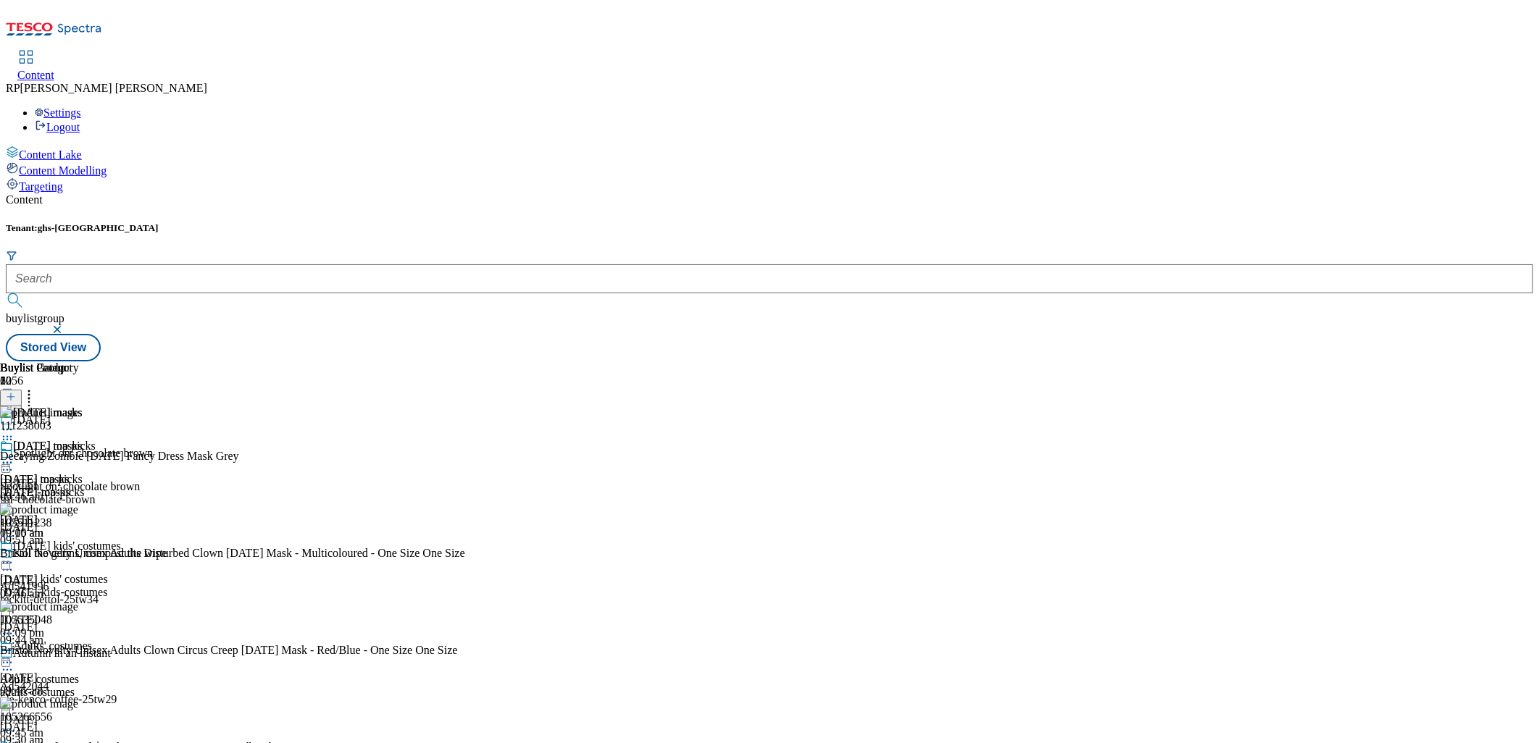
click at [14, 456] on icon at bounding box center [7, 463] width 14 height 14
click at [79, 555] on span "Preview" at bounding box center [62, 560] width 34 height 11
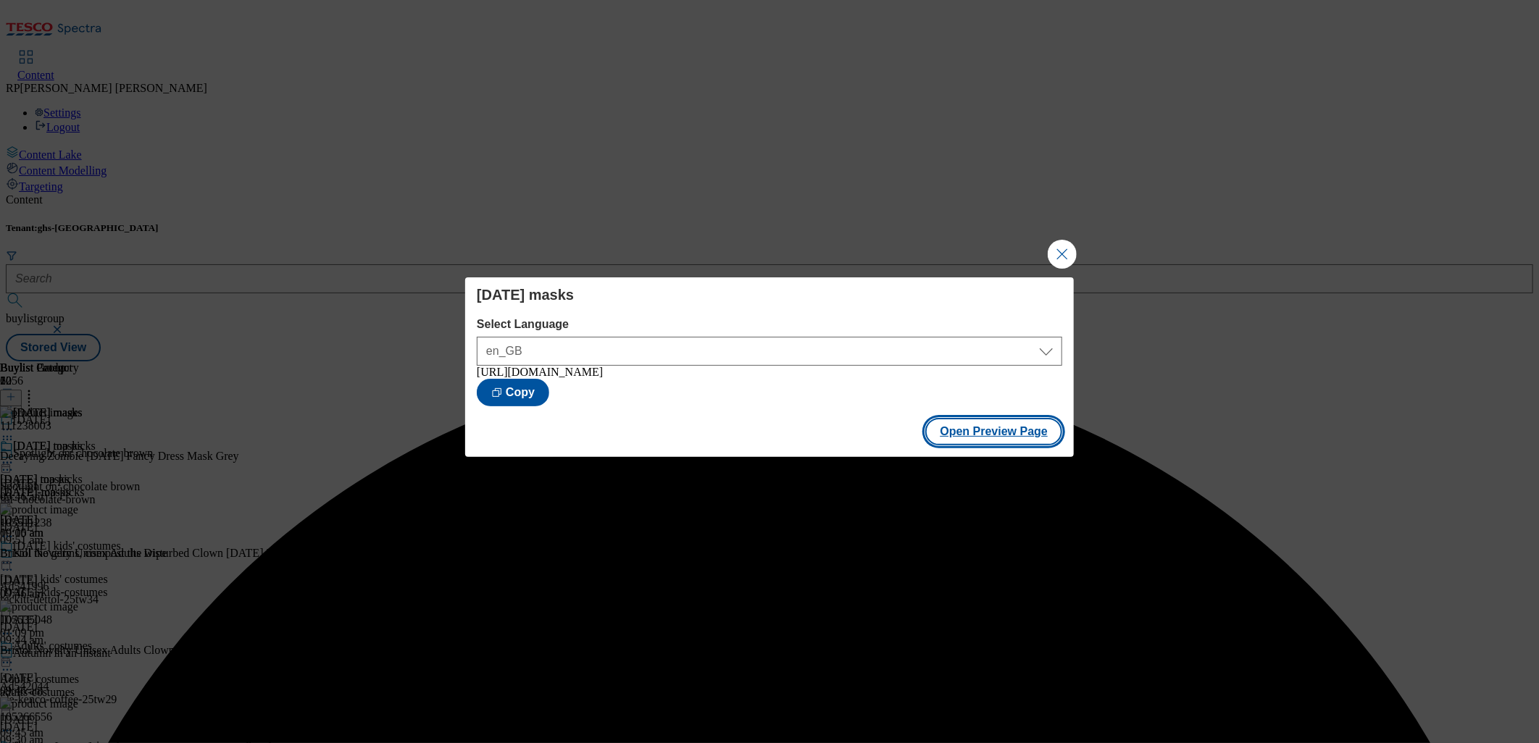
click at [1004, 431] on button "Open Preview Page" at bounding box center [993, 432] width 137 height 28
click at [1067, 246] on button "Close Modal" at bounding box center [1062, 254] width 29 height 29
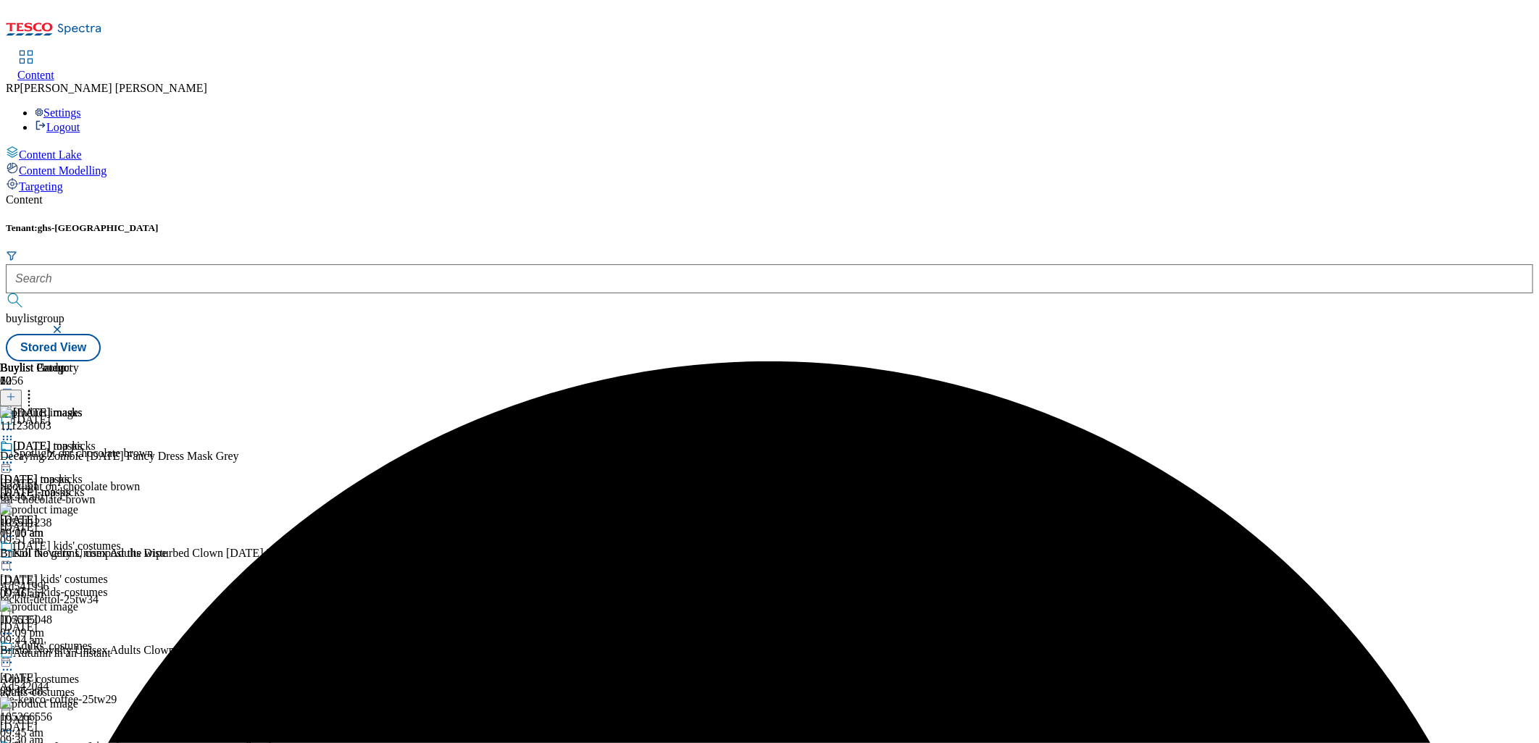
click at [14, 456] on icon at bounding box center [7, 463] width 14 height 14
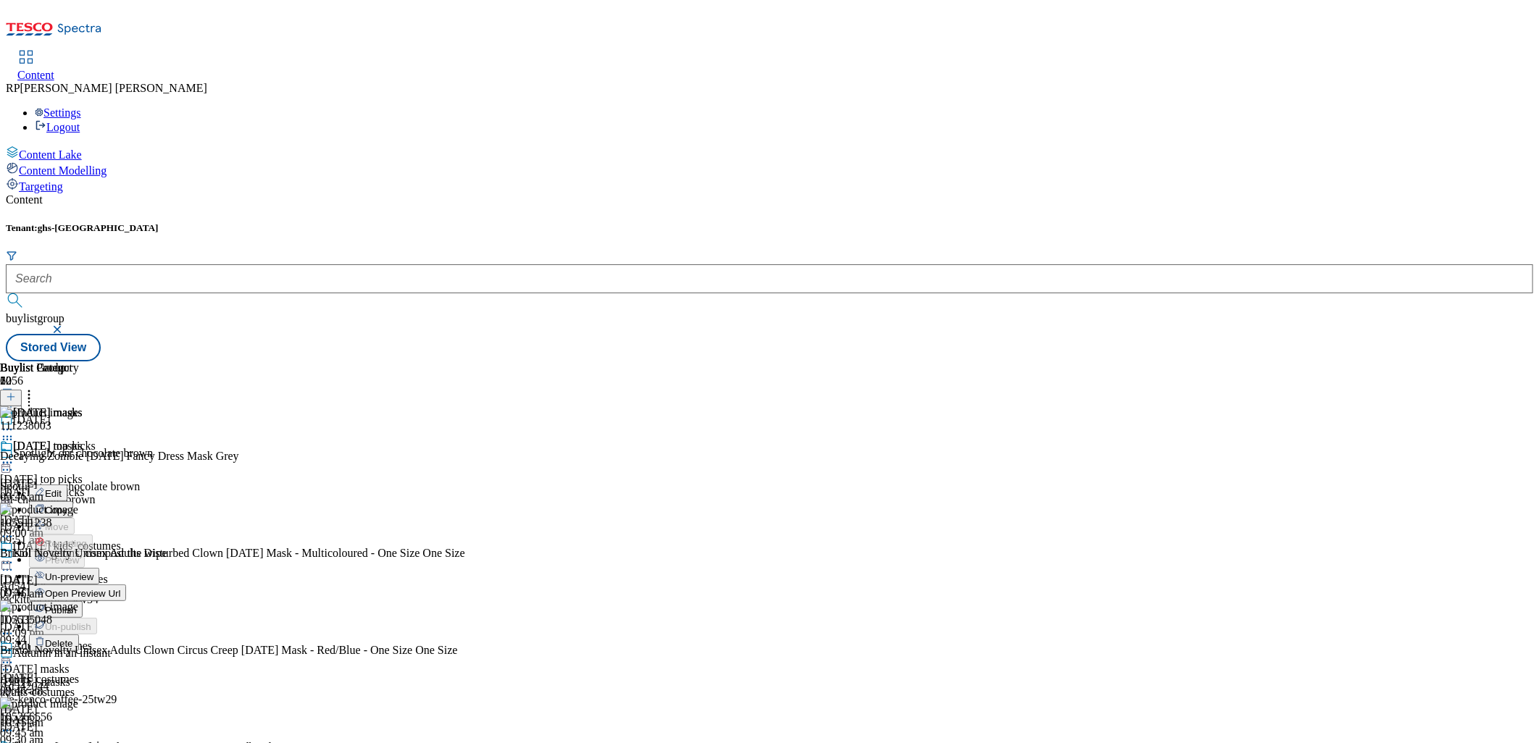
click at [93, 572] on span "Un-preview" at bounding box center [69, 577] width 49 height 11
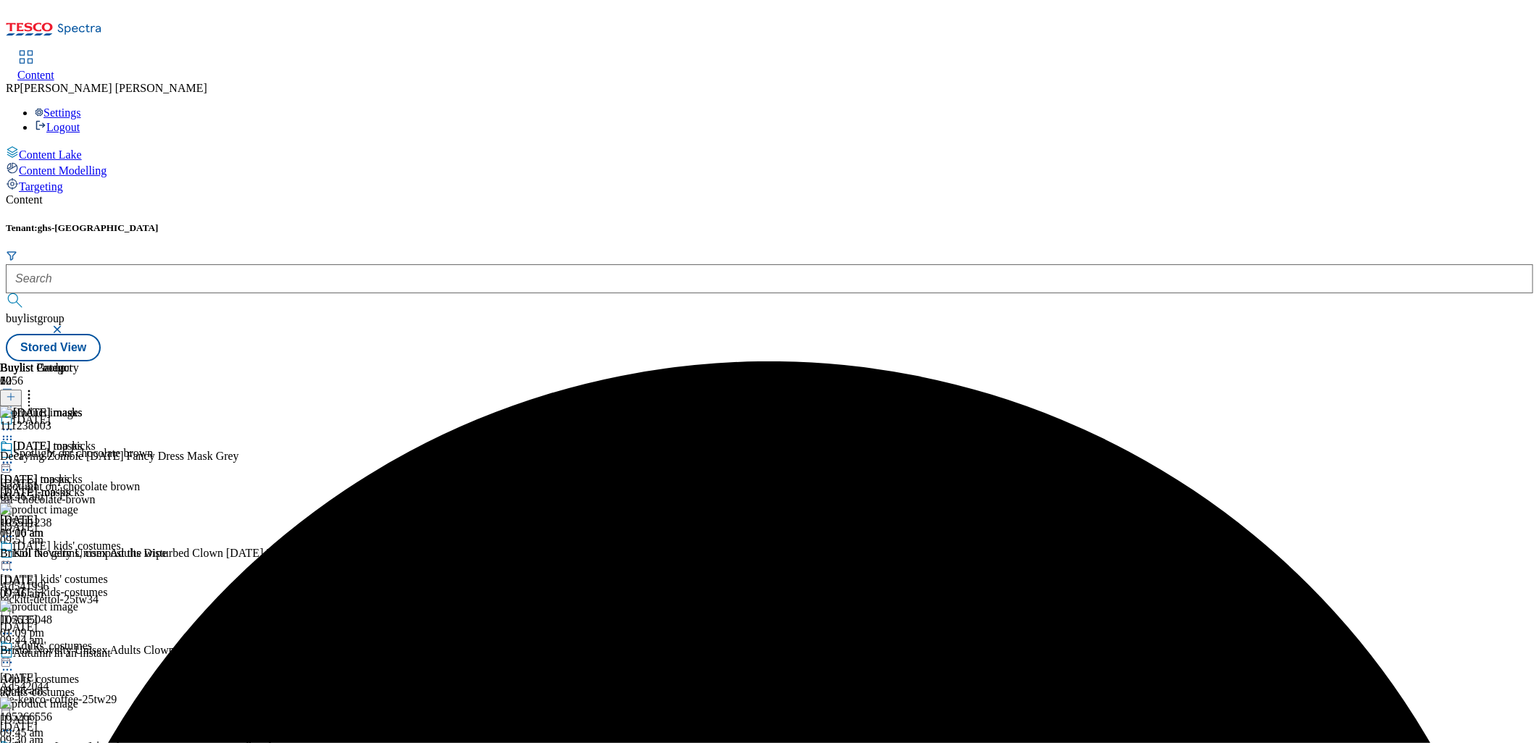
click at [36, 388] on icon at bounding box center [29, 395] width 14 height 14
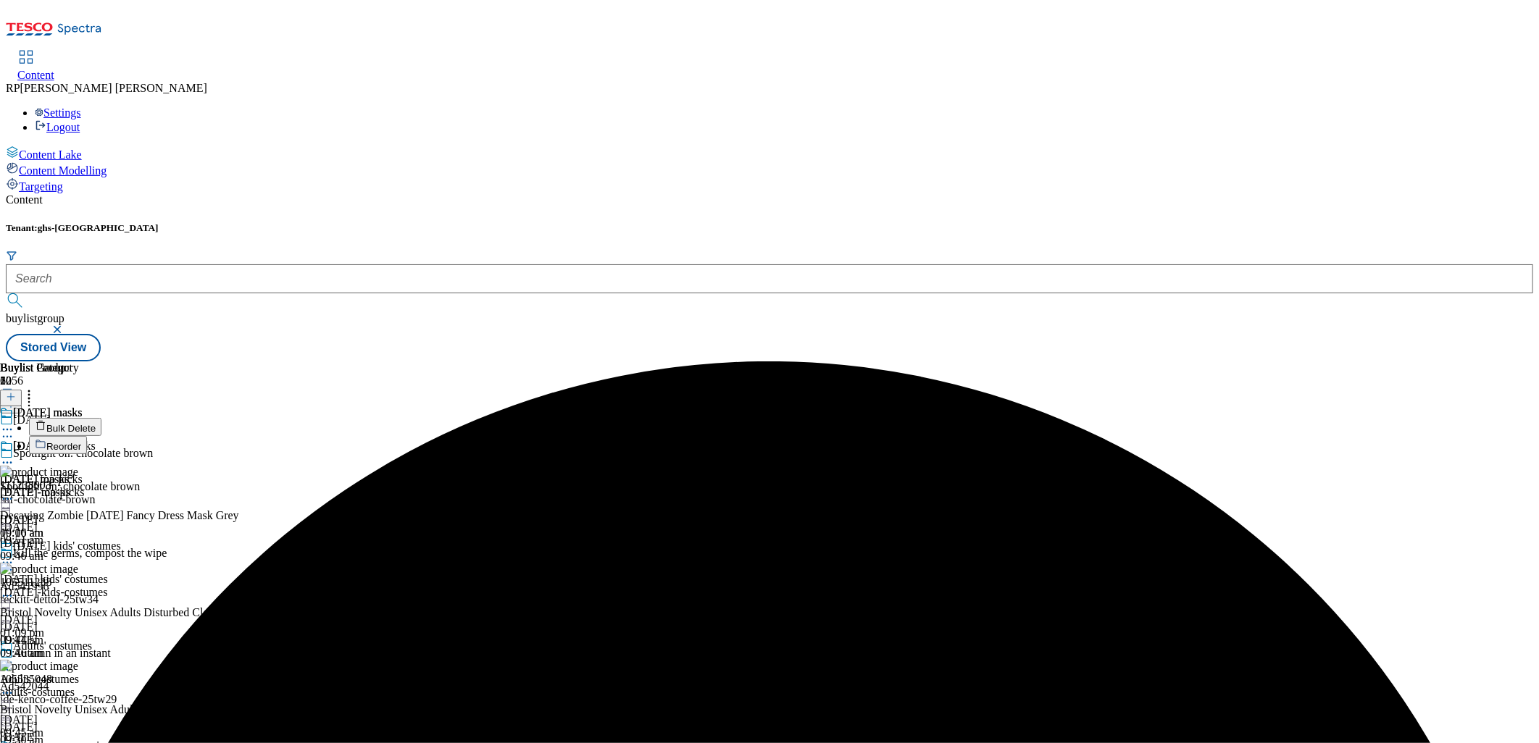
click at [81, 441] on span "Reorder" at bounding box center [63, 446] width 35 height 11
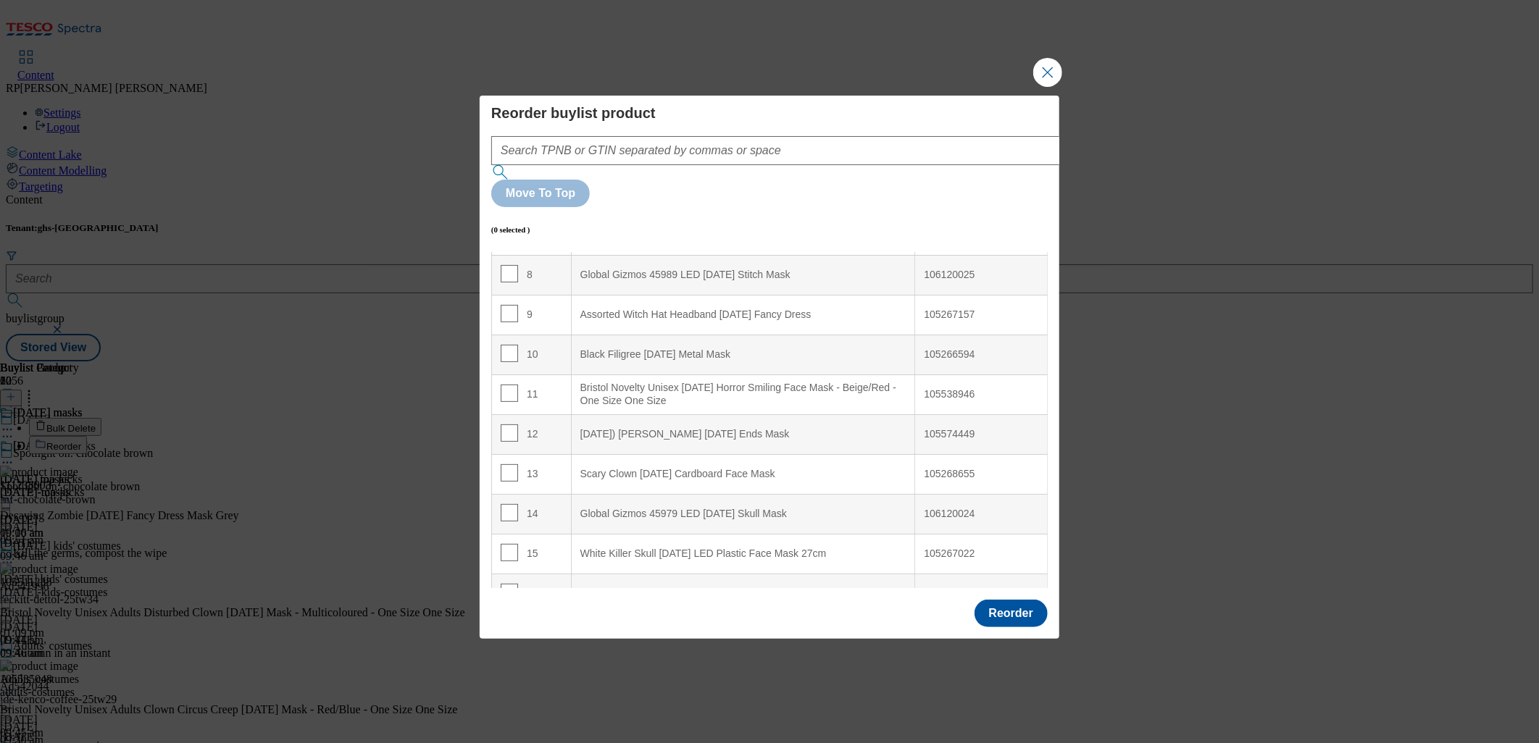
scroll to position [501, 0]
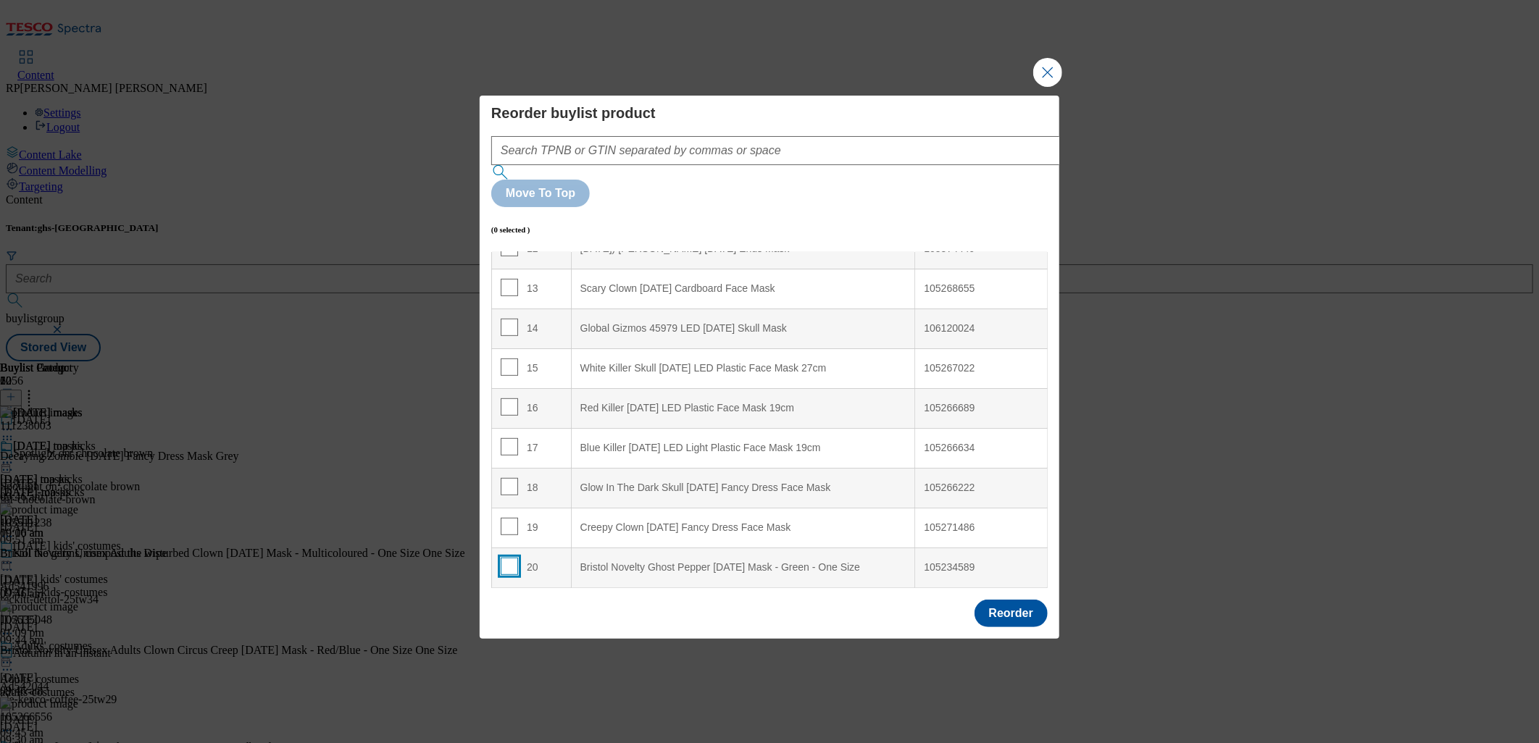
click at [508, 558] on input "Modal" at bounding box center [509, 566] width 17 height 17
checkbox input "true"
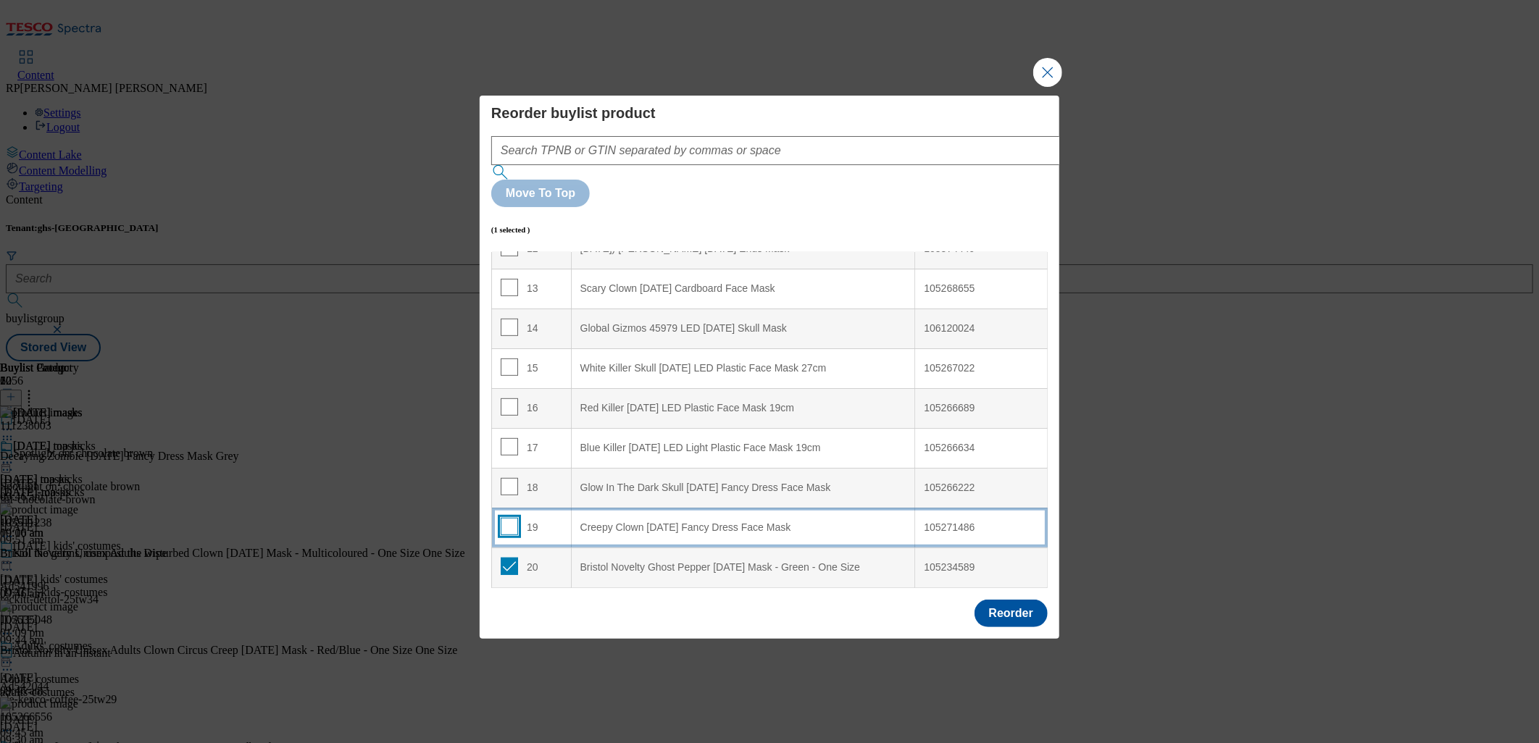
click at [507, 518] on input "Modal" at bounding box center [509, 526] width 17 height 17
checkbox input "true"
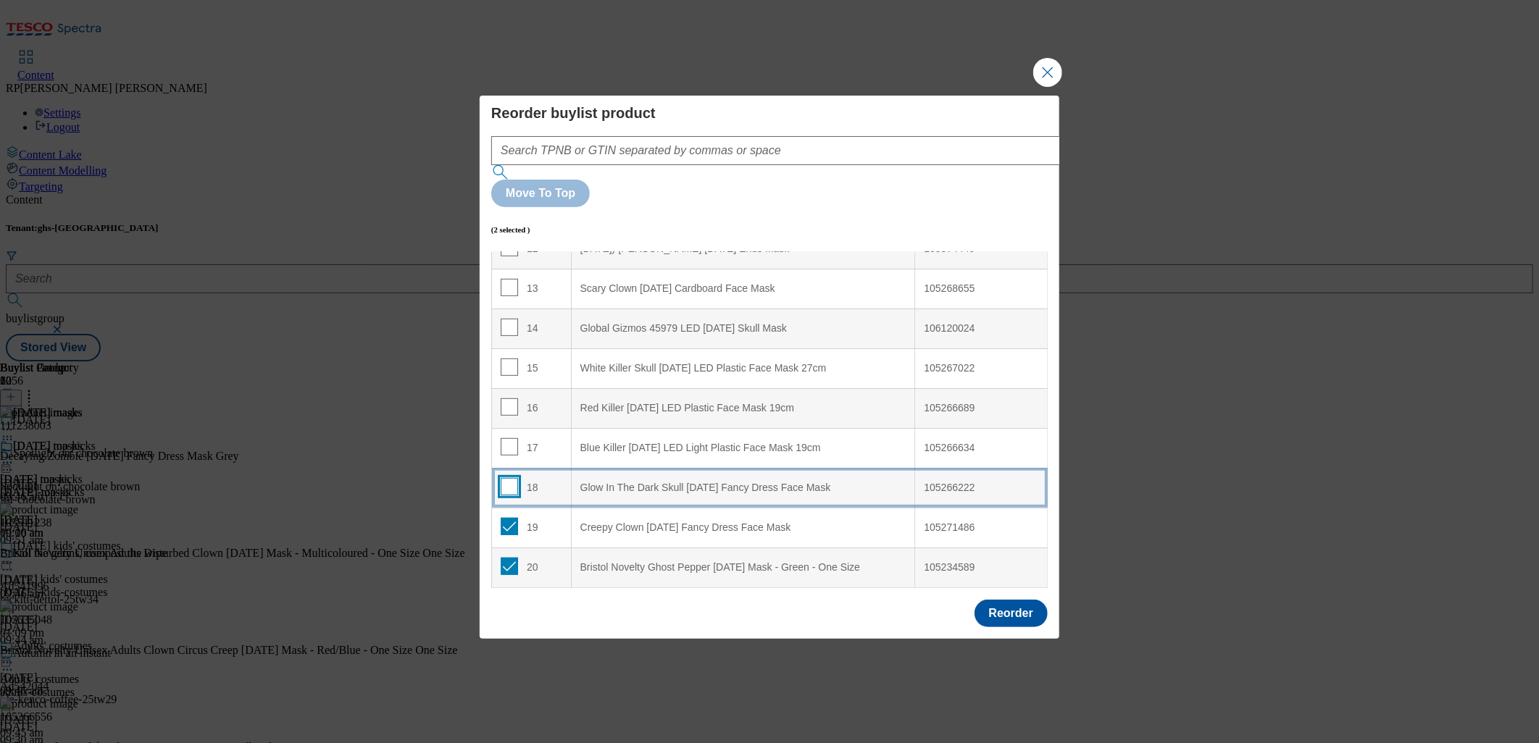
click at [504, 478] on input "Modal" at bounding box center [509, 486] width 17 height 17
checkbox input "true"
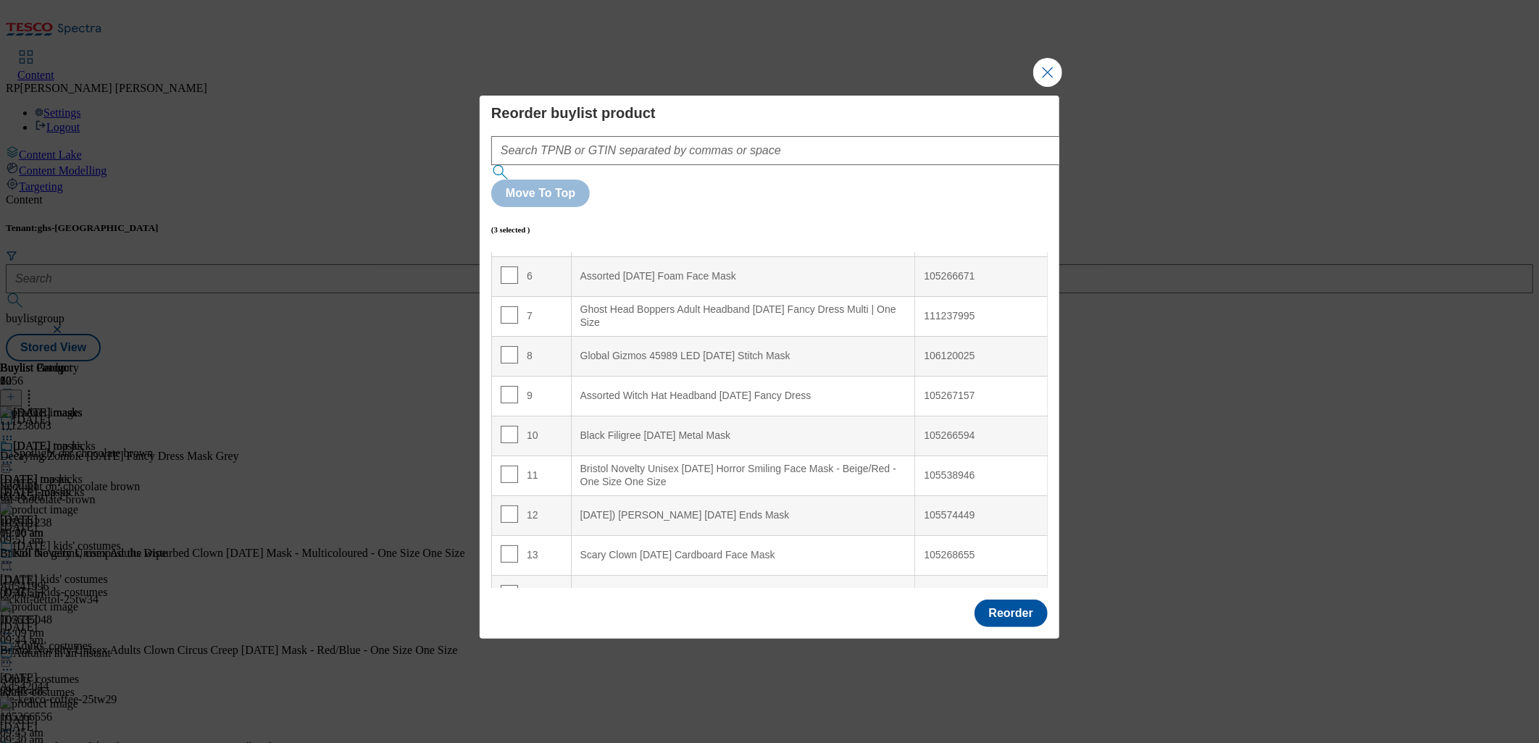
scroll to position [0, 0]
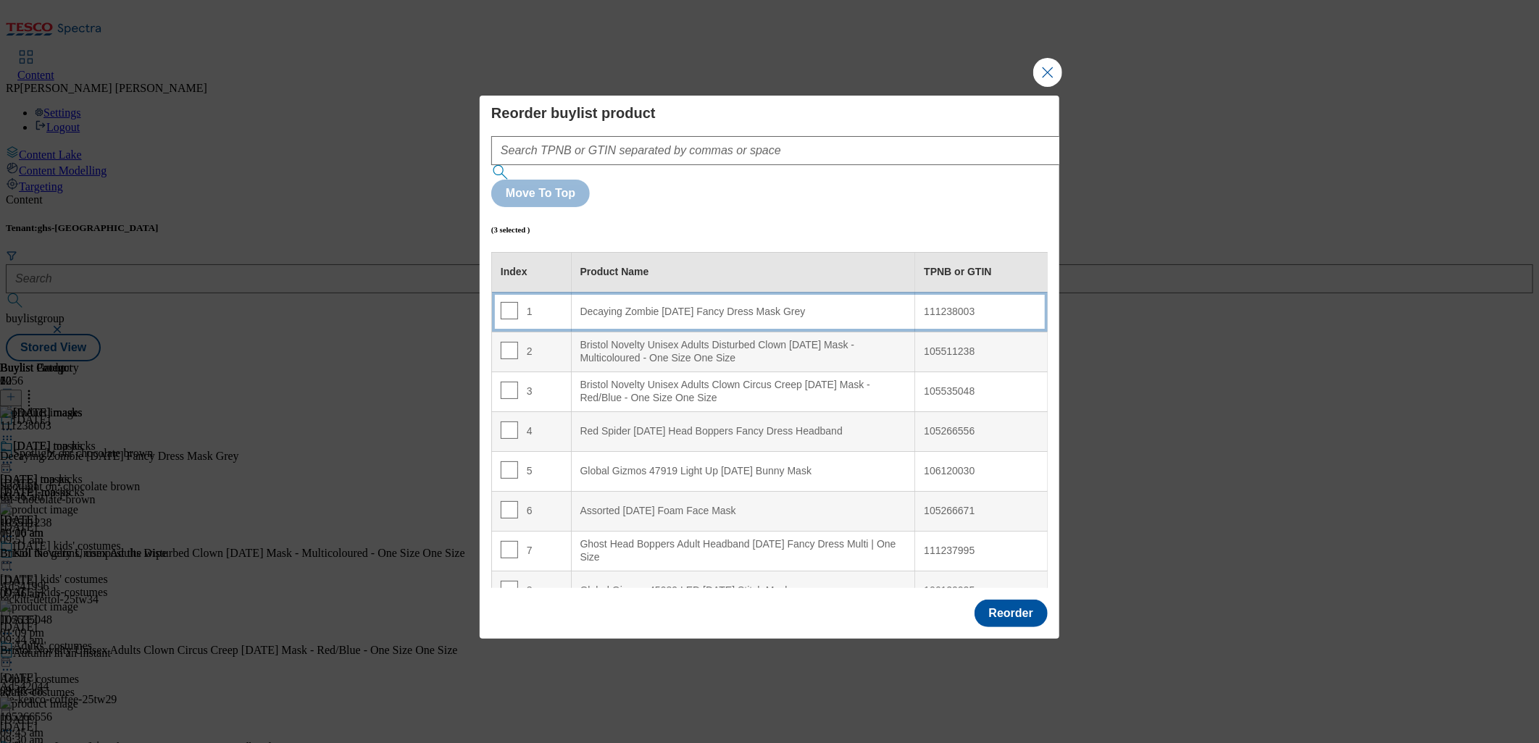
click at [838, 292] on Grey "Decaying Zombie [DATE] Fancy Dress Mask Grey" at bounding box center [743, 312] width 344 height 40
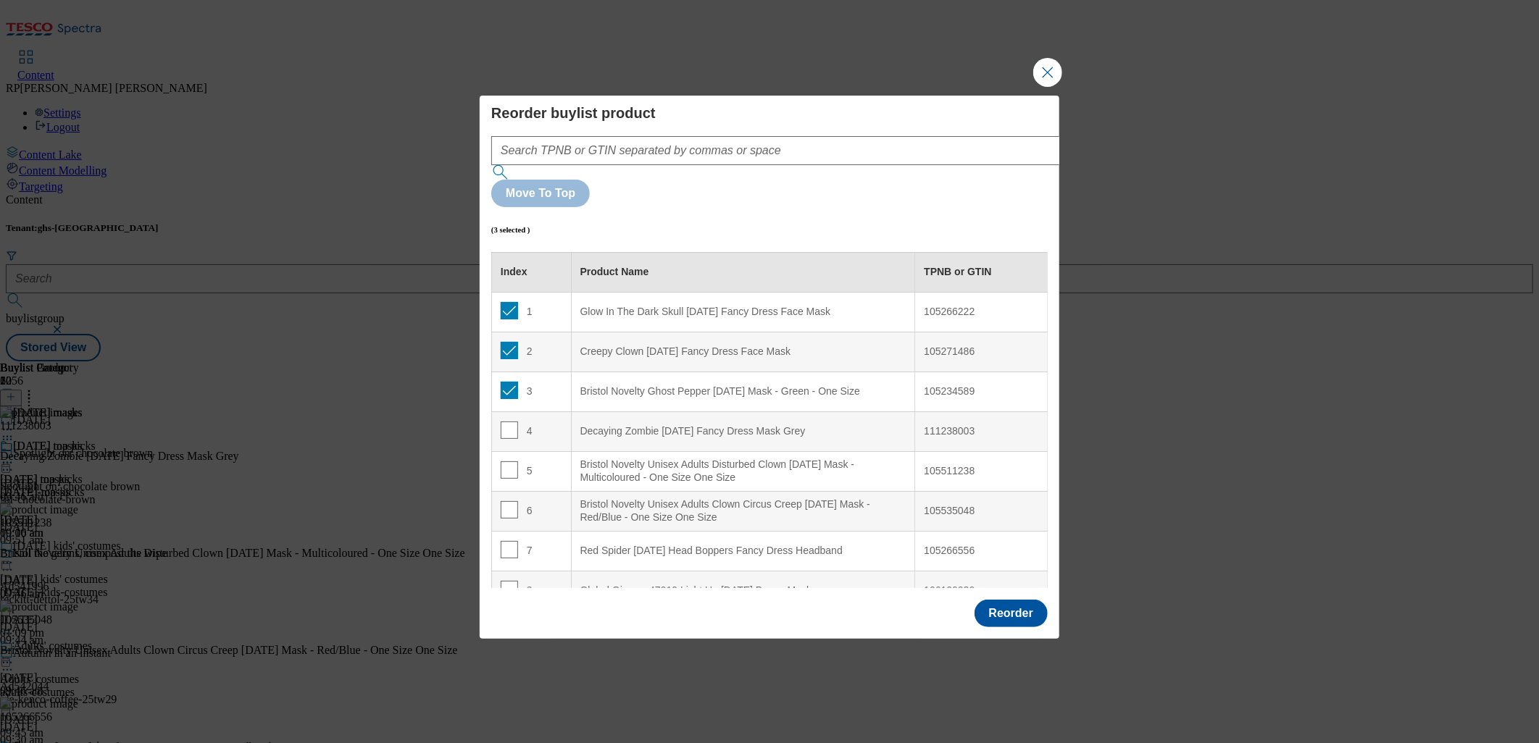
click at [498, 292] on td "1" at bounding box center [532, 312] width 80 height 40
click at [501, 302] on input "Modal" at bounding box center [509, 310] width 17 height 17
checkbox input "false"
click at [506, 342] on input "Modal" at bounding box center [509, 350] width 17 height 17
checkbox input "false"
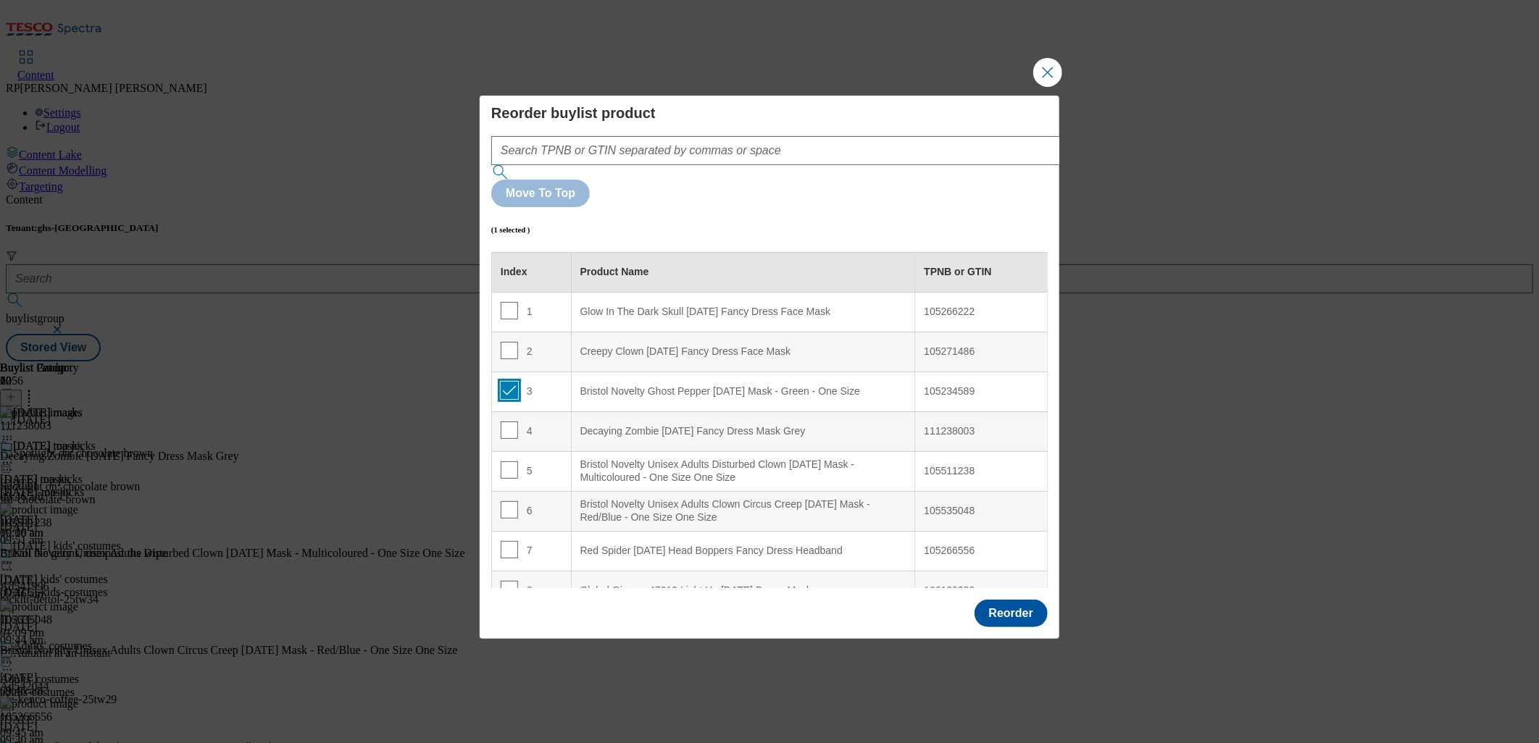
click at [506, 382] on input "Modal" at bounding box center [509, 390] width 17 height 17
checkbox input "false"
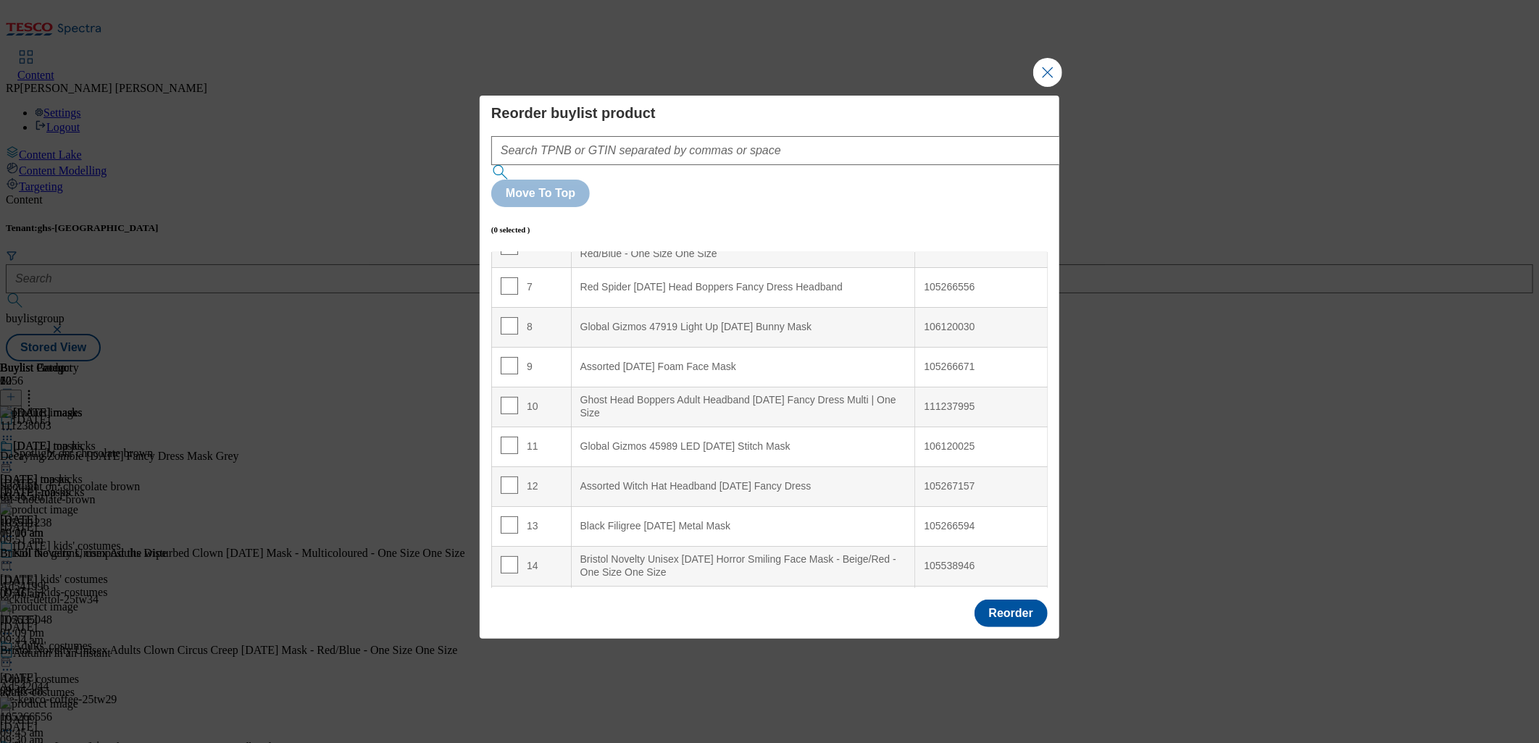
scroll to position [501, 0]
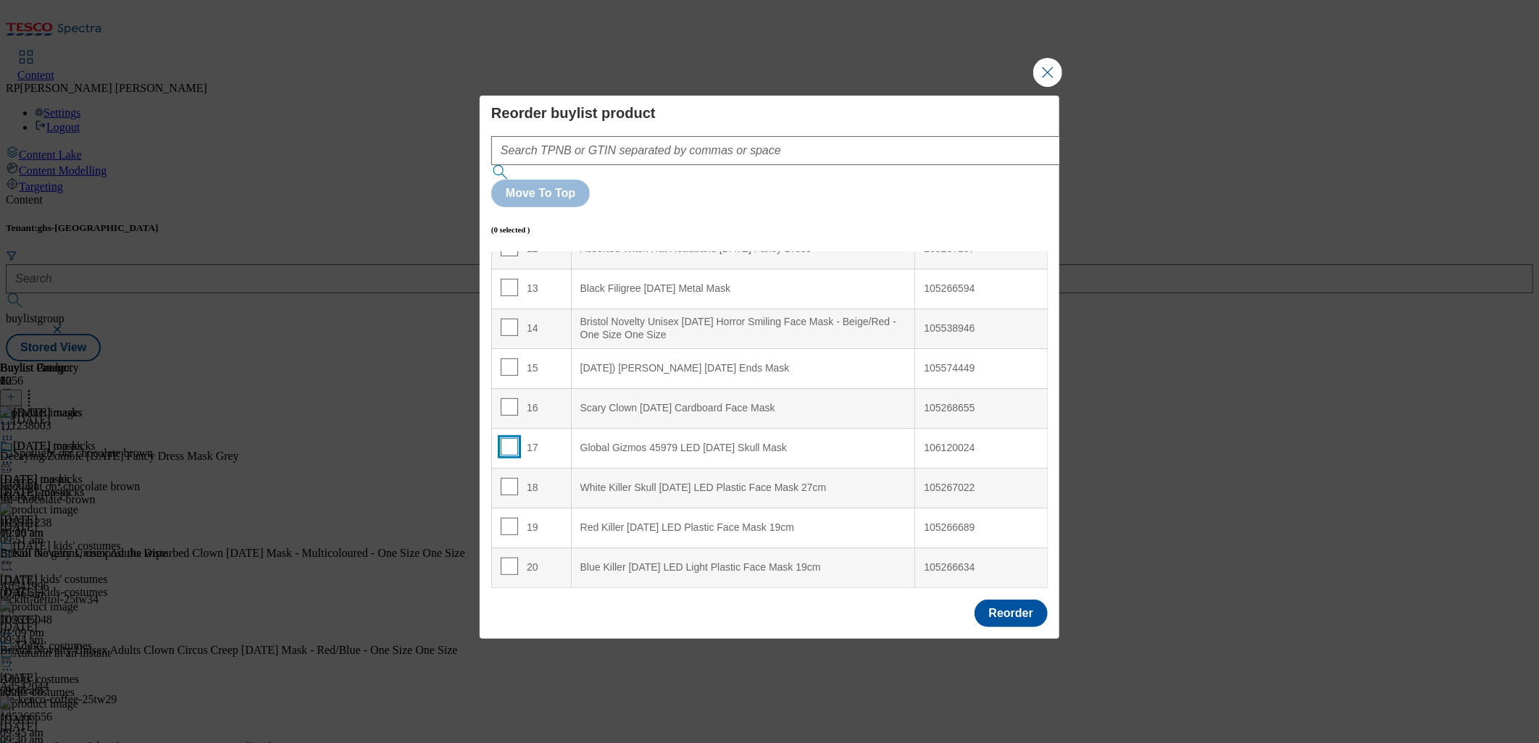
click at [505, 438] on input "Modal" at bounding box center [509, 446] width 17 height 17
checkbox input "true"
click at [503, 478] on input "Modal" at bounding box center [509, 486] width 17 height 17
checkbox input "true"
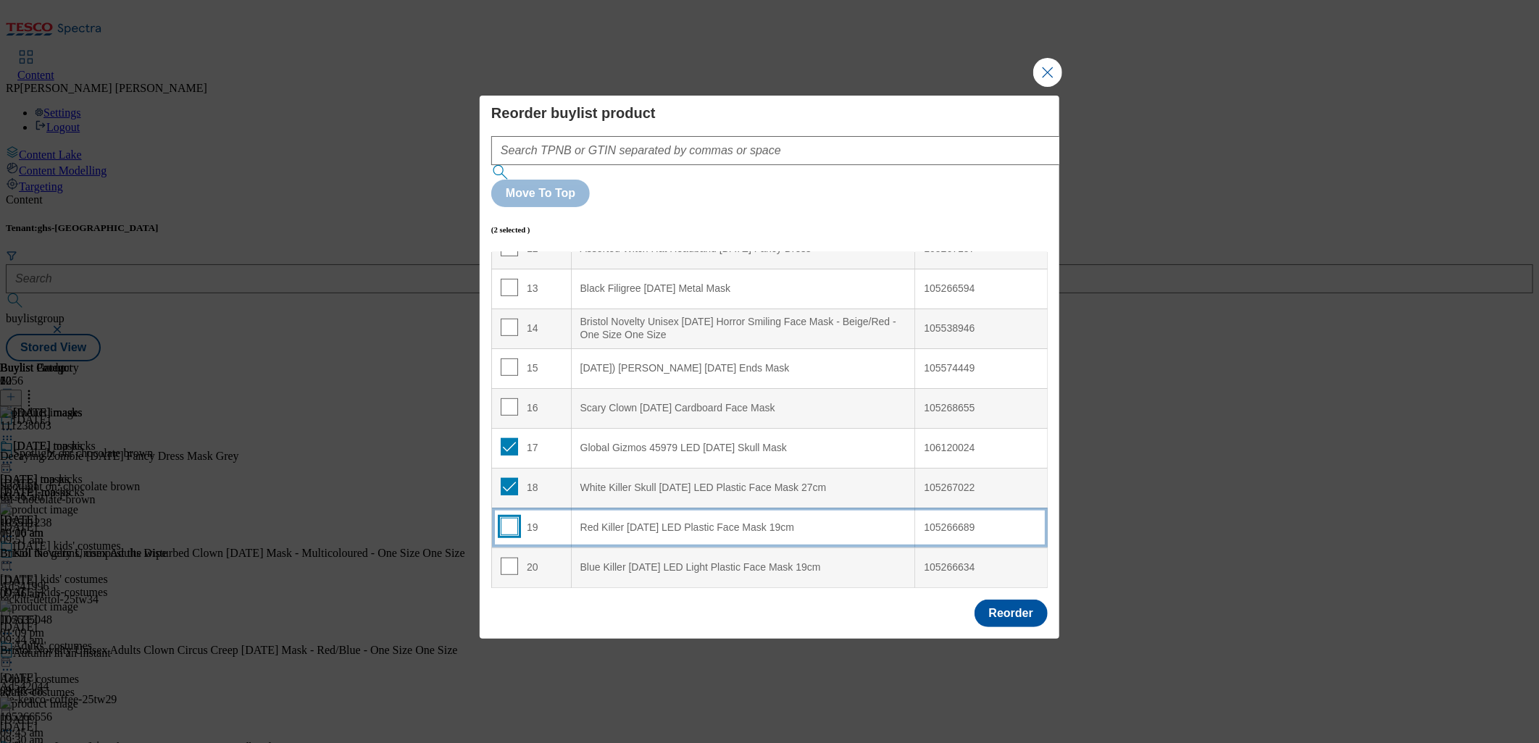
click at [505, 518] on input "Modal" at bounding box center [509, 526] width 17 height 17
checkbox input "true"
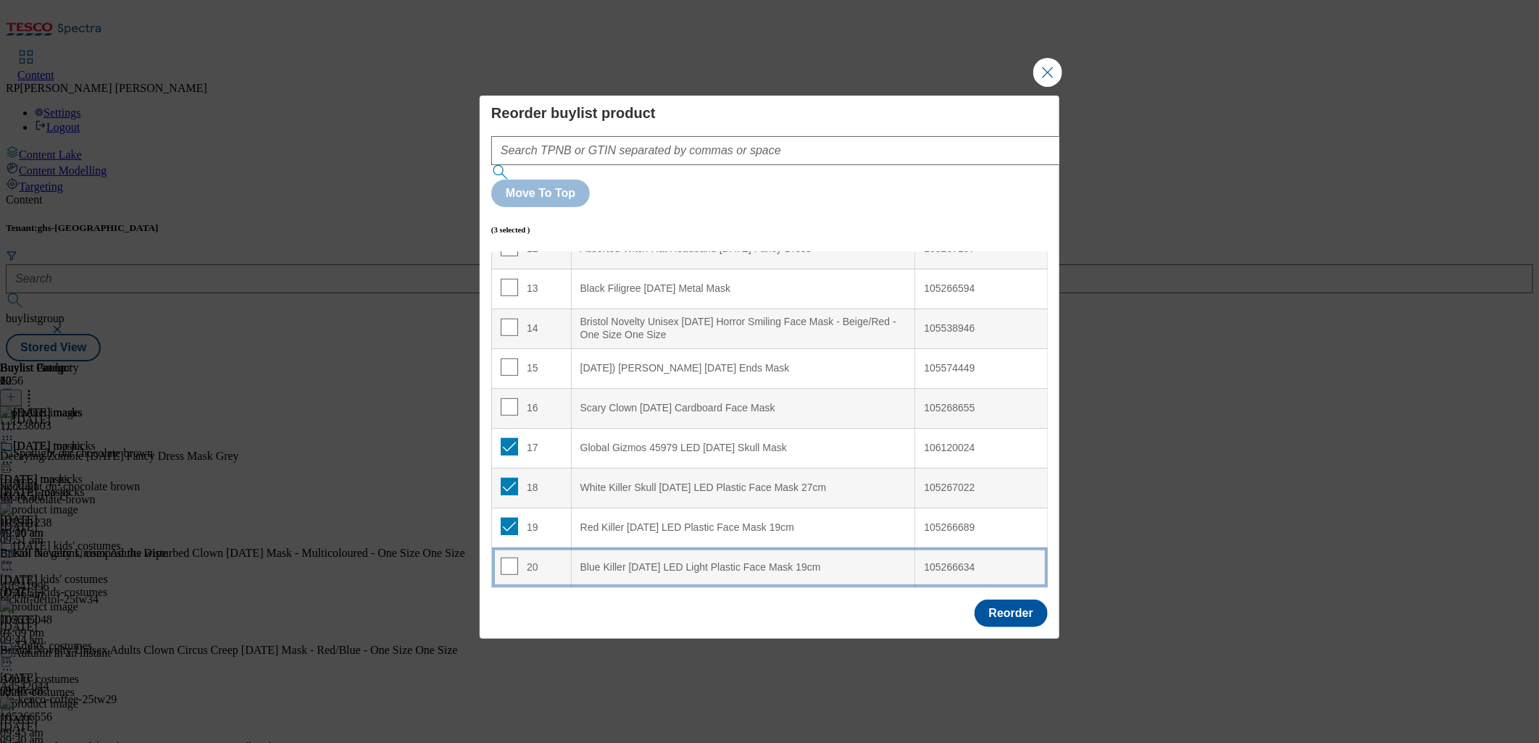
click at [504, 558] on span "Modal" at bounding box center [509, 566] width 17 height 17
click at [512, 558] on input "Modal" at bounding box center [509, 566] width 17 height 17
checkbox input "true"
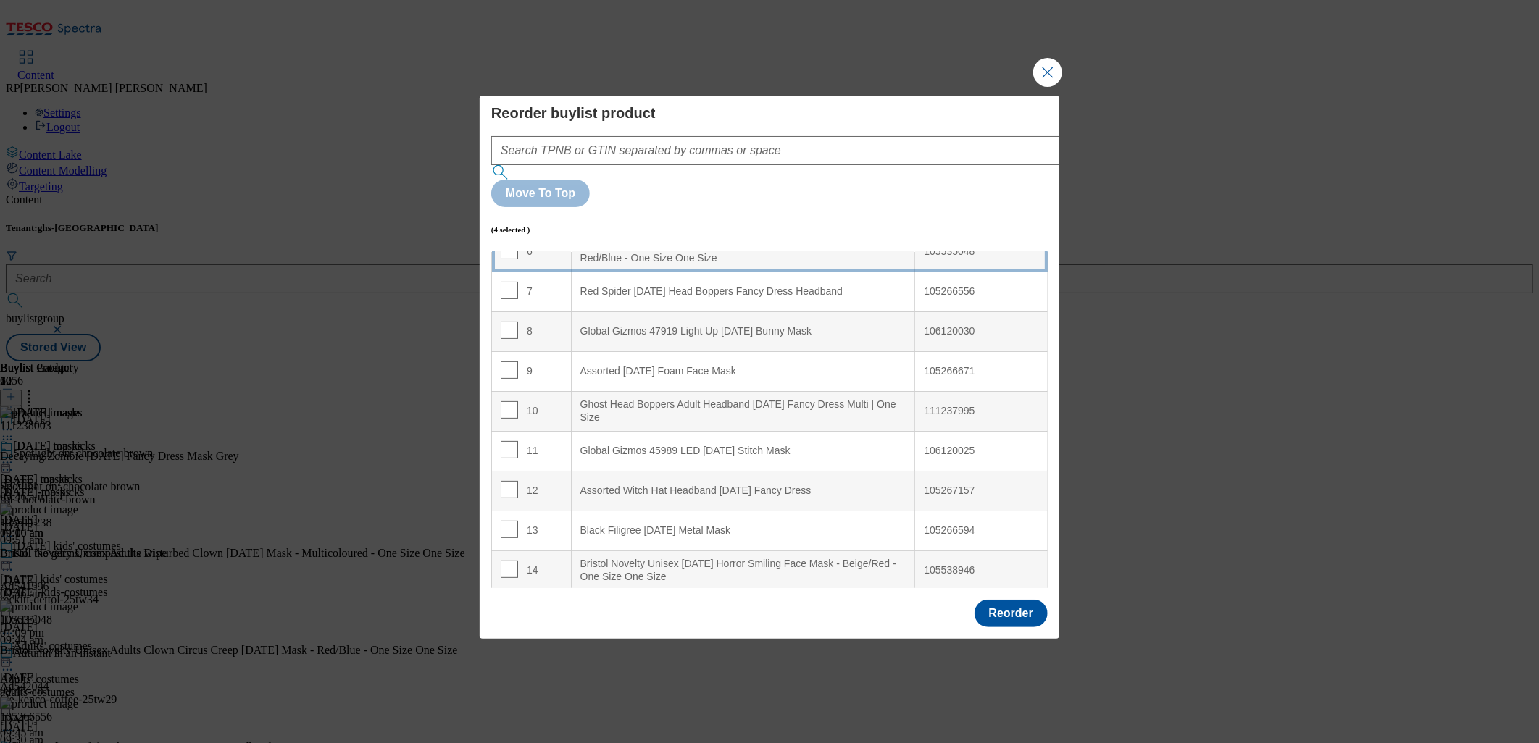
scroll to position [0, 0]
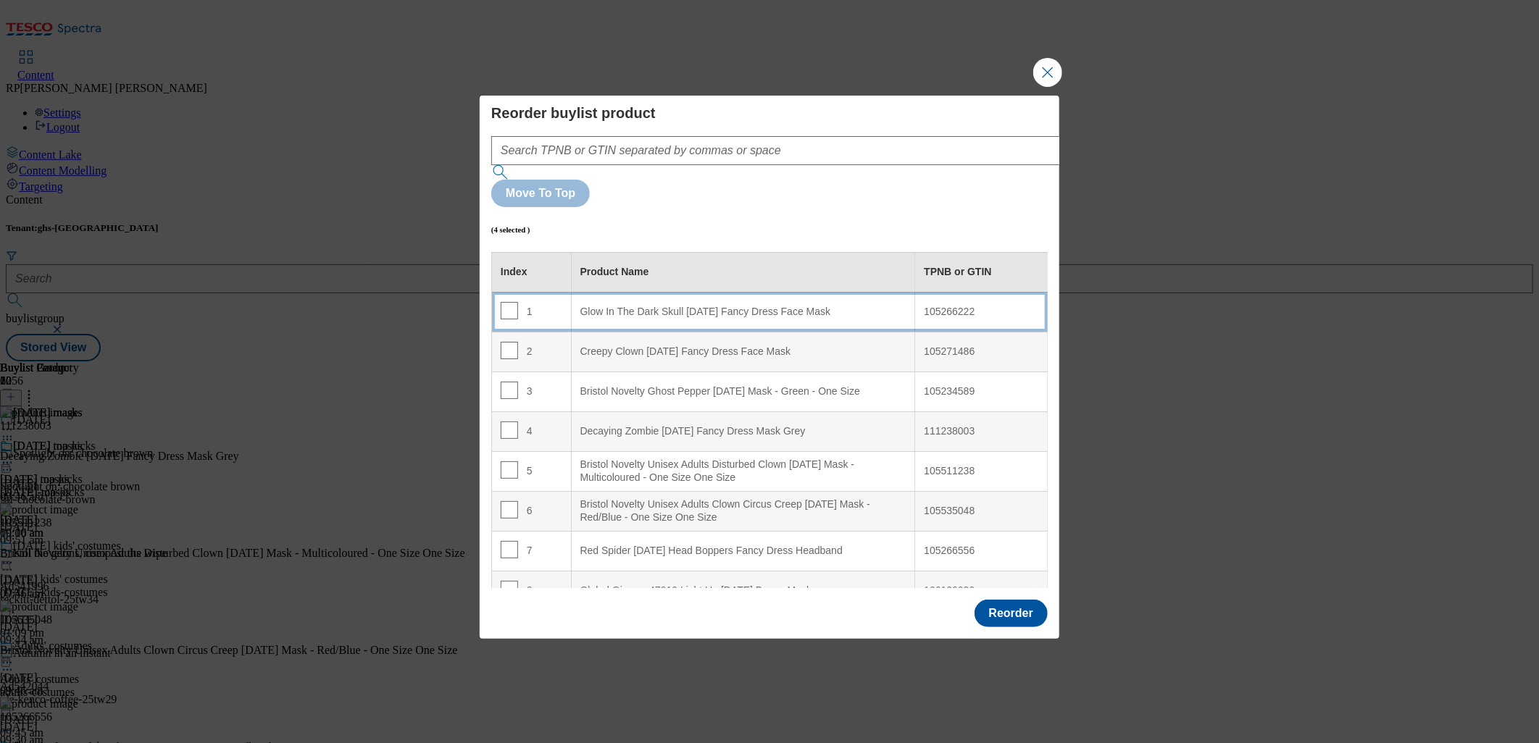
click at [754, 306] on div "Glow In The Dark Skull [DATE] Fancy Dress Face Mask" at bounding box center [743, 312] width 326 height 13
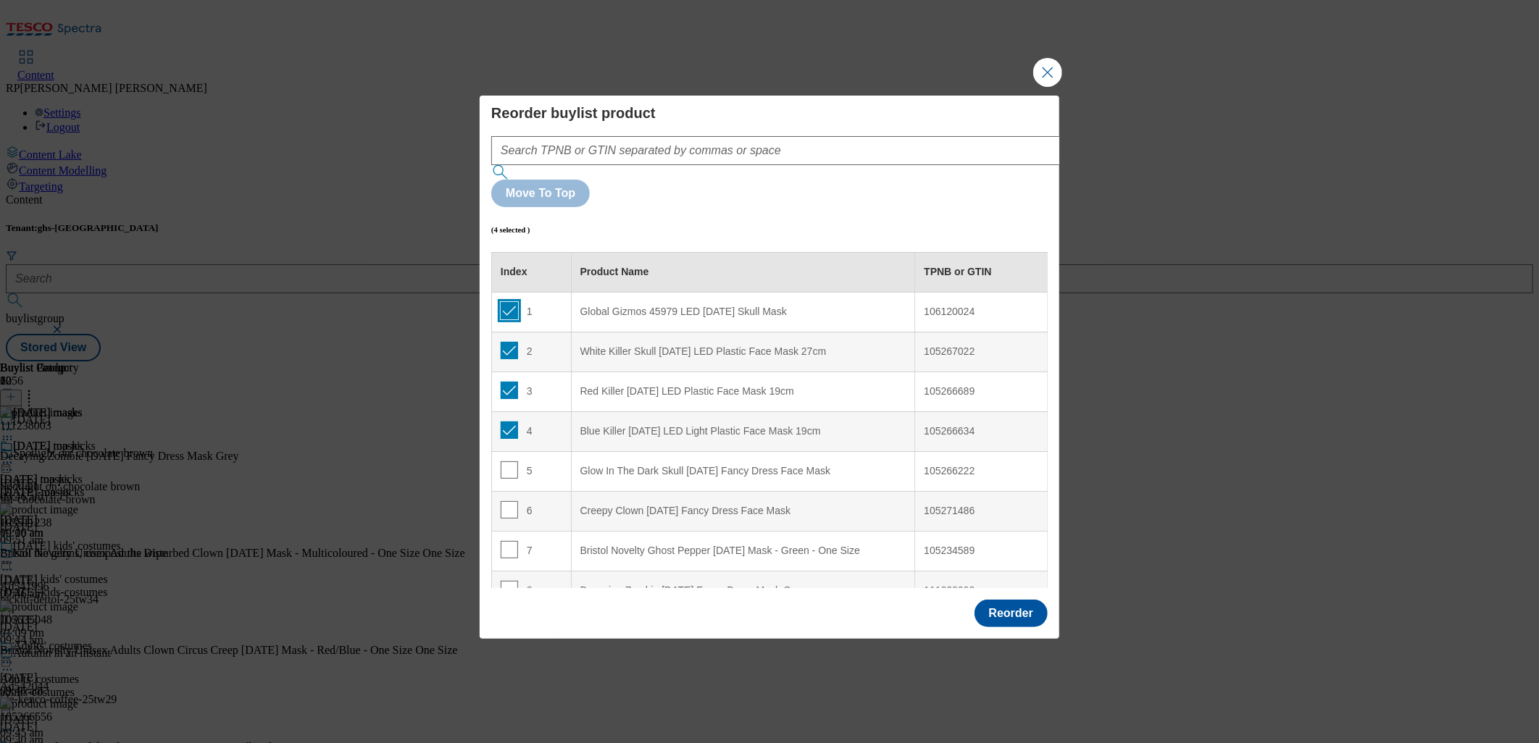
click at [507, 302] on input "Modal" at bounding box center [509, 310] width 17 height 17
click at [509, 342] on input "Modal" at bounding box center [509, 350] width 17 height 17
click at [509, 382] on input "Modal" at bounding box center [509, 390] width 17 height 17
click at [512, 422] on input "Modal" at bounding box center [509, 430] width 17 height 17
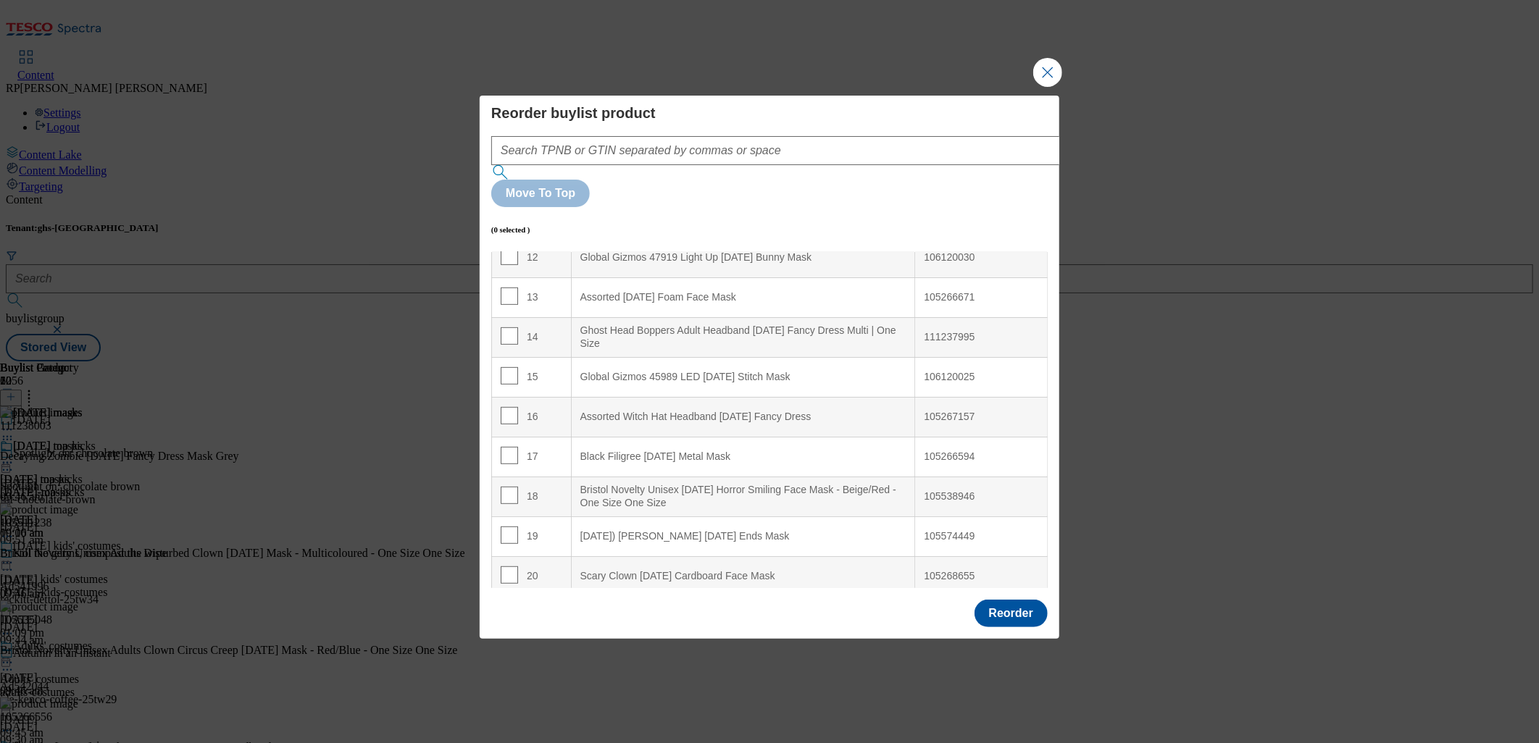
scroll to position [501, 0]
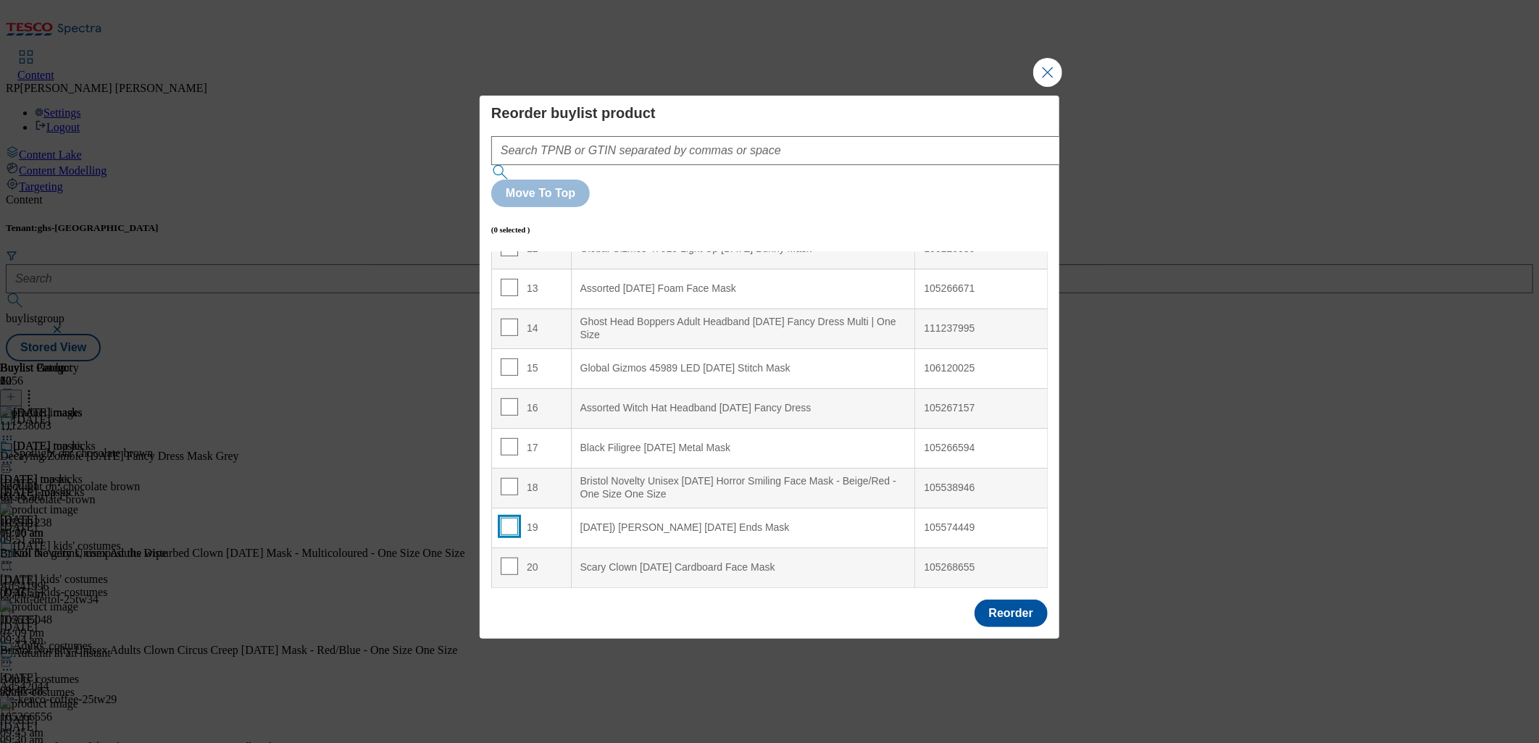
click at [507, 518] on input "Modal" at bounding box center [509, 526] width 17 height 17
click at [517, 478] on div "18" at bounding box center [532, 488] width 62 height 21
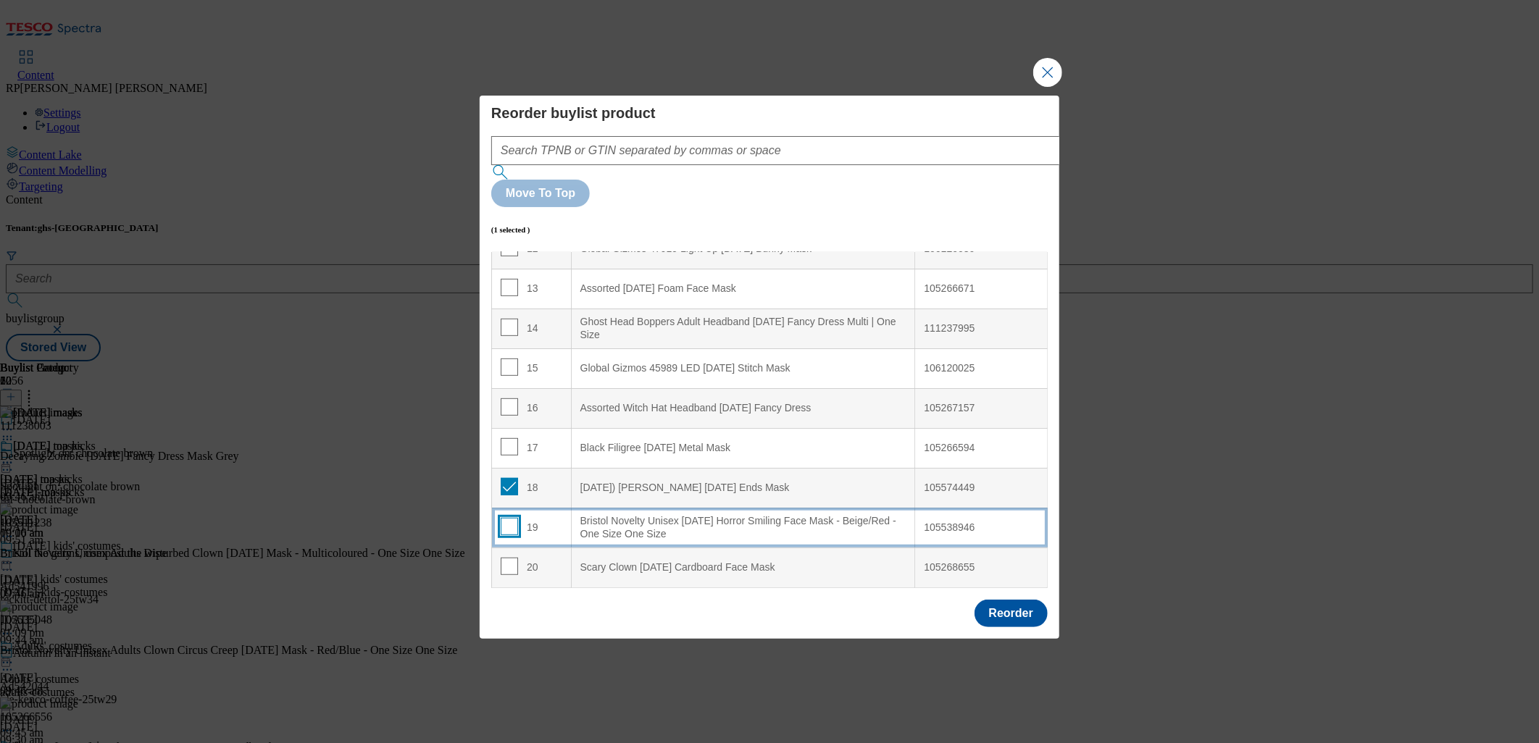
click at [507, 518] on input "Modal" at bounding box center [509, 526] width 17 height 17
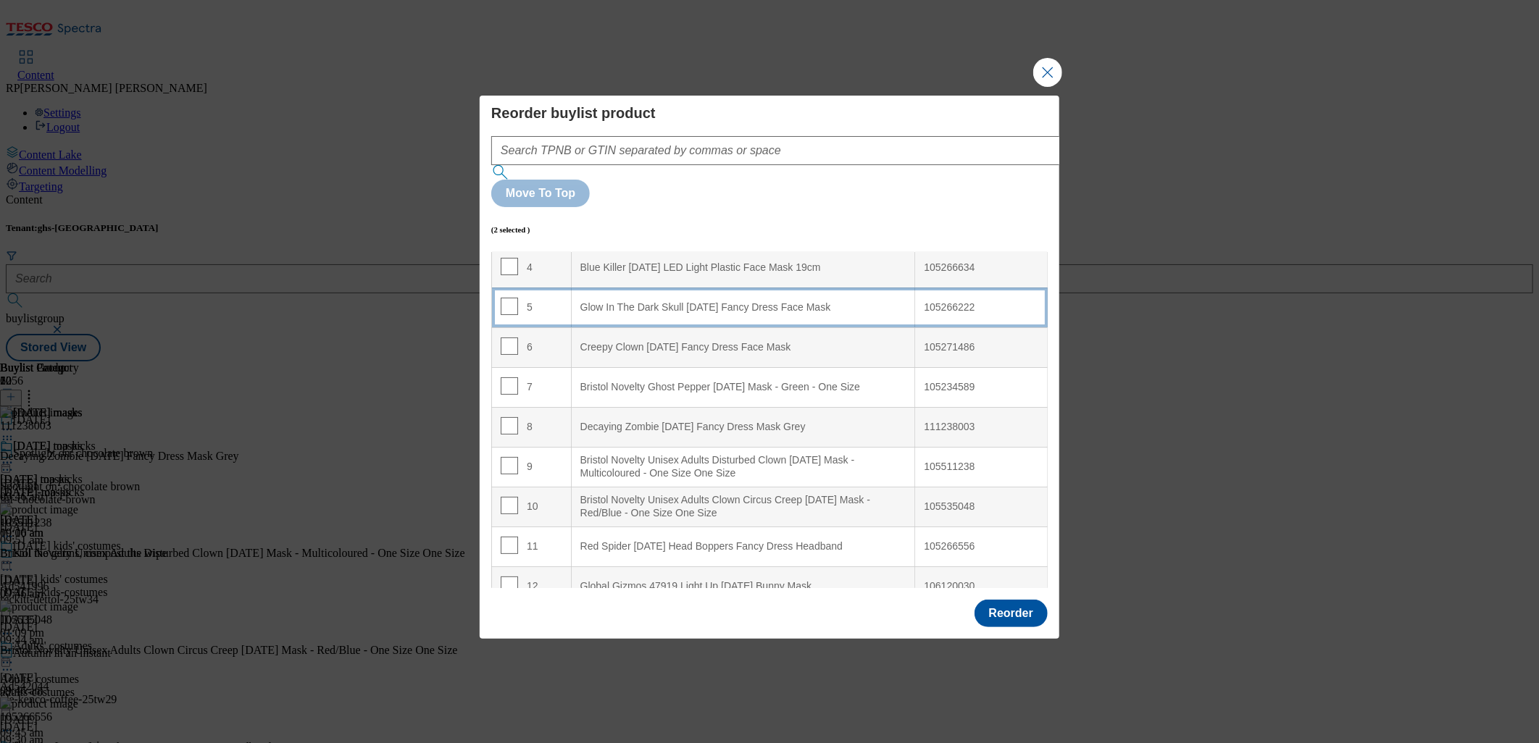
scroll to position [0, 0]
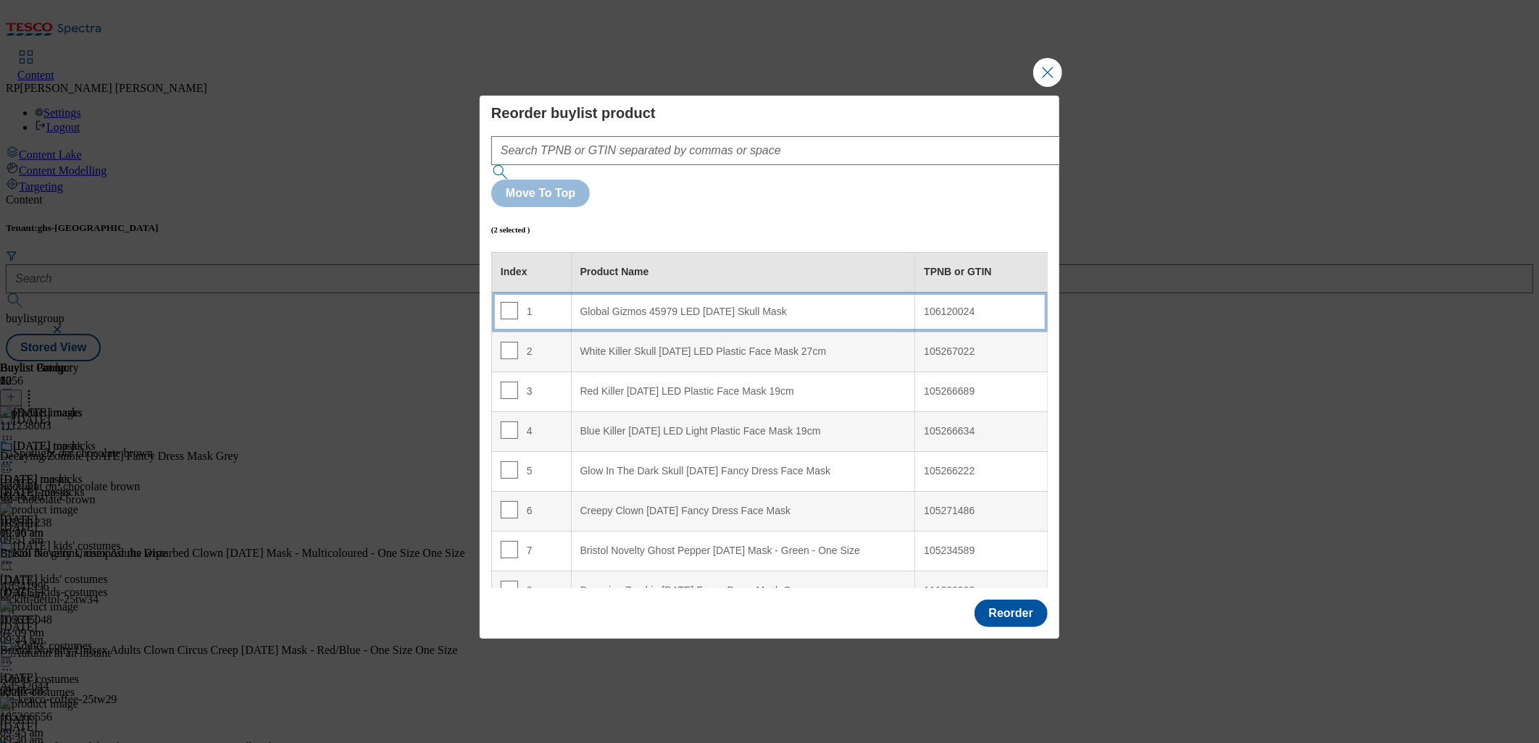
click at [738, 292] on Mask "Global Gizmos 45979 LED [DATE] Skull Mask" at bounding box center [743, 312] width 344 height 40
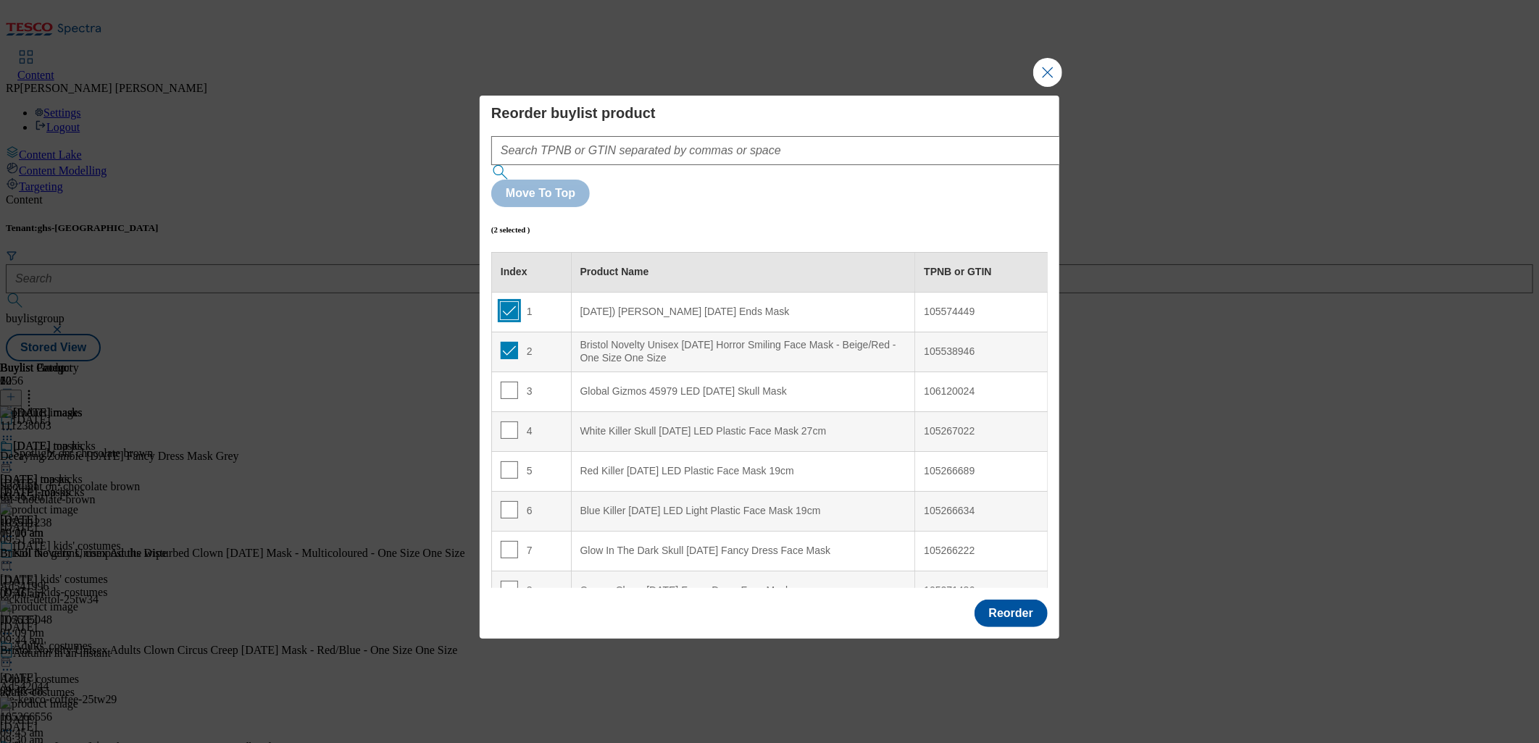
click at [505, 302] on input "Modal" at bounding box center [509, 310] width 17 height 17
click at [512, 342] on input "Modal" at bounding box center [509, 350] width 17 height 17
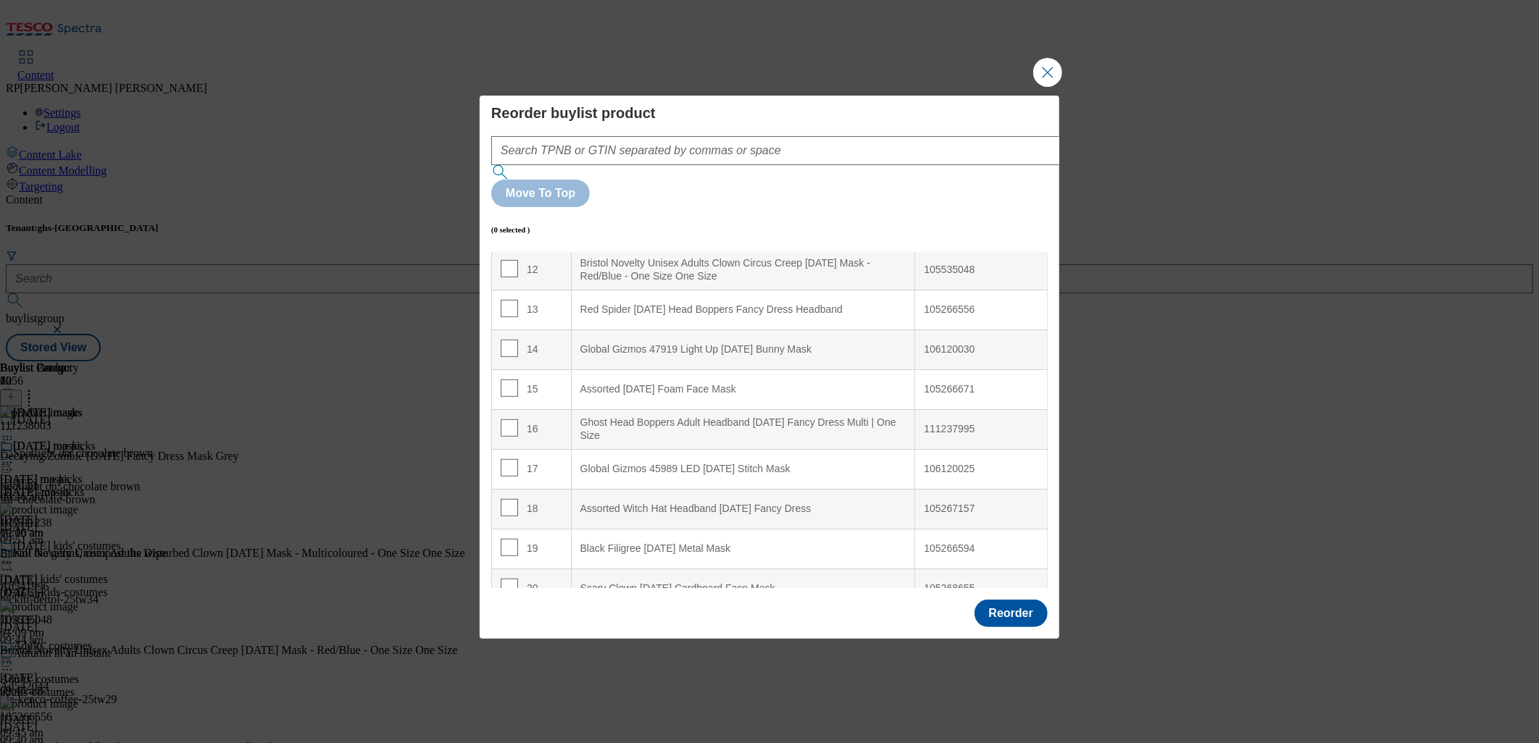
scroll to position [483, 0]
click at [505, 497] on input "Modal" at bounding box center [509, 505] width 17 height 17
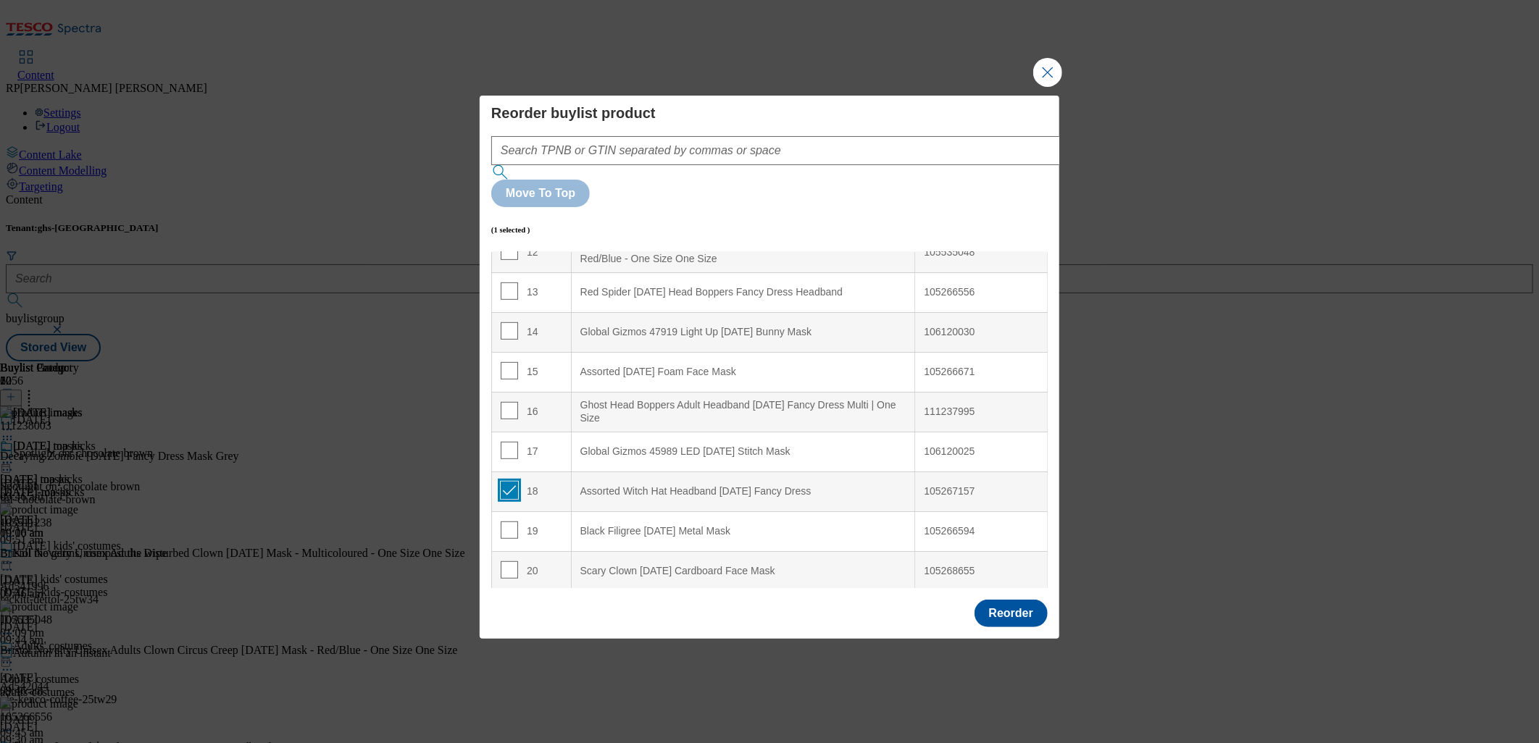
scroll to position [501, 0]
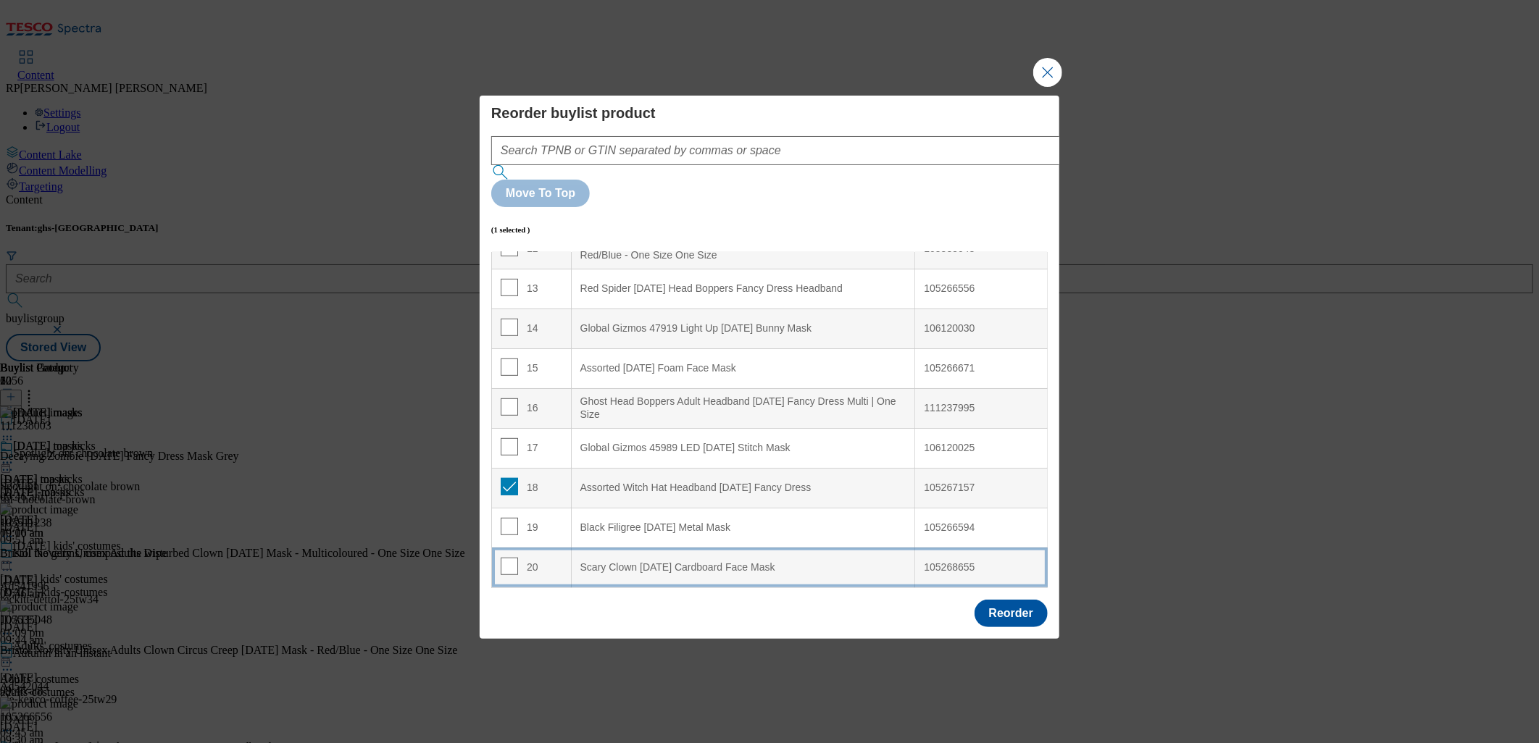
click at [631, 548] on Mask "Scary Clown [DATE] Cardboard Face Mask" at bounding box center [743, 568] width 344 height 40
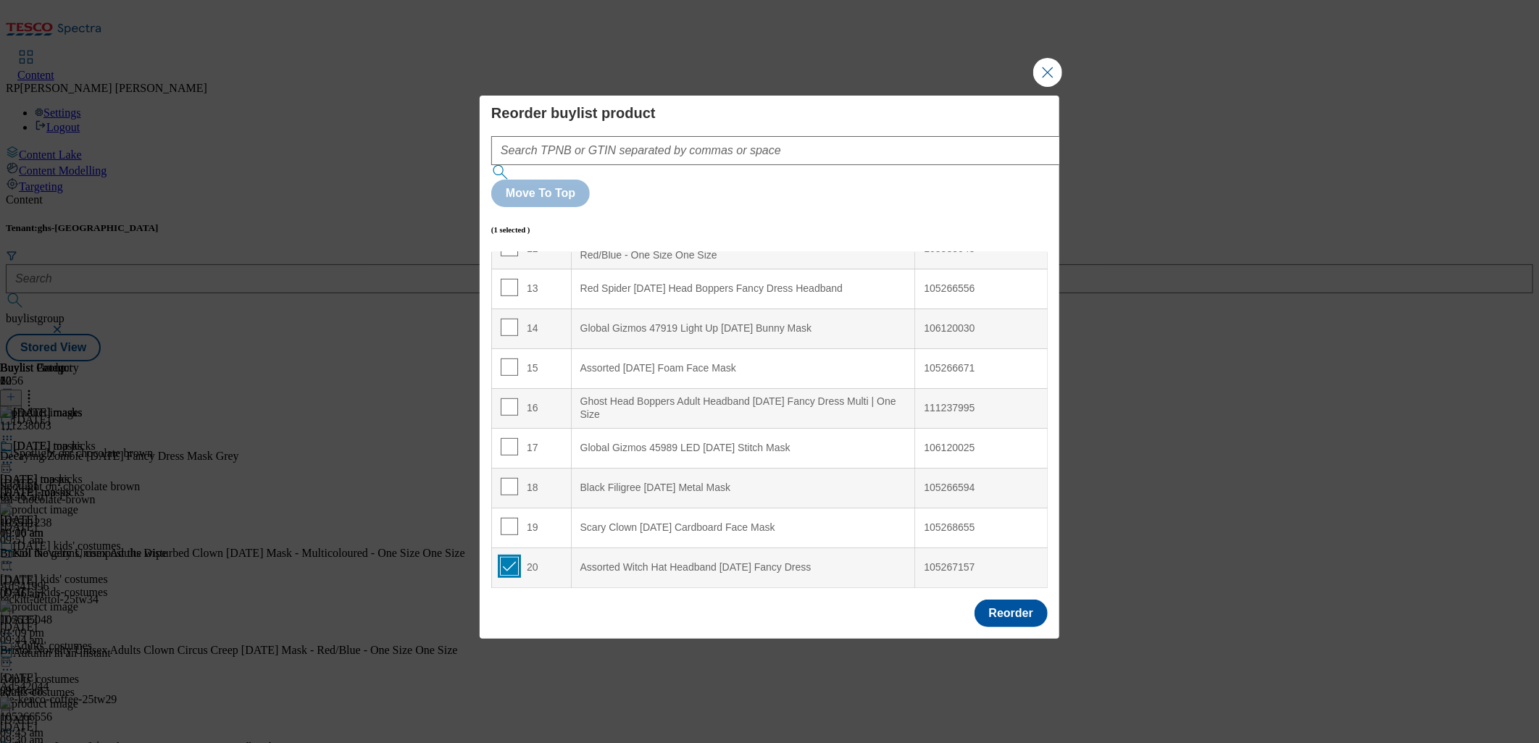
click at [511, 558] on input "Modal" at bounding box center [509, 566] width 17 height 17
click at [512, 359] on input "Modal" at bounding box center [509, 367] width 17 height 17
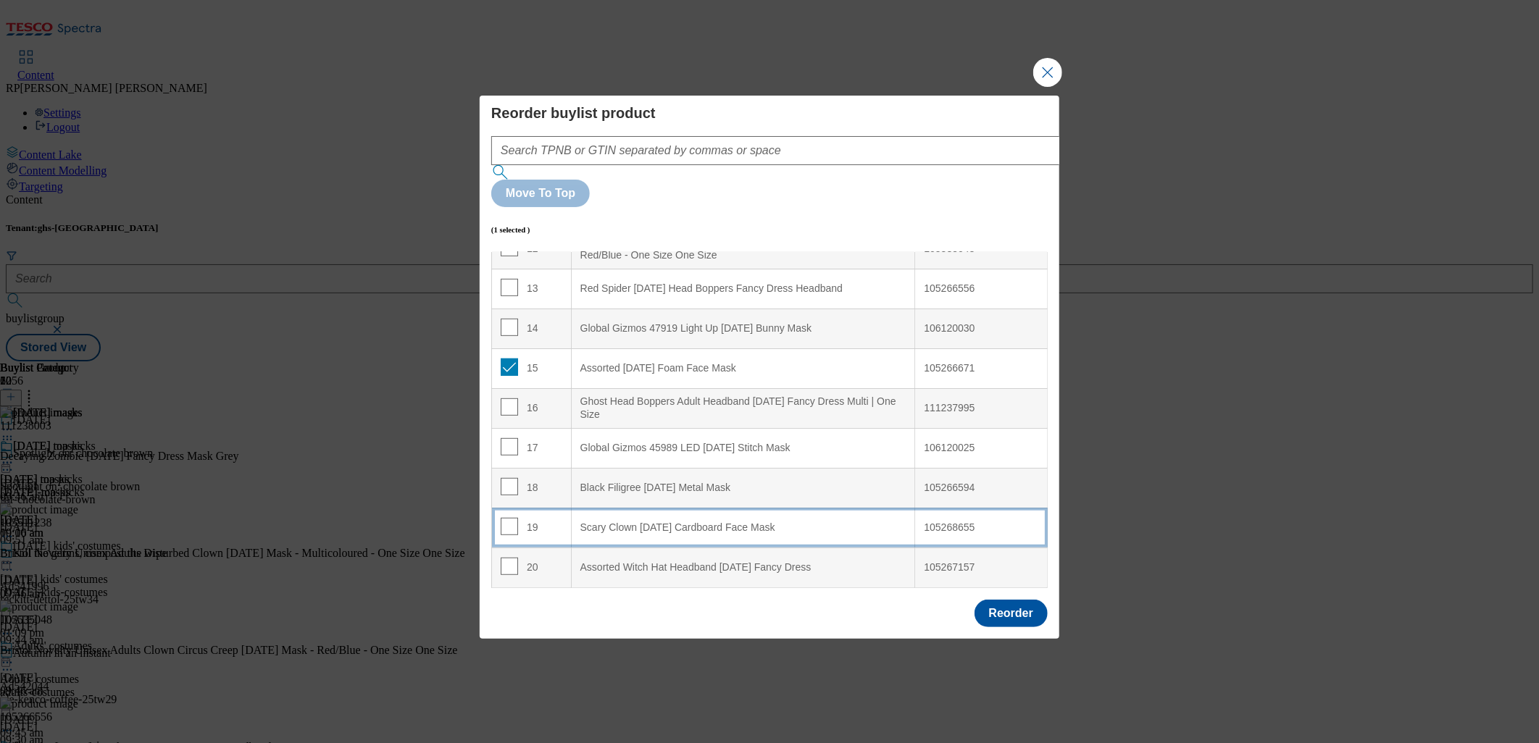
click at [668, 508] on Mask "Scary Clown [DATE] Cardboard Face Mask" at bounding box center [743, 528] width 344 height 40
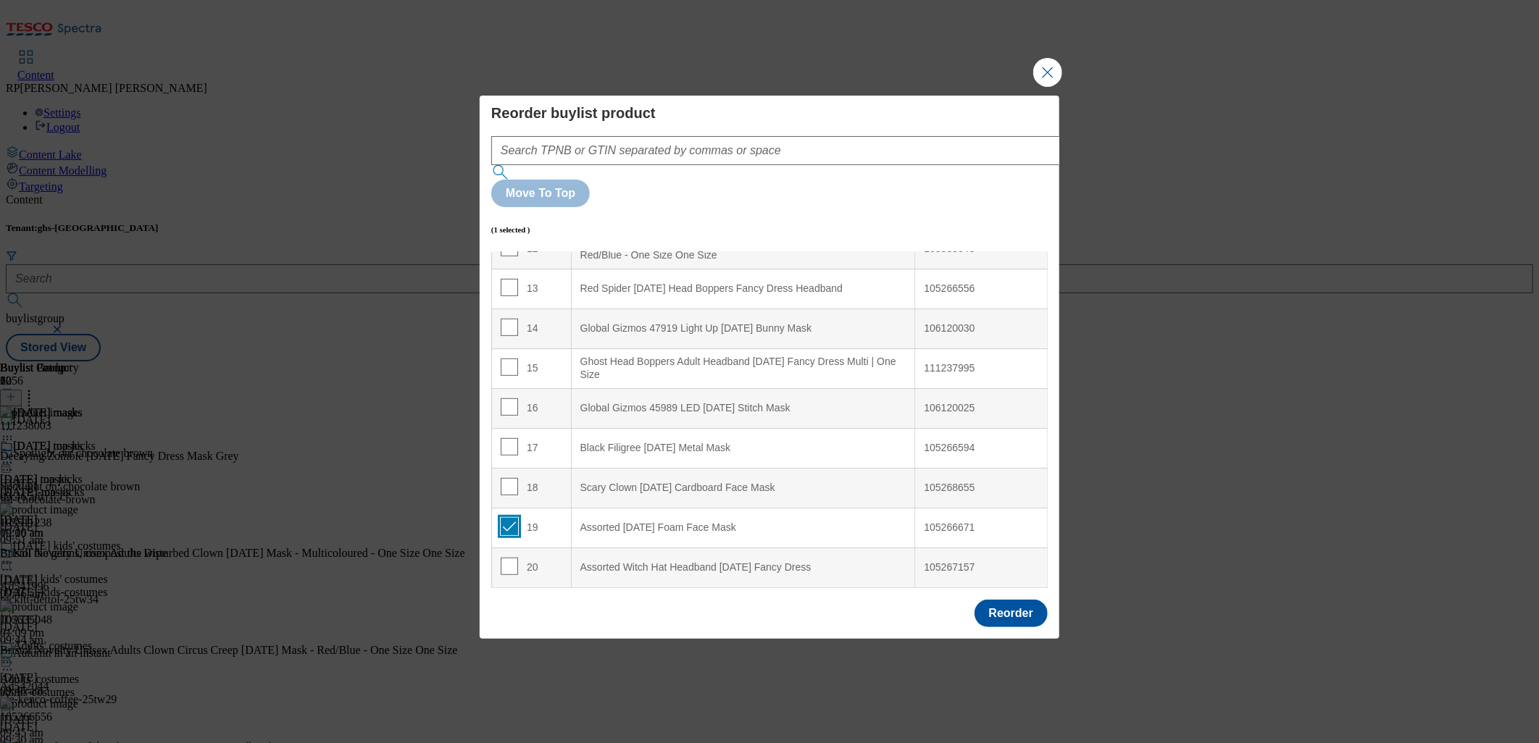
click at [505, 518] on input "Modal" at bounding box center [509, 526] width 17 height 17
click at [508, 398] on input "Modal" at bounding box center [509, 406] width 17 height 17
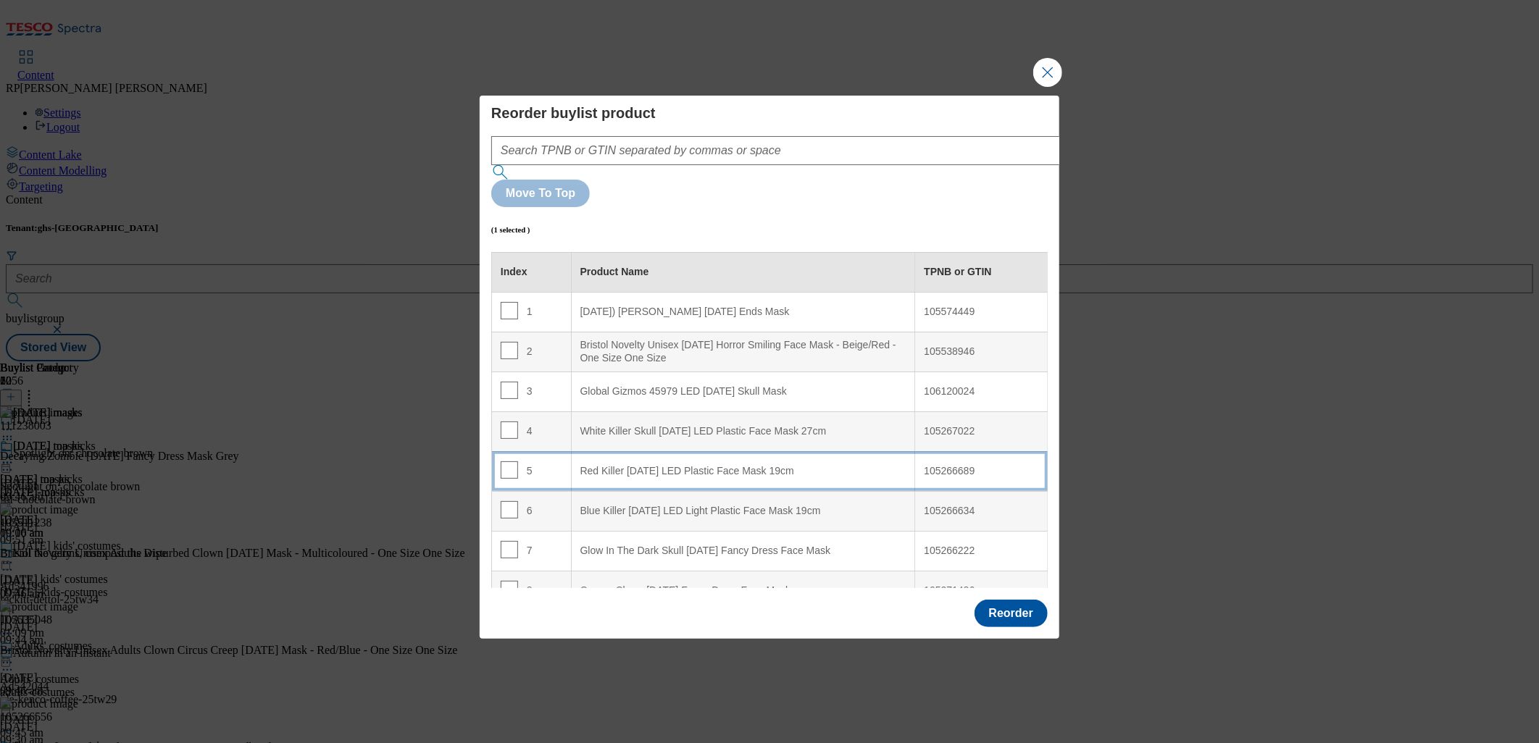
click at [685, 451] on 19cm "Red Killer [DATE] LED Plastic Face Mask 19cm" at bounding box center [743, 471] width 344 height 40
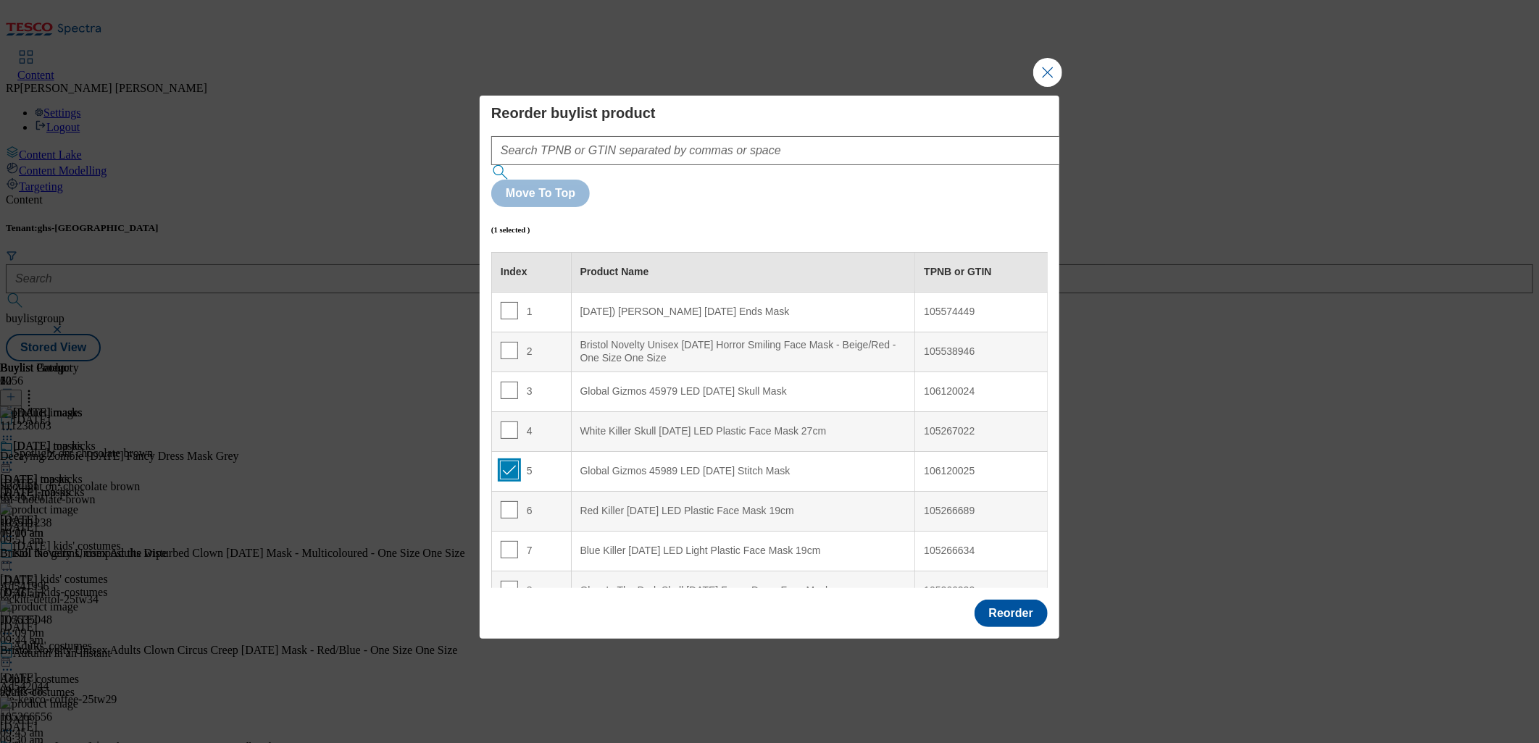
click at [506, 462] on input "Modal" at bounding box center [509, 470] width 17 height 17
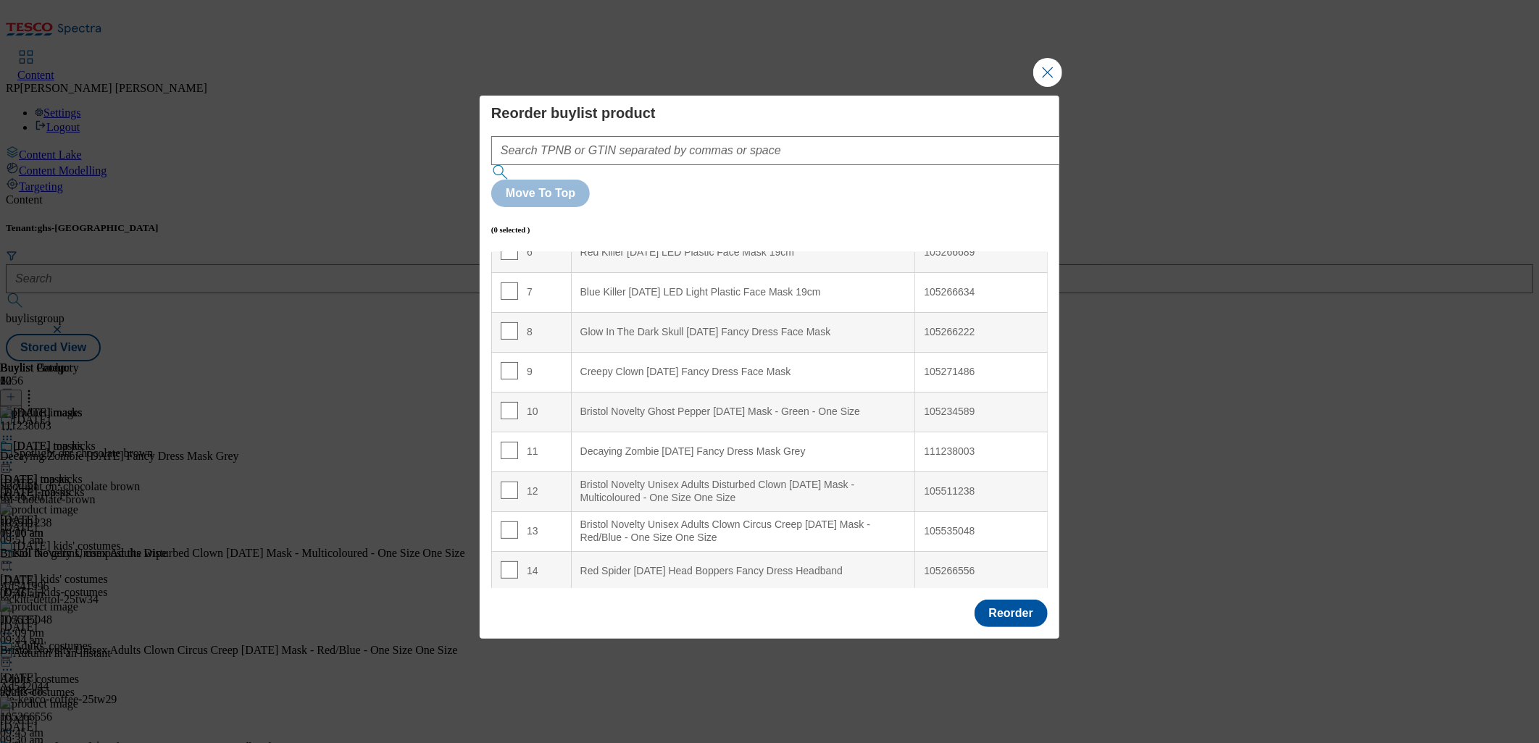
scroll to position [501, 0]
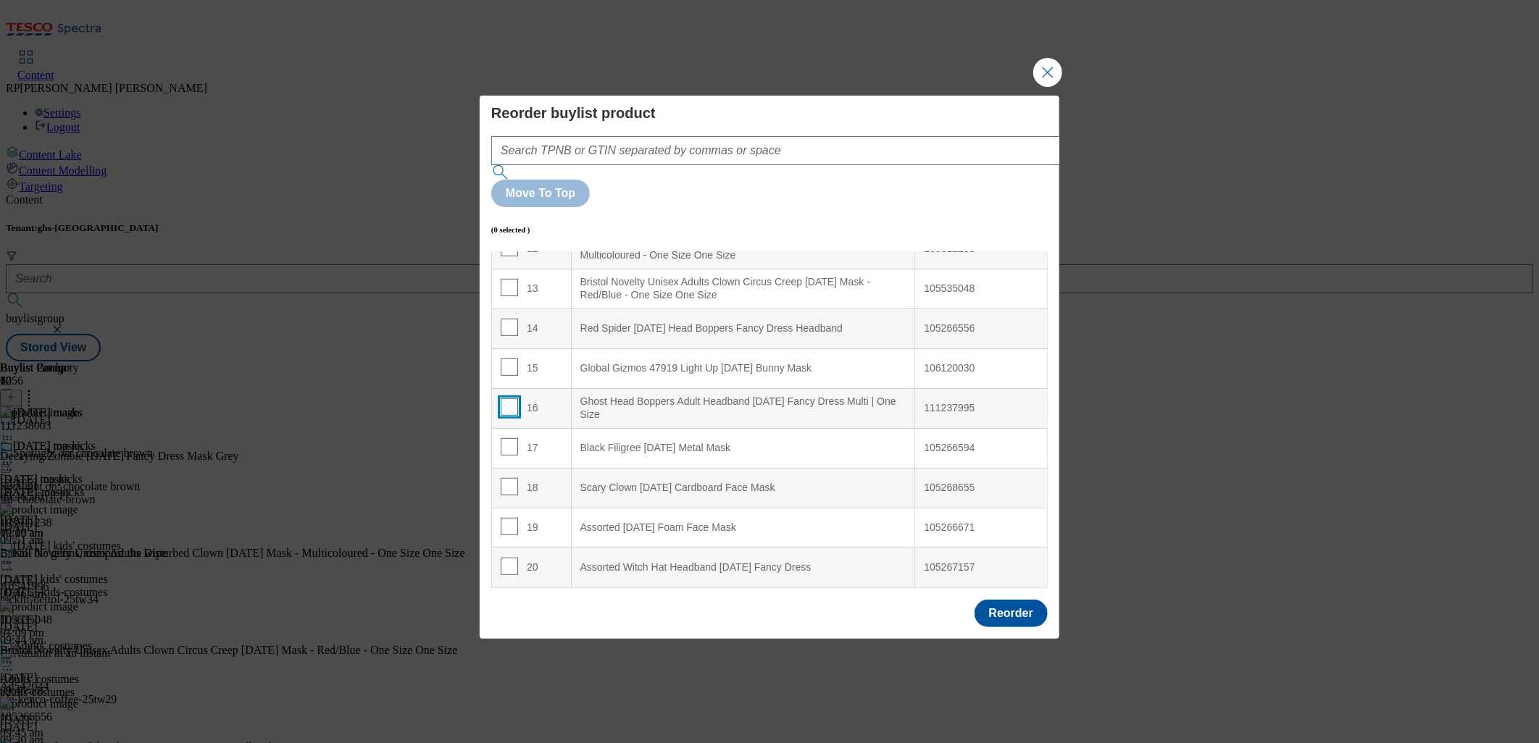
click at [511, 398] on input "Modal" at bounding box center [509, 406] width 17 height 17
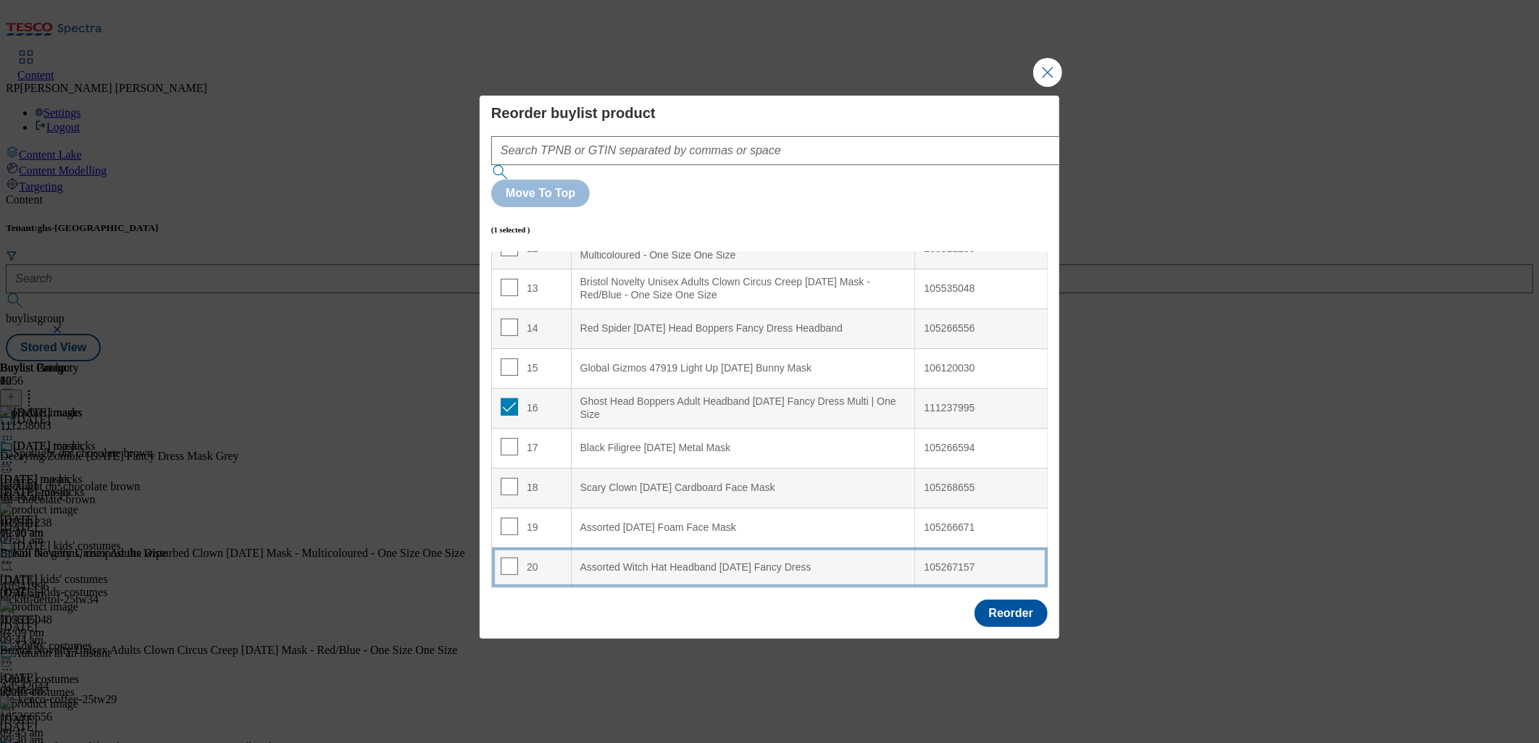
click at [712, 548] on Dress "Assorted Witch Hat Headband [DATE] Fancy Dress" at bounding box center [743, 568] width 344 height 40
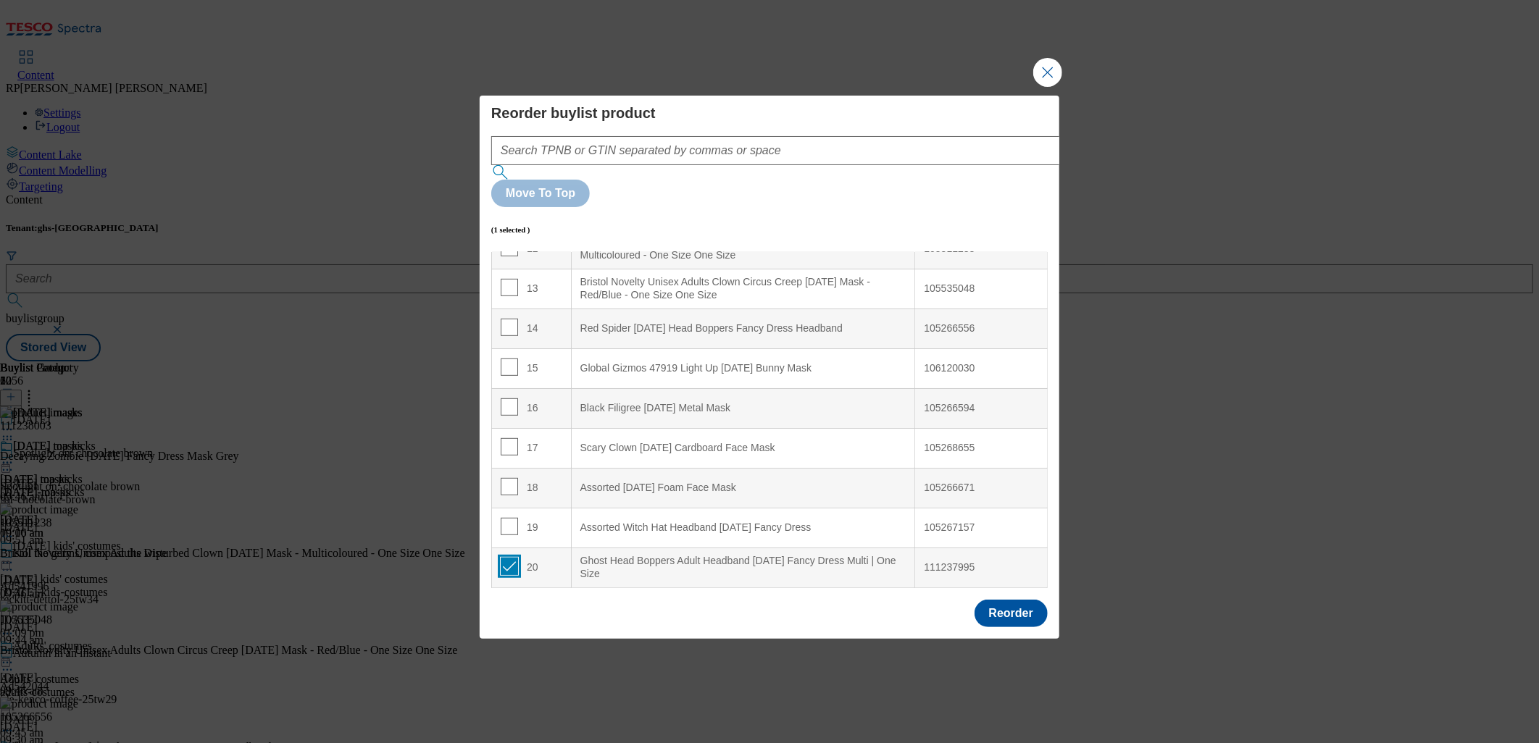
click at [512, 558] on input "Modal" at bounding box center [509, 566] width 17 height 17
click at [505, 319] on input "Modal" at bounding box center [509, 327] width 17 height 17
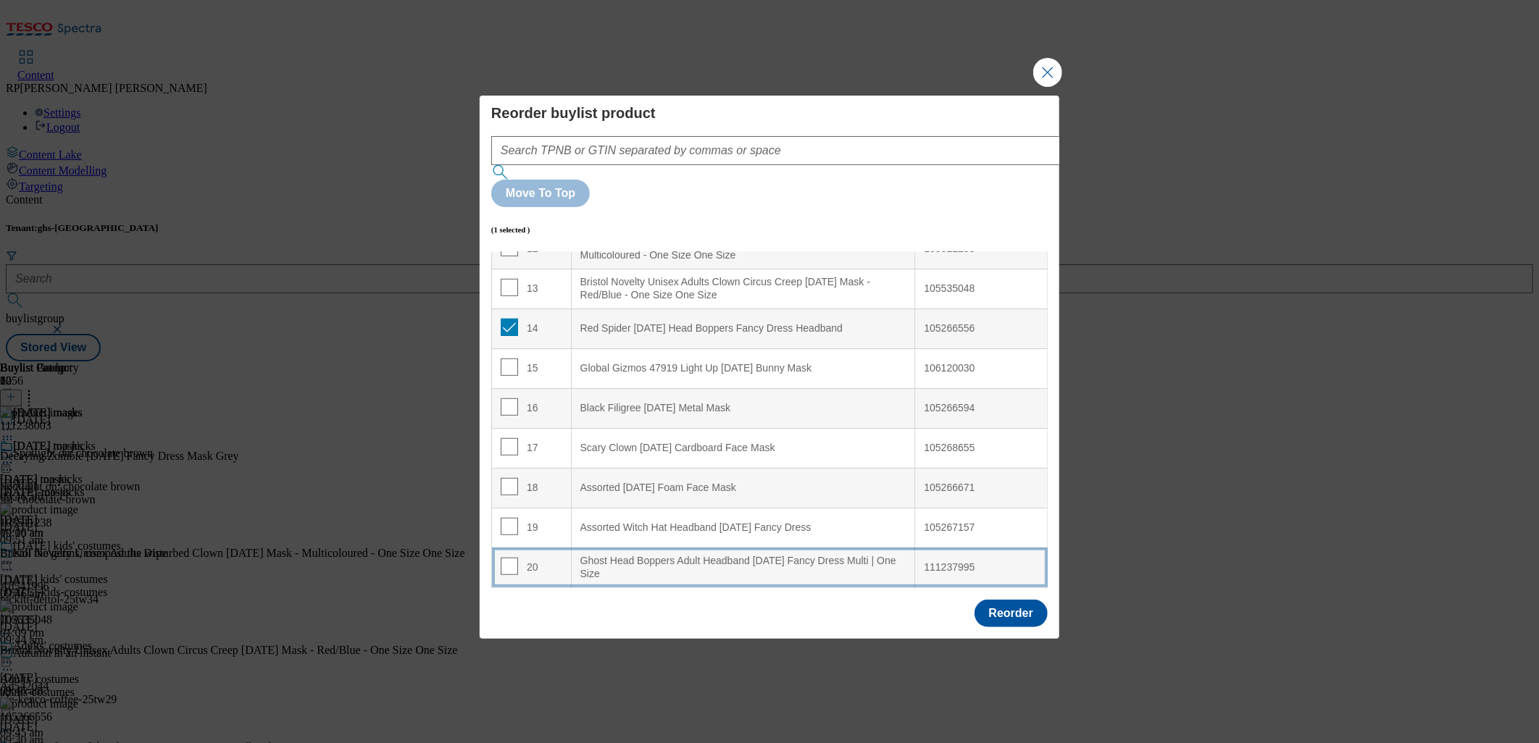
click at [713, 555] on div "Ghost Head Boppers Adult Headband [DATE] Fancy Dress Multi | One Size" at bounding box center [743, 567] width 326 height 25
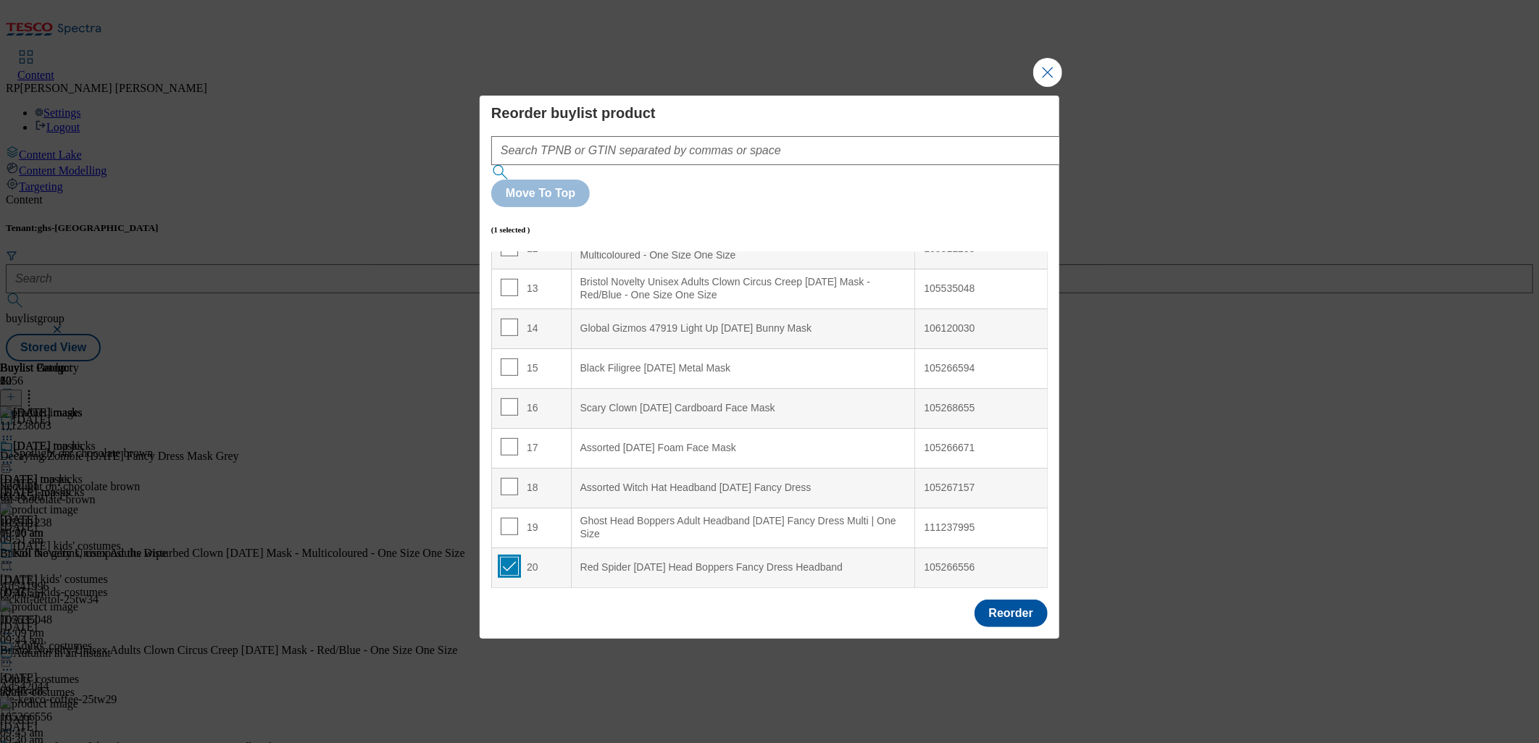
click at [506, 558] on input "Modal" at bounding box center [509, 566] width 17 height 17
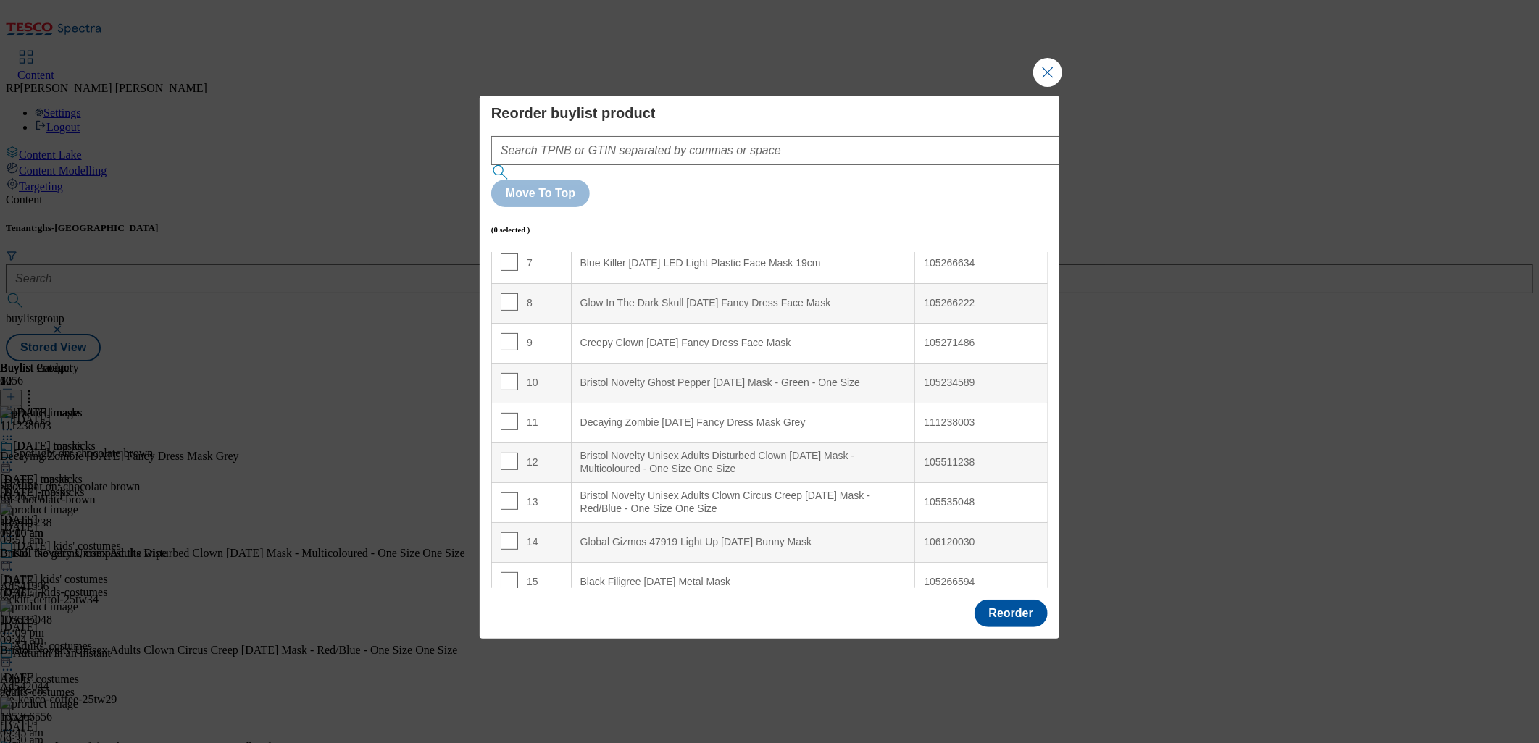
scroll to position [259, 0]
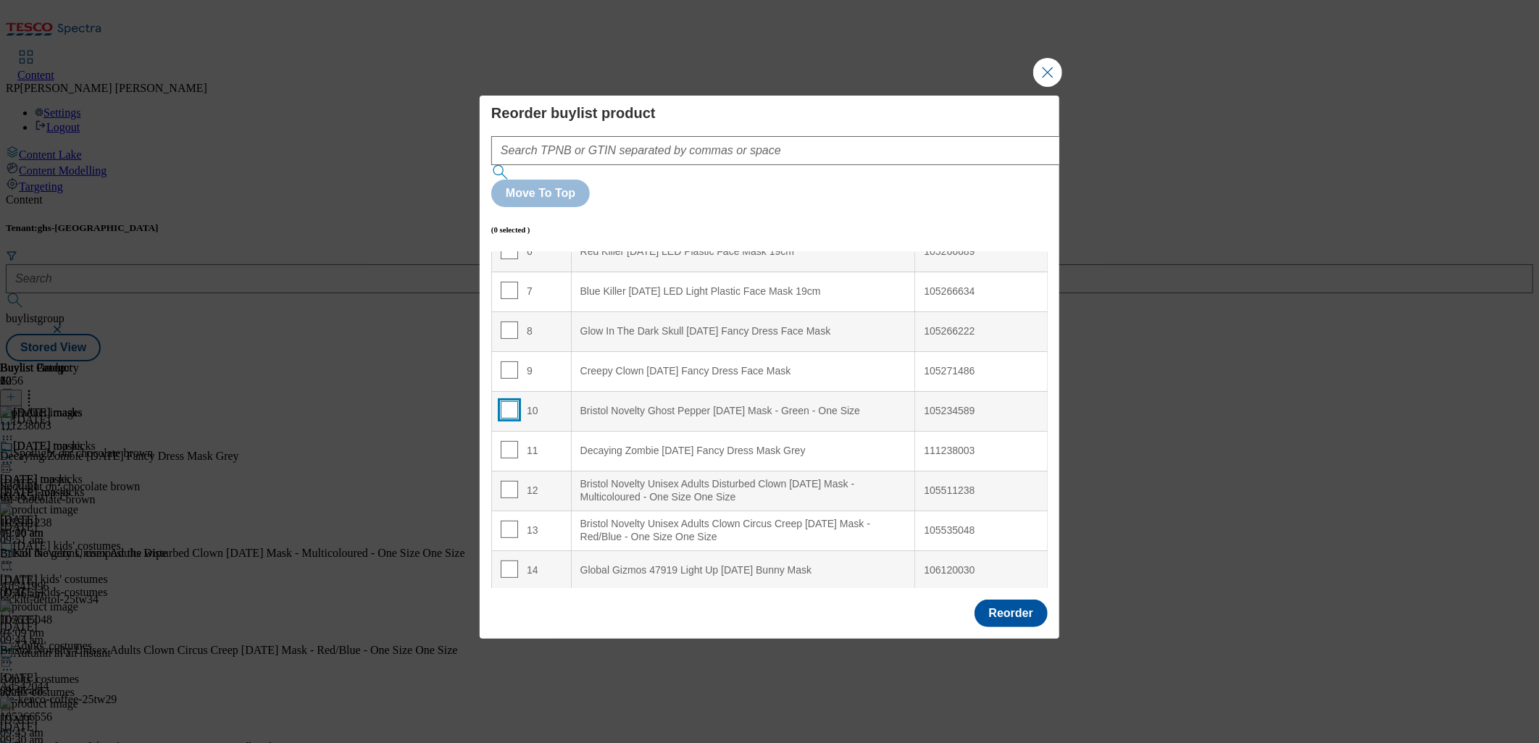
click at [510, 401] on input "Modal" at bounding box center [509, 409] width 17 height 17
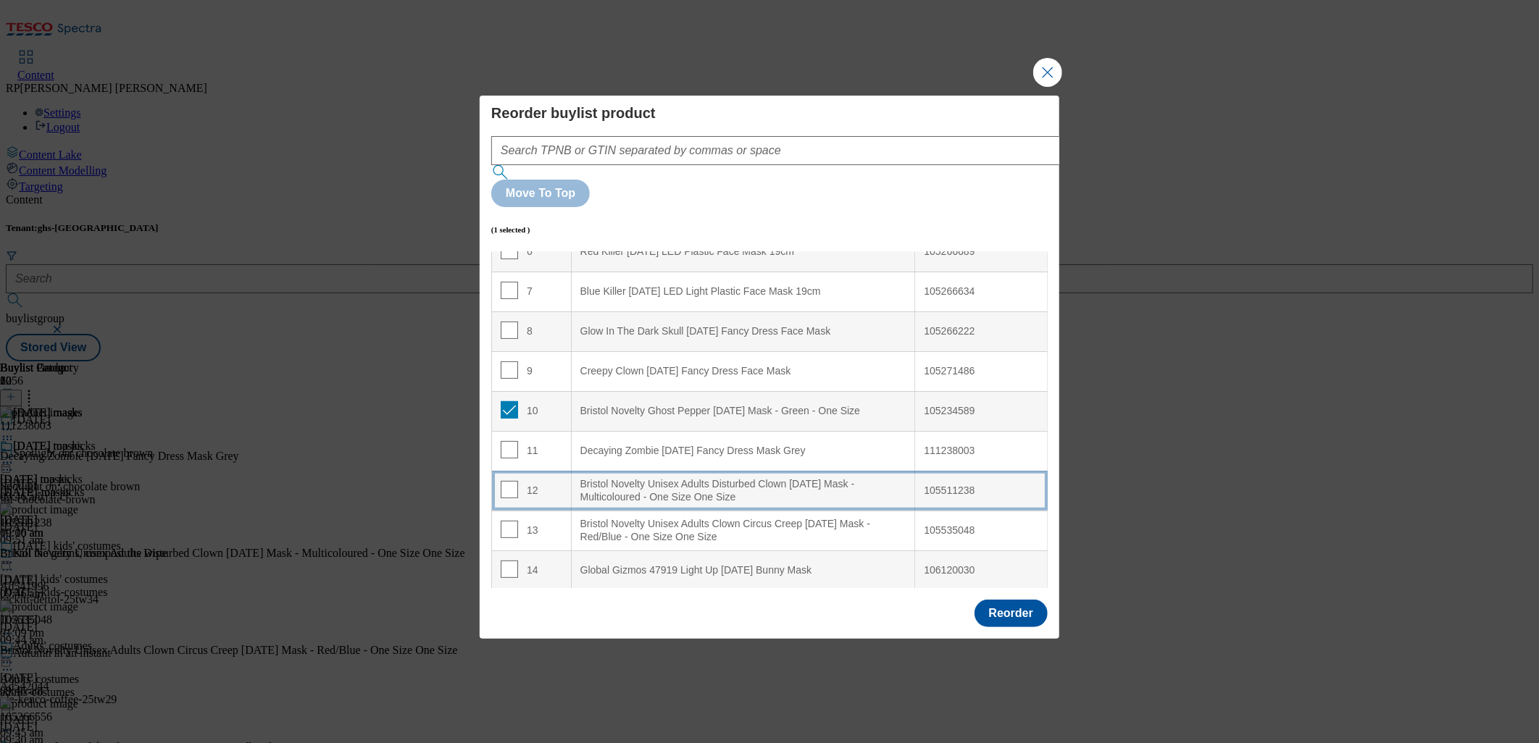
click at [539, 481] on div "12" at bounding box center [532, 491] width 62 height 21
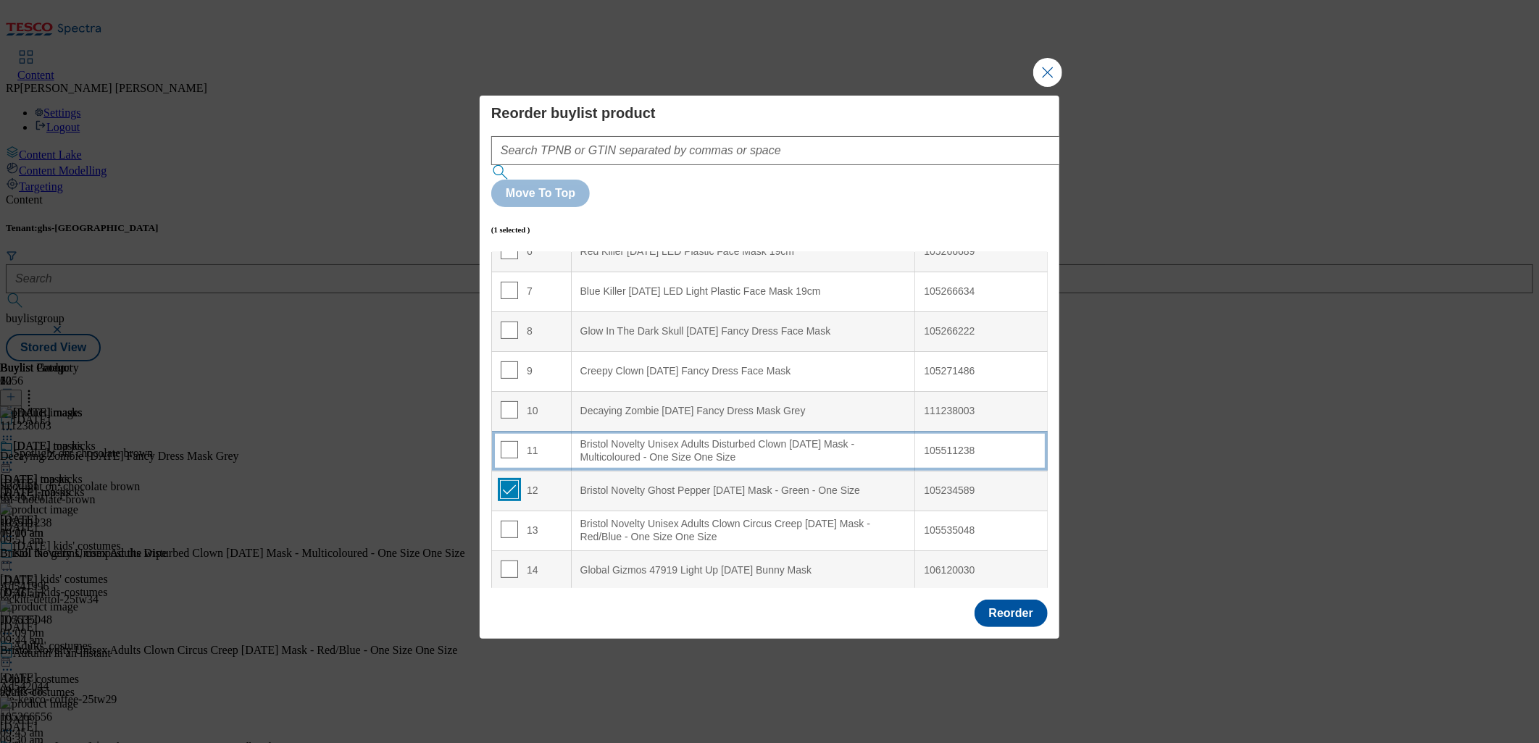
click at [508, 481] on input "Modal" at bounding box center [509, 489] width 17 height 17
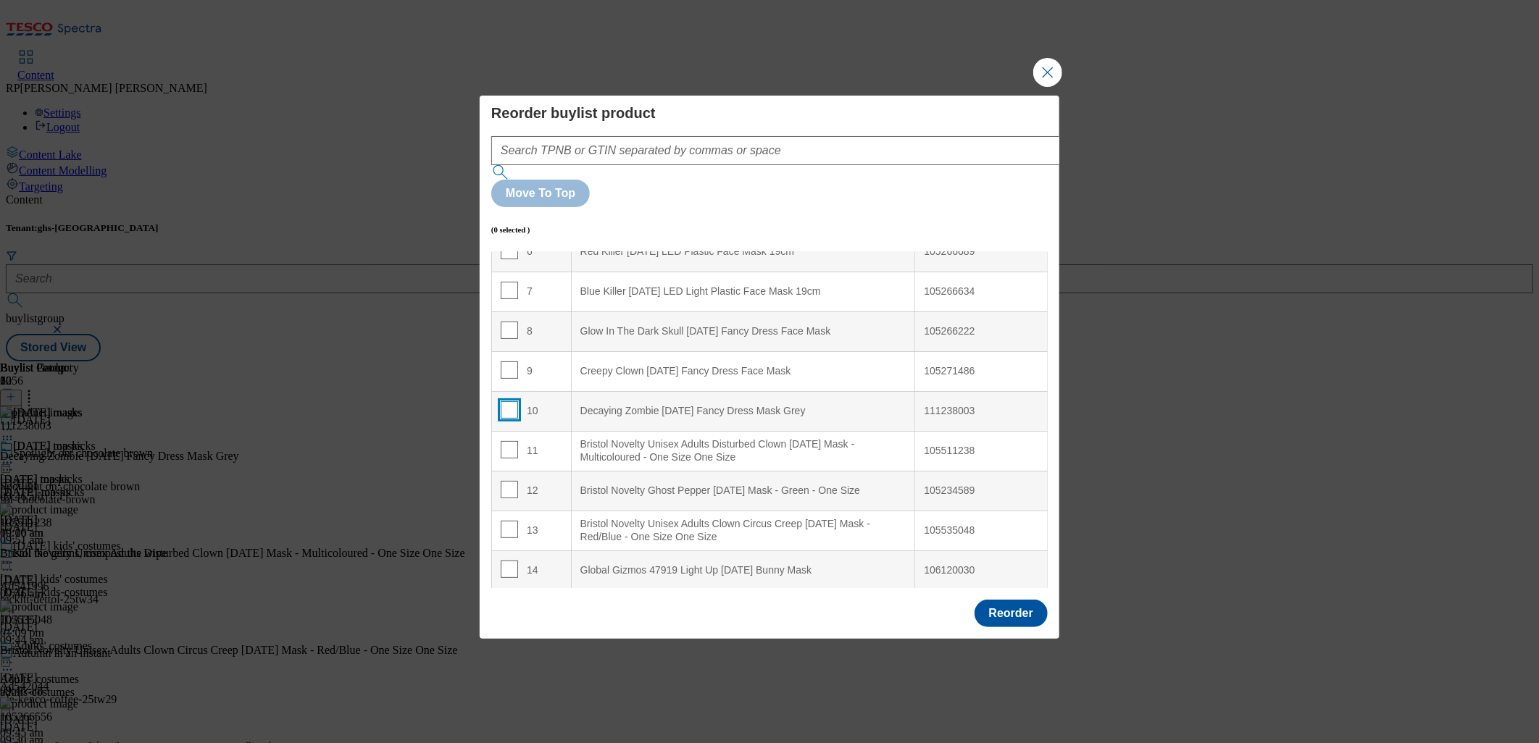
click at [506, 401] on input "Modal" at bounding box center [509, 409] width 17 height 17
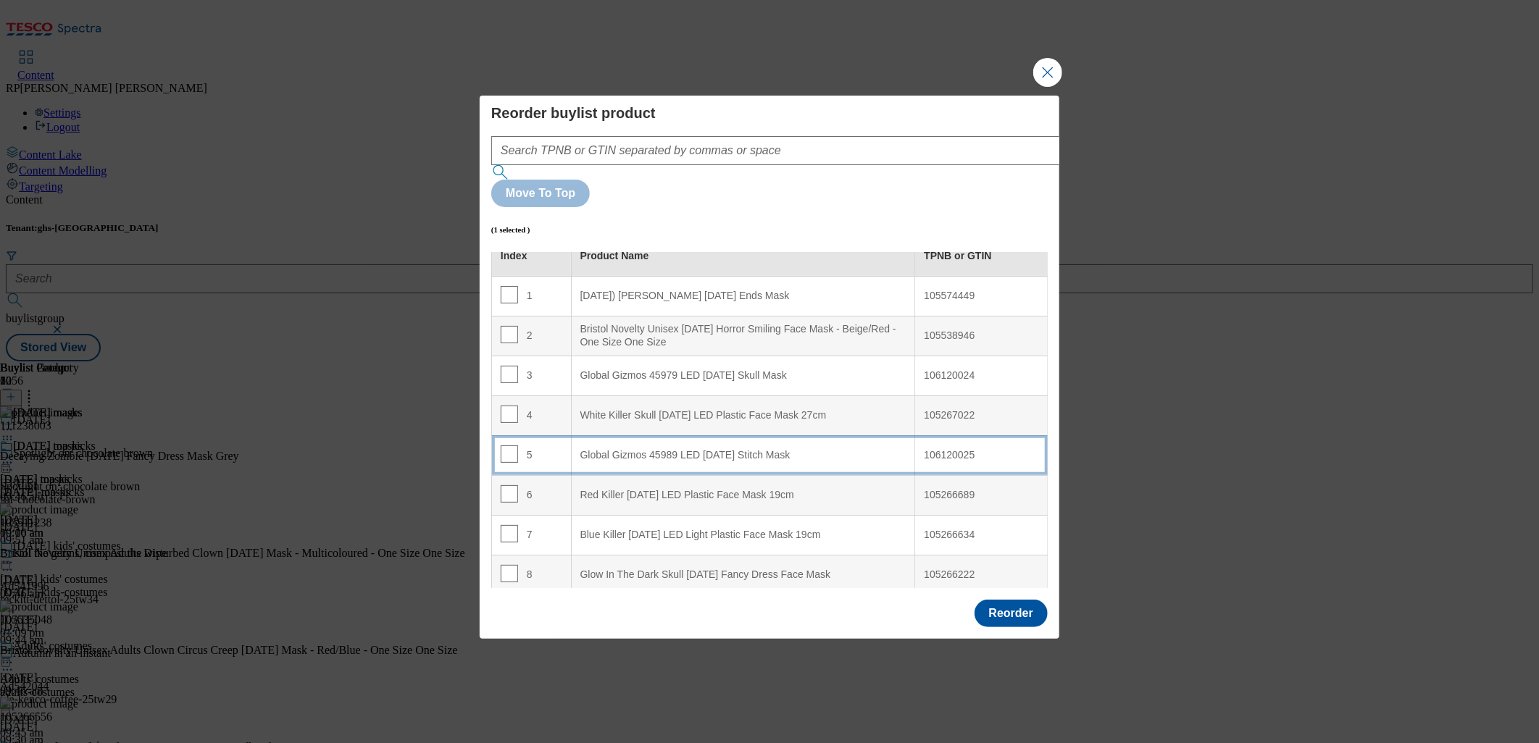
scroll to position [0, 0]
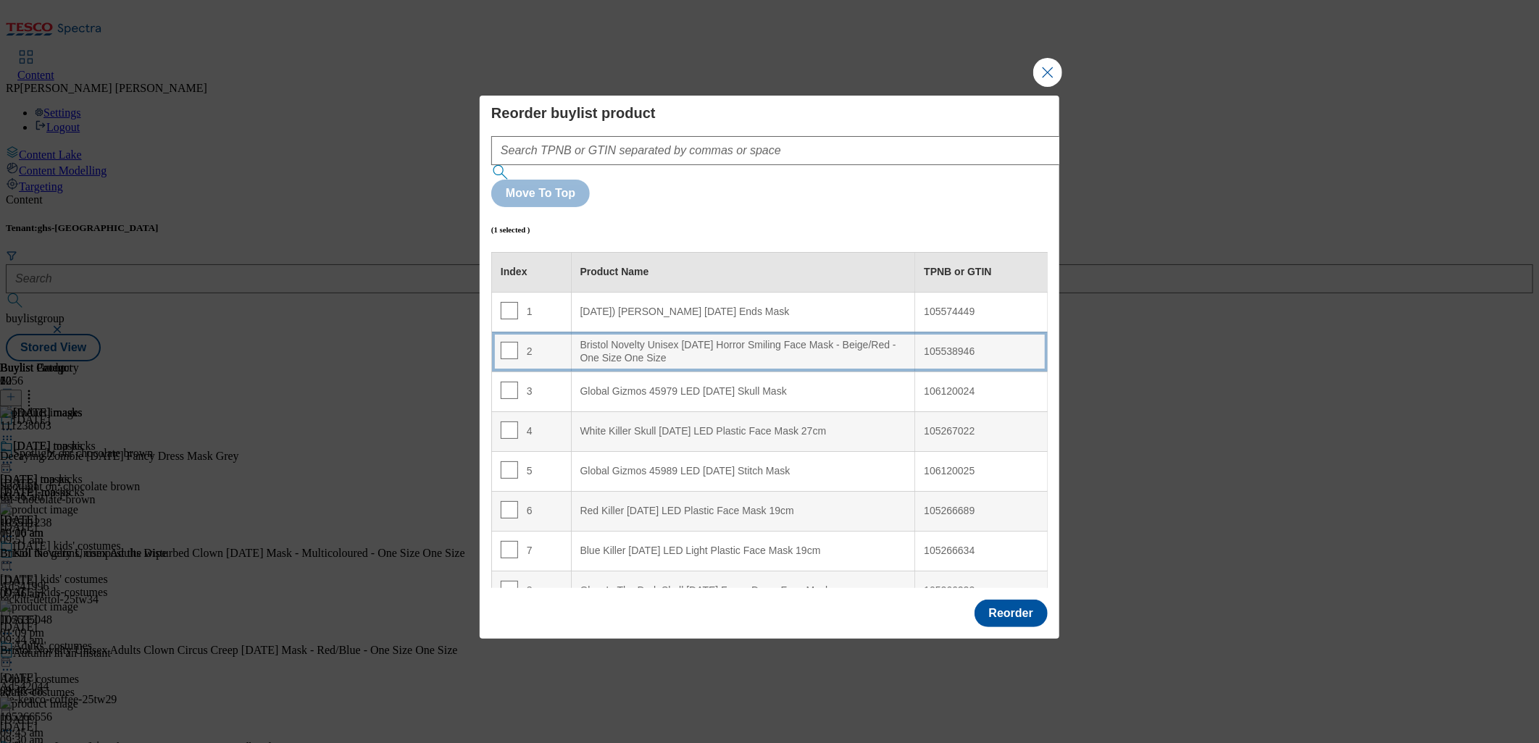
click at [609, 339] on div "Bristol Novelty Unisex [DATE] Horror Smiling Face Mask - Beige/Red - One Size O…" at bounding box center [743, 351] width 326 height 25
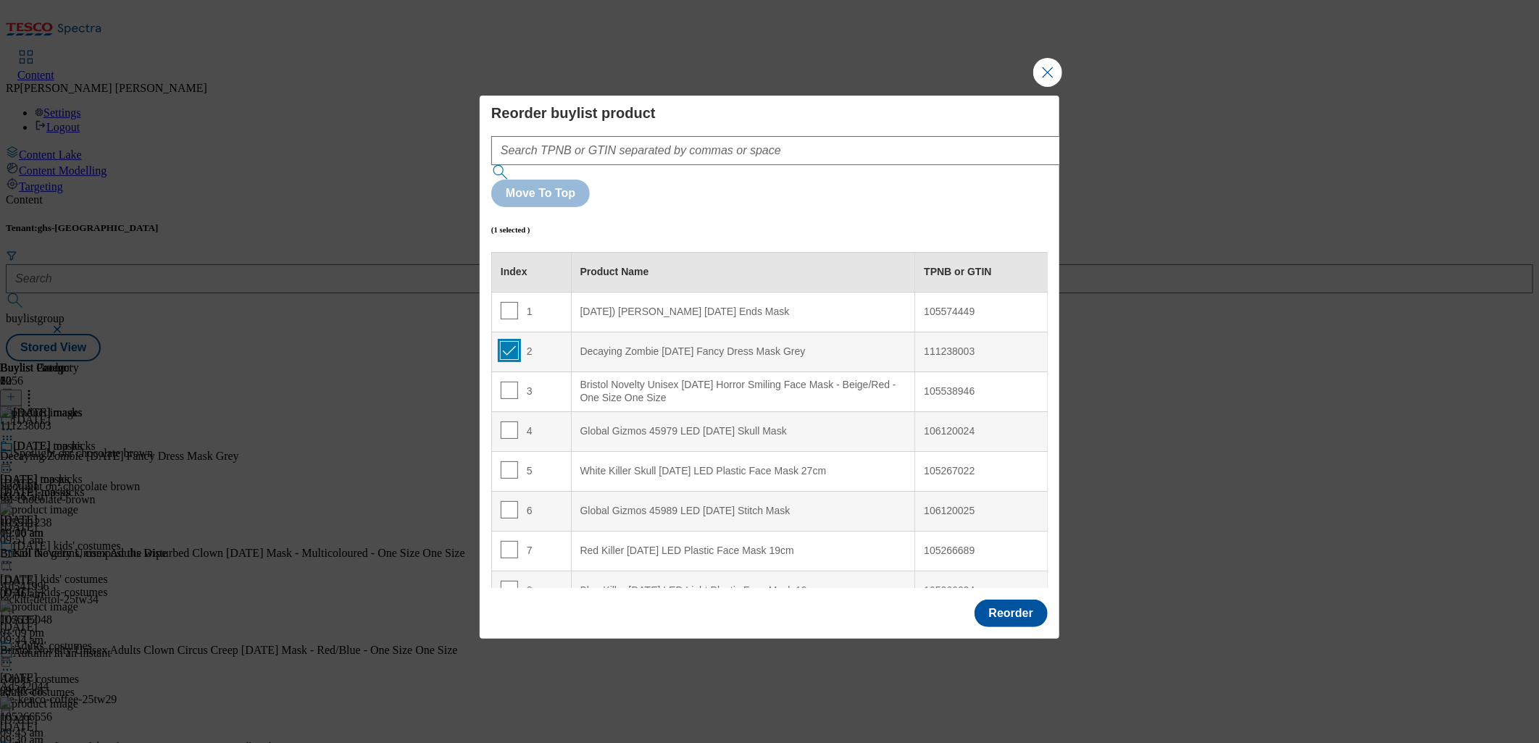
click at [511, 342] on input "Modal" at bounding box center [509, 350] width 17 height 17
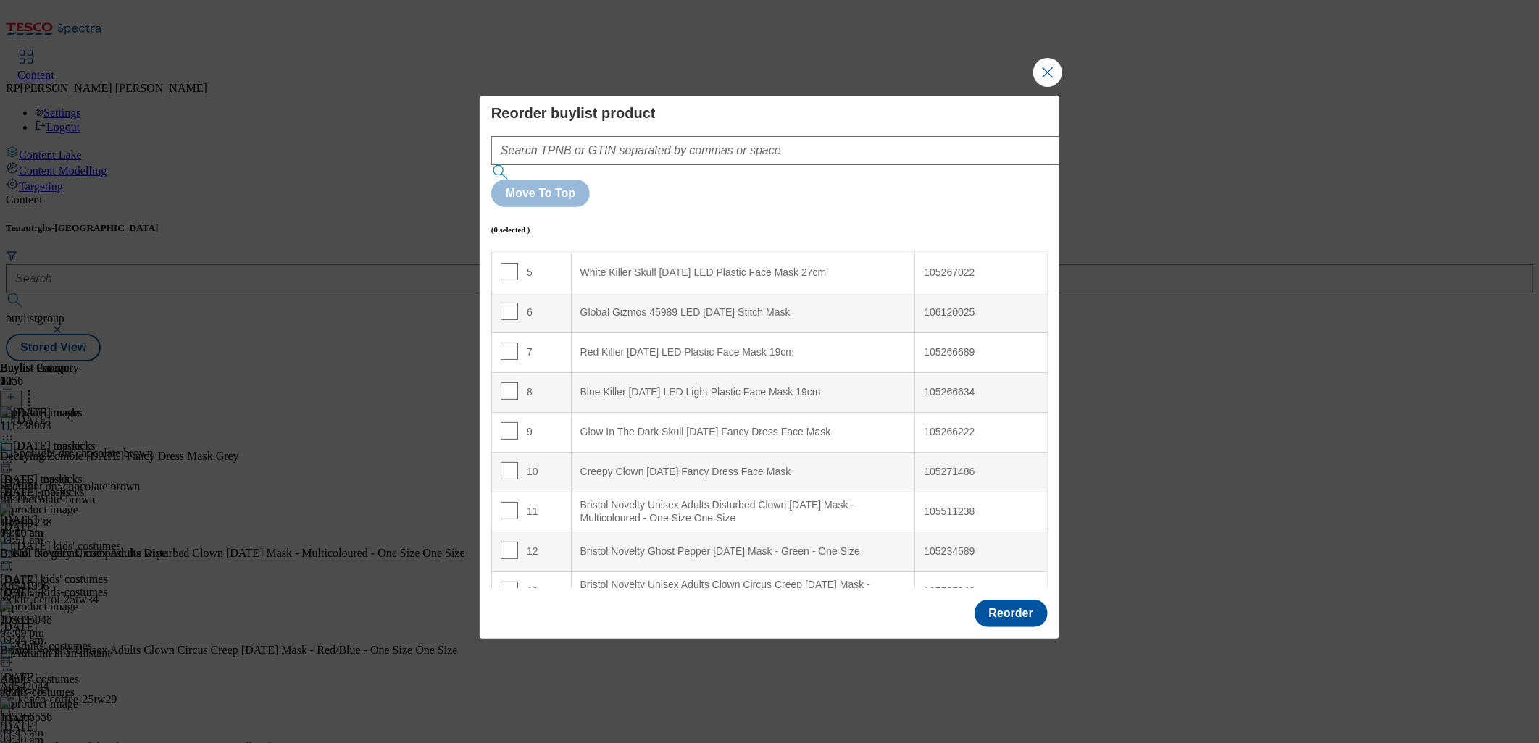
scroll to position [241, 0]
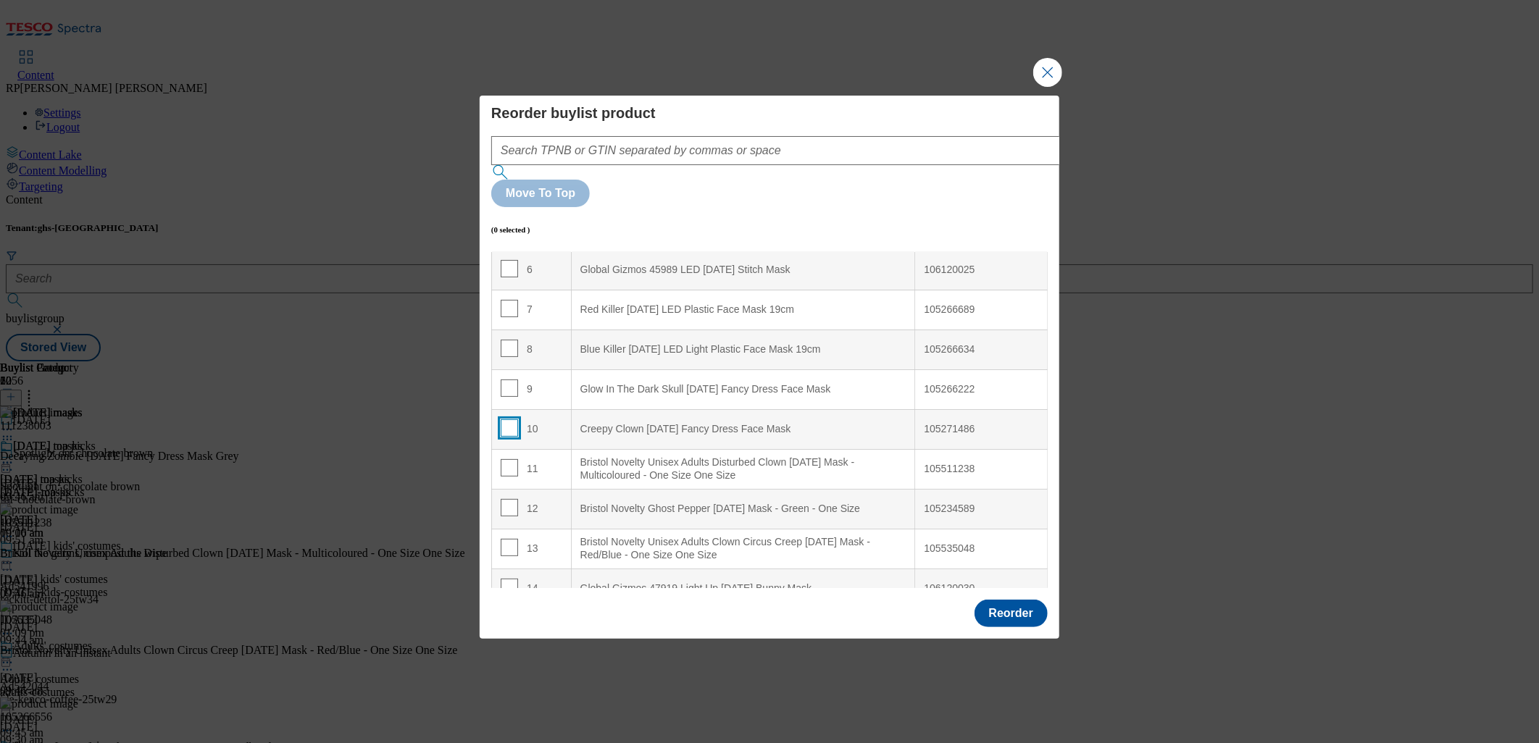
click at [510, 420] on input "Modal" at bounding box center [509, 428] width 17 height 17
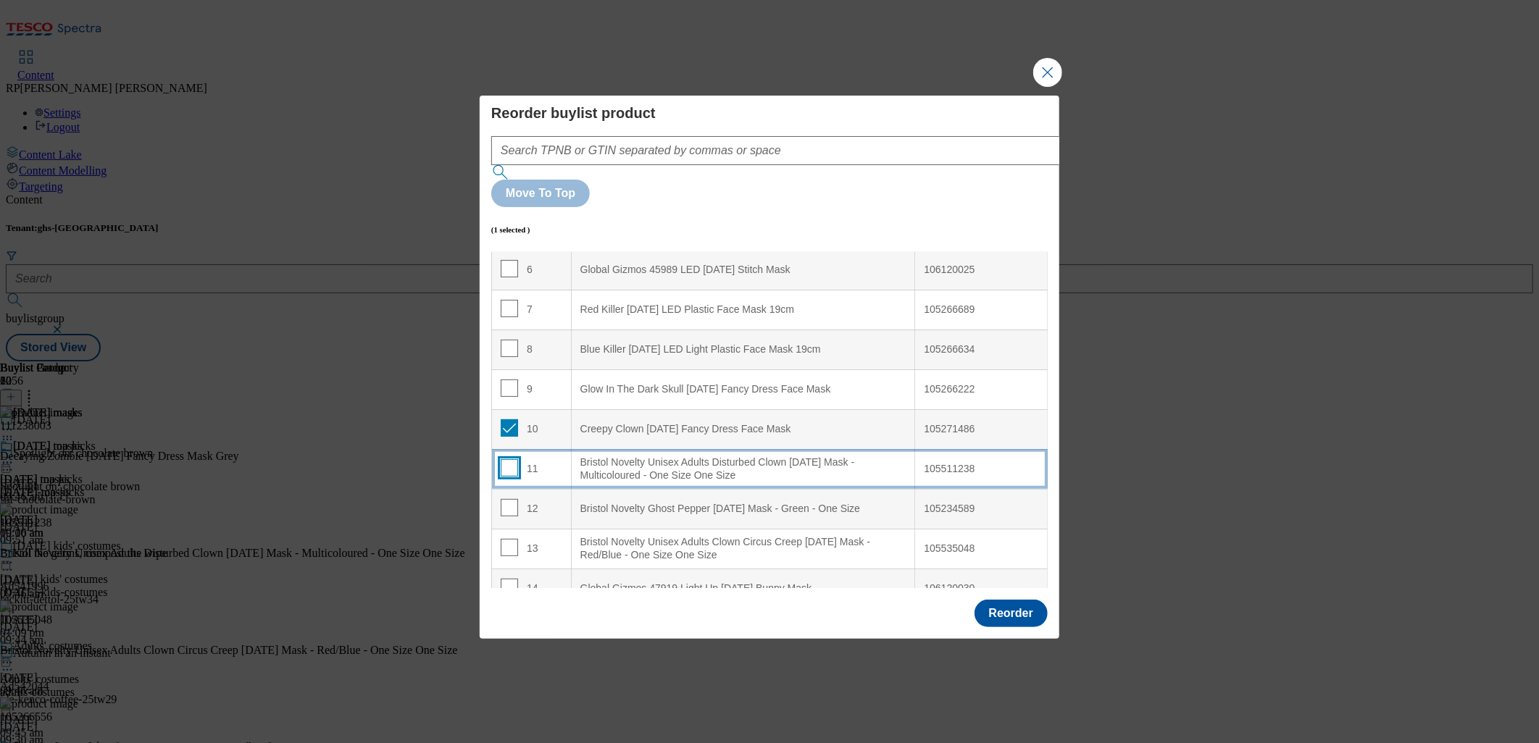
click at [506, 459] on input "Modal" at bounding box center [509, 467] width 17 height 17
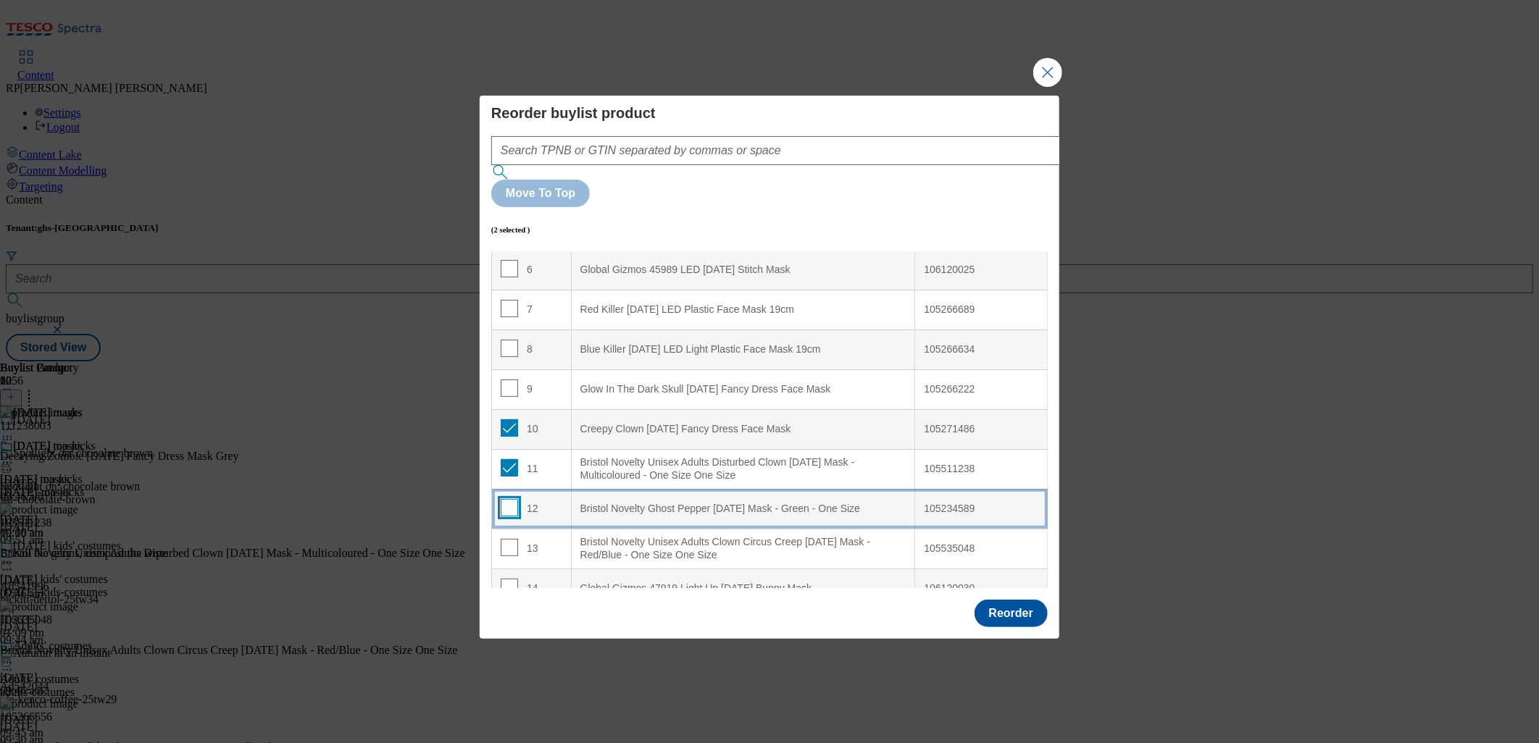
click at [506, 499] on input "Modal" at bounding box center [509, 507] width 17 height 17
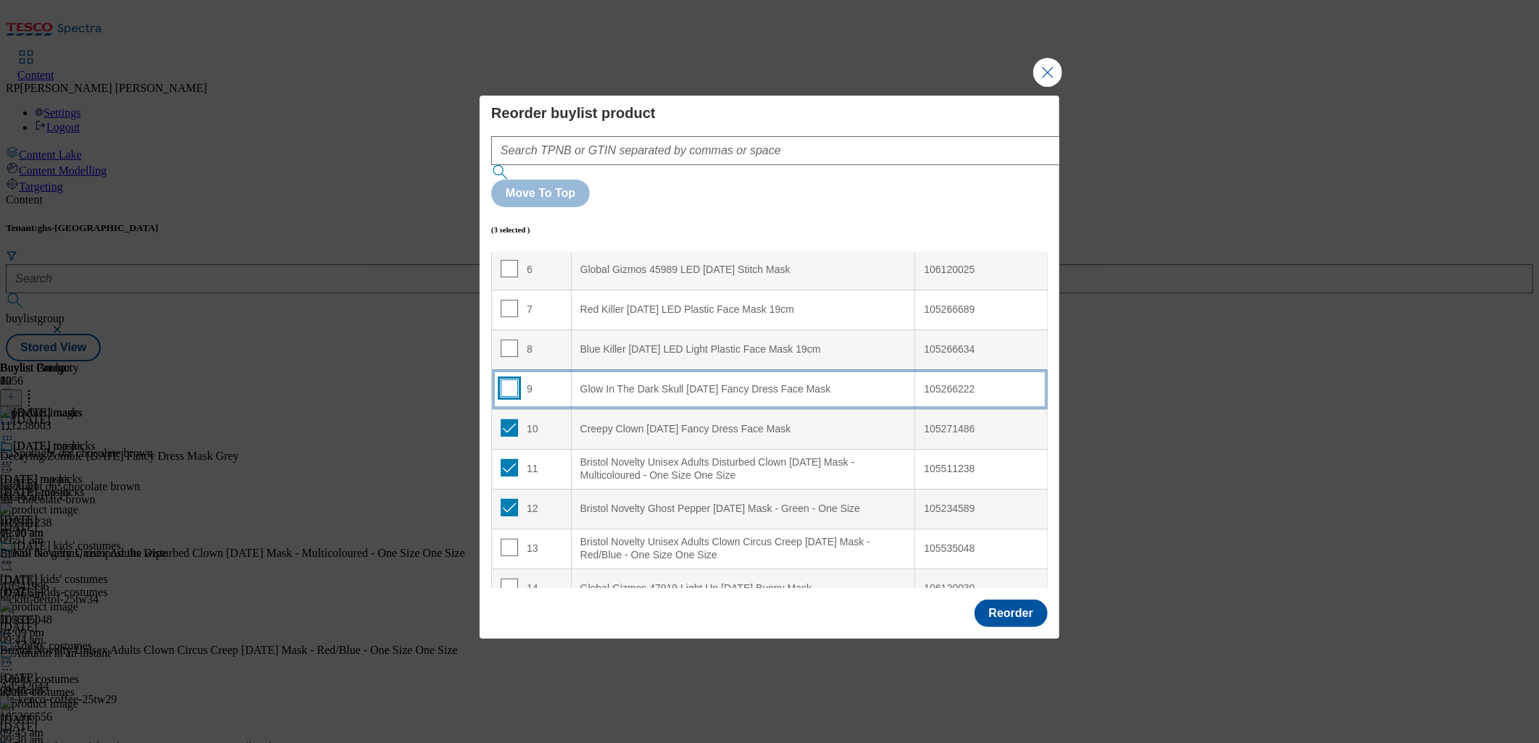
click at [505, 380] on input "Modal" at bounding box center [509, 388] width 17 height 17
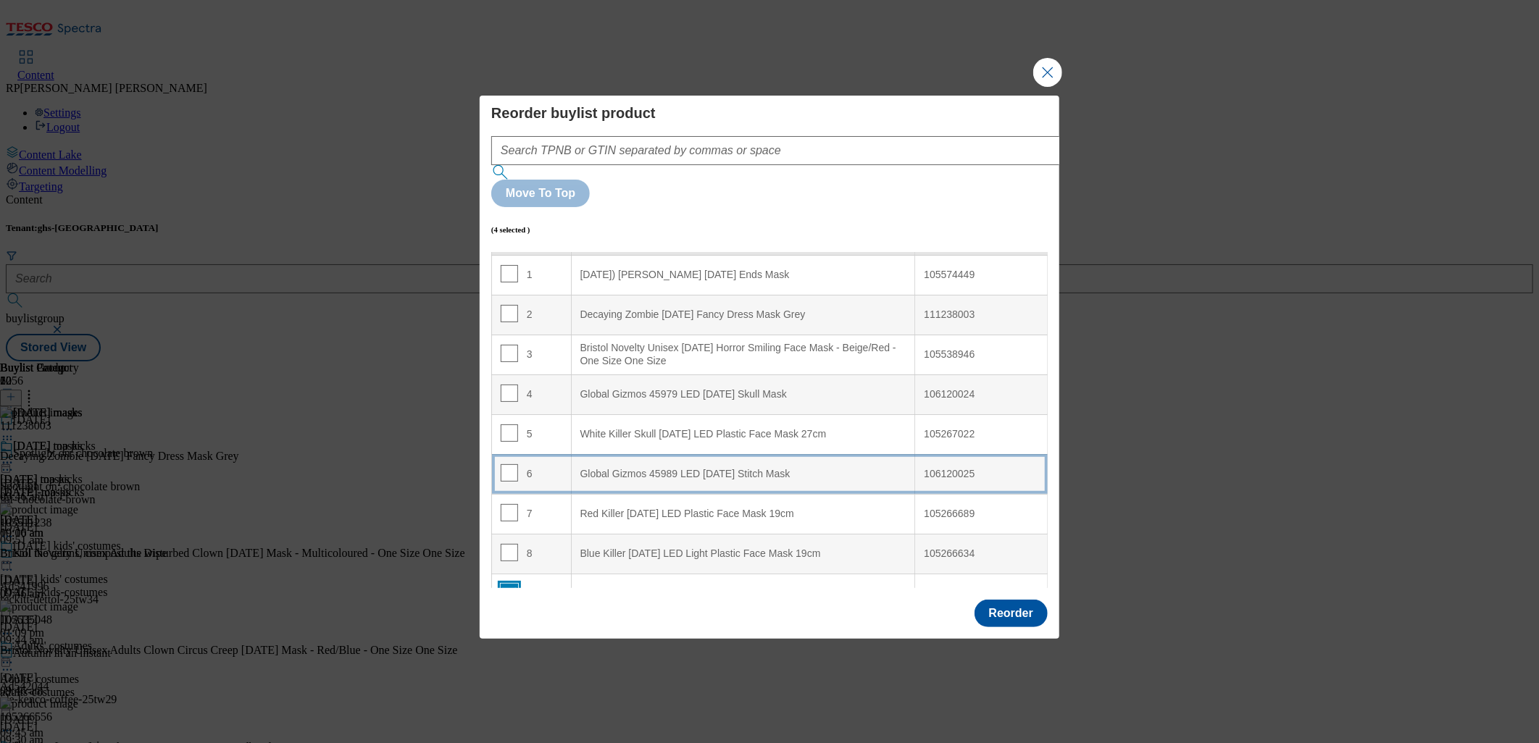
scroll to position [0, 0]
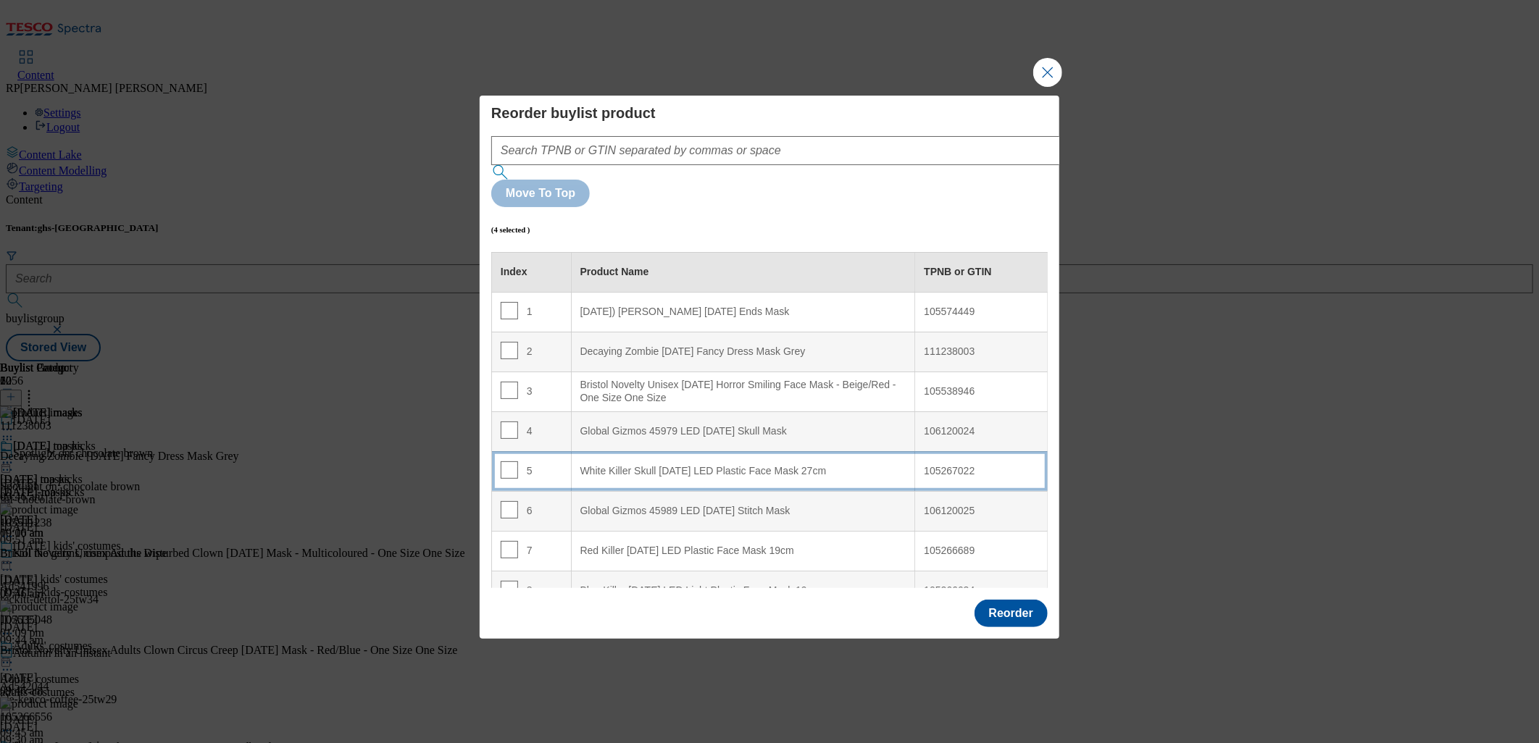
click at [686, 451] on 27cm "White Killer Skull [DATE] LED Plastic Face Mask 27cm" at bounding box center [743, 471] width 344 height 40
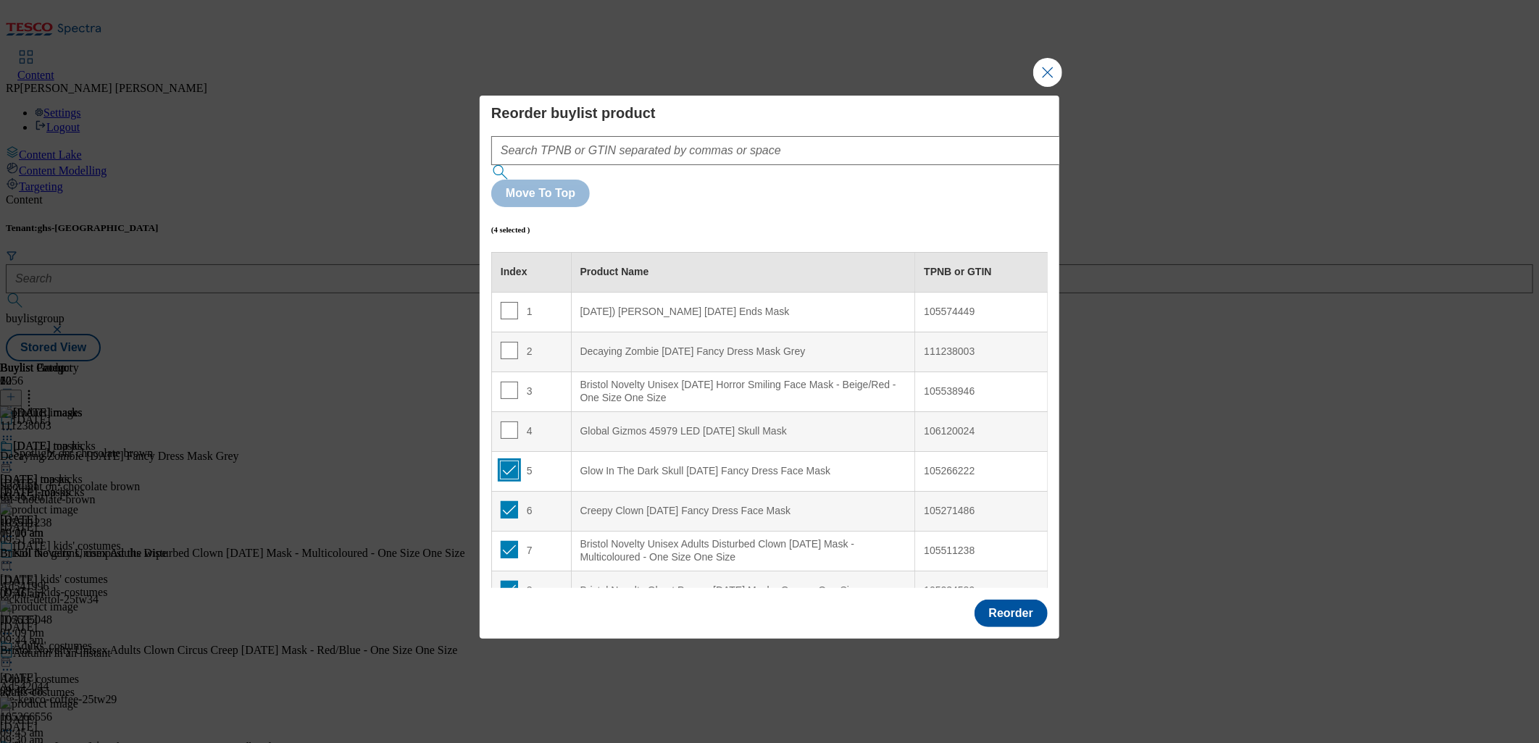
click at [509, 462] on input "Modal" at bounding box center [509, 470] width 17 height 17
click at [512, 501] on input "Modal" at bounding box center [509, 509] width 17 height 17
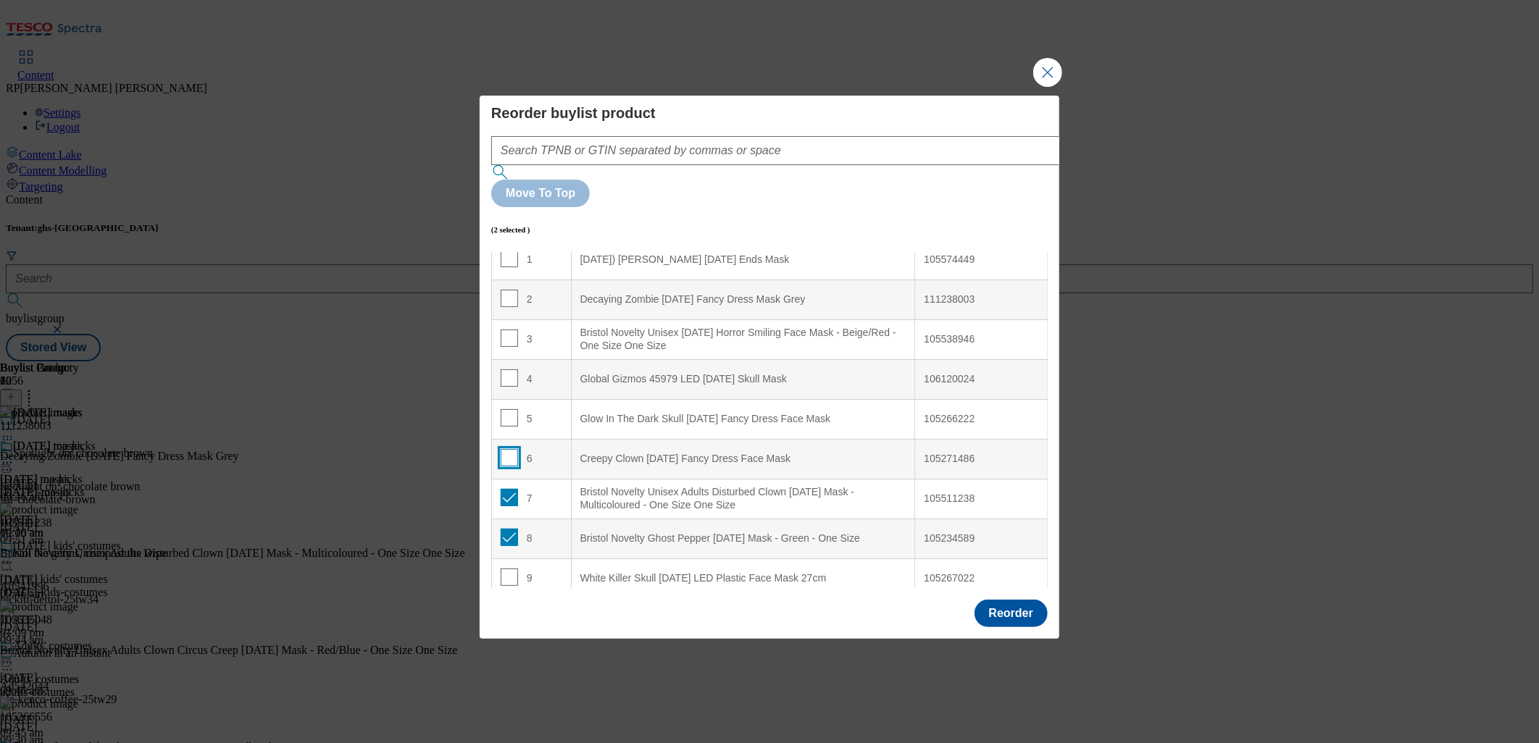
scroll to position [80, 0]
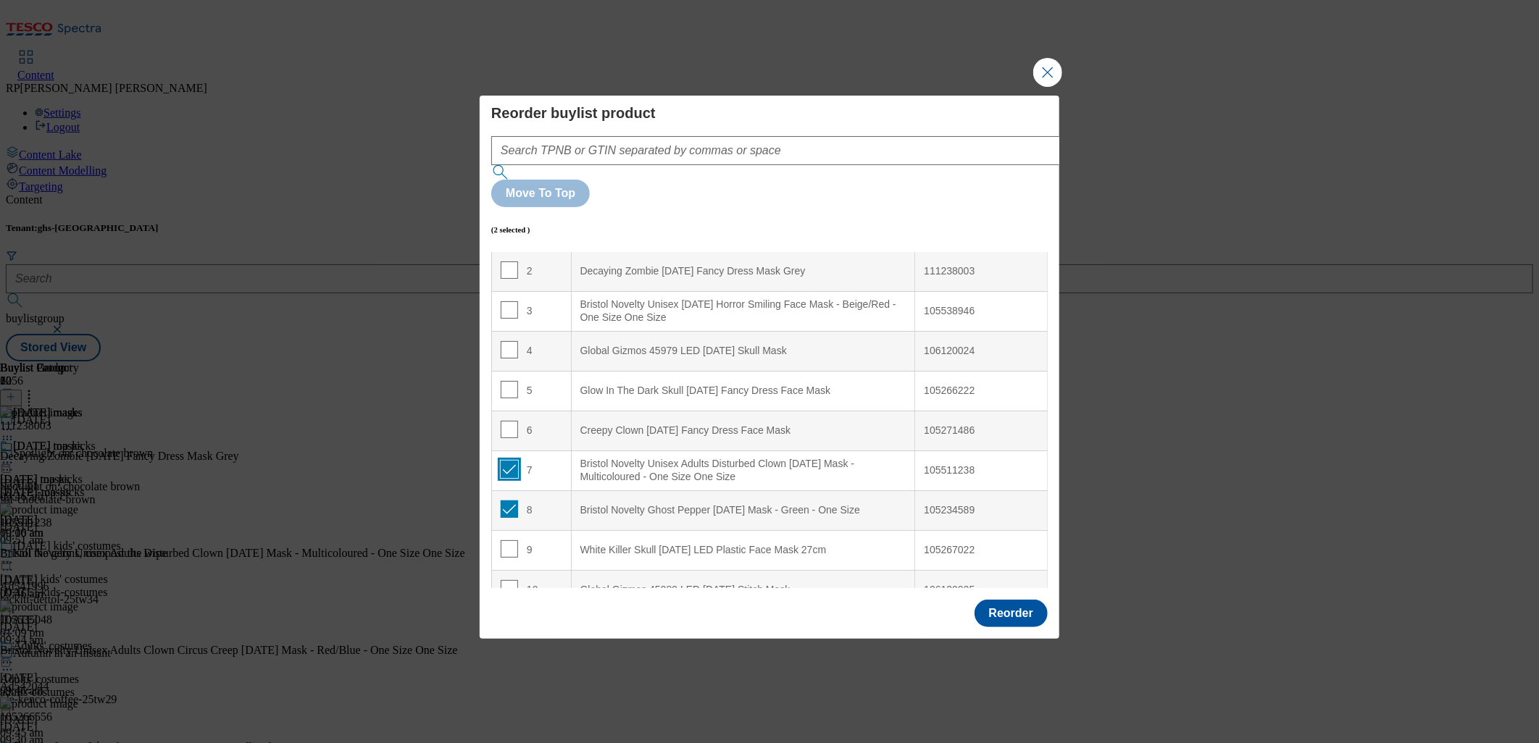
click at [510, 461] on input "Modal" at bounding box center [509, 469] width 17 height 17
click at [509, 501] on input "Modal" at bounding box center [509, 509] width 17 height 17
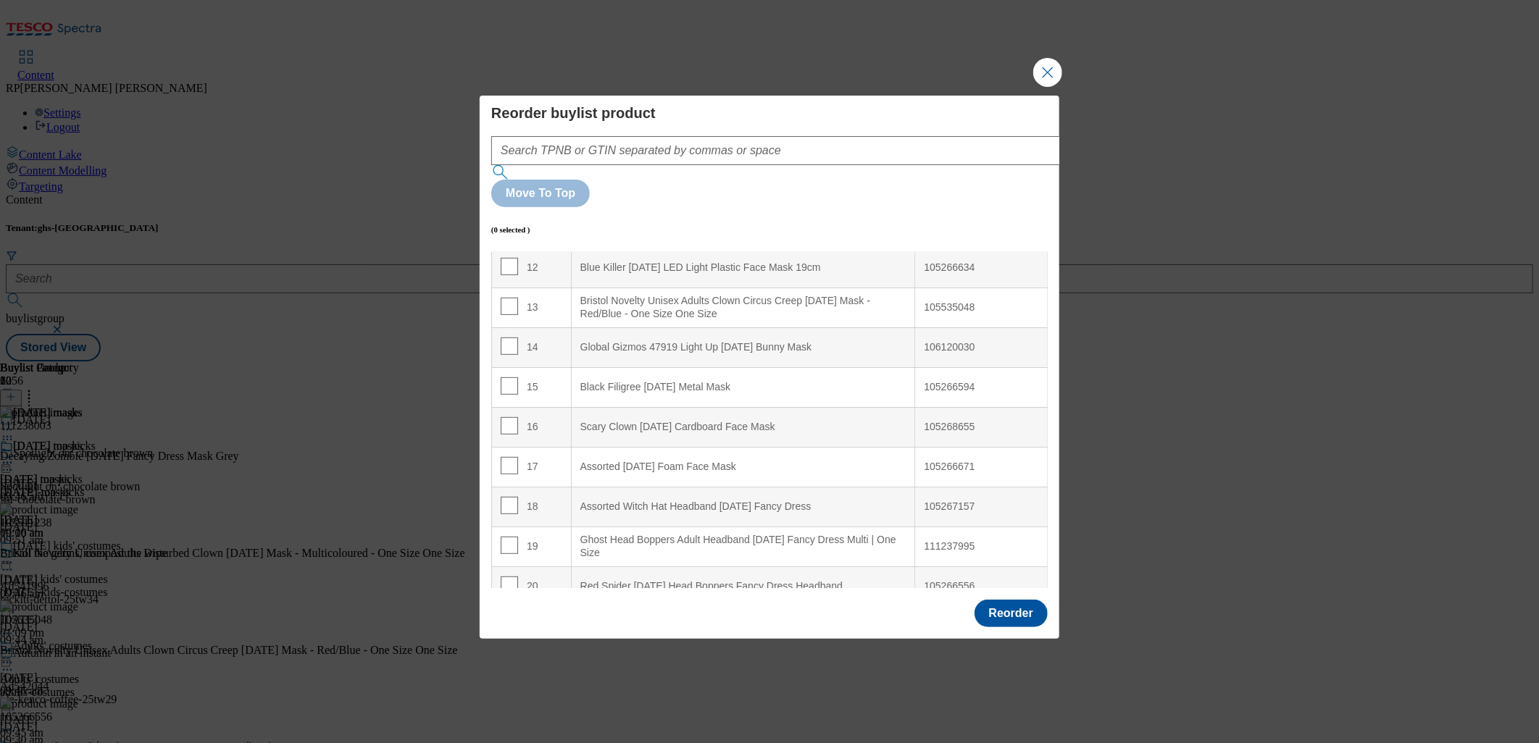
scroll to position [501, 0]
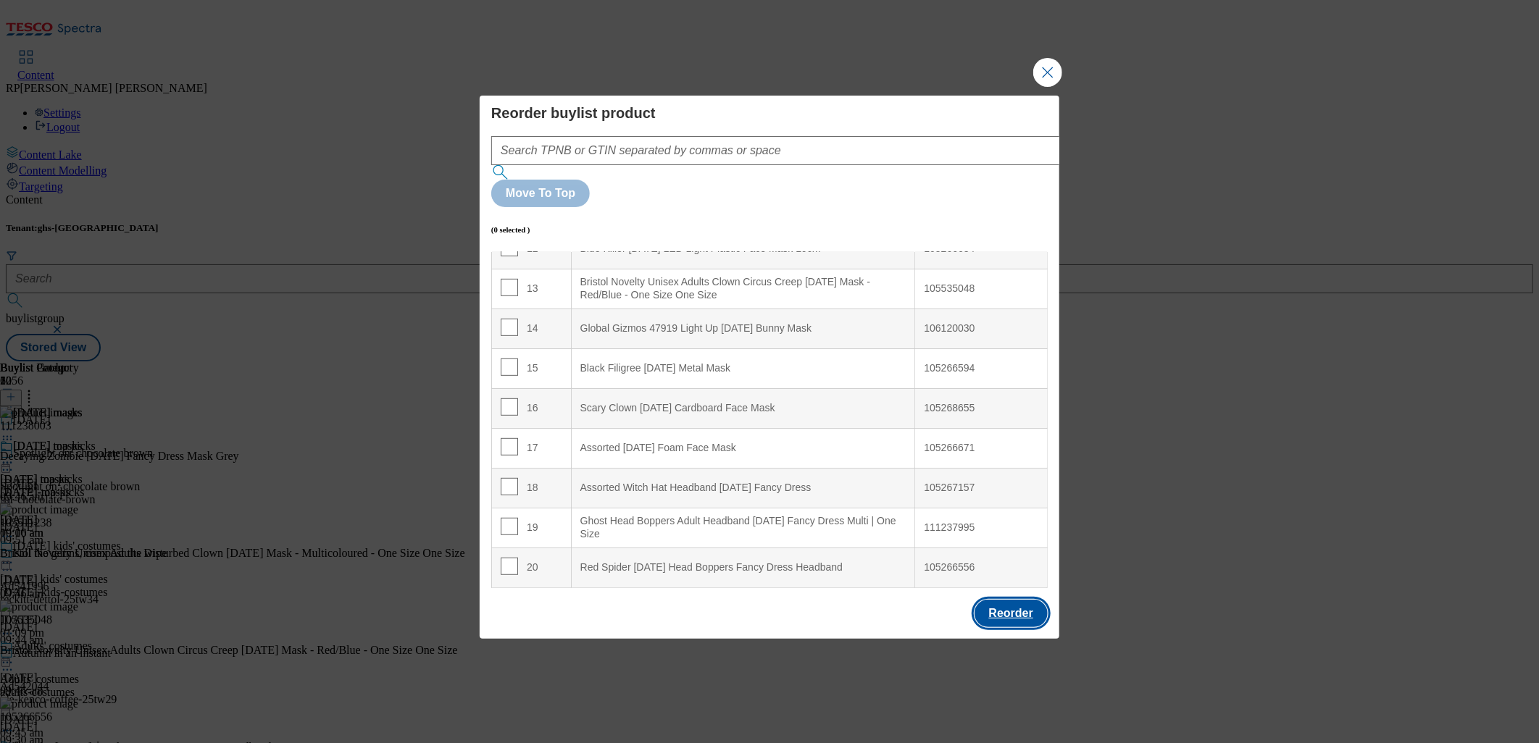
click at [1018, 600] on button "Reorder" at bounding box center [1011, 614] width 73 height 28
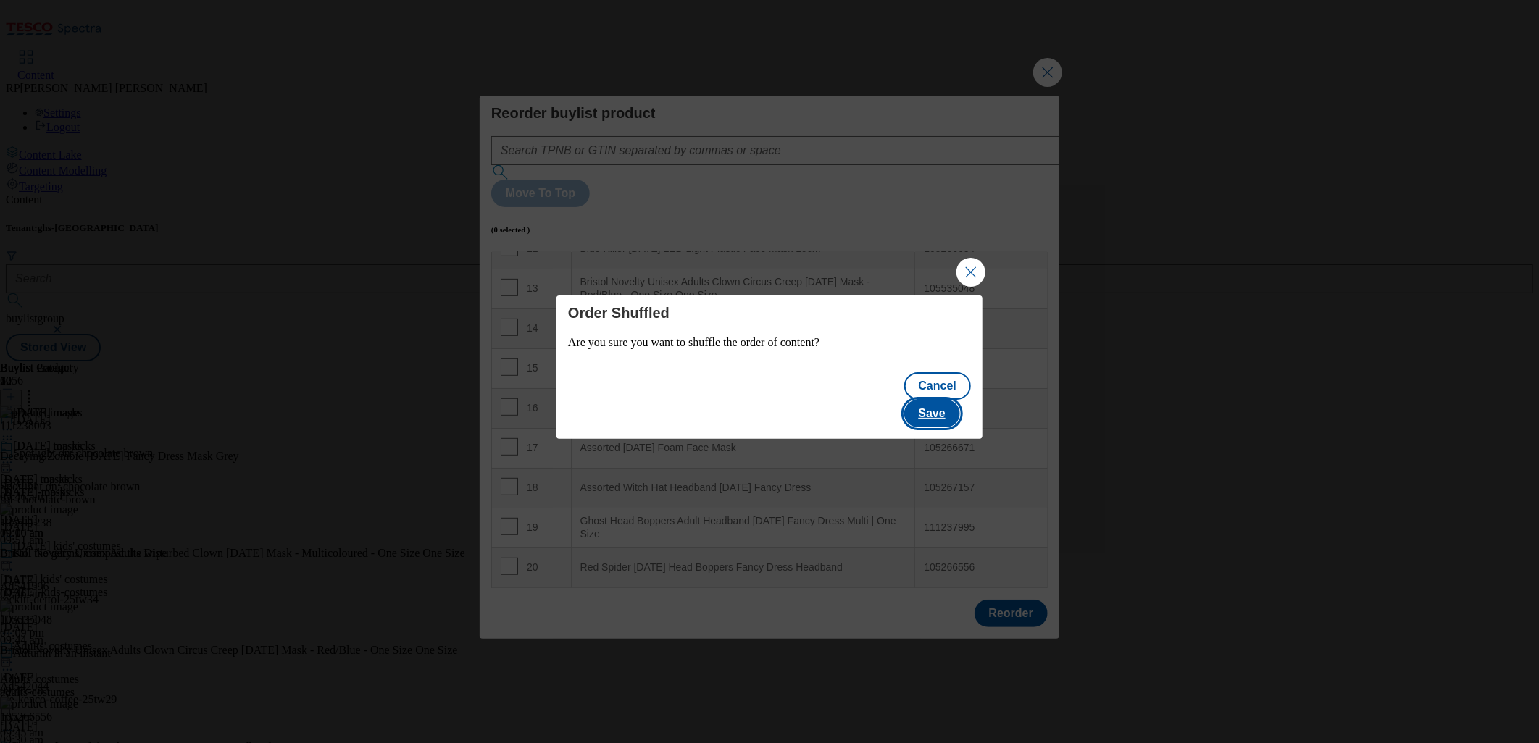
click at [956, 404] on button "Save" at bounding box center [932, 414] width 56 height 28
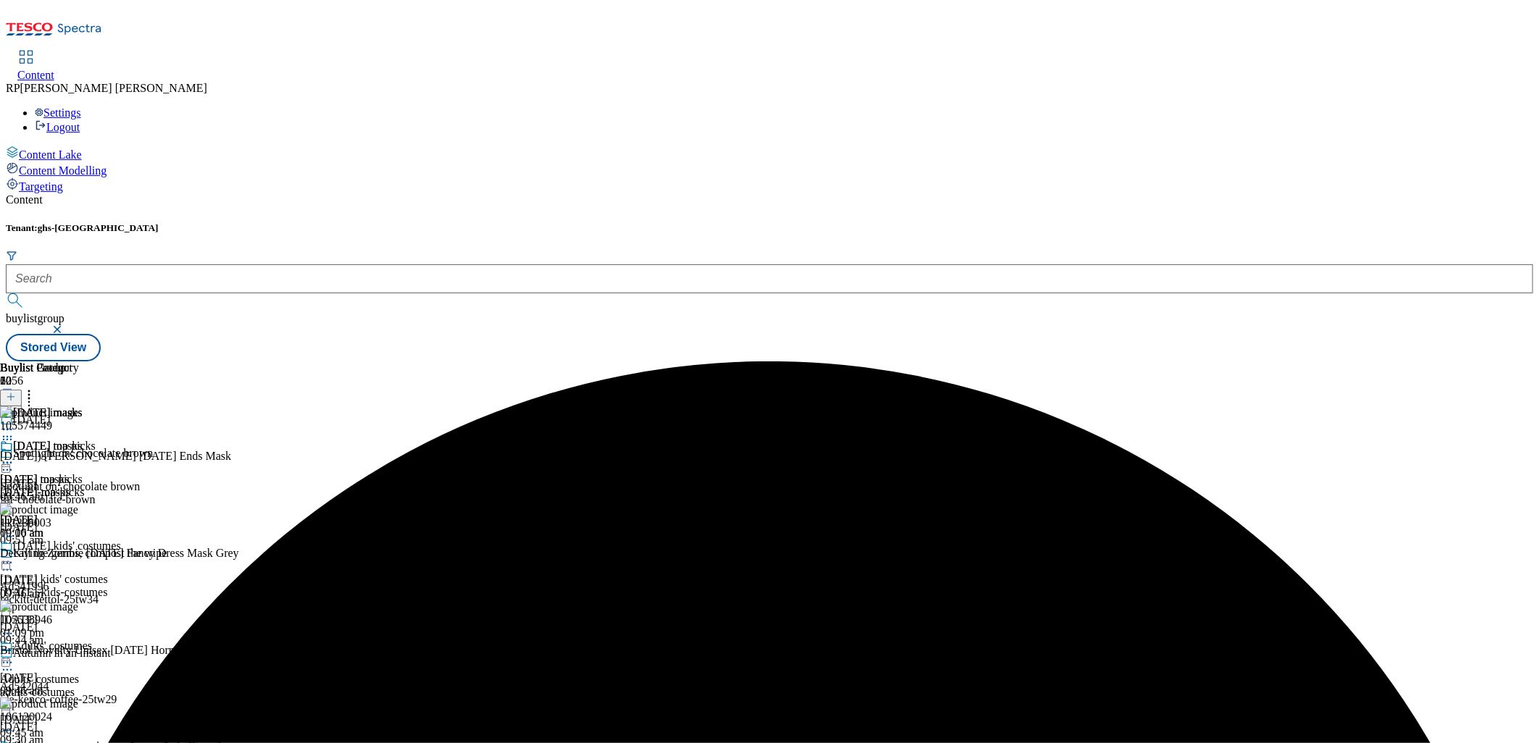
click at [36, 388] on icon at bounding box center [29, 395] width 14 height 14
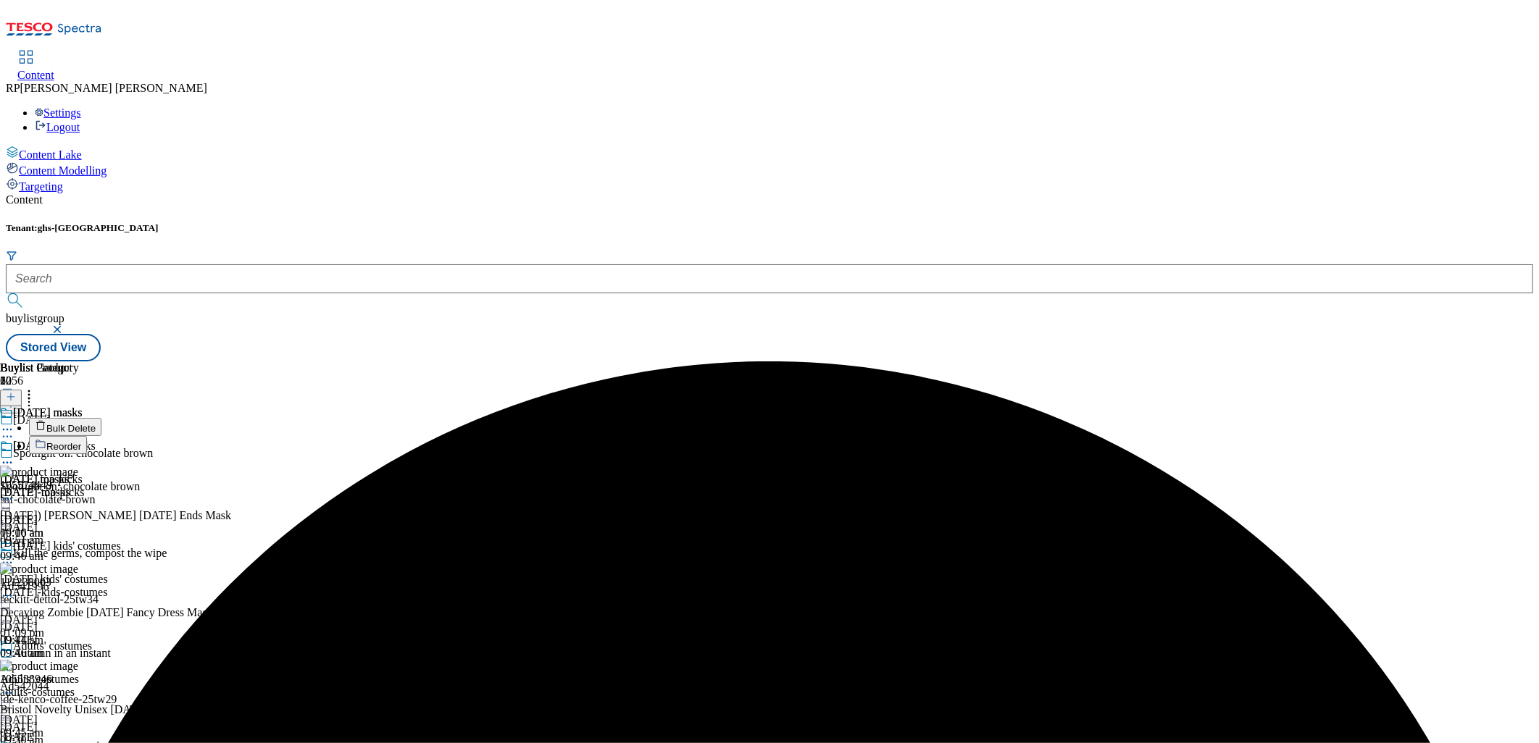
click at [83, 440] on div "[DATE] masks [DATE] masks [DATE]-masks [DATE] 10:16 am" at bounding box center [41, 490] width 83 height 100
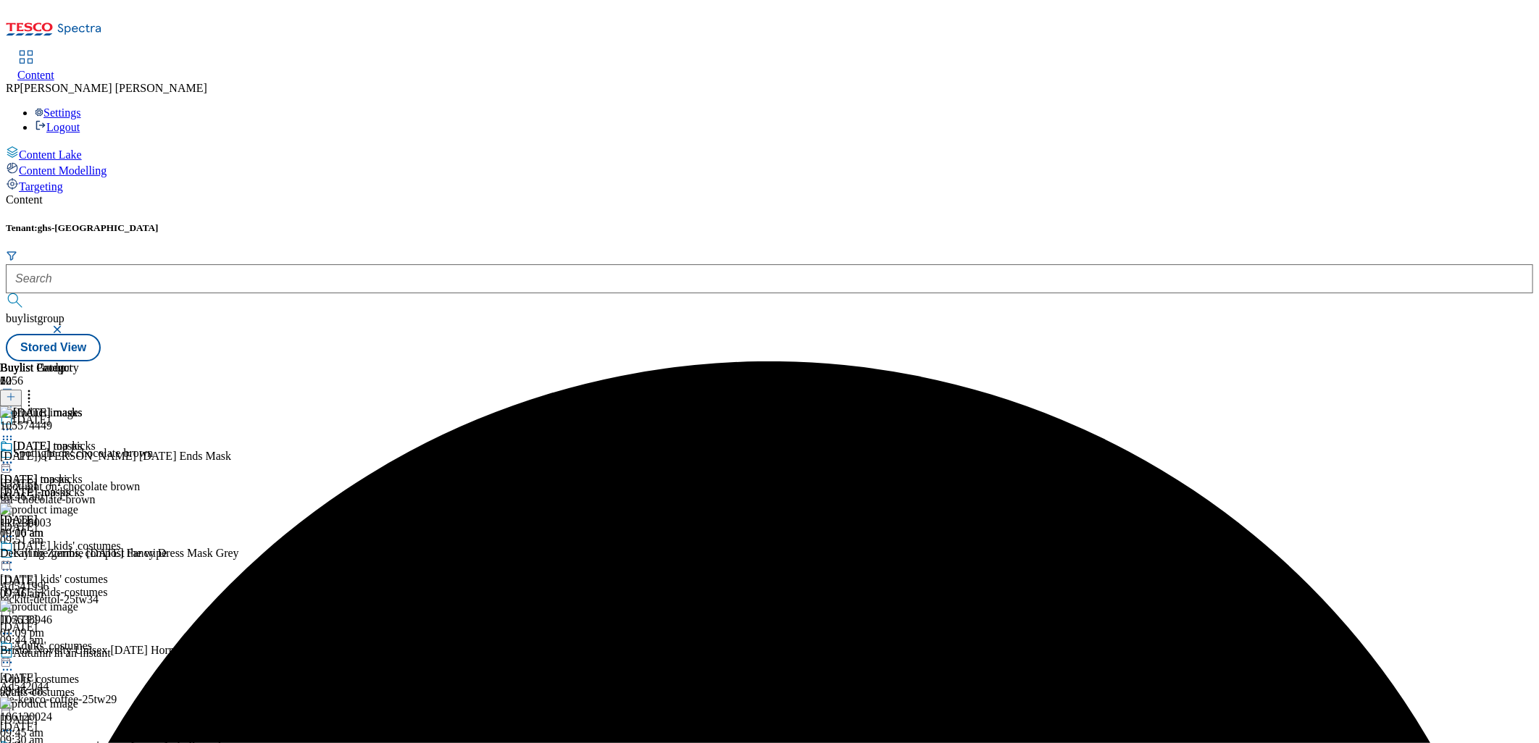
click at [14, 456] on icon at bounding box center [7, 463] width 14 height 14
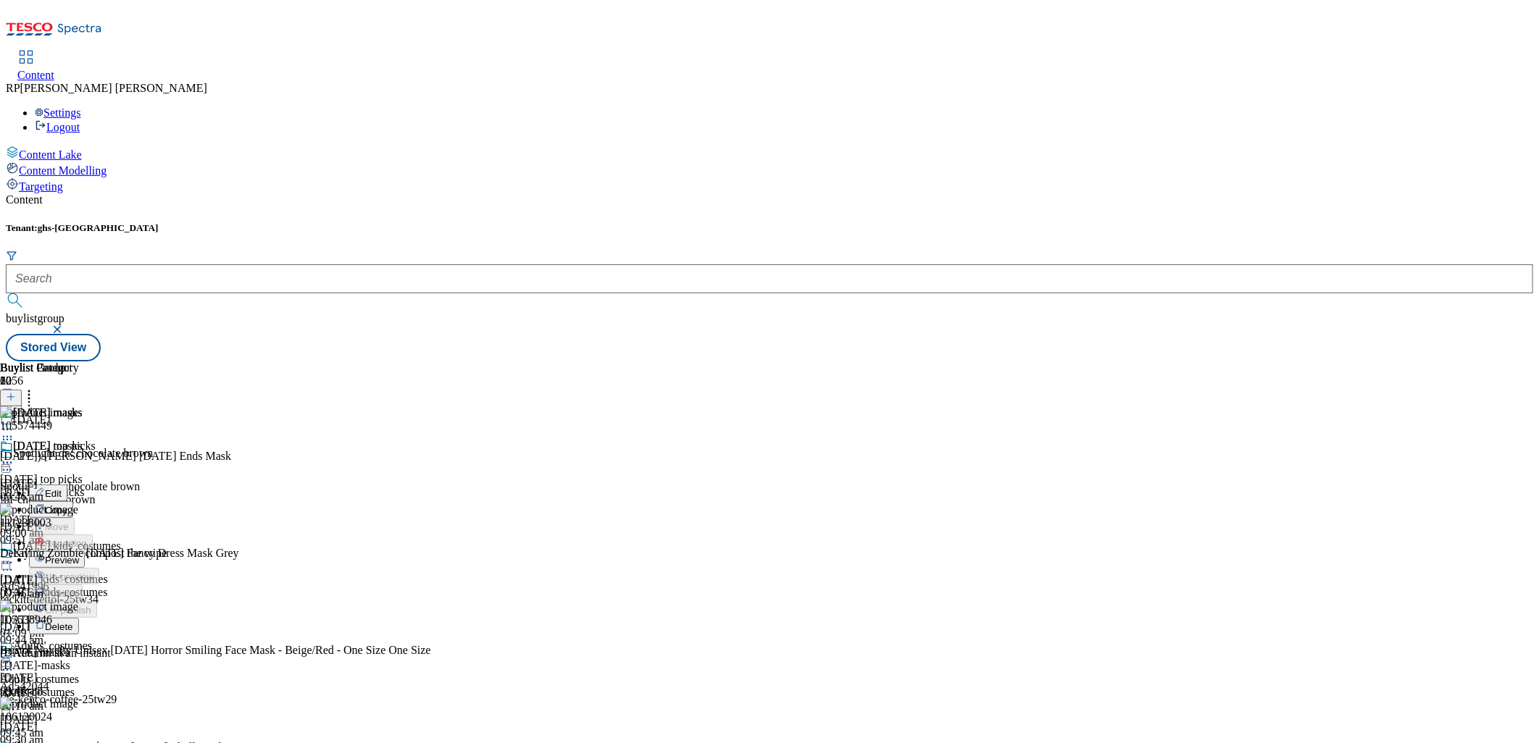
click at [79, 555] on span "Preview" at bounding box center [62, 560] width 34 height 11
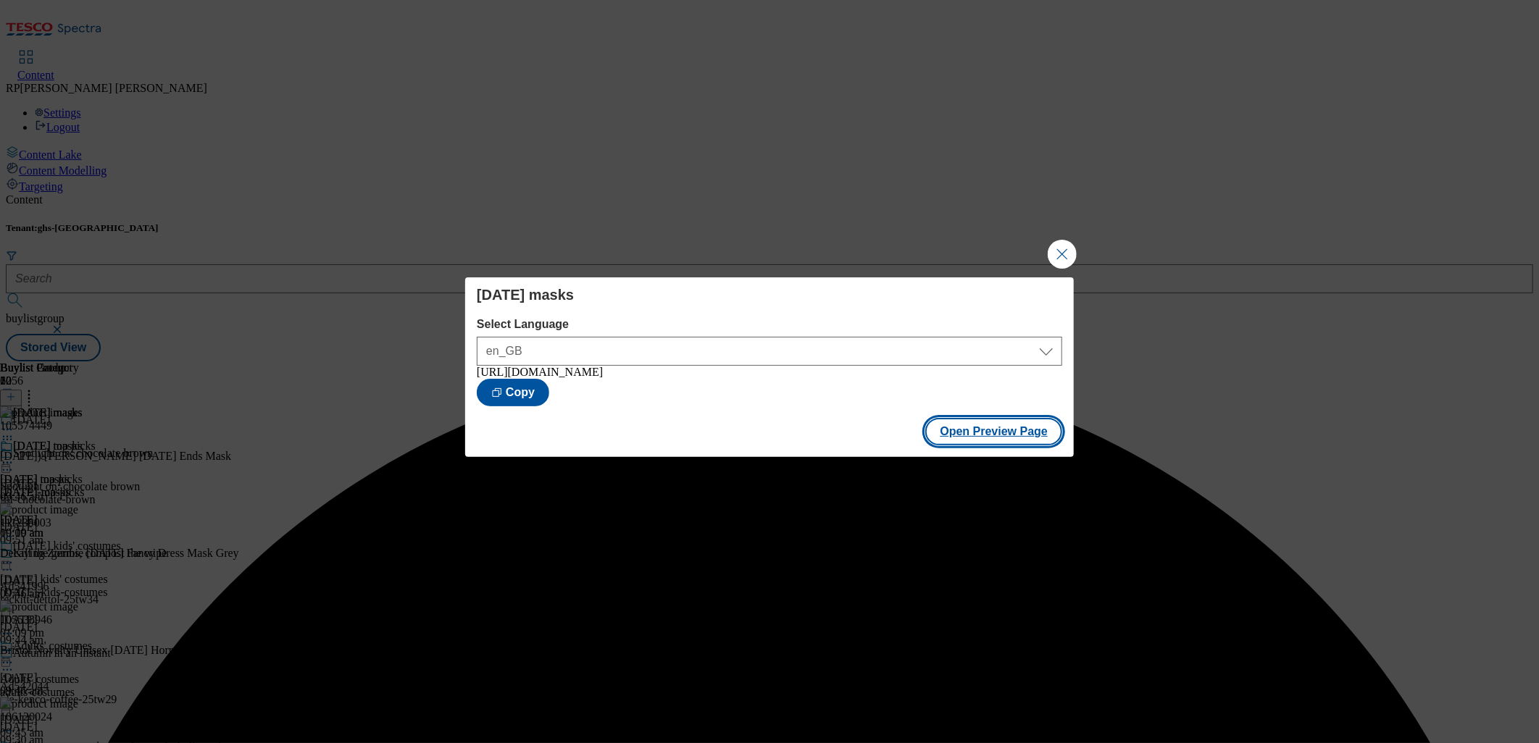
click at [1014, 435] on button "Open Preview Page" at bounding box center [993, 432] width 137 height 28
click at [1069, 249] on button "Close Modal" at bounding box center [1062, 254] width 29 height 29
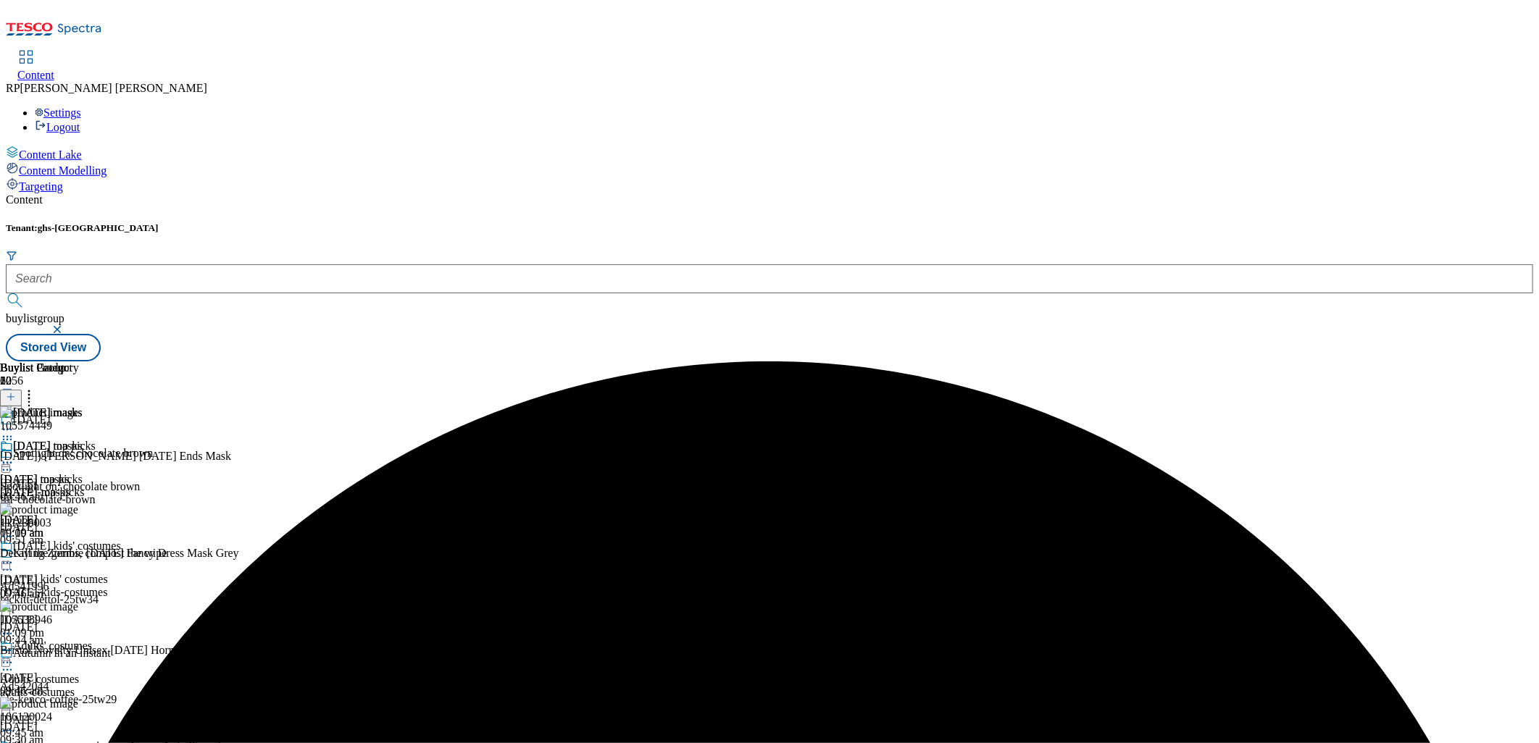
click at [14, 456] on icon at bounding box center [7, 463] width 14 height 14
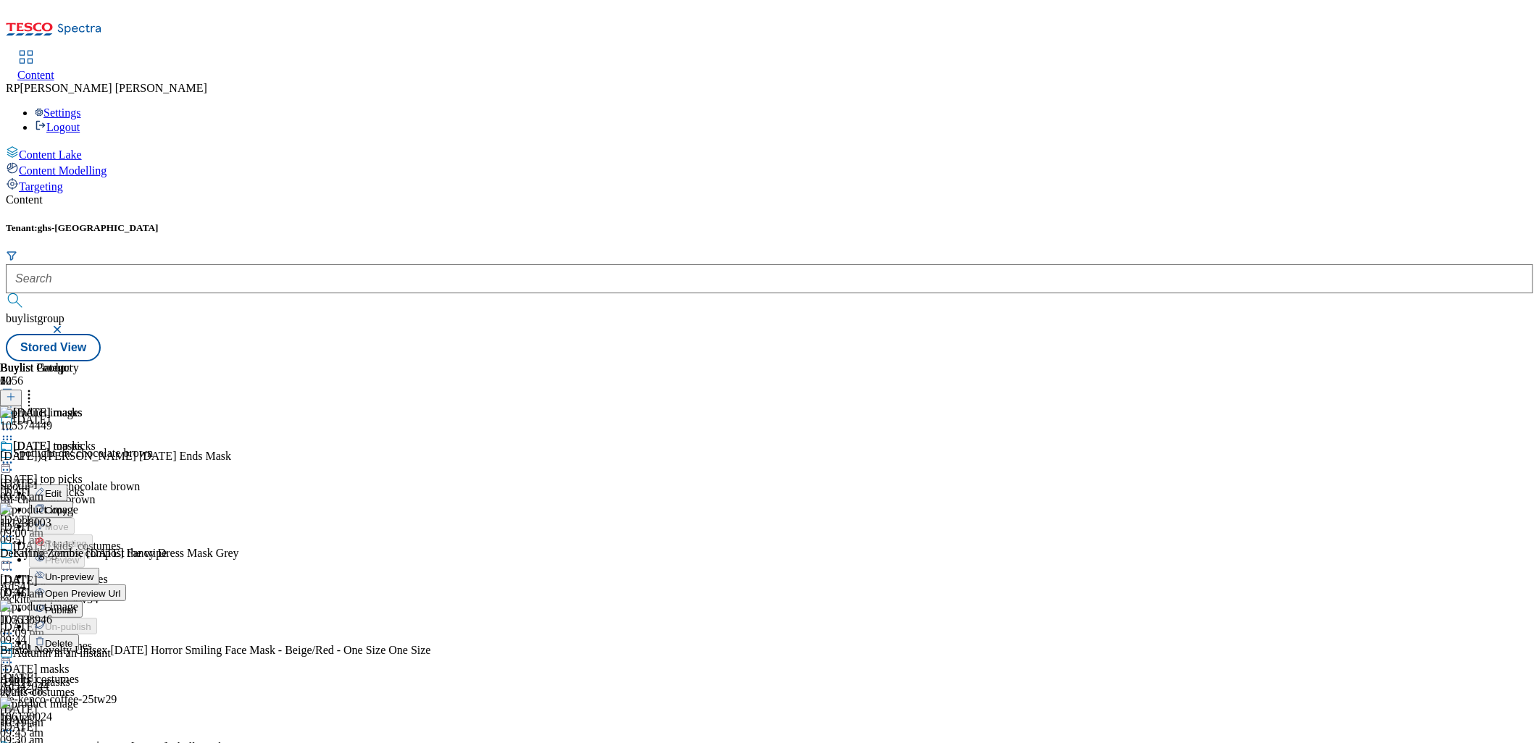
click at [77, 605] on span "Publish" at bounding box center [61, 610] width 32 height 11
